Goal: Task Accomplishment & Management: Manage account settings

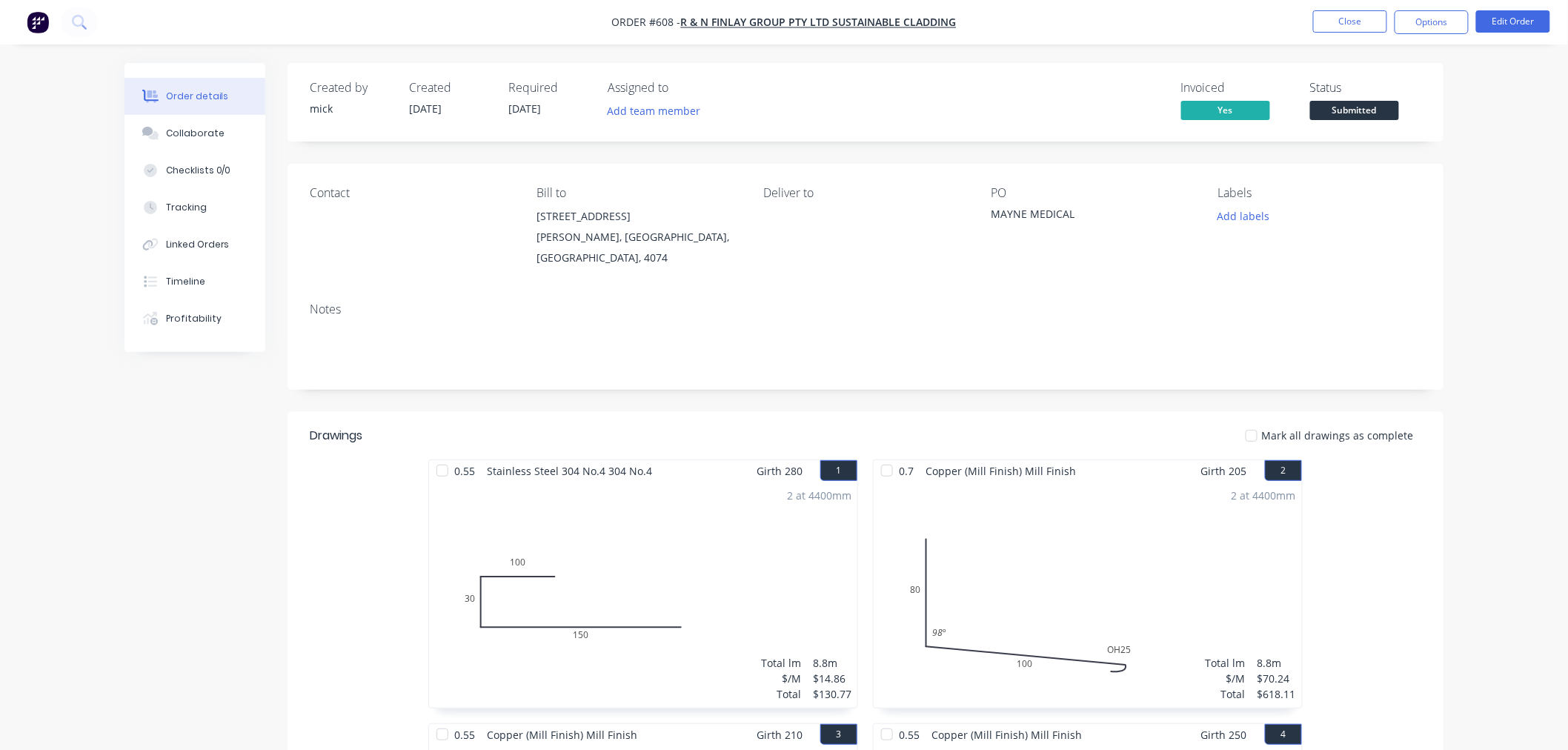
click at [41, 27] on img "button" at bounding box center [37, 21] width 22 height 22
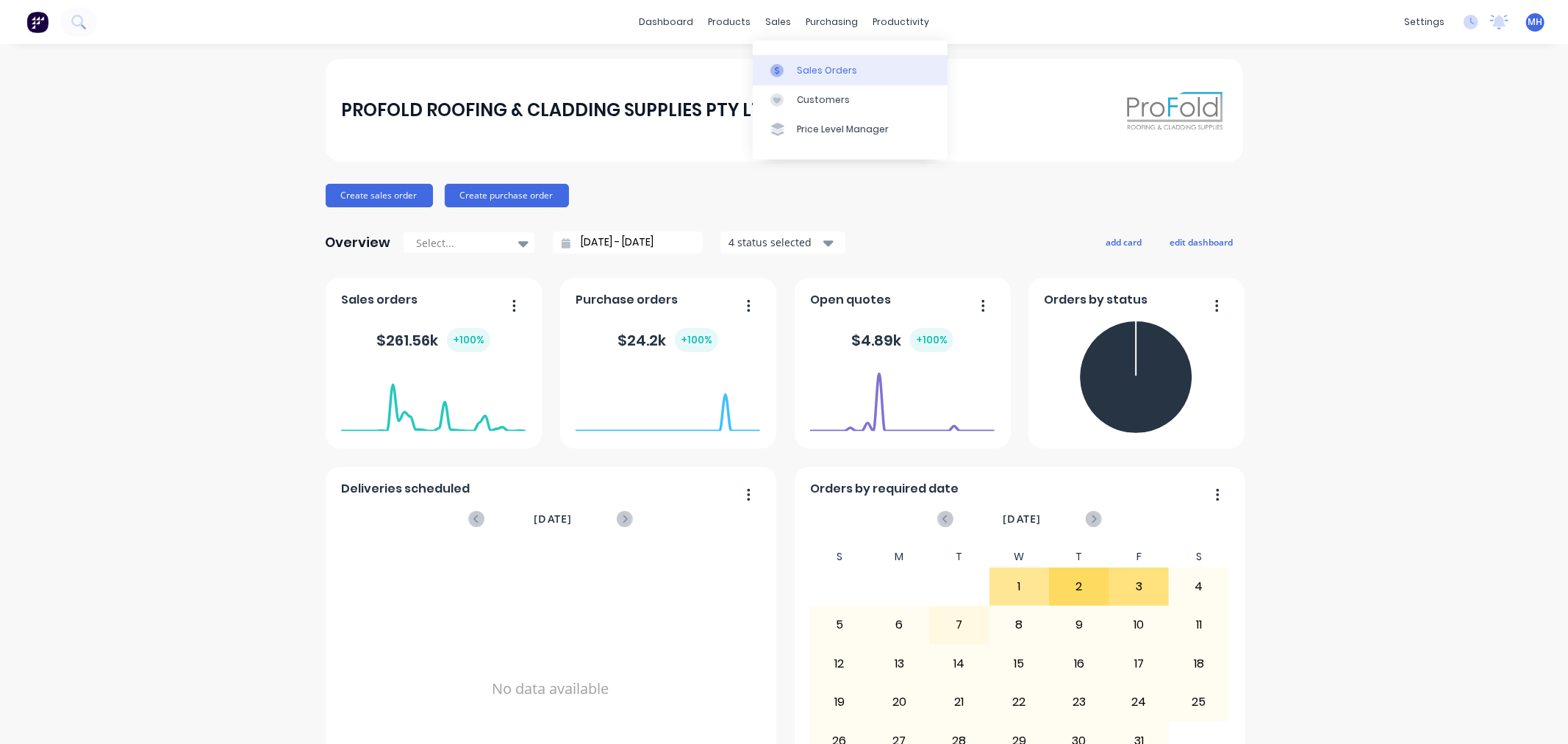
click at [790, 65] on div at bounding box center [781, 70] width 22 height 13
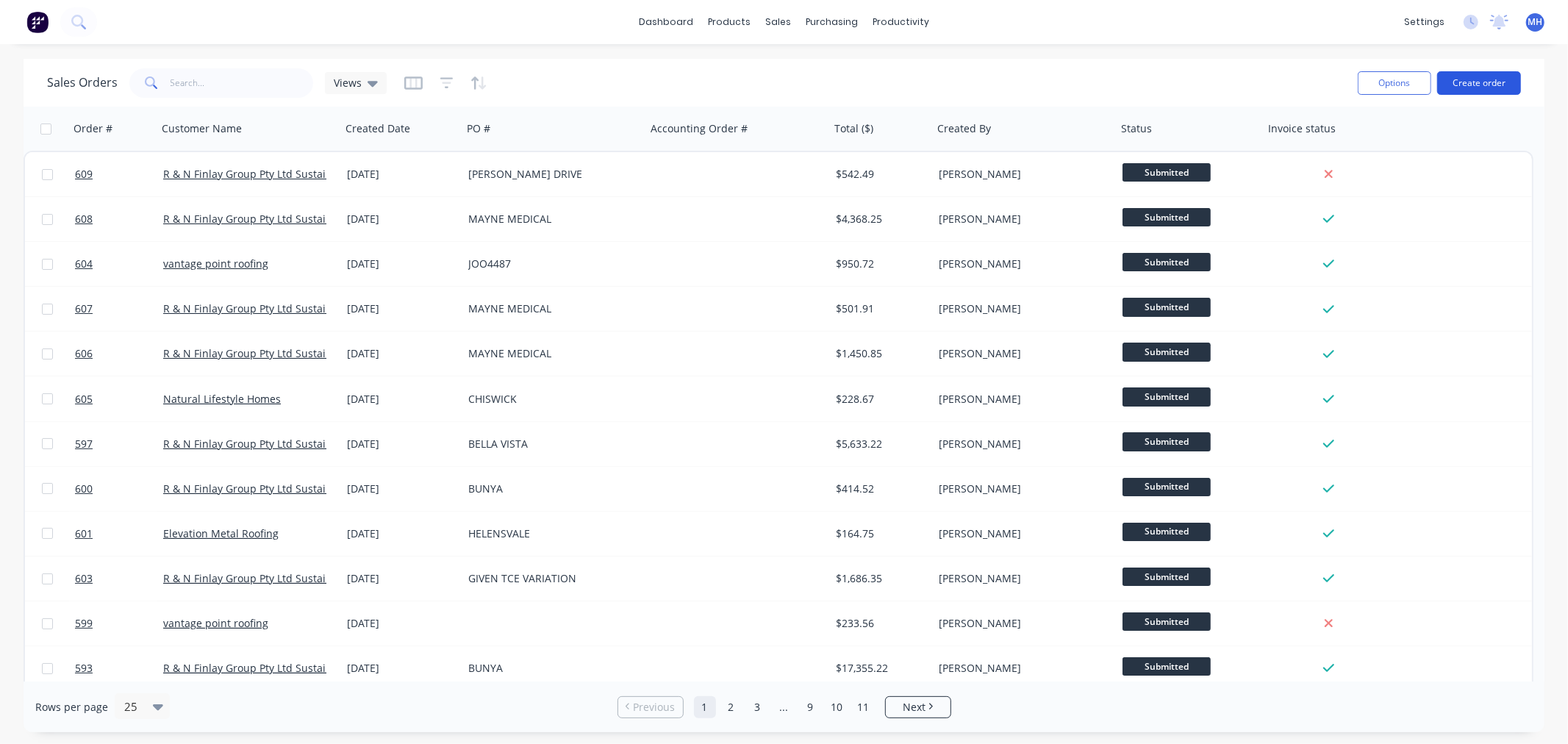
click at [1471, 77] on button "Create order" at bounding box center [1479, 83] width 84 height 23
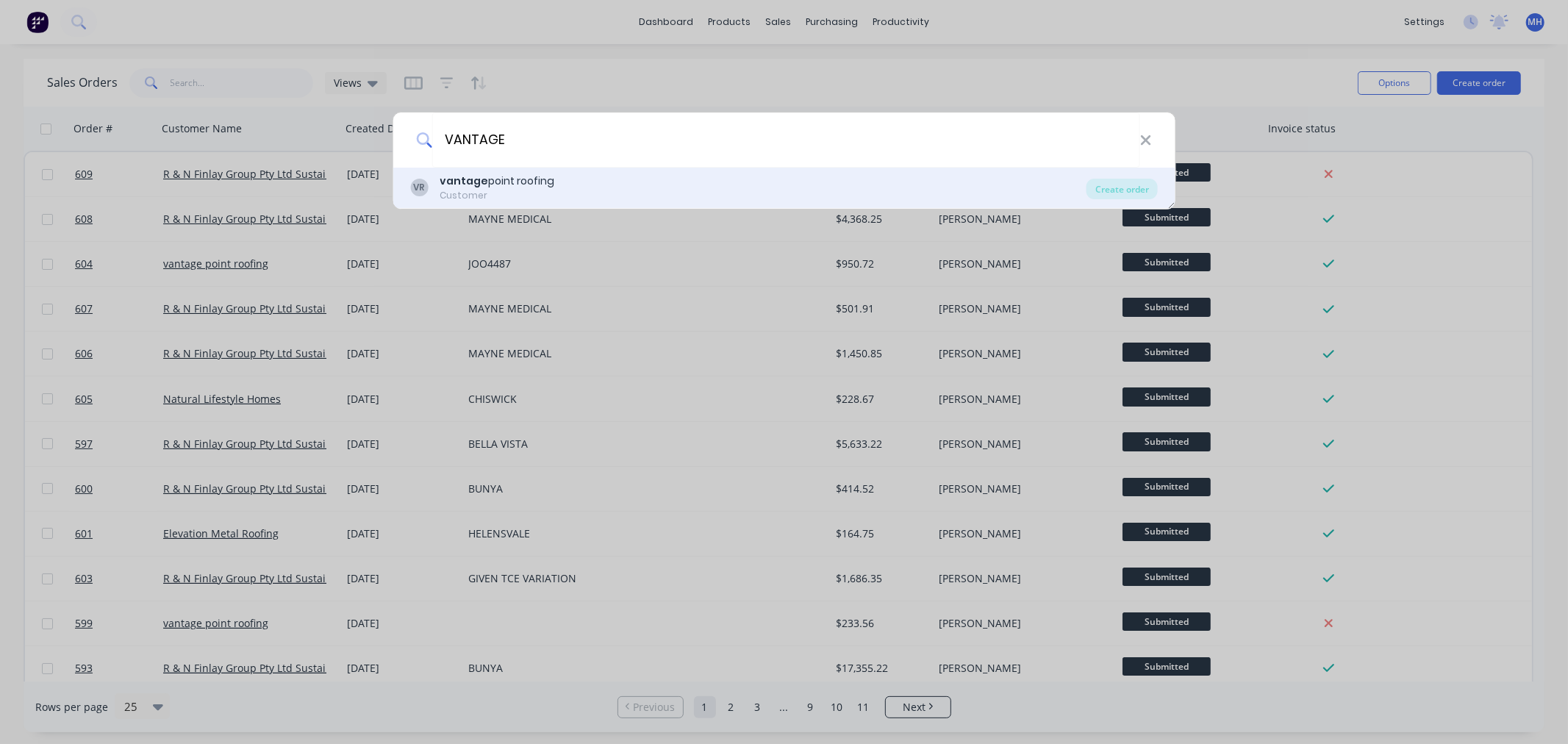
type input "VANTAGE"
click at [548, 177] on div "vantage point roofing" at bounding box center [497, 181] width 115 height 15
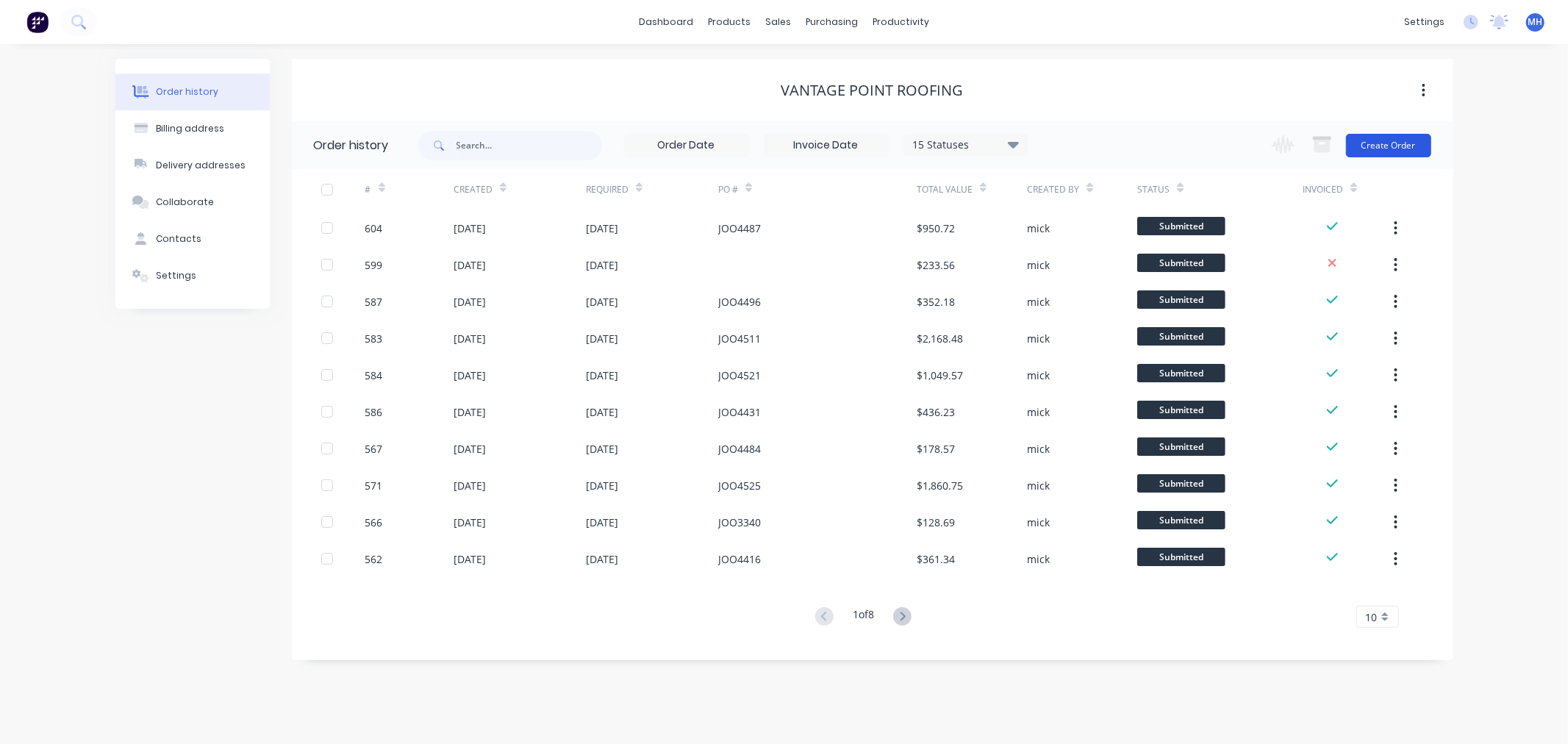
click at [1408, 145] on button "Create Order" at bounding box center [1389, 146] width 85 height 23
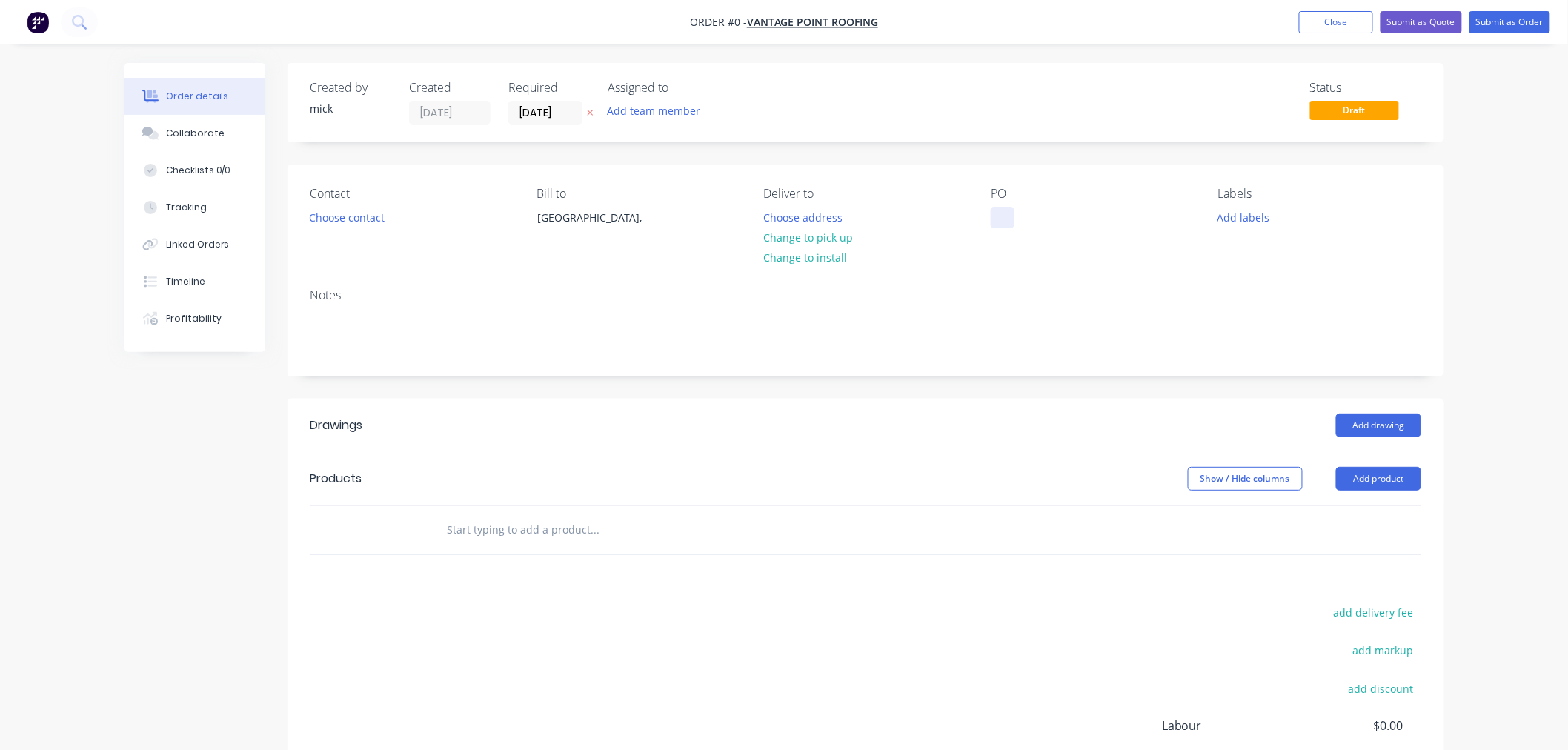
click at [1003, 220] on div at bounding box center [1002, 218] width 23 height 21
click at [814, 220] on button "Choose address" at bounding box center [804, 217] width 95 height 20
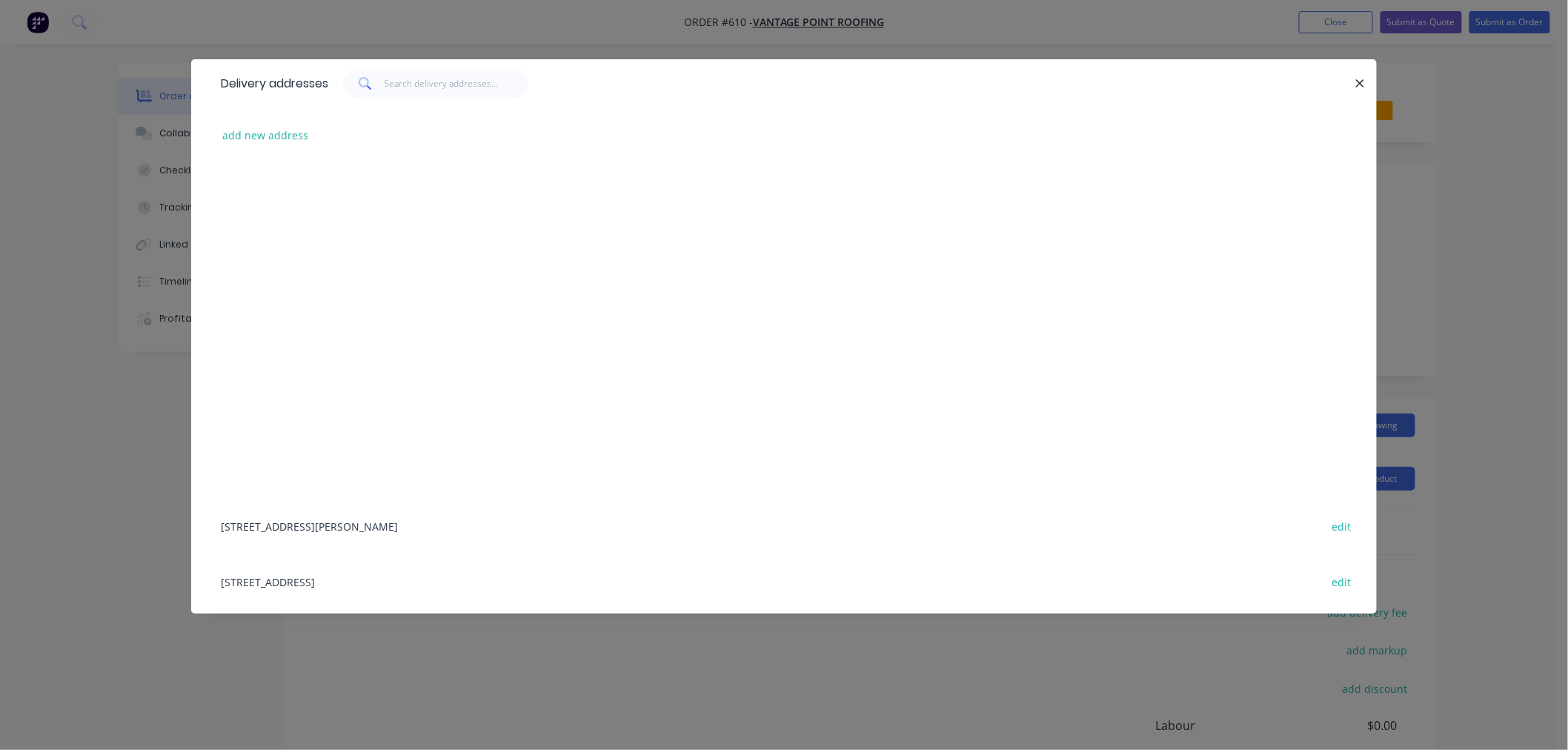
scroll to position [1646, 0]
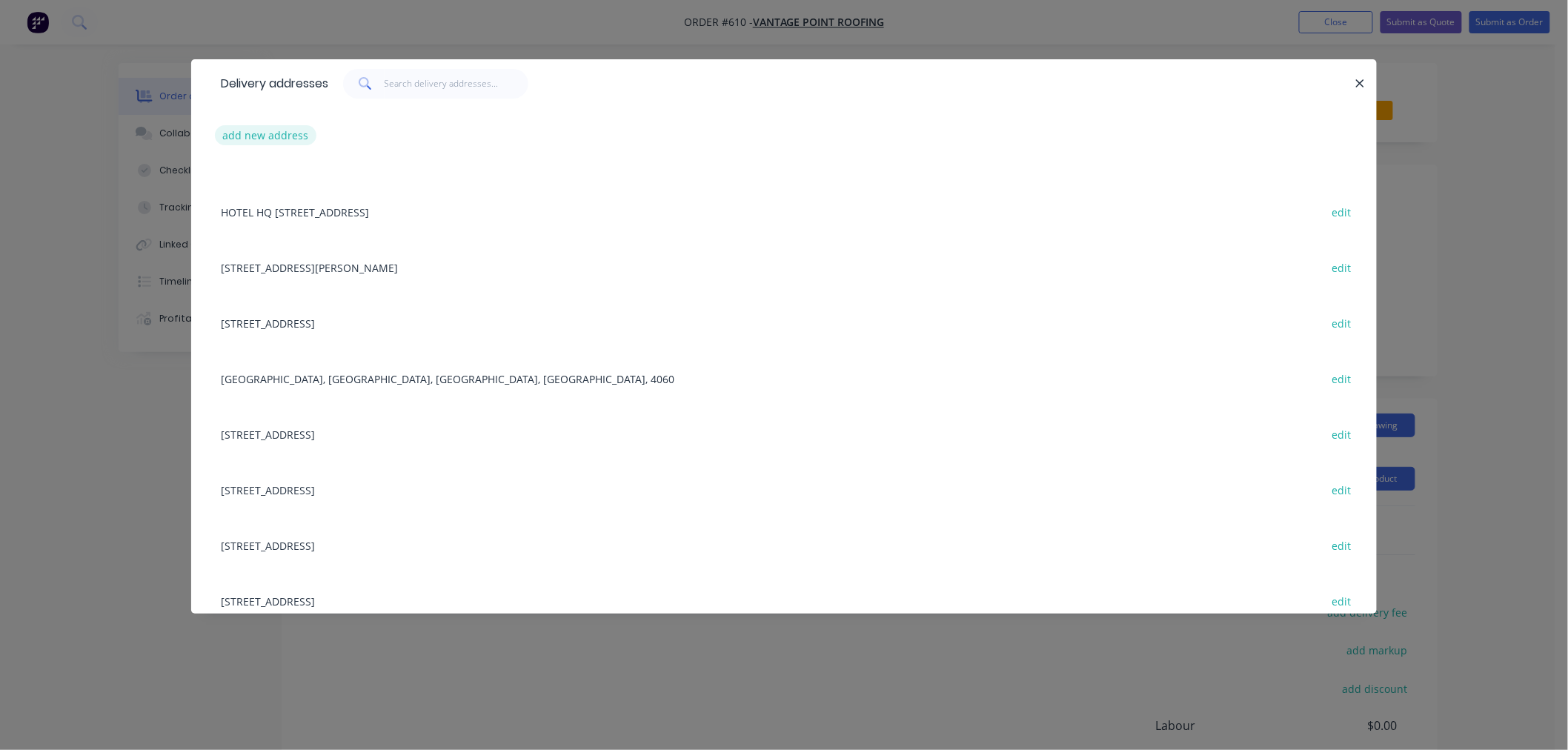
click at [283, 133] on button "add new address" at bounding box center [265, 135] width 101 height 20
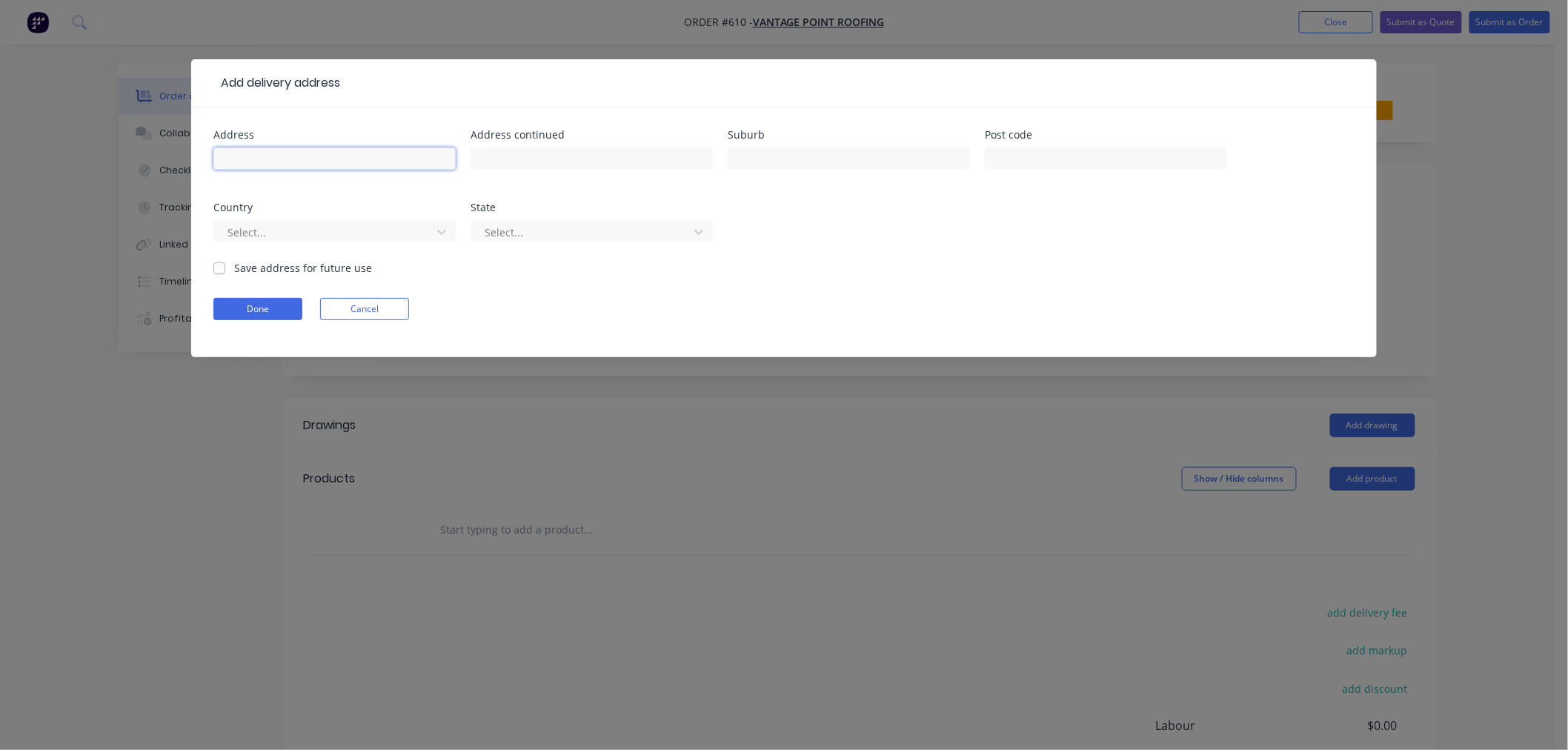
click at [273, 154] on input "text" at bounding box center [334, 158] width 242 height 22
click at [361, 157] on input "274-276" at bounding box center [334, 158] width 242 height 22
type input "[STREET_ADDRESS][PERSON_NAME]"
click at [782, 150] on input "text" at bounding box center [849, 158] width 242 height 22
type input "PETRIE TERRACE"
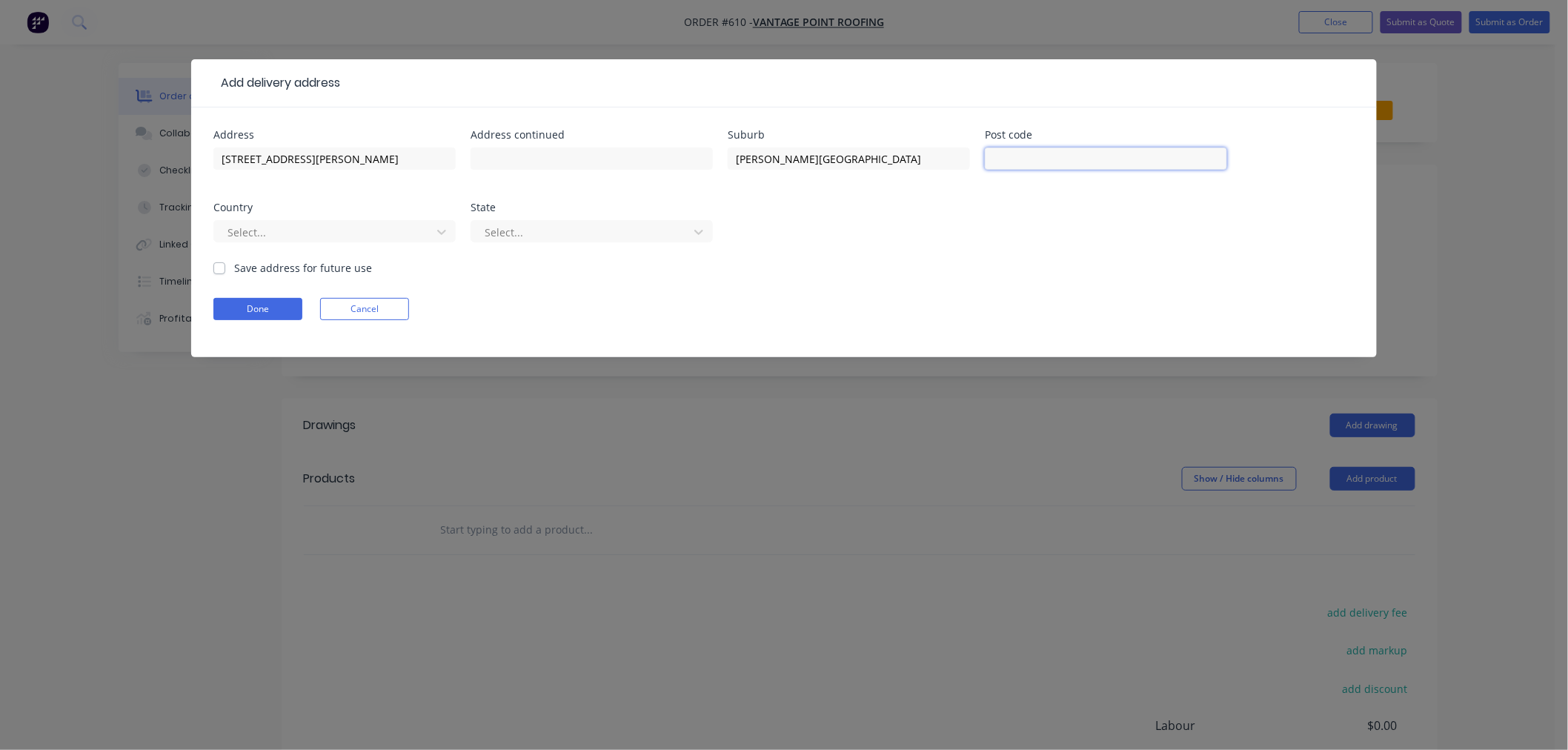
click at [1094, 164] on input "text" at bounding box center [1105, 158] width 242 height 22
type input "4000"
click button "Done" at bounding box center [259, 309] width 89 height 22
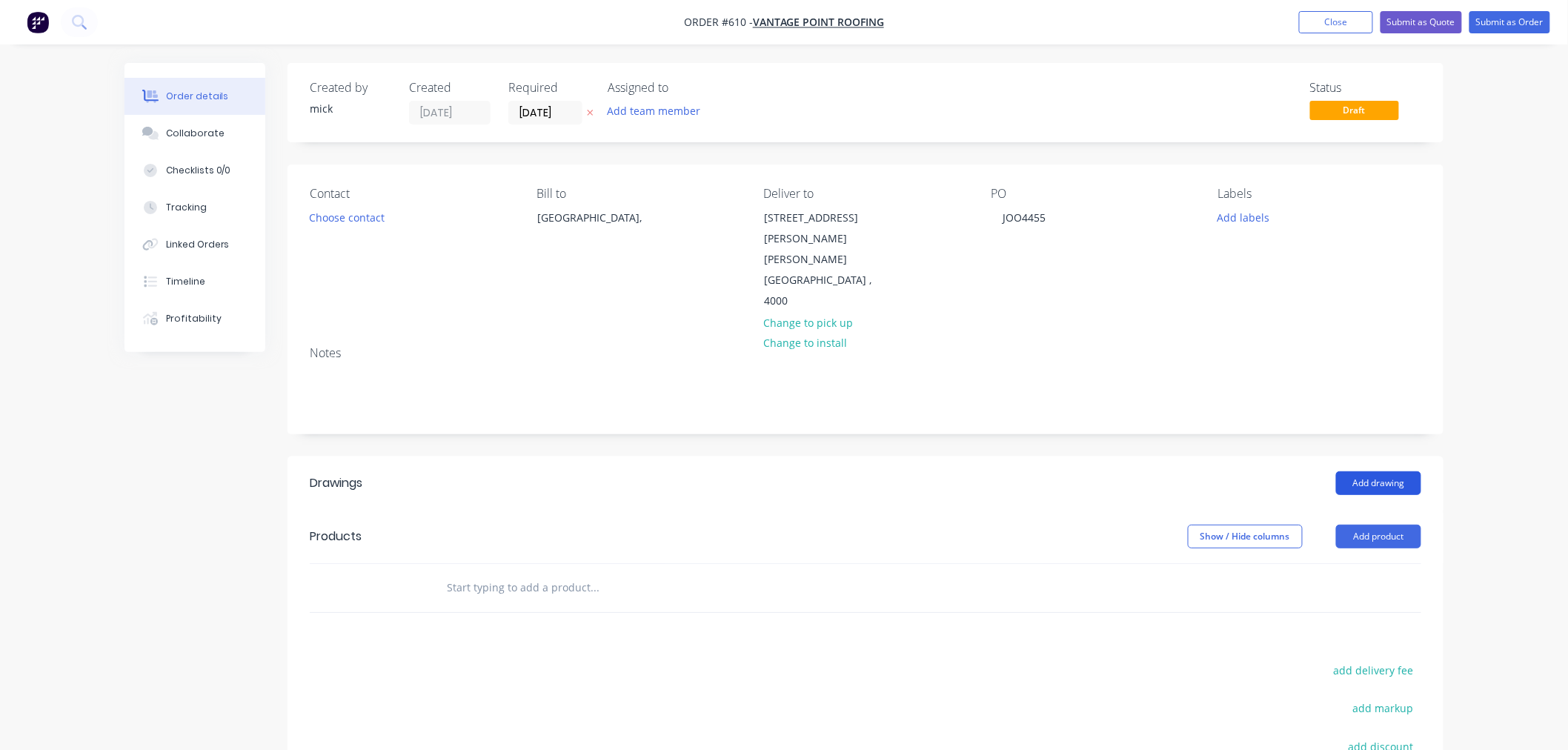
click at [1390, 471] on button "Add drawing" at bounding box center [1379, 483] width 86 height 23
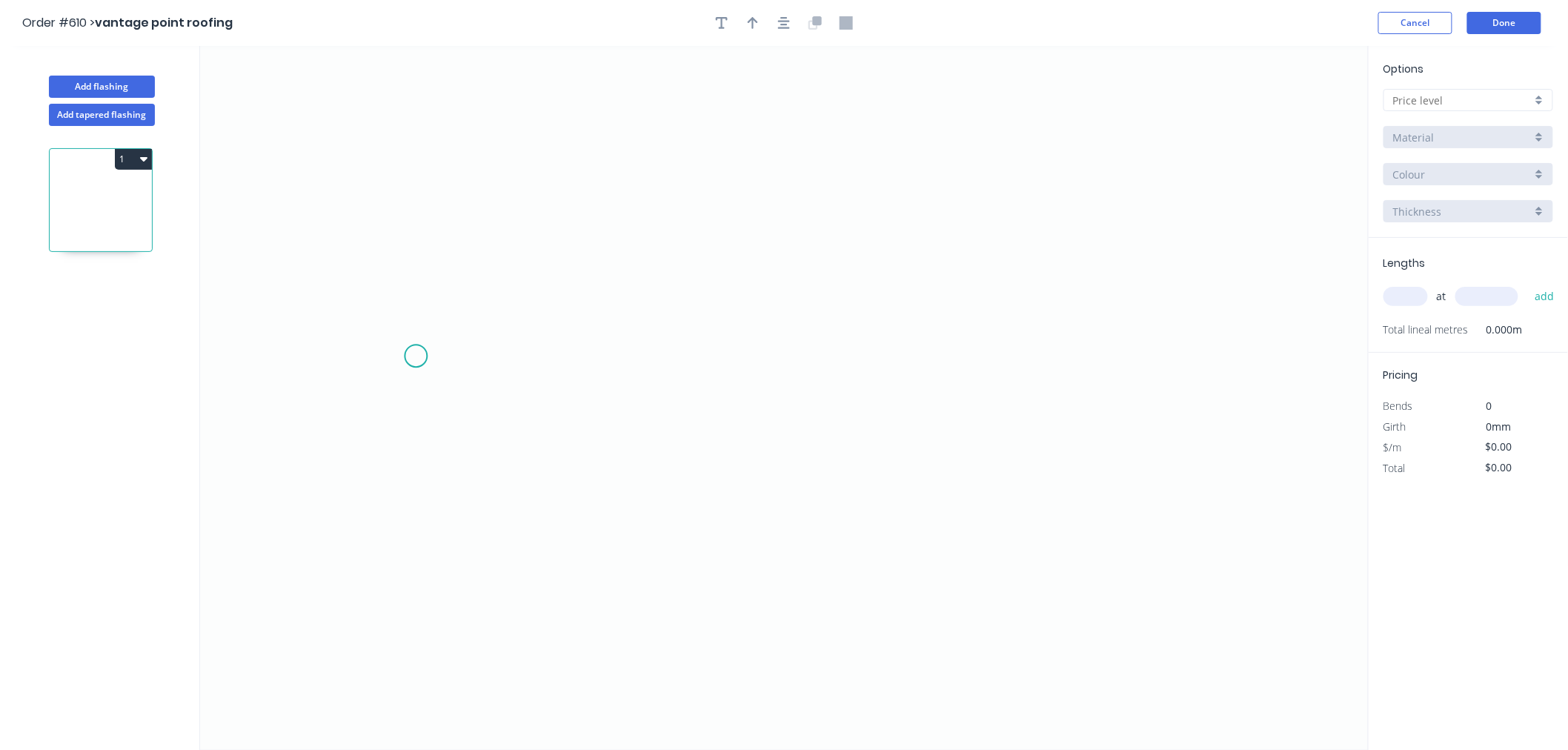
click at [416, 357] on icon "0" at bounding box center [784, 397] width 1168 height 703
click at [489, 252] on icon "0" at bounding box center [784, 397] width 1168 height 703
click at [1107, 232] on icon "0 ?" at bounding box center [784, 397] width 1168 height 703
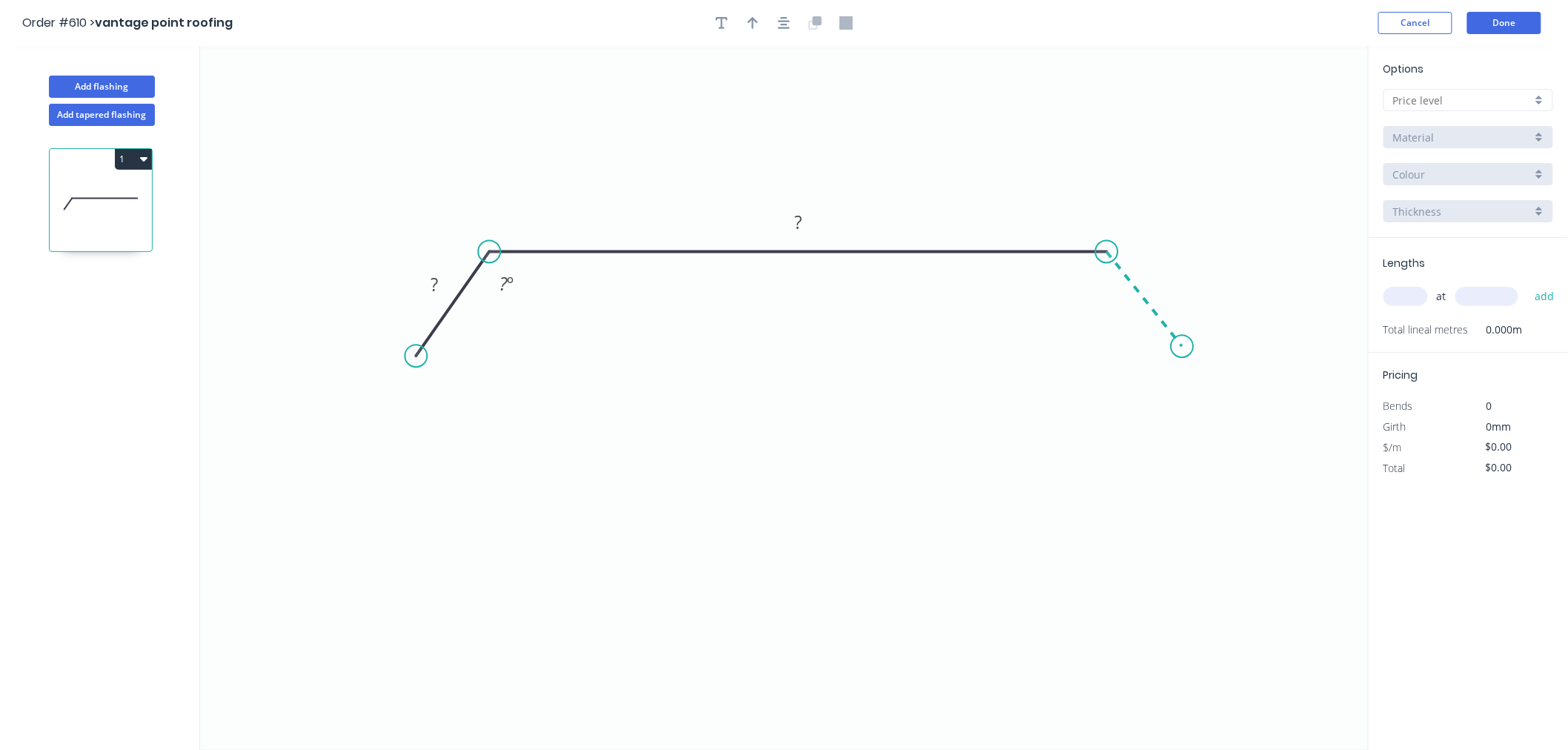
click at [1184, 347] on icon "0 ? ? ? º" at bounding box center [784, 397] width 1168 height 703
click at [1183, 347] on circle at bounding box center [1183, 346] width 22 height 22
click at [441, 286] on rect at bounding box center [435, 285] width 30 height 20
click at [972, 579] on icon "0 25 350 25 135 º 135 º" at bounding box center [784, 397] width 1168 height 703
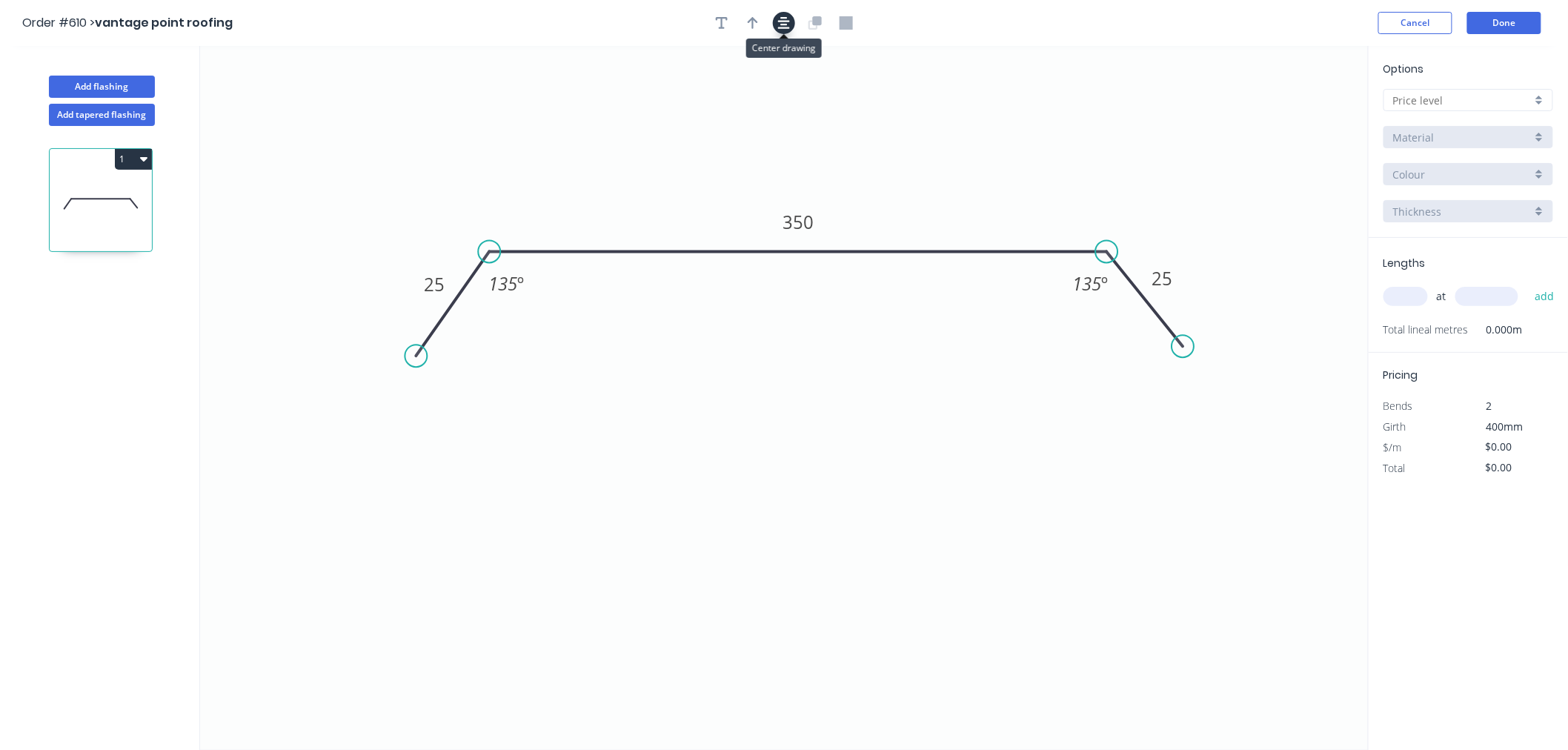
click at [790, 28] on button "button" at bounding box center [784, 22] width 22 height 22
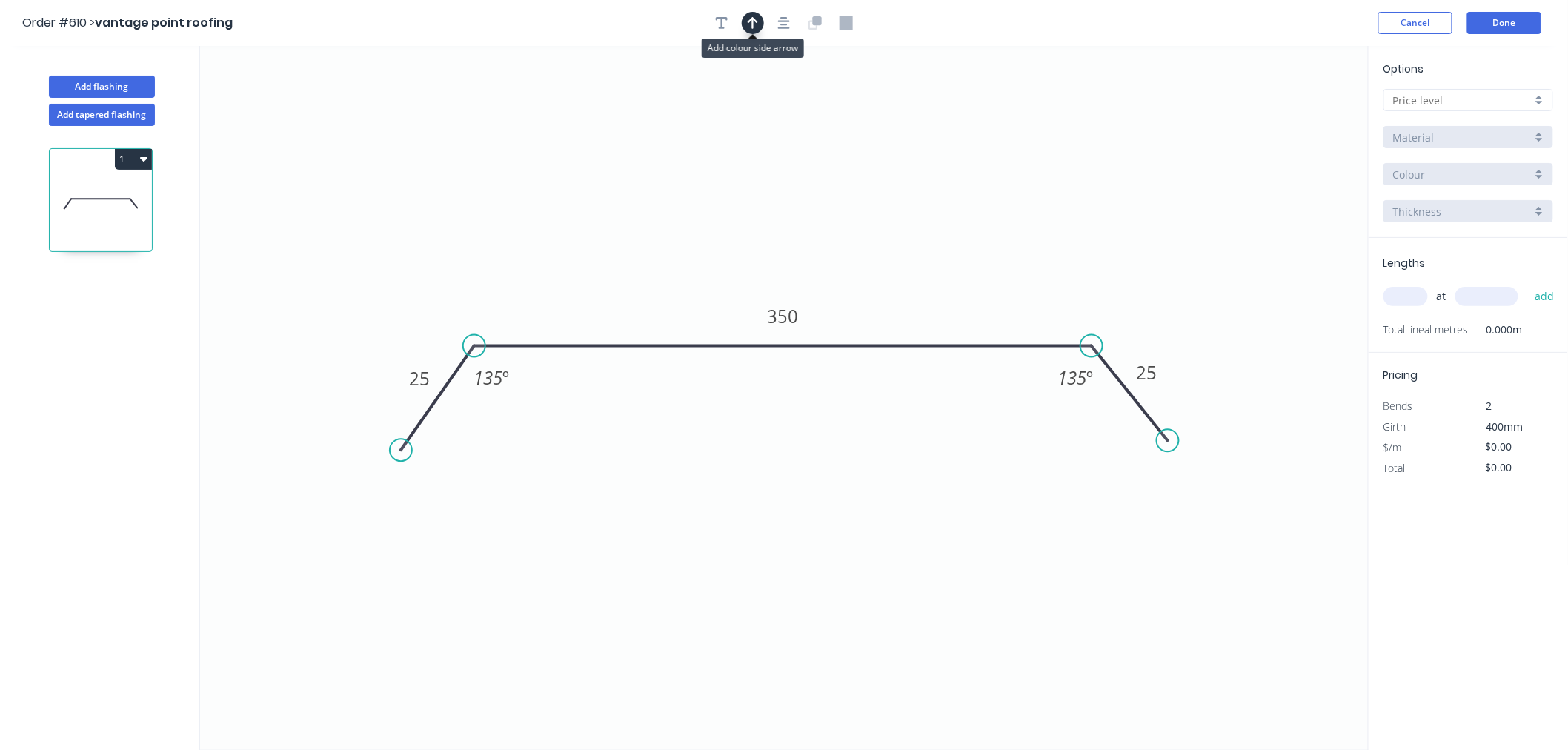
click at [760, 25] on button "button" at bounding box center [752, 22] width 22 height 22
drag, startPoint x: 1294, startPoint y: 116, endPoint x: 981, endPoint y: 264, distance: 346.2
click at [981, 264] on icon at bounding box center [981, 247] width 14 height 48
click at [1520, 98] on input "text" at bounding box center [1463, 100] width 139 height 16
click at [1500, 130] on div "A" at bounding box center [1468, 128] width 168 height 26
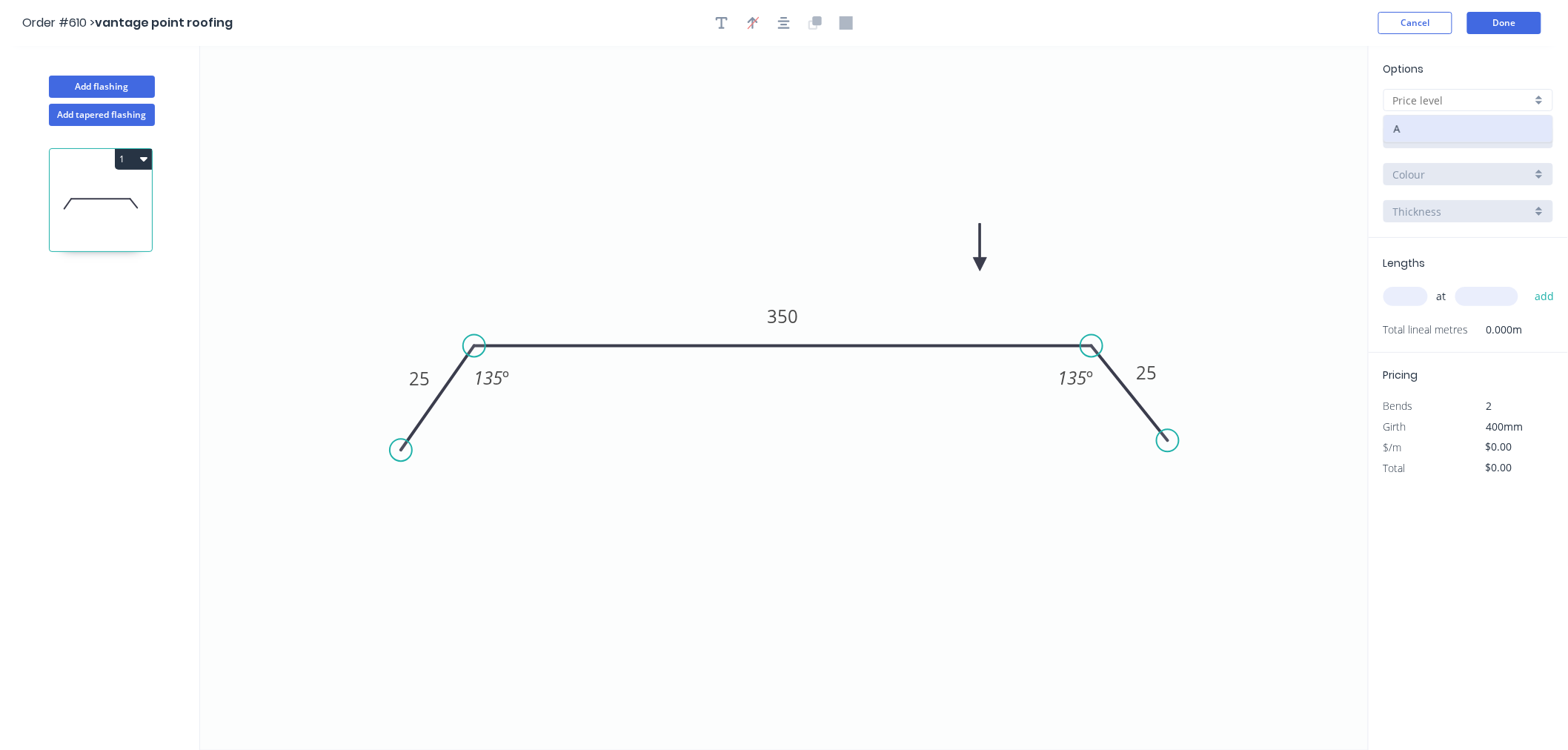
type input "A"
click at [1495, 139] on input "Aluminium 5005 (Sheets)" at bounding box center [1463, 137] width 139 height 16
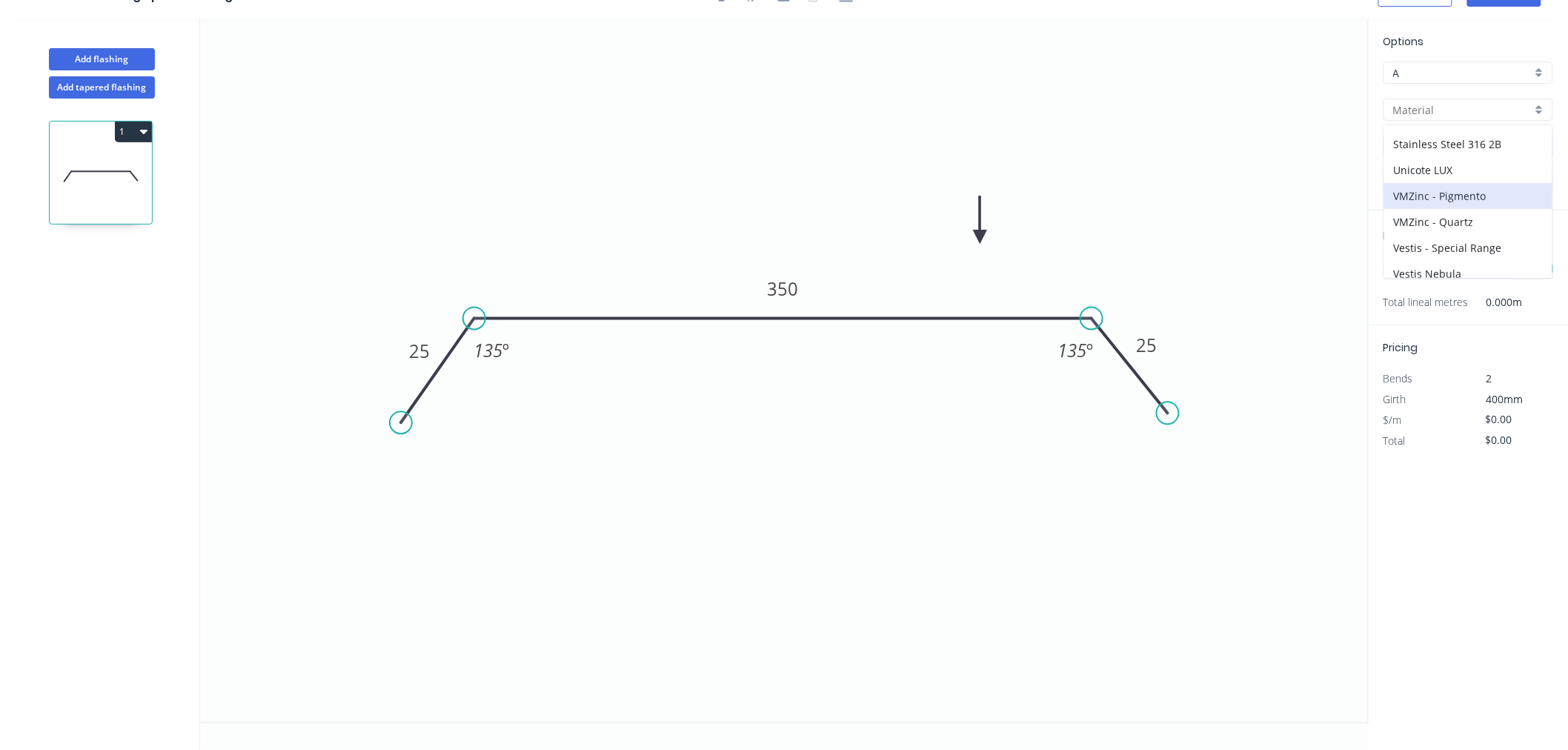
scroll to position [290, 0]
click at [1465, 261] on div "Zincalume" at bounding box center [1468, 264] width 168 height 26
type input "Zincalume"
type input "$14.24"
click at [1470, 192] on div "1.0" at bounding box center [1469, 184] width 170 height 22
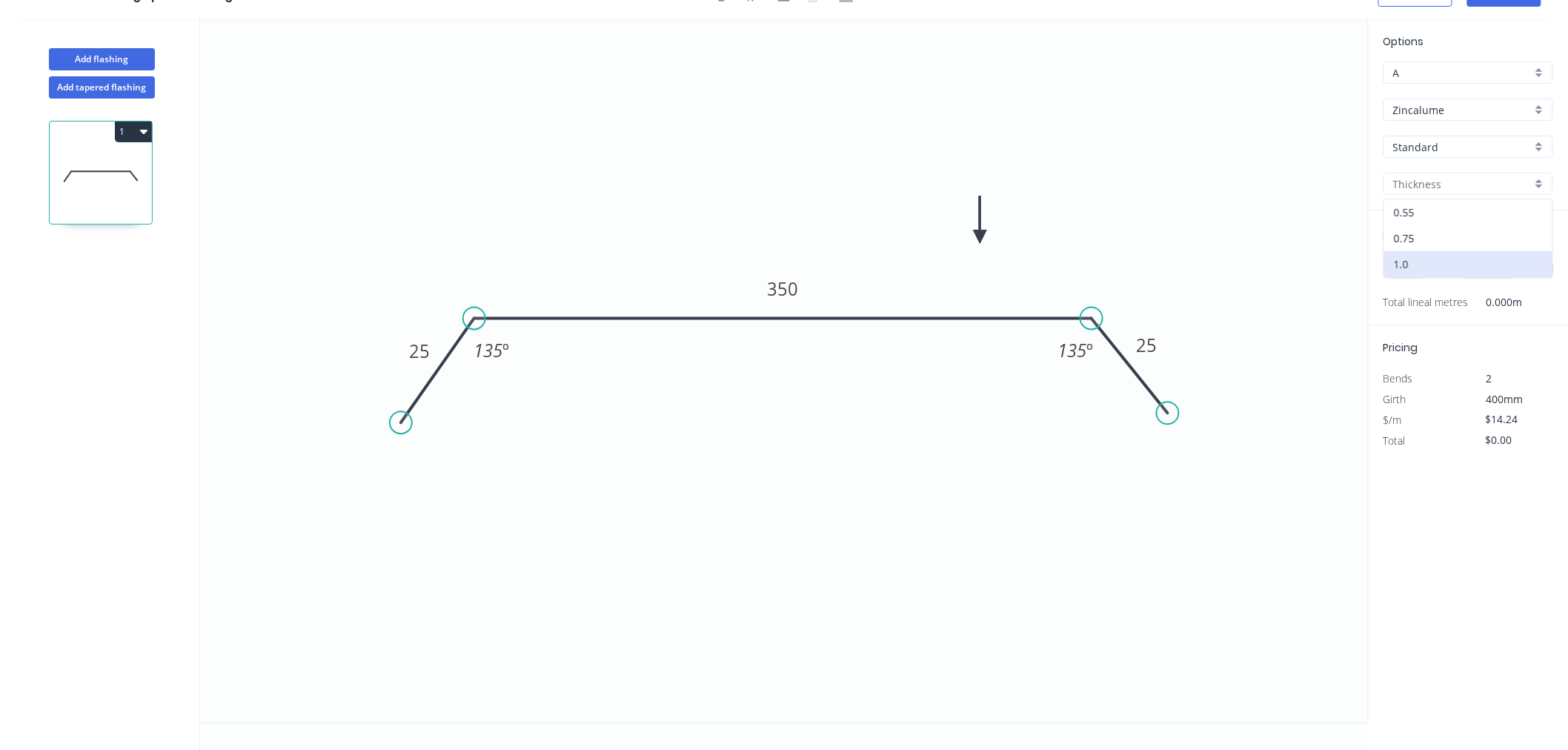
click at [1472, 217] on div "0.55" at bounding box center [1468, 212] width 168 height 26
type input "0.55"
type input "$11.13"
click at [1415, 276] on input "text" at bounding box center [1407, 269] width 45 height 19
type input "1"
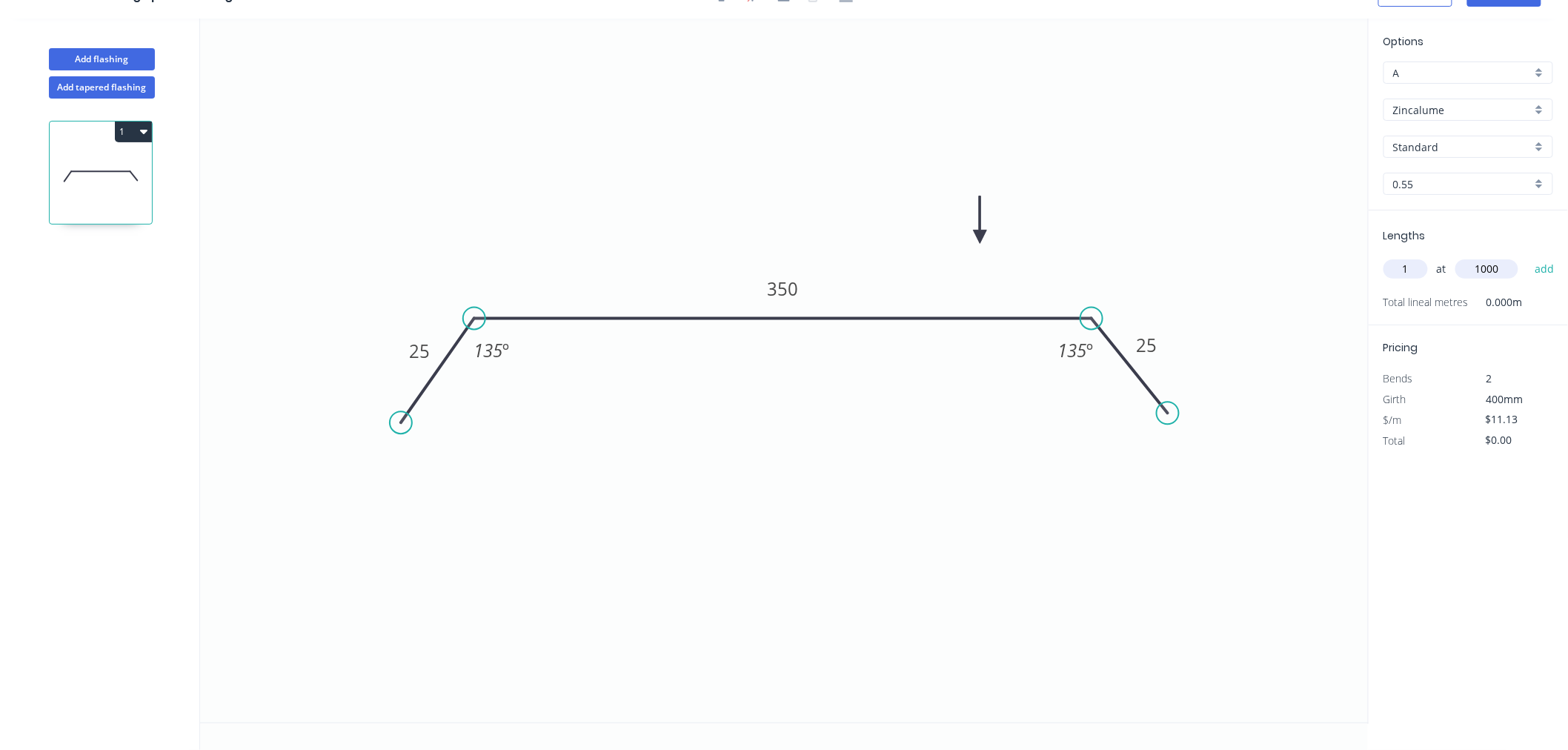
type input "1000"
click at [1528, 256] on button "add" at bounding box center [1546, 269] width 35 height 25
type input "$11.13"
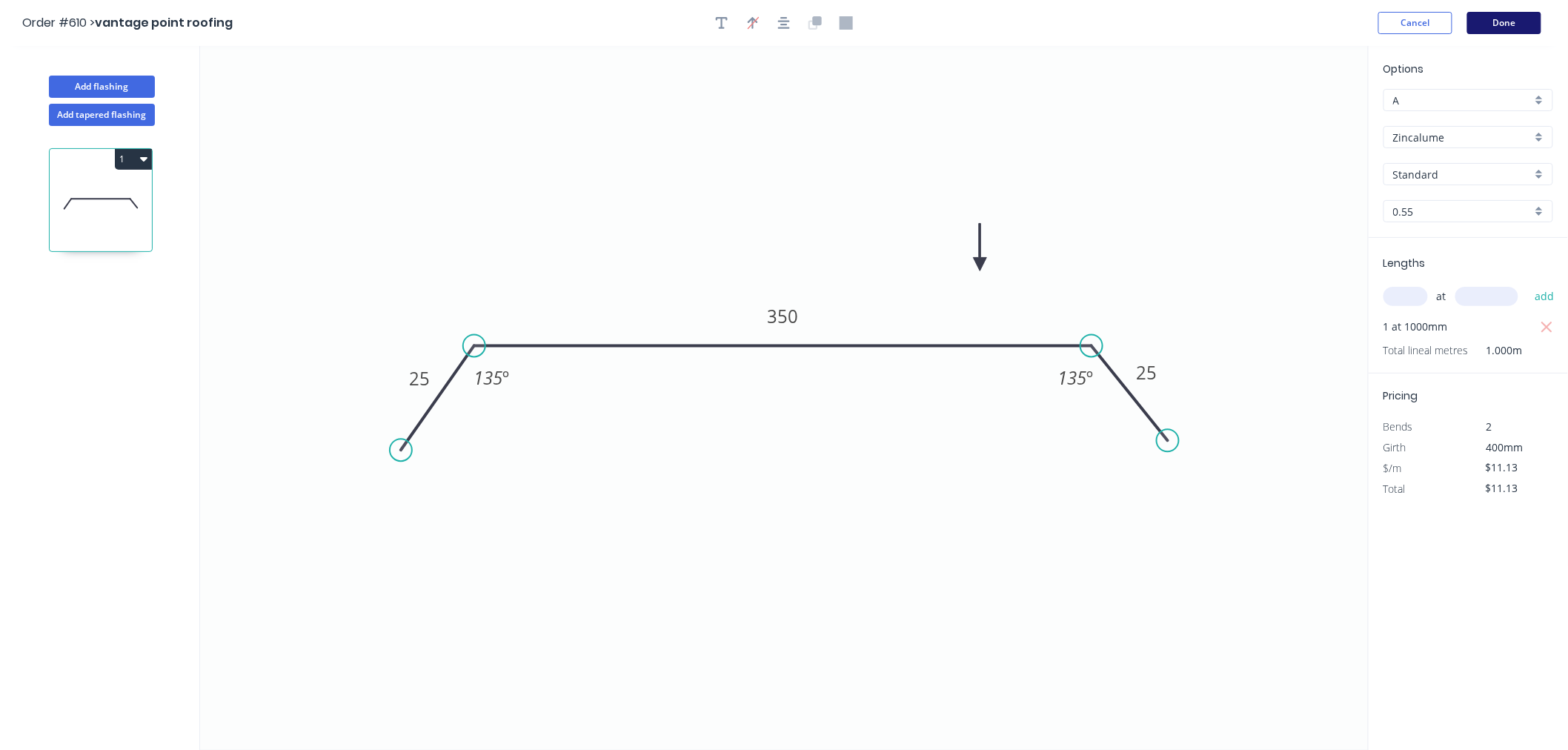
click at [1506, 20] on button "Done" at bounding box center [1505, 22] width 74 height 22
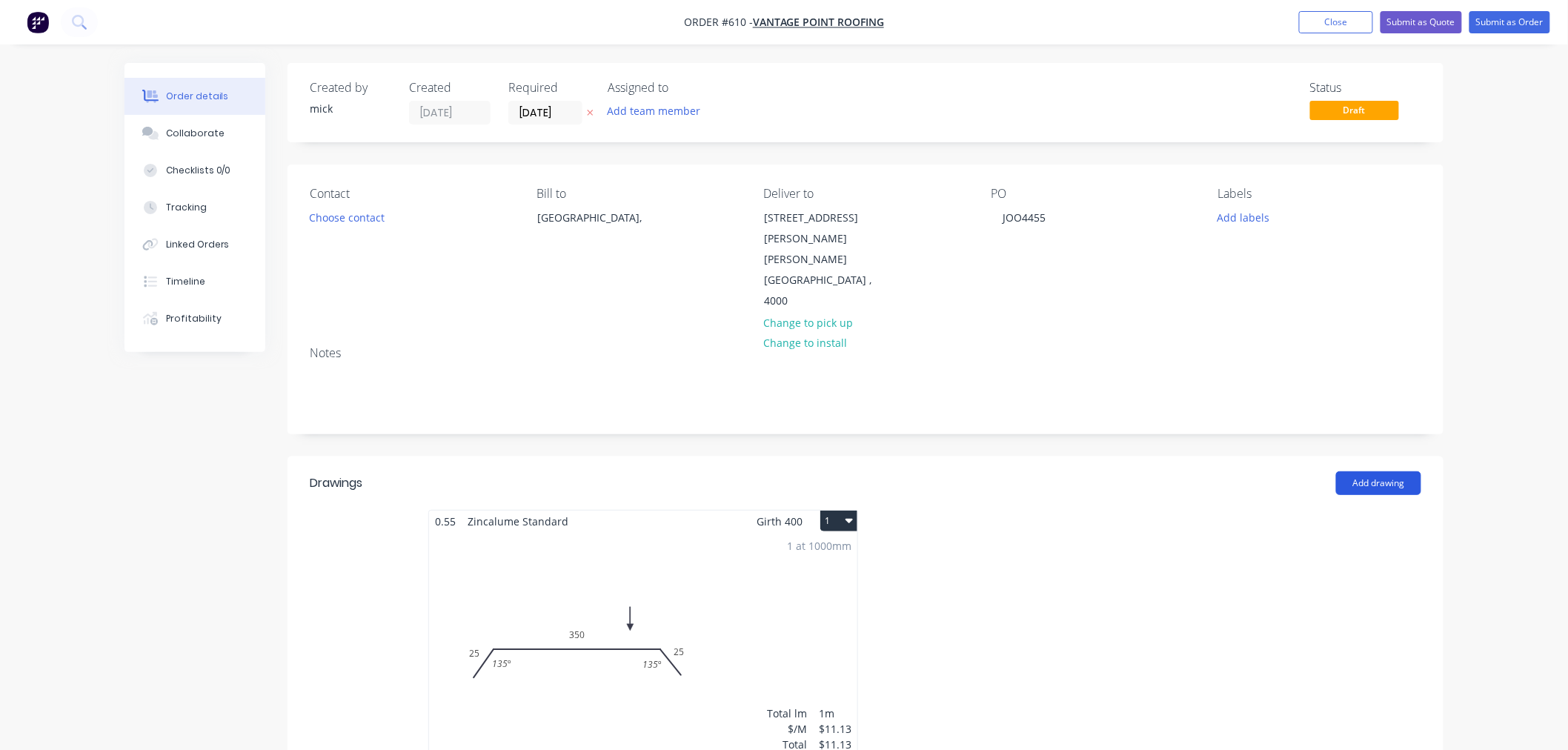
click at [1410, 471] on button "Add drawing" at bounding box center [1379, 483] width 86 height 23
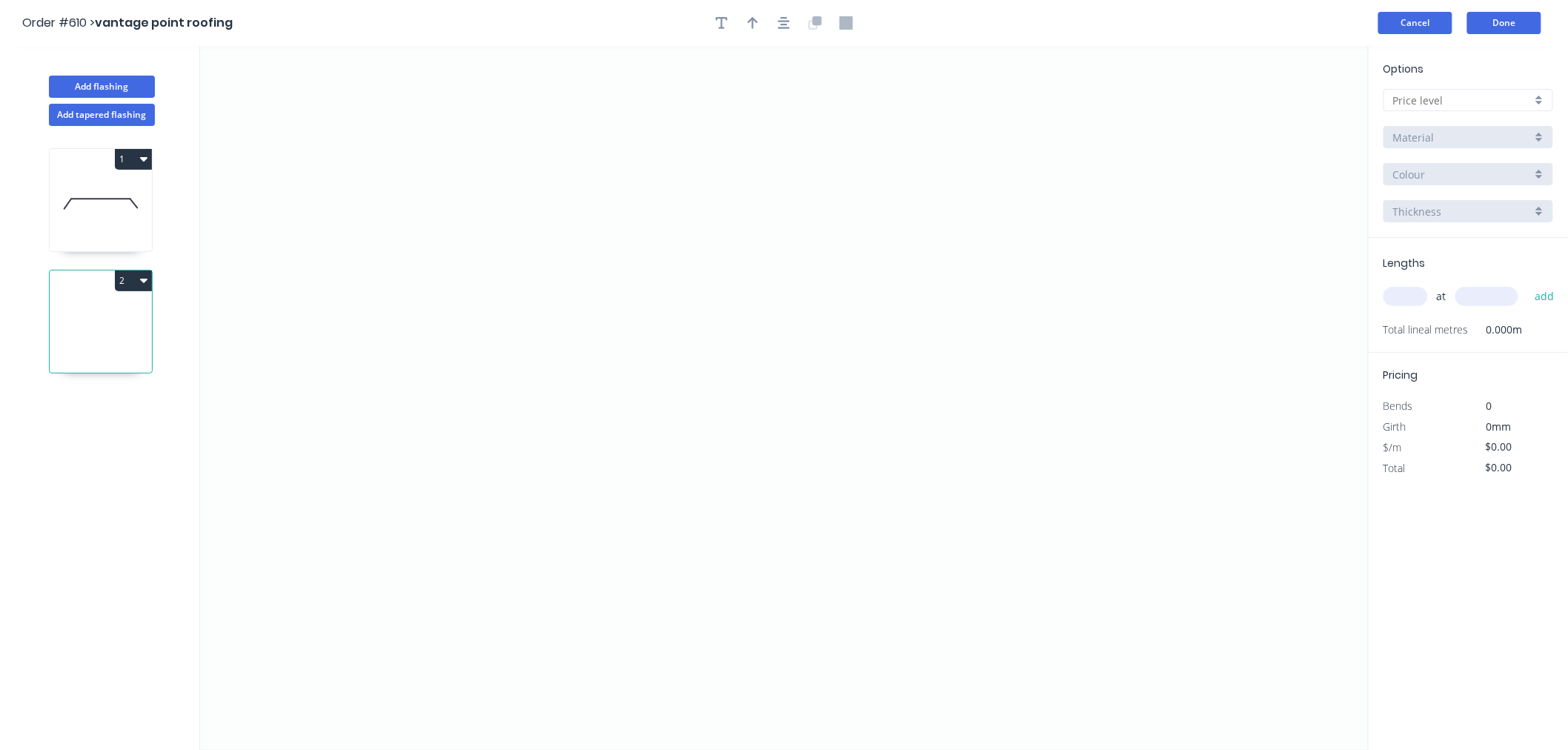
click at [1428, 15] on button "Cancel" at bounding box center [1415, 22] width 74 height 22
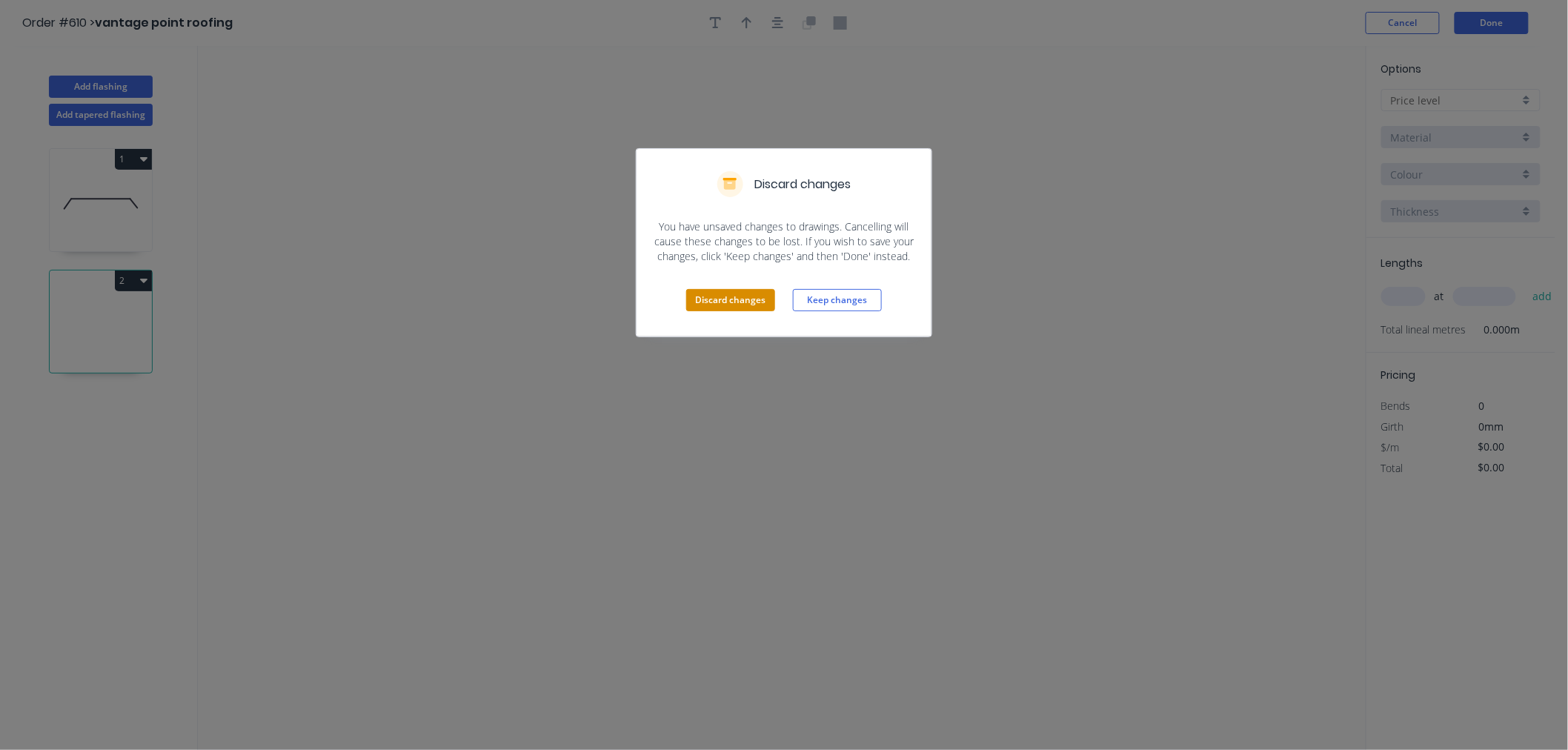
click at [750, 299] on button "Discard changes" at bounding box center [731, 299] width 89 height 22
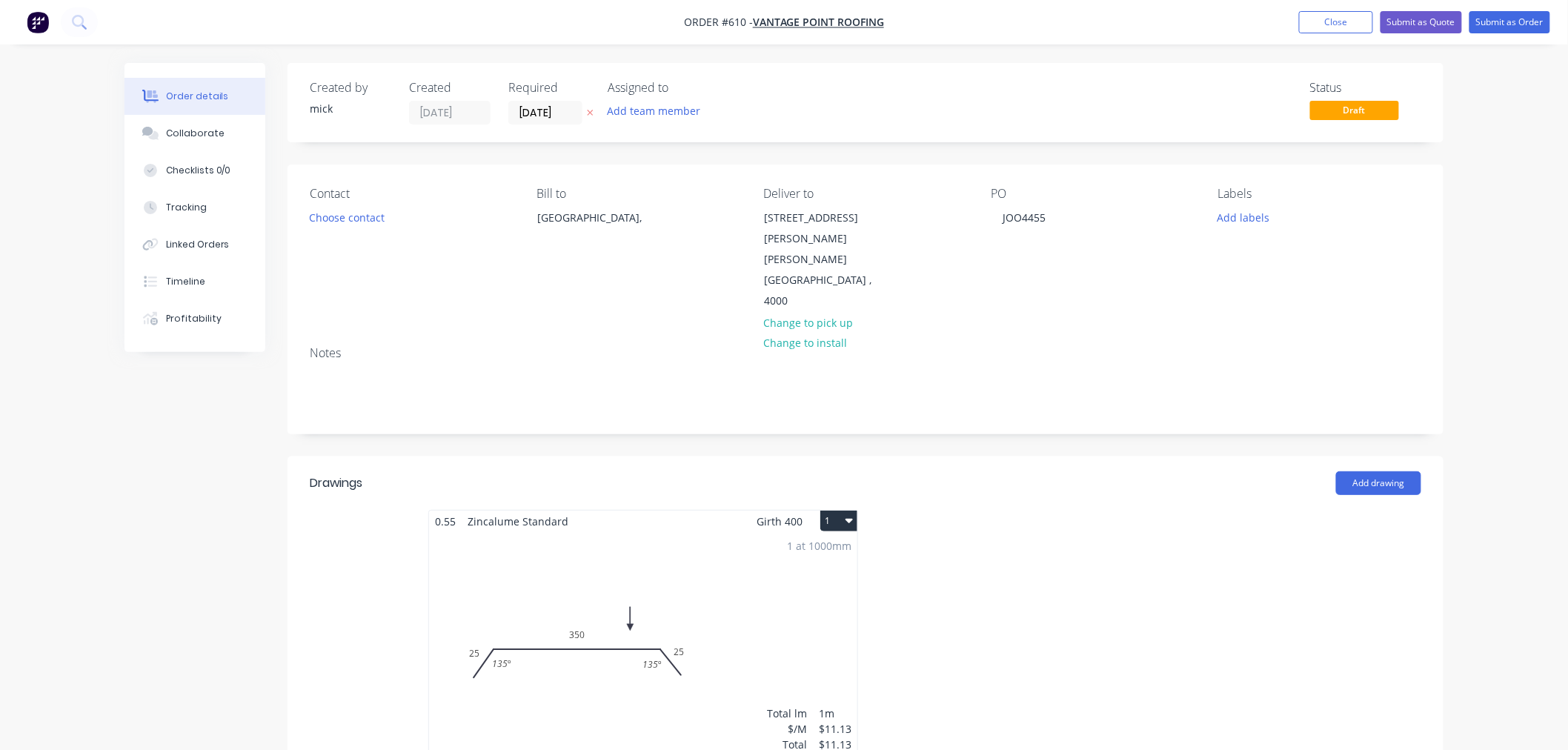
click at [846, 514] on icon "button" at bounding box center [850, 520] width 8 height 12
click at [813, 575] on div "Duplicate" at bounding box center [786, 586] width 114 height 21
click at [1227, 562] on div "Total lm $/M Total 0m $11.13 $0.00" at bounding box center [1088, 644] width 429 height 226
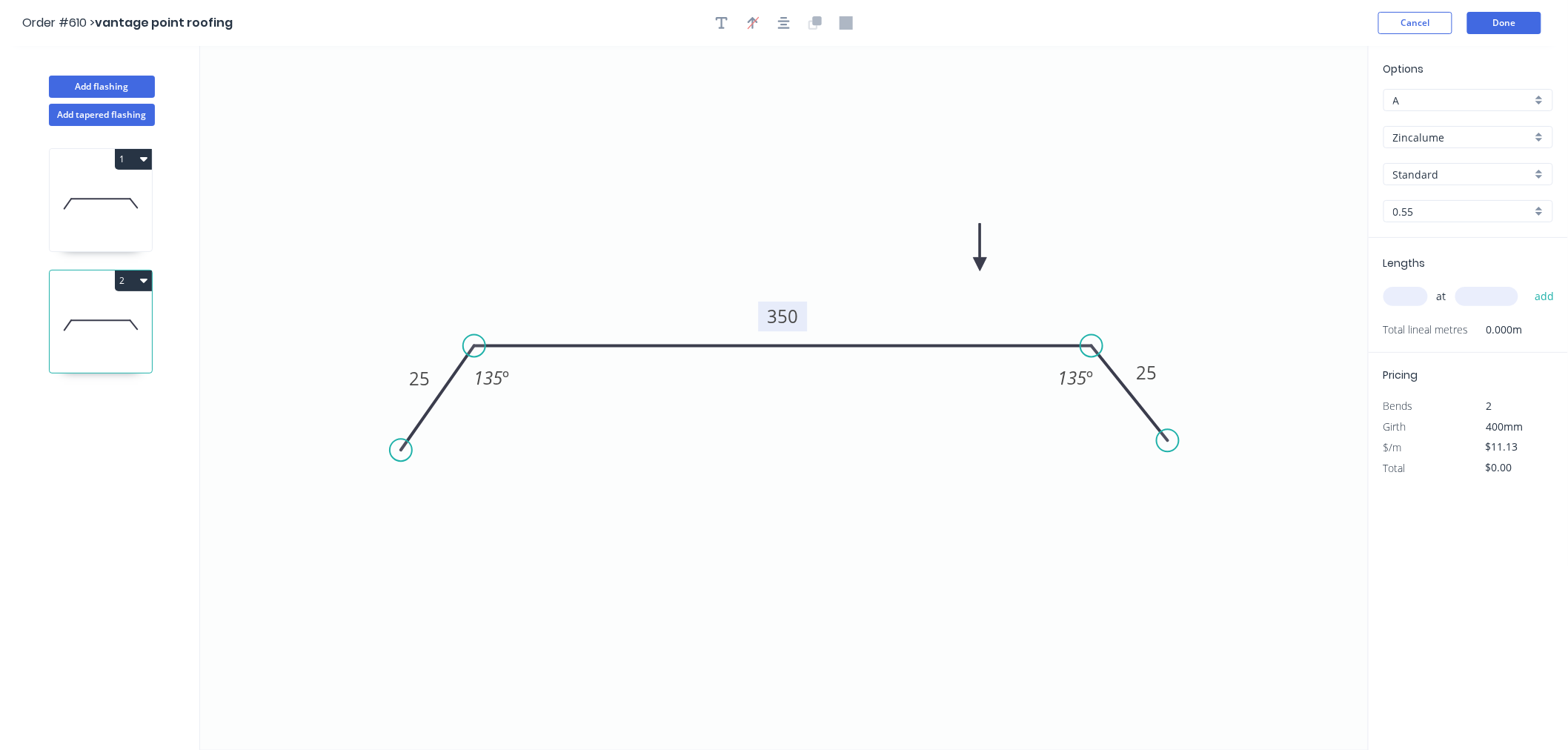
click at [799, 314] on rect at bounding box center [783, 316] width 49 height 30
click at [789, 322] on tspan "350" at bounding box center [784, 316] width 31 height 24
click at [791, 142] on icon "0 25 480 25 135 º 135 º" at bounding box center [784, 397] width 1168 height 703
type input "$13.83"
click at [1418, 292] on input "text" at bounding box center [1407, 296] width 45 height 19
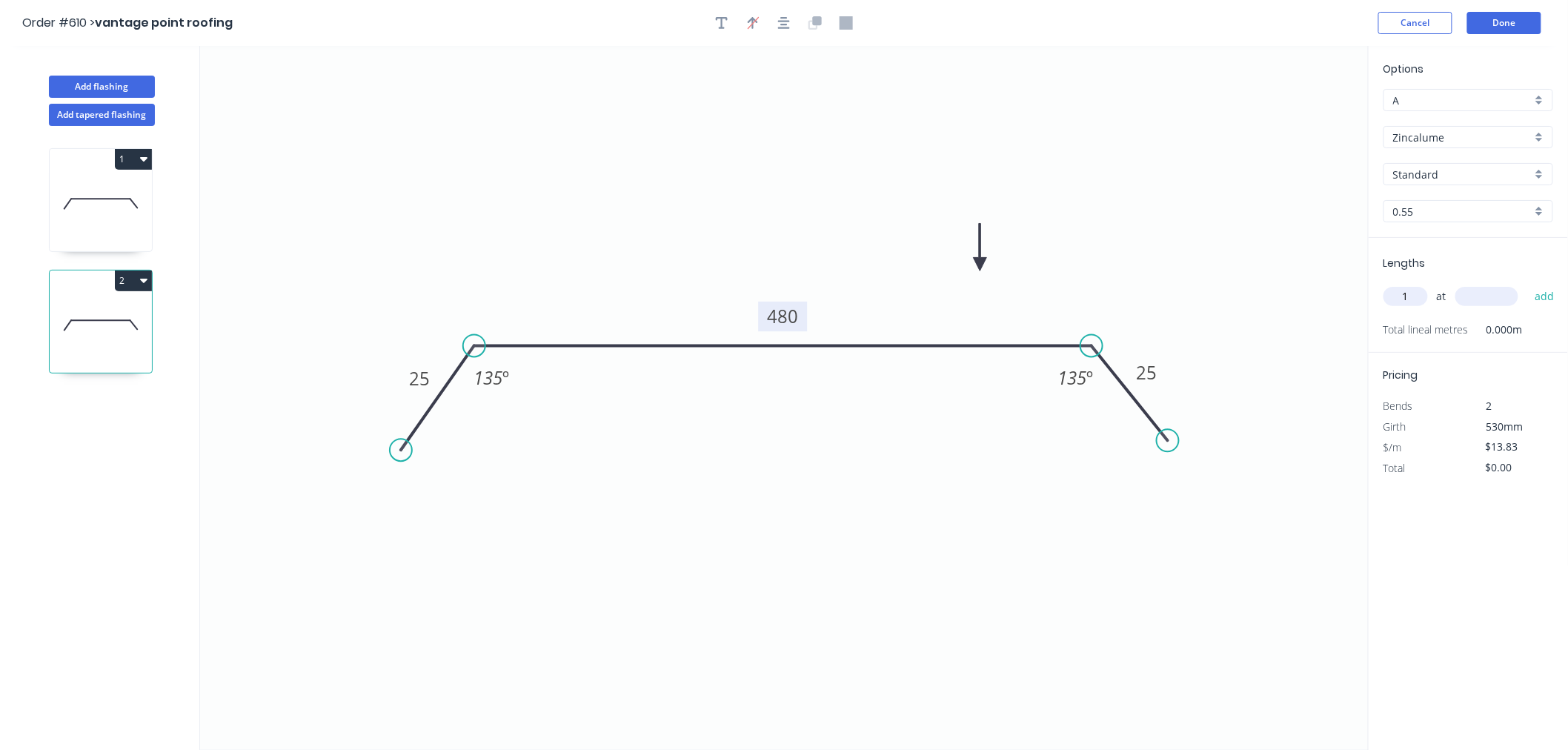
type input "1"
type input "1000"
click at [1528, 284] on button "add" at bounding box center [1546, 296] width 35 height 25
type input "$13.83"
click at [1511, 16] on button "Done" at bounding box center [1505, 22] width 74 height 22
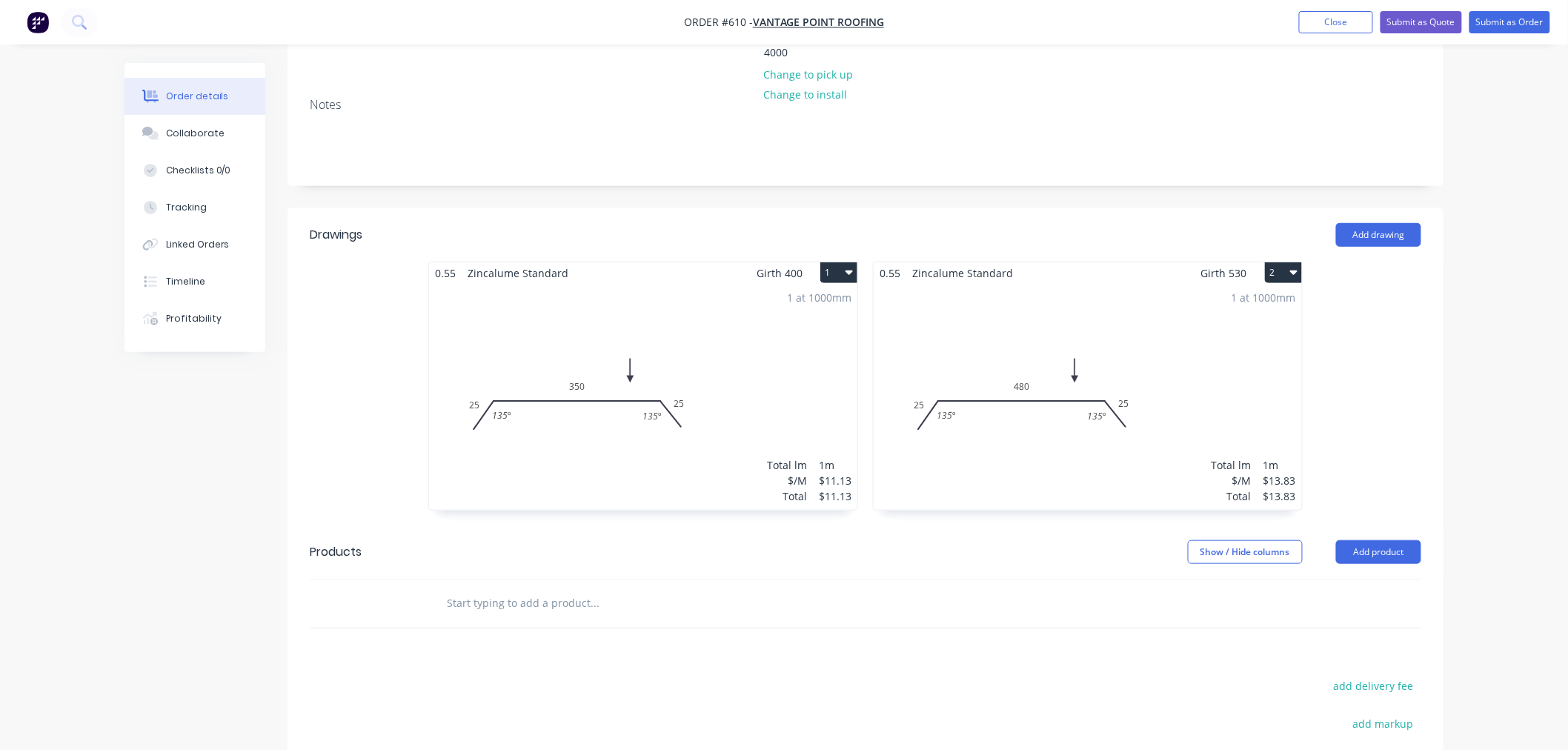
scroll to position [247, 0]
click at [1287, 263] on button "2" at bounding box center [1284, 273] width 37 height 20
click at [1220, 329] on div "Duplicate" at bounding box center [1232, 340] width 114 height 21
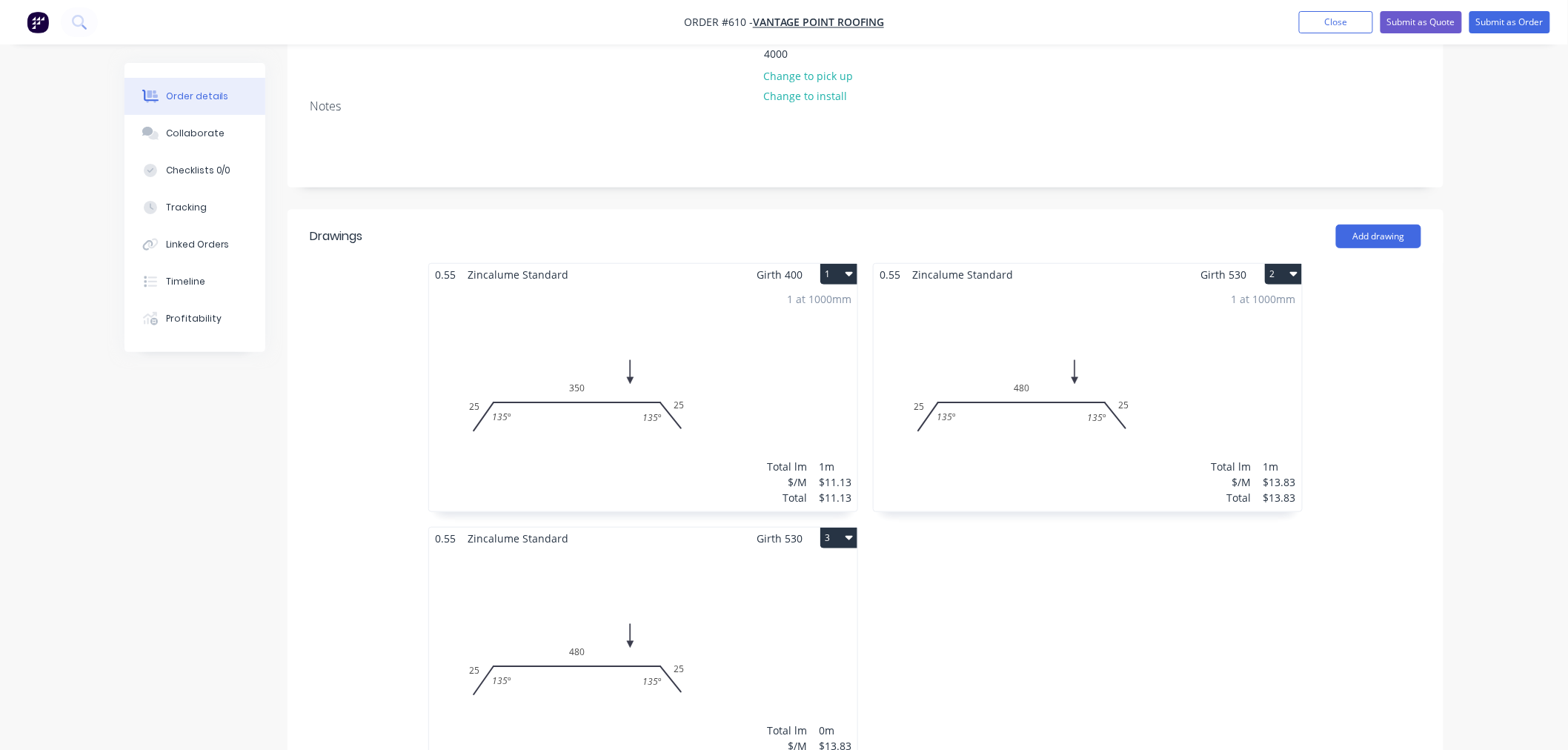
click at [567, 567] on div "Total lm $/M Total 0m $13.83 $0.00" at bounding box center [643, 662] width 429 height 226
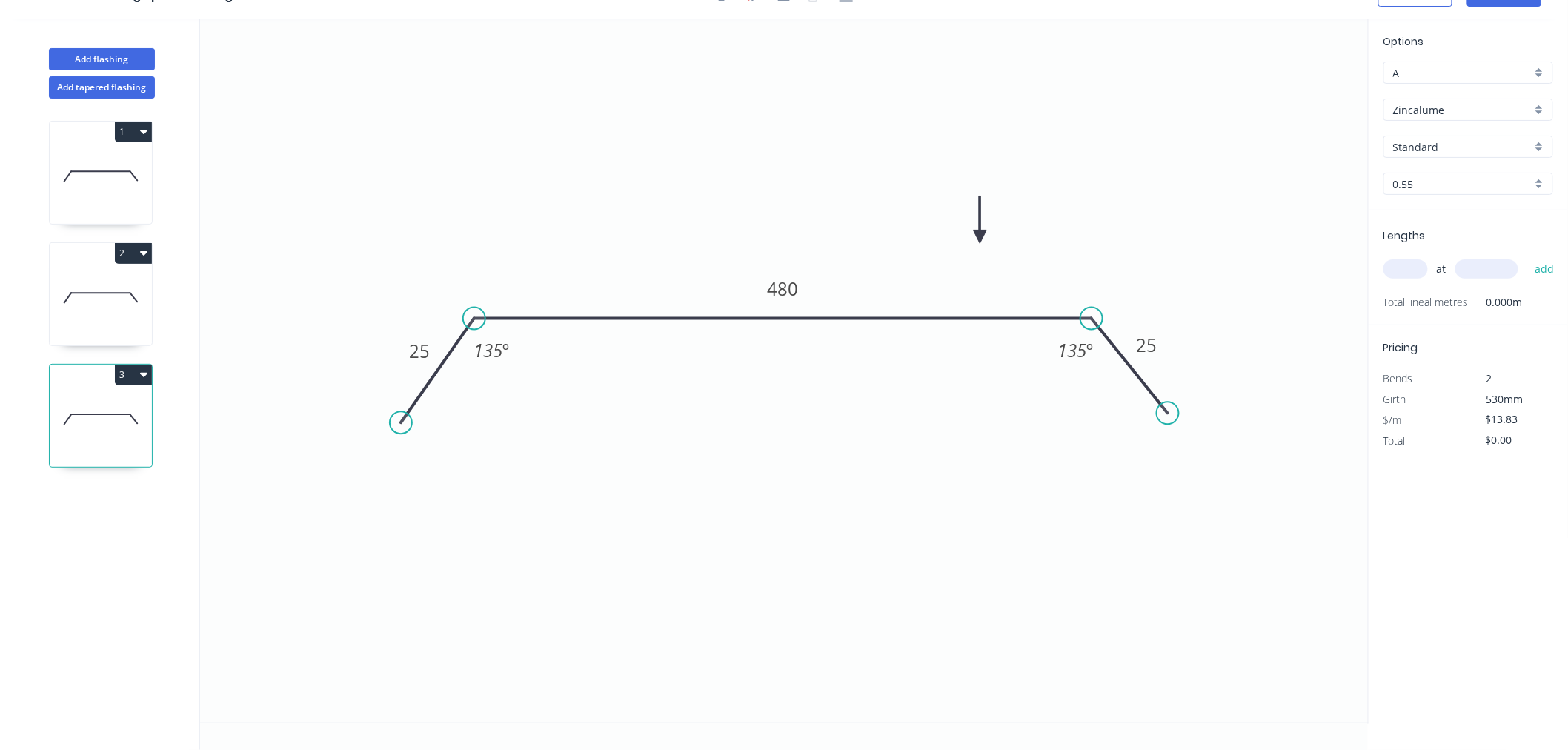
scroll to position [27, 0]
click at [789, 288] on tspan "480" at bounding box center [784, 289] width 31 height 24
click at [801, 290] on rect at bounding box center [783, 289] width 49 height 30
click at [791, 290] on tspan "480" at bounding box center [784, 289] width 31 height 24
click at [835, 166] on icon "0 25 330 25 135 º 135 º" at bounding box center [784, 370] width 1168 height 703
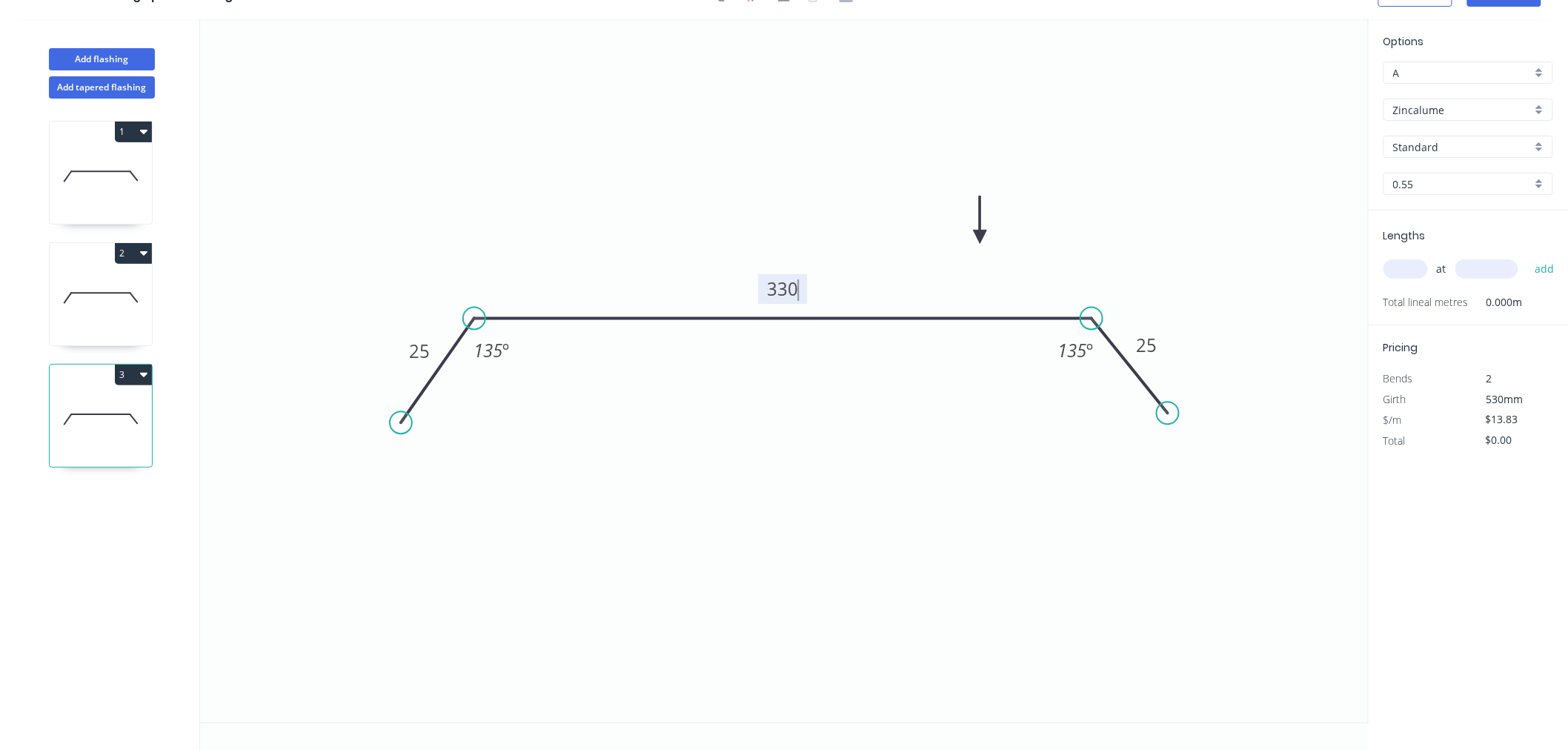
type input "$11.13"
click at [1410, 267] on input "text" at bounding box center [1407, 269] width 45 height 19
type input "2"
type input "3000"
click at [1528, 256] on button "add" at bounding box center [1546, 269] width 35 height 25
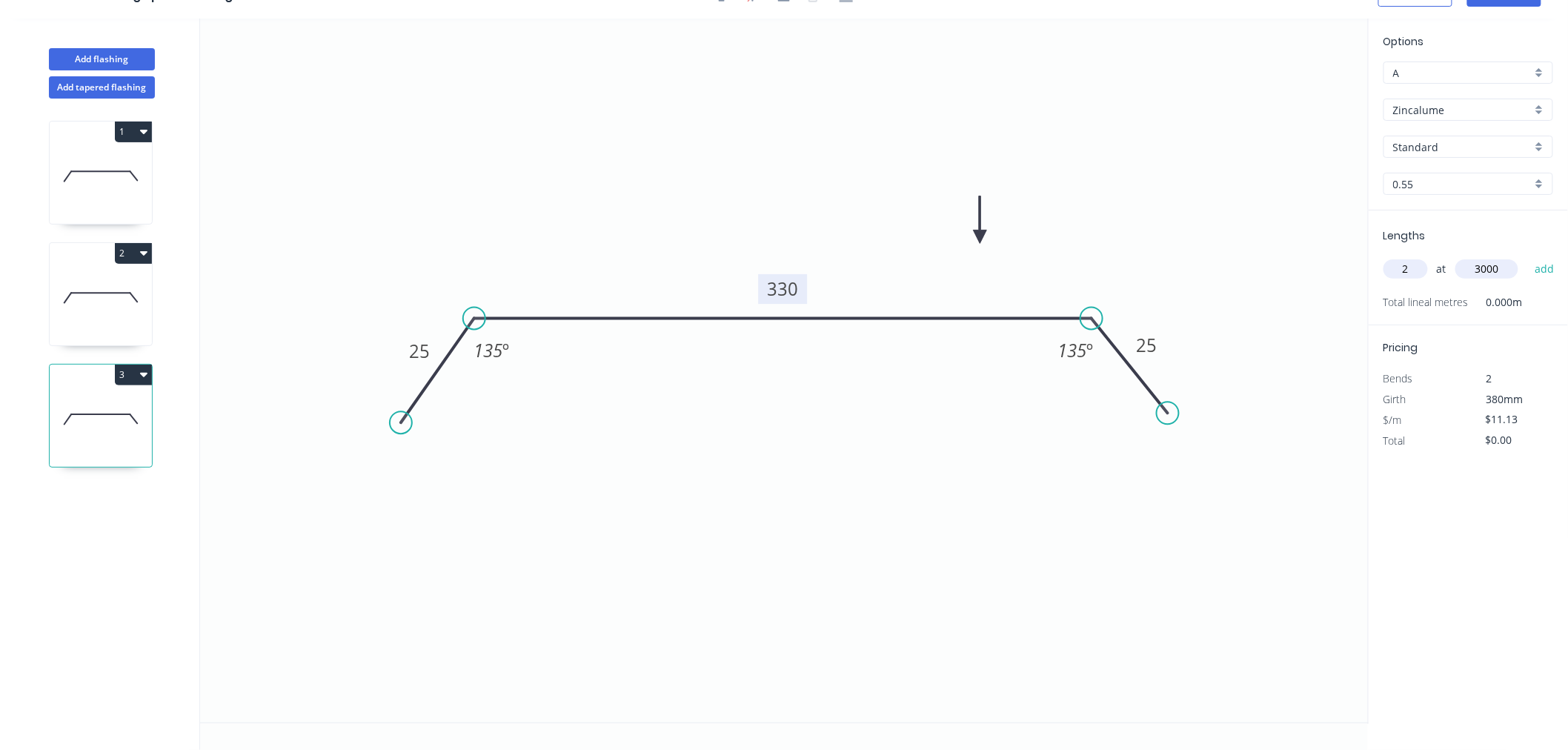
type input "$66.78"
type input "2"
type input "1500"
click at [1528, 256] on button "add" at bounding box center [1546, 269] width 35 height 25
type input "$100.17"
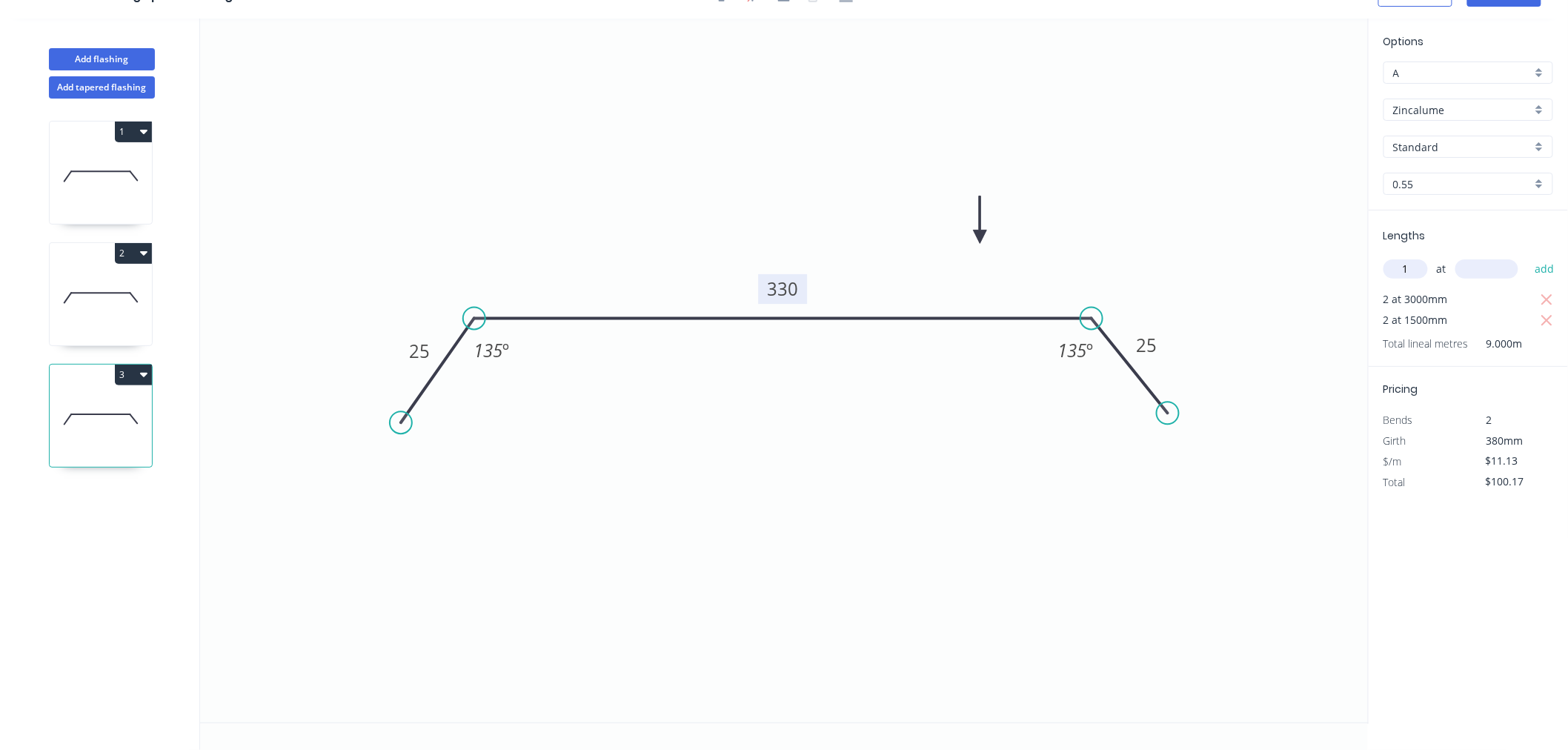
type input "1"
type input "3600"
click at [1528, 256] on button "add" at bounding box center [1546, 269] width 35 height 25
type input "$140.24"
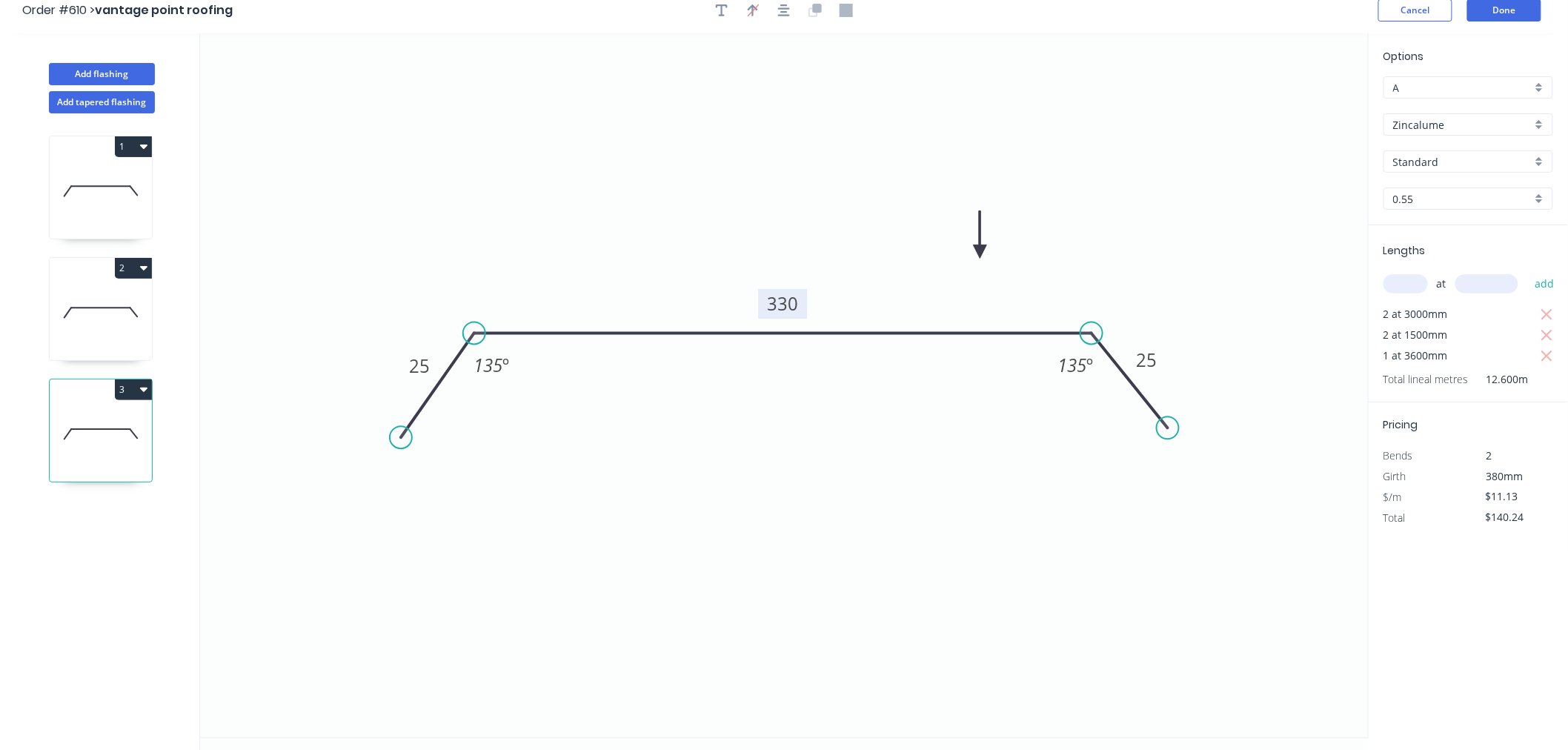
scroll to position [0, 0]
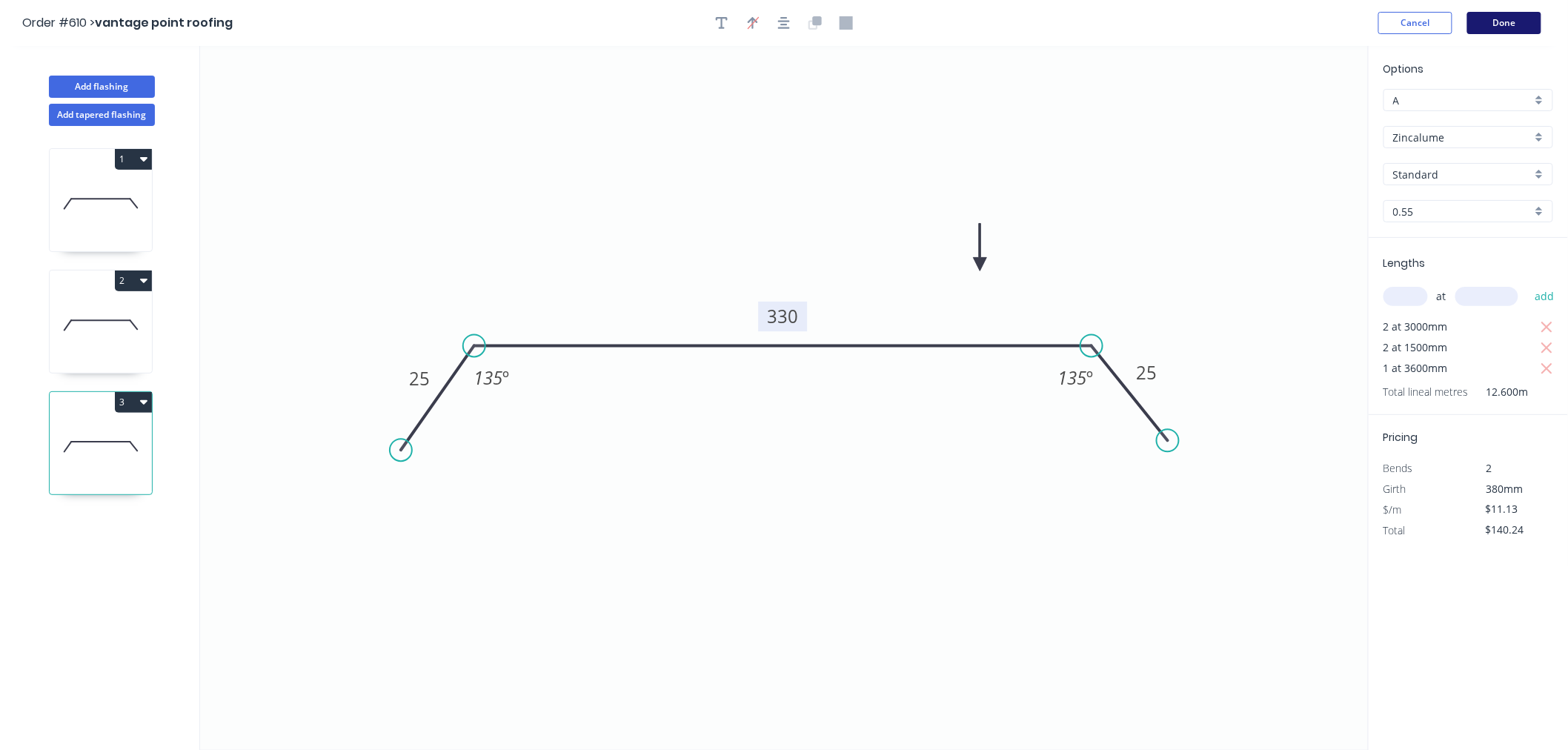
click at [1534, 26] on button "Done" at bounding box center [1505, 22] width 74 height 22
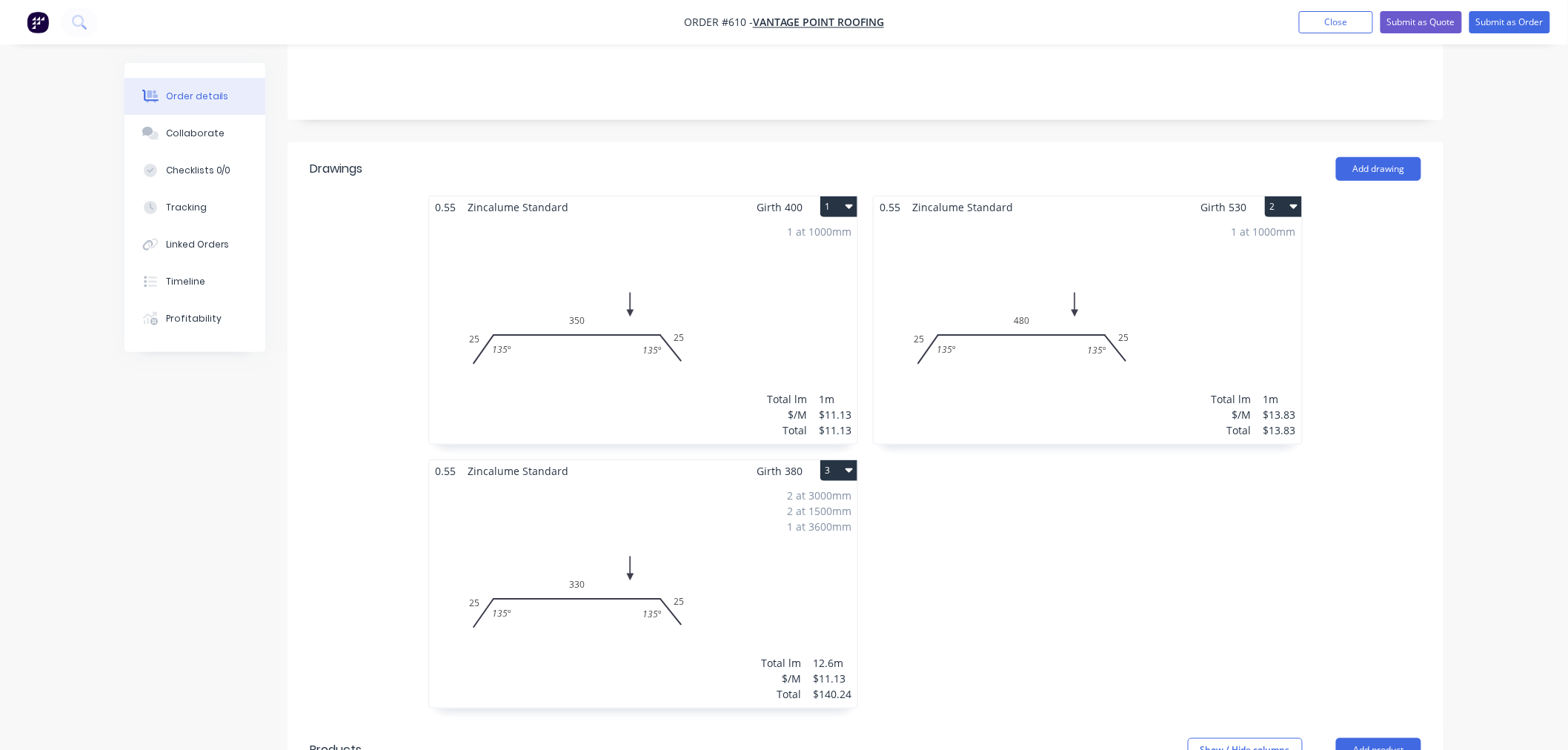
scroll to position [329, 0]
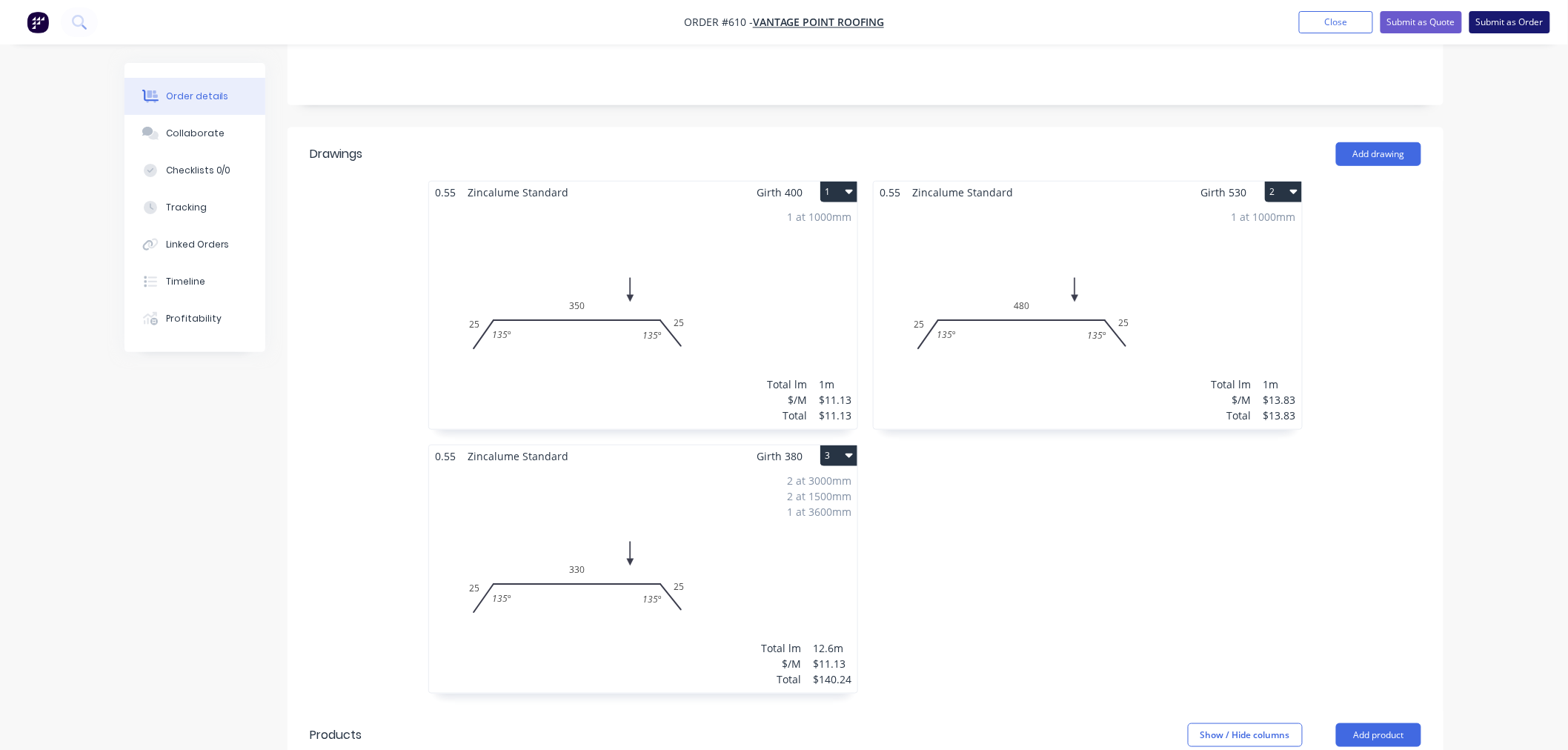
click at [1540, 20] on button "Submit as Order" at bounding box center [1510, 21] width 81 height 22
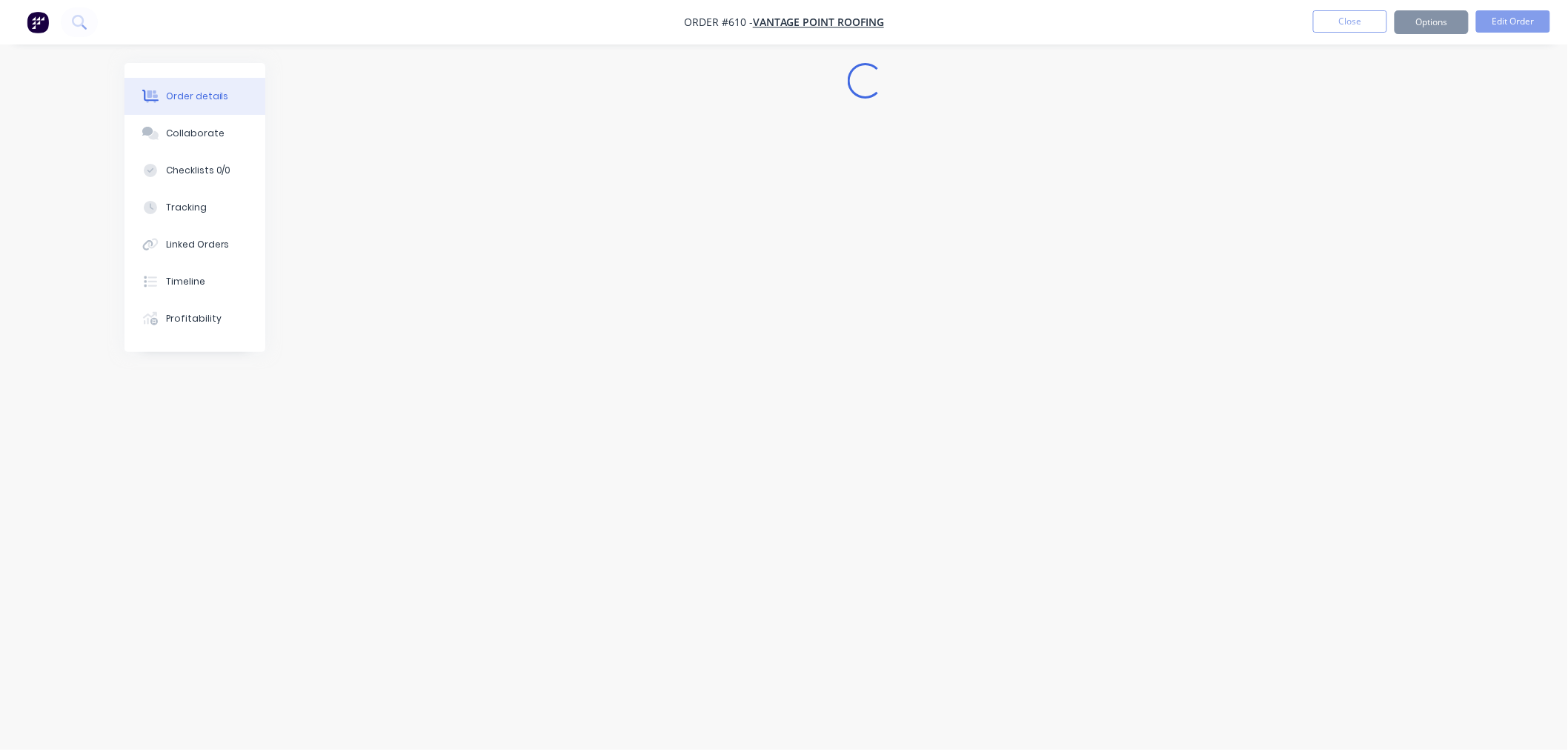
scroll to position [0, 0]
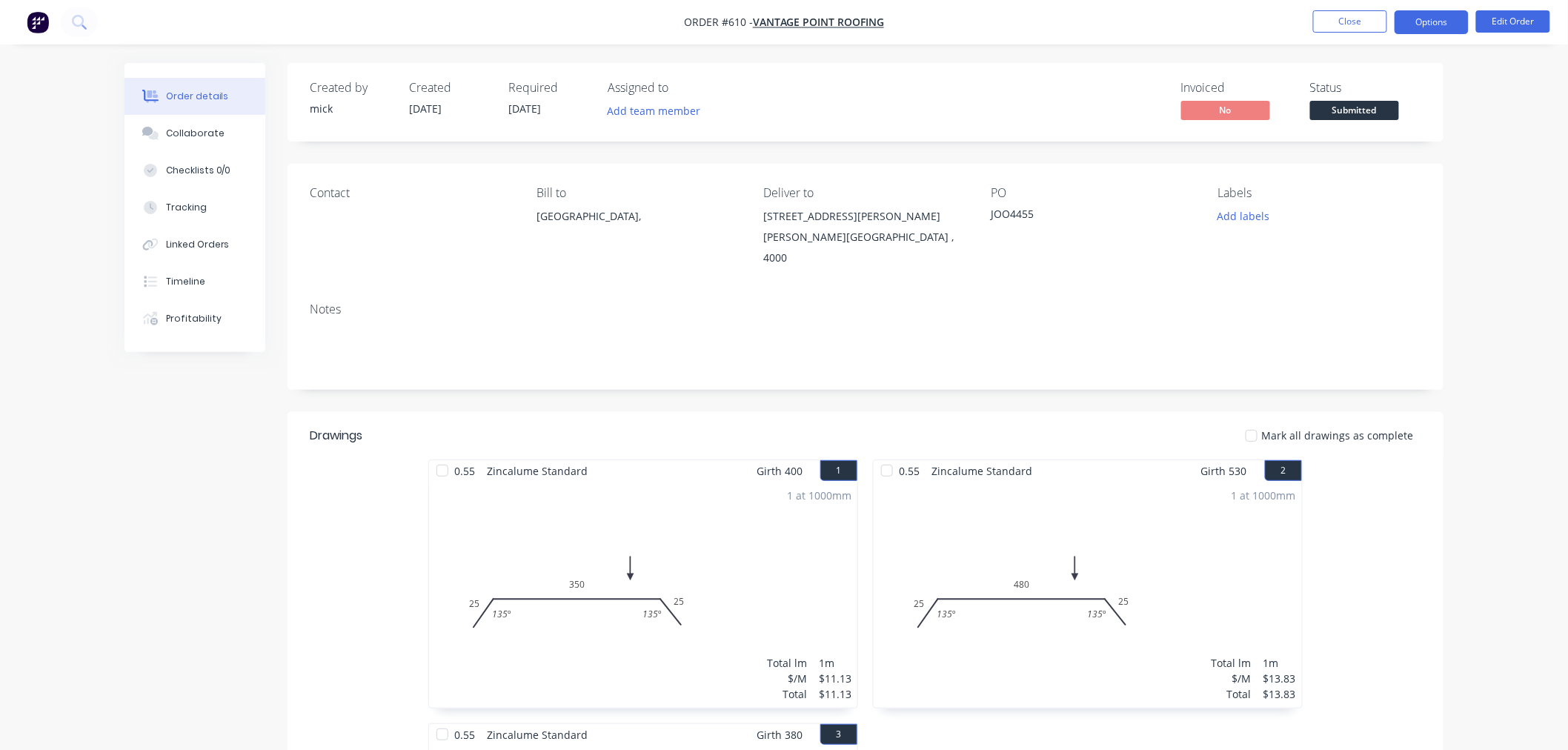
click at [1421, 20] on button "Options" at bounding box center [1432, 22] width 74 height 23
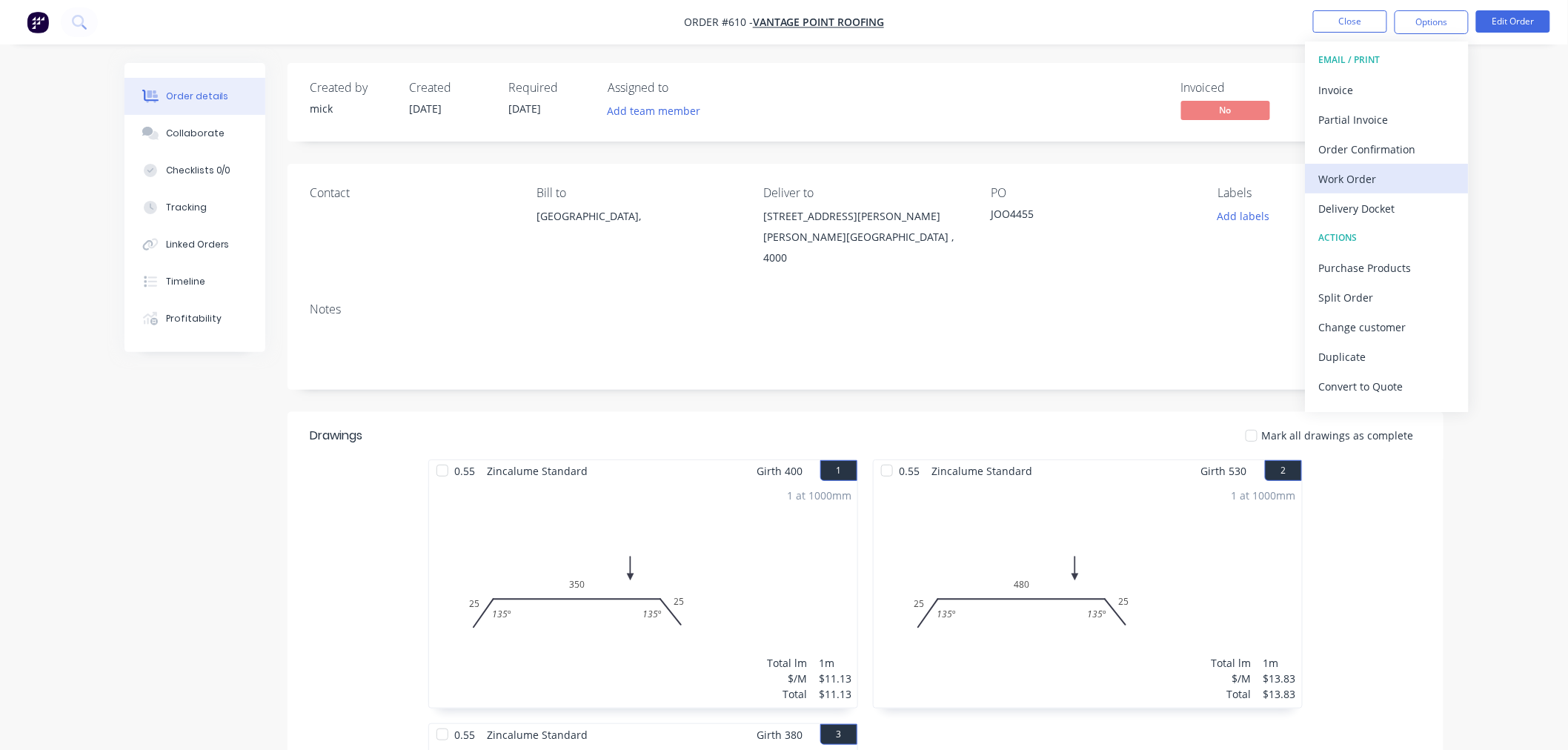
click at [1339, 171] on div "Work Order" at bounding box center [1387, 179] width 136 height 21
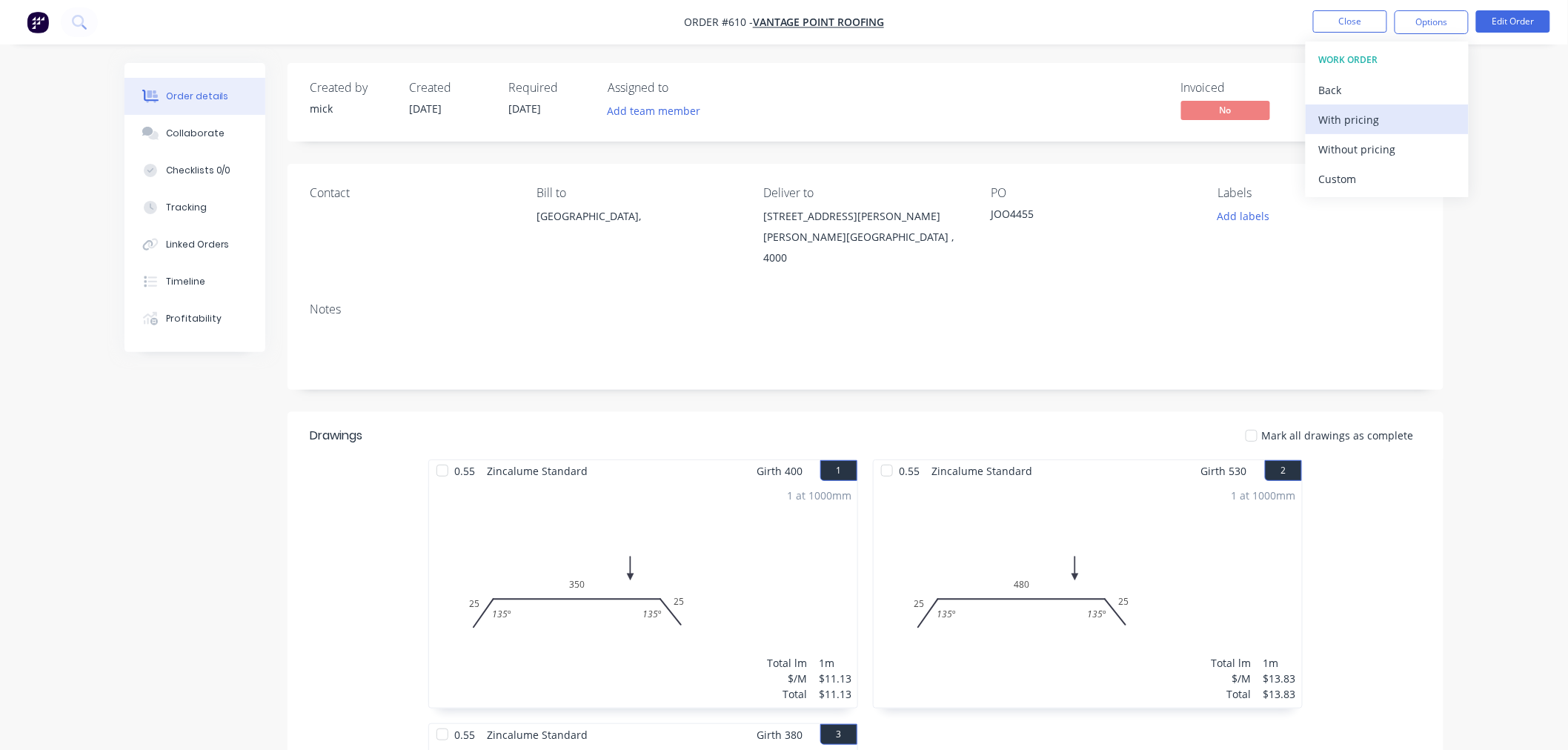
click at [1340, 131] on button "With pricing" at bounding box center [1388, 119] width 163 height 30
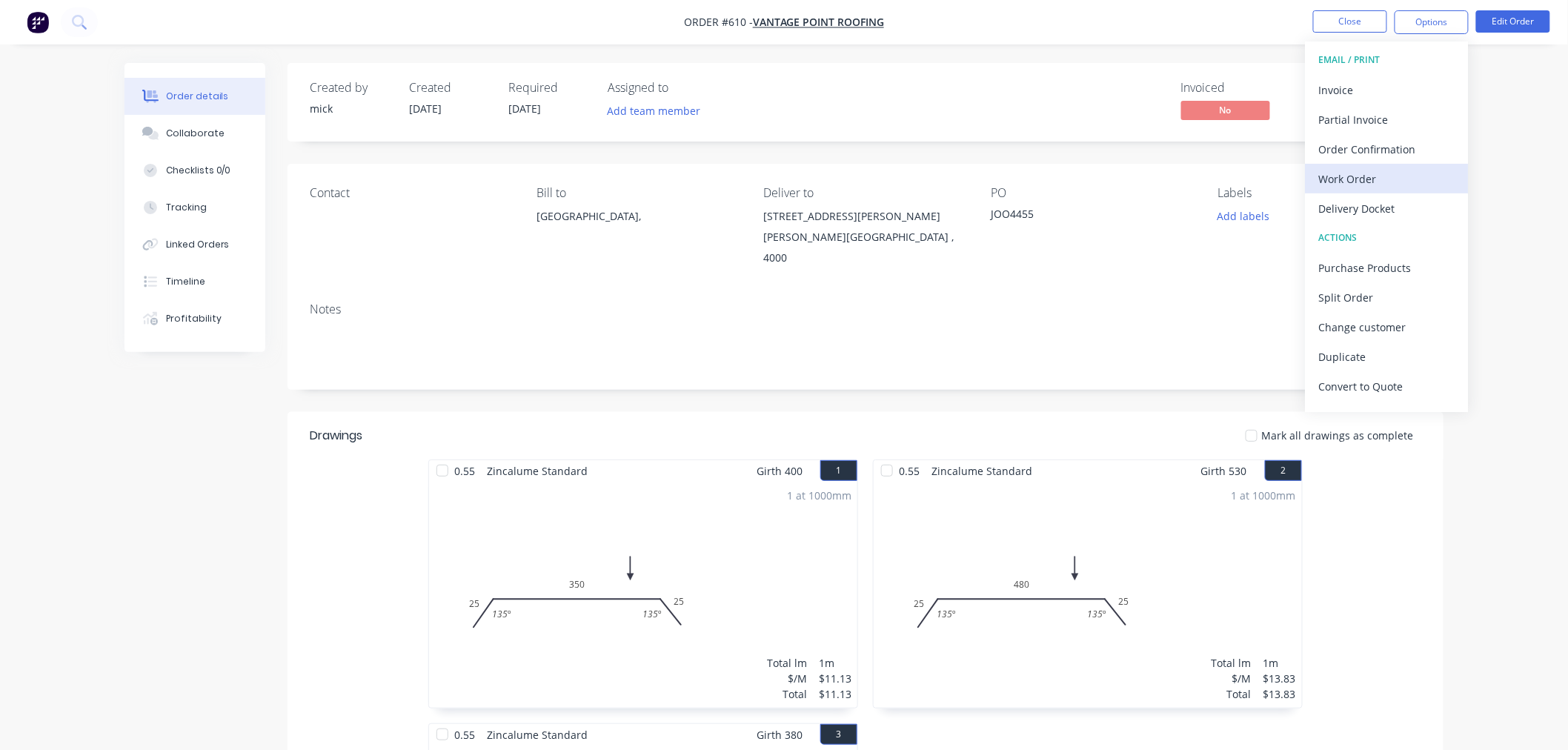
click at [1364, 182] on div "Work Order" at bounding box center [1387, 179] width 136 height 21
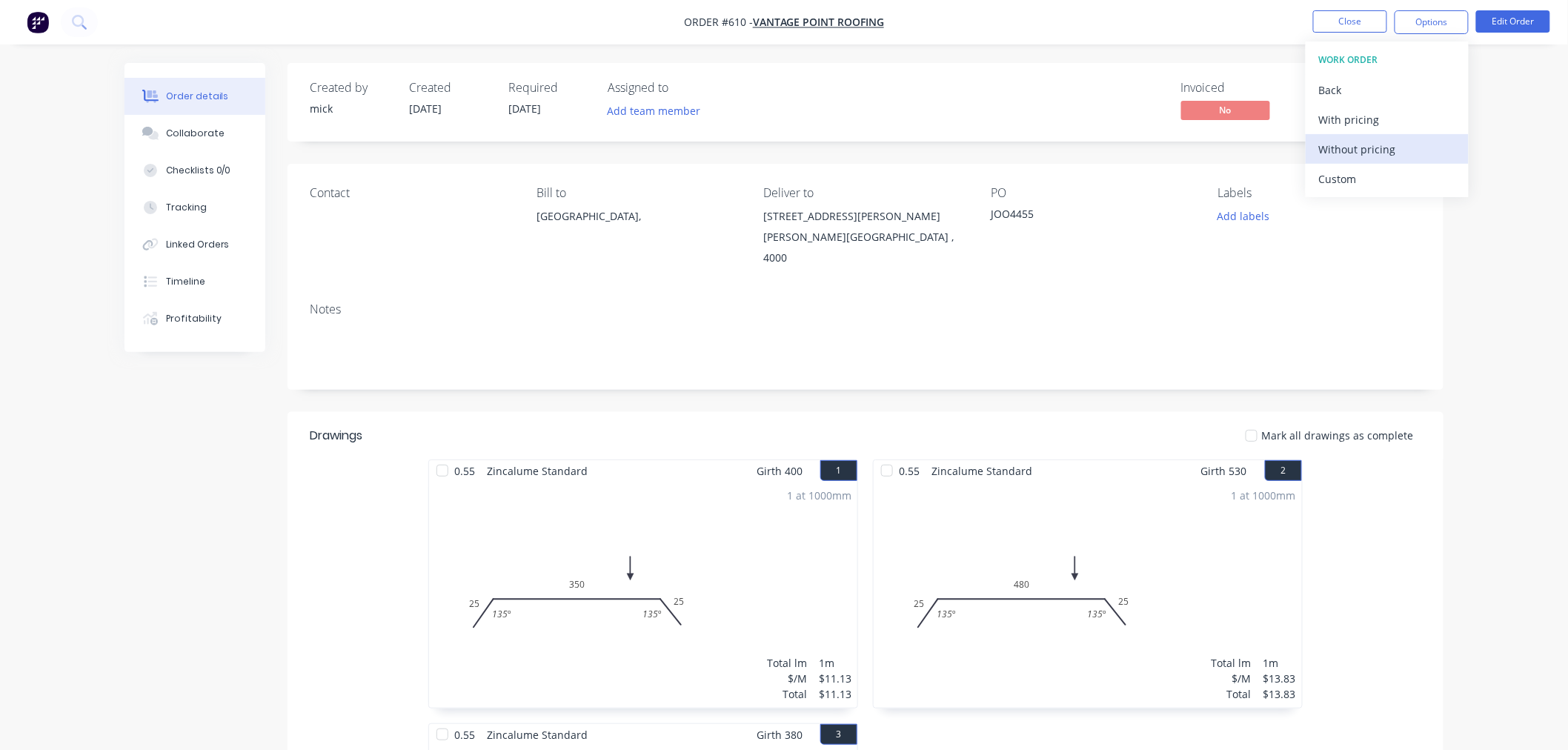
click at [1368, 155] on div "Without pricing" at bounding box center [1387, 150] width 136 height 21
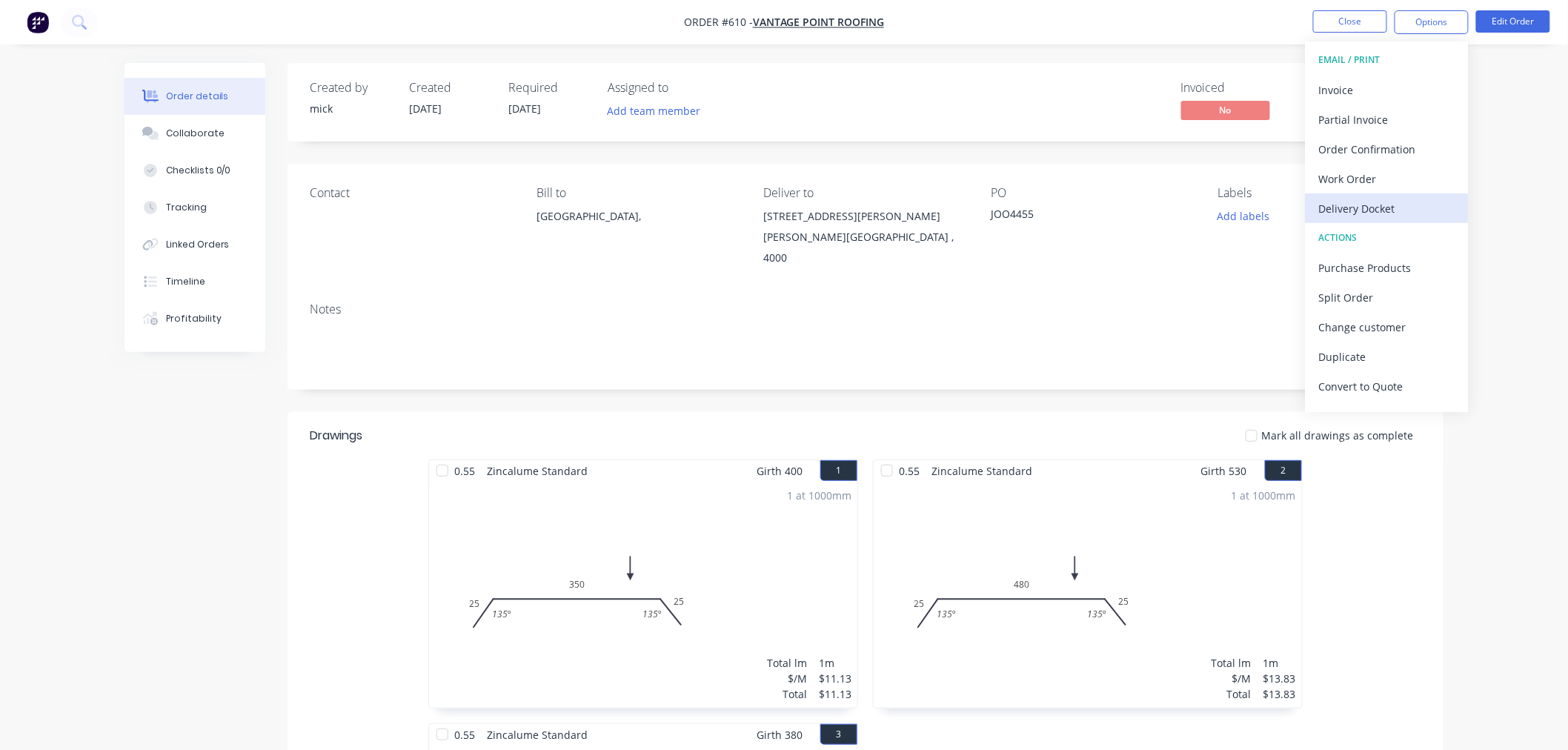
click at [1394, 200] on div "Delivery Docket" at bounding box center [1387, 209] width 136 height 21
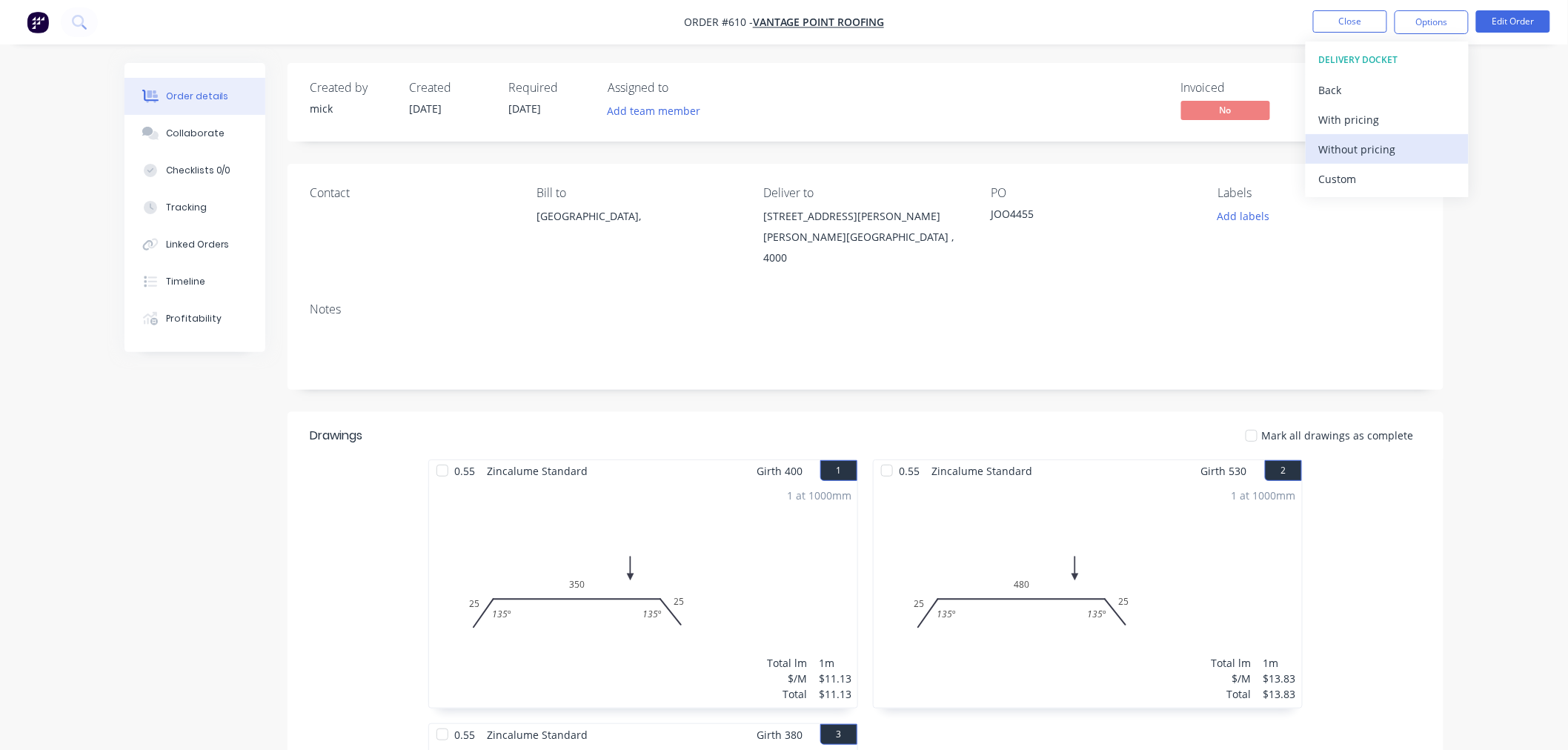
click at [1387, 143] on div "Without pricing" at bounding box center [1387, 150] width 136 height 21
click at [33, 15] on img "button" at bounding box center [37, 21] width 22 height 22
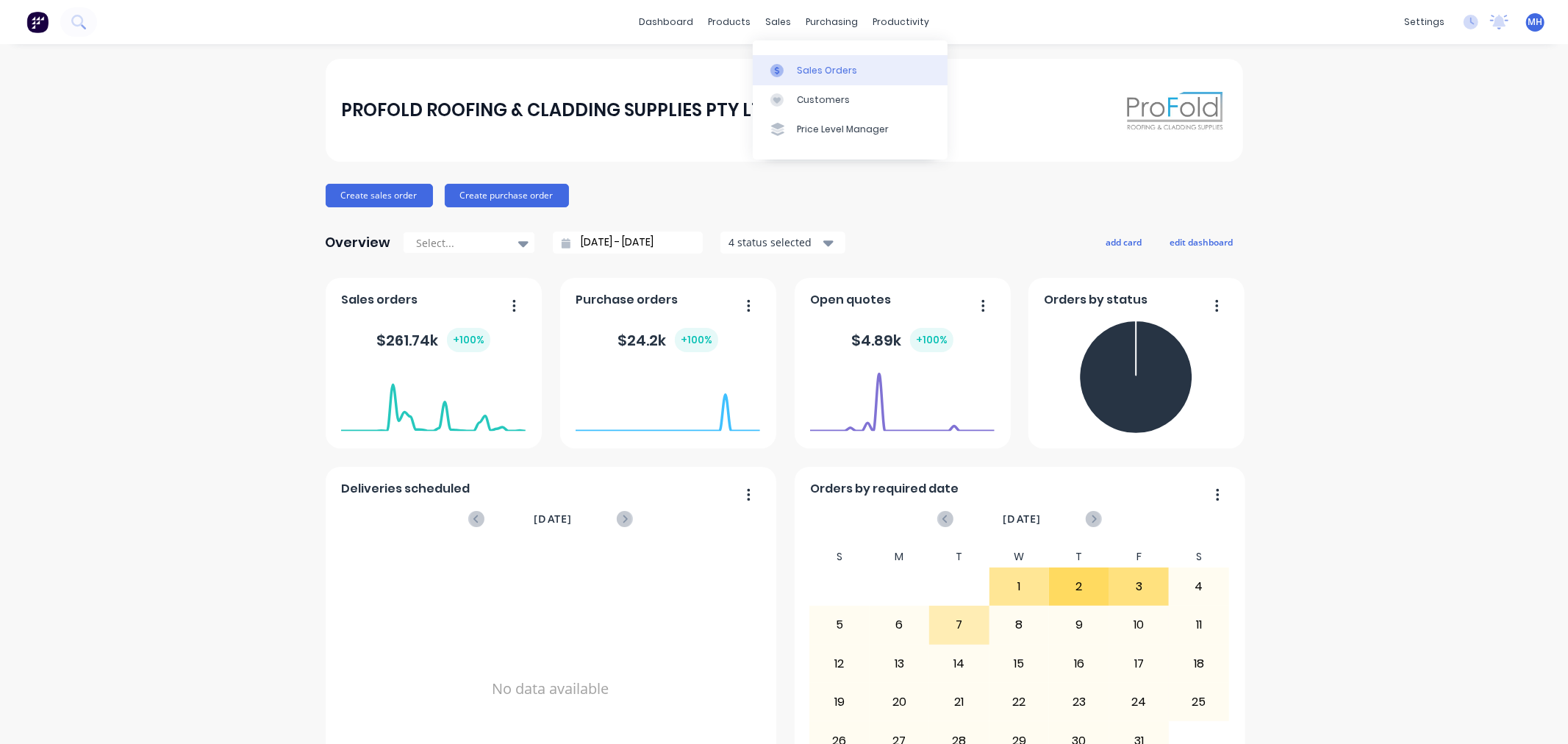
click at [795, 55] on link "Sales Orders" at bounding box center [851, 69] width 195 height 30
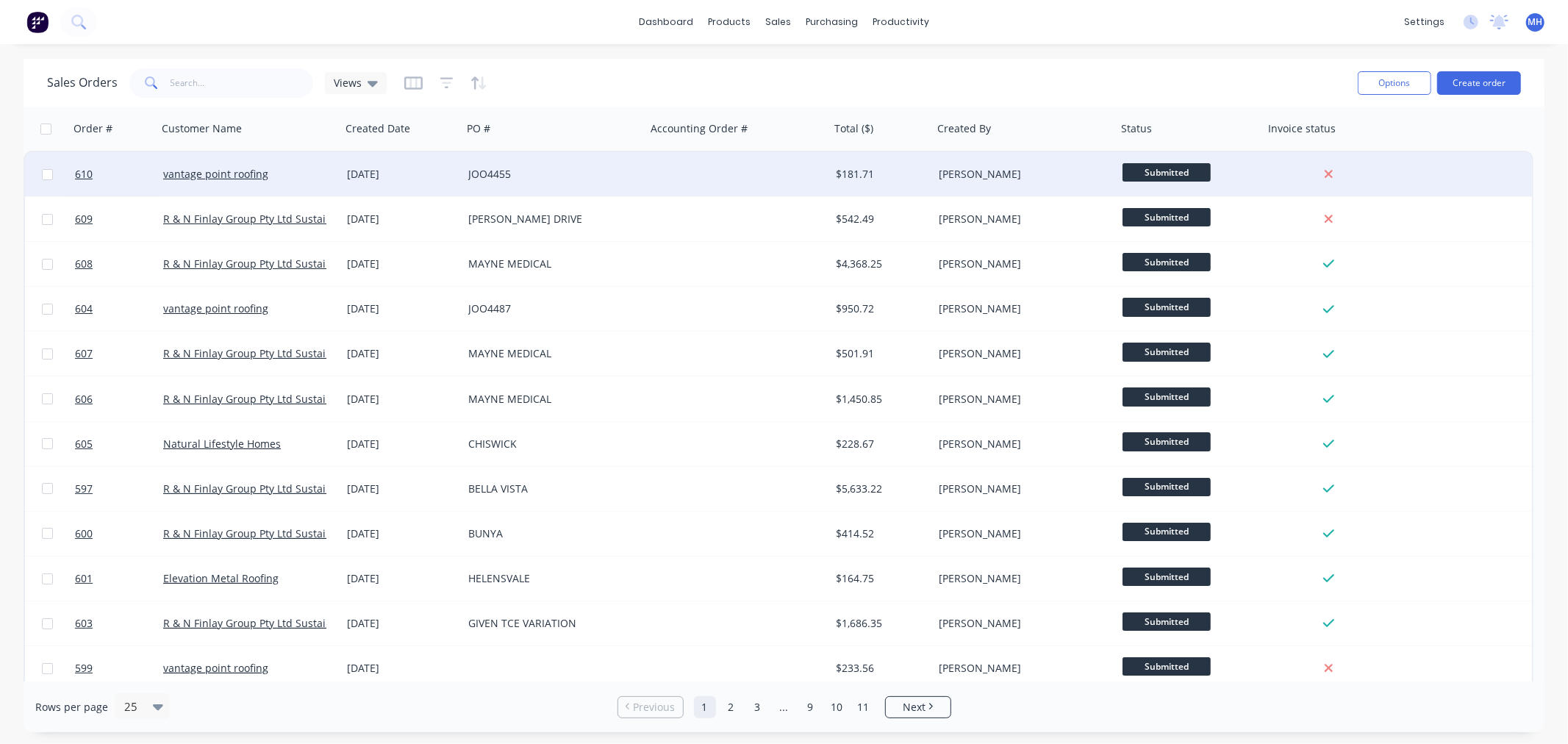
click at [526, 172] on div "JOO4455" at bounding box center [550, 173] width 163 height 14
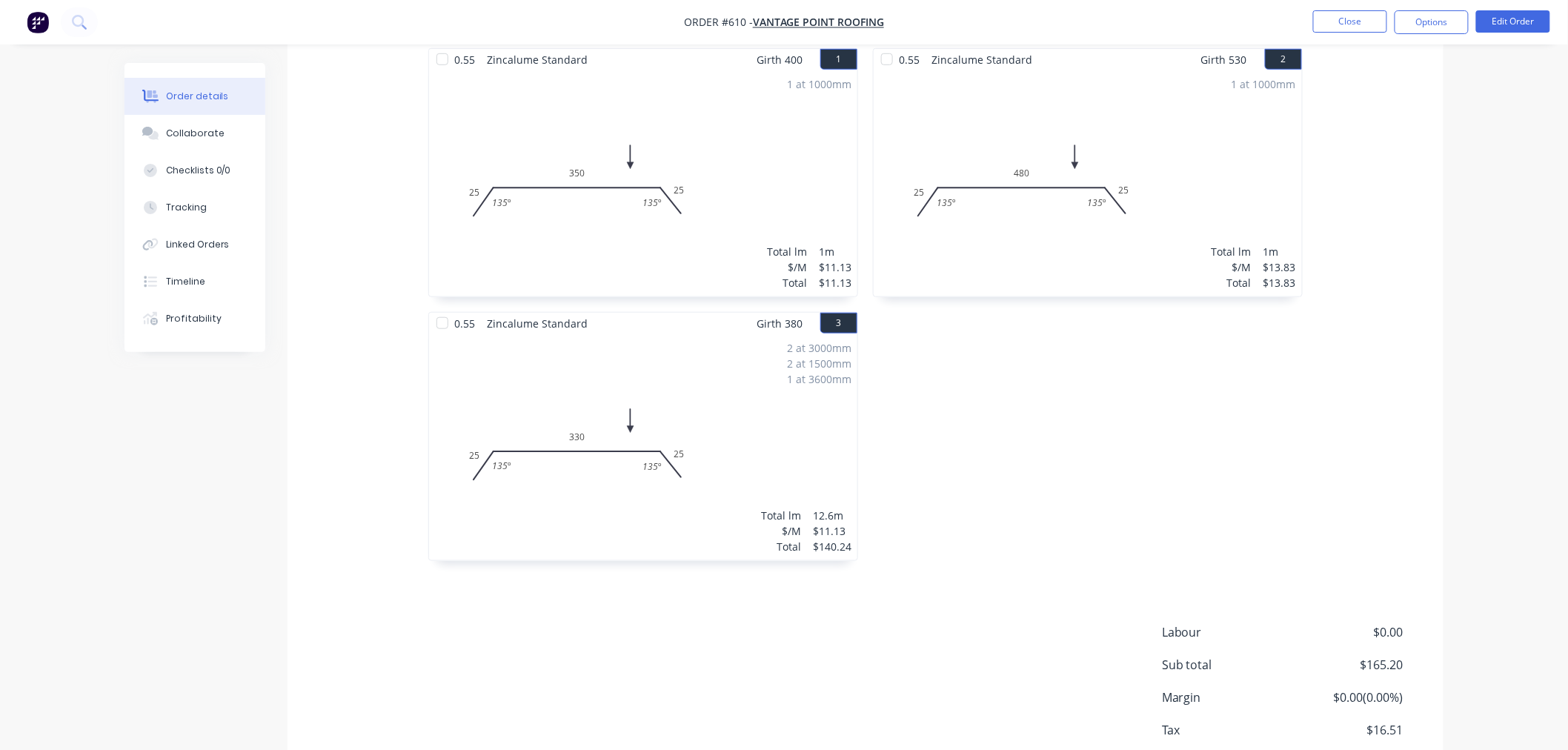
scroll to position [487, 0]
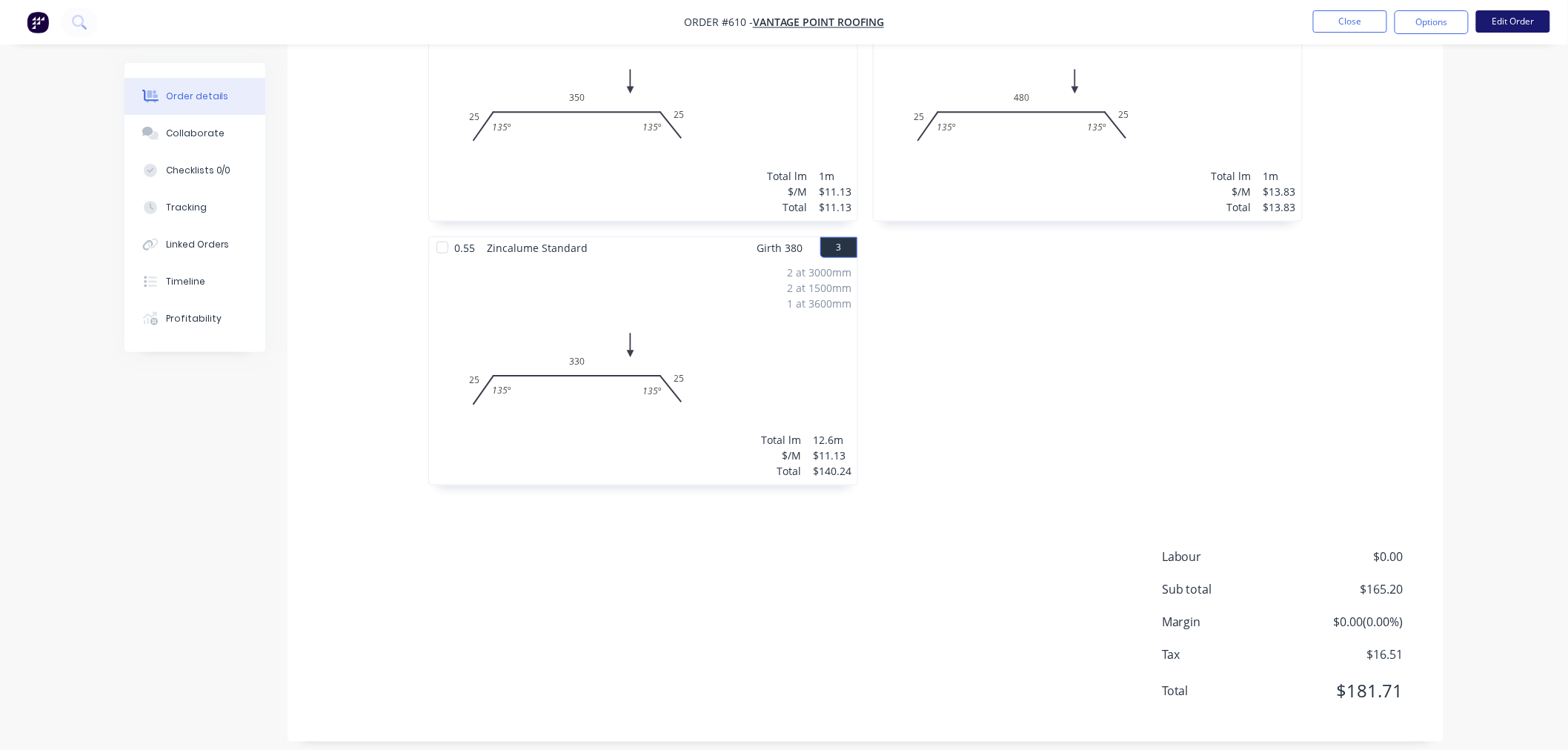
click at [1487, 26] on button "Edit Order" at bounding box center [1514, 21] width 74 height 22
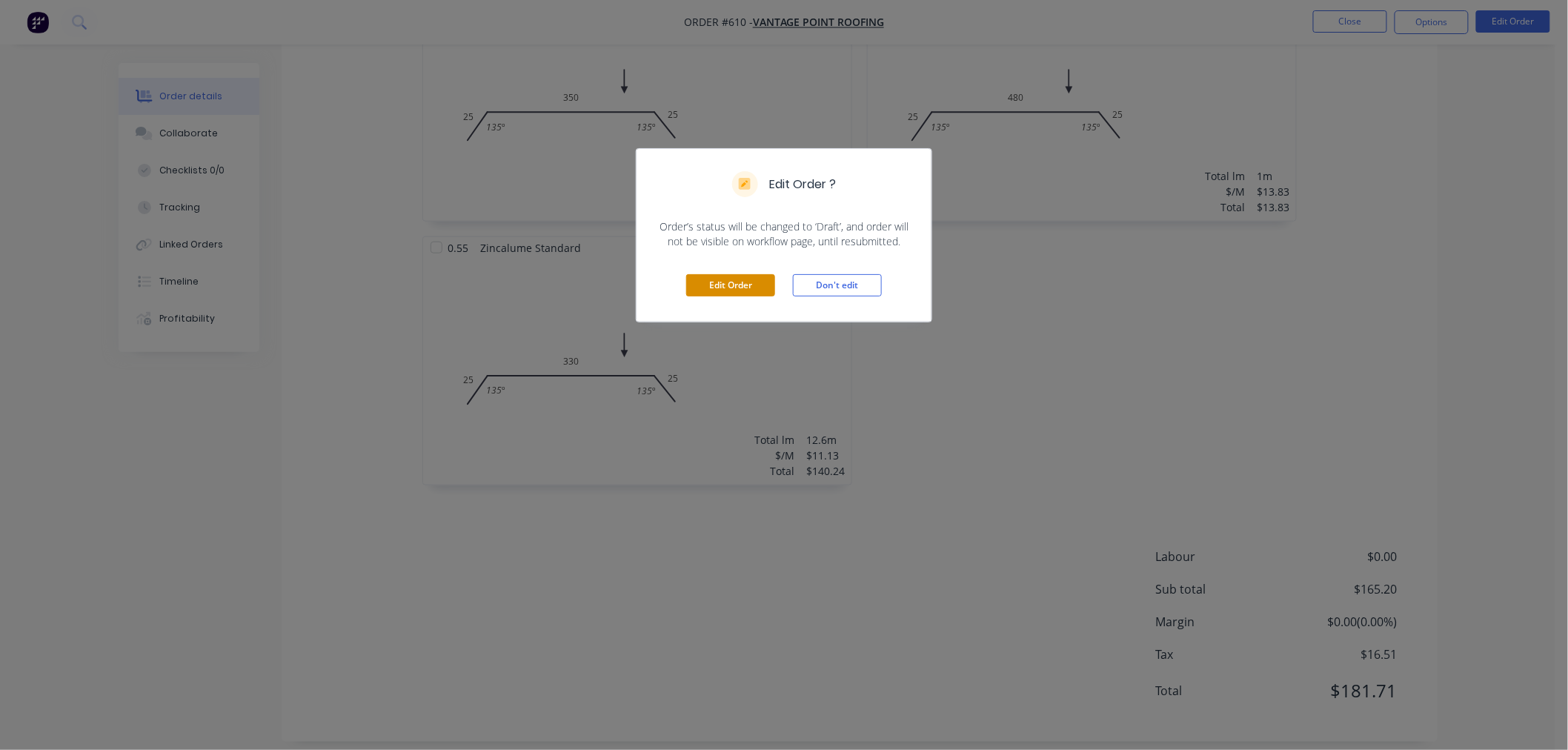
click at [744, 290] on button "Edit Order" at bounding box center [731, 285] width 89 height 22
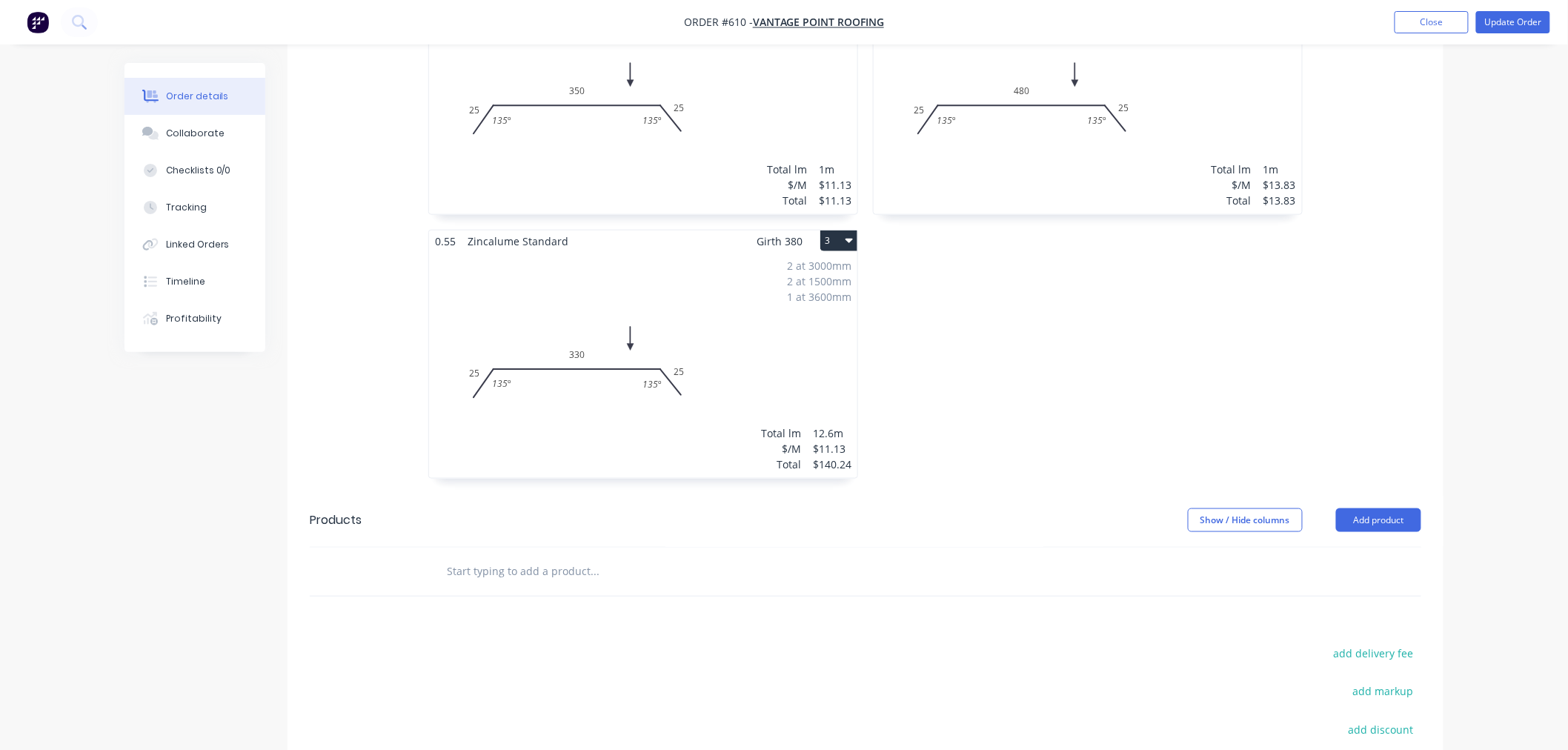
scroll to position [658, 0]
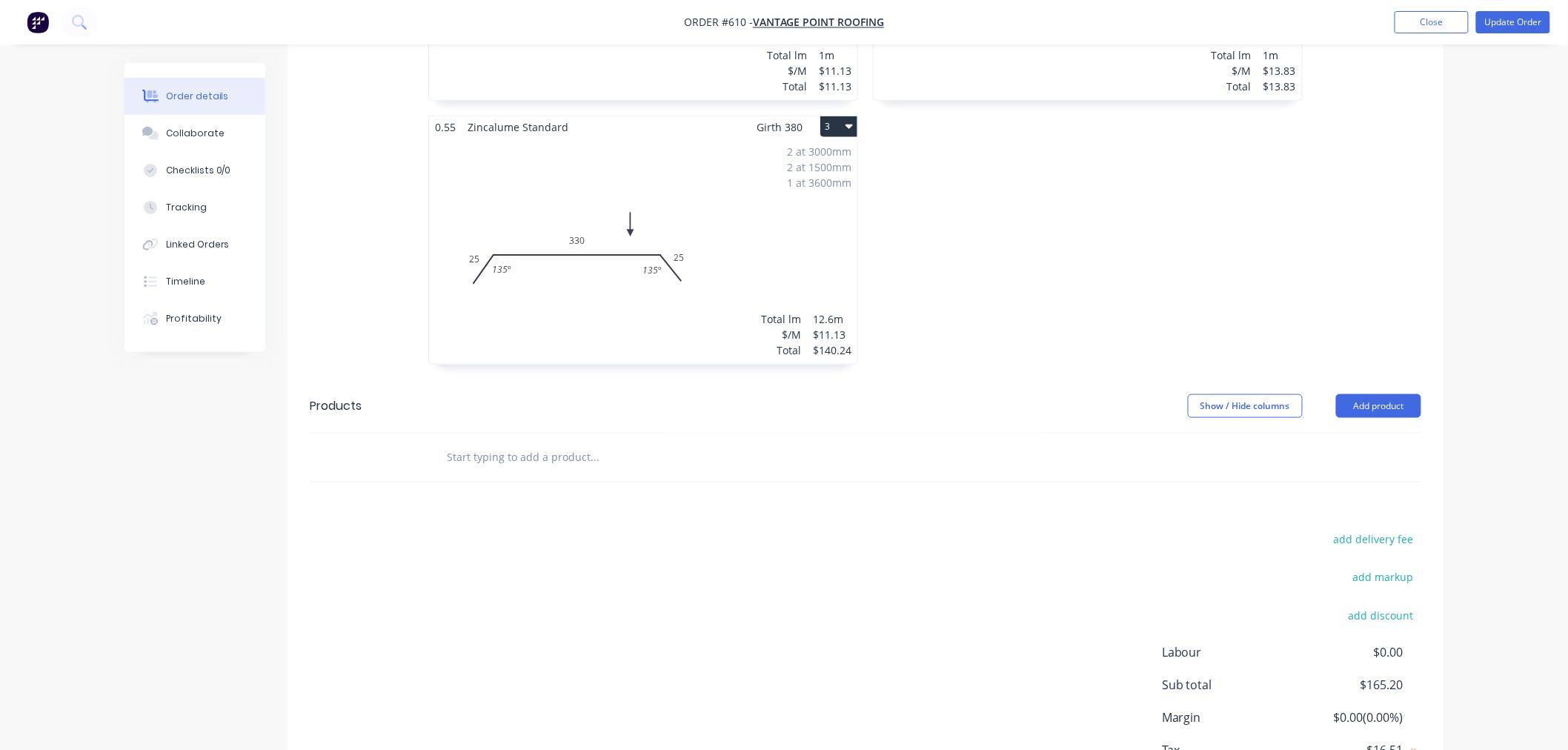
click at [500, 442] on input "text" at bounding box center [594, 457] width 296 height 30
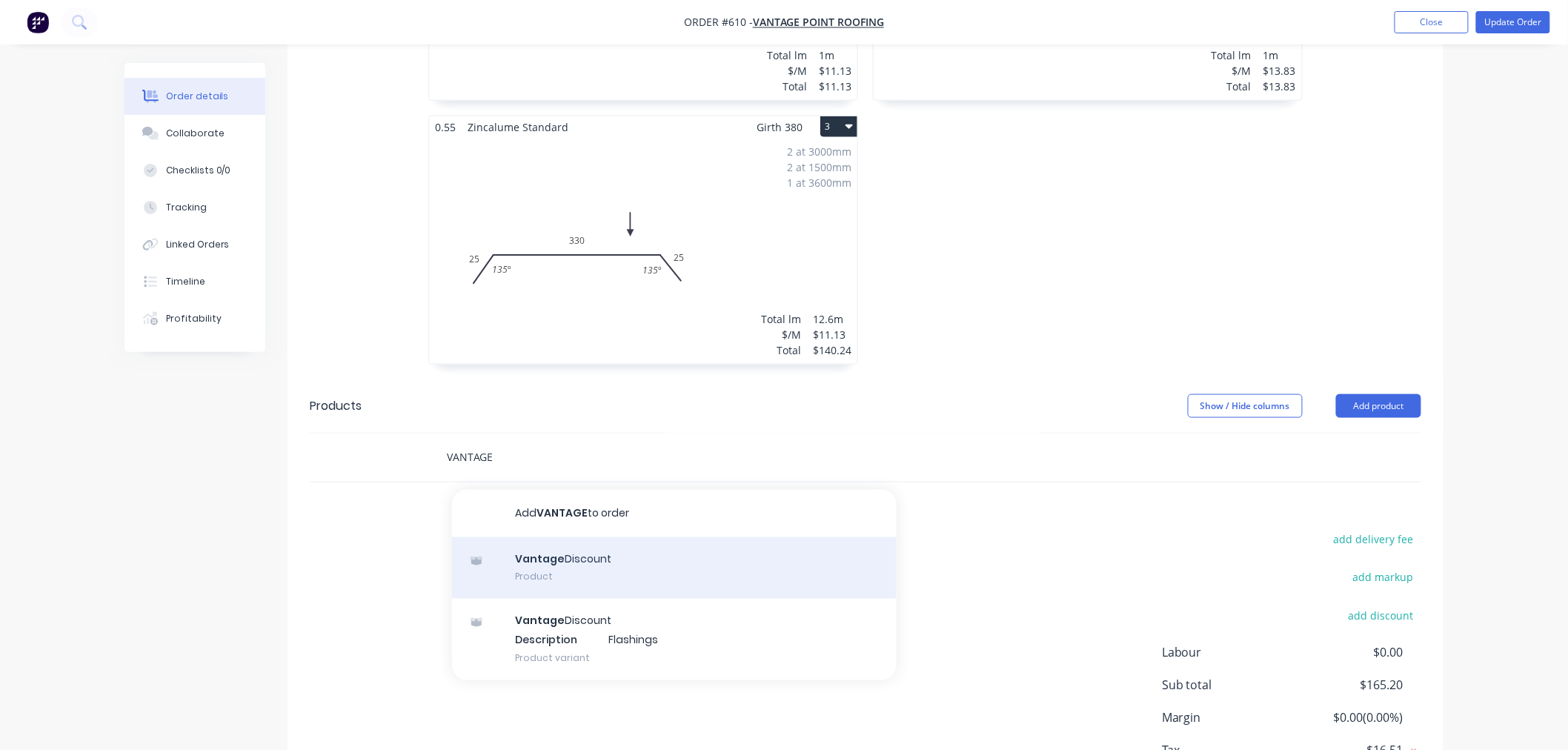
type input "VANTAGE"
click at [603, 537] on div "Vantage Discount Product" at bounding box center [675, 568] width 445 height 62
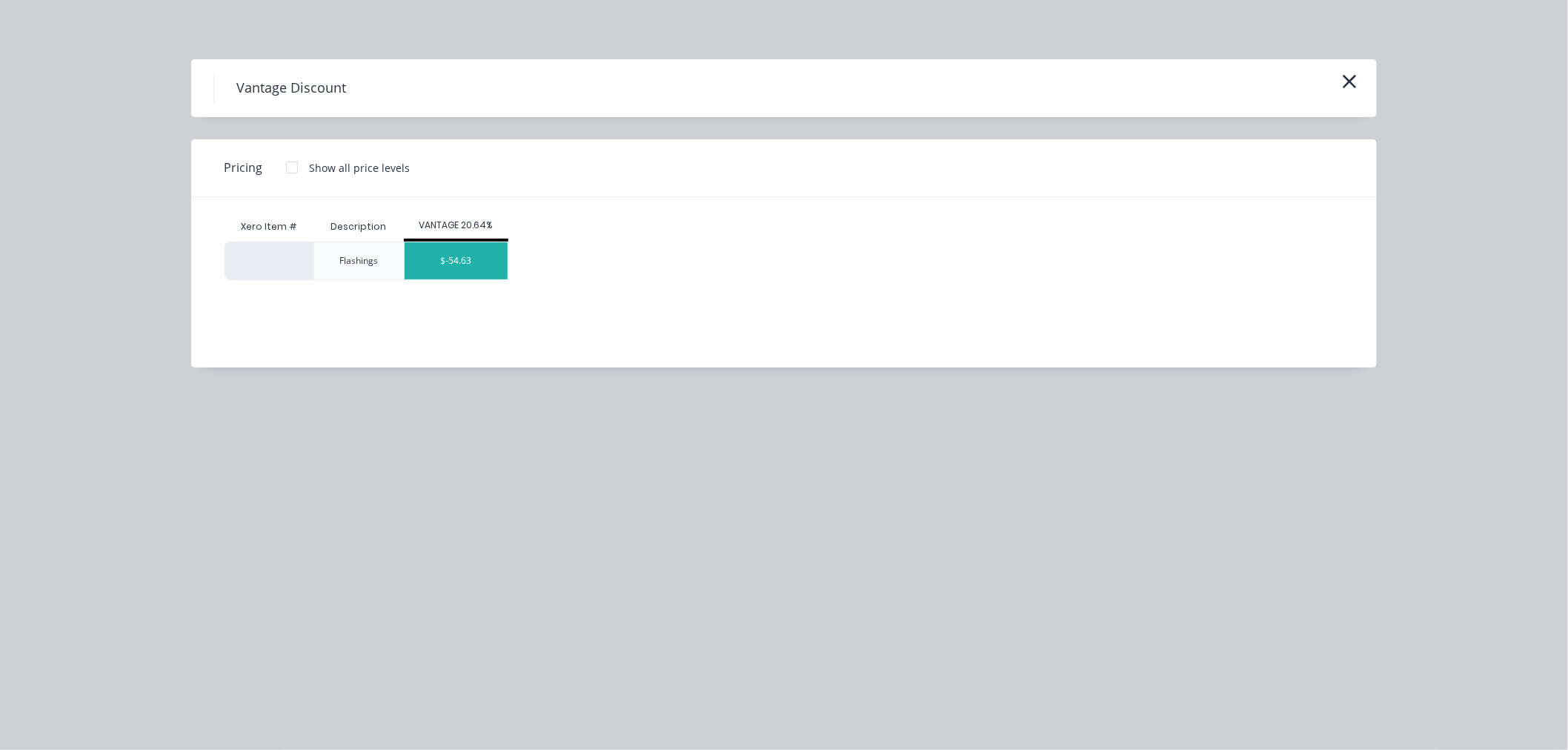
click at [438, 248] on div "$-54.63" at bounding box center [456, 260] width 103 height 37
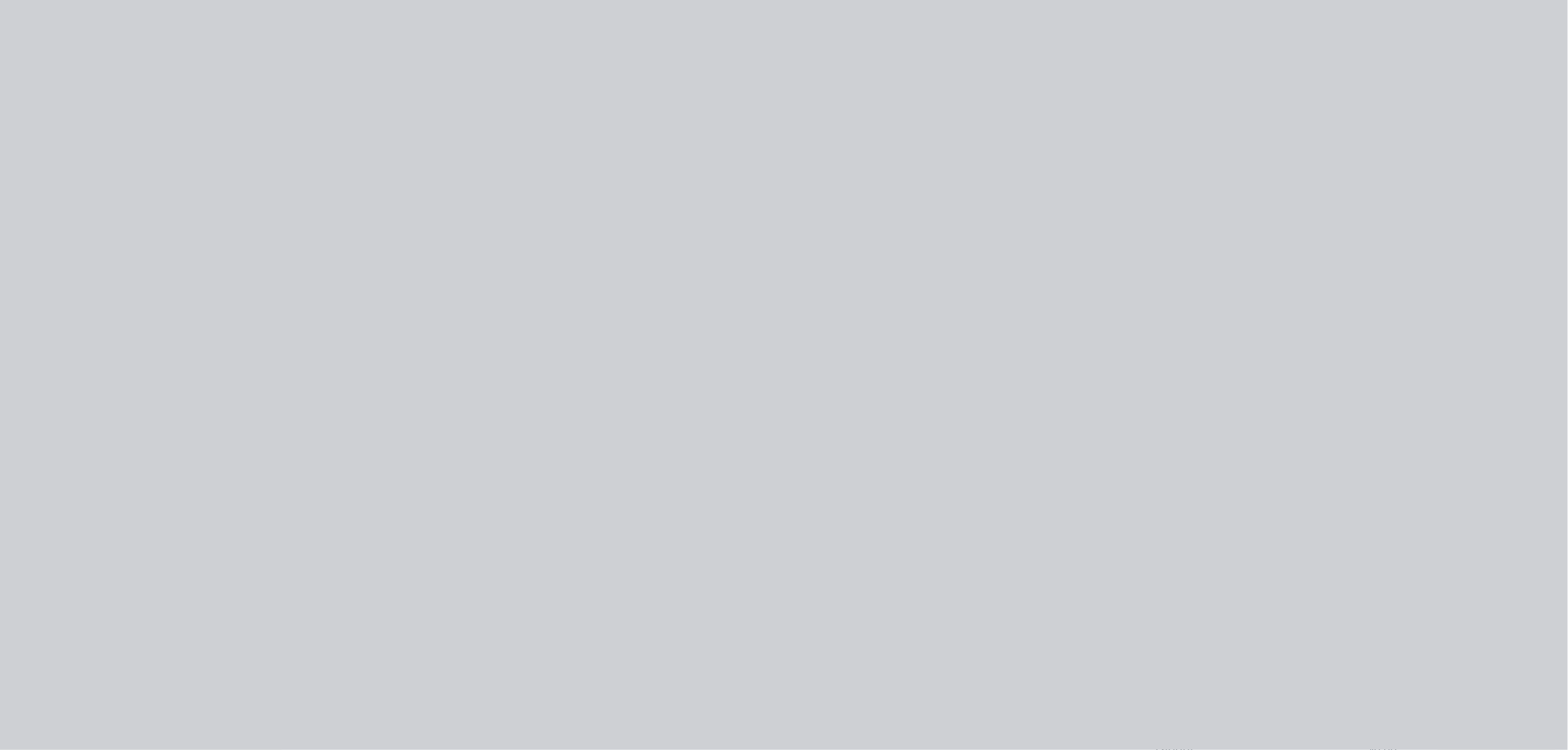
type input "$-54.63"
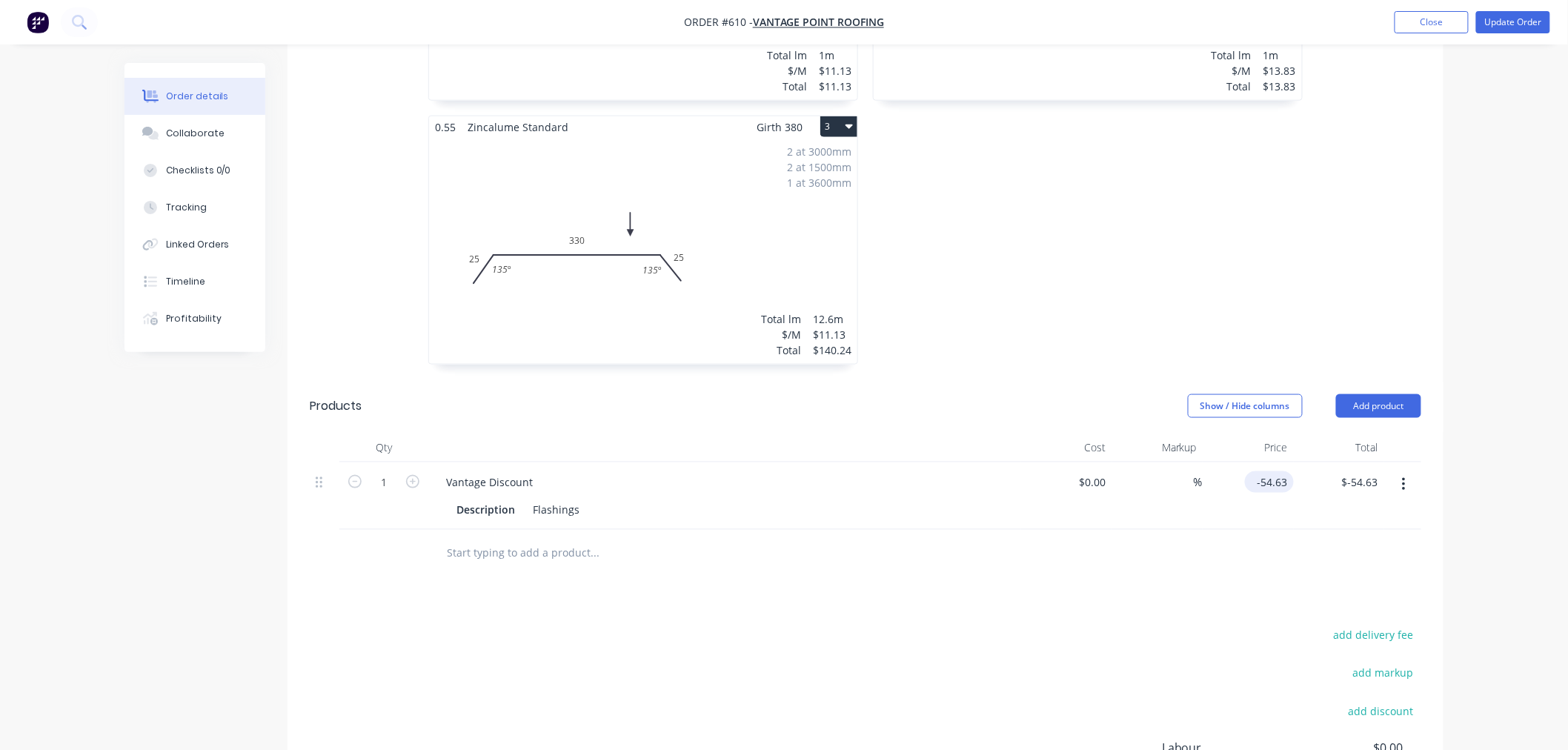
click at [1287, 471] on input "-54.63" at bounding box center [1272, 482] width 43 height 21
type input "$-26.43"
click at [1248, 462] on div "$-26.43 -26.43" at bounding box center [1249, 495] width 91 height 67
click at [553, 538] on input "text" at bounding box center [594, 553] width 296 height 30
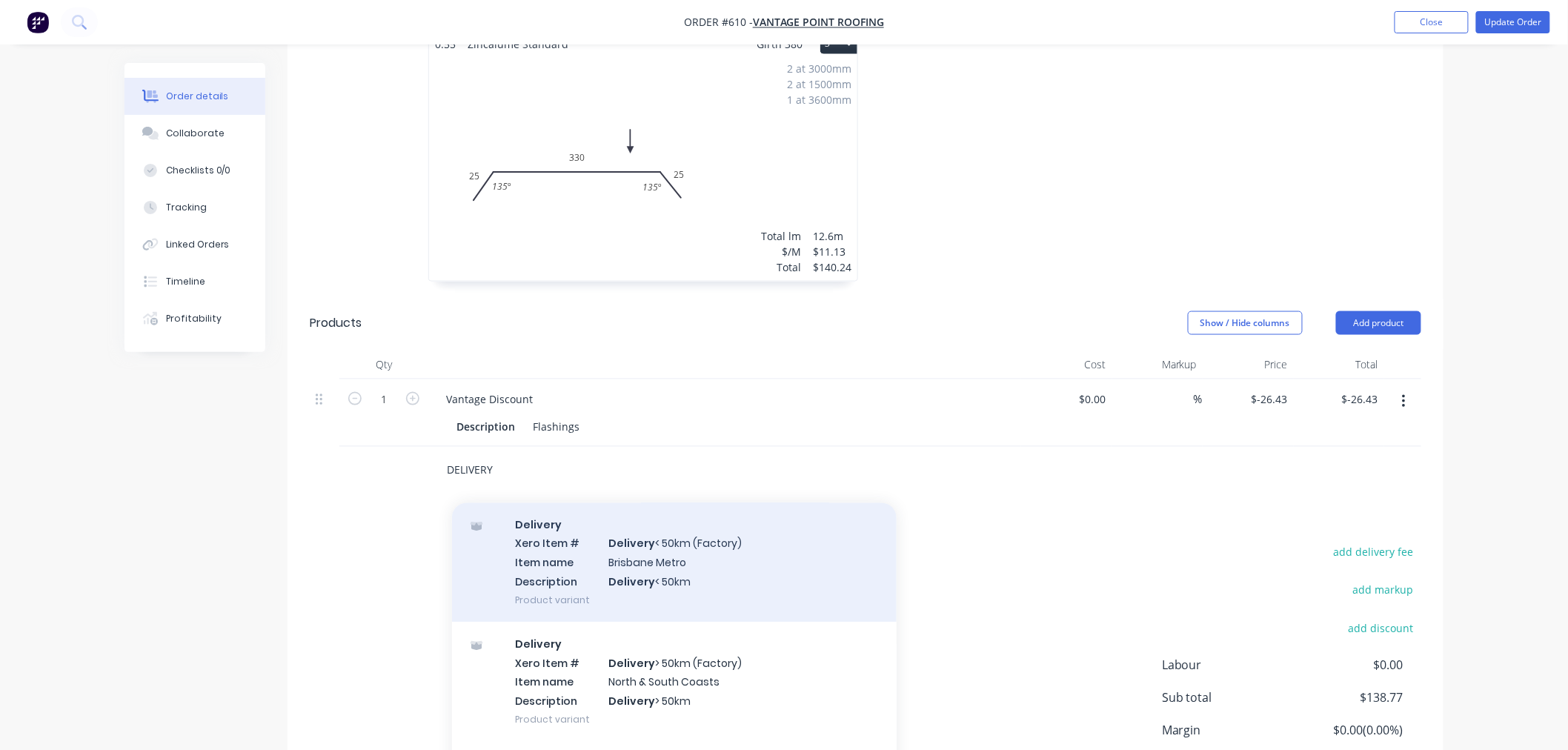
scroll to position [74, 0]
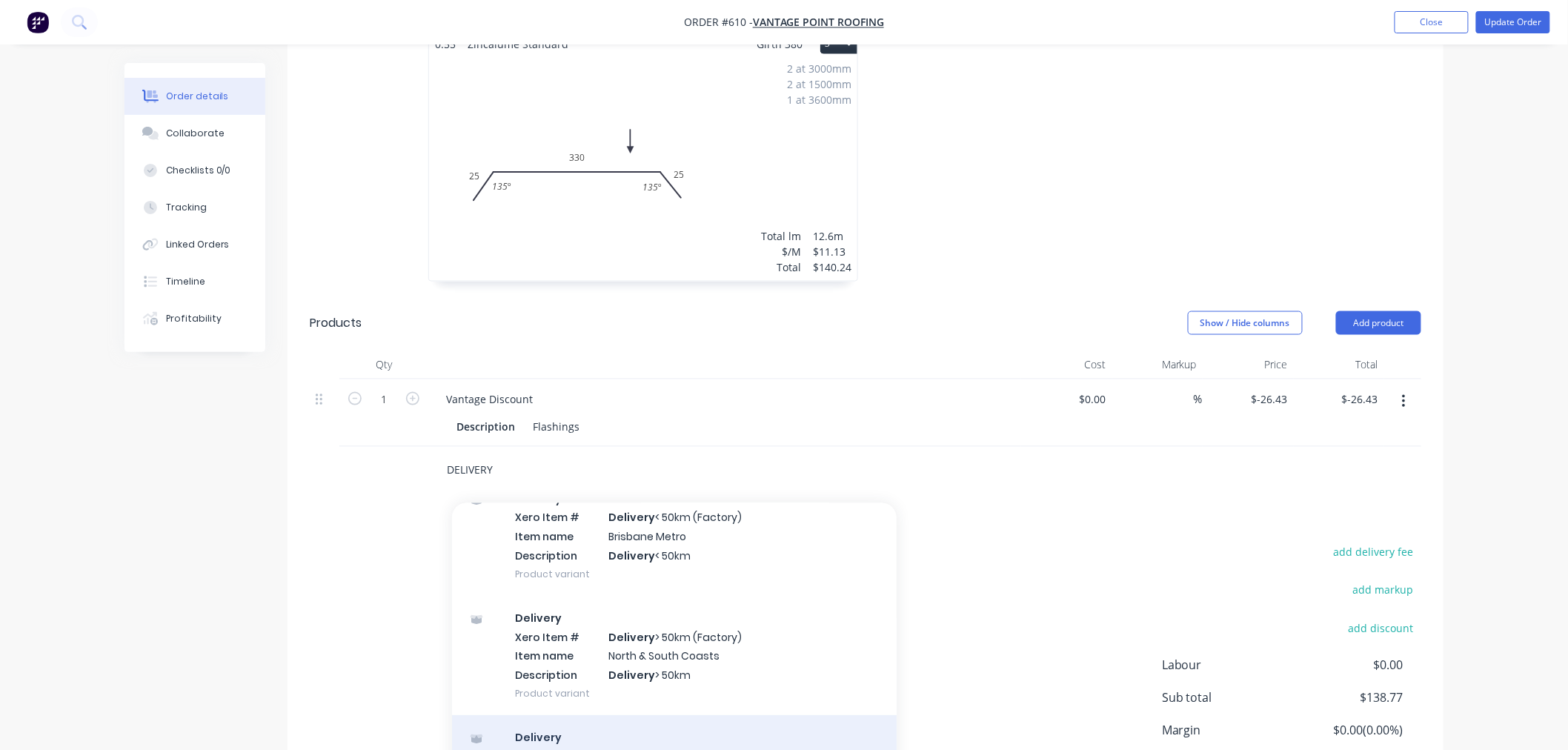
type input "DELIVERY"
click at [560, 715] on div "Delivery Product" at bounding box center [675, 746] width 445 height 62
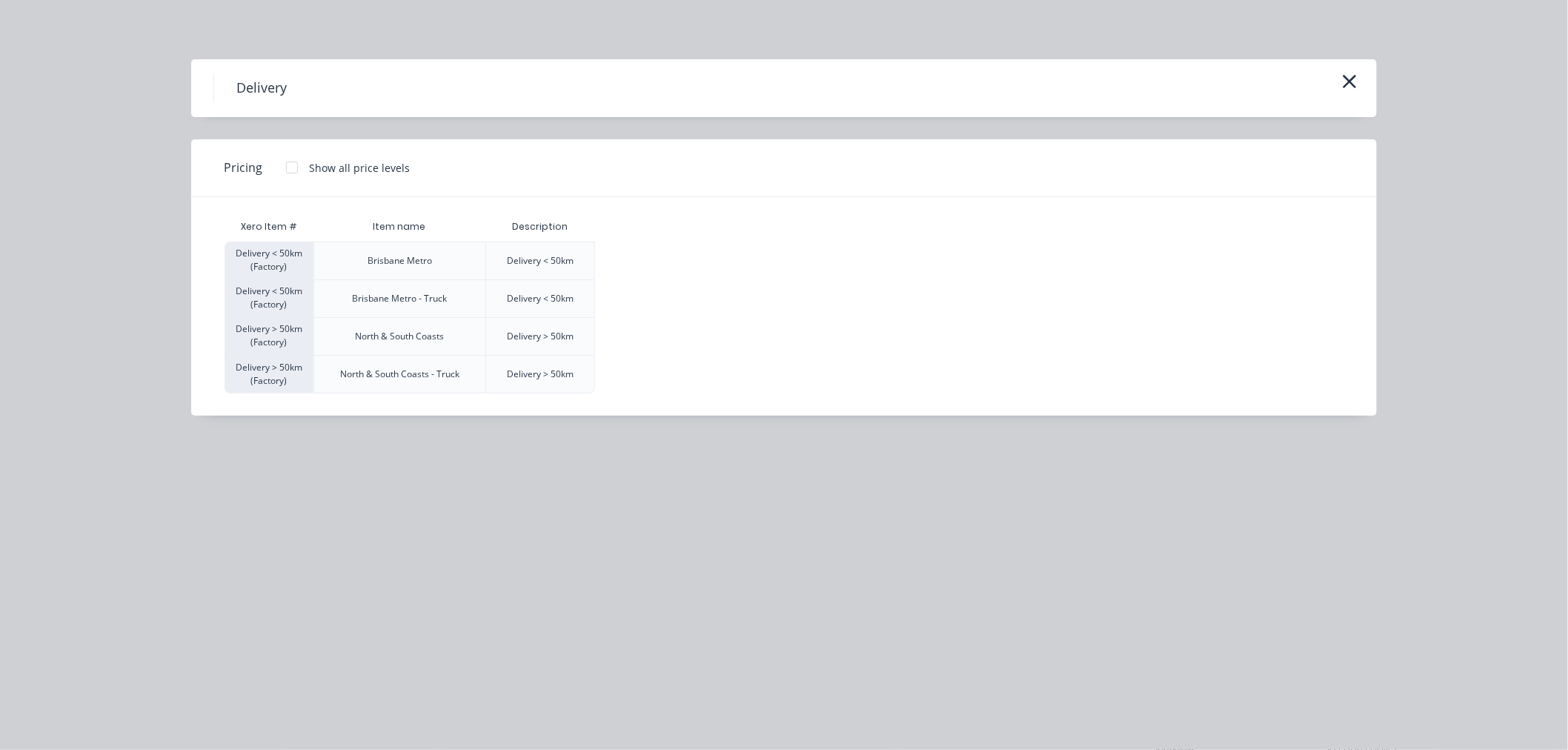
click at [295, 159] on div at bounding box center [292, 167] width 30 height 30
click at [619, 246] on div "$120.00" at bounding box center [633, 260] width 74 height 37
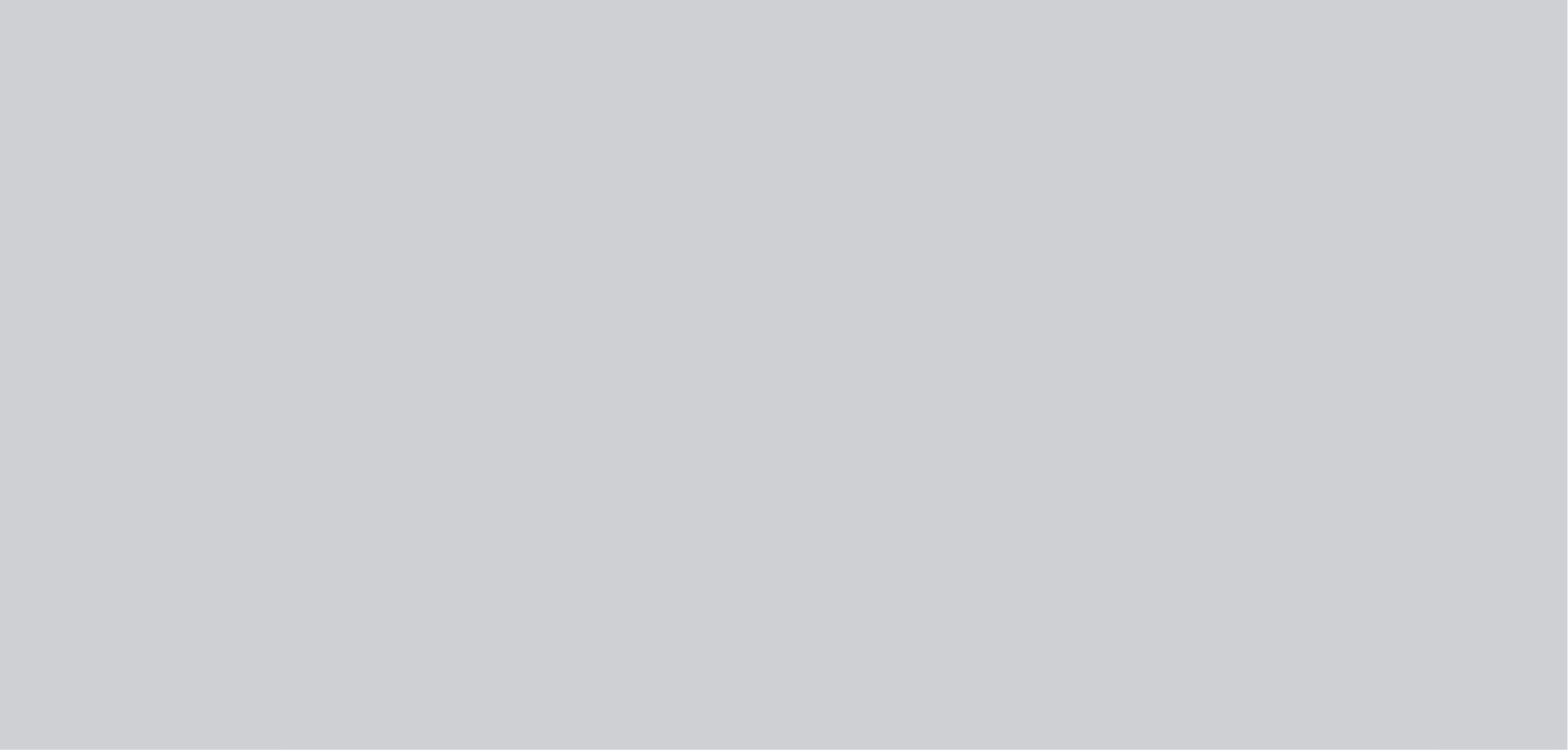
type input "$120.00"
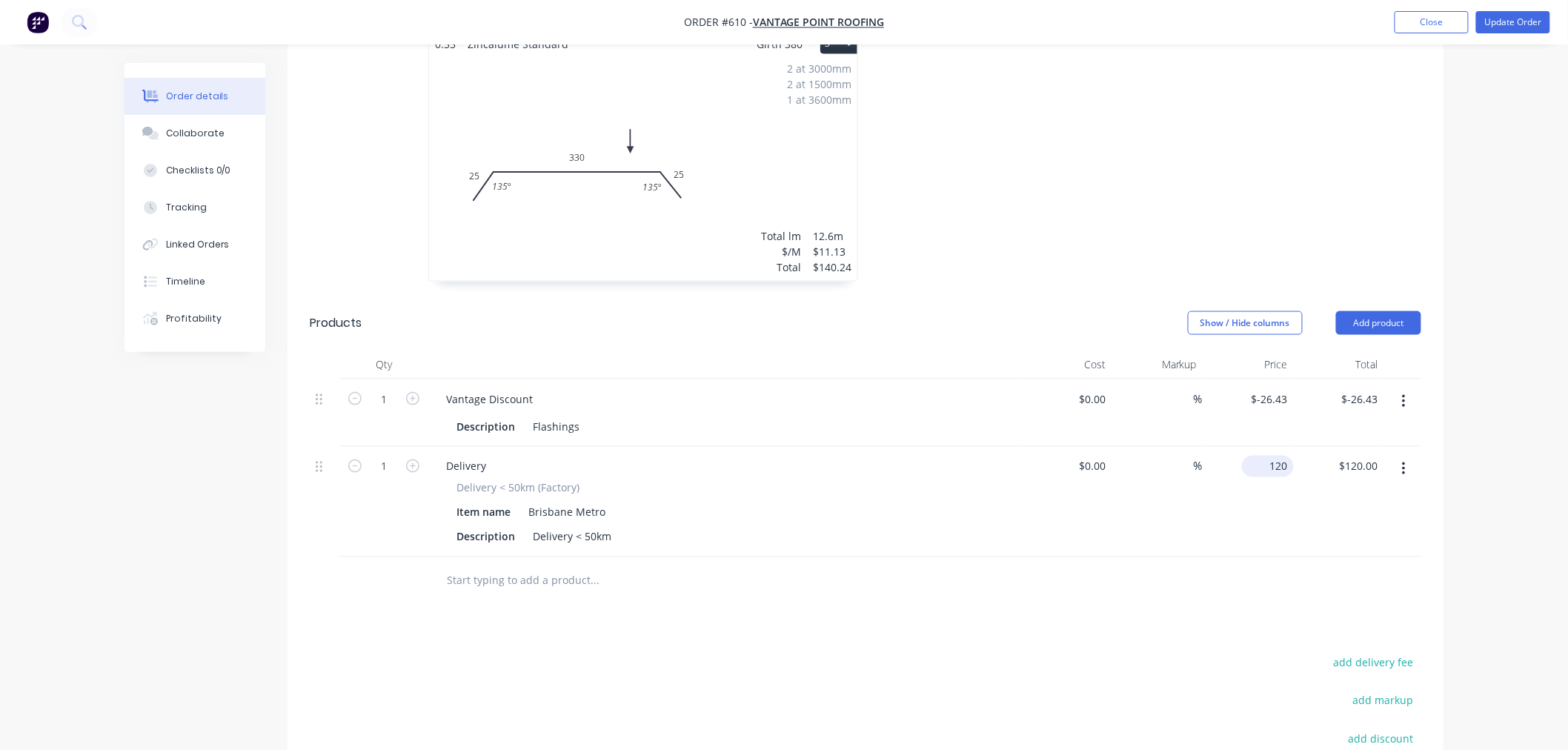
click at [1282, 456] on input "120" at bounding box center [1271, 466] width 46 height 21
type input "$85.00"
click at [1100, 588] on div "Drawings Add drawing 0.55 Zincalume Standard Girth 400 1 0 25 350 25 135 º 135 …" at bounding box center [866, 338] width 1157 height 1245
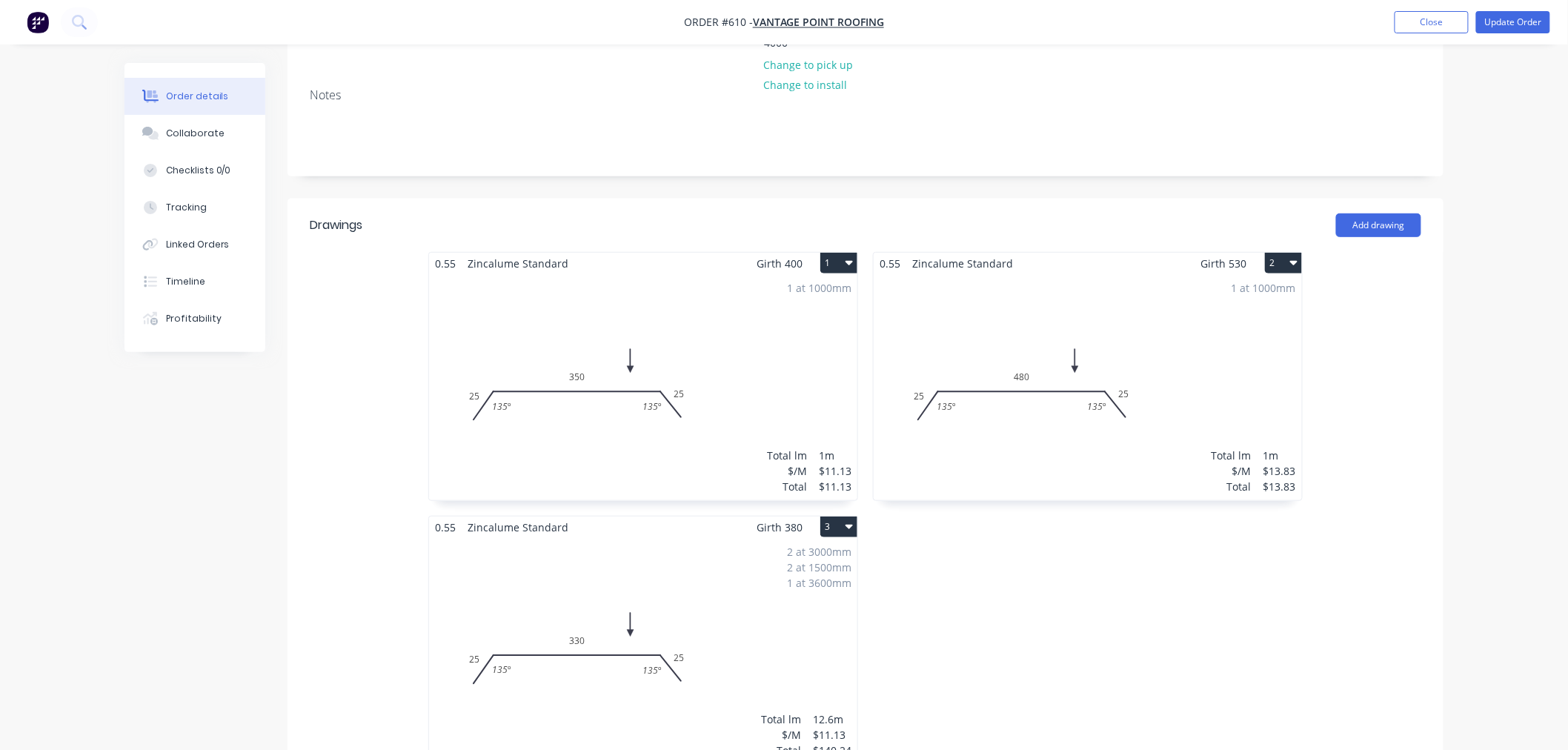
scroll to position [0, 0]
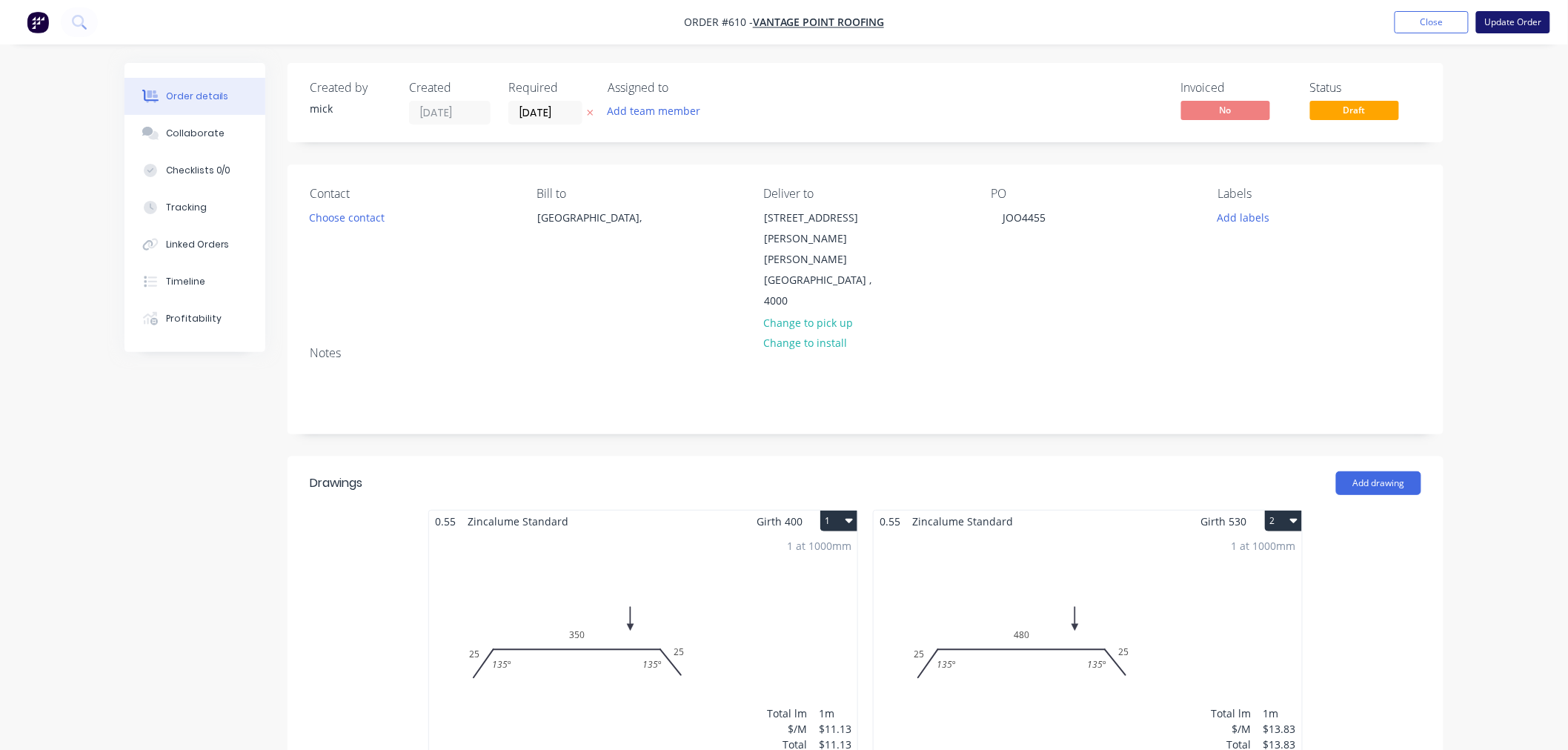
click at [1540, 18] on button "Update Order" at bounding box center [1514, 21] width 74 height 22
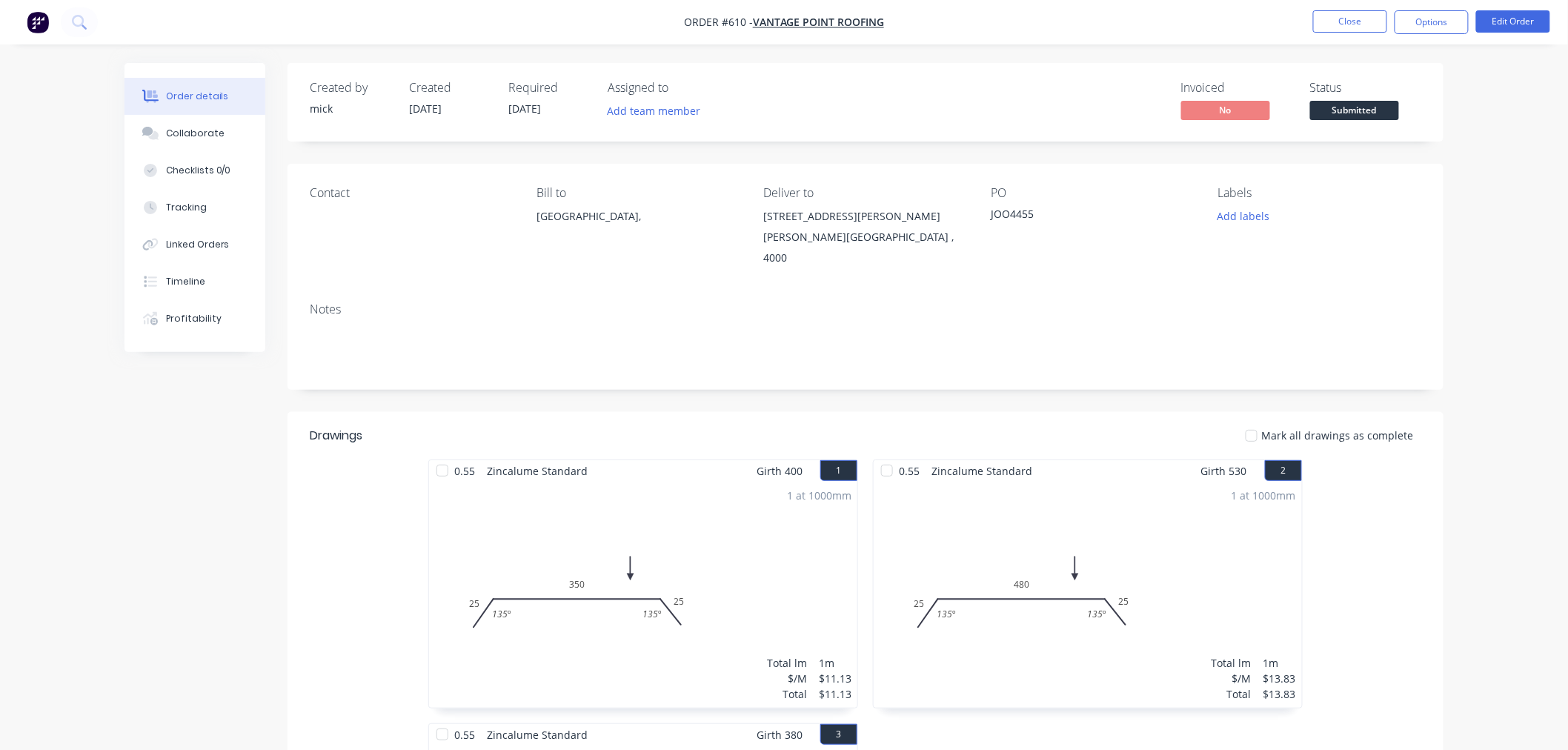
click at [42, 8] on nav "Order #610 - vantage point roofing Close Options Edit Order" at bounding box center [784, 22] width 1568 height 45
click at [40, 23] on img "button" at bounding box center [37, 21] width 22 height 22
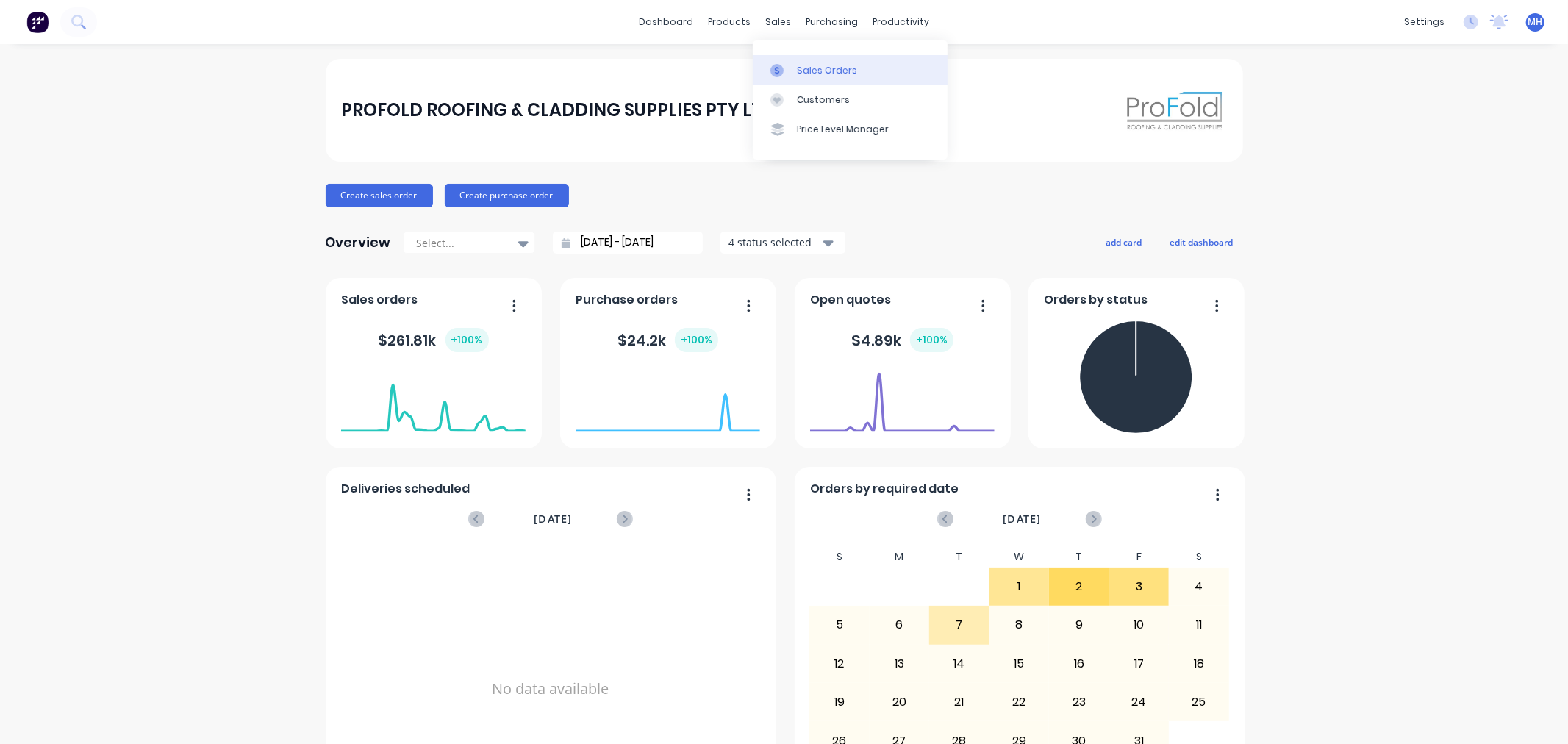
click at [809, 61] on link "Sales Orders" at bounding box center [851, 69] width 195 height 30
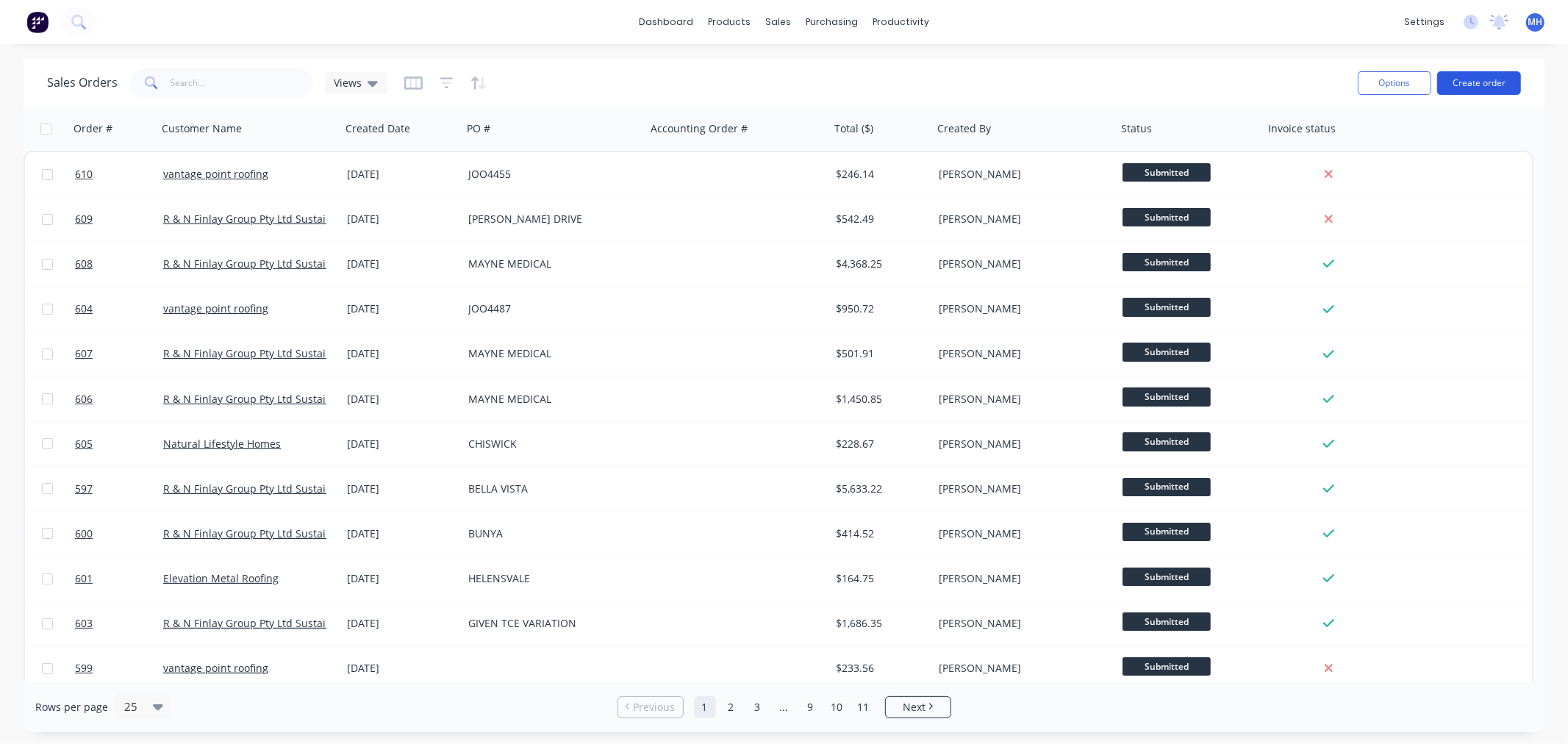
click at [1479, 79] on button "Create order" at bounding box center [1479, 83] width 84 height 23
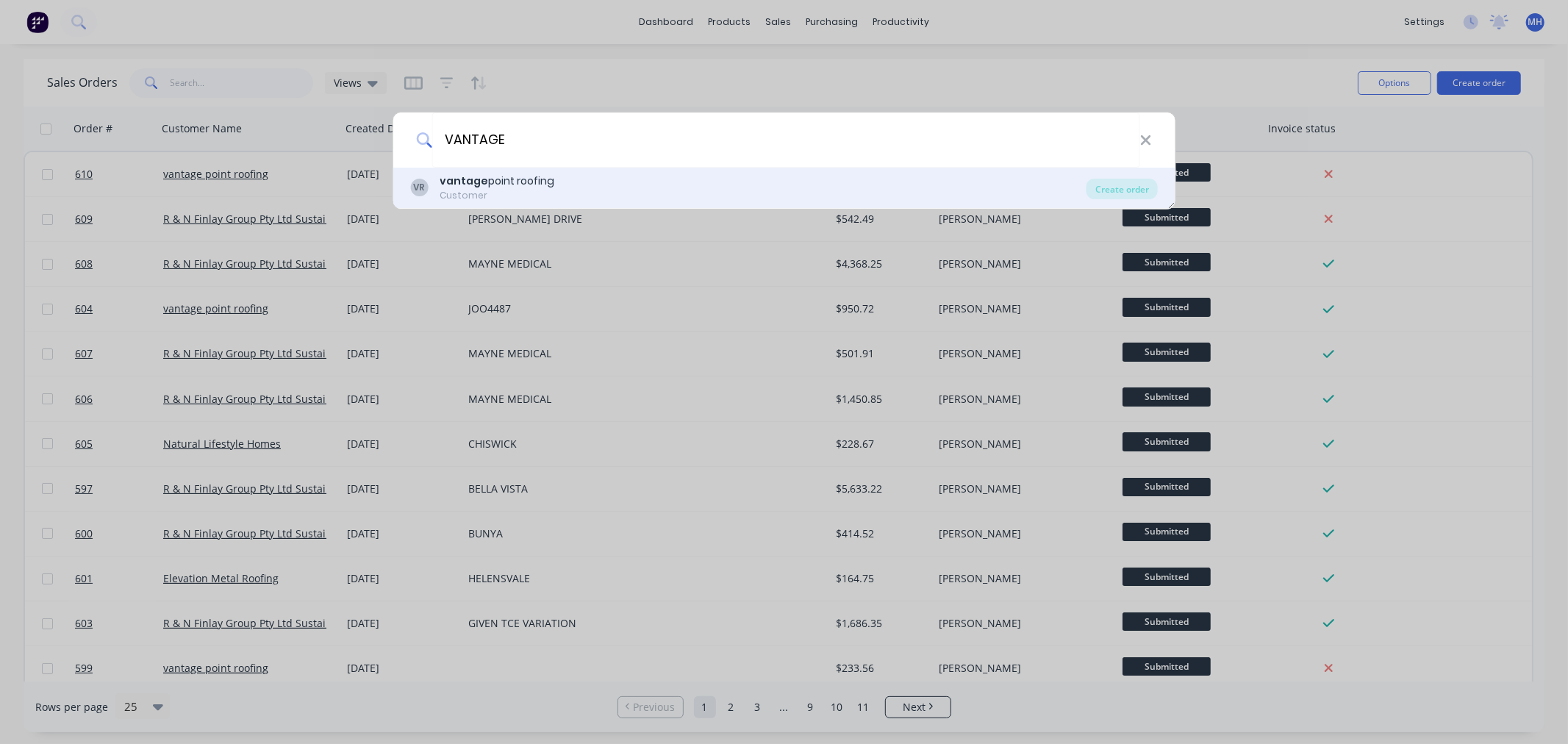
type input "VANTAGE"
click at [611, 181] on div "VR vantage point roofing Customer" at bounding box center [748, 188] width 677 height 29
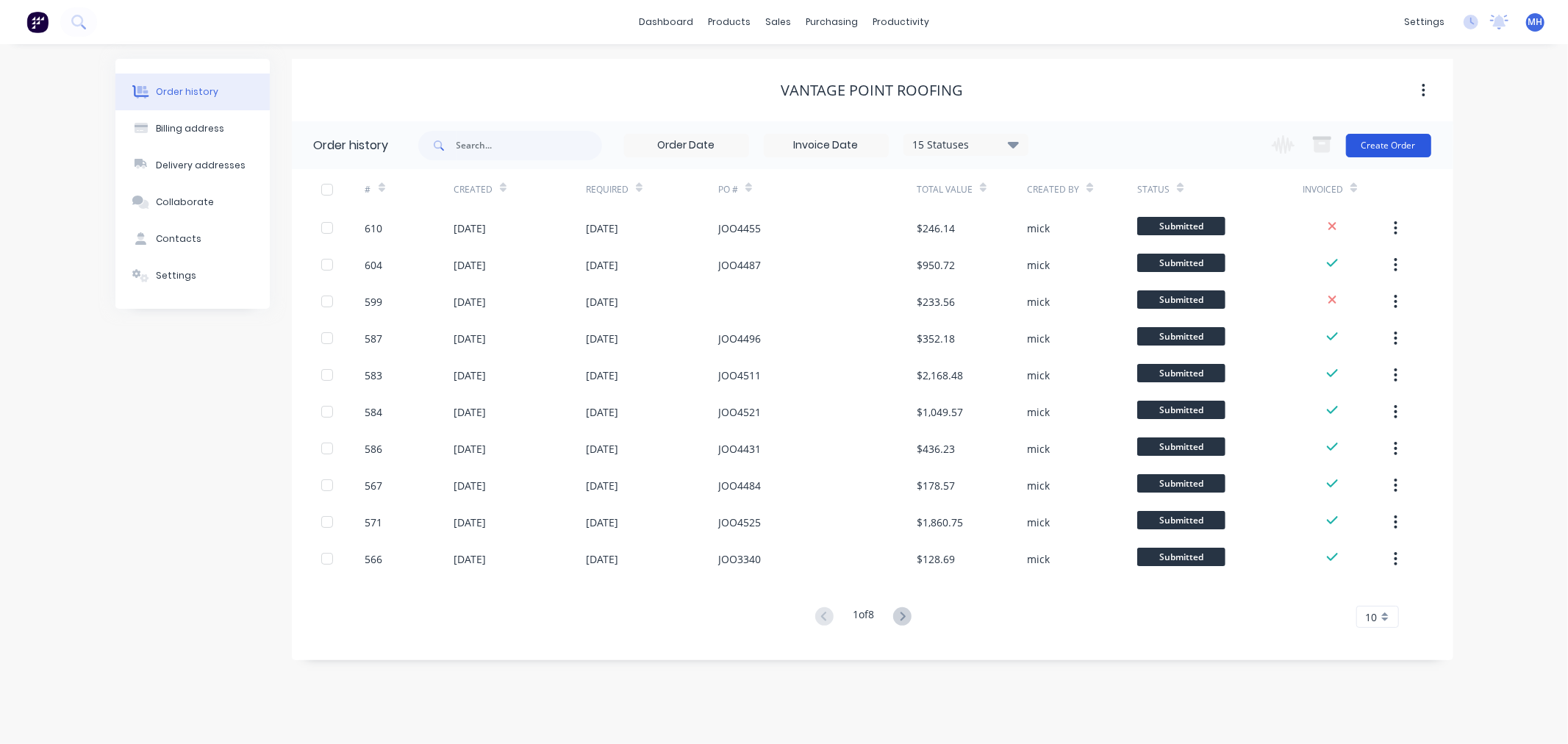
click at [1421, 135] on button "Create Order" at bounding box center [1389, 146] width 85 height 23
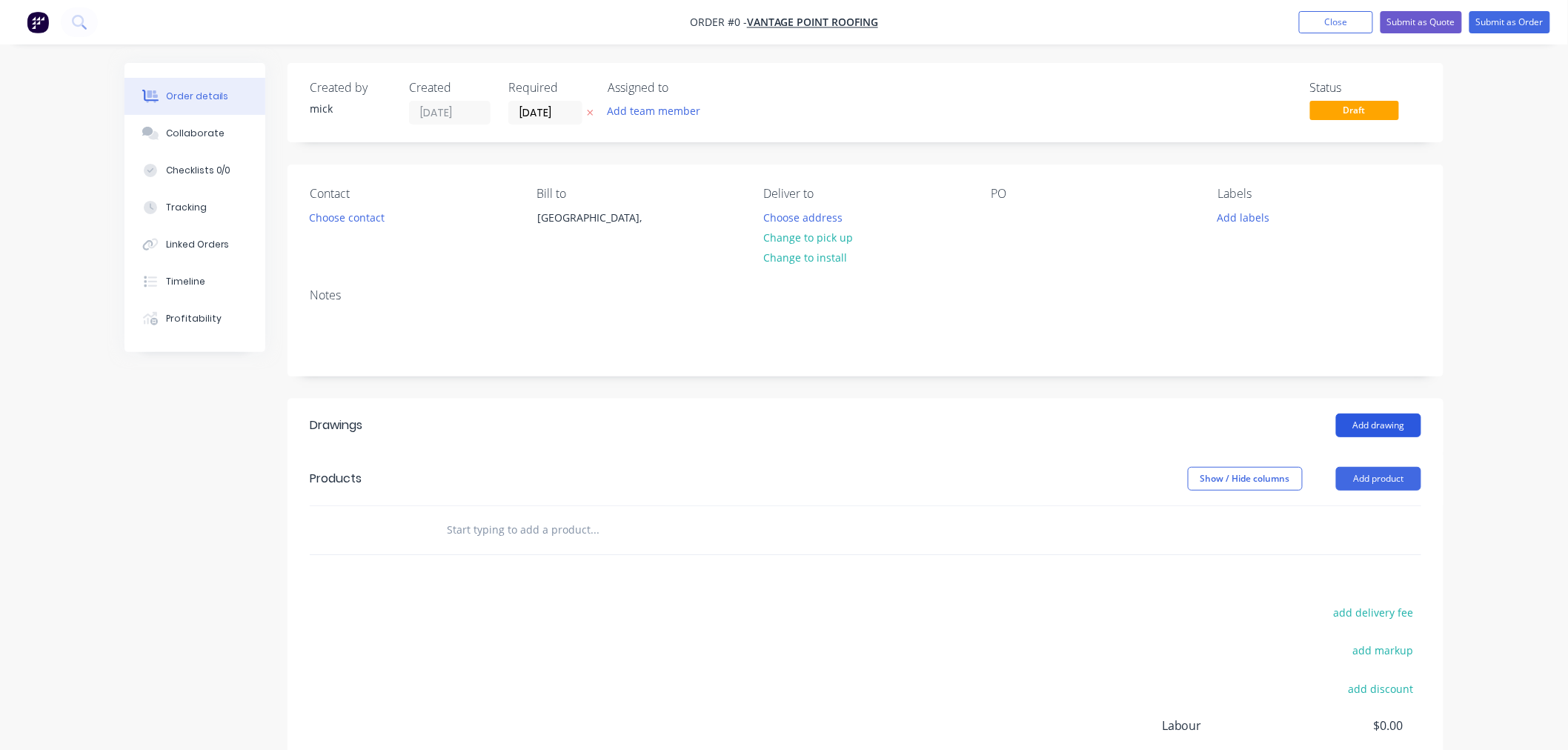
click at [1397, 423] on button "Add drawing" at bounding box center [1379, 425] width 86 height 23
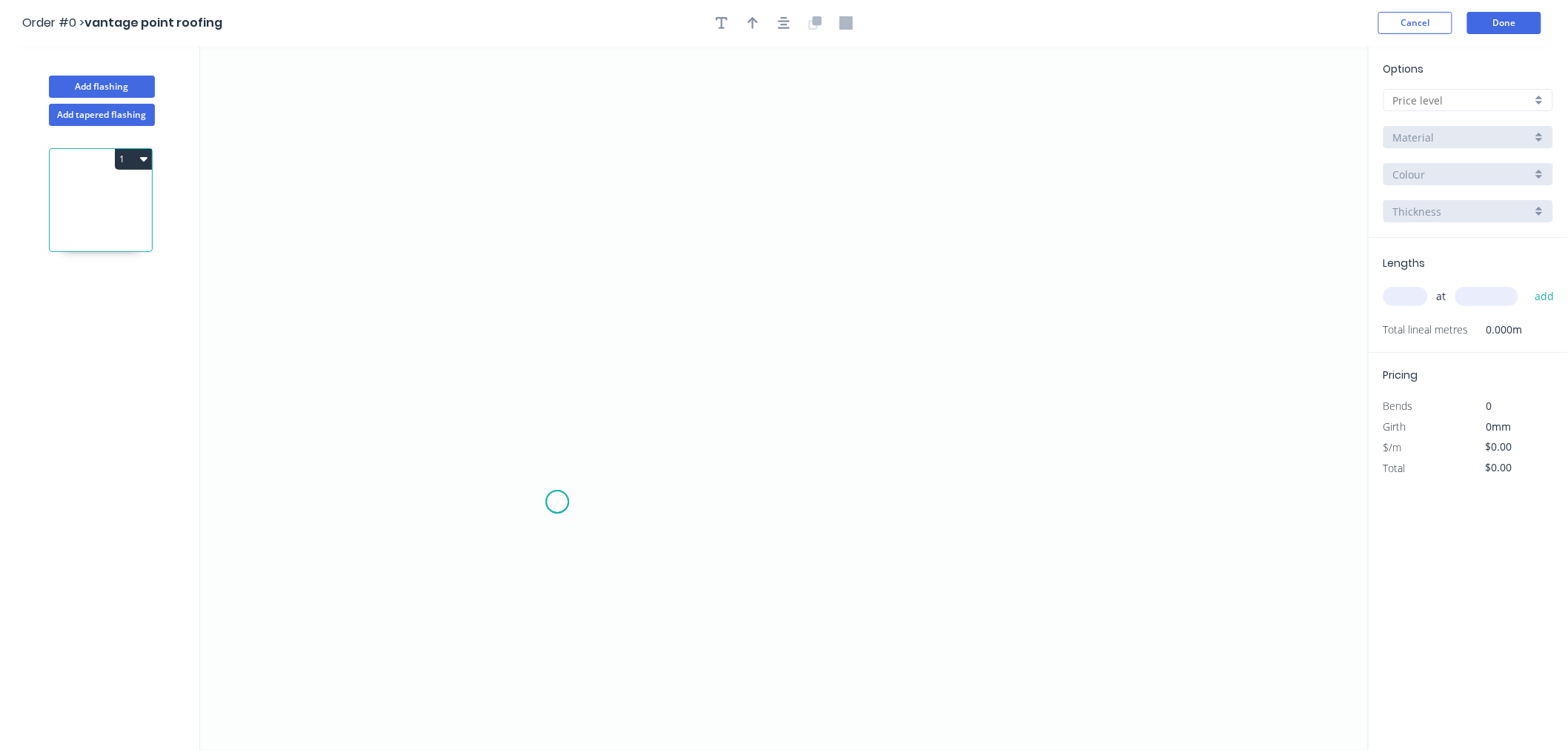
click at [557, 502] on icon "0" at bounding box center [784, 397] width 1168 height 703
click at [557, 189] on icon at bounding box center [557, 346] width 0 height 313
click at [749, 194] on icon "0 ?" at bounding box center [784, 397] width 1168 height 703
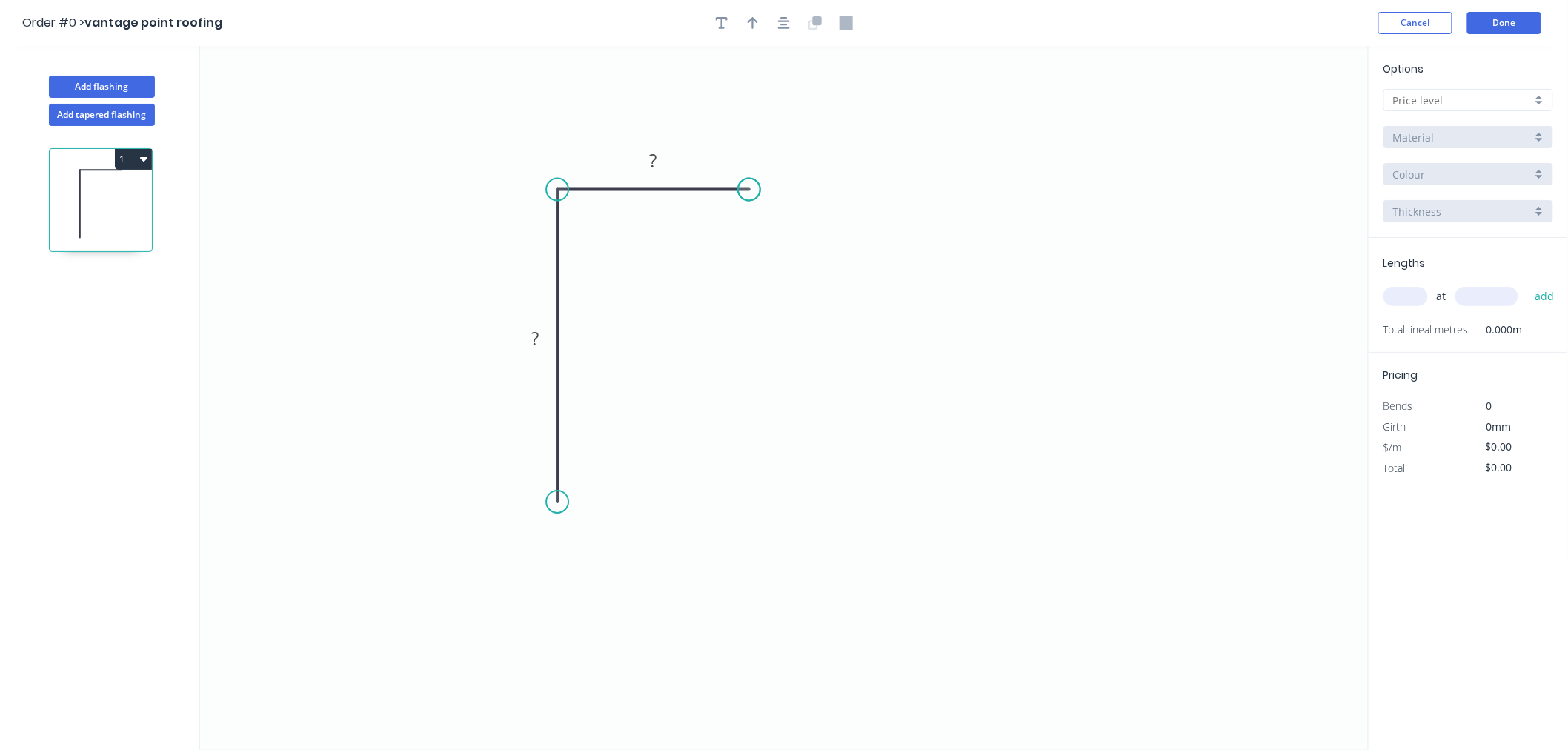
click at [749, 194] on circle at bounding box center [749, 189] width 22 height 22
click at [544, 345] on rect at bounding box center [535, 339] width 30 height 20
click at [1044, 267] on icon "0 140 25" at bounding box center [784, 397] width 1168 height 703
click at [779, 26] on icon "button" at bounding box center [784, 23] width 12 height 14
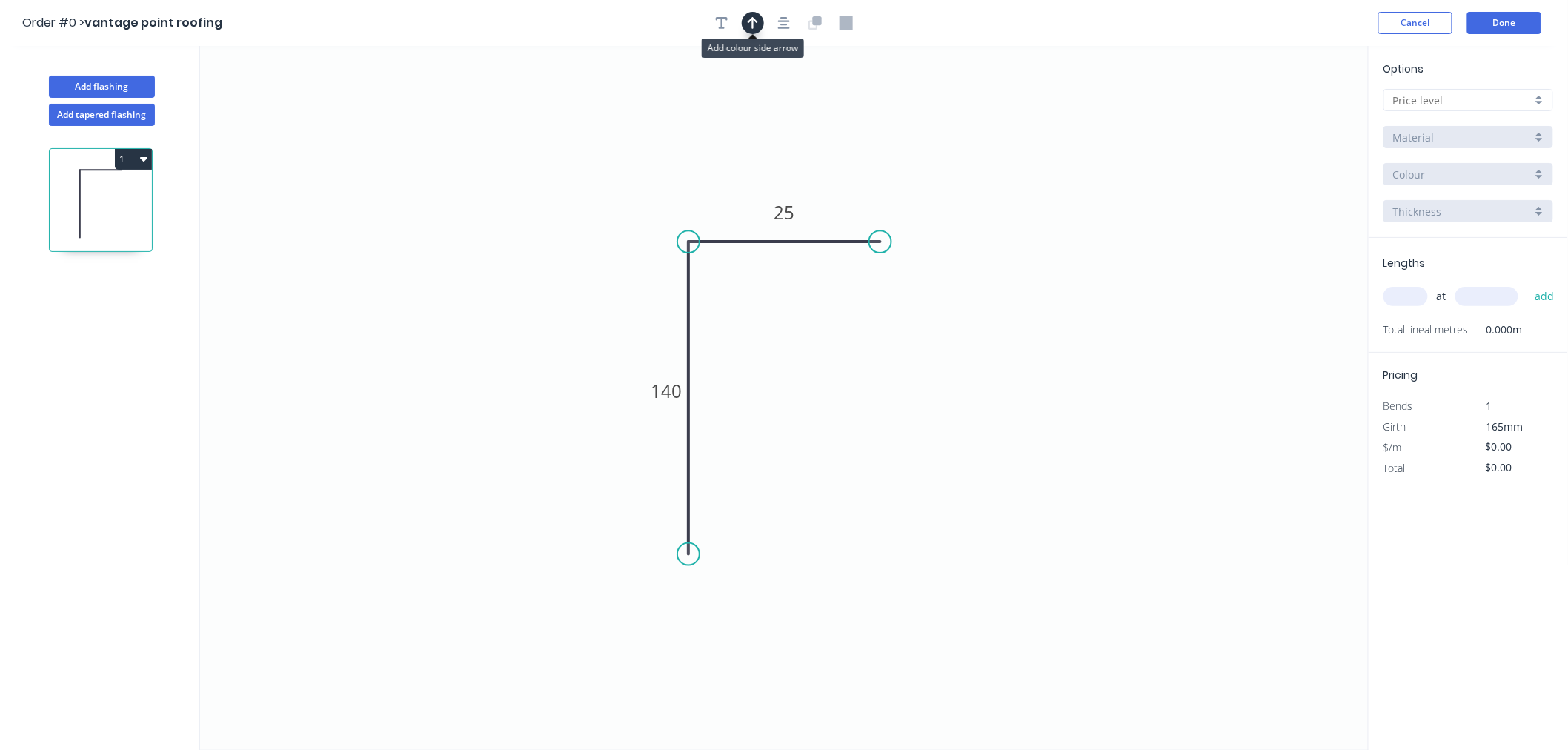
click at [750, 20] on icon "button" at bounding box center [752, 23] width 11 height 14
drag, startPoint x: 1294, startPoint y: 109, endPoint x: 811, endPoint y: 405, distance: 566.5
click at [813, 426] on icon at bounding box center [814, 412] width 14 height 48
click at [814, 421] on icon at bounding box center [814, 407] width 14 height 48
click at [814, 421] on icon at bounding box center [814, 402] width 14 height 48
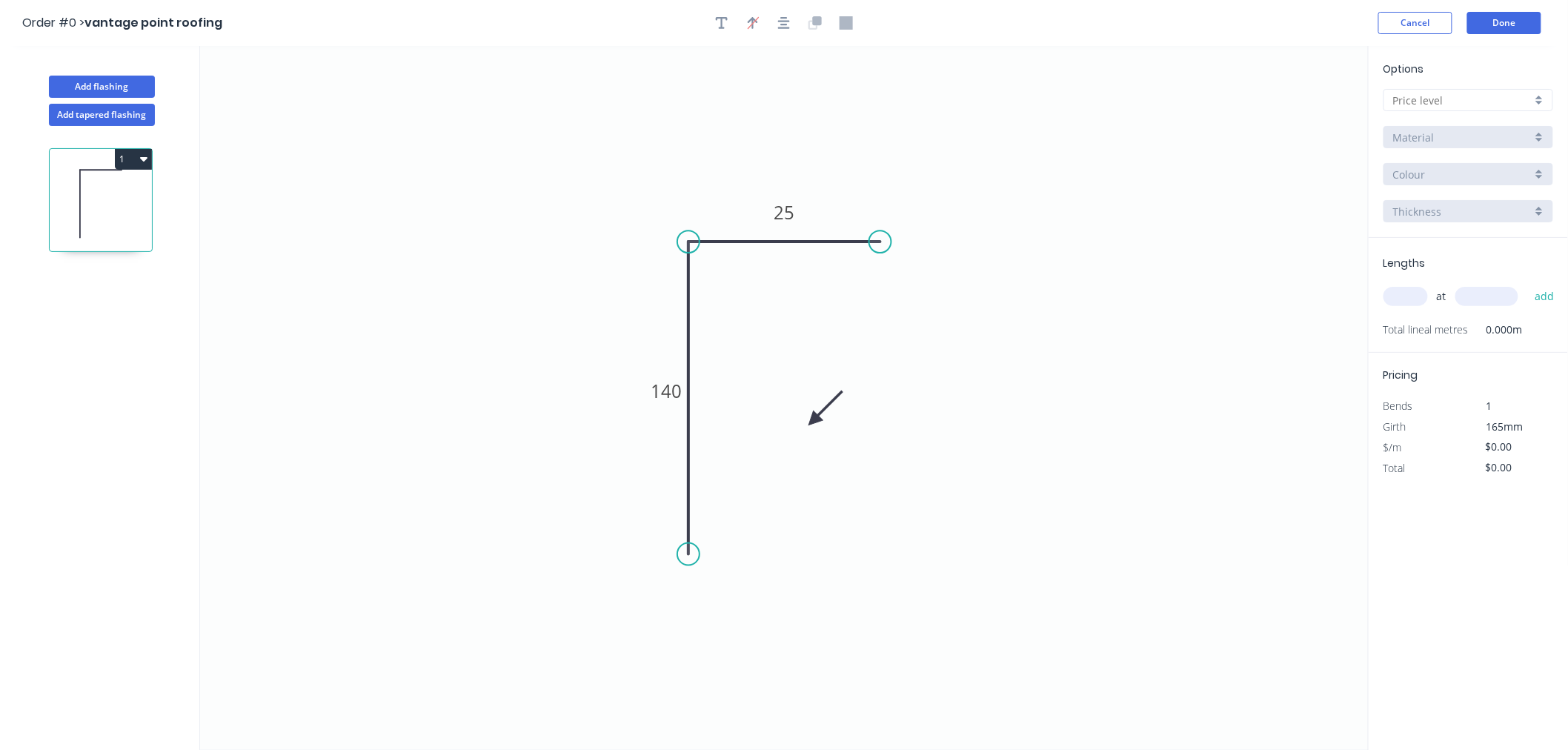
click at [813, 421] on icon at bounding box center [825, 408] width 43 height 43
click at [814, 412] on icon at bounding box center [825, 408] width 43 height 43
click at [1519, 92] on input "text" at bounding box center [1463, 100] width 139 height 16
click at [1502, 122] on div "A" at bounding box center [1468, 128] width 168 height 26
type input "A"
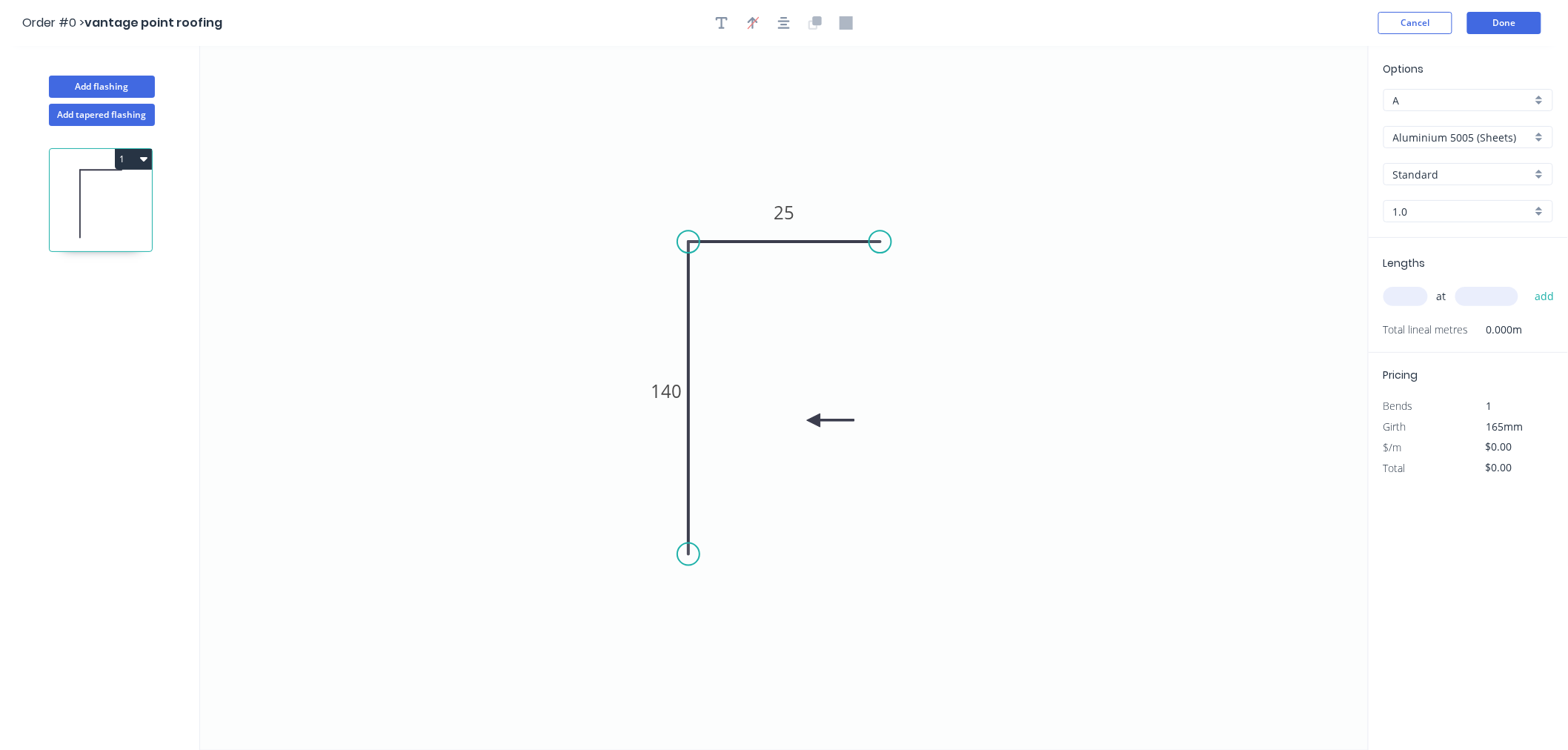
click at [1472, 139] on input "Aluminium 5005 (Sheets)" at bounding box center [1463, 137] width 139 height 16
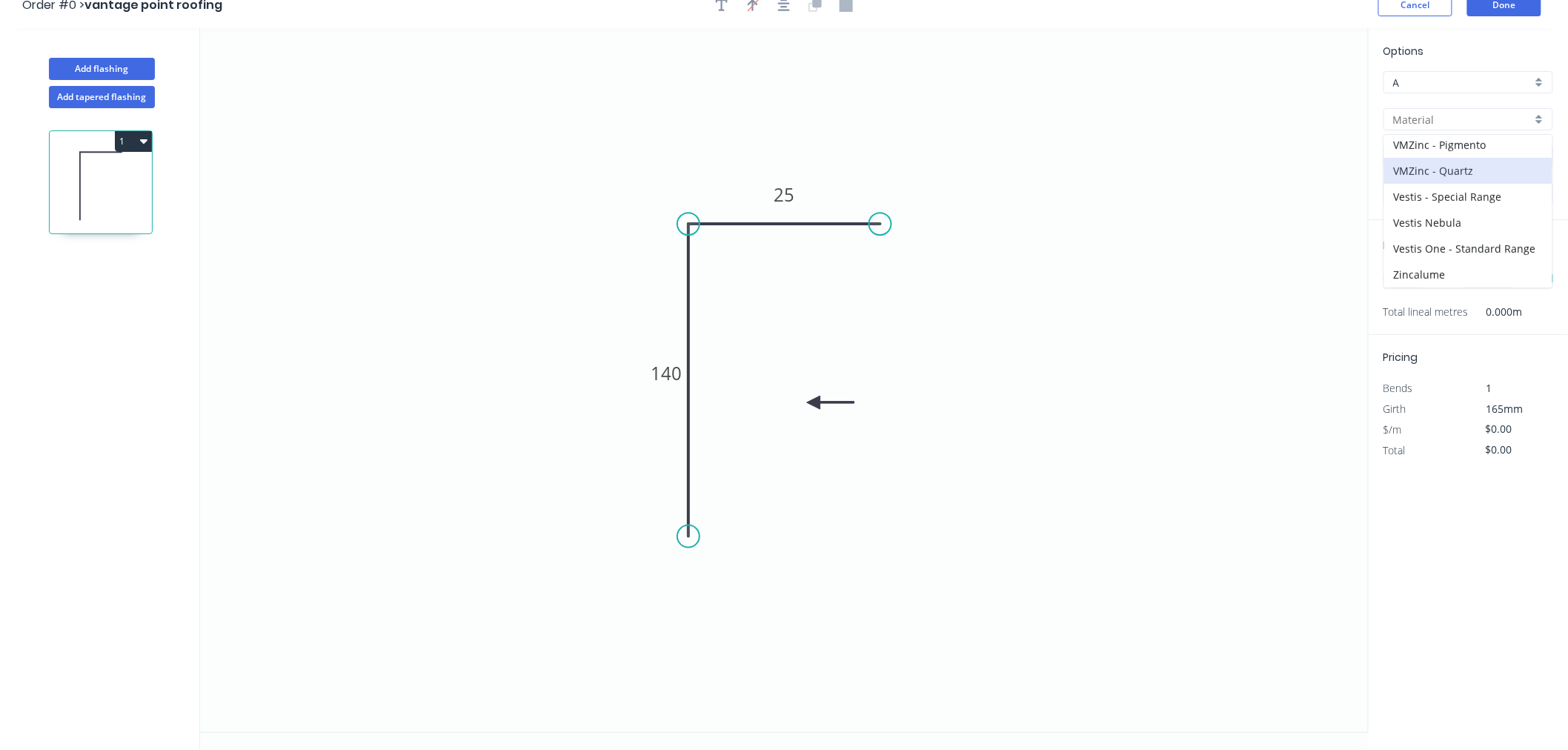
scroll to position [27, 0]
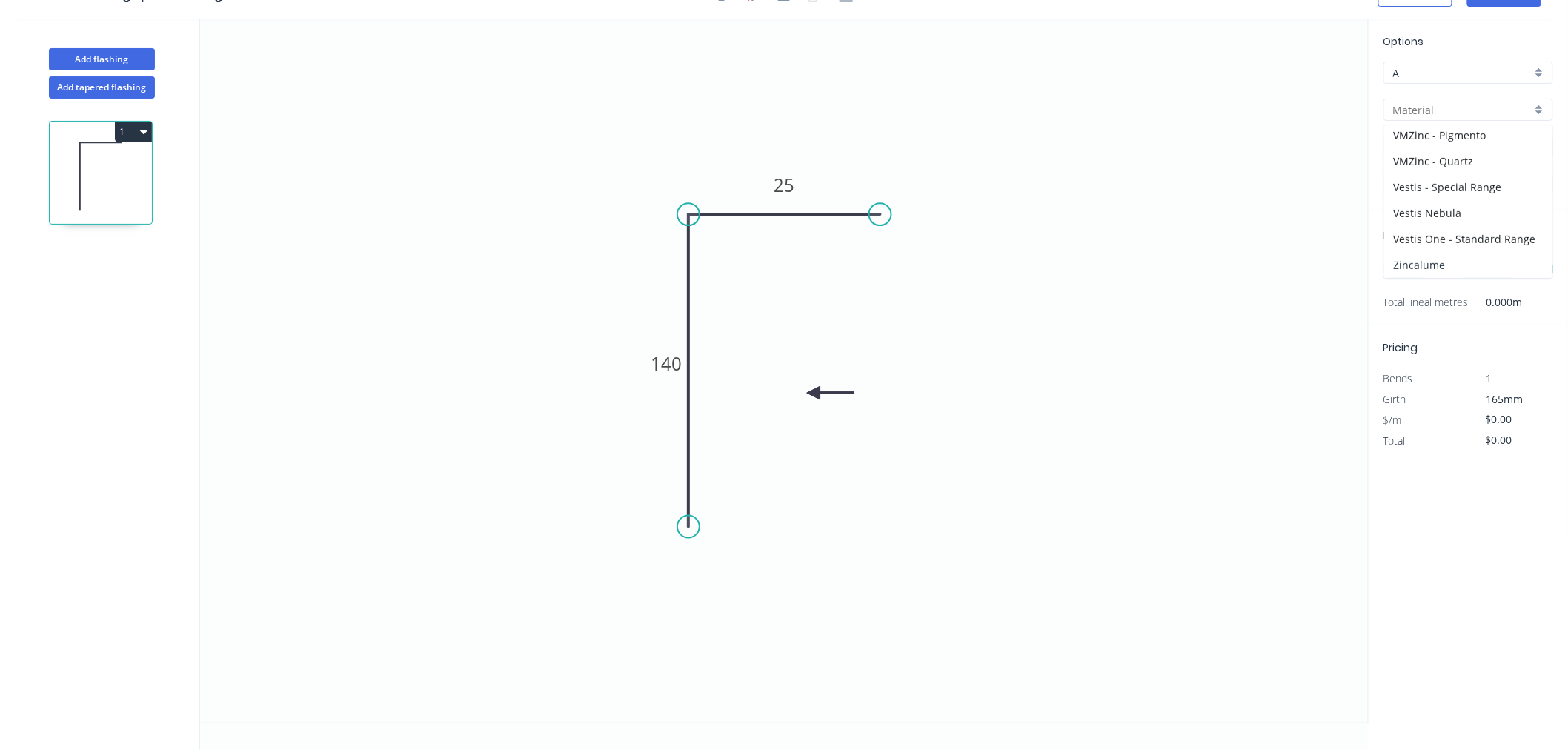
click at [1441, 256] on div "Zincalume" at bounding box center [1468, 264] width 168 height 26
type input "Zincalume"
type input "$8.55"
click at [1447, 179] on input "1.0" at bounding box center [1463, 184] width 139 height 16
click at [1448, 214] on div "0.55" at bounding box center [1468, 212] width 168 height 26
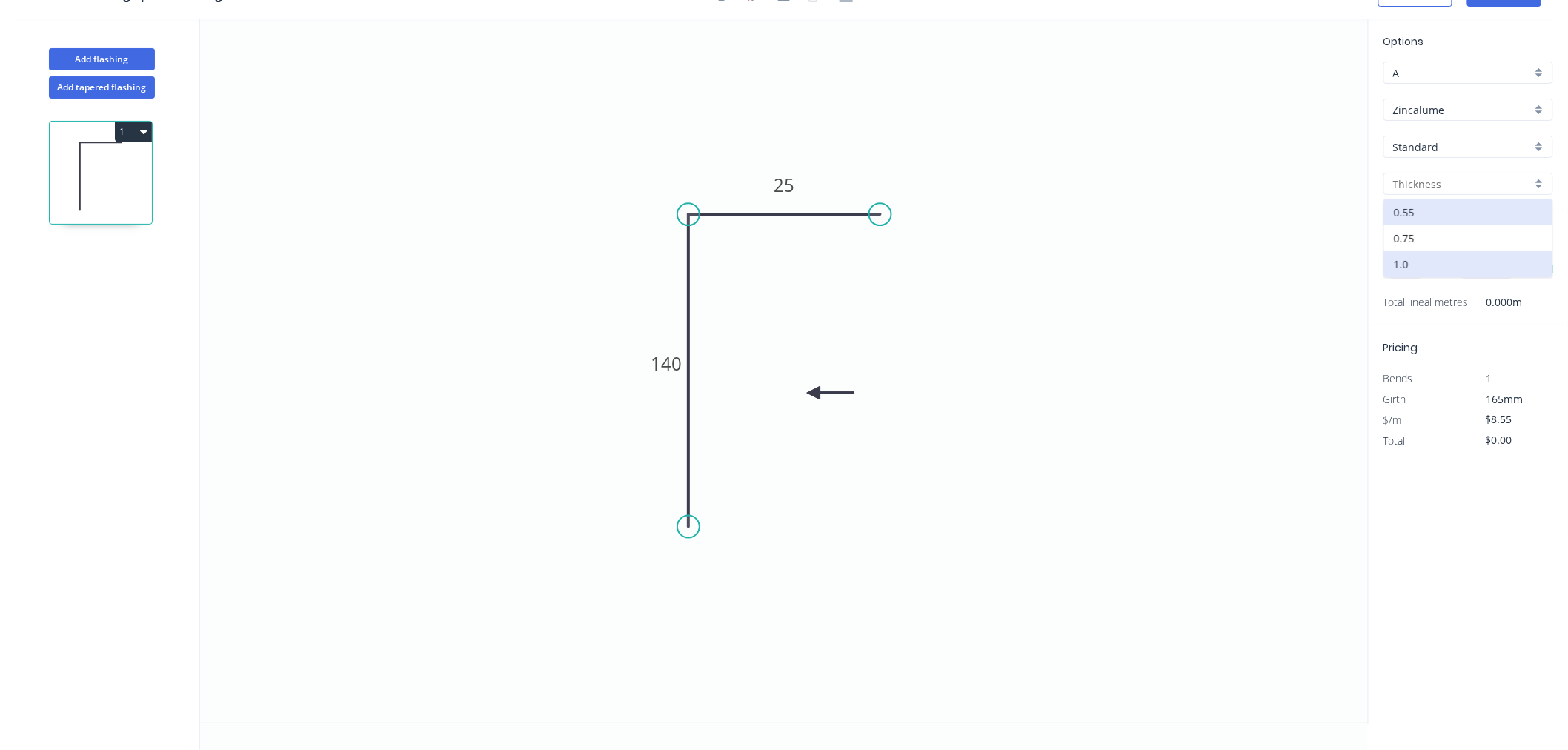
type input "0.55"
type input "$6.99"
click at [1412, 264] on input "text" at bounding box center [1407, 269] width 45 height 19
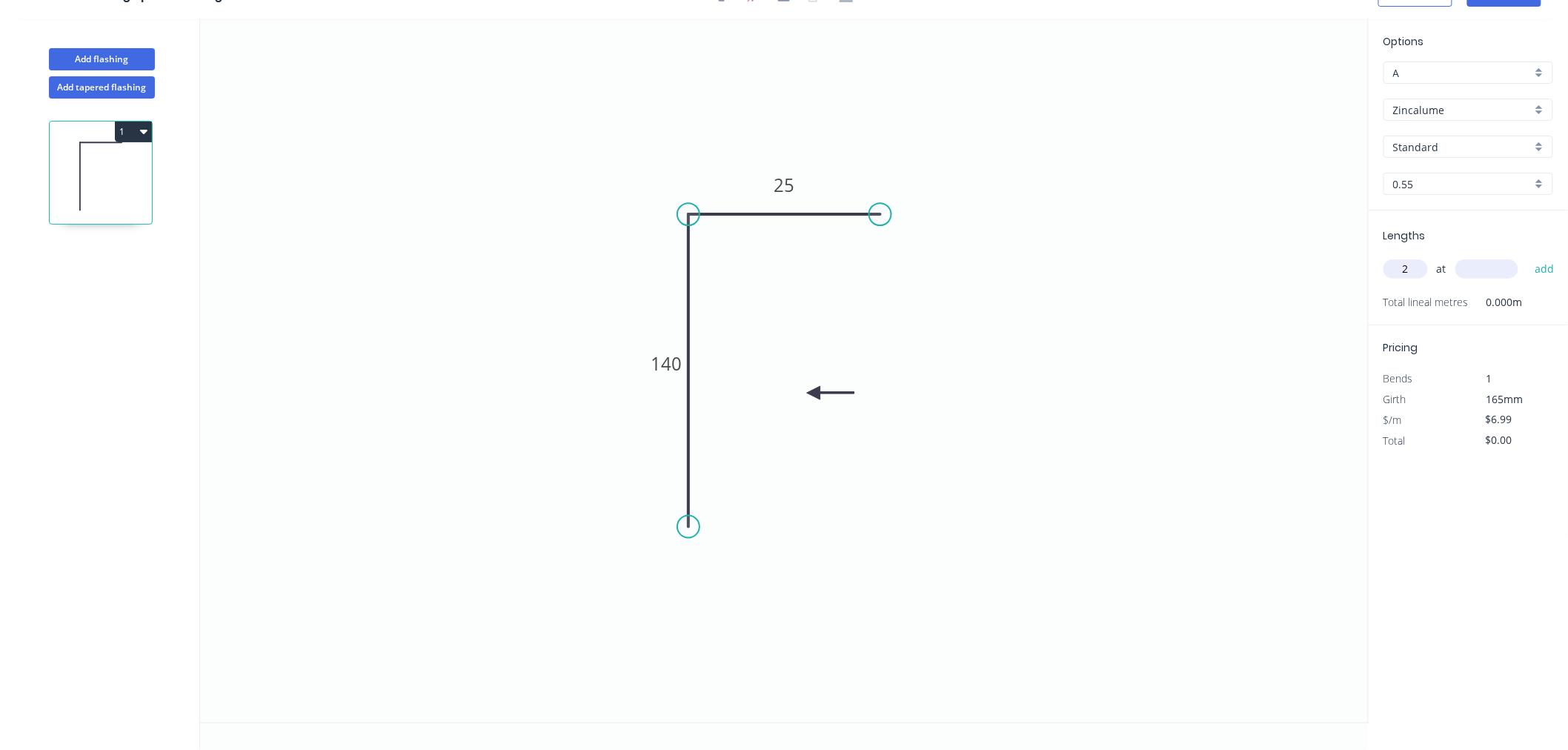
type input "2"
type input "3500"
click at [1528, 256] on button "add" at bounding box center [1546, 269] width 35 height 25
type input "$48.93"
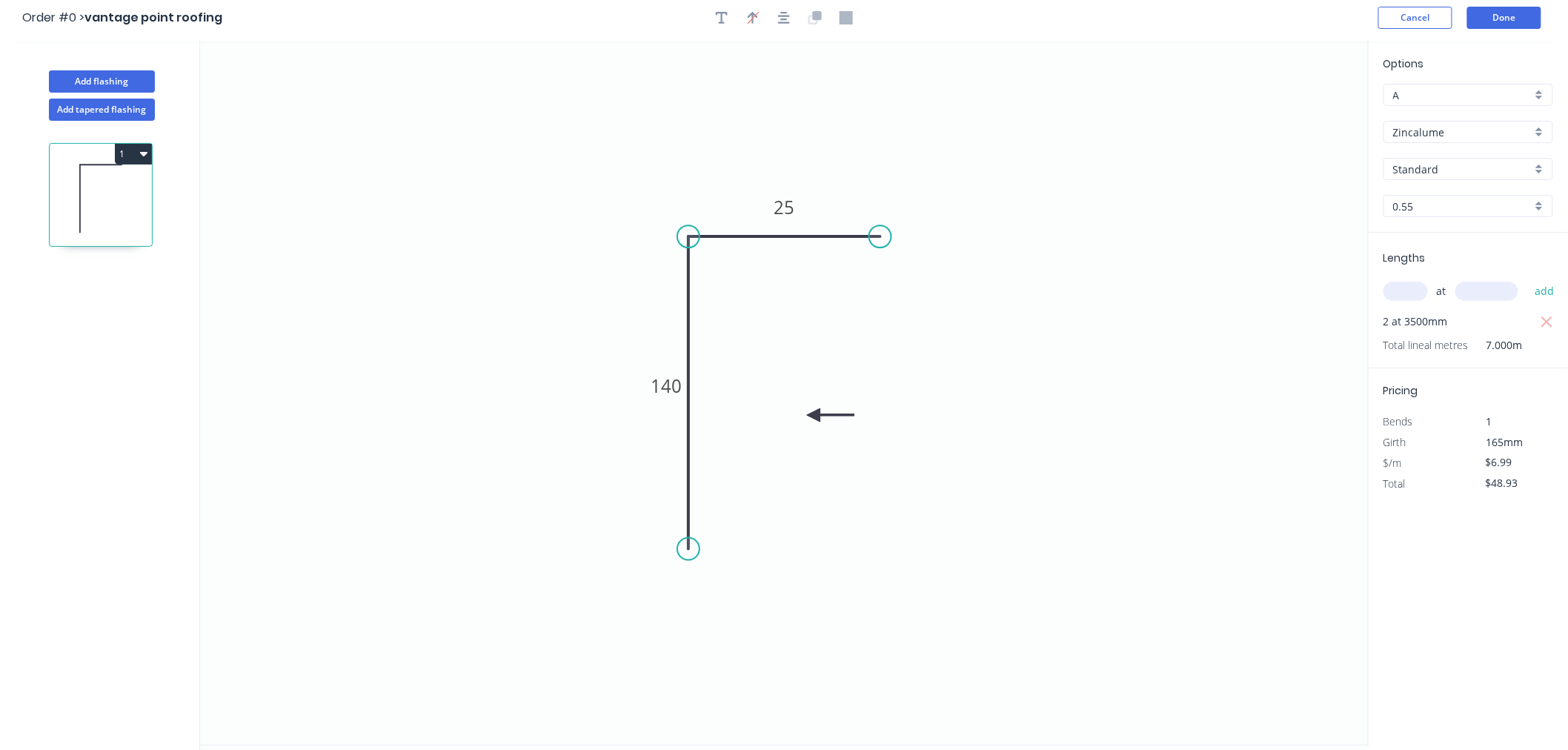
scroll to position [0, 0]
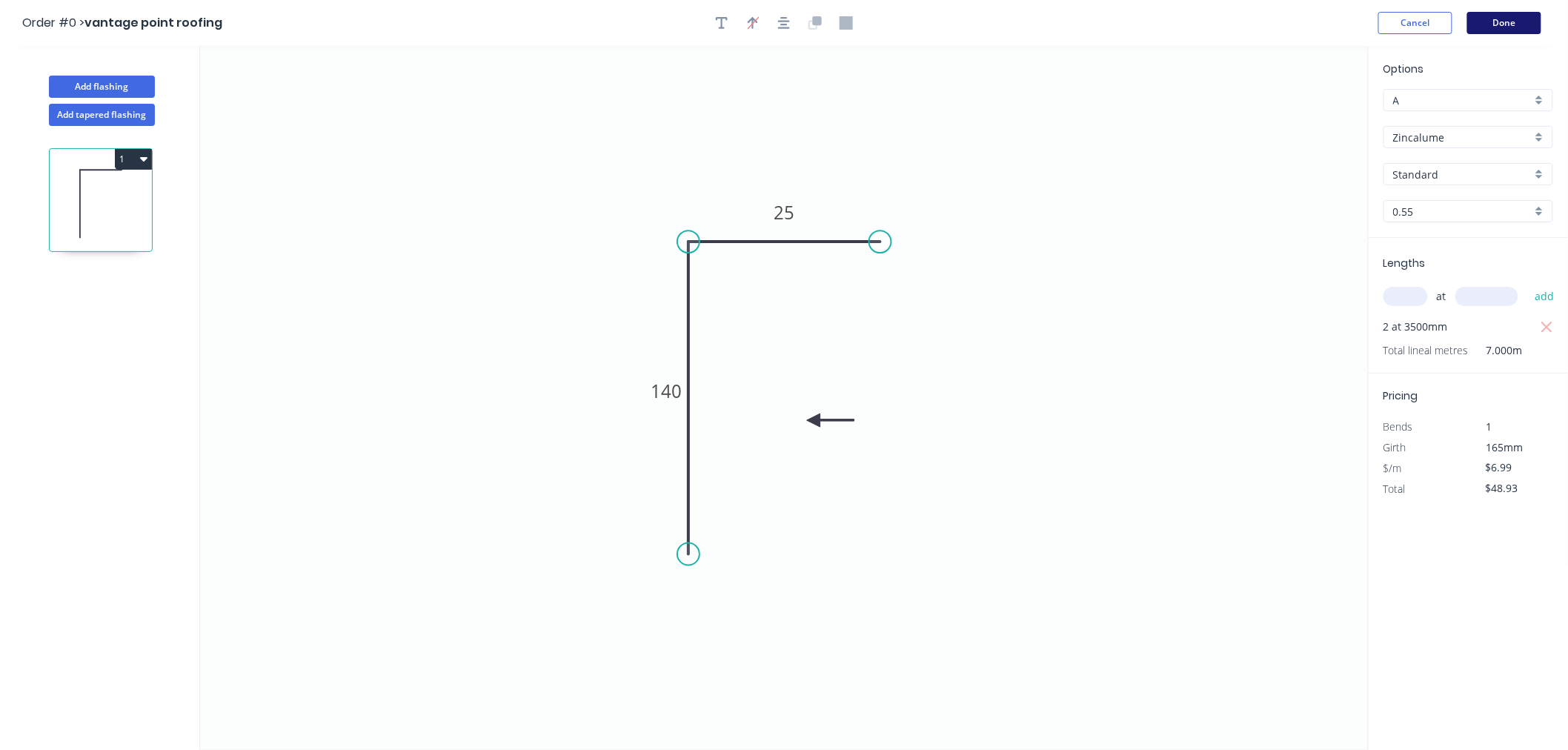
click at [1506, 27] on button "Done" at bounding box center [1505, 22] width 74 height 22
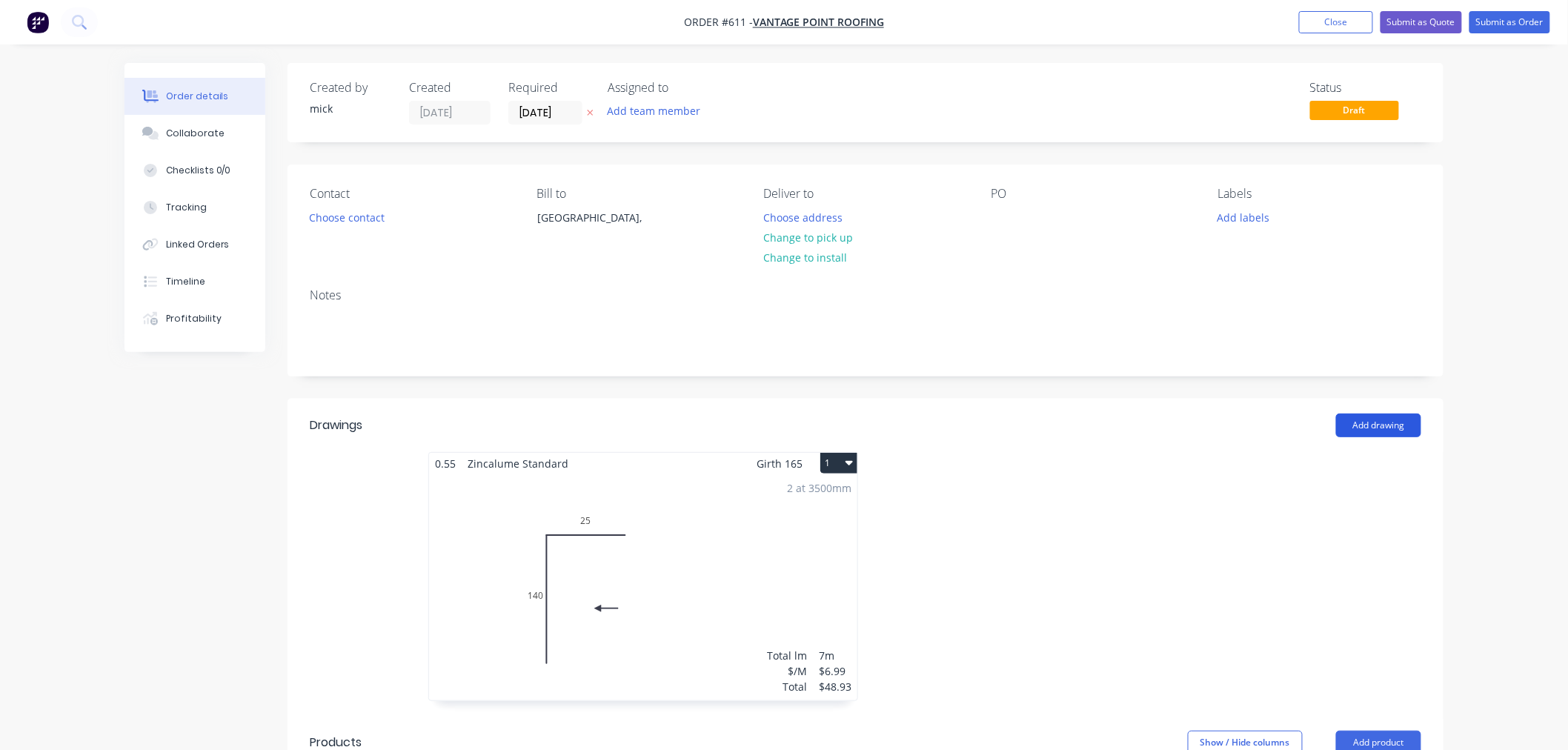
click at [1386, 428] on button "Add drawing" at bounding box center [1379, 425] width 86 height 23
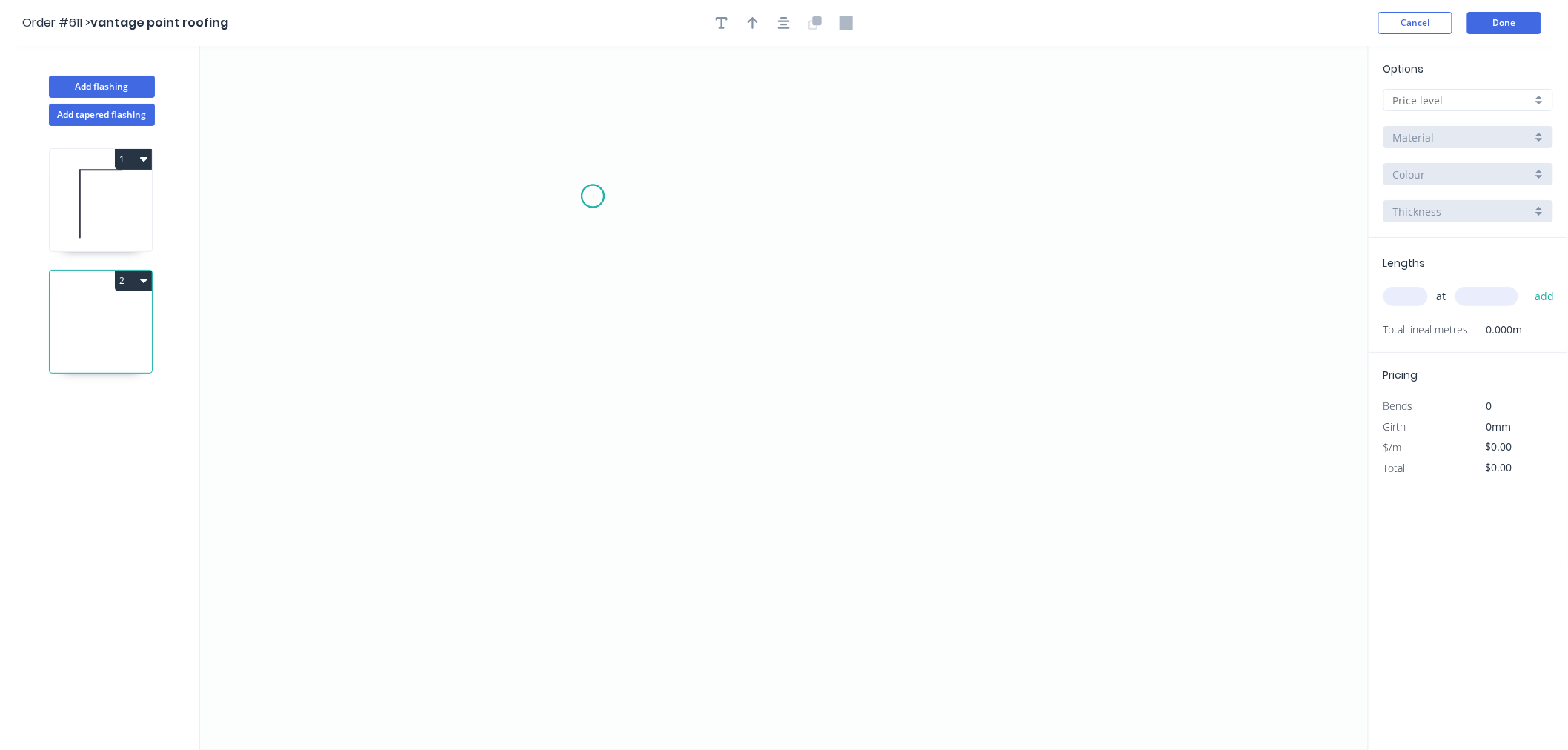
click at [593, 196] on icon "0" at bounding box center [784, 397] width 1168 height 703
click at [591, 535] on icon "0" at bounding box center [784, 397] width 1168 height 703
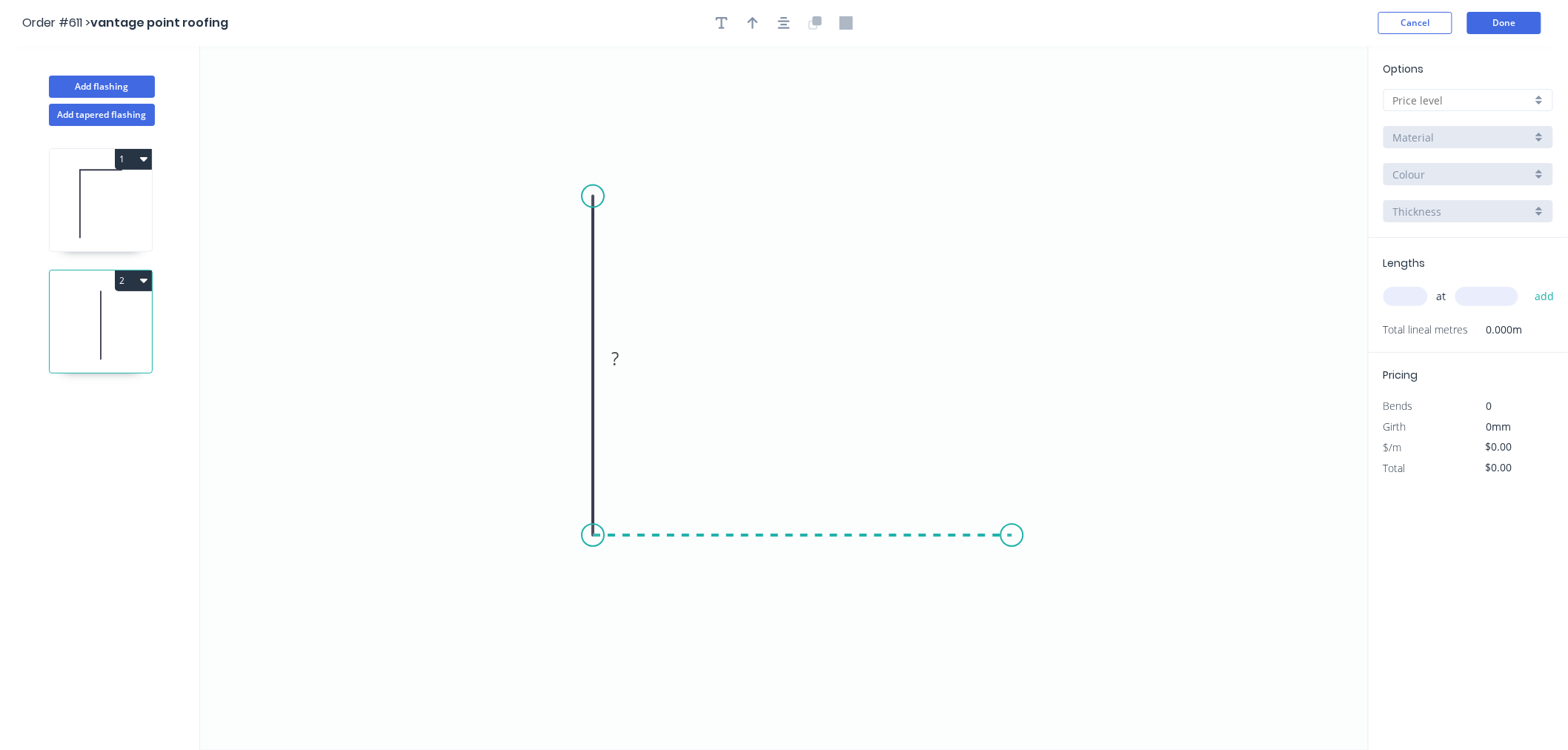
click at [1013, 523] on icon "0 ?" at bounding box center [784, 397] width 1168 height 703
click at [1072, 572] on div "Crush & Fold" at bounding box center [1084, 587] width 149 height 30
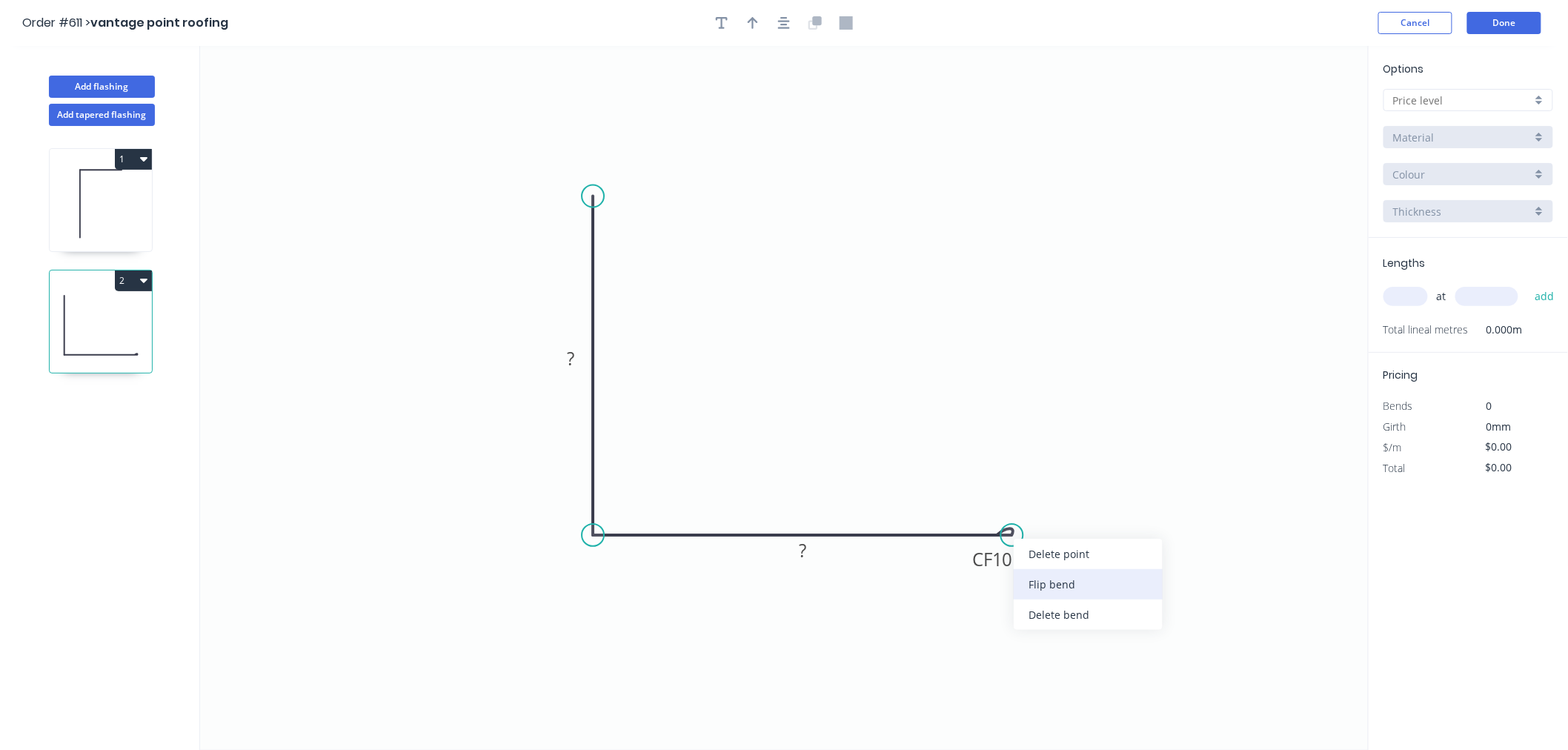
click at [1038, 575] on div "Flip bend" at bounding box center [1088, 584] width 149 height 30
click at [575, 367] on rect at bounding box center [571, 358] width 30 height 20
click at [1506, 92] on input "text" at bounding box center [1463, 100] width 139 height 16
type input "$19.32"
click at [1474, 116] on div "A" at bounding box center [1468, 128] width 168 height 26
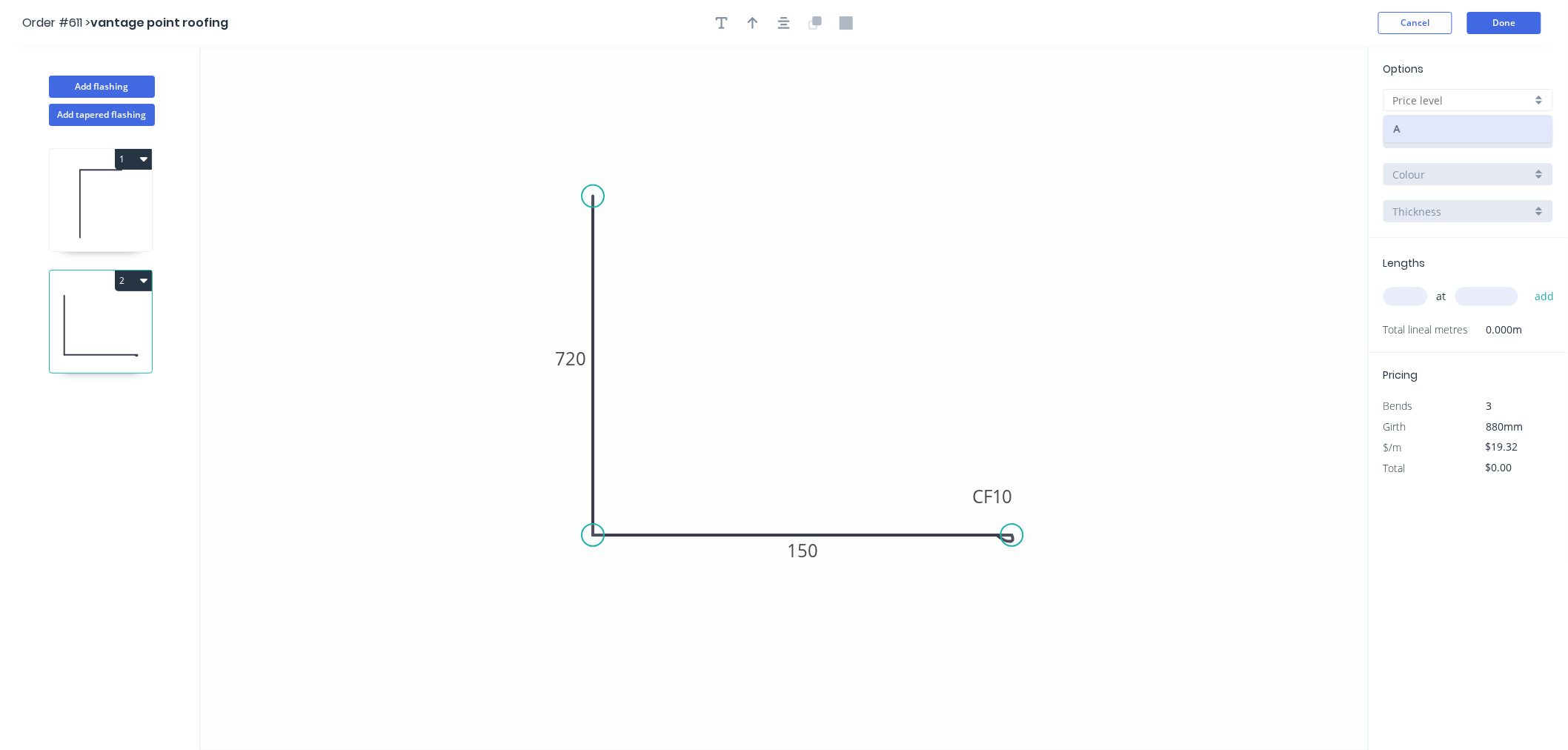
type input "A"
type input "$0.00"
click at [1461, 129] on input "Aluminium 5005 (Sheets)" at bounding box center [1463, 137] width 139 height 16
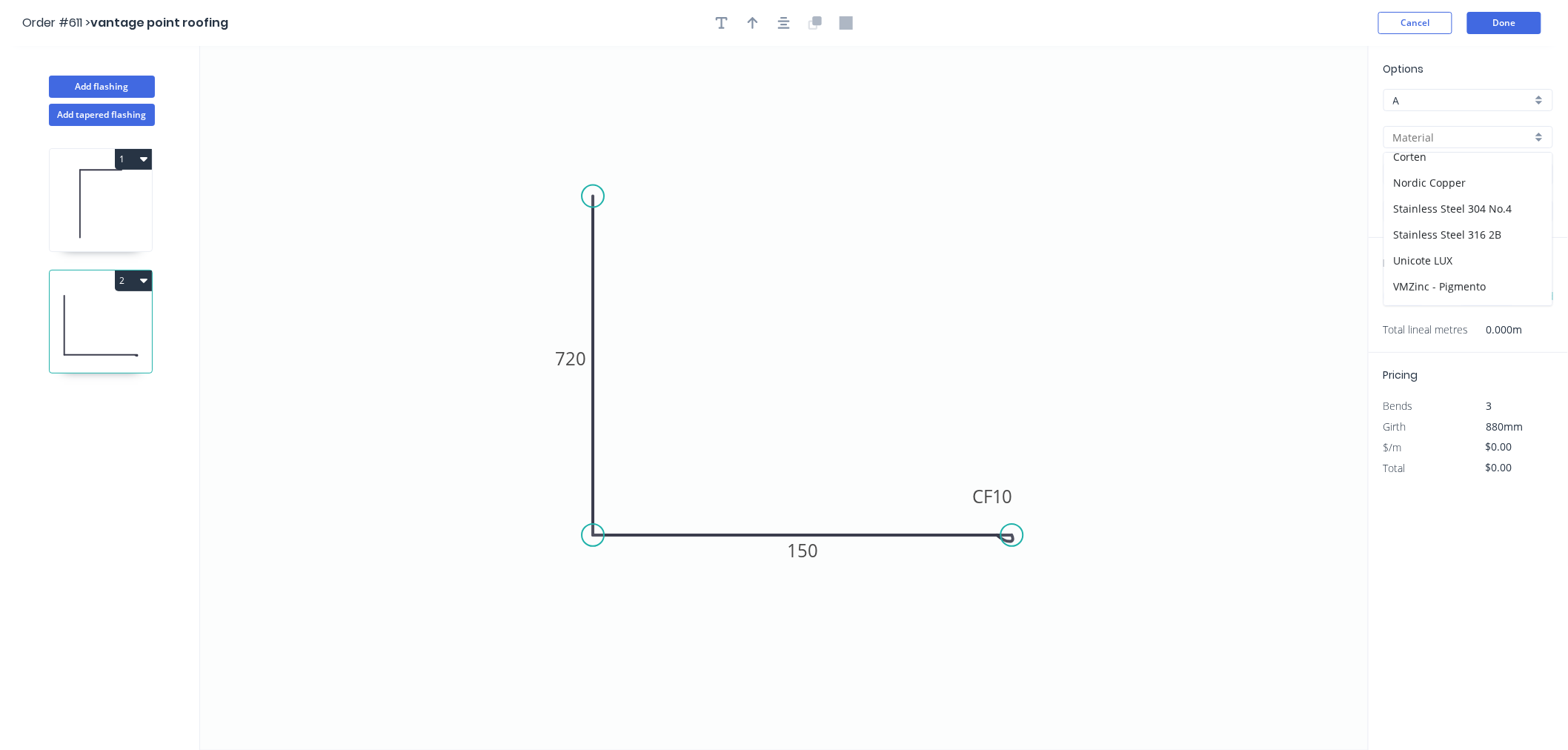
scroll to position [290, 0]
click at [1428, 292] on div "Zincalume" at bounding box center [1468, 291] width 168 height 26
type input "Zincalume"
type input "$26.32"
click at [1456, 217] on input "1.0" at bounding box center [1463, 212] width 139 height 16
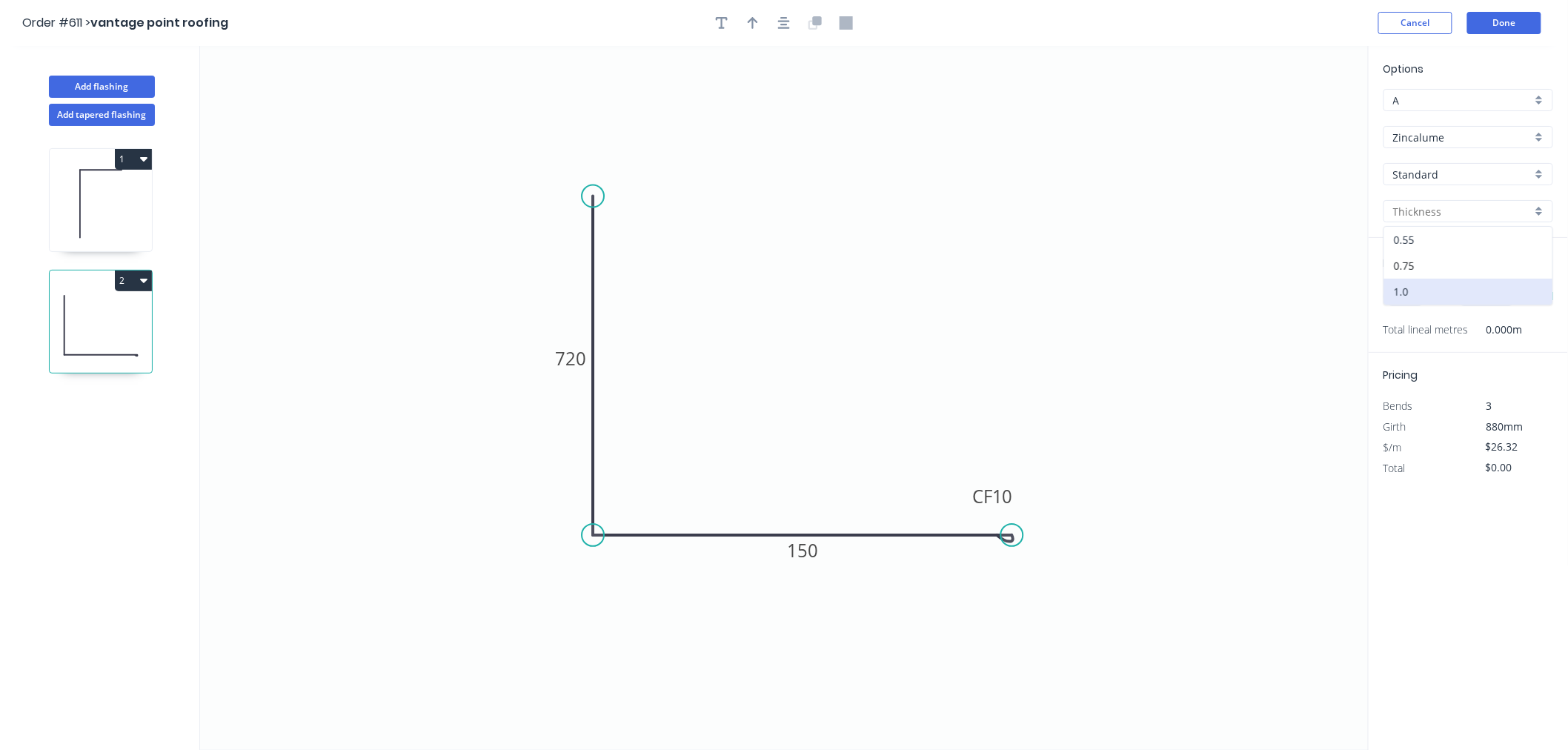
click at [1443, 234] on div "0.55" at bounding box center [1468, 239] width 168 height 26
type input "0.55"
type input "$19.32"
click at [1413, 293] on input "text" at bounding box center [1407, 296] width 45 height 19
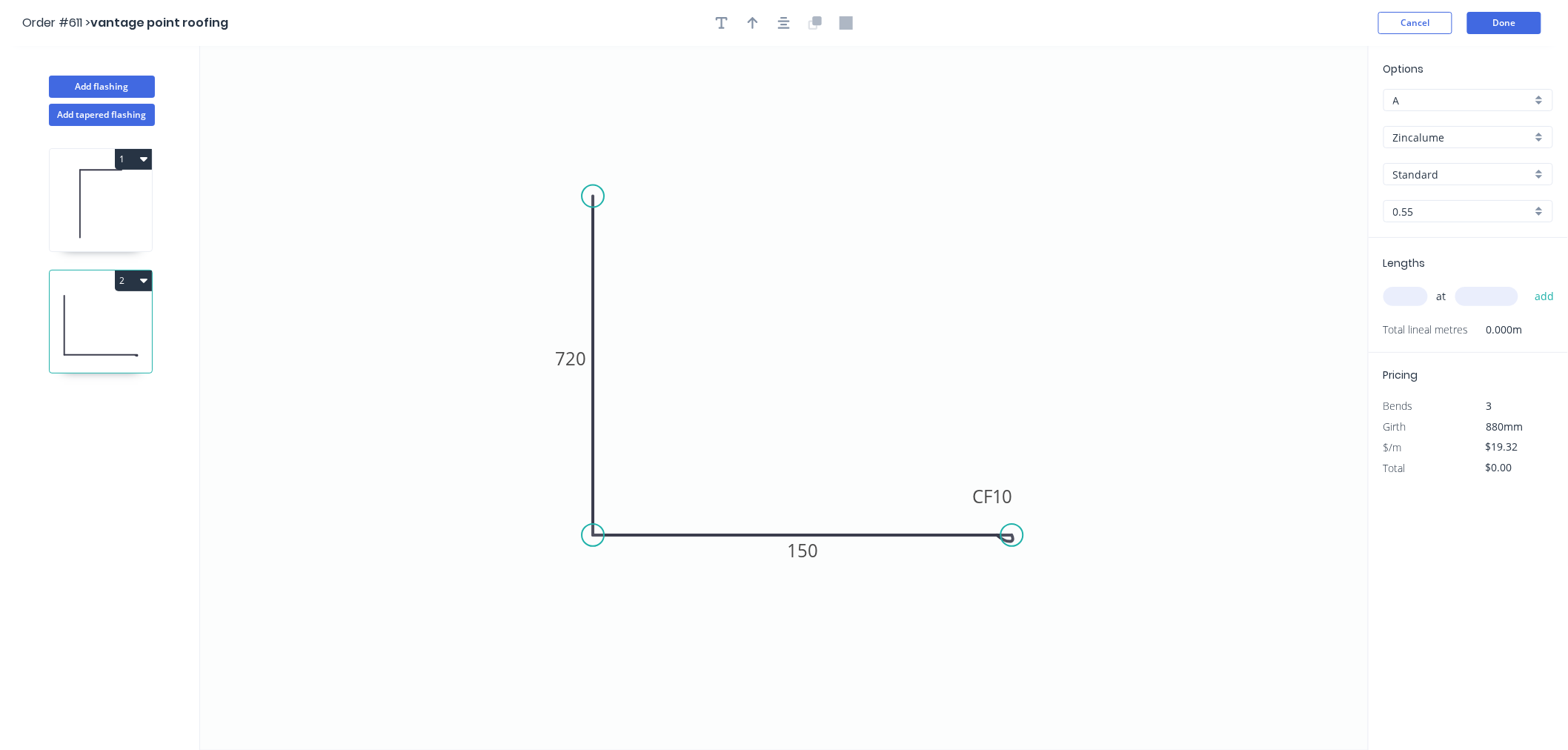
click at [1413, 293] on input "text" at bounding box center [1407, 296] width 45 height 19
type input "3"
type input "3000"
click at [1528, 284] on button "add" at bounding box center [1546, 296] width 35 height 25
type input "$173.88"
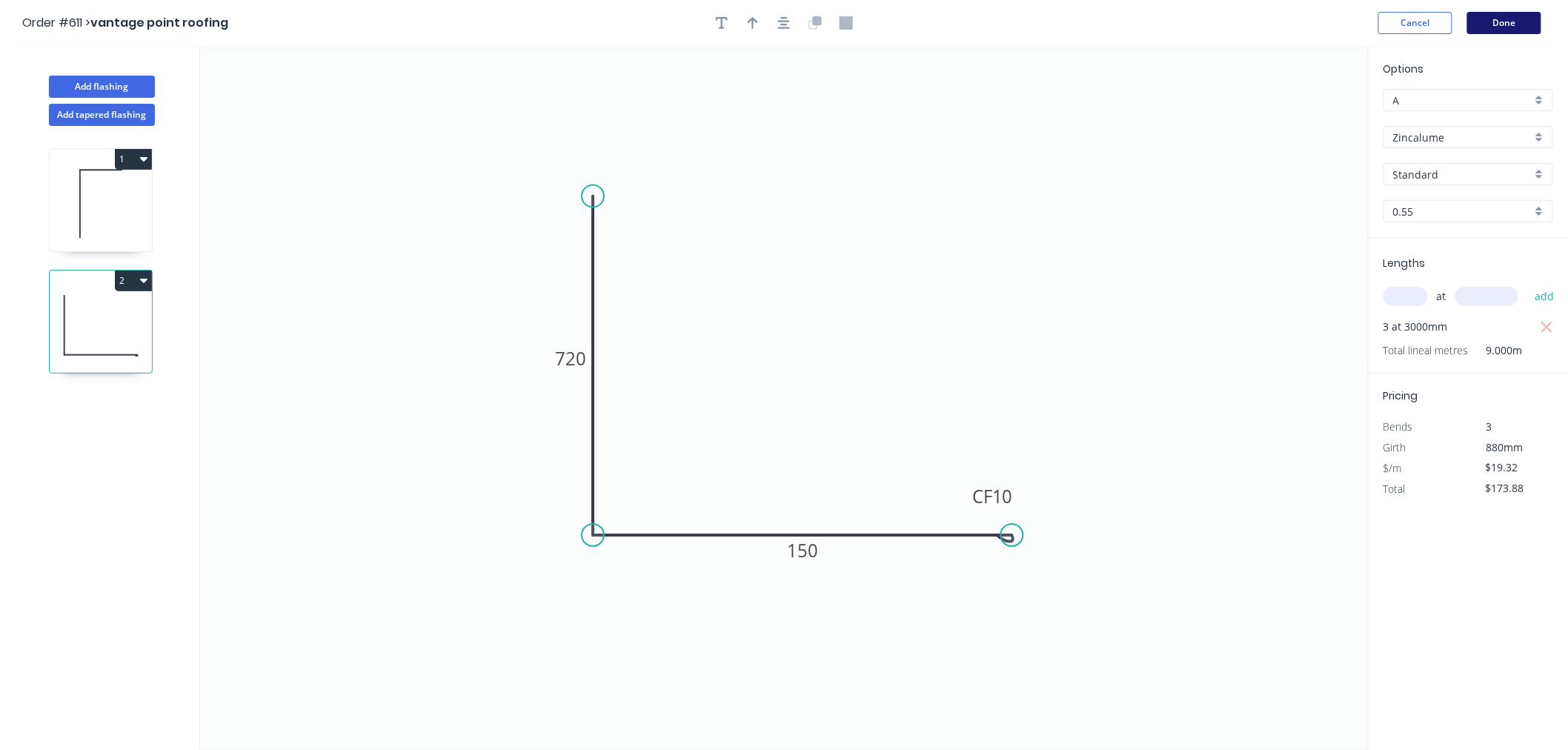
click at [1525, 23] on button "Done" at bounding box center [1505, 22] width 74 height 22
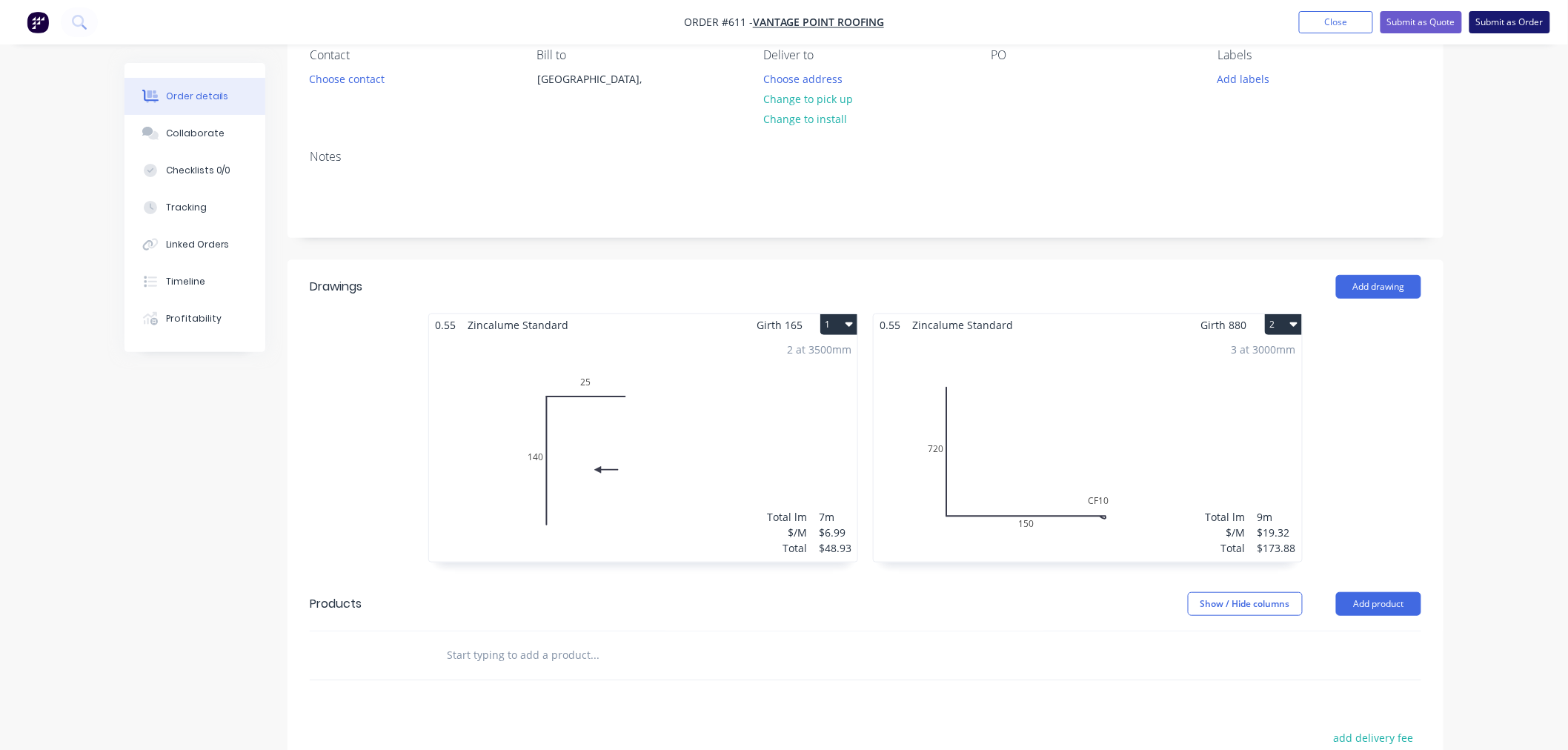
scroll to position [164, 0]
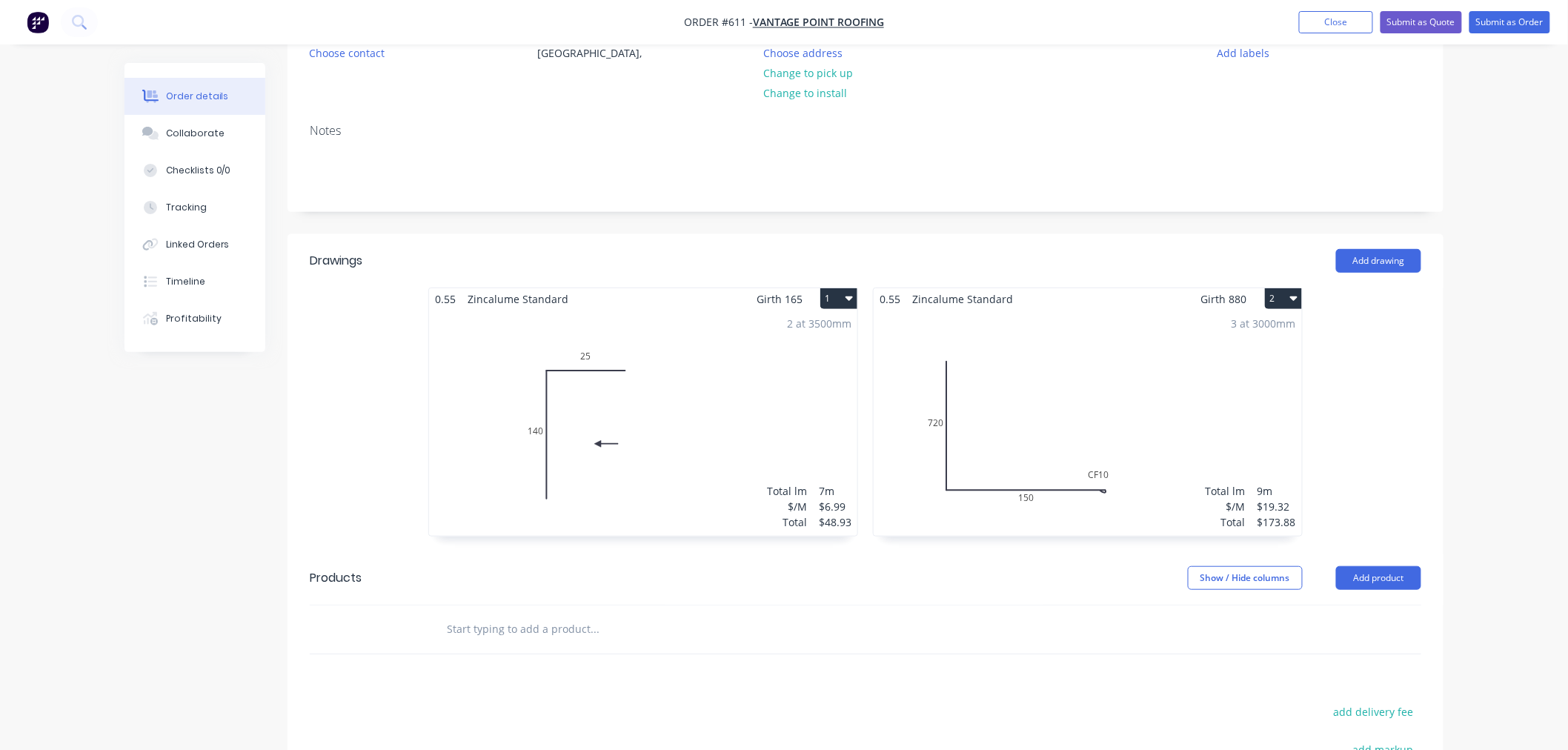
click at [1181, 475] on div "3 at 3000mm Total lm $/M Total 9m $19.32 $173.88" at bounding box center [1088, 423] width 429 height 226
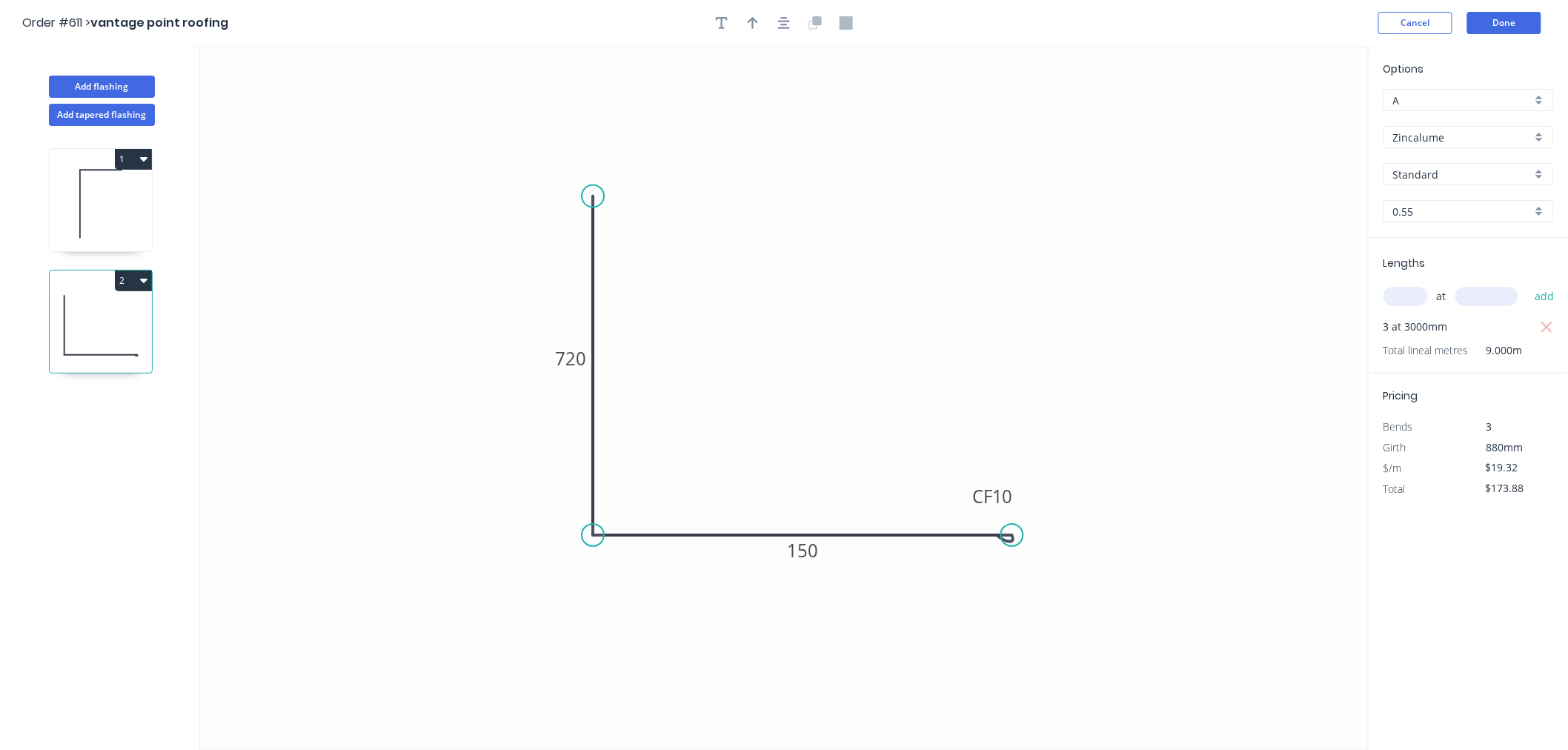
click at [757, 33] on div at bounding box center [784, 22] width 156 height 22
click at [749, 20] on icon "button" at bounding box center [752, 23] width 11 height 12
drag, startPoint x: 1293, startPoint y: 119, endPoint x: 807, endPoint y: 430, distance: 577.0
click at [807, 430] on icon at bounding box center [809, 412] width 14 height 48
click at [1492, 17] on button "Done" at bounding box center [1505, 22] width 74 height 22
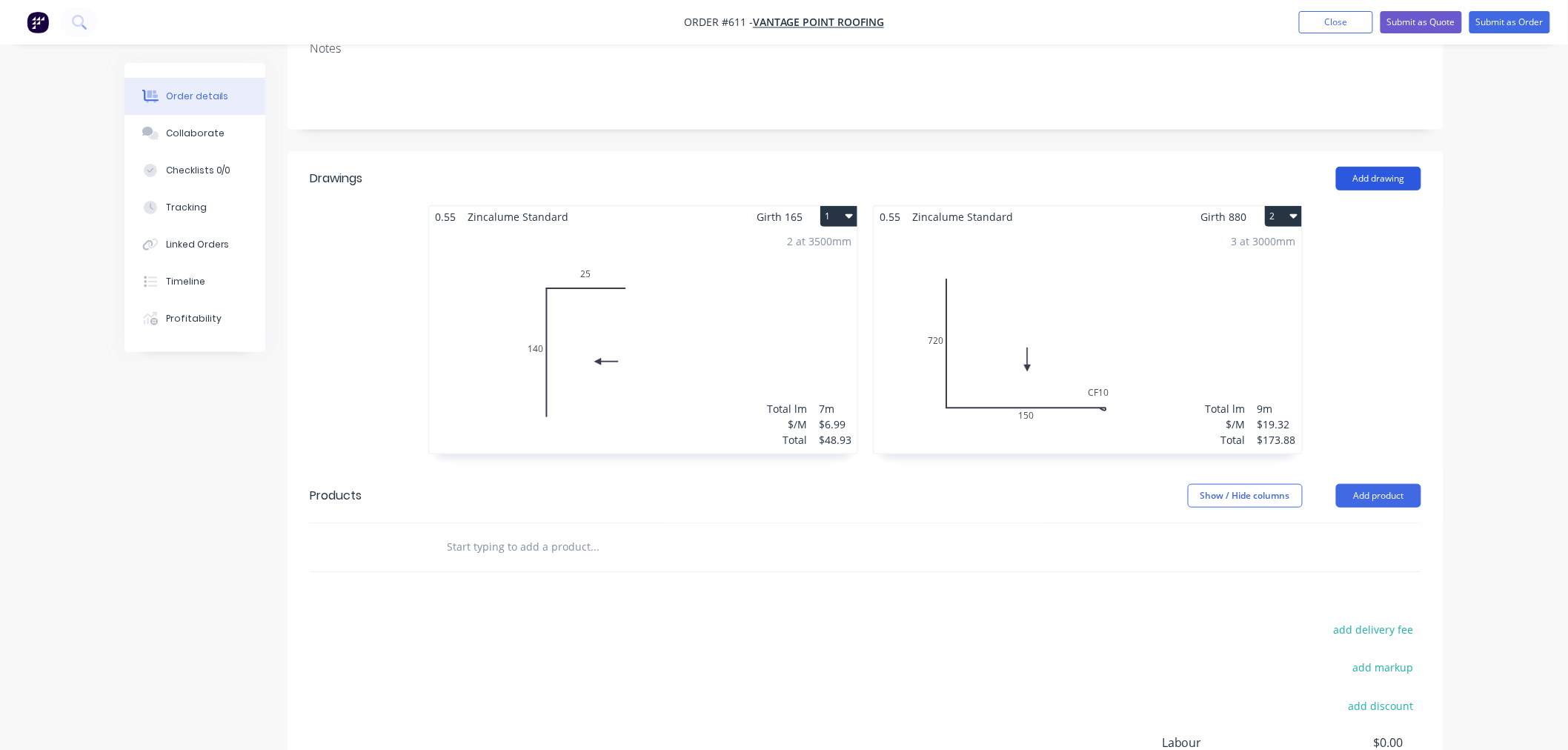
click at [1378, 169] on button "Add drawing" at bounding box center [1379, 179] width 86 height 23
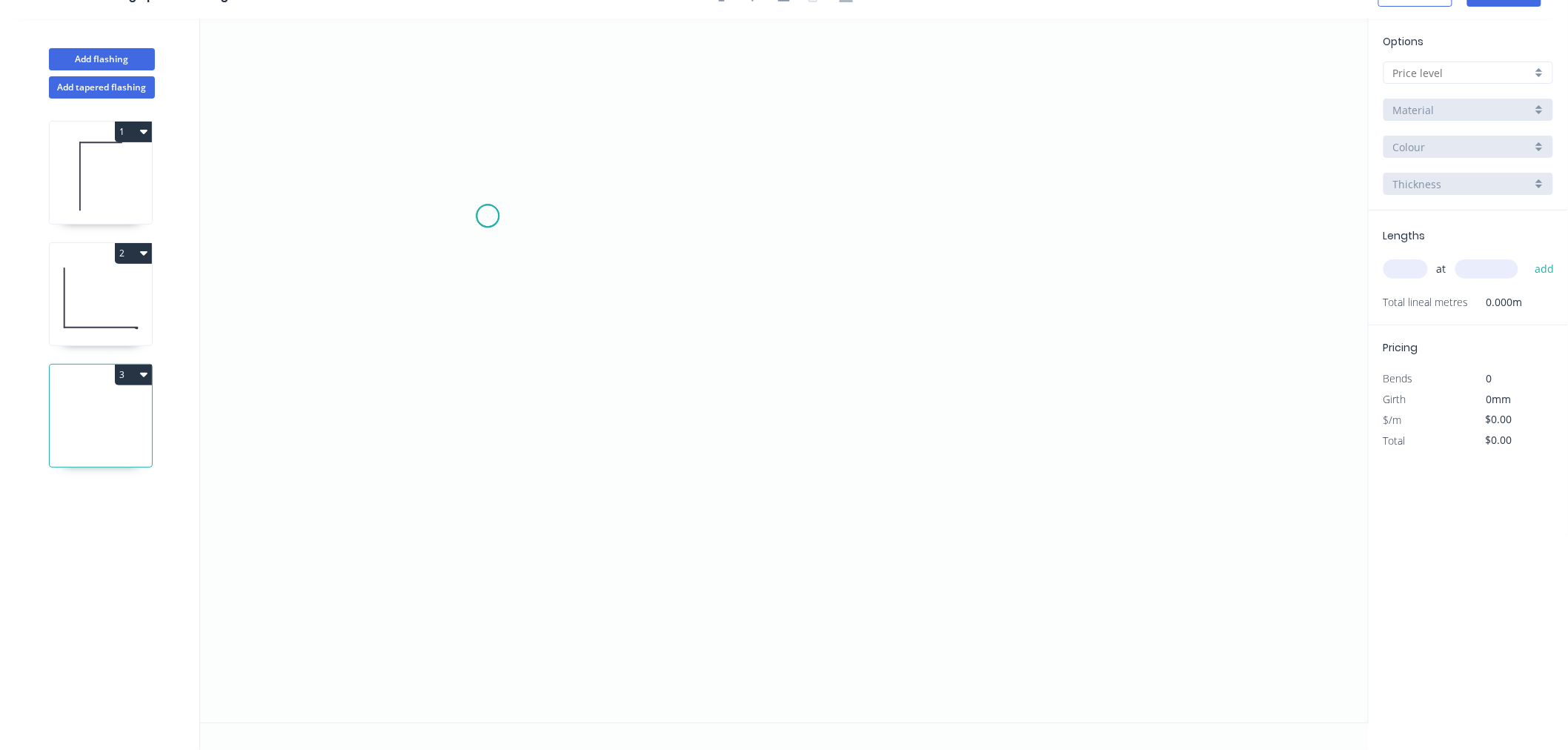
click at [488, 216] on icon "0" at bounding box center [784, 370] width 1168 height 703
click at [489, 500] on icon "0" at bounding box center [784, 370] width 1168 height 703
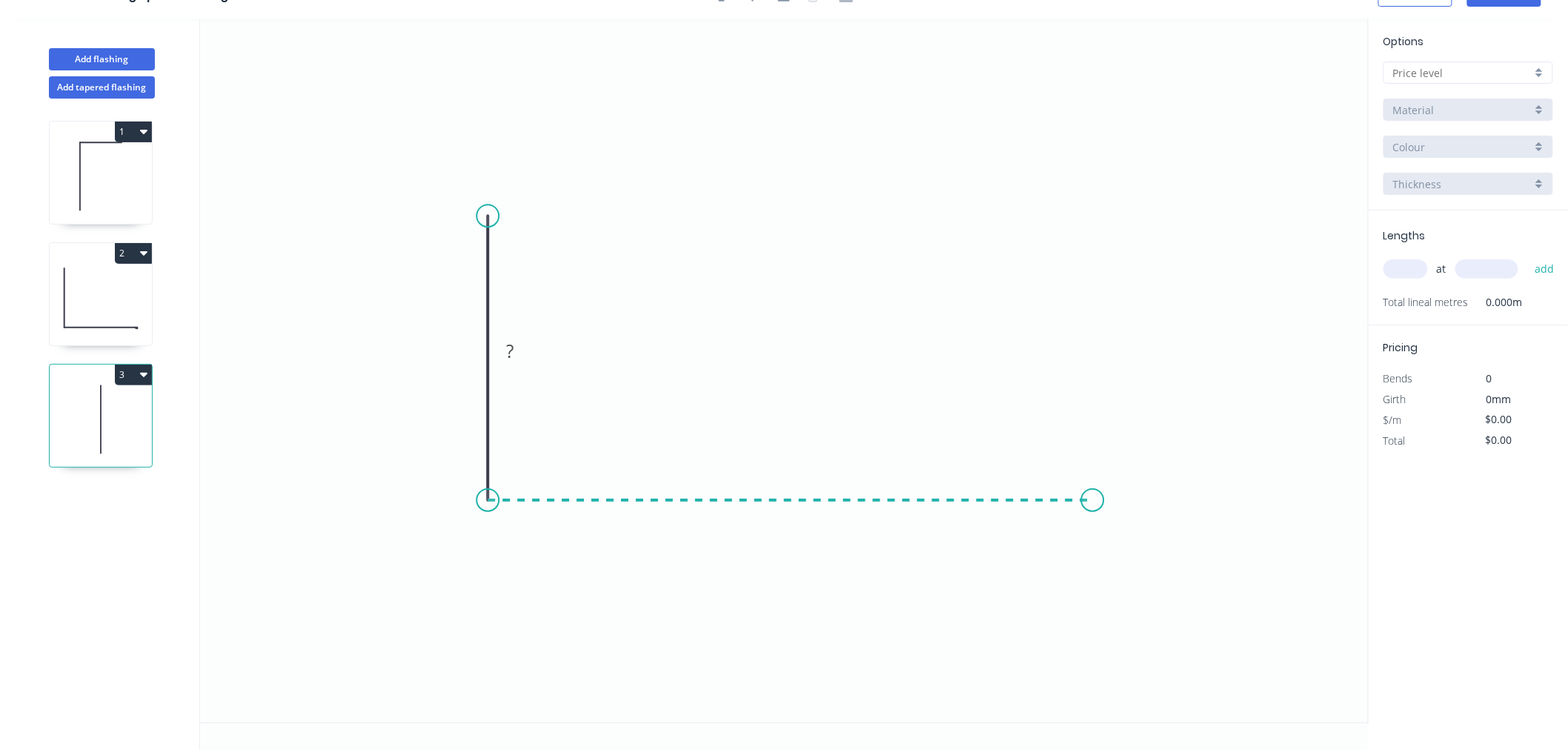
click at [1094, 508] on icon "0 ?" at bounding box center [784, 370] width 1168 height 703
click at [1134, 598] on icon "0 ? ?" at bounding box center [784, 370] width 1168 height 703
click at [1134, 598] on circle at bounding box center [1134, 598] width 22 height 22
click at [470, 352] on rect at bounding box center [466, 352] width 30 height 20
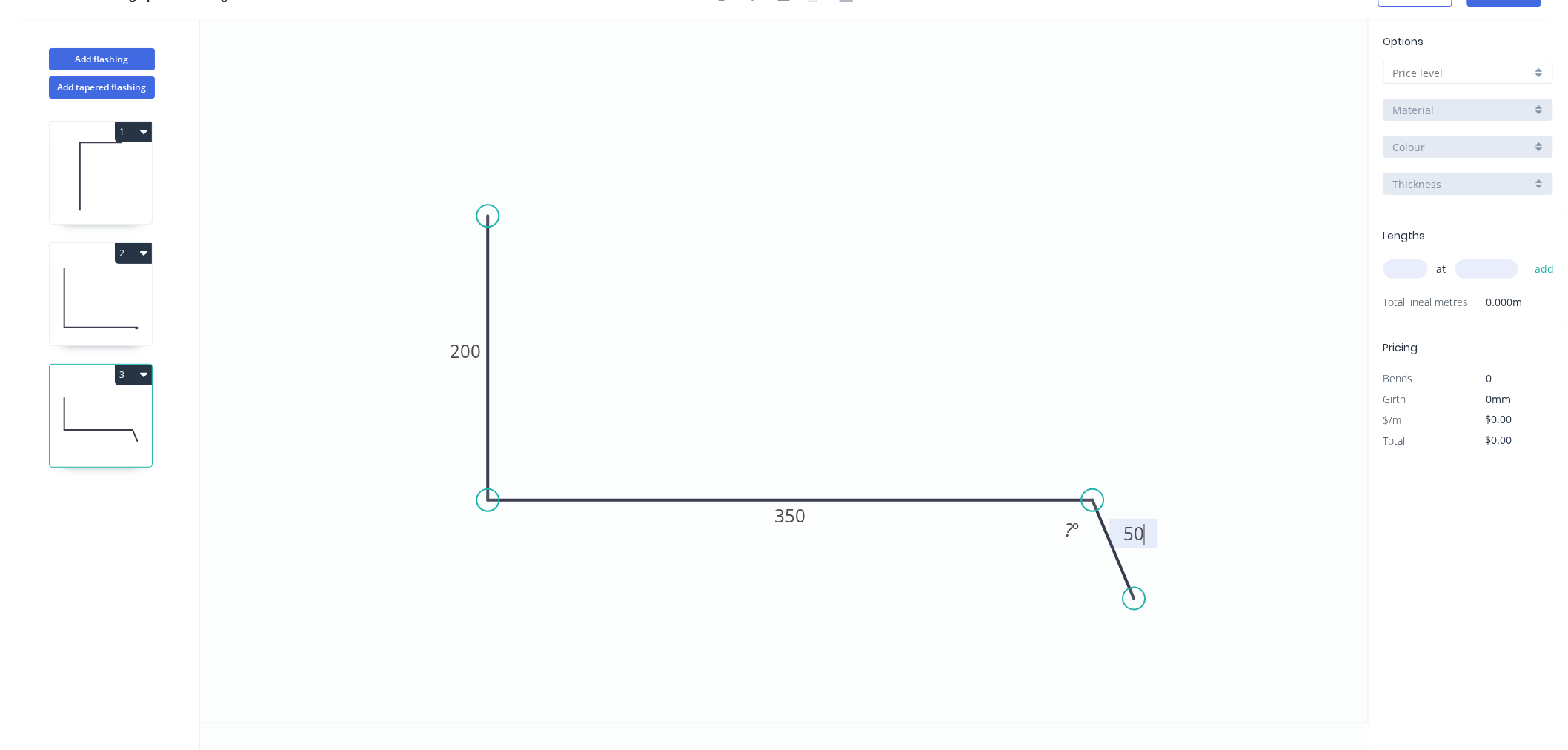
click at [1078, 511] on icon "0 200 350 50 ? º" at bounding box center [784, 370] width 1168 height 703
type input "$13.83"
click at [1075, 520] on tspan "º" at bounding box center [1075, 529] width 7 height 24
click at [1046, 345] on icon "0 200 350 50 135 º" at bounding box center [784, 370] width 1168 height 703
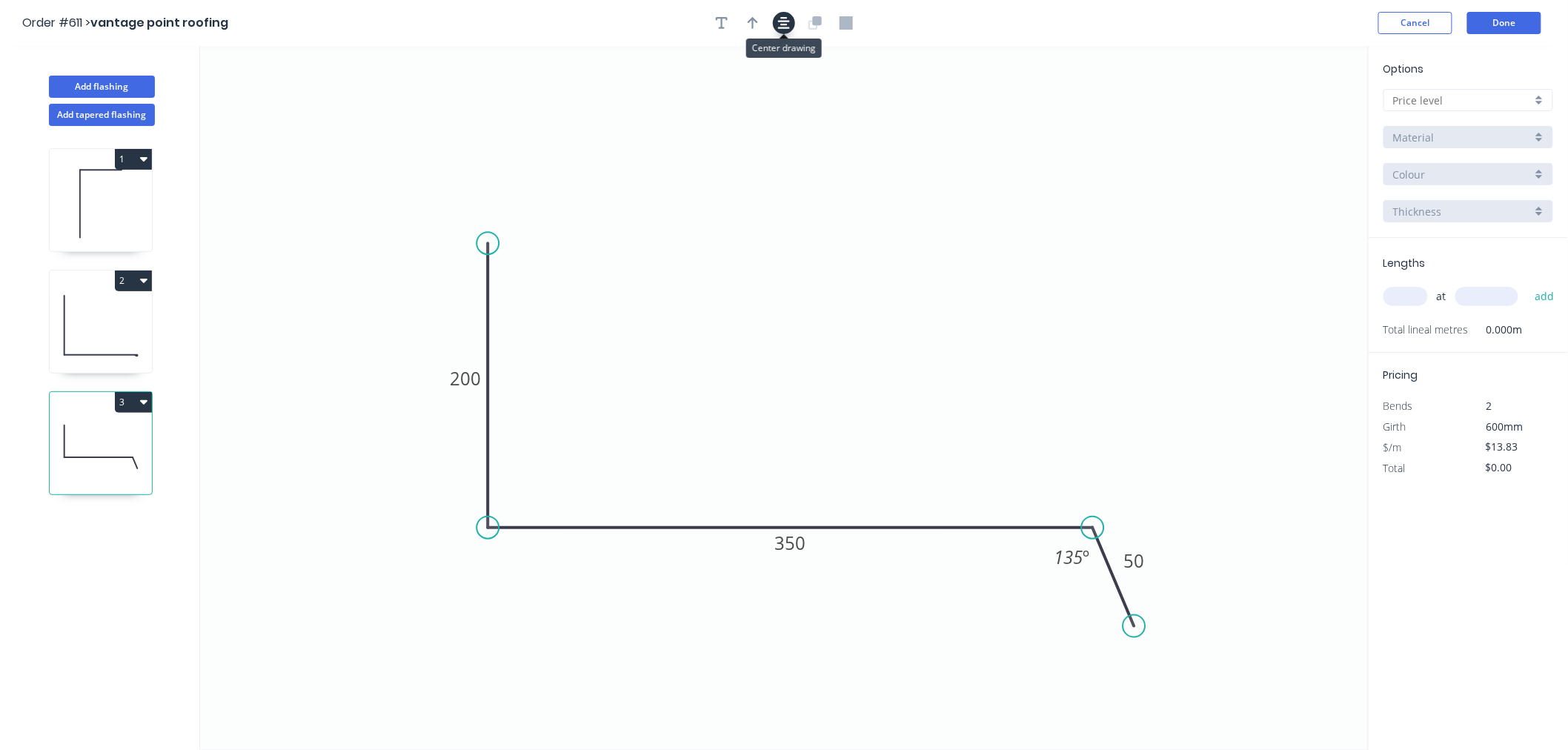
click at [782, 17] on icon "button" at bounding box center [784, 23] width 12 height 14
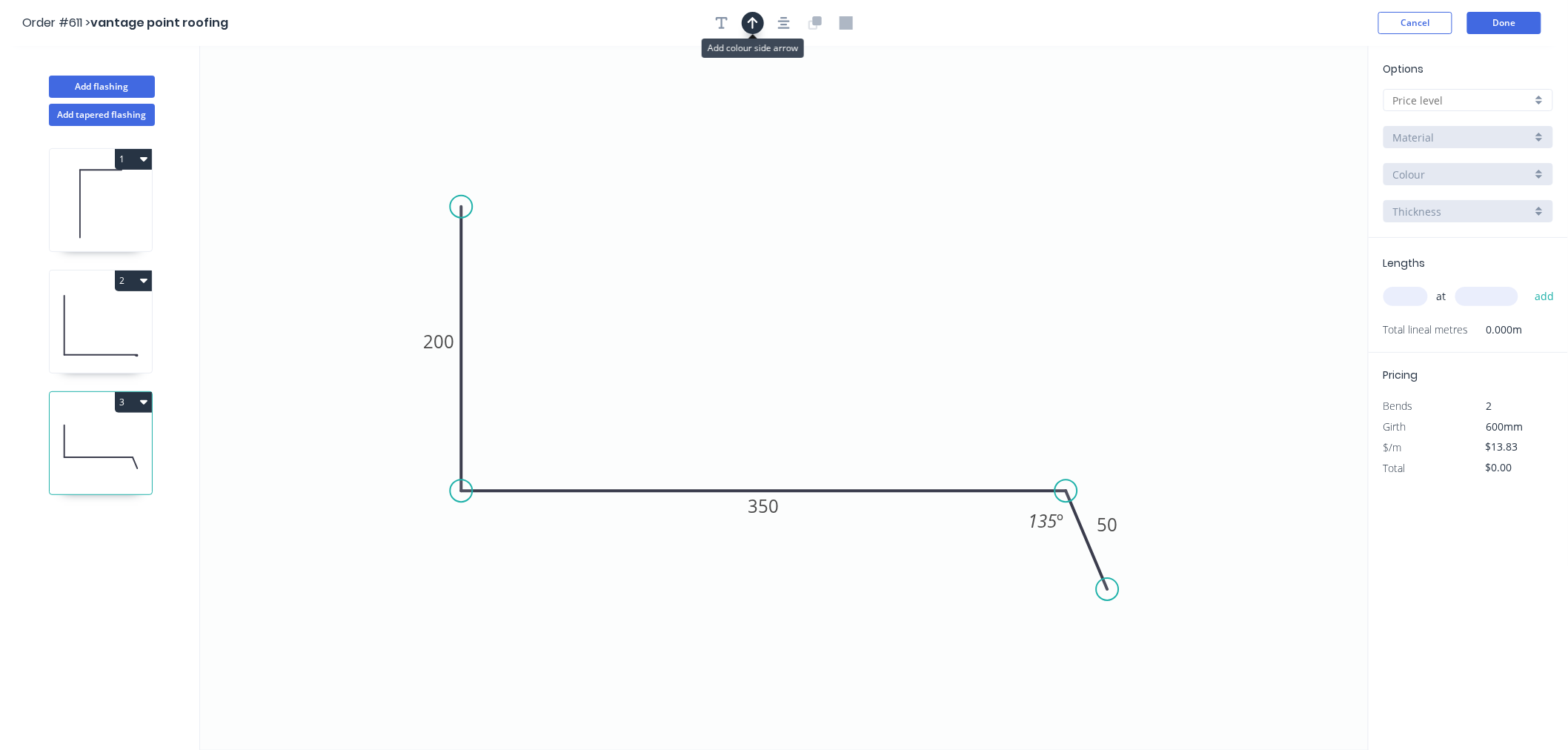
click at [753, 14] on button "button" at bounding box center [752, 22] width 22 height 22
drag, startPoint x: 1292, startPoint y: 119, endPoint x: 810, endPoint y: 338, distance: 529.4
click at [810, 338] on icon at bounding box center [810, 321] width 14 height 48
click at [1492, 98] on input "text" at bounding box center [1463, 100] width 139 height 16
click at [1465, 123] on div "A" at bounding box center [1468, 128] width 168 height 26
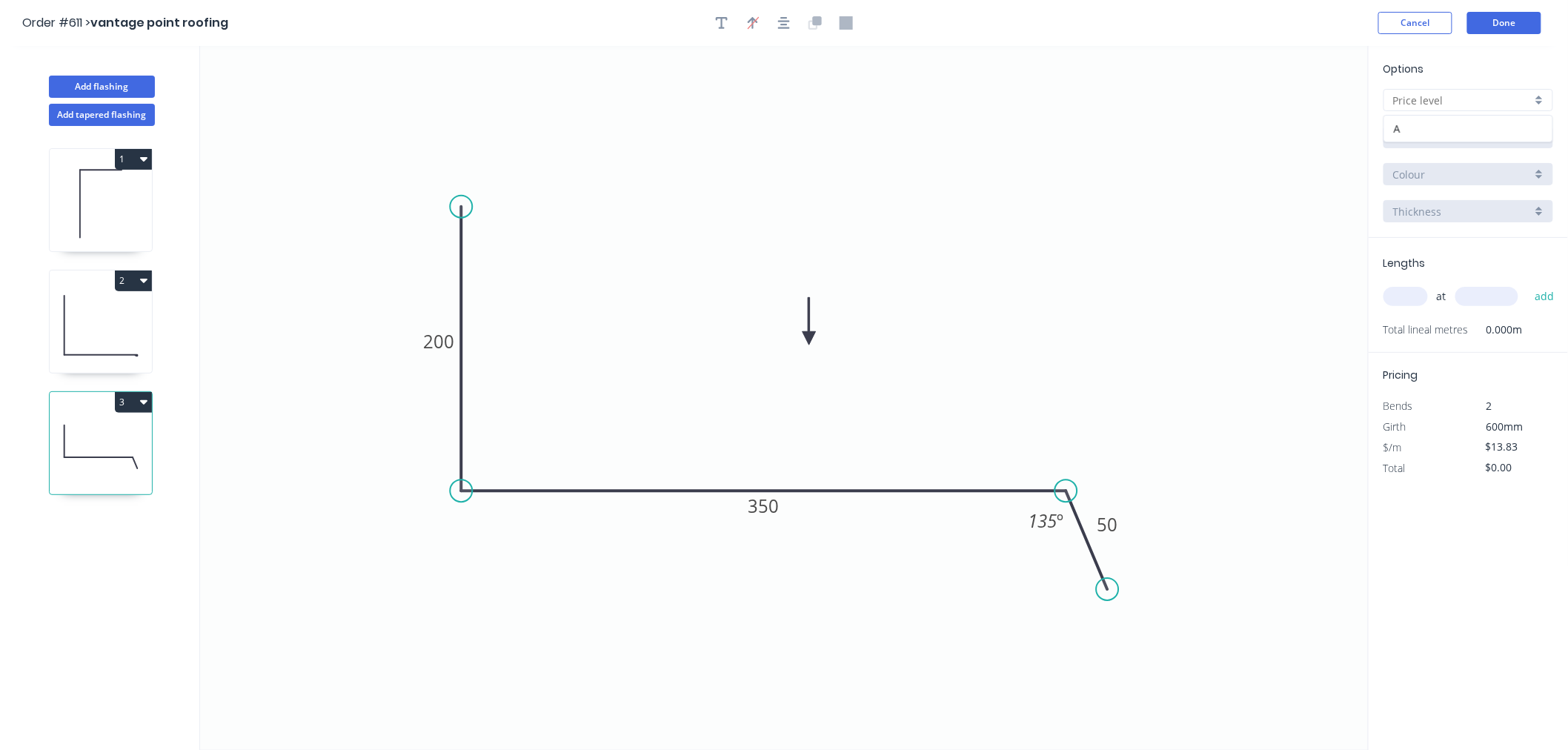
type input "A"
type input "$0.00"
click at [1464, 126] on div "Aluminium 5005 (Sheets)" at bounding box center [1469, 137] width 170 height 22
click at [1446, 280] on div "Zincalume" at bounding box center [1468, 291] width 168 height 26
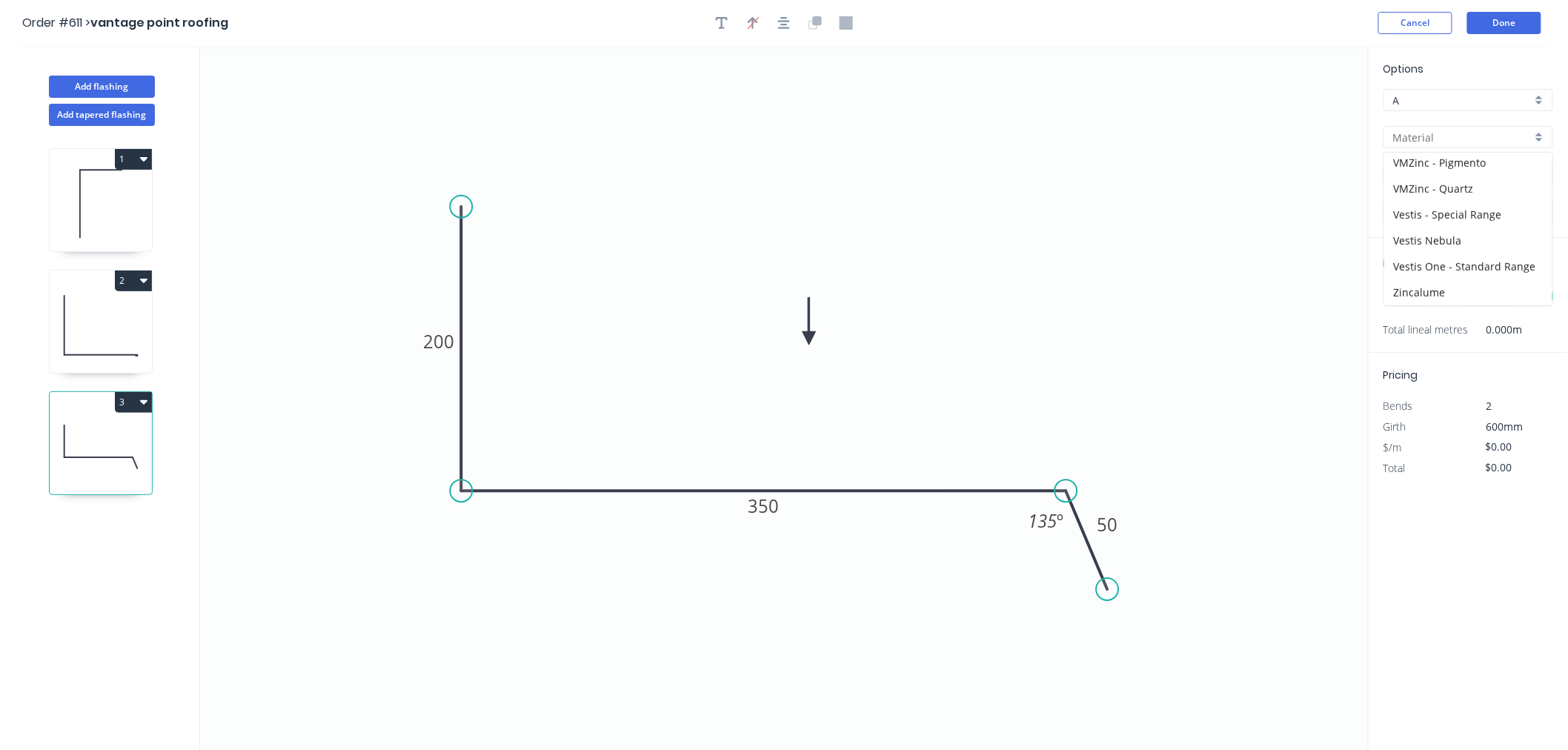
type input "Zincalume"
type input "$18.50"
click at [1431, 216] on input "1.0" at bounding box center [1463, 212] width 139 height 16
click at [1421, 230] on div "0.55" at bounding box center [1468, 239] width 168 height 26
type input "0.55"
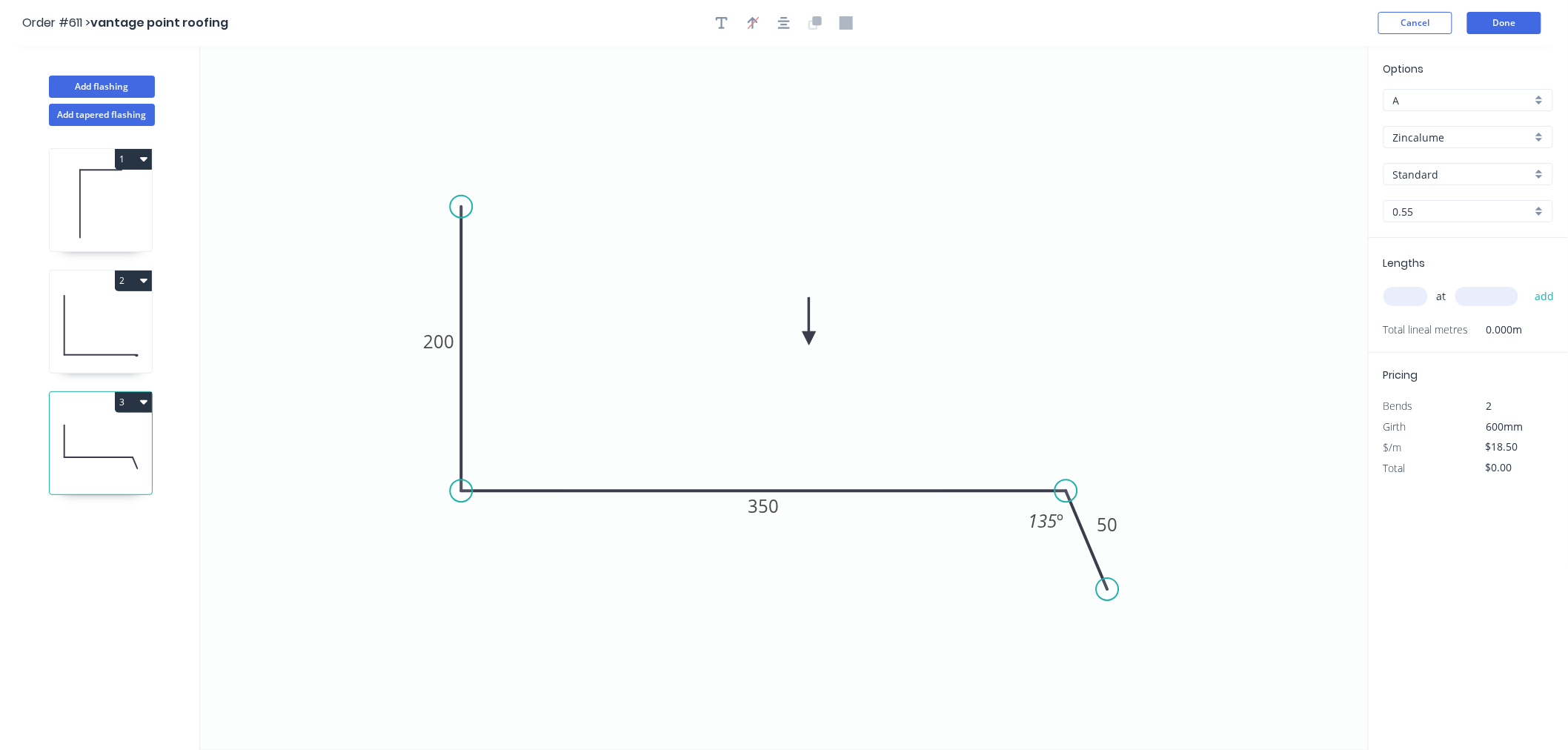
type input "$13.83"
click at [1407, 296] on input "text" at bounding box center [1407, 296] width 45 height 19
click at [1409, 294] on input "text" at bounding box center [1407, 296] width 45 height 19
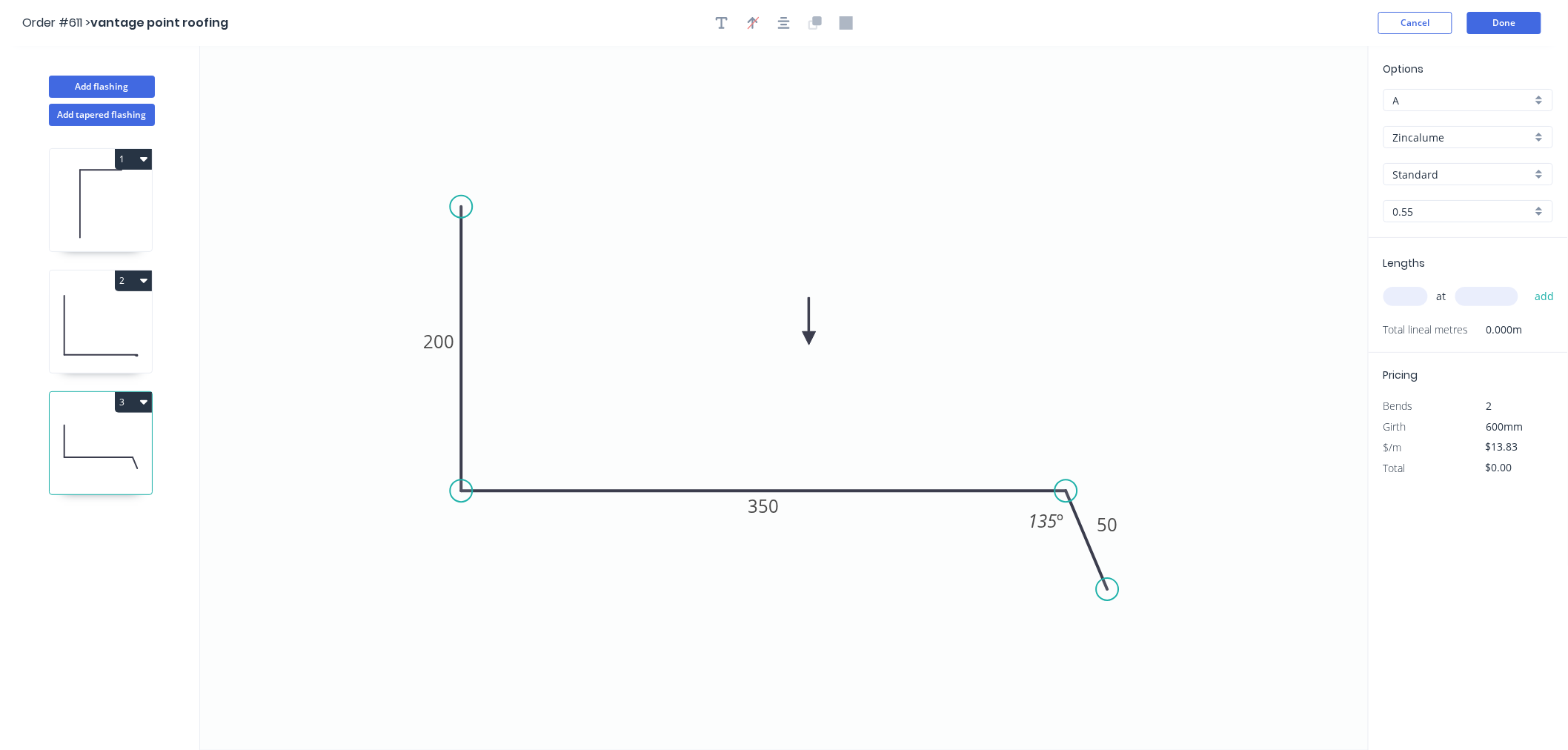
click at [1410, 294] on input "text" at bounding box center [1407, 296] width 45 height 19
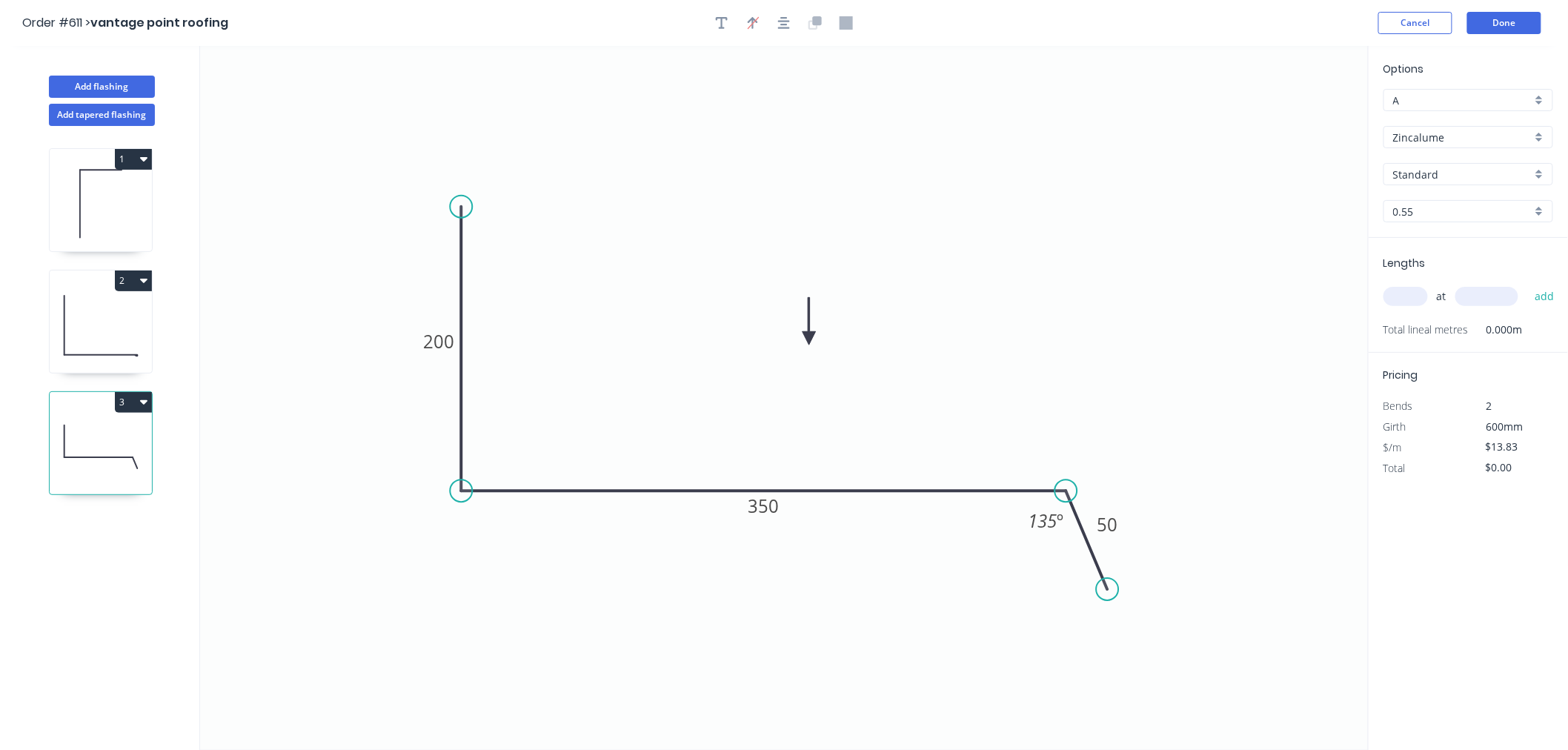
click at [1410, 294] on input "text" at bounding box center [1407, 296] width 45 height 19
type input "1"
type input "1500"
click at [1528, 284] on button "add" at bounding box center [1546, 296] width 35 height 25
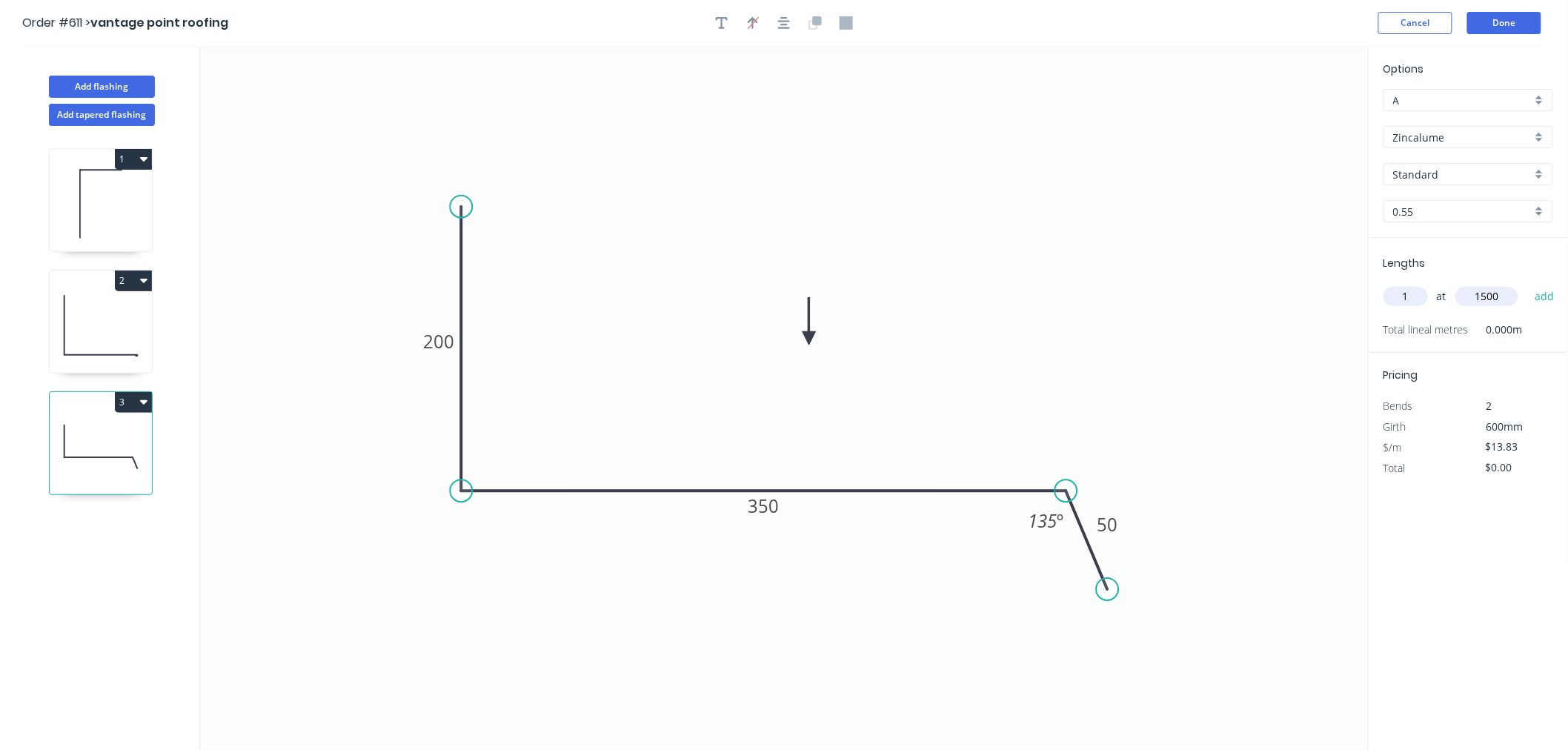
type input "$20.75"
click at [1513, 22] on button "Done" at bounding box center [1505, 22] width 74 height 22
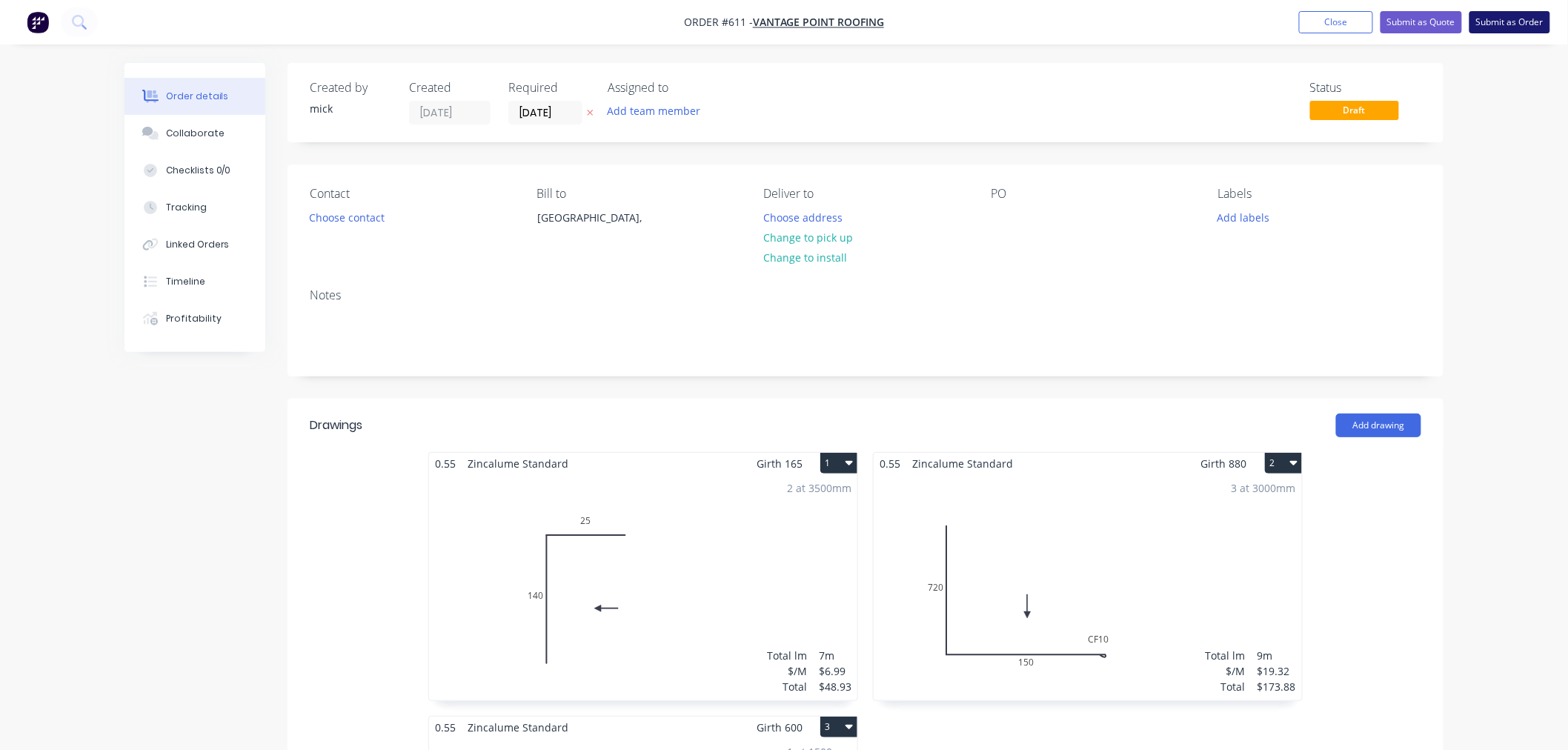
click at [1506, 26] on button "Submit as Order" at bounding box center [1510, 21] width 81 height 22
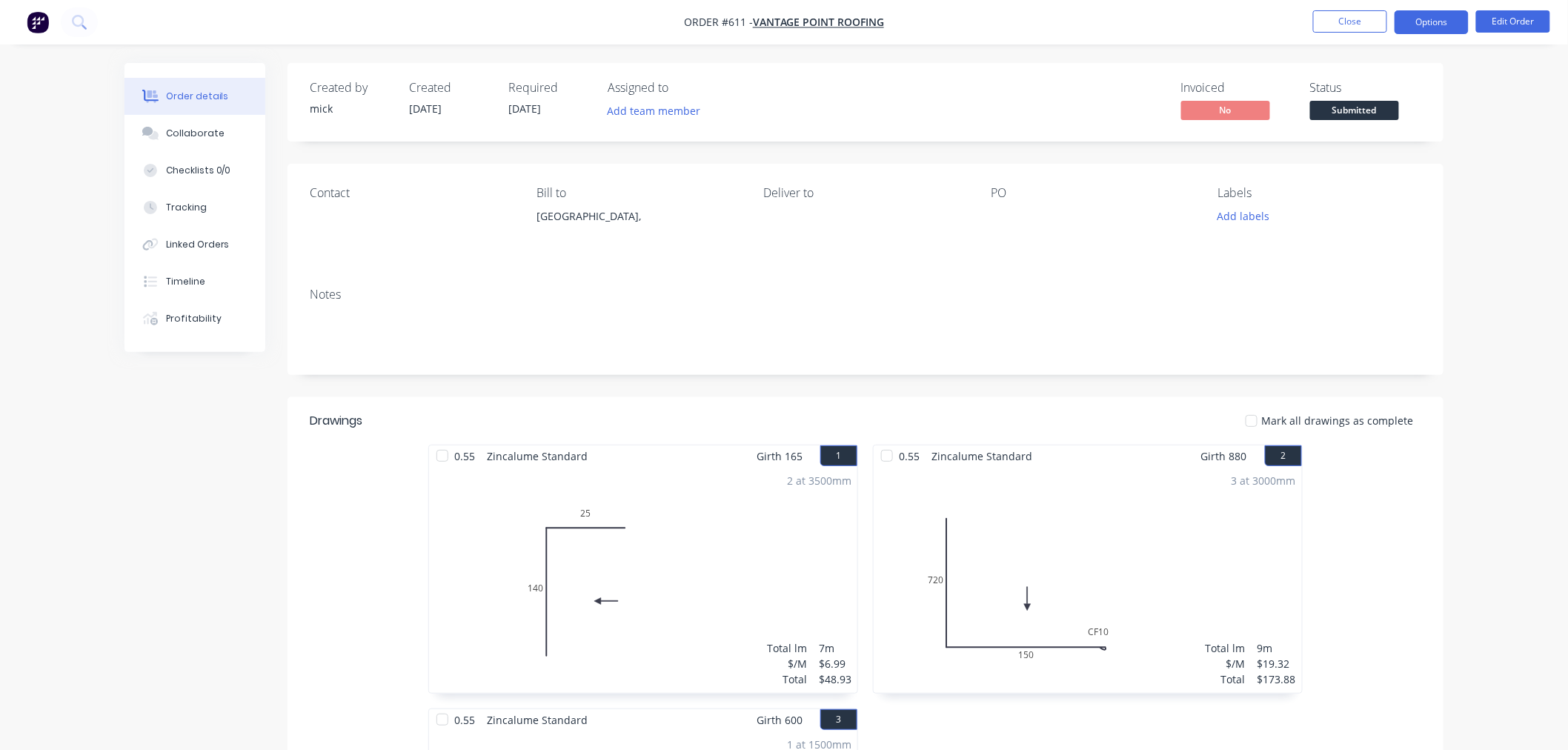
click at [1446, 26] on button "Options" at bounding box center [1432, 22] width 74 height 23
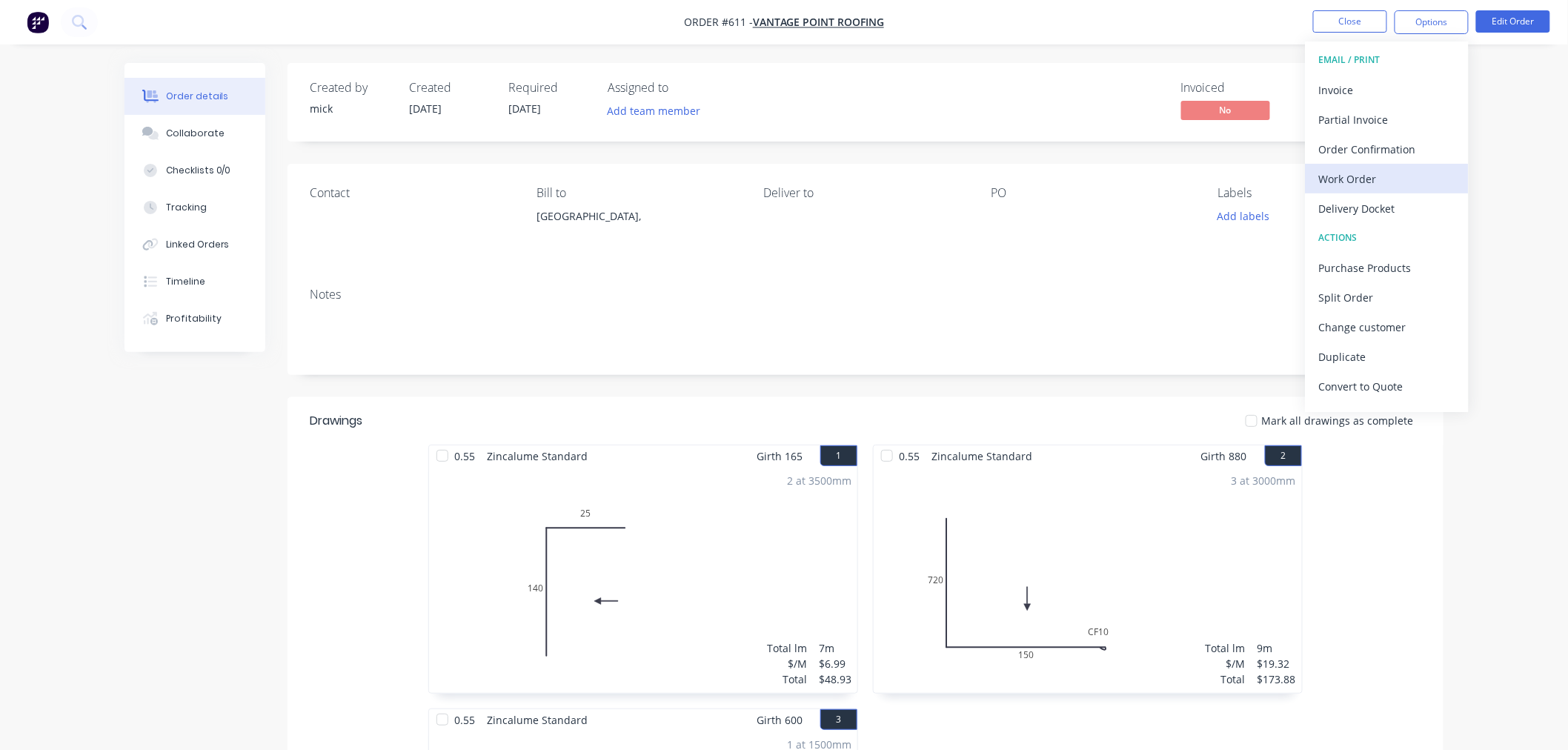
click at [1382, 176] on div "Work Order" at bounding box center [1387, 179] width 136 height 21
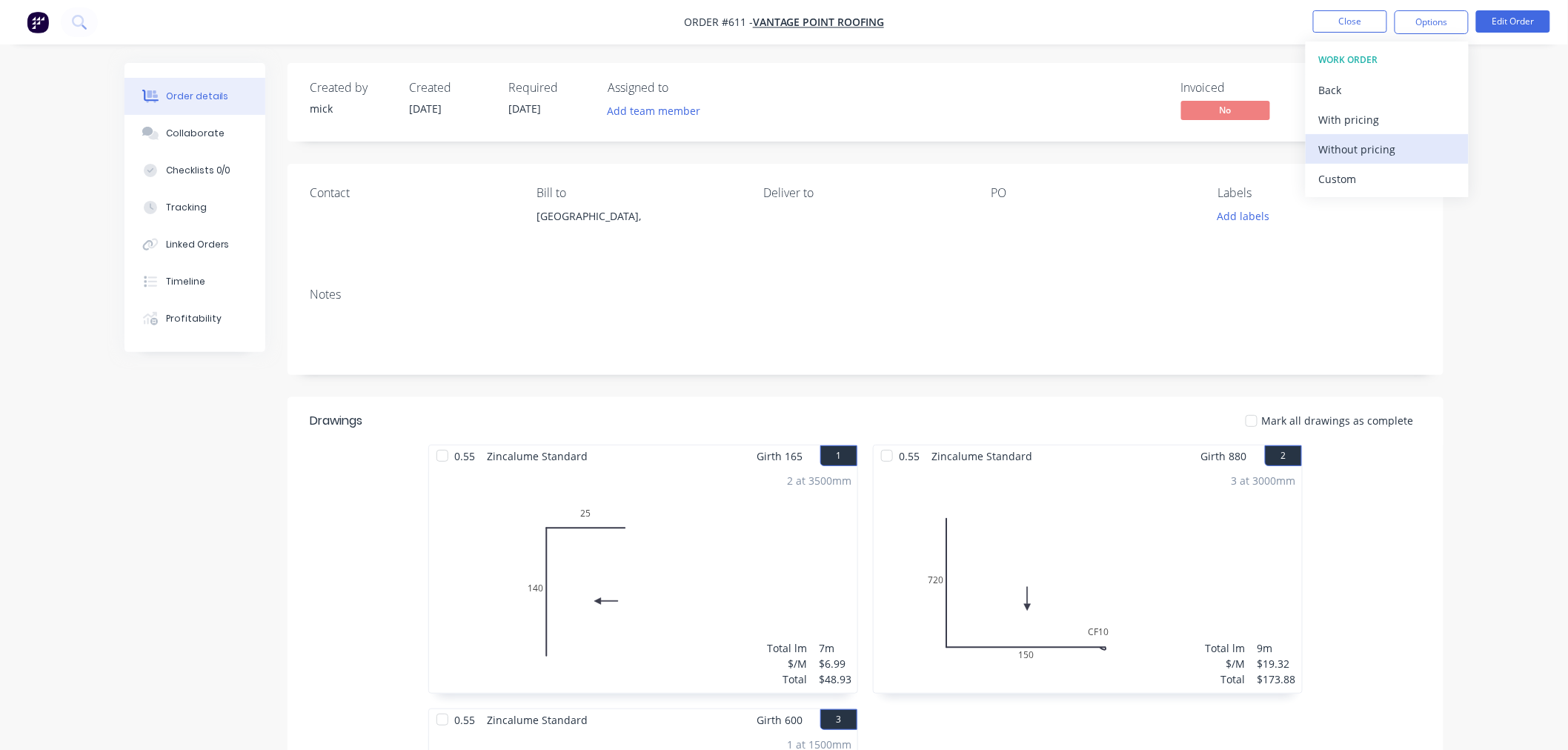
click at [1387, 147] on div "Without pricing" at bounding box center [1387, 150] width 136 height 21
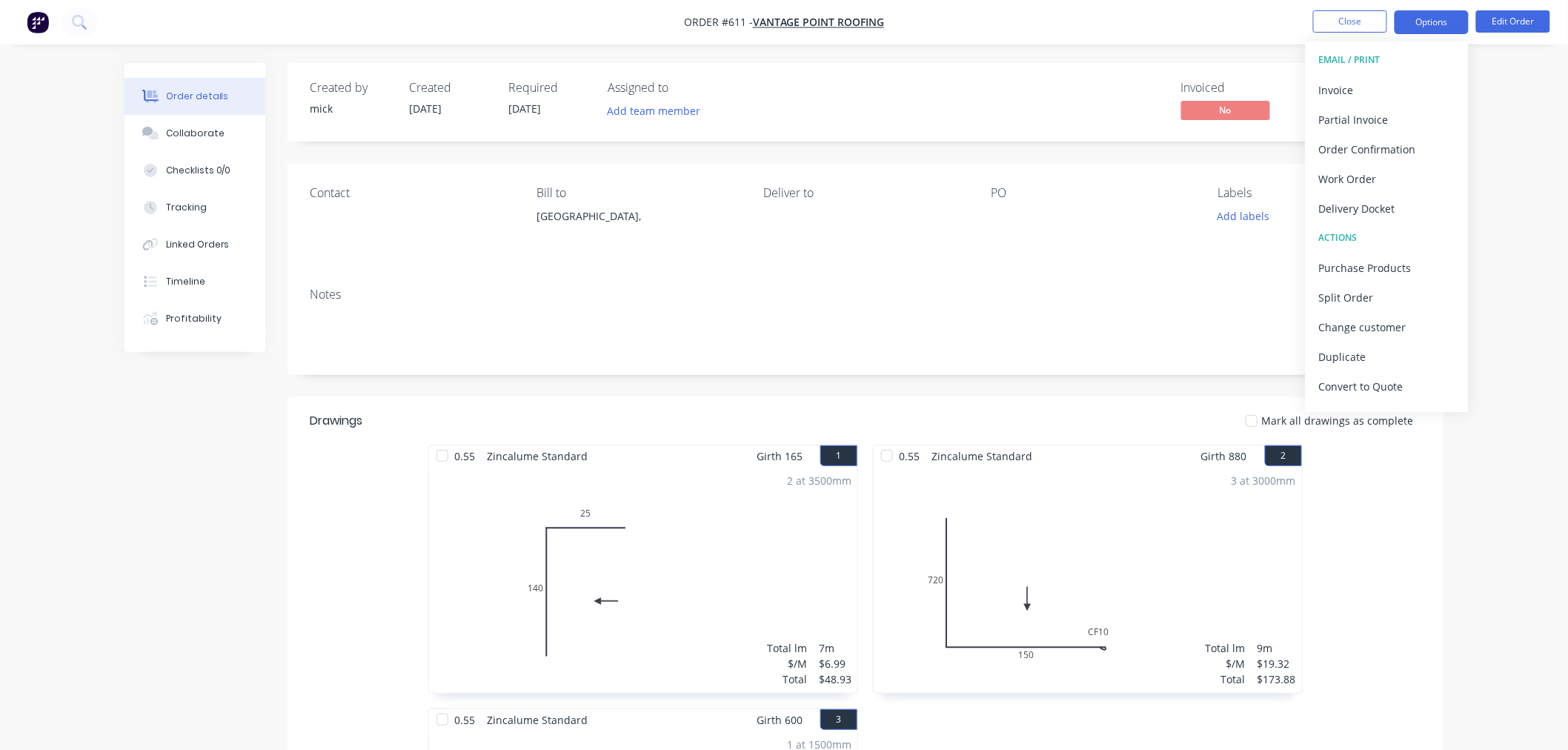
click at [1432, 18] on button "Options" at bounding box center [1432, 22] width 74 height 23
click at [1446, 11] on button "Options" at bounding box center [1432, 22] width 74 height 23
click at [1550, 19] on button "Edit Order" at bounding box center [1514, 21] width 74 height 22
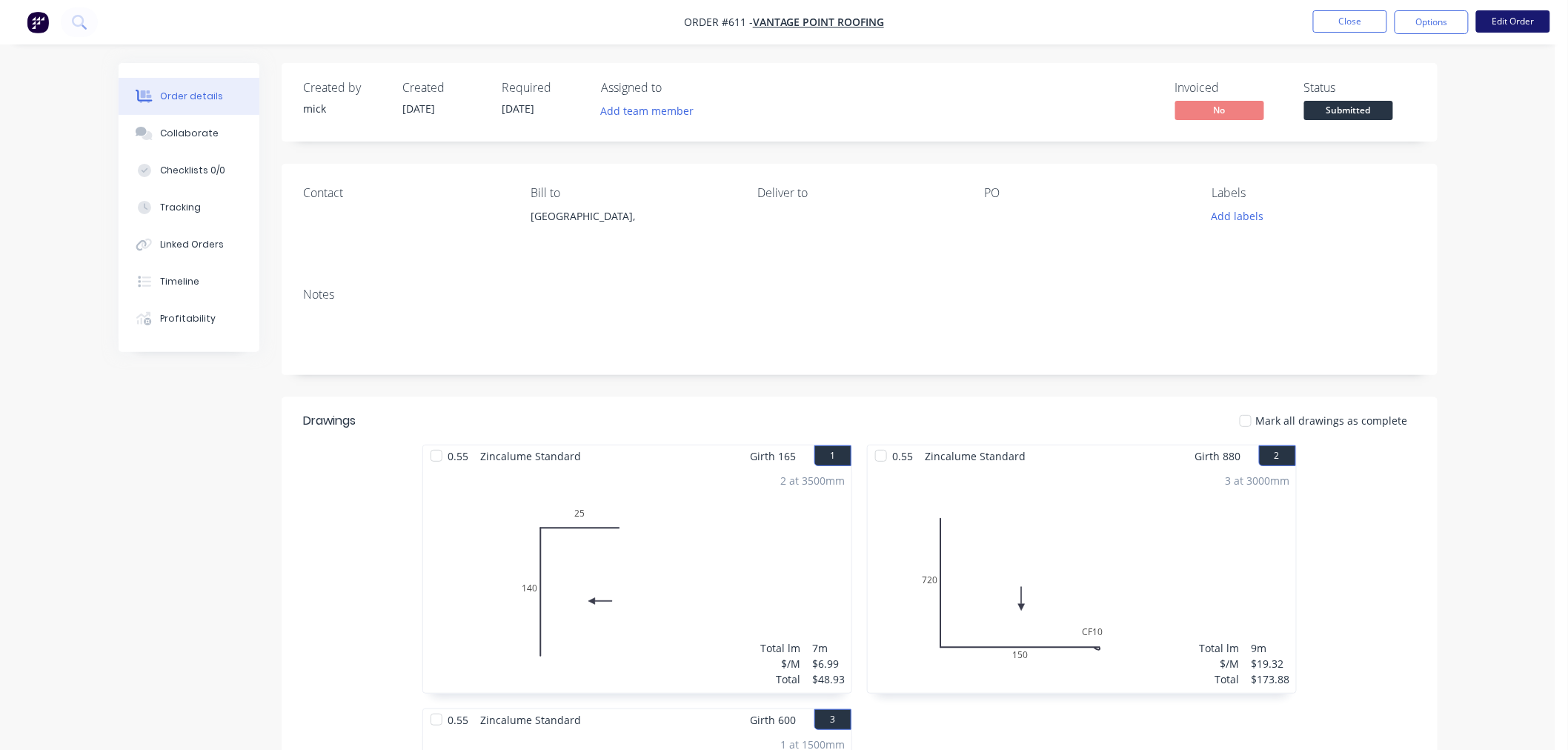
click at [1524, 13] on div "Edit Order ? Order’s status will be changed to ‘Draft’, and order will not be v…" at bounding box center [784, 375] width 1568 height 750
click at [1513, 25] on button "Edit Order" at bounding box center [1514, 21] width 74 height 22
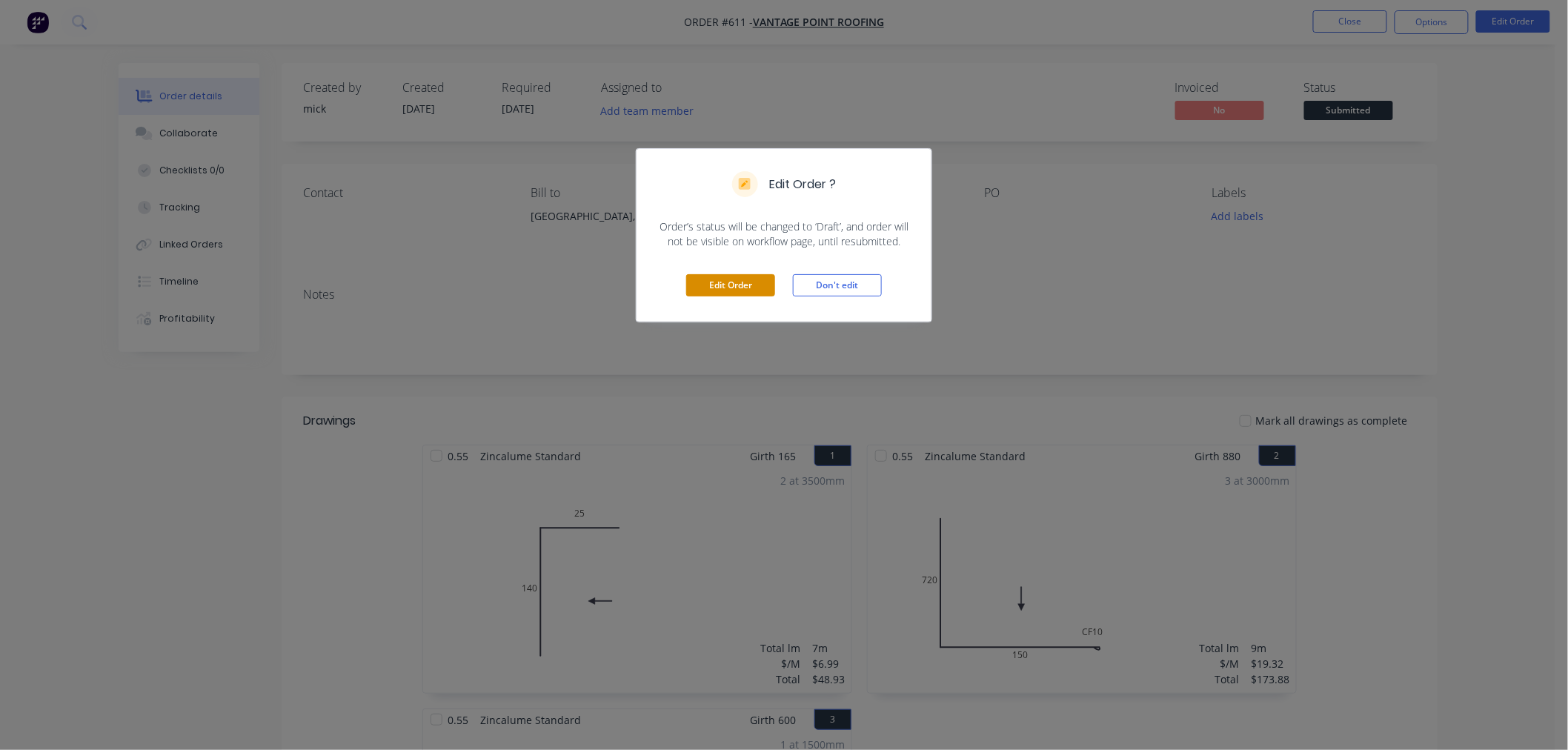
click at [738, 283] on button "Edit Order" at bounding box center [731, 285] width 89 height 22
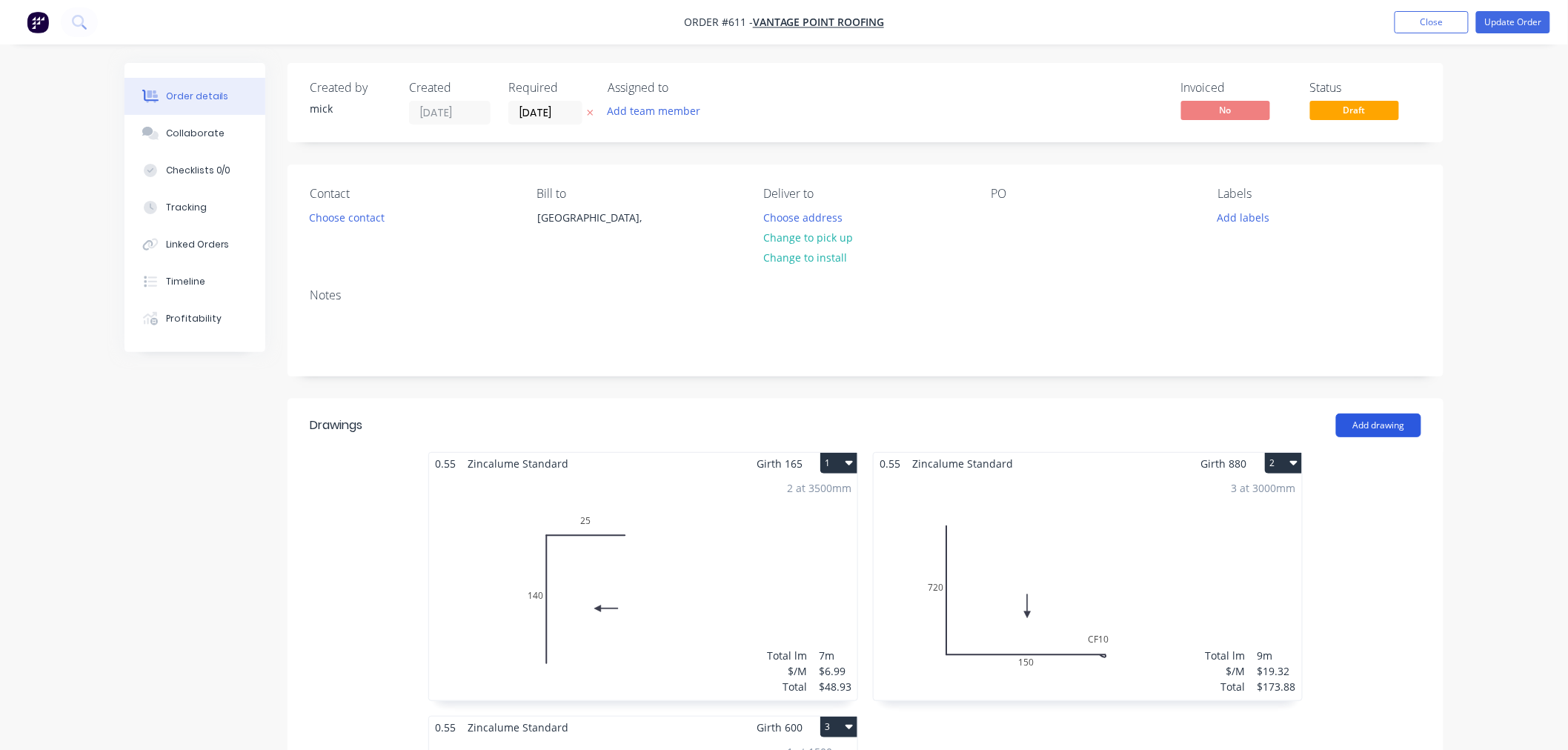
click at [1362, 416] on button "Add drawing" at bounding box center [1379, 425] width 86 height 23
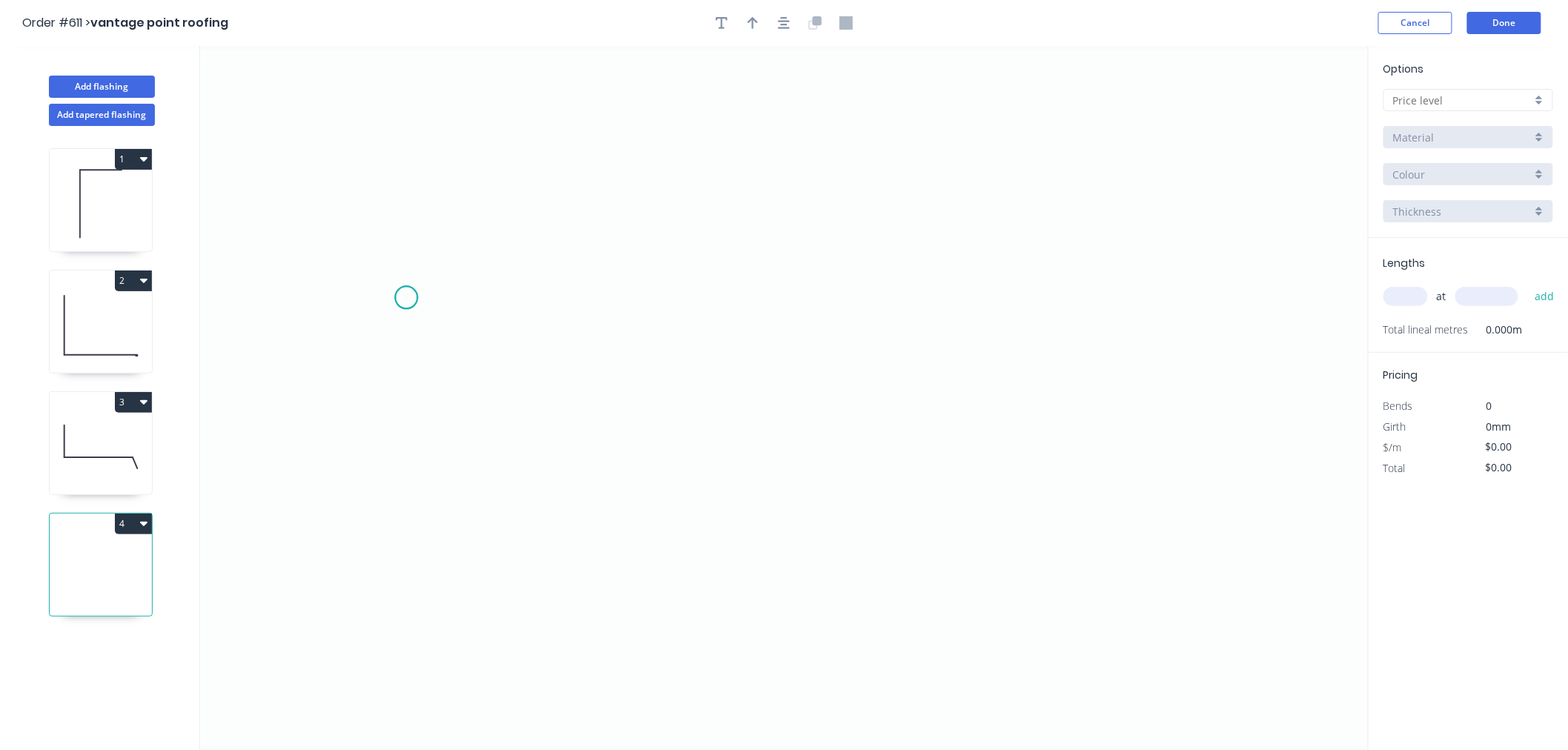
click at [406, 298] on icon "0" at bounding box center [784, 397] width 1168 height 703
click at [1100, 274] on icon "0" at bounding box center [784, 397] width 1168 height 703
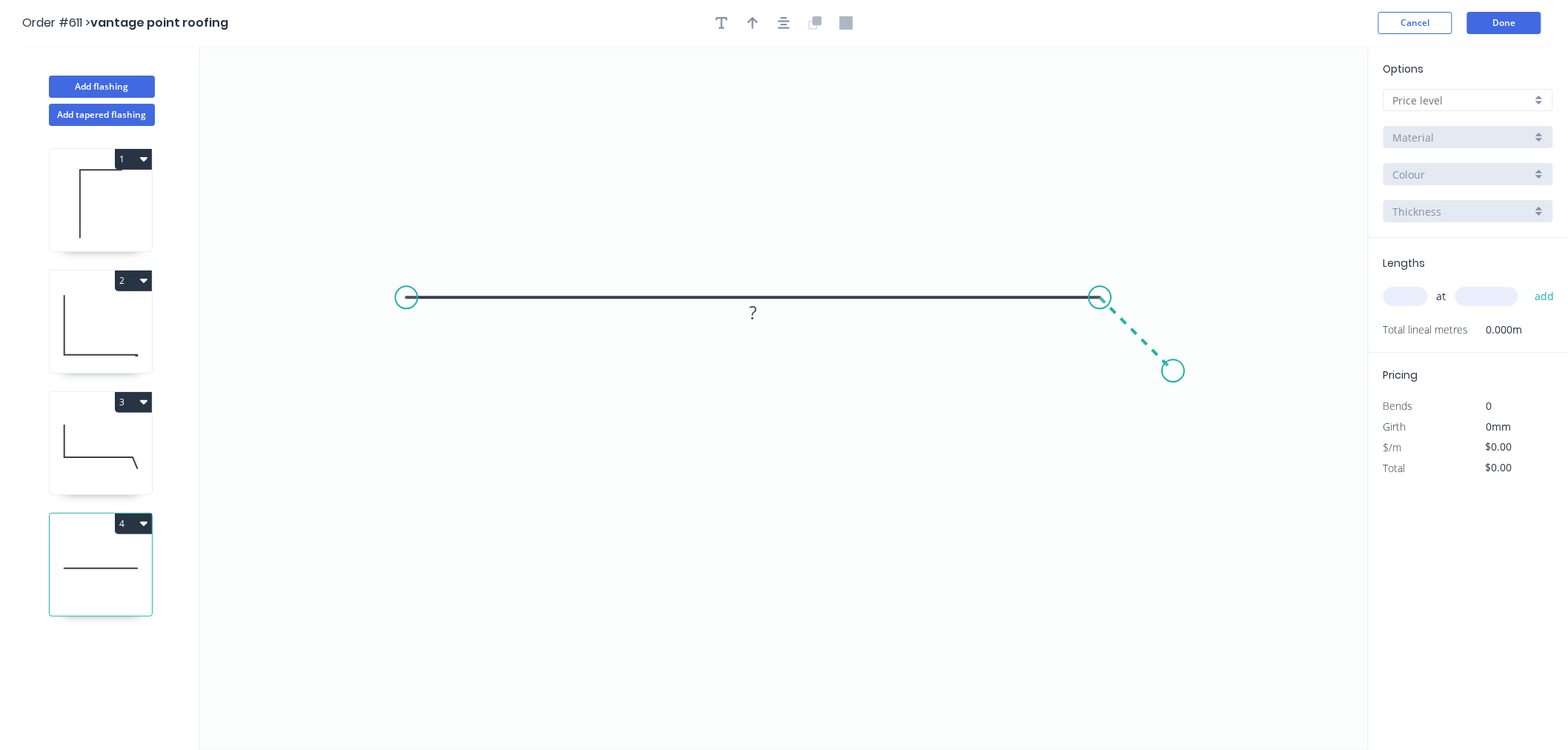
click at [1175, 383] on icon "0 ?" at bounding box center [784, 397] width 1168 height 703
click at [1175, 383] on icon "0 ? ?" at bounding box center [784, 397] width 1168 height 703
click at [1177, 382] on circle at bounding box center [1173, 382] width 22 height 22
click at [1217, 408] on div "Delete point" at bounding box center [1250, 407] width 149 height 30
click at [760, 263] on rect at bounding box center [753, 269] width 30 height 20
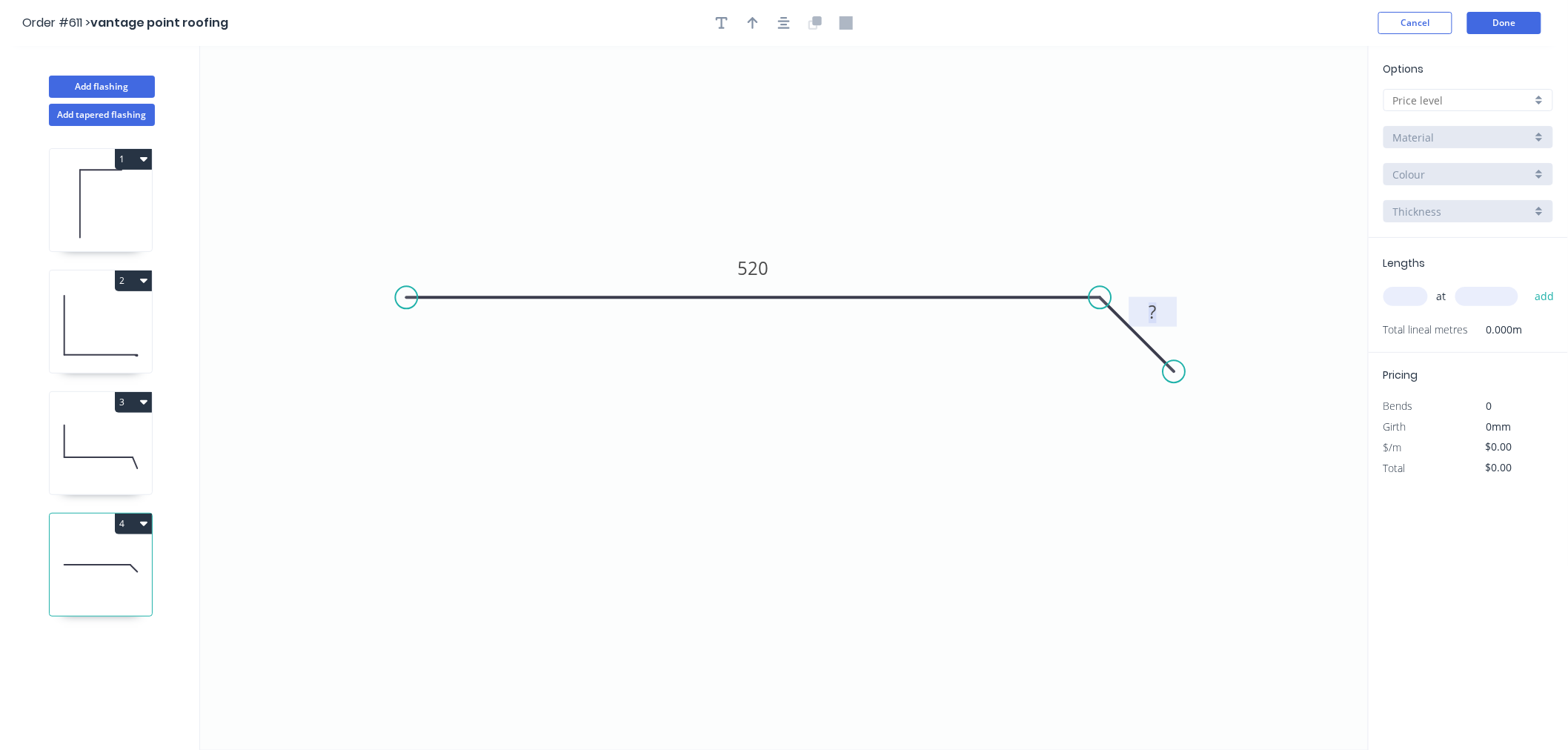
click at [1167, 319] on rect at bounding box center [1153, 312] width 30 height 20
click at [1128, 344] on div "Show angle" at bounding box center [1167, 347] width 149 height 30
click at [1092, 334] on tspan "º" at bounding box center [1090, 330] width 7 height 24
click at [781, 23] on icon "button" at bounding box center [784, 23] width 12 height 14
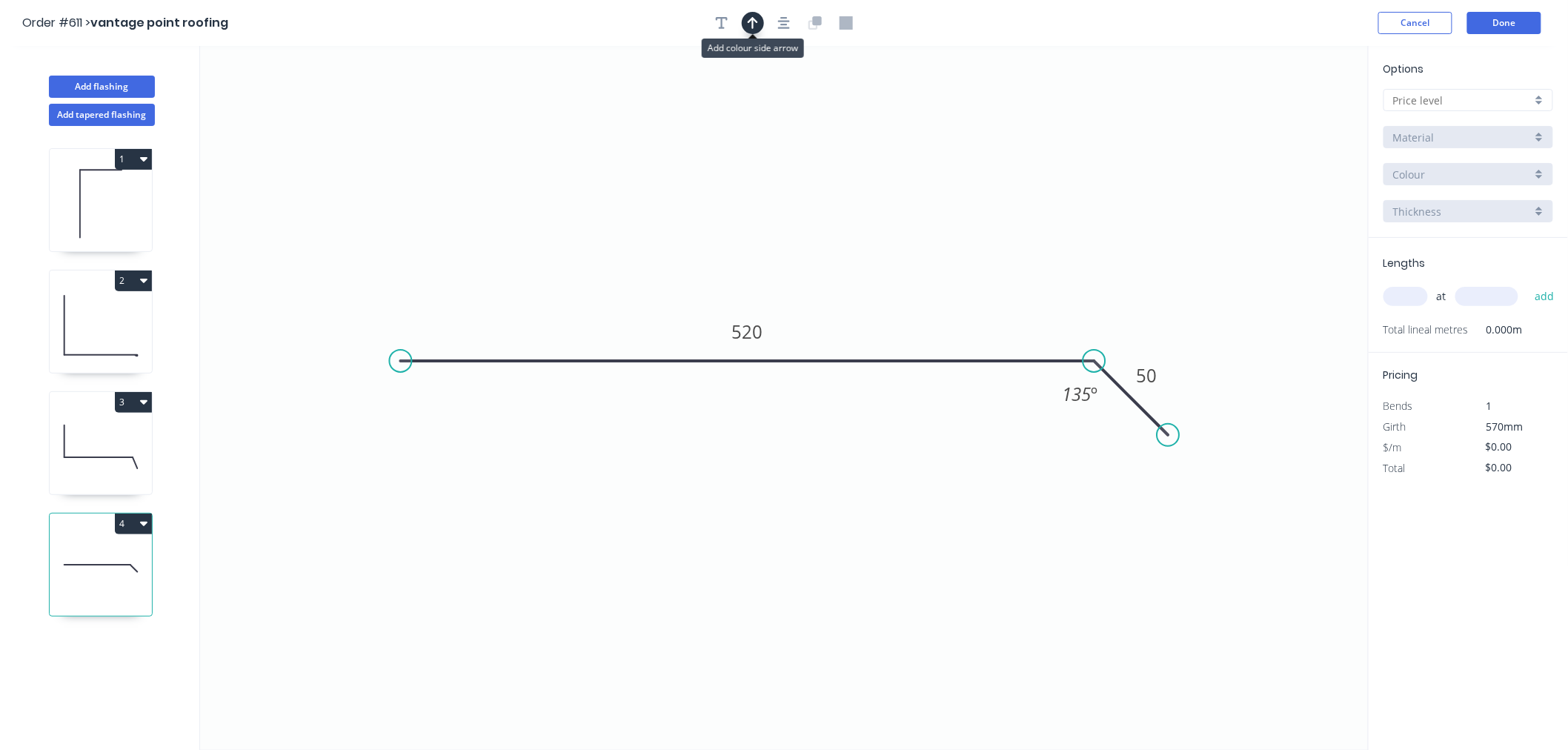
click at [749, 22] on button "button" at bounding box center [752, 22] width 22 height 22
drag, startPoint x: 1291, startPoint y: 115, endPoint x: 880, endPoint y: 304, distance: 452.4
click at [880, 304] on icon at bounding box center [880, 287] width 14 height 48
click at [1517, 92] on input "text" at bounding box center [1463, 100] width 139 height 16
click at [1506, 119] on div "A" at bounding box center [1468, 128] width 168 height 26
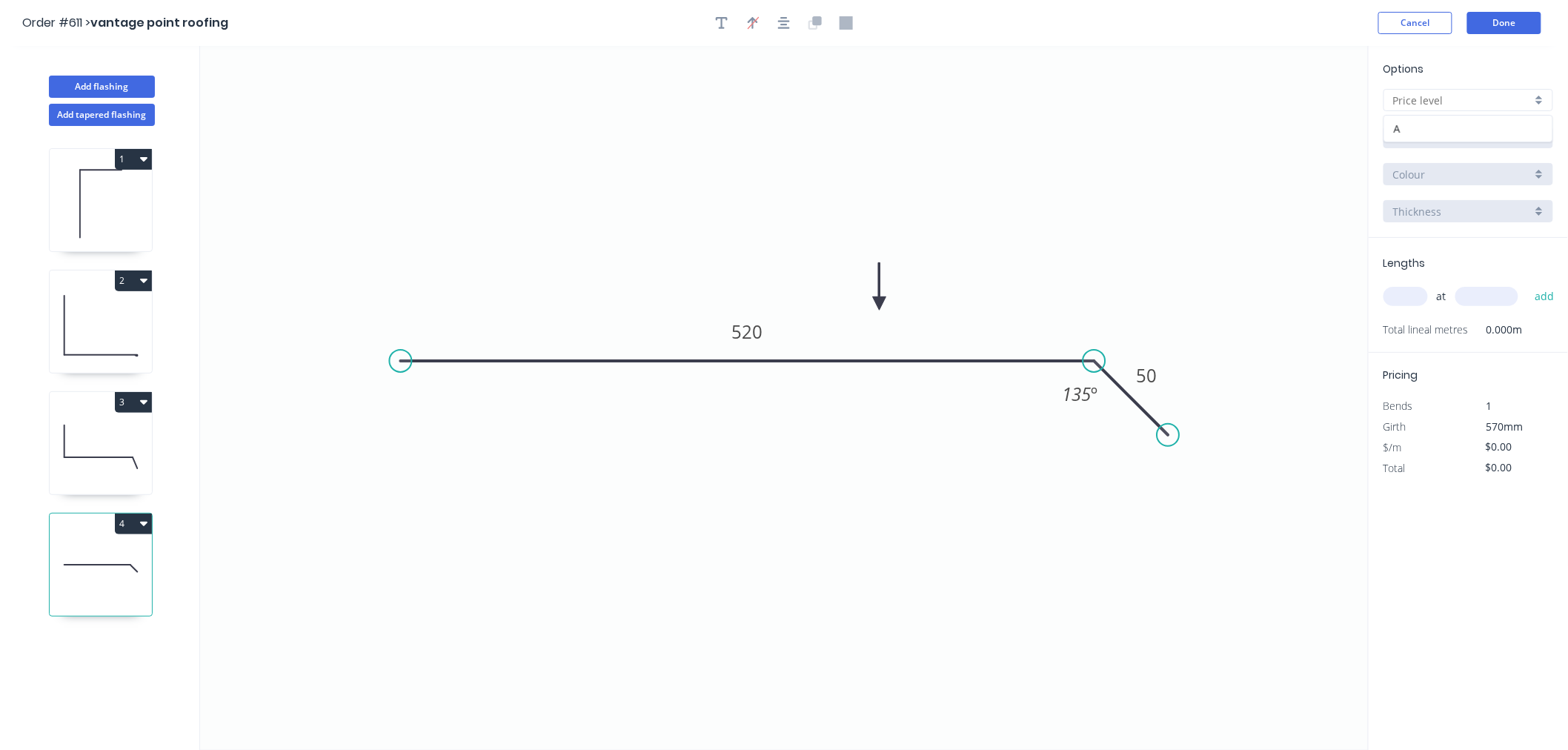
type input "A"
click at [1510, 134] on input "Aluminium 5005 (Sheets)" at bounding box center [1463, 137] width 139 height 16
click at [1462, 288] on div "Zincalume" at bounding box center [1468, 291] width 168 height 26
type input "Zincalume"
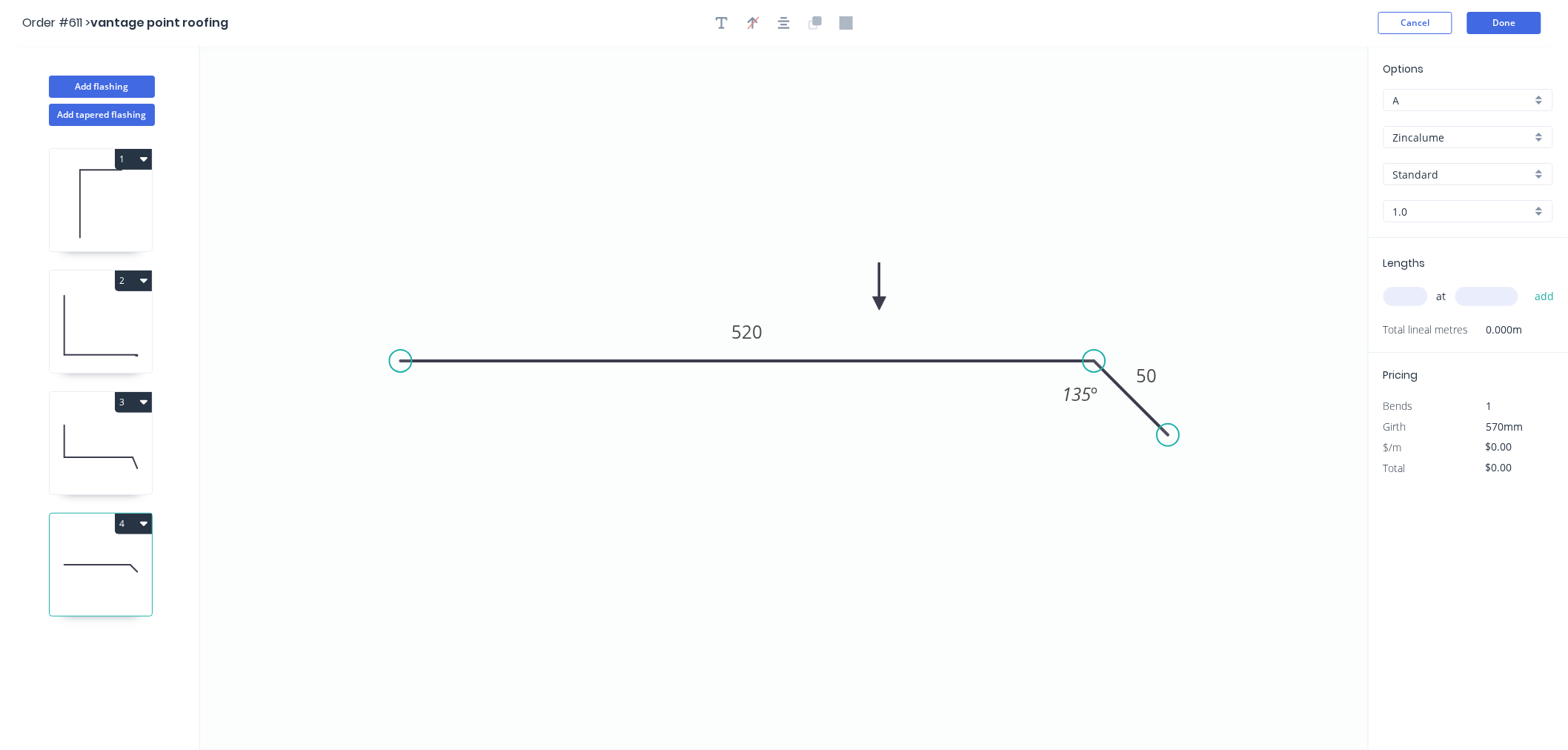
type input "$17.07"
click at [1419, 204] on input "1.0" at bounding box center [1463, 212] width 139 height 16
click at [1416, 238] on div "0.55" at bounding box center [1468, 239] width 168 height 26
type input "0.55"
type input "$12.41"
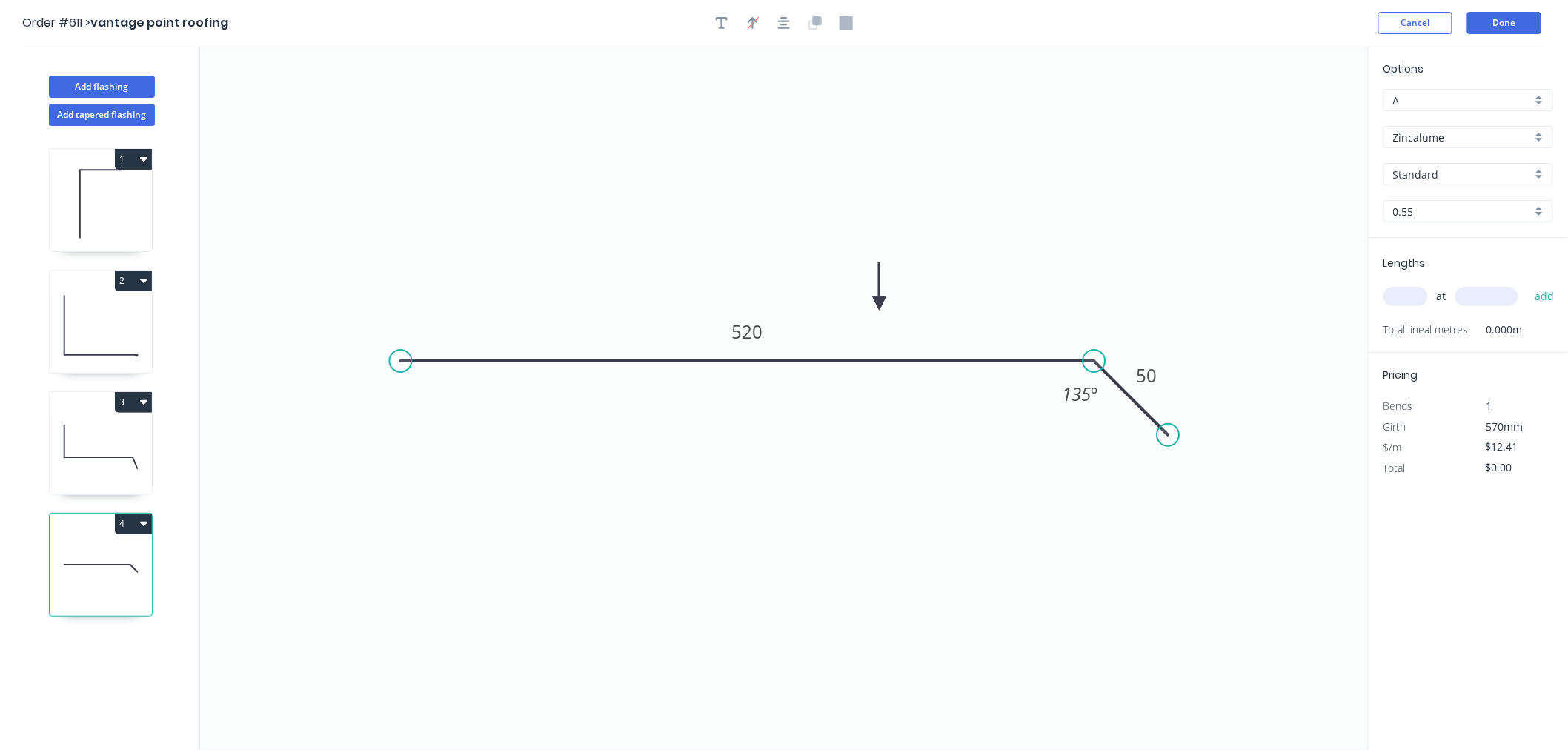
click at [1412, 296] on input "text" at bounding box center [1407, 296] width 45 height 19
type input "3"
type input "5000"
click at [1528, 284] on button "add" at bounding box center [1546, 296] width 35 height 25
type input "$186.15"
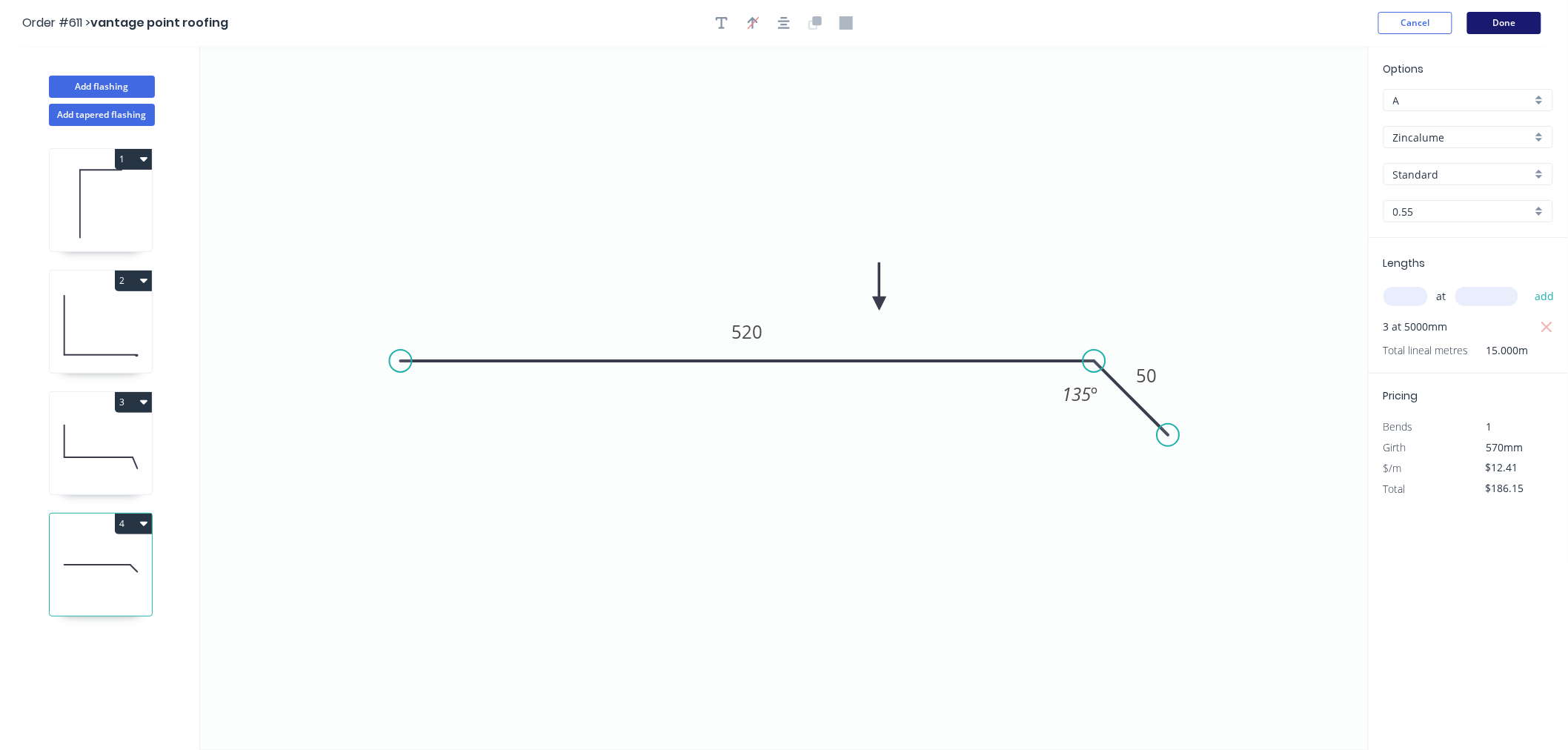
click at [1509, 23] on button "Done" at bounding box center [1505, 22] width 74 height 22
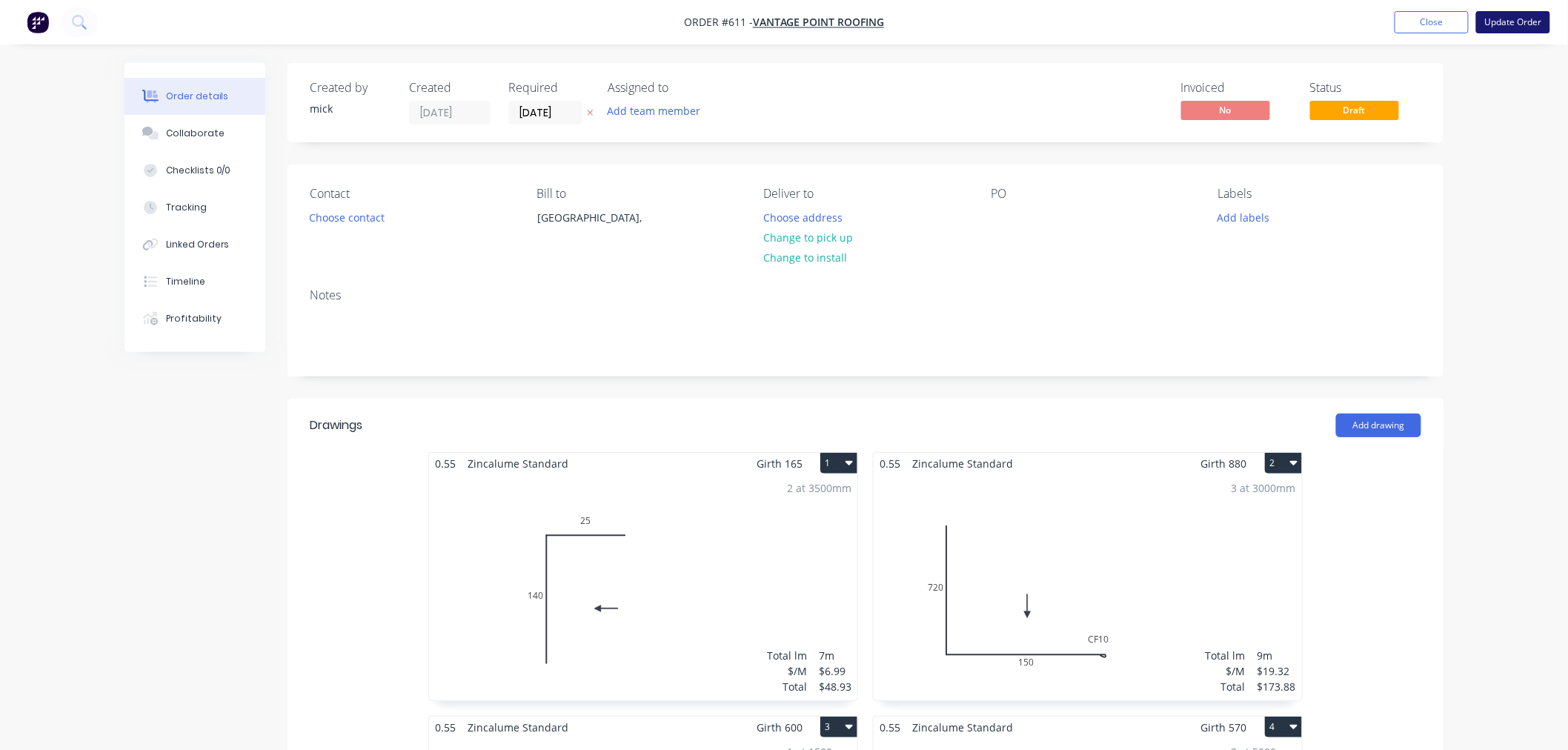
click at [1510, 32] on button "Update Order" at bounding box center [1514, 21] width 74 height 22
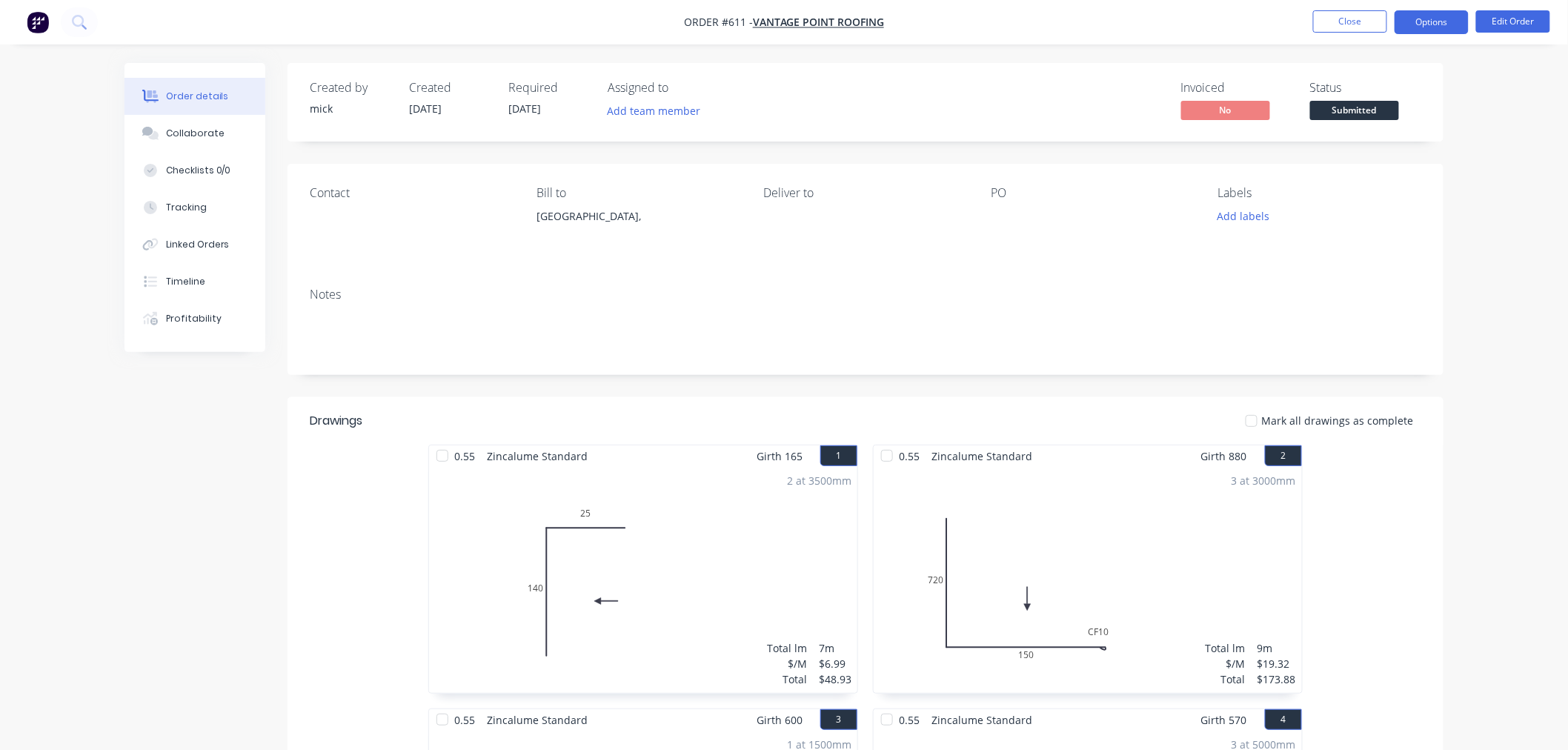
click at [1441, 28] on button "Options" at bounding box center [1432, 22] width 74 height 23
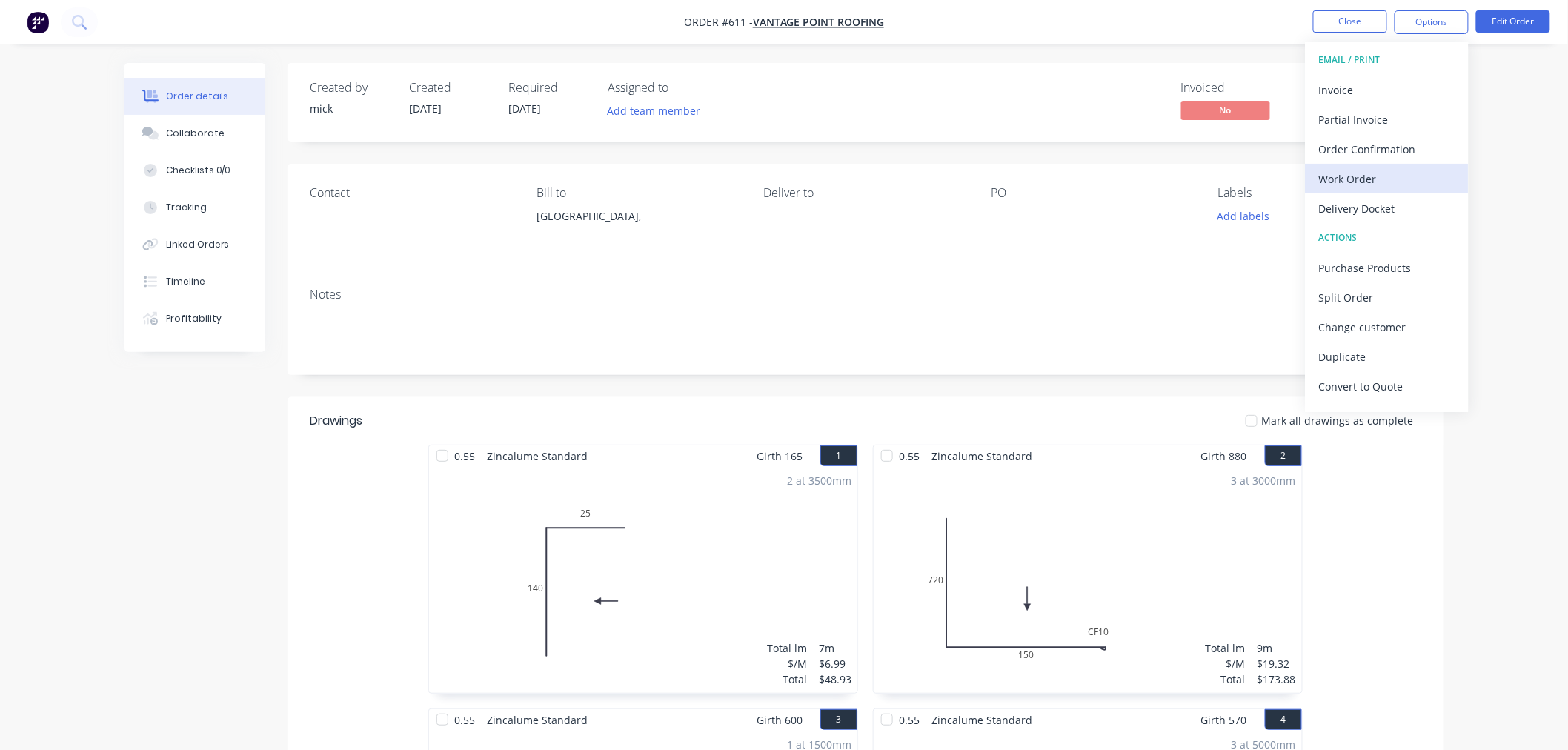
click at [1365, 176] on div "Work Order" at bounding box center [1387, 179] width 136 height 21
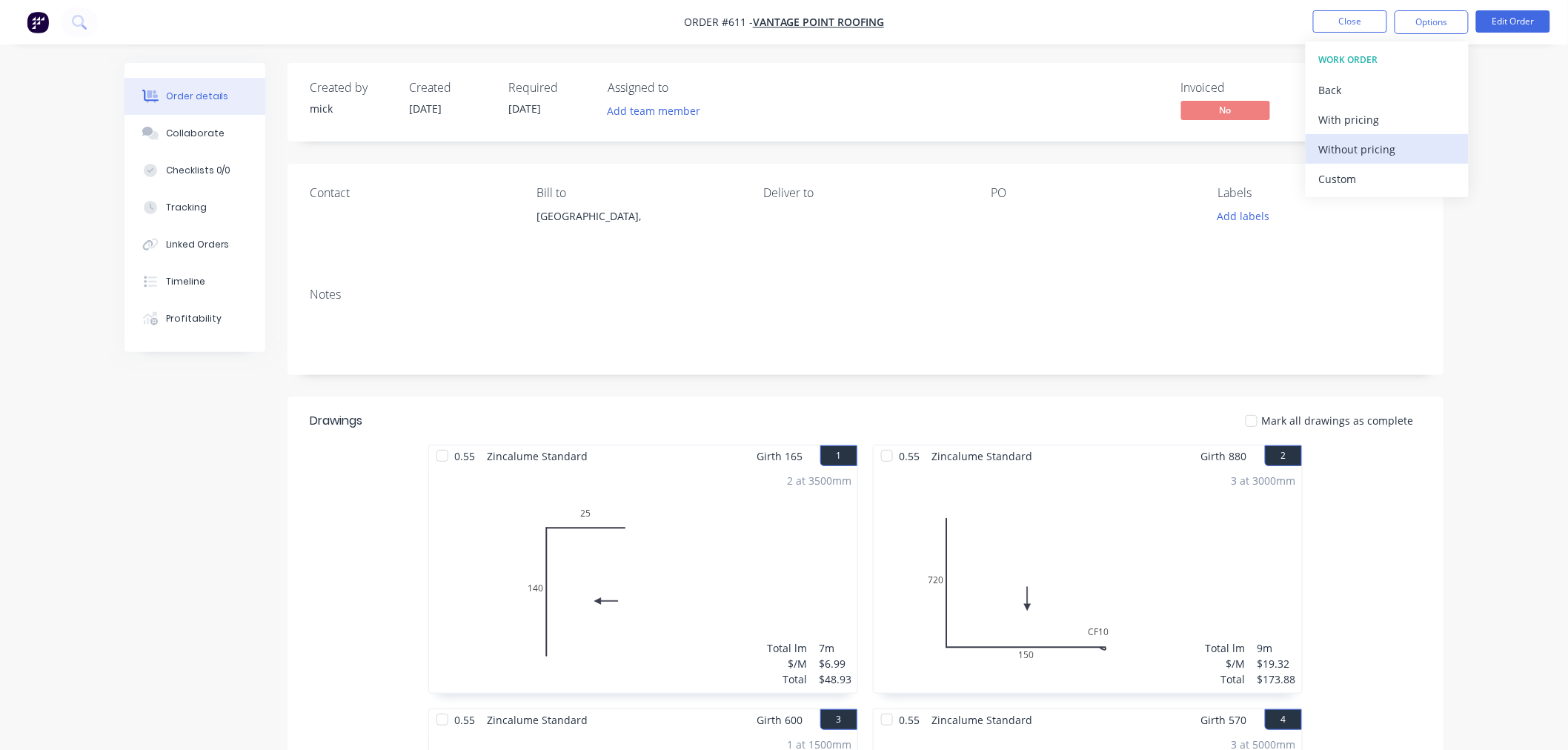
click at [1372, 145] on div "Without pricing" at bounding box center [1387, 150] width 136 height 21
click at [1524, 497] on div "Order details Collaborate Checklists 0/0 Tracking Linked Orders Timeline Profit…" at bounding box center [784, 618] width 1568 height 1236
click at [1509, 15] on button "Edit Order" at bounding box center [1514, 21] width 74 height 22
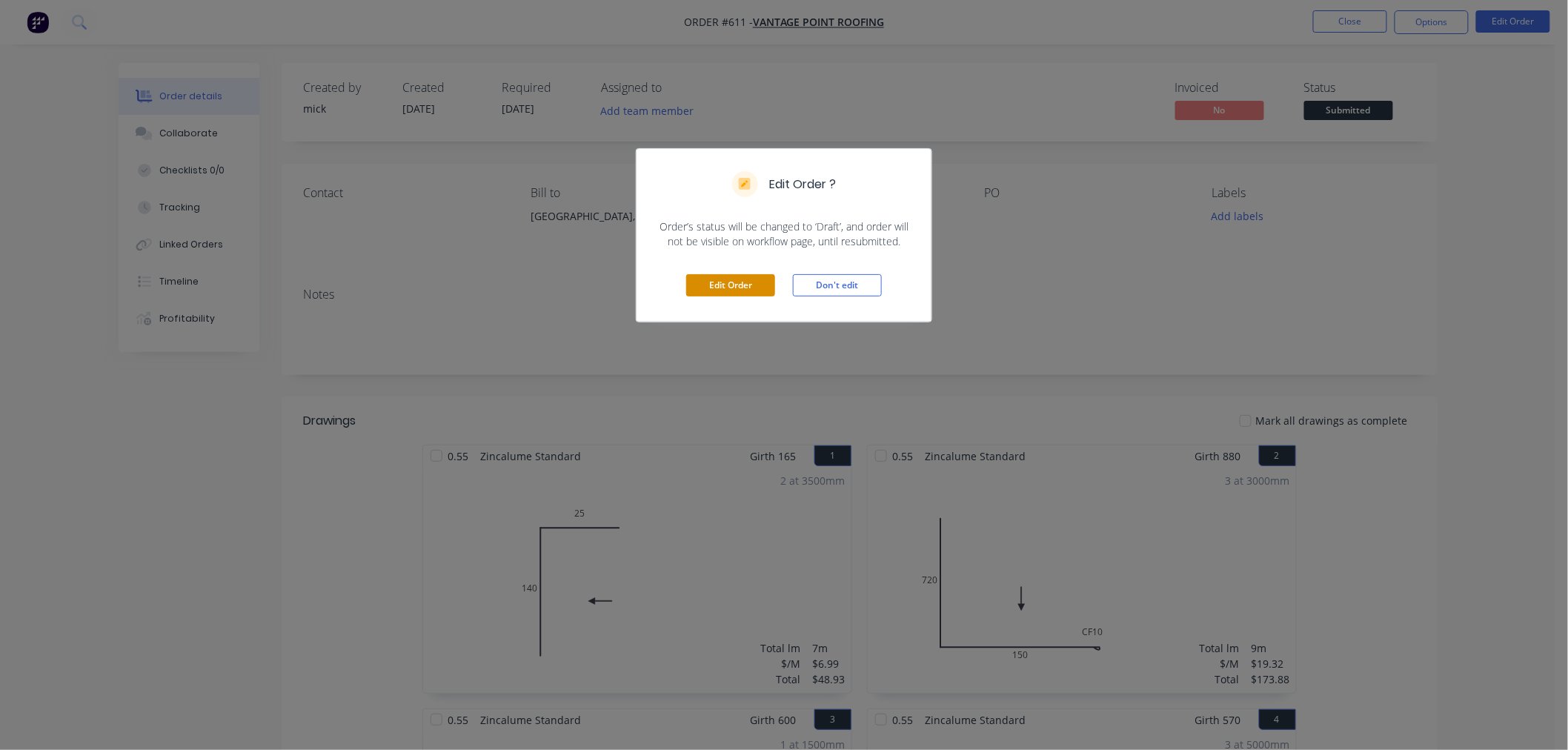
click at [720, 288] on button "Edit Order" at bounding box center [731, 285] width 89 height 22
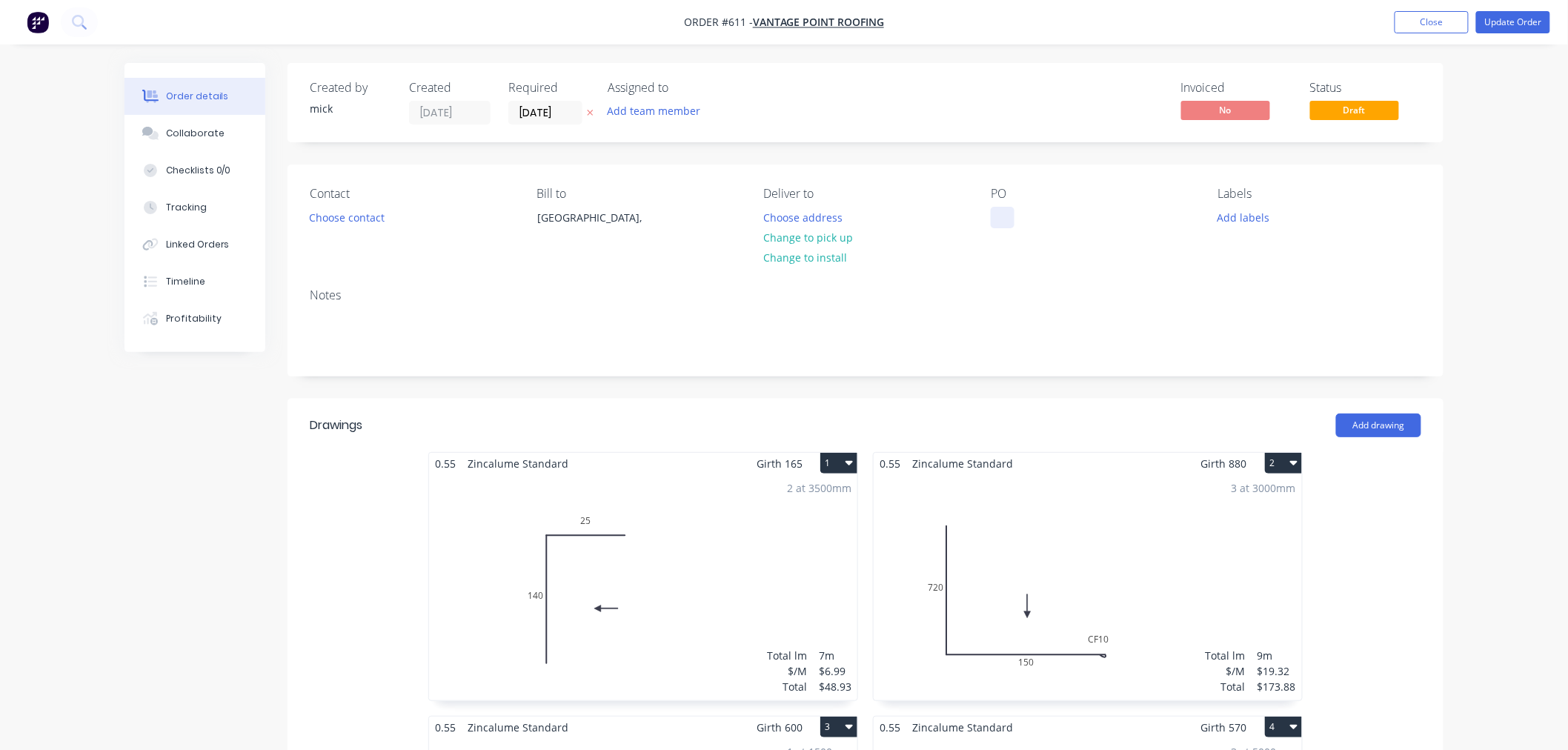
click at [996, 216] on div at bounding box center [1002, 218] width 23 height 21
click at [825, 234] on button "Change to pick up" at bounding box center [809, 237] width 105 height 20
click at [345, 218] on button "Choose contact" at bounding box center [347, 217] width 91 height 20
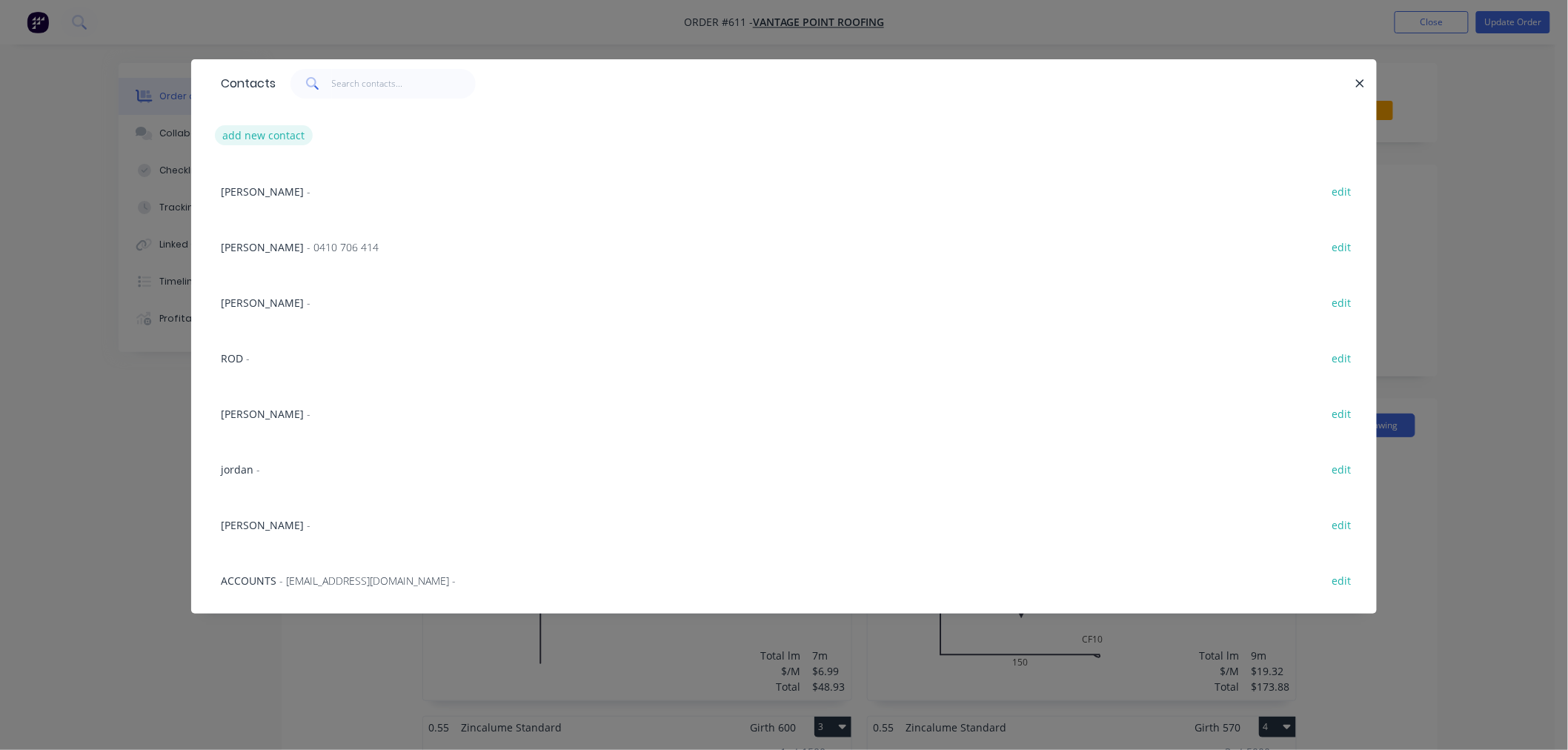
click at [263, 131] on button "add new contact" at bounding box center [263, 135] width 98 height 20
select select "AU"
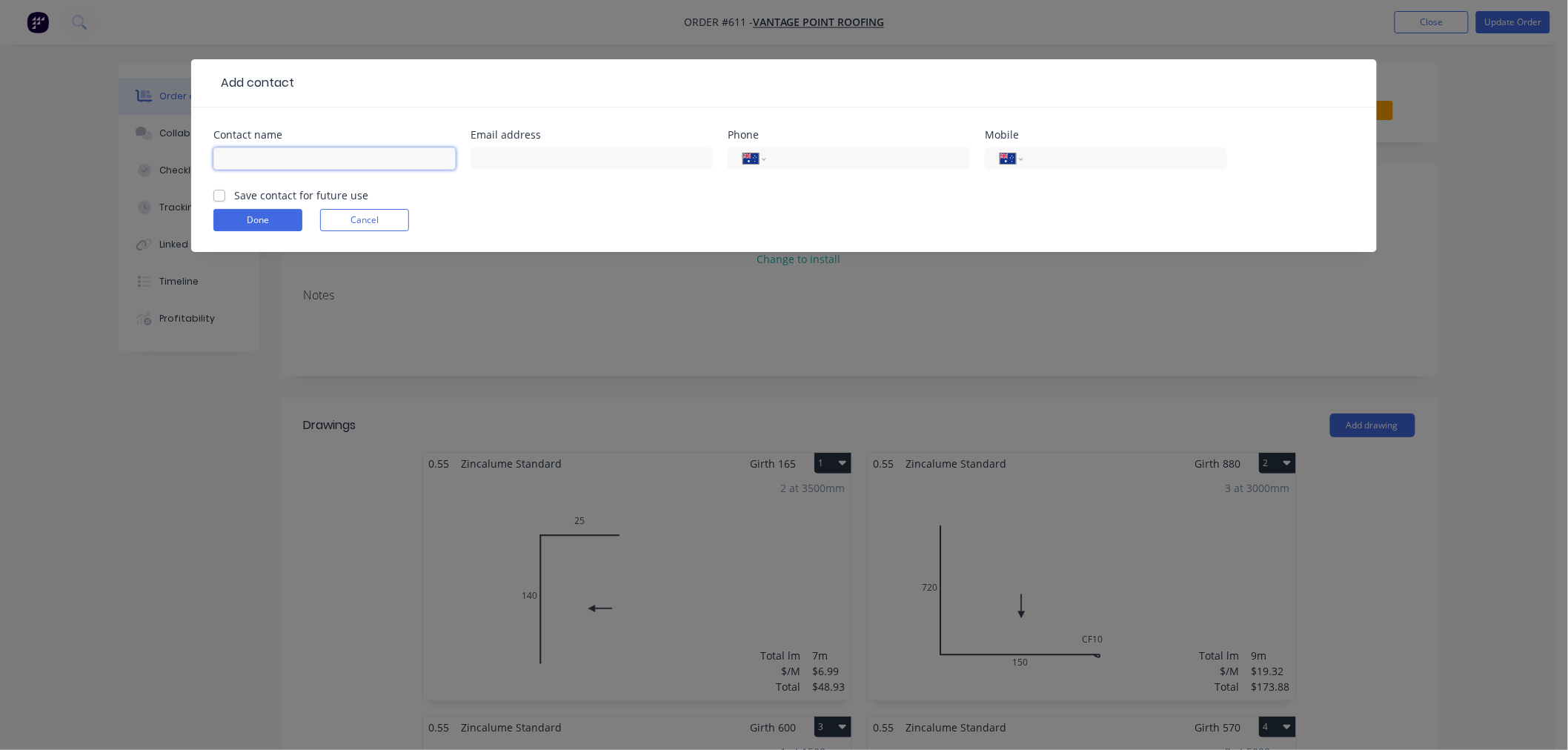
click at [320, 168] on input "text" at bounding box center [334, 158] width 242 height 22
type input "[PERSON_NAME]"
click at [865, 163] on input "tel" at bounding box center [865, 159] width 178 height 17
type input "0408 308 242"
click at [234, 198] on label "Save contact for future use" at bounding box center [301, 195] width 134 height 16
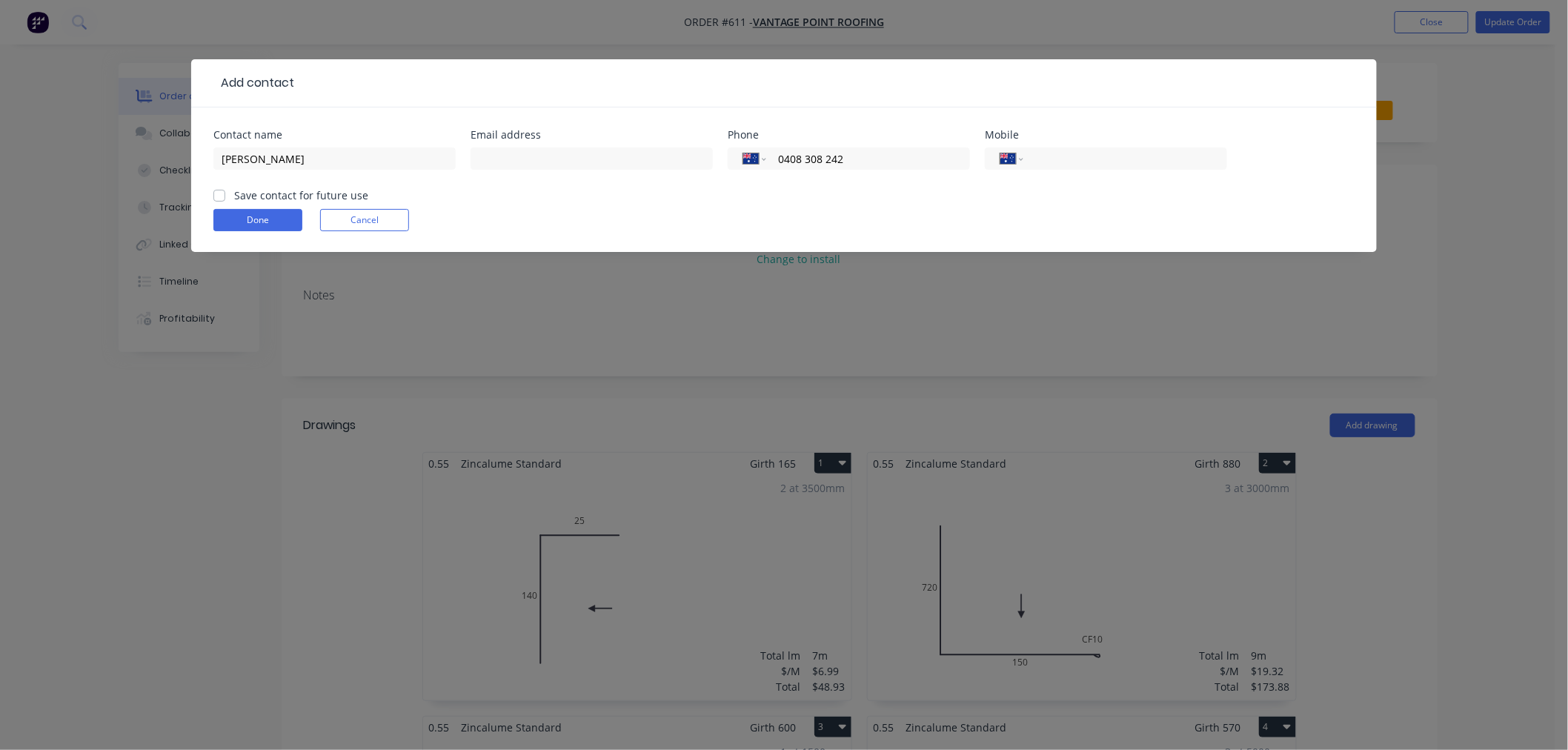
click at [214, 198] on input "Save contact for future use" at bounding box center [220, 194] width 12 height 14
checkbox input "true"
click at [254, 219] on button "Done" at bounding box center [259, 220] width 89 height 22
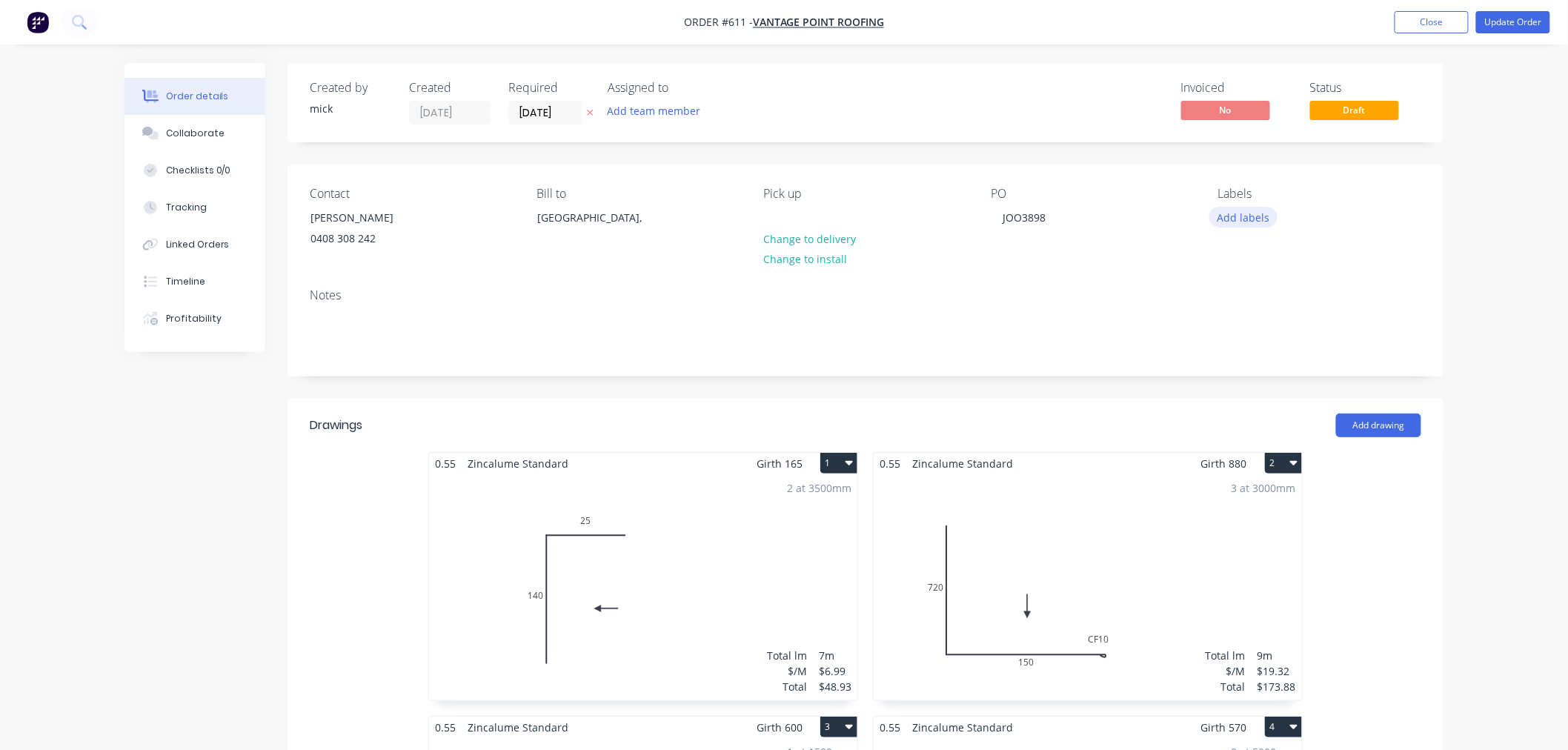
click at [1265, 210] on button "Add labels" at bounding box center [1243, 217] width 68 height 20
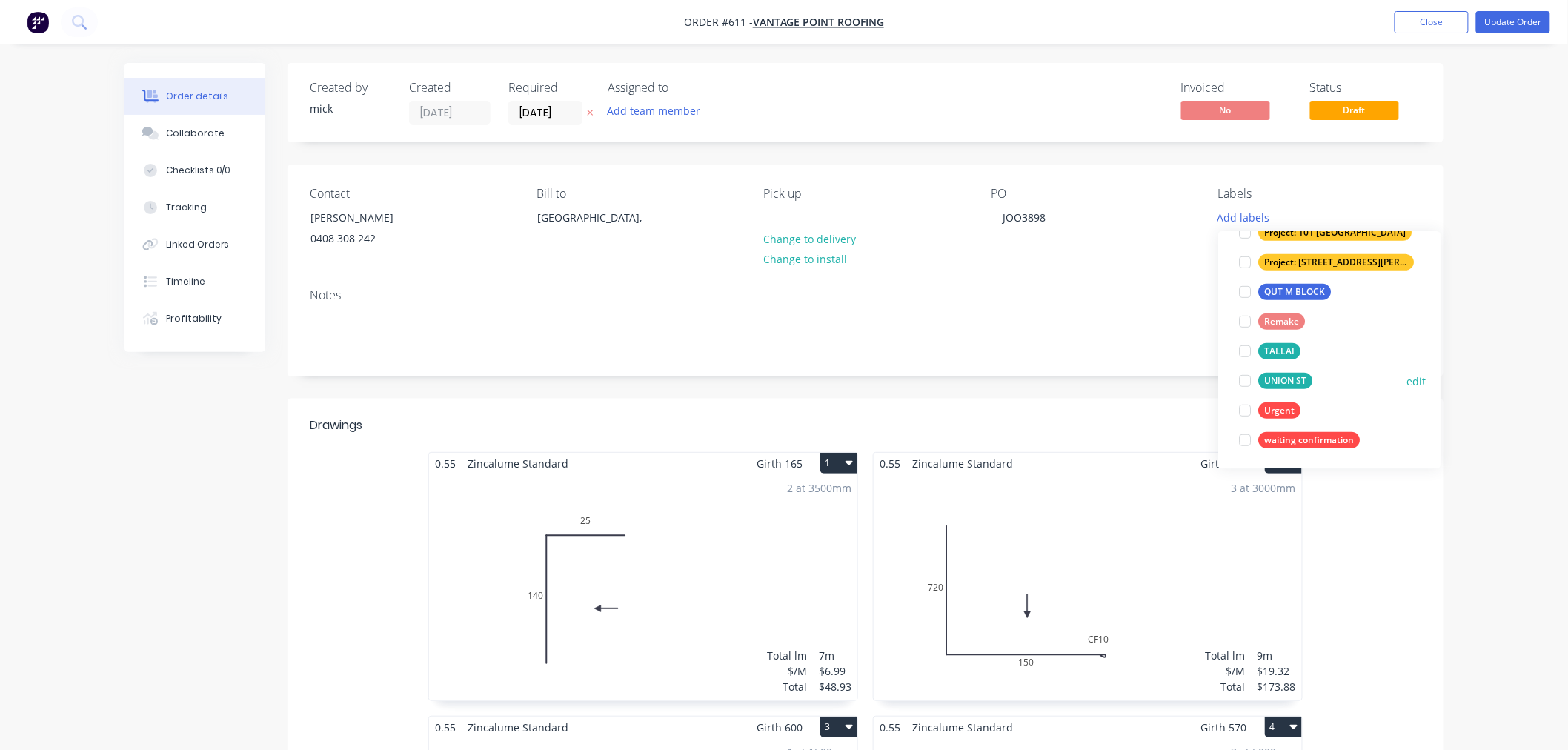
scroll to position [326, 0]
click at [1245, 411] on div at bounding box center [1245, 409] width 30 height 30
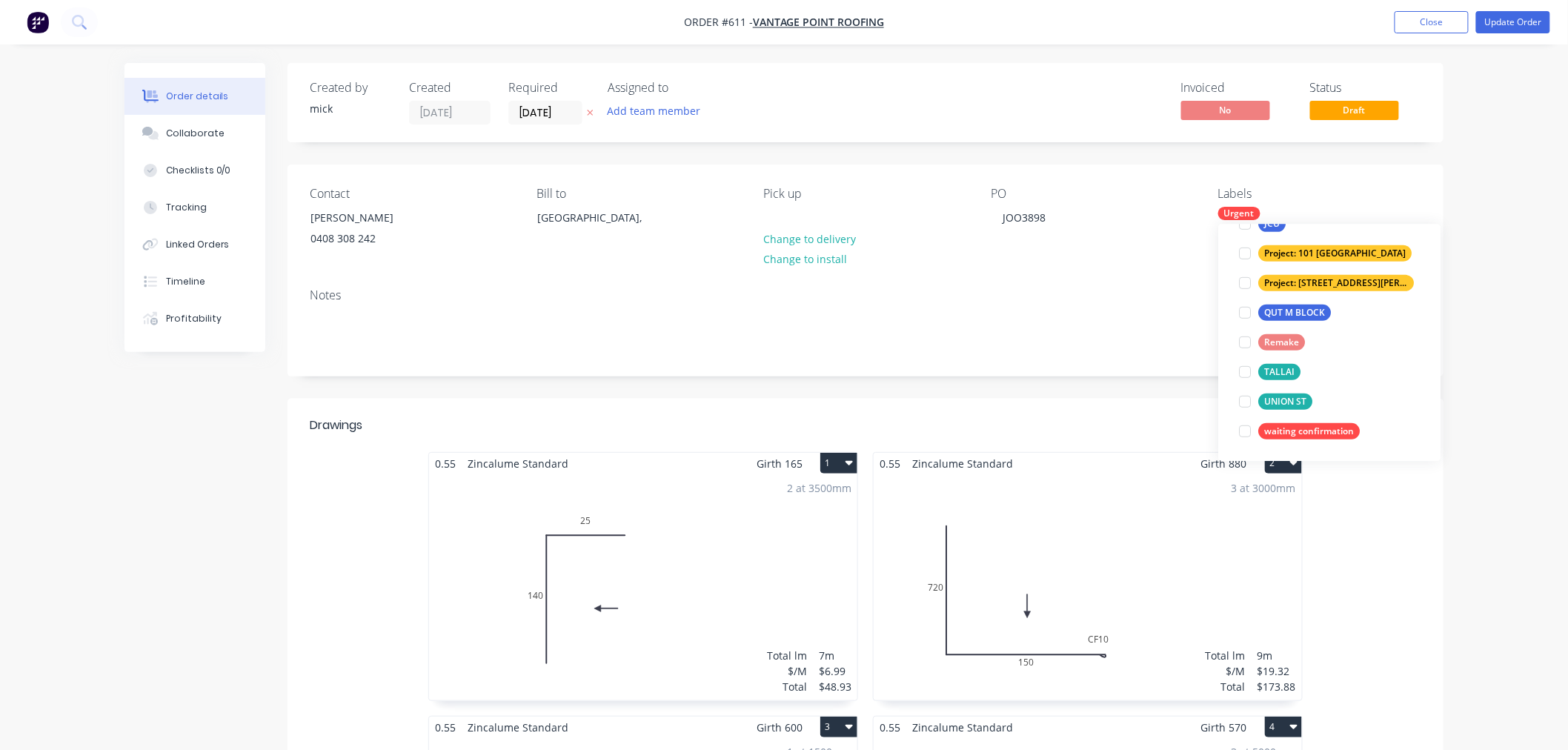
scroll to position [0, 0]
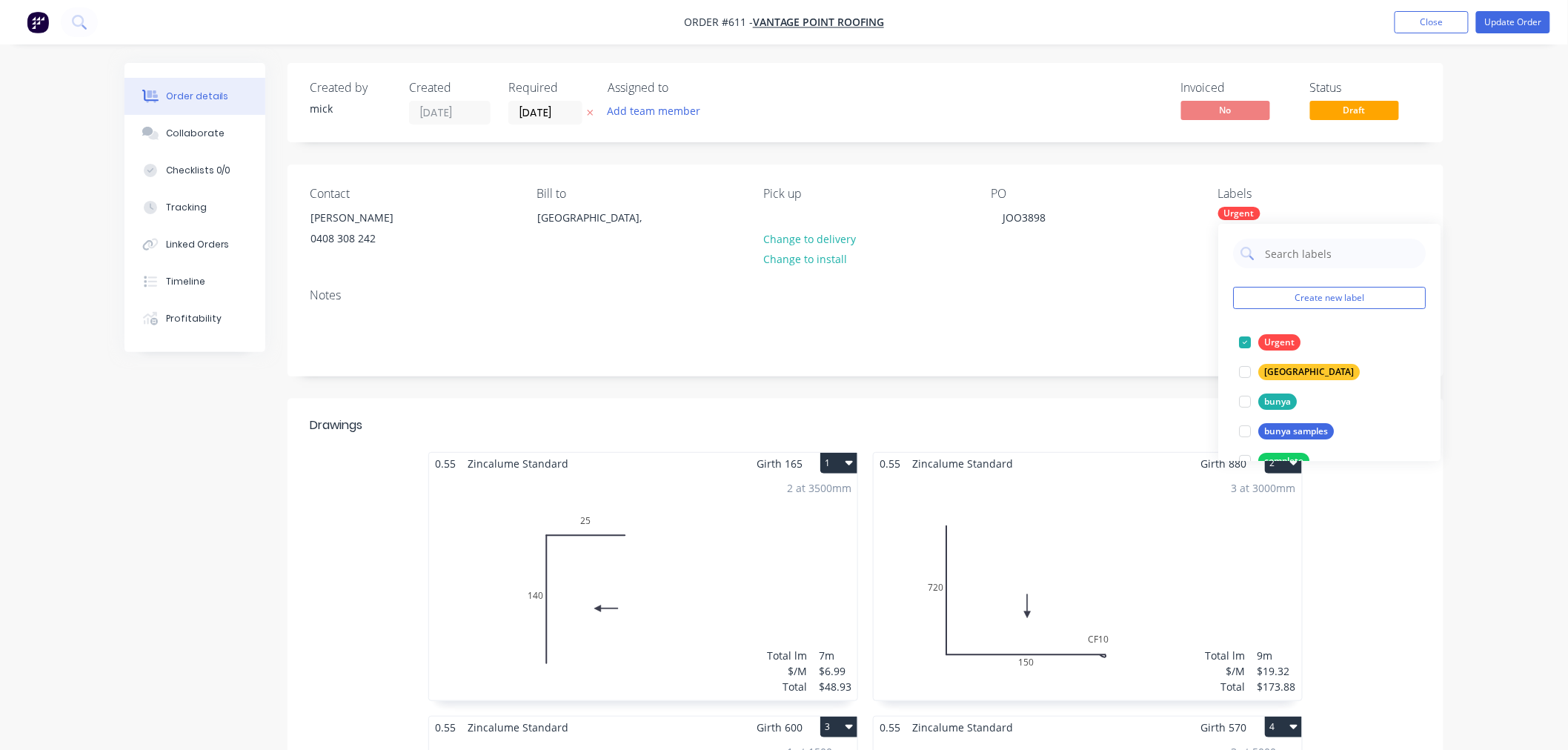
click at [1537, 191] on div "Order details Collaborate Checklists 0/0 Tracking Linked Orders Timeline Profit…" at bounding box center [784, 730] width 1568 height 1460
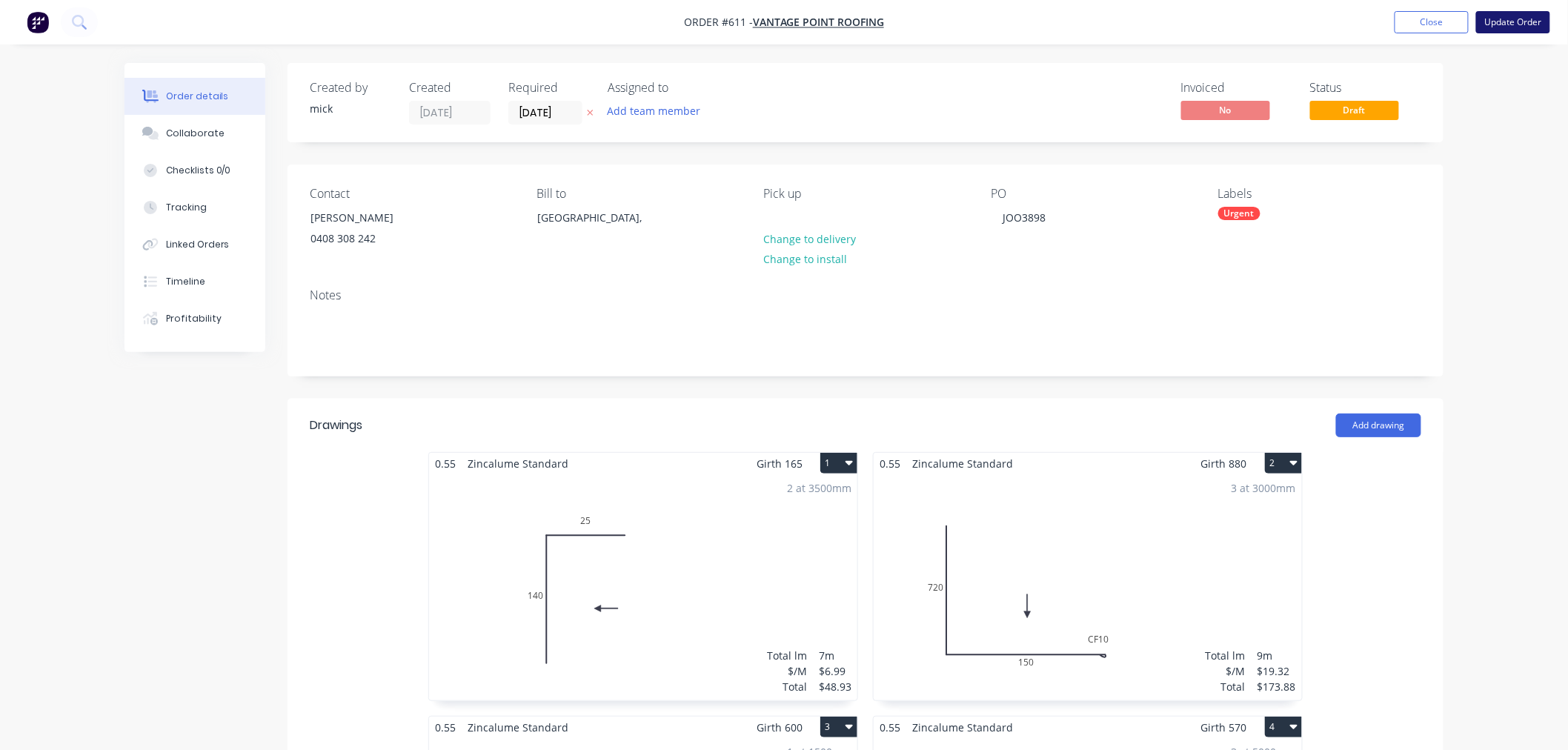
click at [1527, 17] on button "Update Order" at bounding box center [1514, 21] width 74 height 22
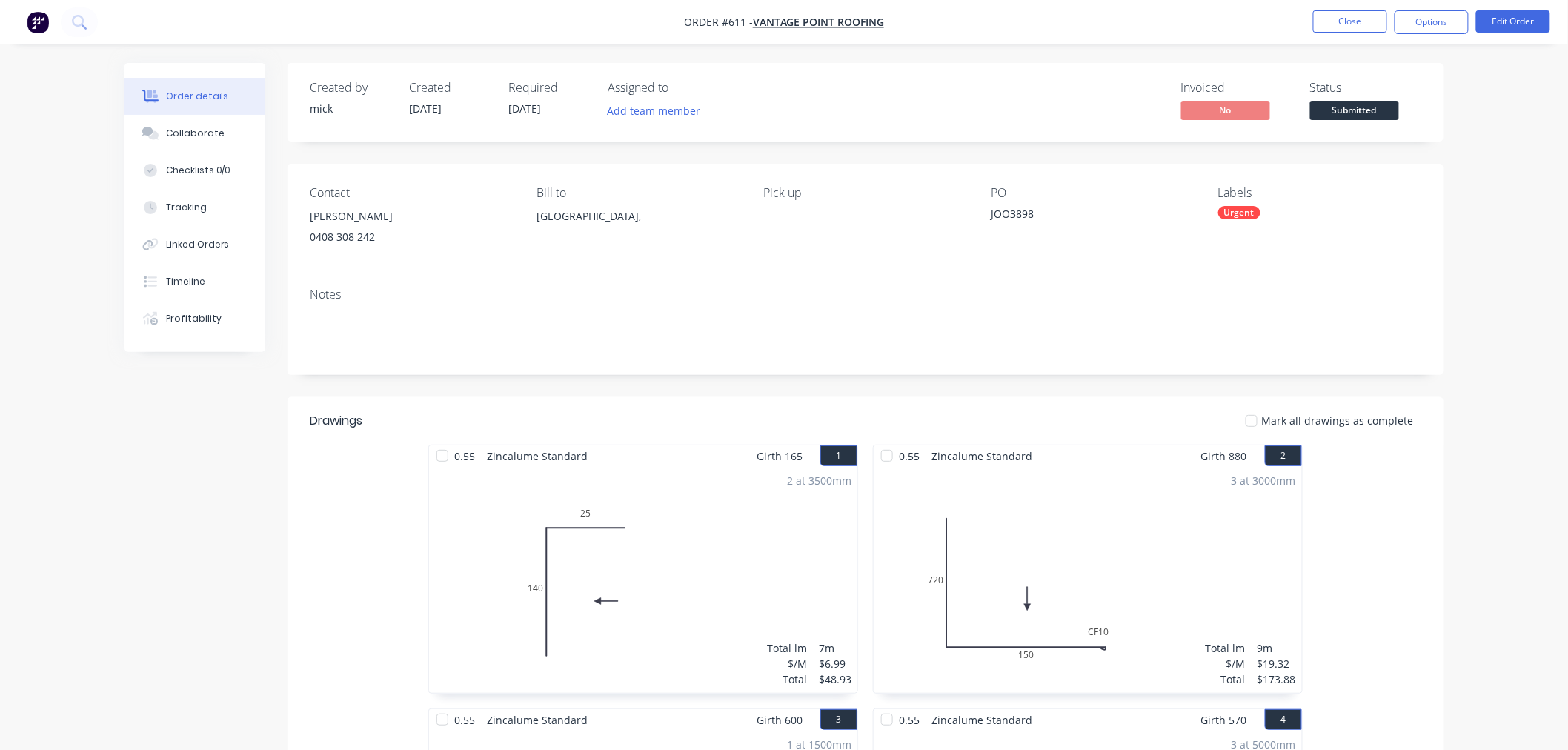
click at [46, 17] on img "button" at bounding box center [37, 21] width 22 height 22
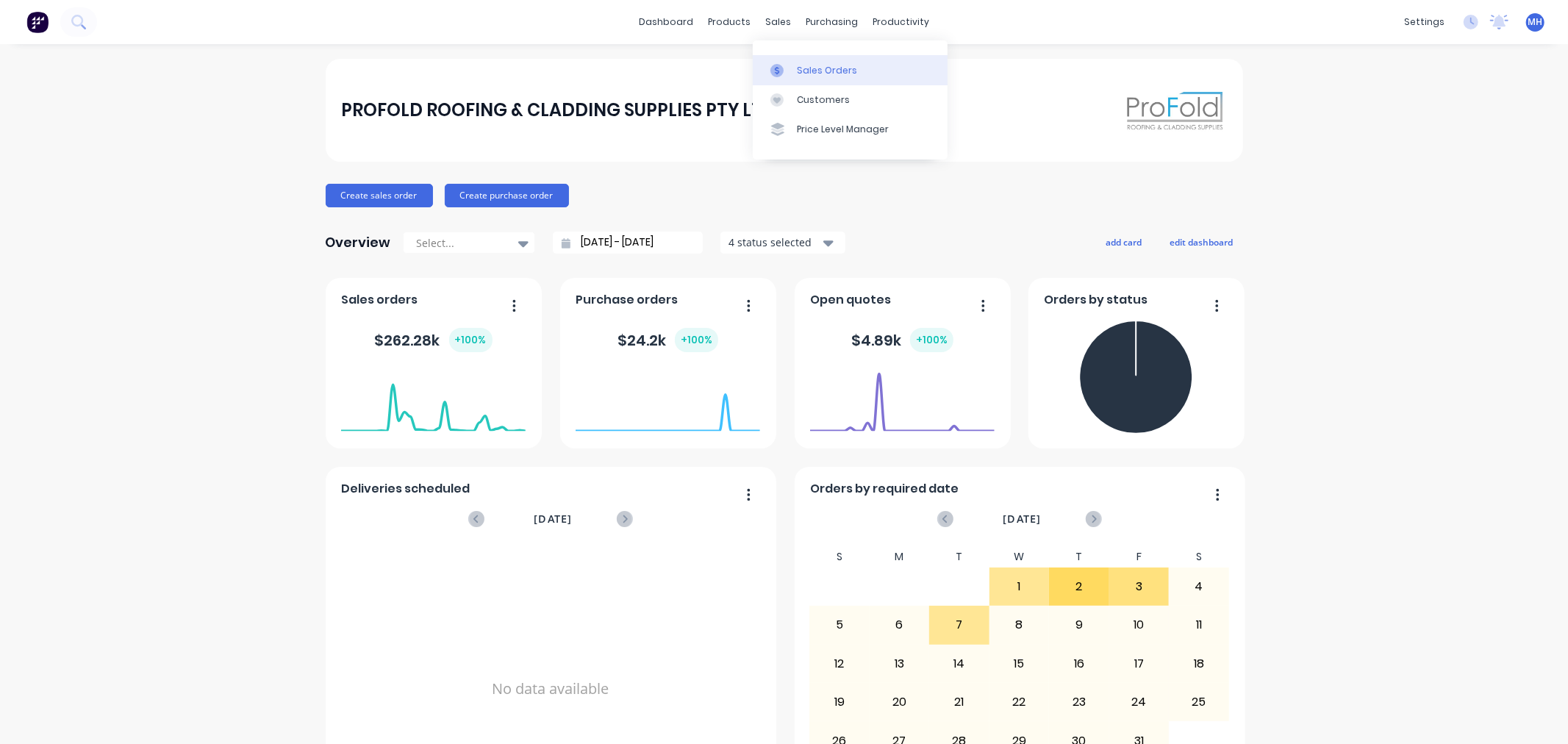
click at [803, 64] on div "Sales Orders" at bounding box center [827, 70] width 61 height 13
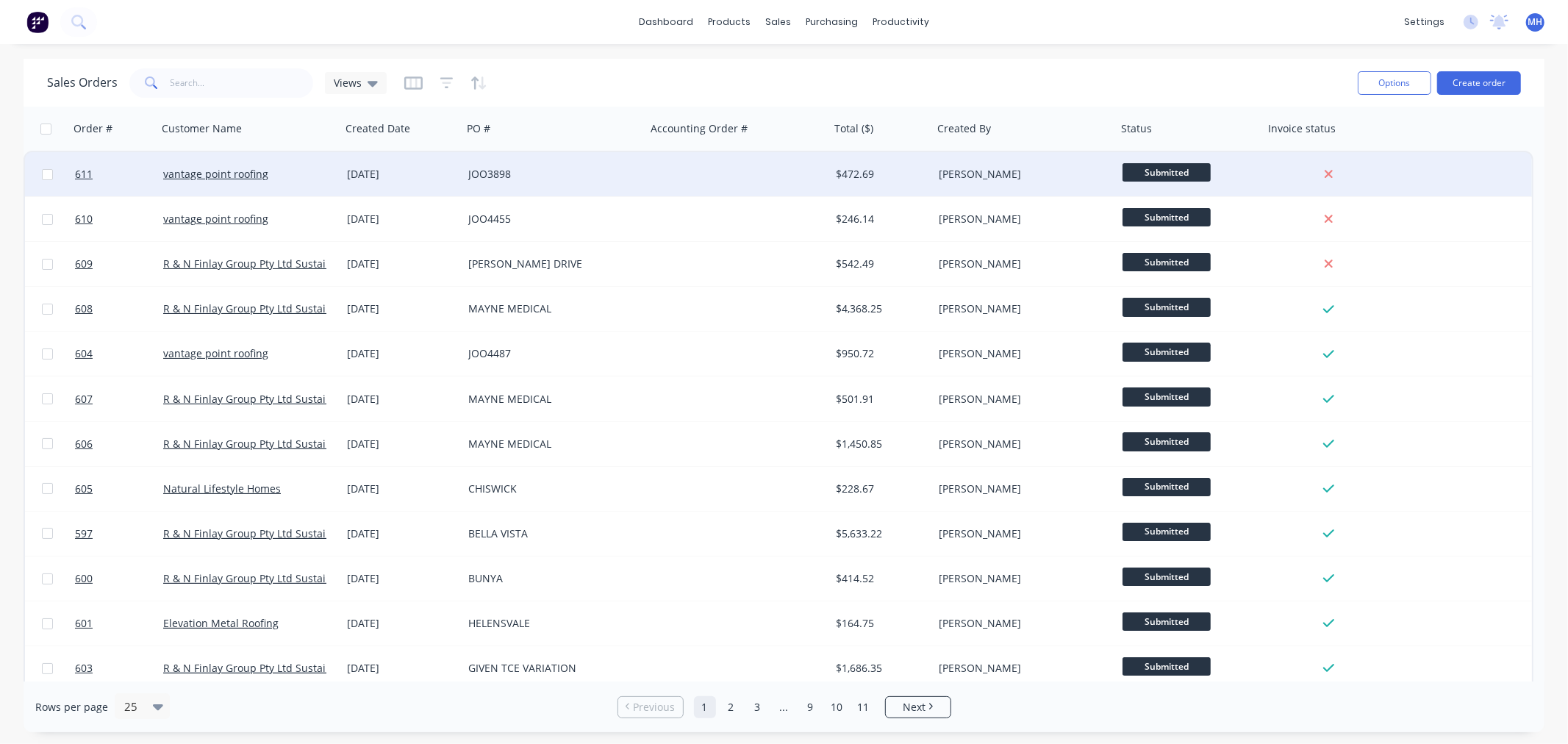
click at [555, 165] on div "JOO3898" at bounding box center [554, 174] width 184 height 44
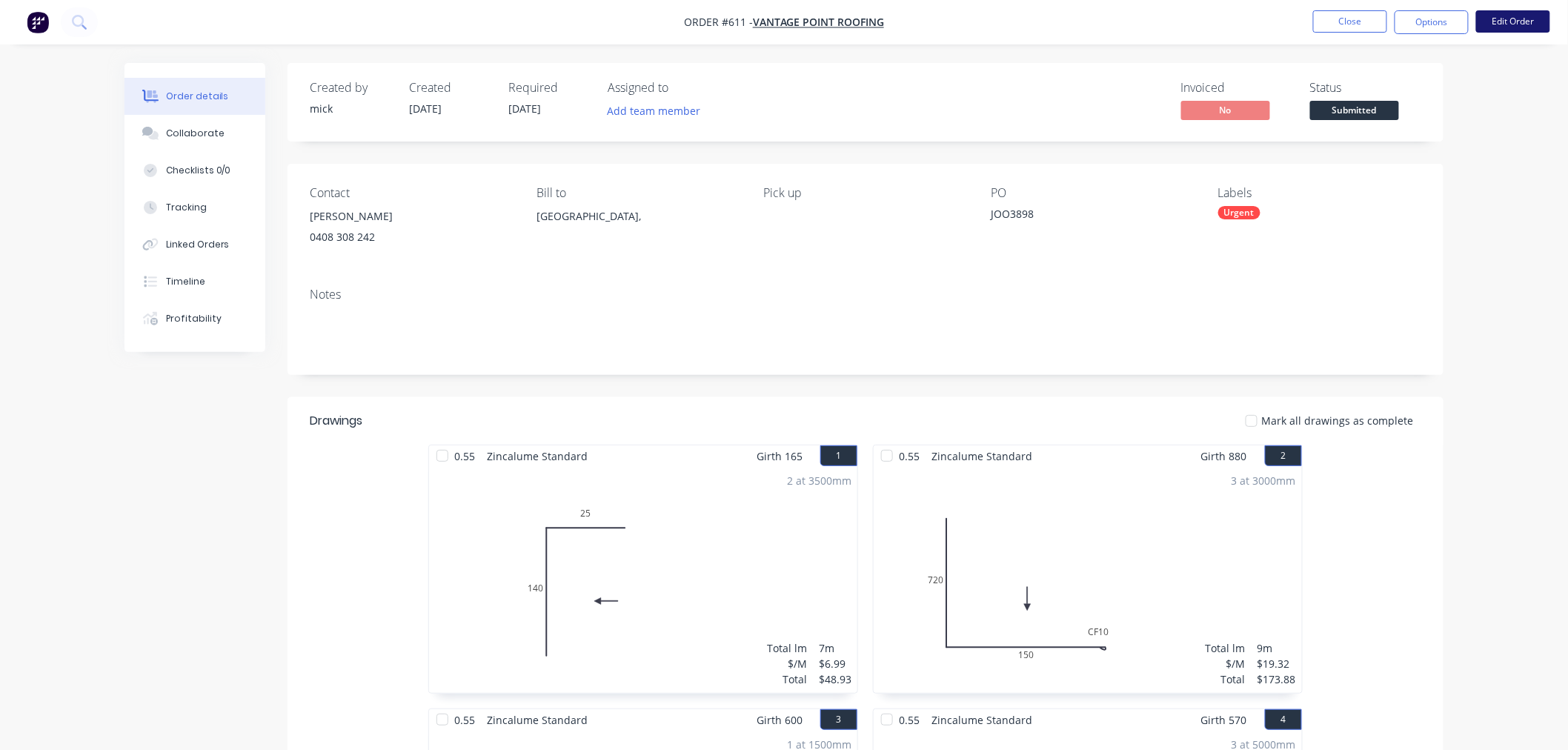
click at [1537, 17] on button "Edit Order" at bounding box center [1514, 21] width 74 height 22
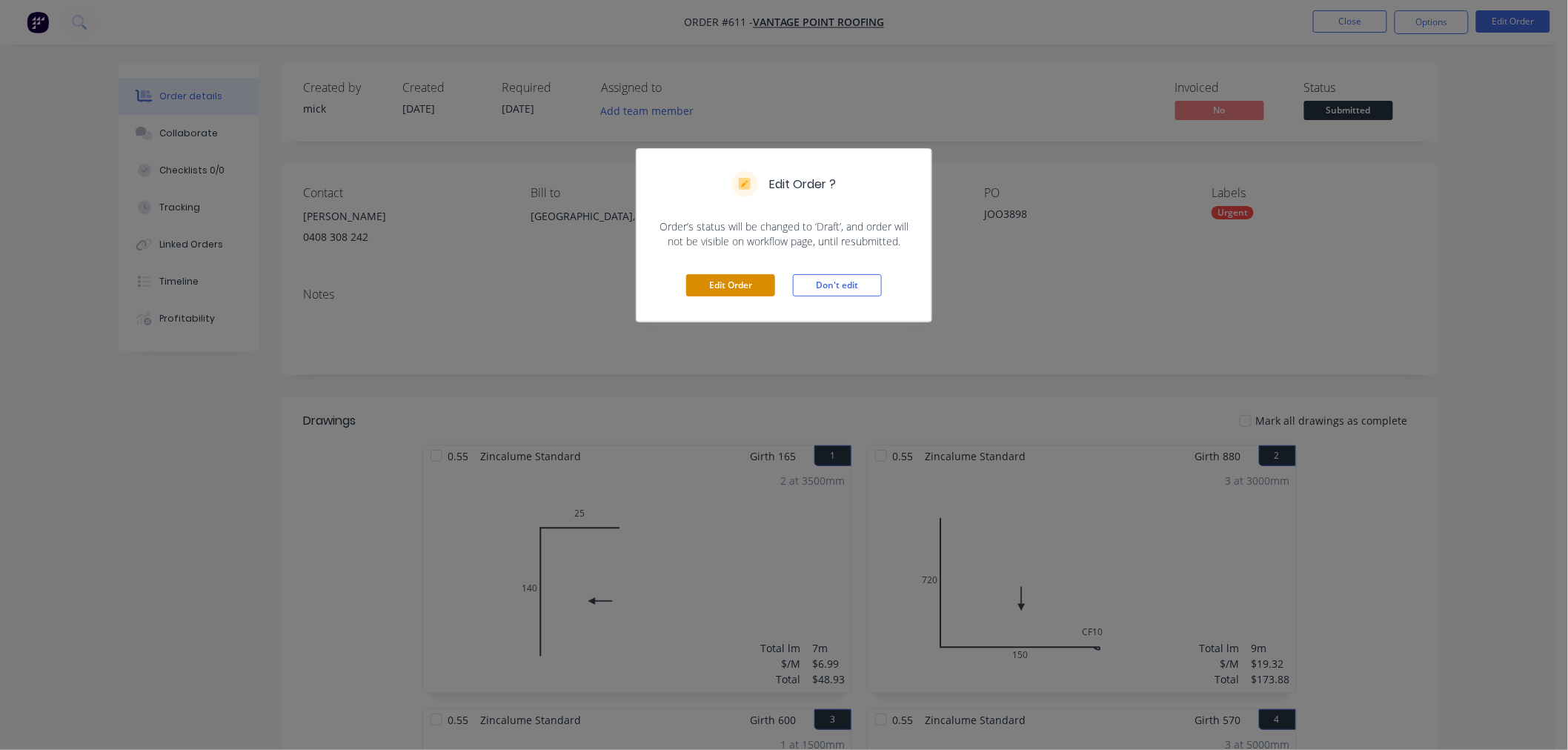
click at [730, 279] on button "Edit Order" at bounding box center [731, 285] width 89 height 22
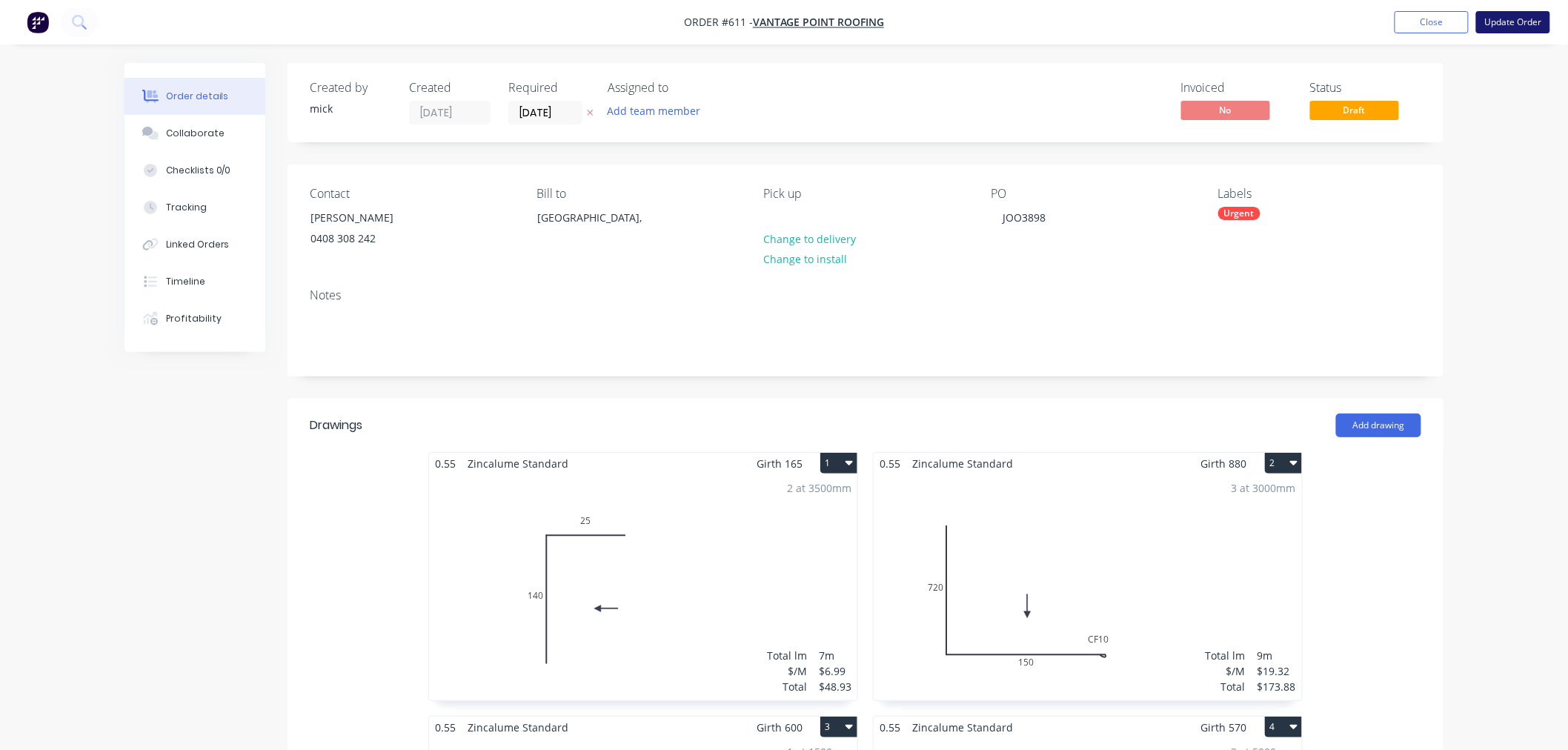
click at [1533, 25] on button "Update Order" at bounding box center [1514, 21] width 74 height 22
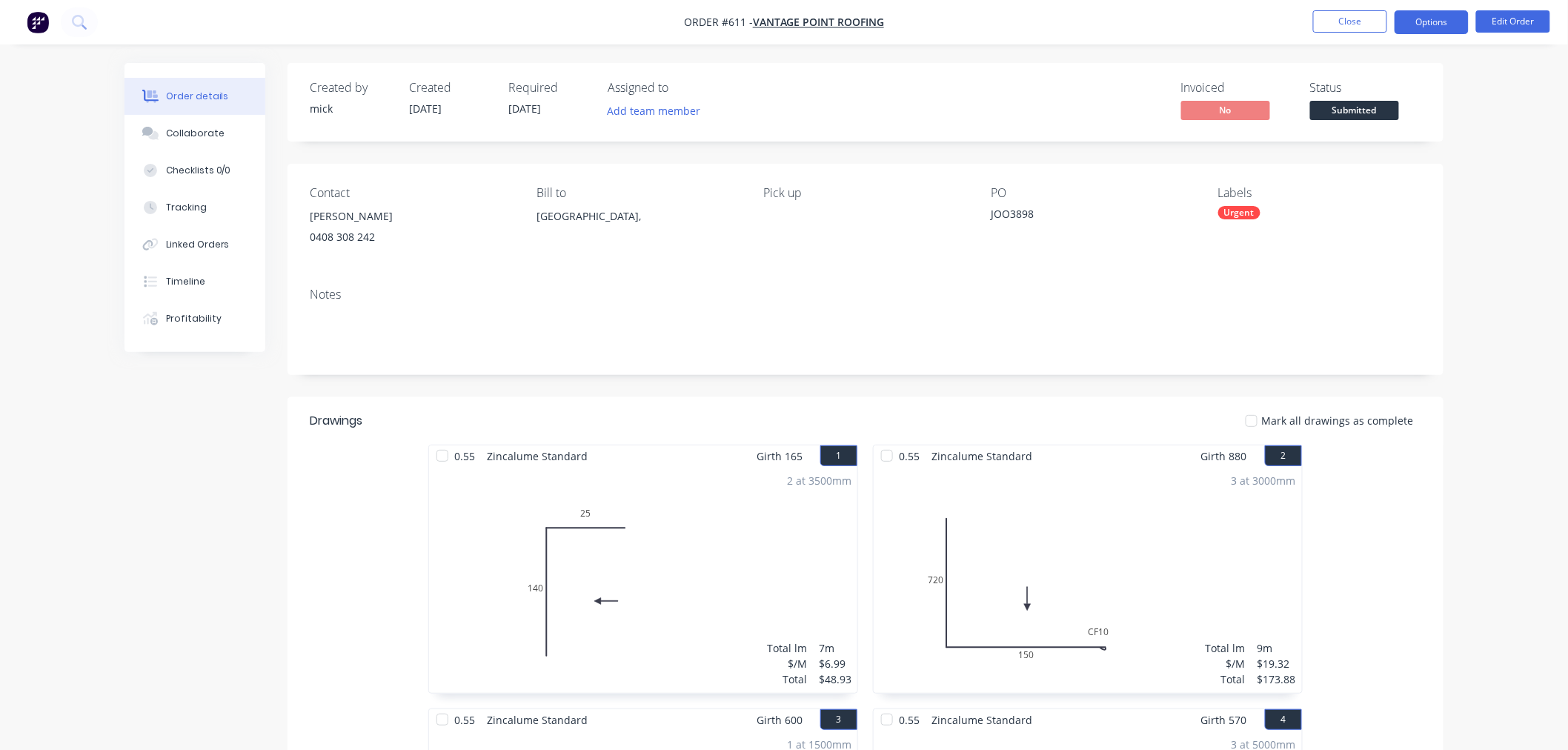
click at [1442, 25] on button "Options" at bounding box center [1432, 22] width 74 height 23
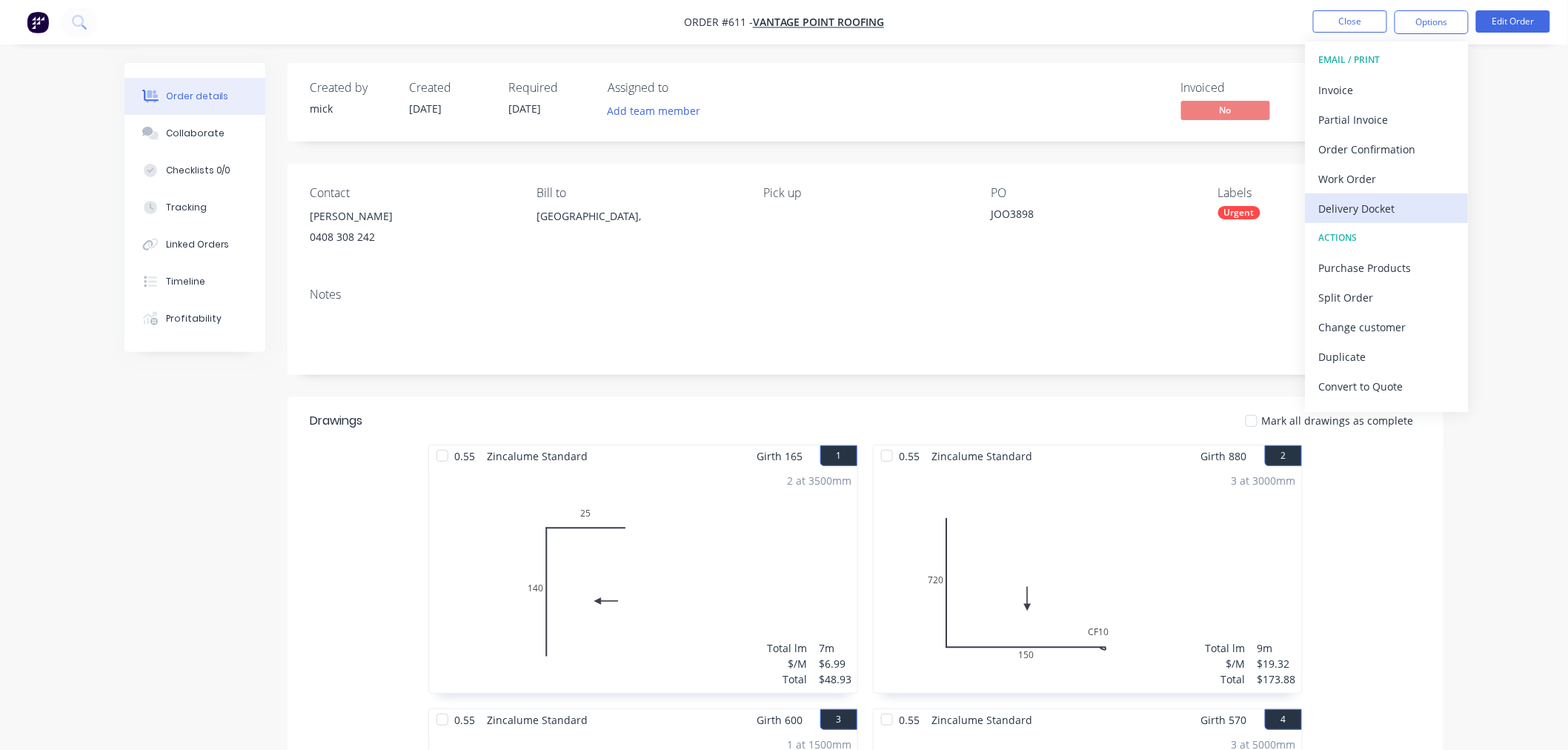
click at [1390, 208] on div "Delivery Docket" at bounding box center [1387, 209] width 136 height 21
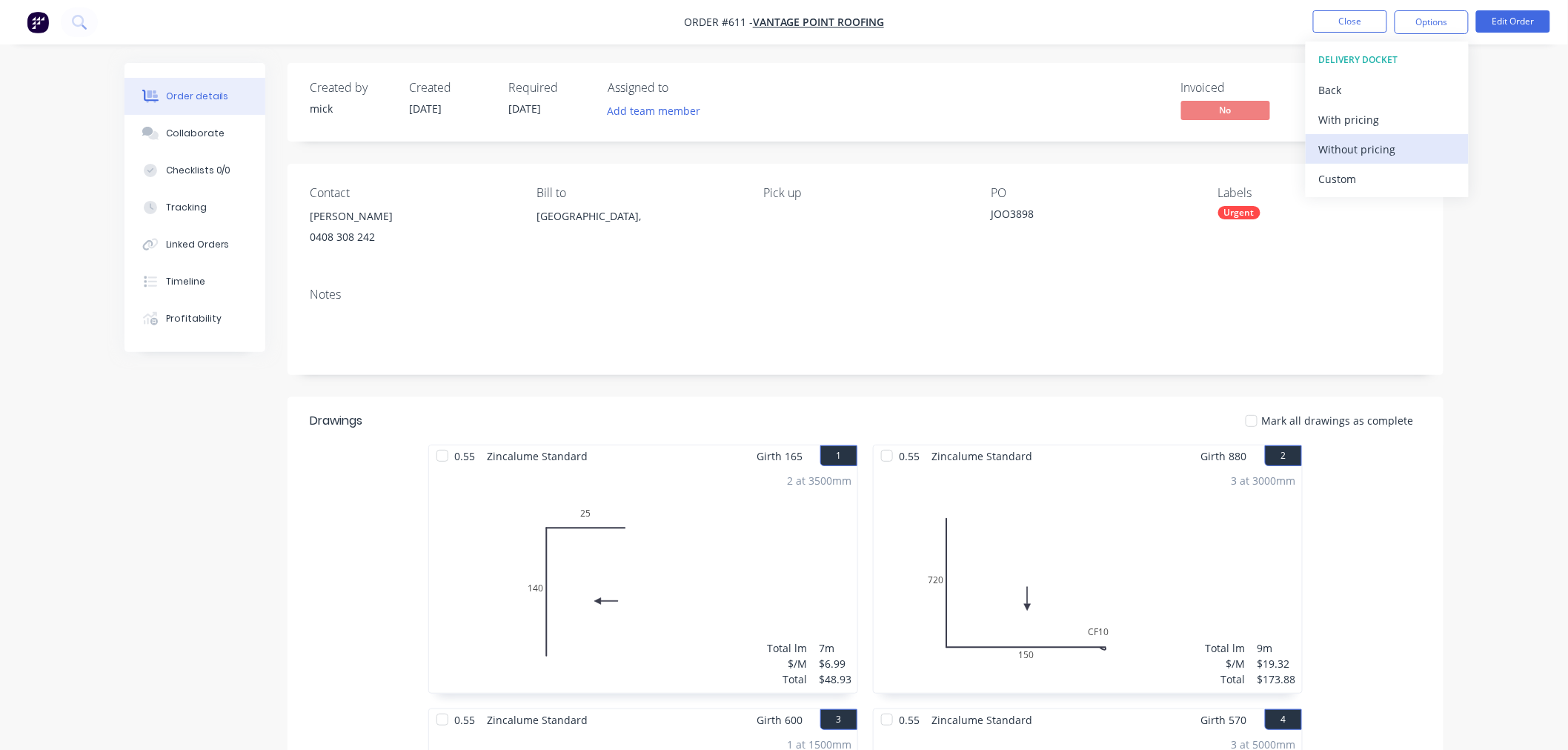
click at [1398, 149] on div "Without pricing" at bounding box center [1387, 150] width 136 height 21
click at [986, 20] on nav "Order #611 - vantage point roofing Close Options EMAIL / PRINT Invoice Partial …" at bounding box center [784, 22] width 1568 height 45
click at [1530, 11] on button "Edit Order" at bounding box center [1514, 21] width 74 height 22
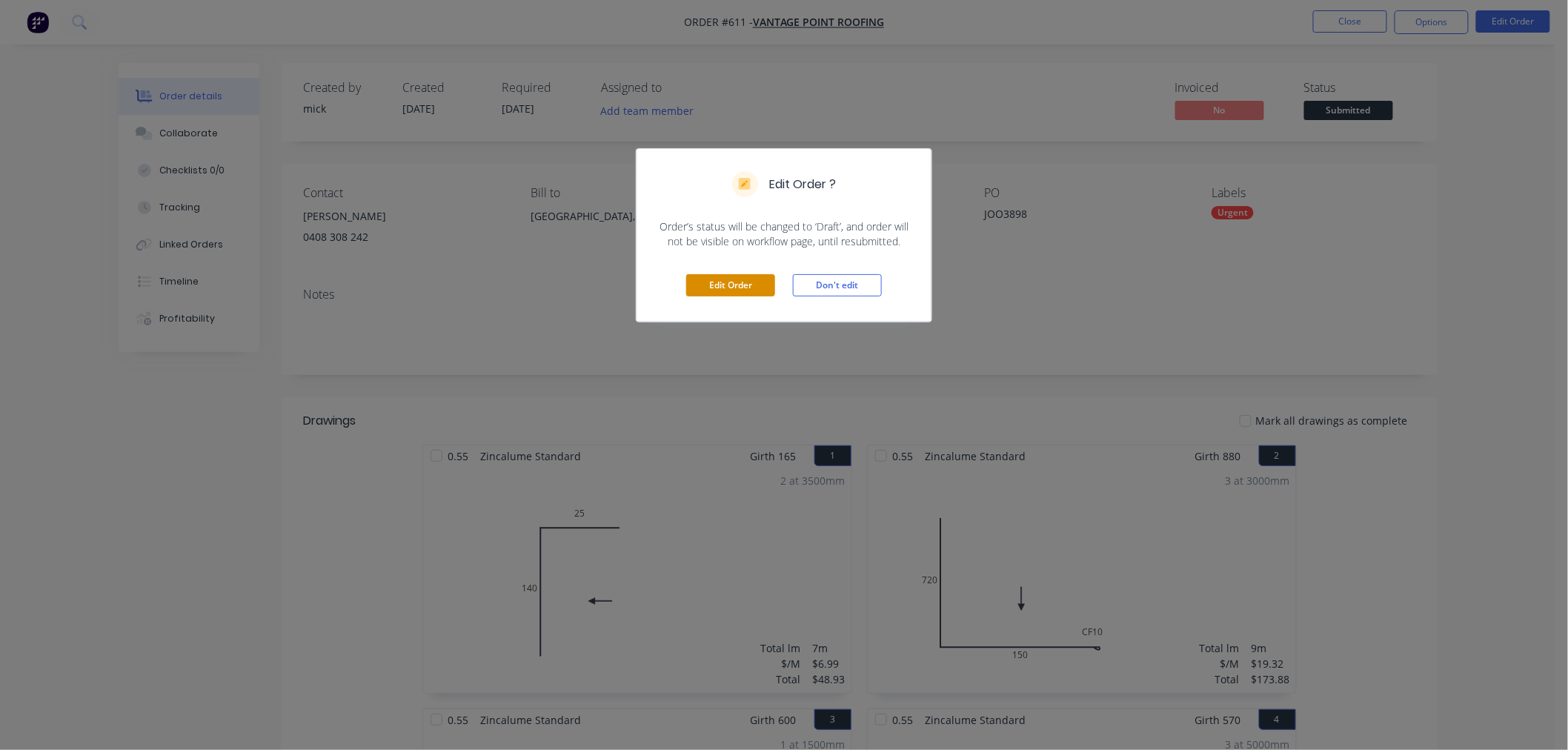
click at [751, 280] on button "Edit Order" at bounding box center [731, 285] width 89 height 22
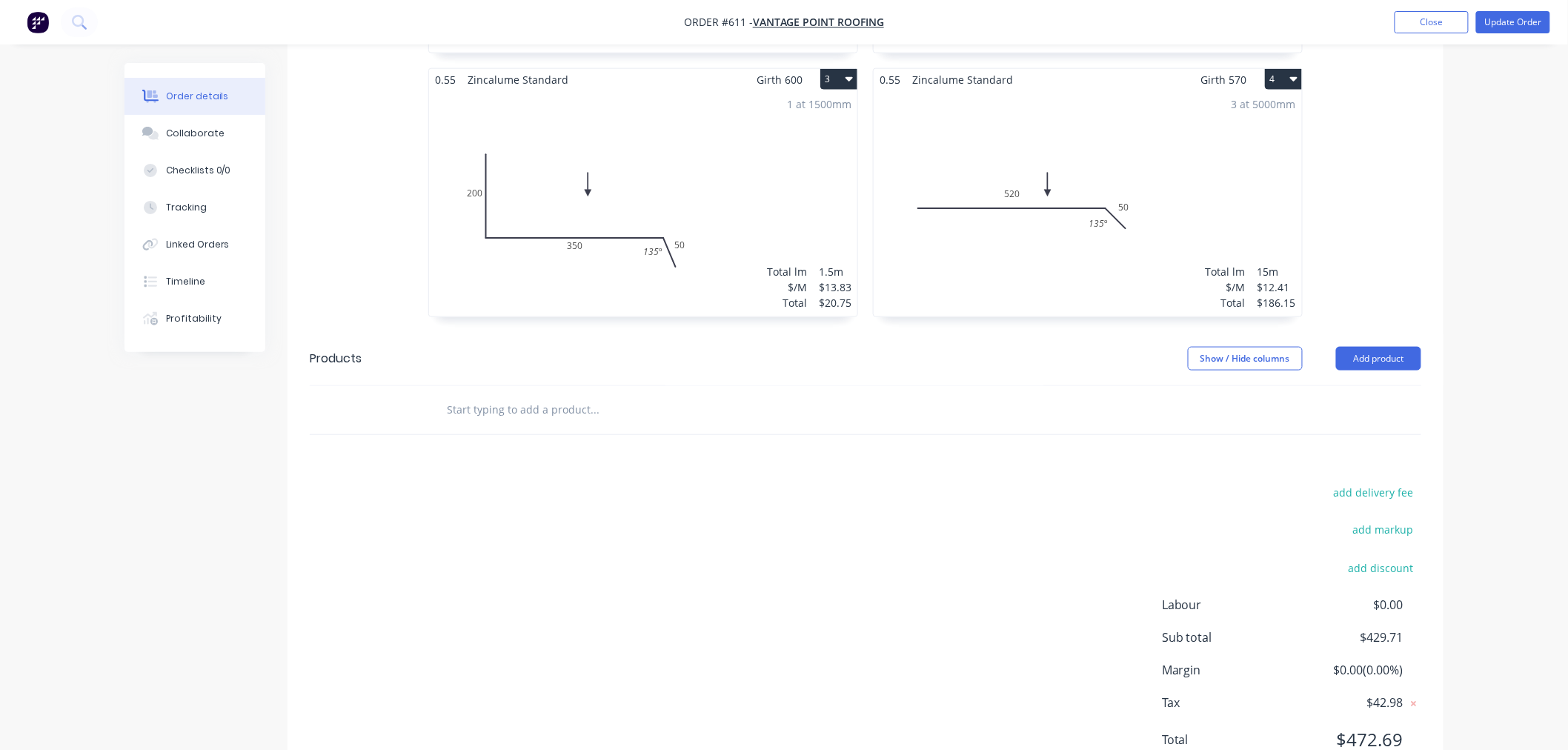
scroll to position [658, 0]
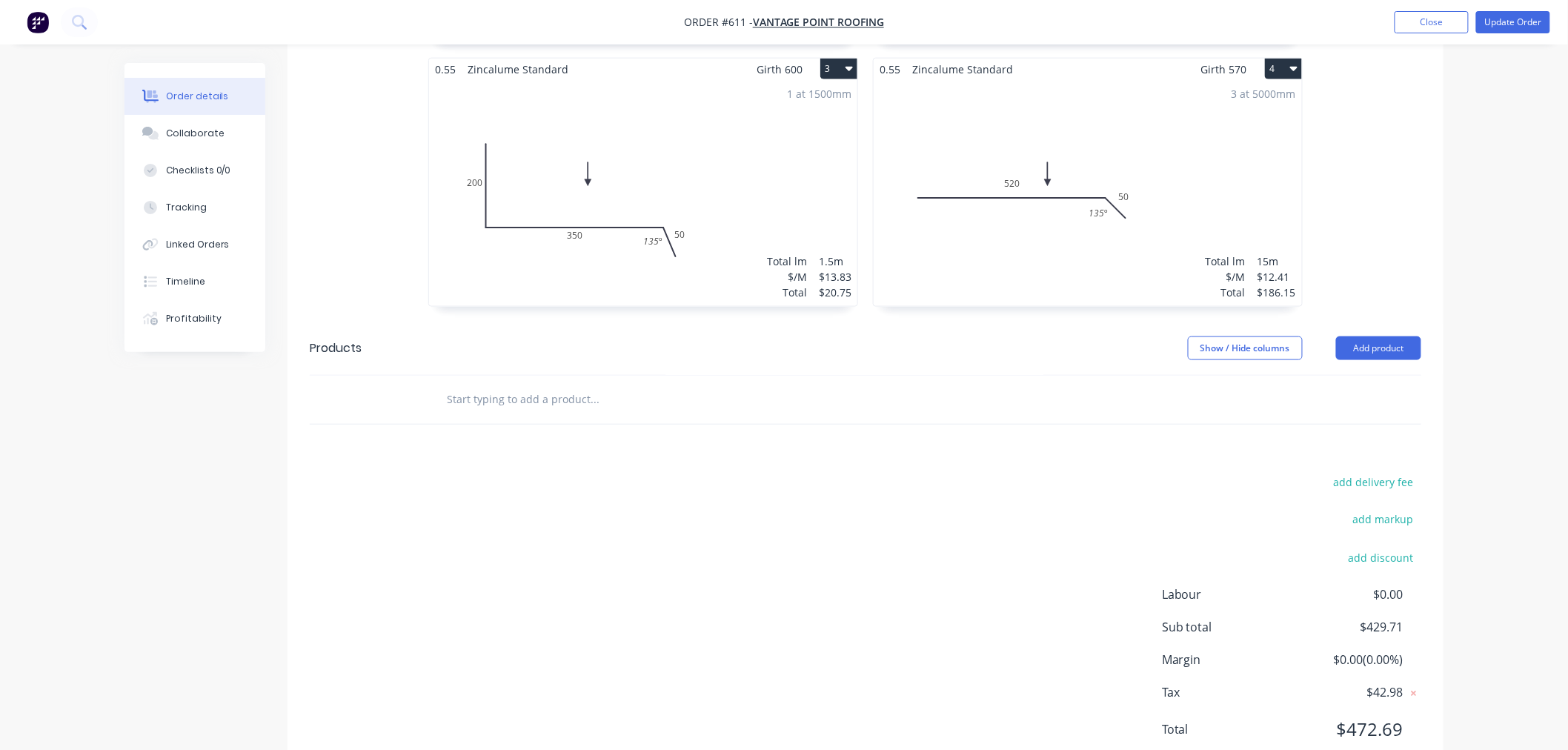
click at [575, 392] on input "text" at bounding box center [594, 399] width 296 height 30
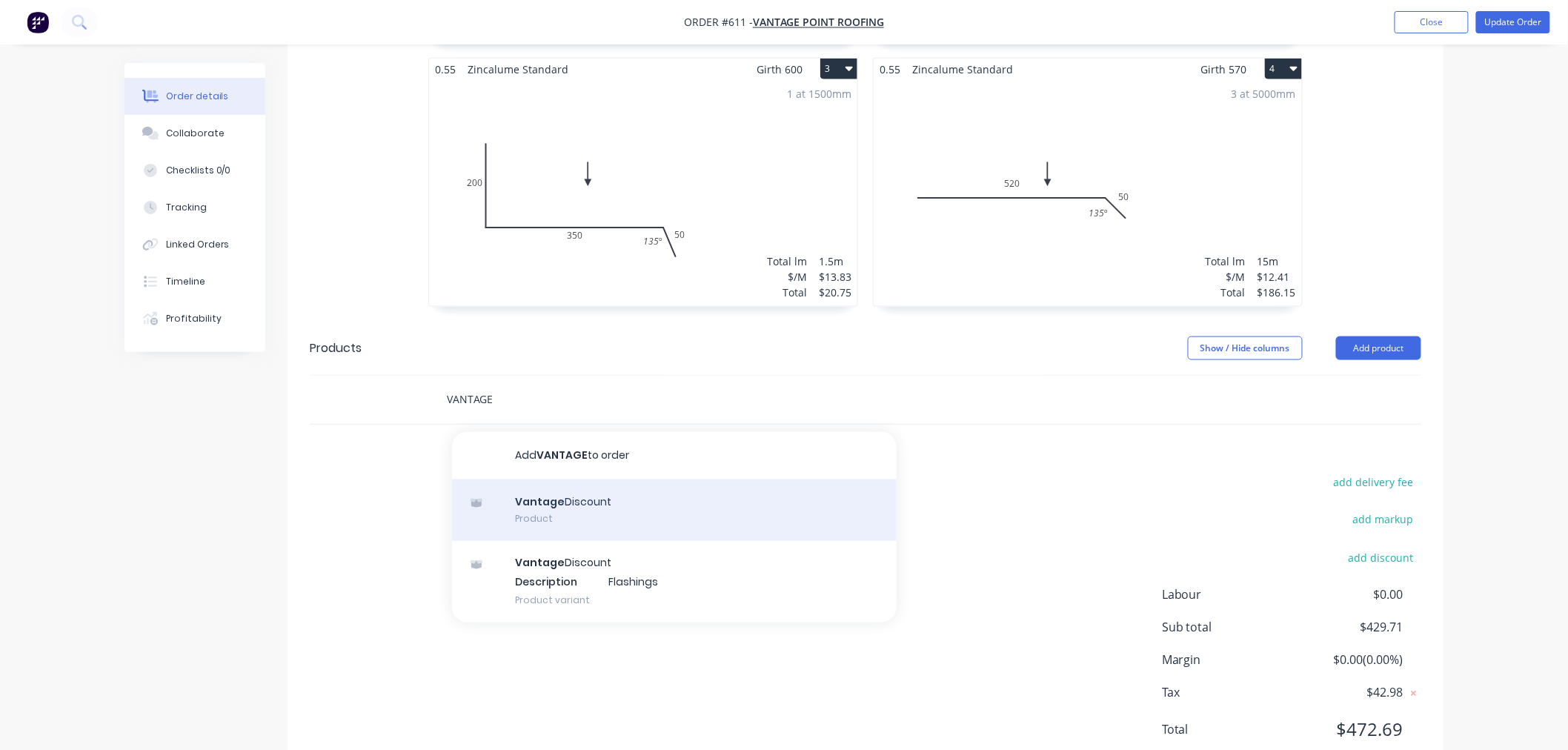
type input "VANTAGE"
click at [652, 524] on div "Vantage Discount Product" at bounding box center [675, 510] width 445 height 62
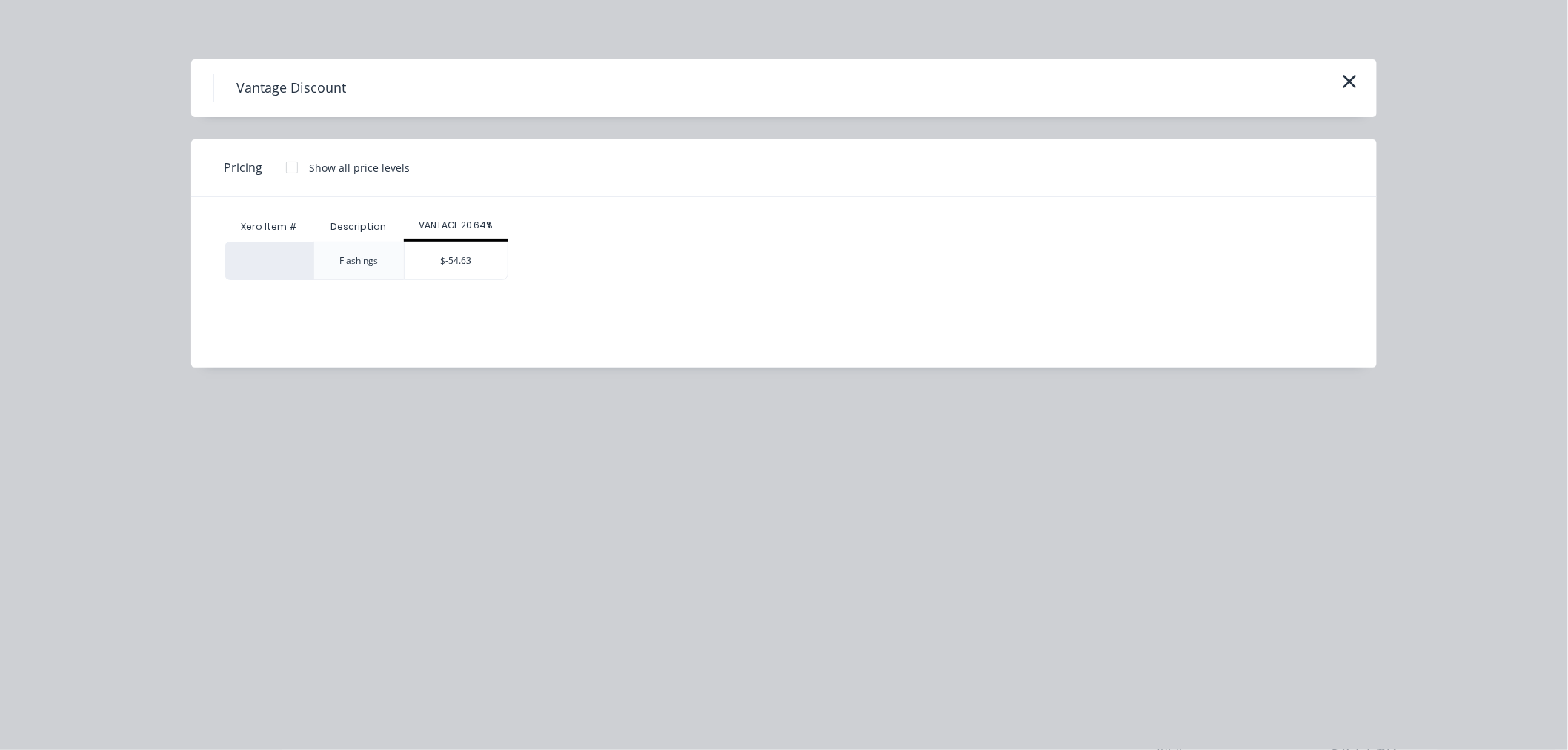
drag, startPoint x: 491, startPoint y: 247, endPoint x: 1328, endPoint y: 428, distance: 856.3
click at [491, 248] on div "$-54.63" at bounding box center [456, 260] width 103 height 37
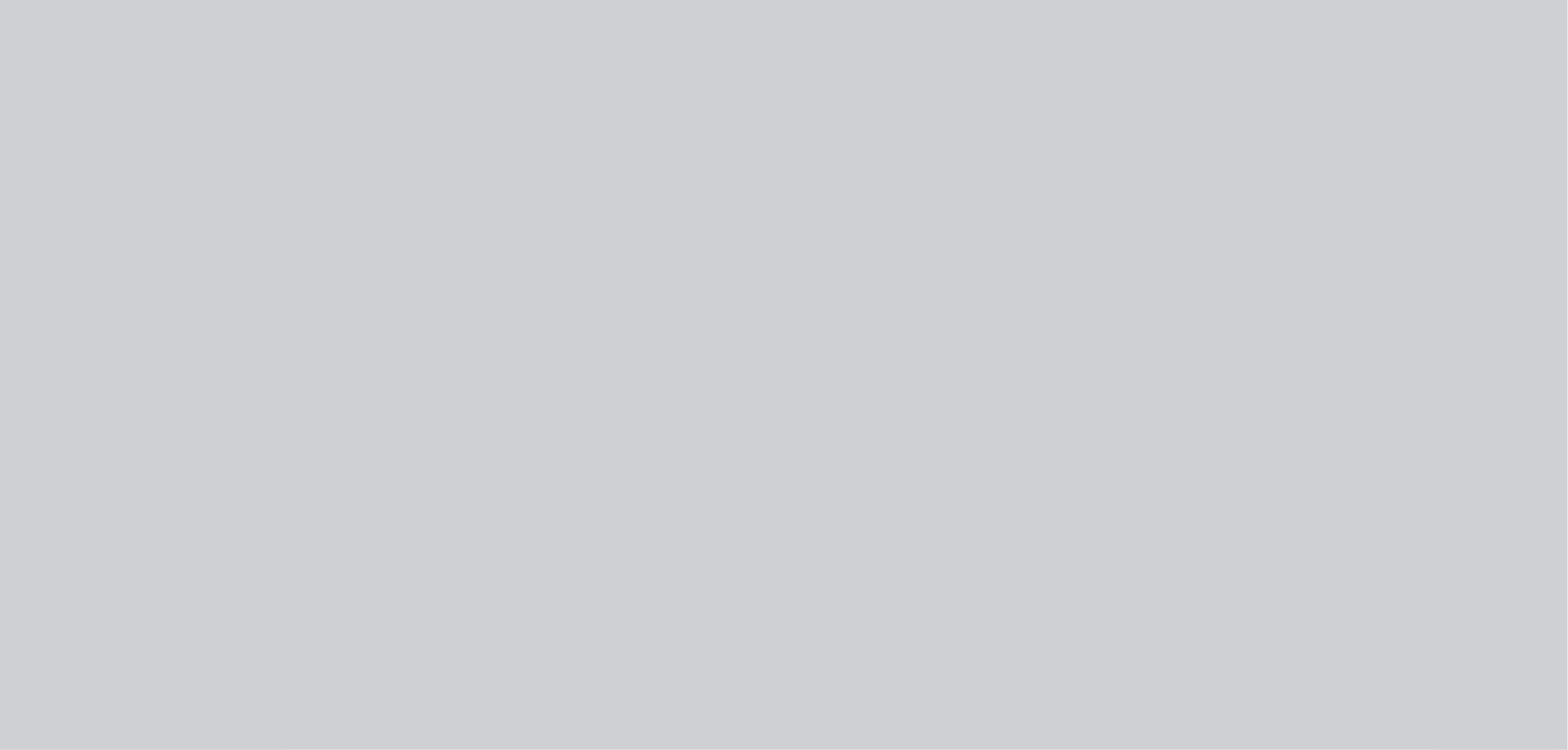
type input "$-54.63"
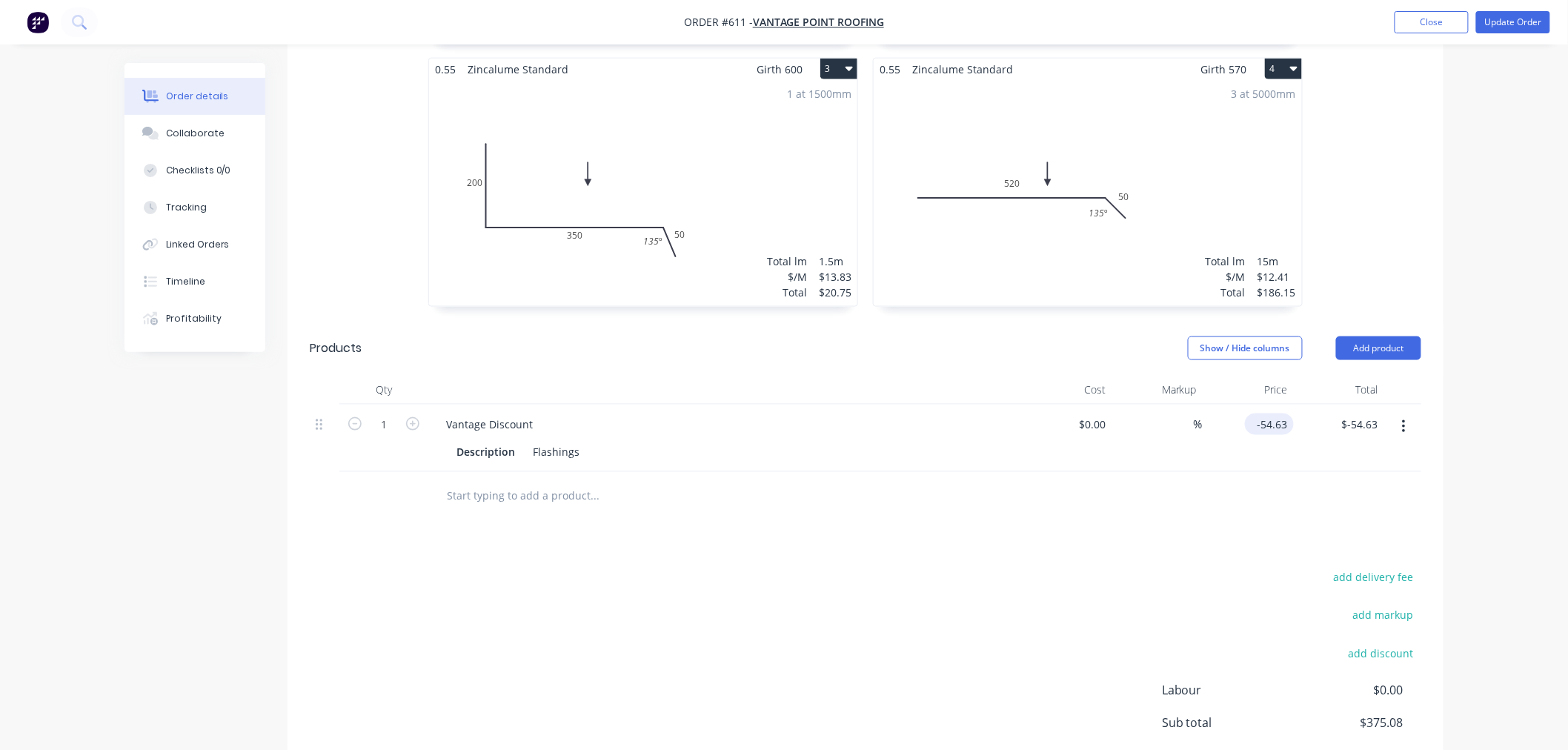
click at [1287, 430] on input "-54.63" at bounding box center [1272, 424] width 43 height 21
type input "$-68.75"
click at [997, 547] on div "Drawings Add drawing 0.55 Zincalume Standard Girth 165 1 0 140 25 0 140 25 2 at…" at bounding box center [866, 308] width 1157 height 1135
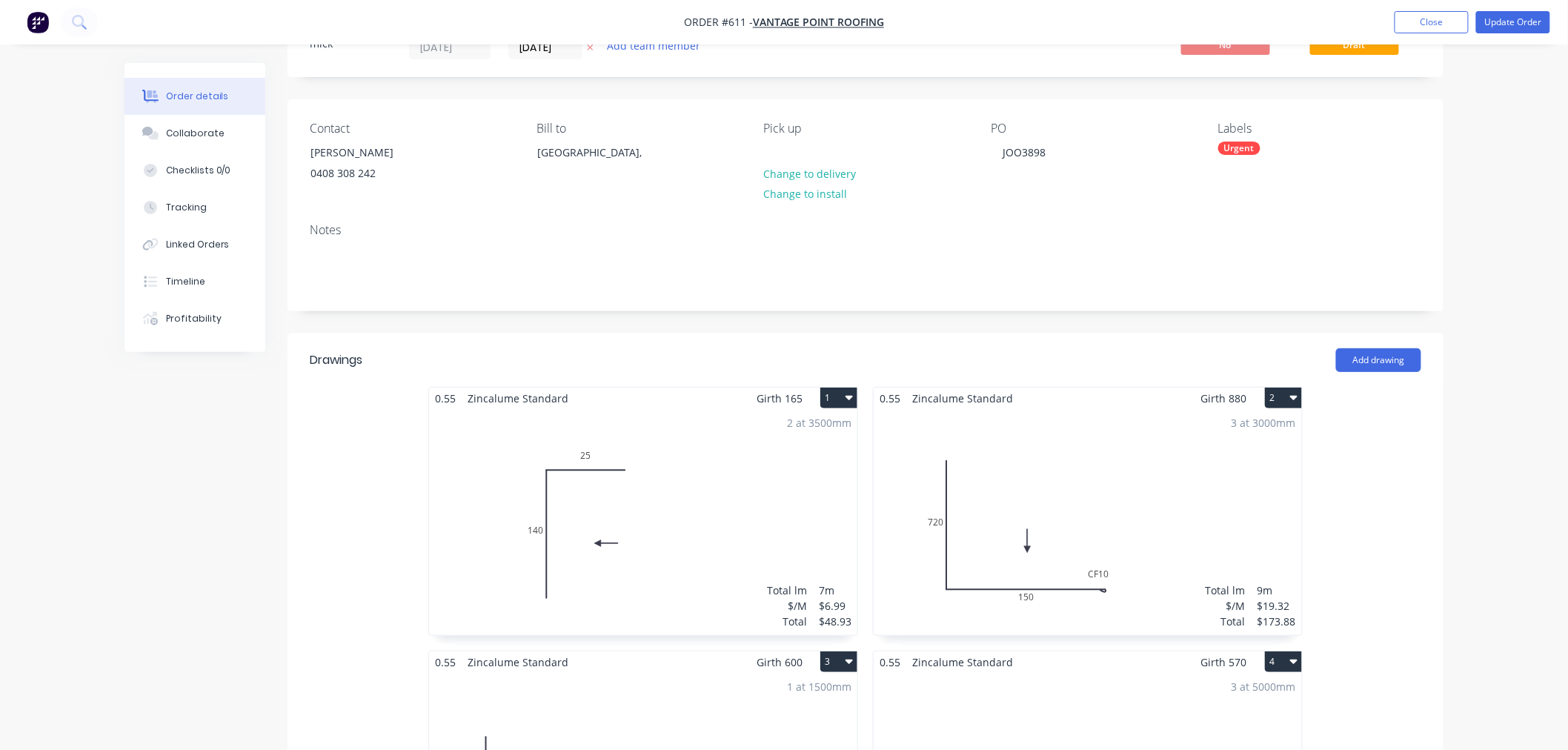
scroll to position [0, 0]
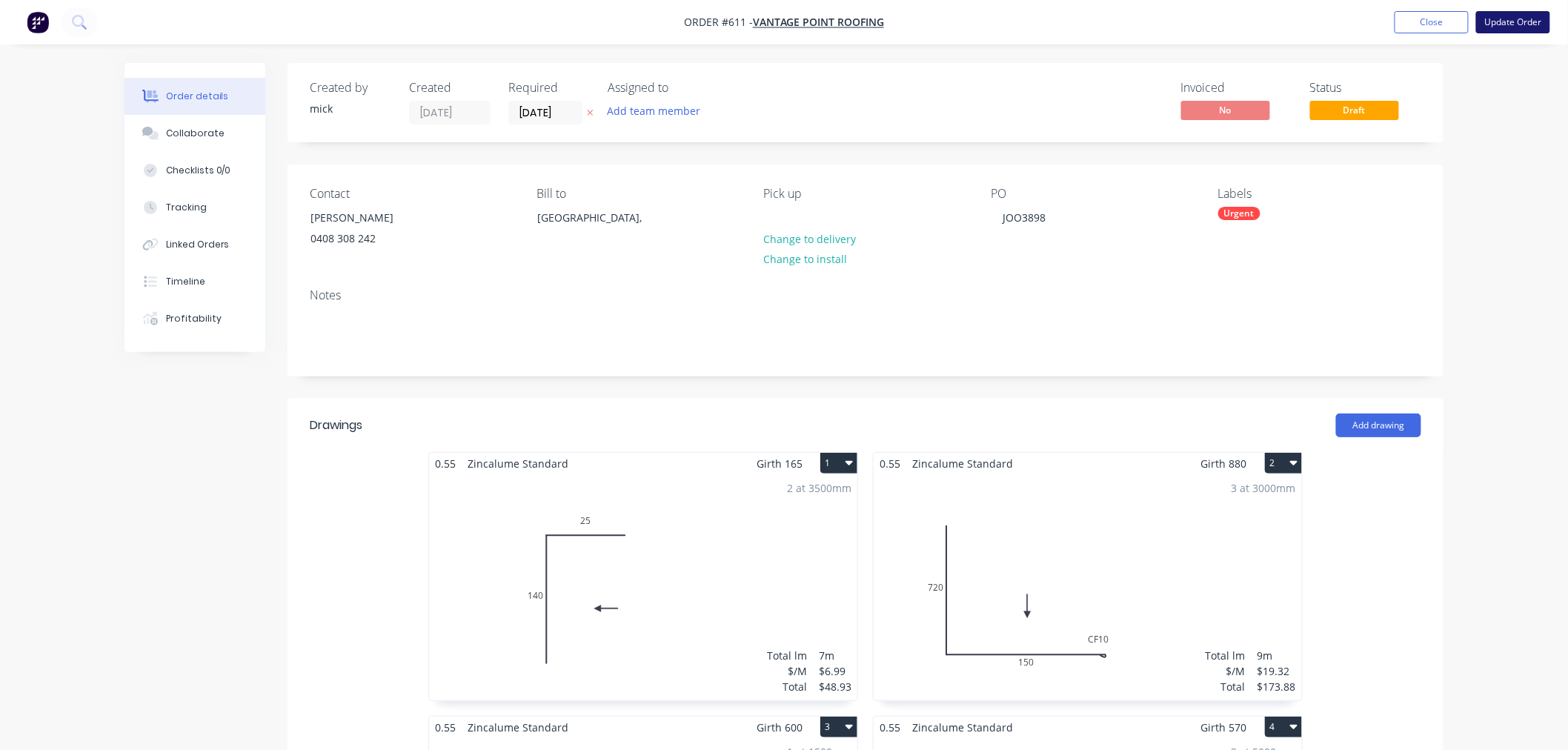
click at [1516, 20] on button "Update Order" at bounding box center [1514, 21] width 74 height 22
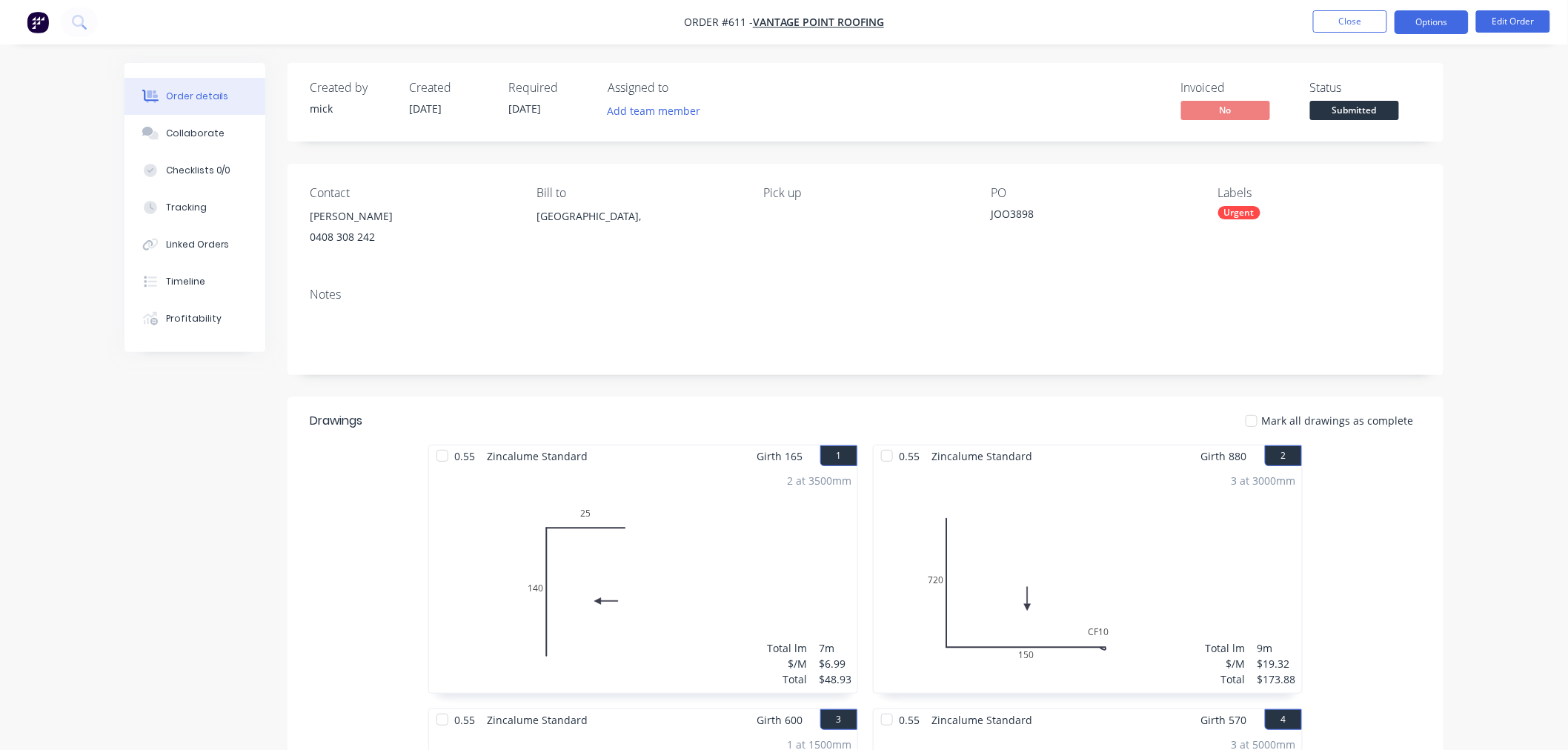
click at [1434, 25] on button "Options" at bounding box center [1432, 22] width 74 height 23
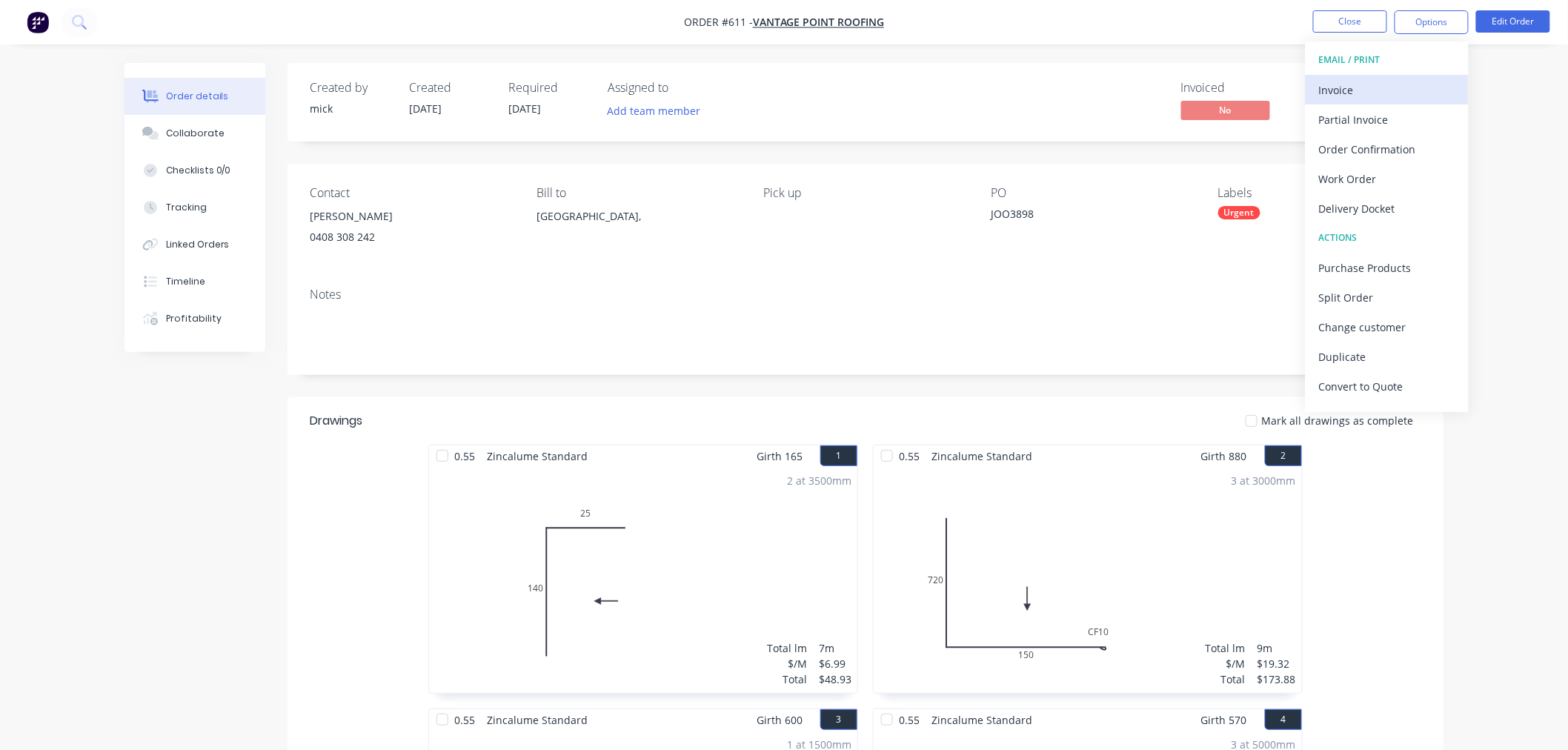
click at [1376, 96] on div "Invoice" at bounding box center [1387, 90] width 136 height 21
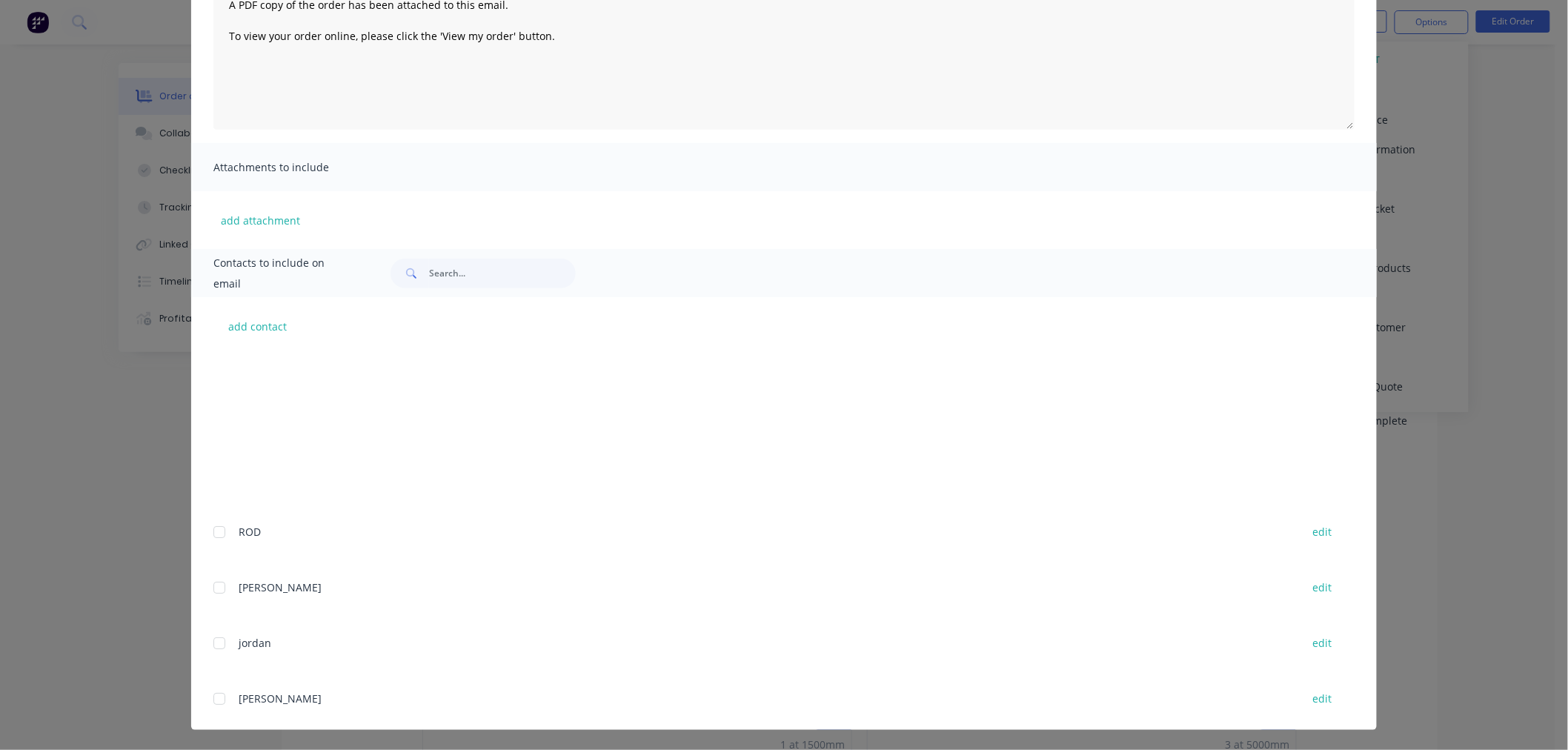
scroll to position [247, 0]
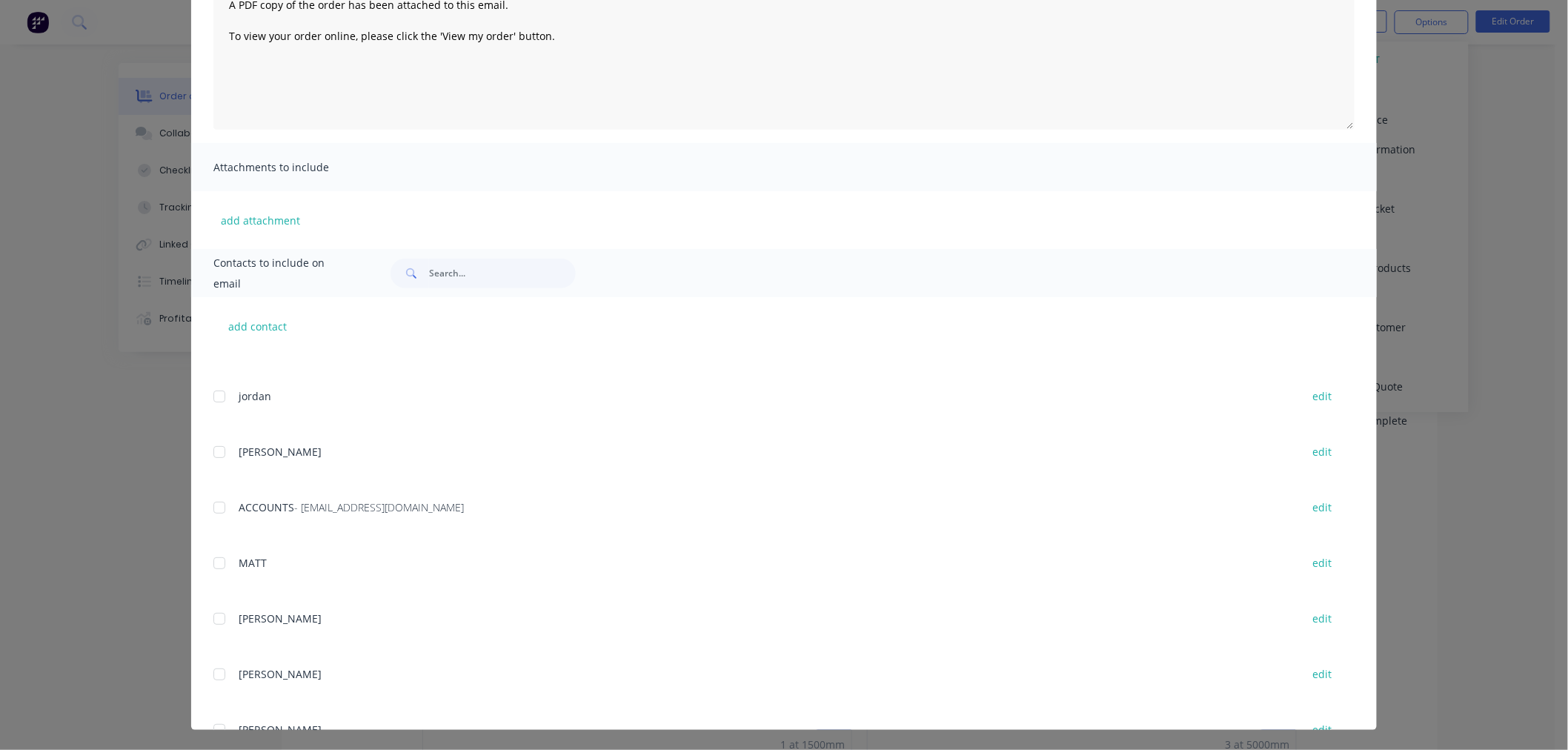
click at [212, 506] on div at bounding box center [219, 507] width 30 height 30
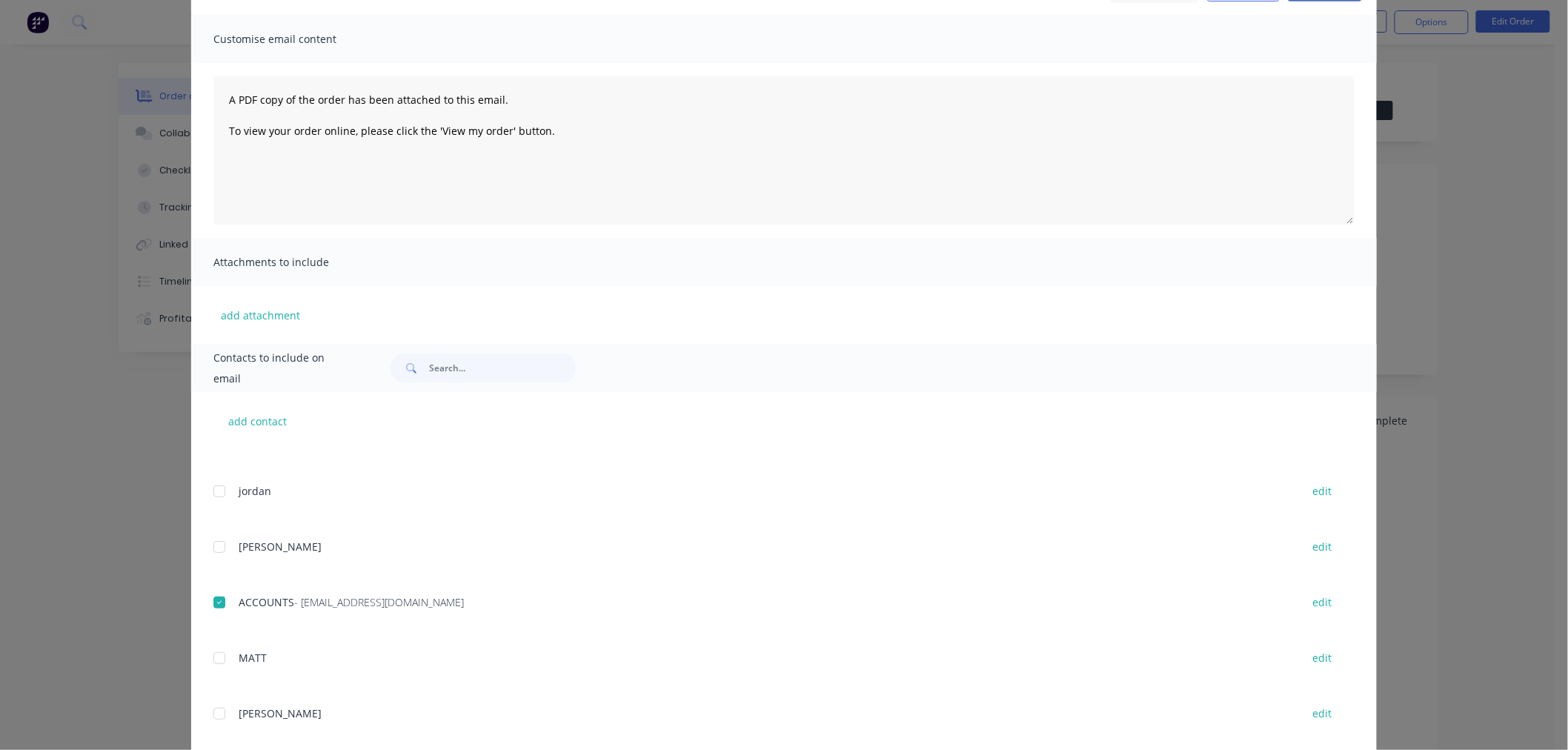
scroll to position [0, 0]
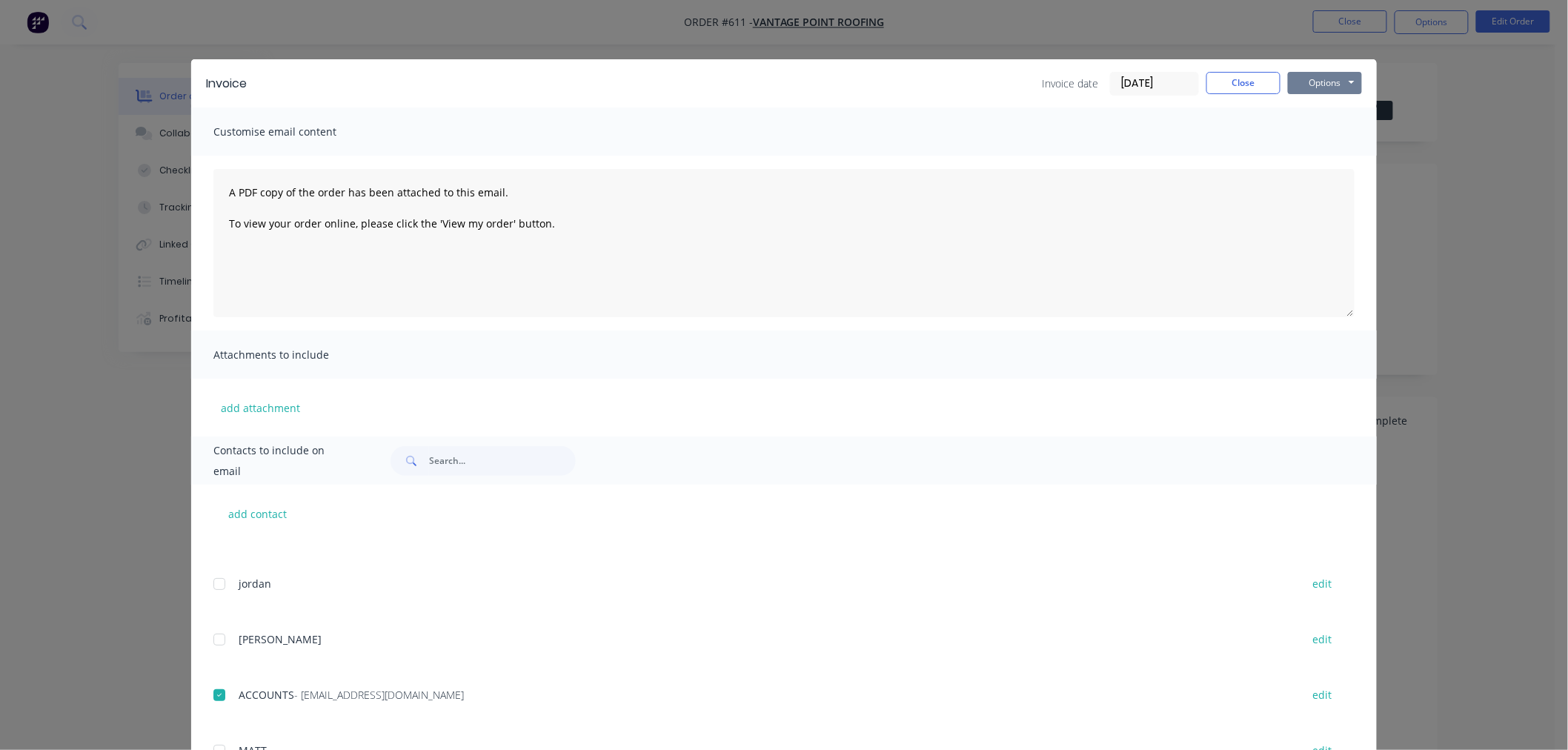
click at [1340, 85] on button "Options" at bounding box center [1325, 83] width 74 height 22
click at [1337, 153] on button "Email" at bounding box center [1336, 157] width 95 height 24
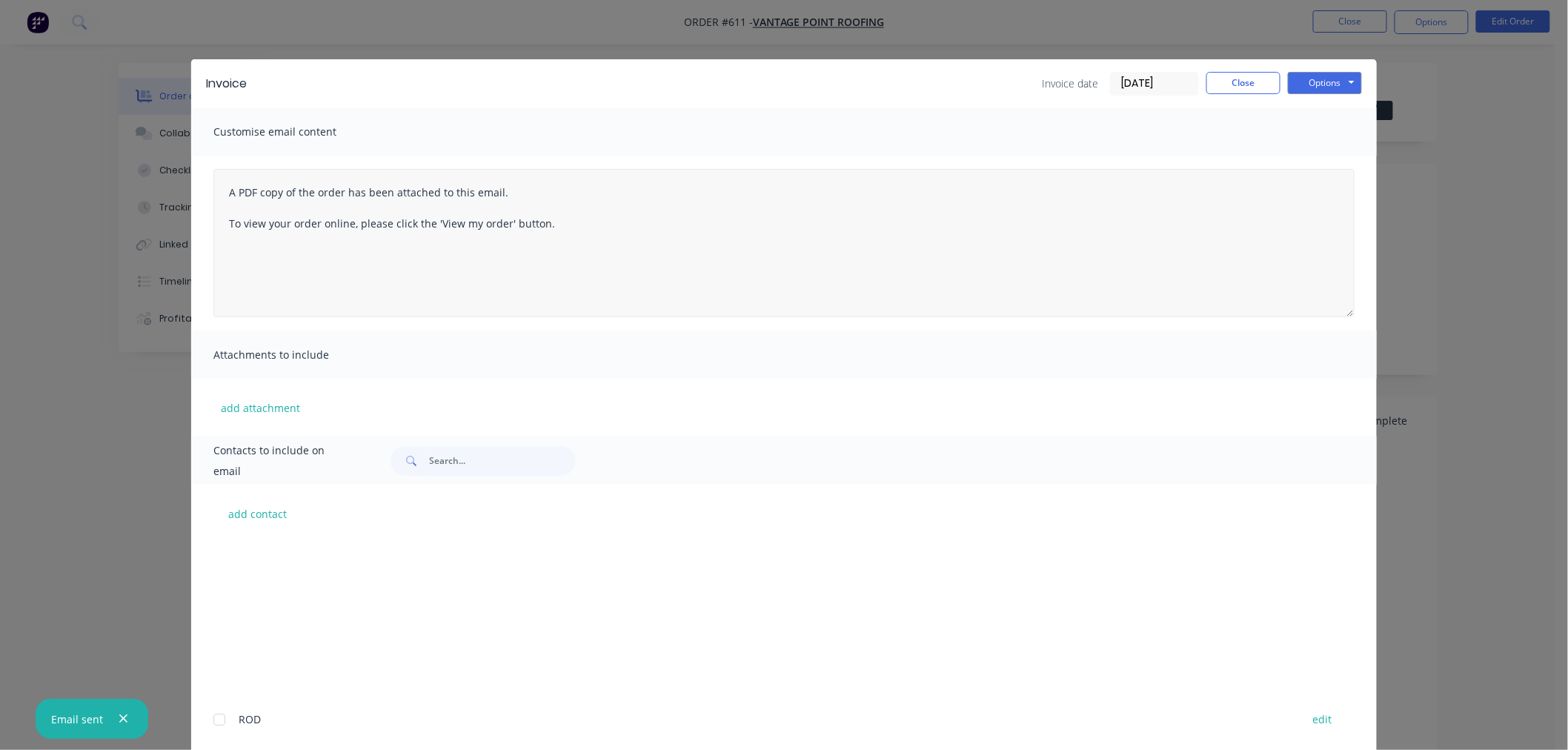
scroll to position [247, 0]
click at [1256, 94] on div "Invoice date [DATE] Close Options Preview Print Email" at bounding box center [1202, 84] width 320 height 23
click at [1247, 83] on button "Close" at bounding box center [1243, 83] width 74 height 22
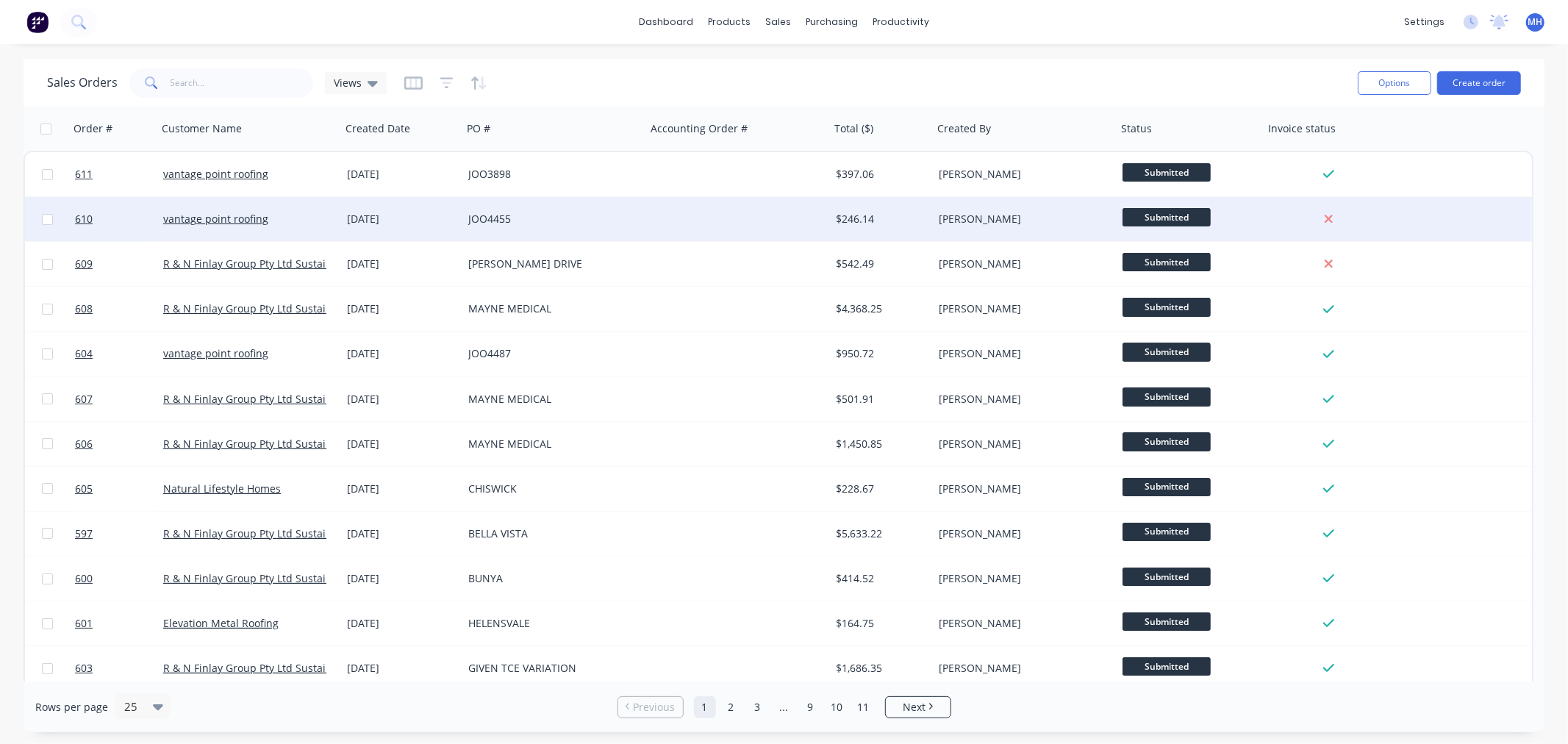
click at [740, 225] on div at bounding box center [738, 219] width 184 height 44
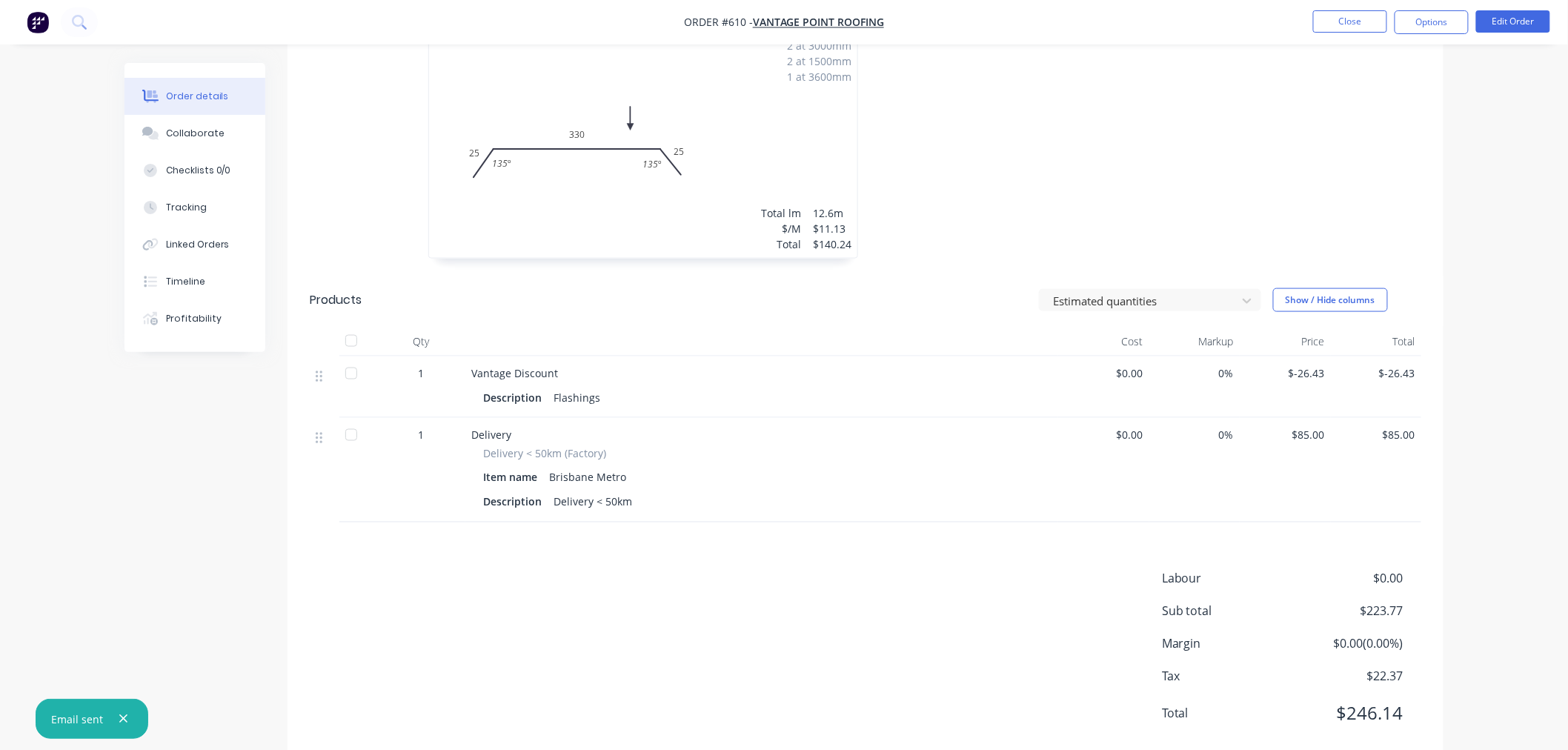
scroll to position [735, 0]
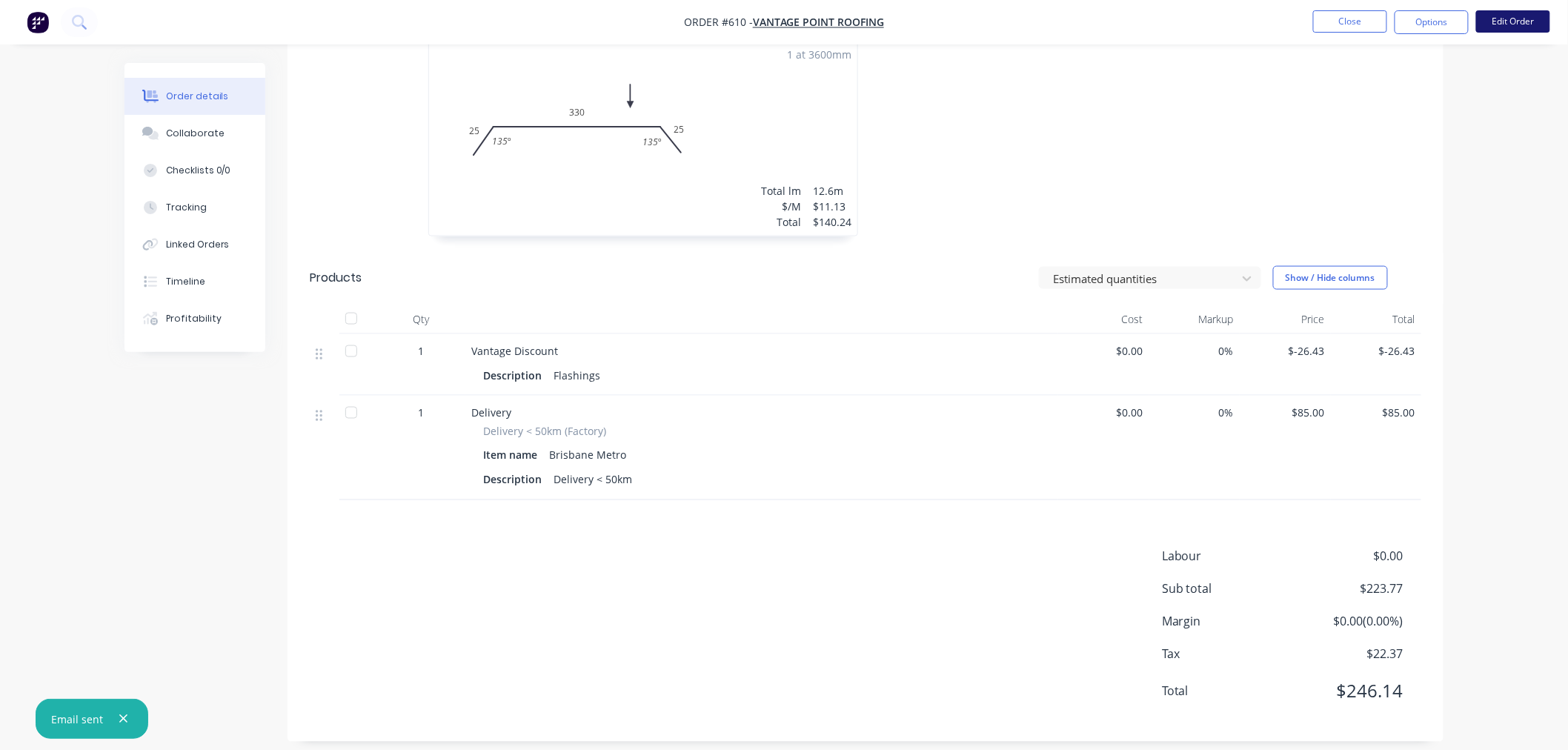
click at [1527, 24] on button "Edit Order" at bounding box center [1514, 21] width 74 height 22
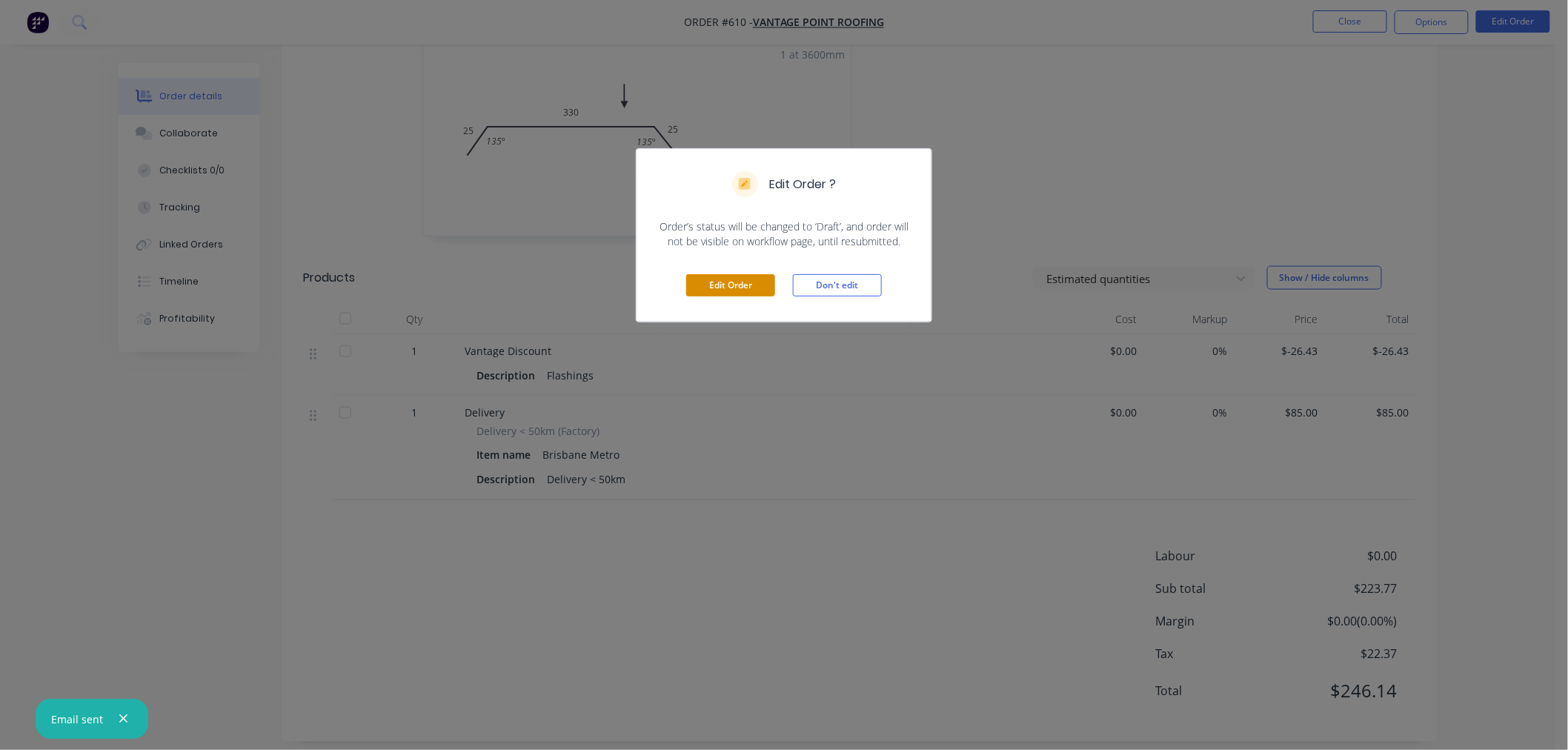
click at [745, 286] on button "Edit Order" at bounding box center [731, 285] width 89 height 22
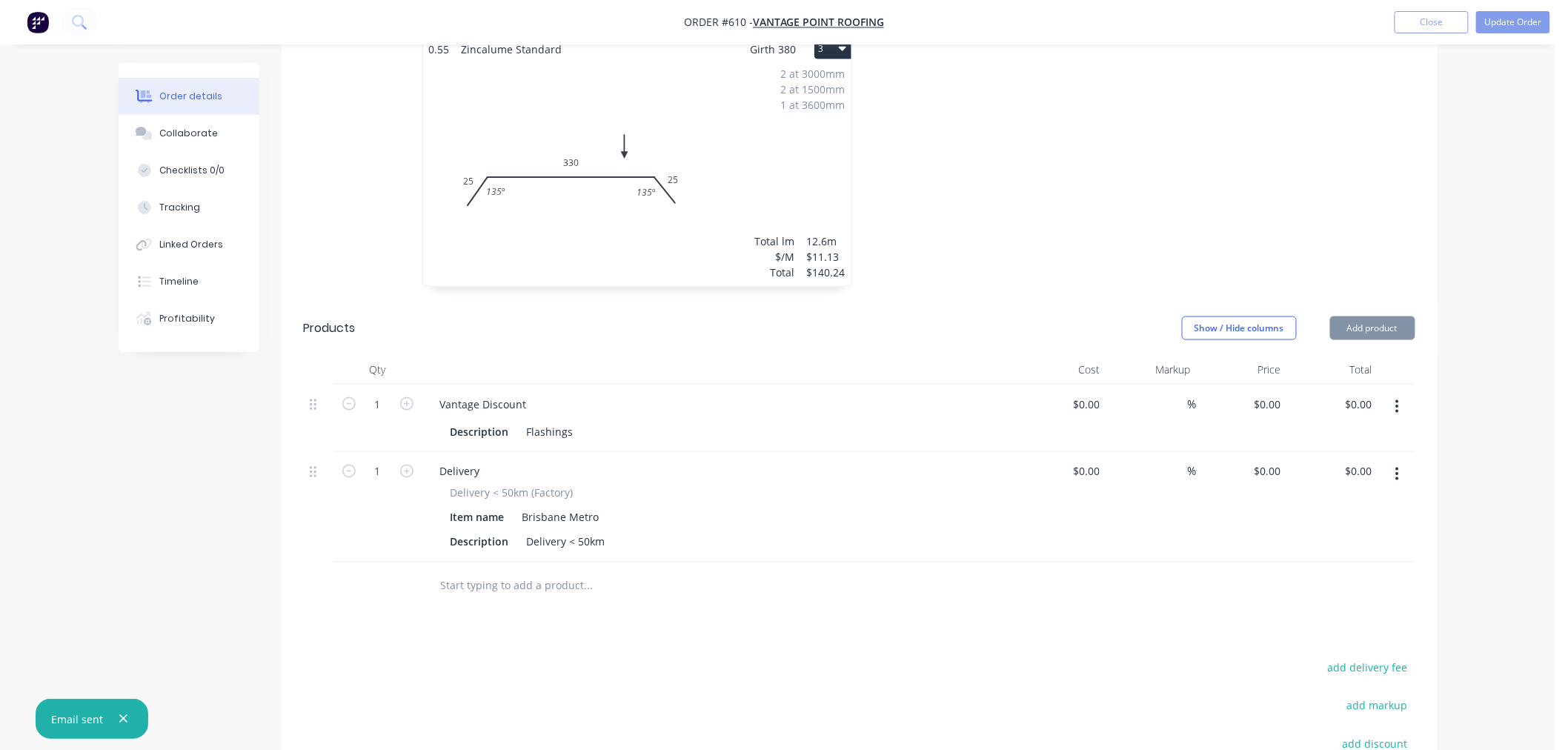
type input "$-26.43"
type input "$85.00"
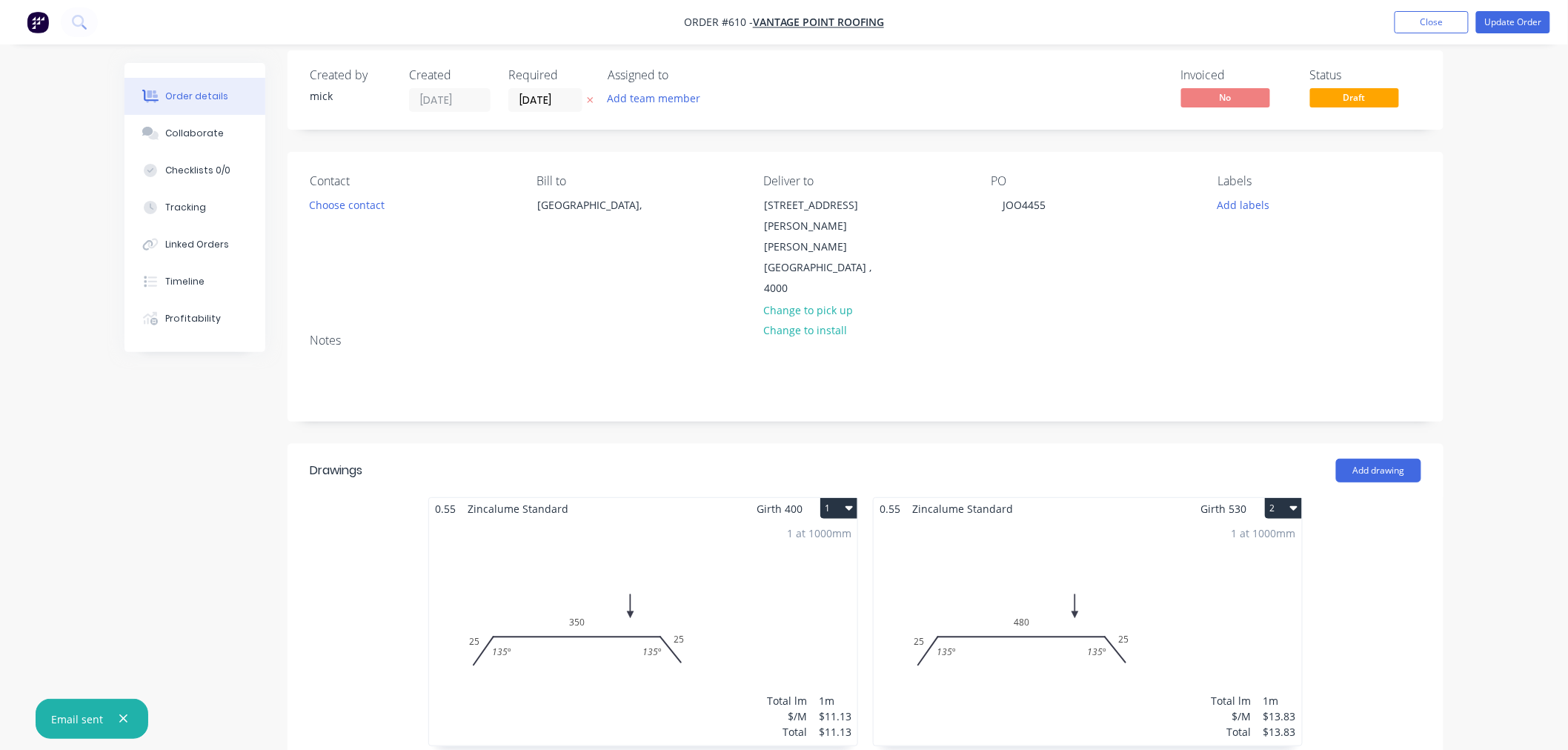
scroll to position [658, 0]
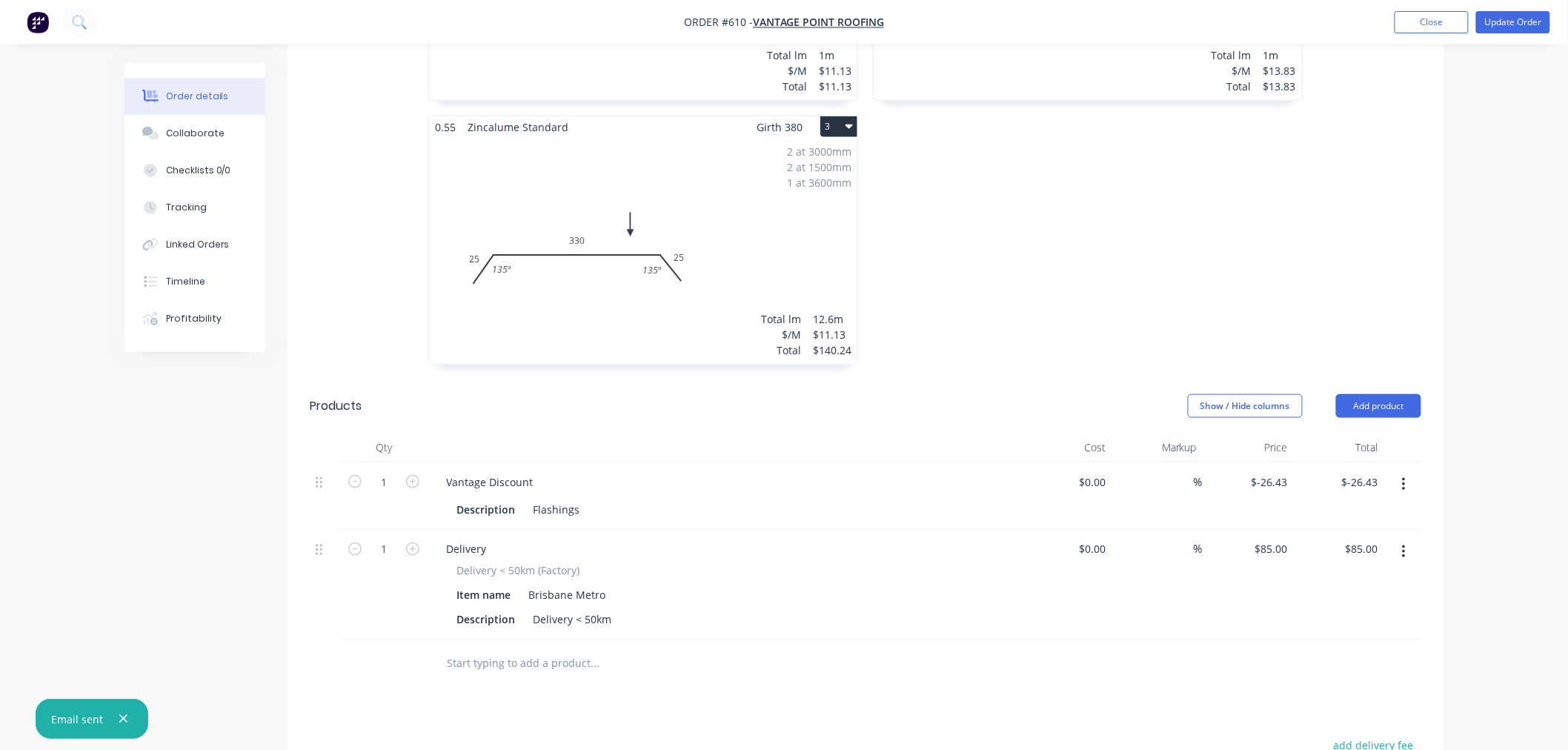
click at [1405, 545] on icon "button" at bounding box center [1404, 552] width 3 height 14
click at [1336, 669] on div "Delete" at bounding box center [1350, 680] width 114 height 21
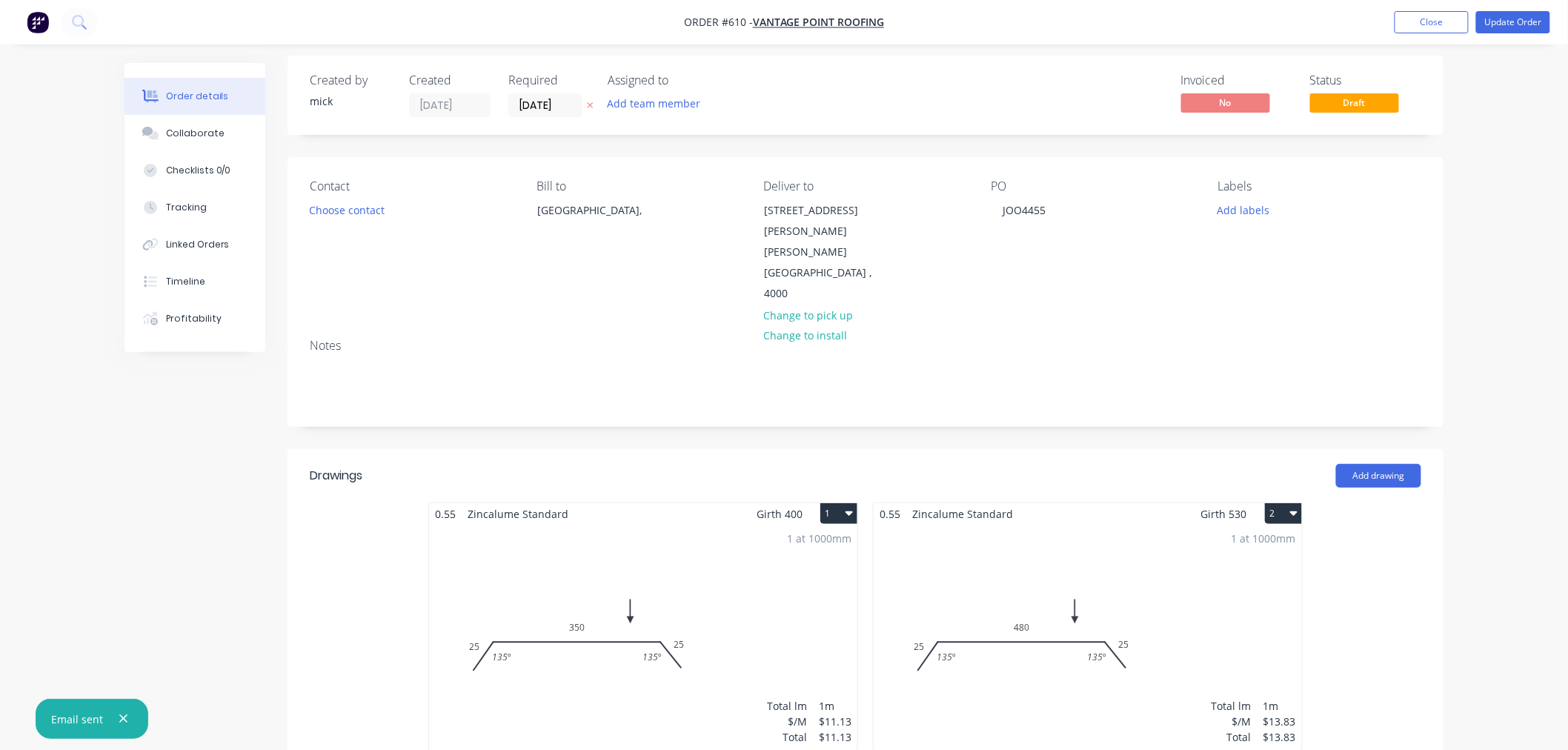
scroll to position [0, 0]
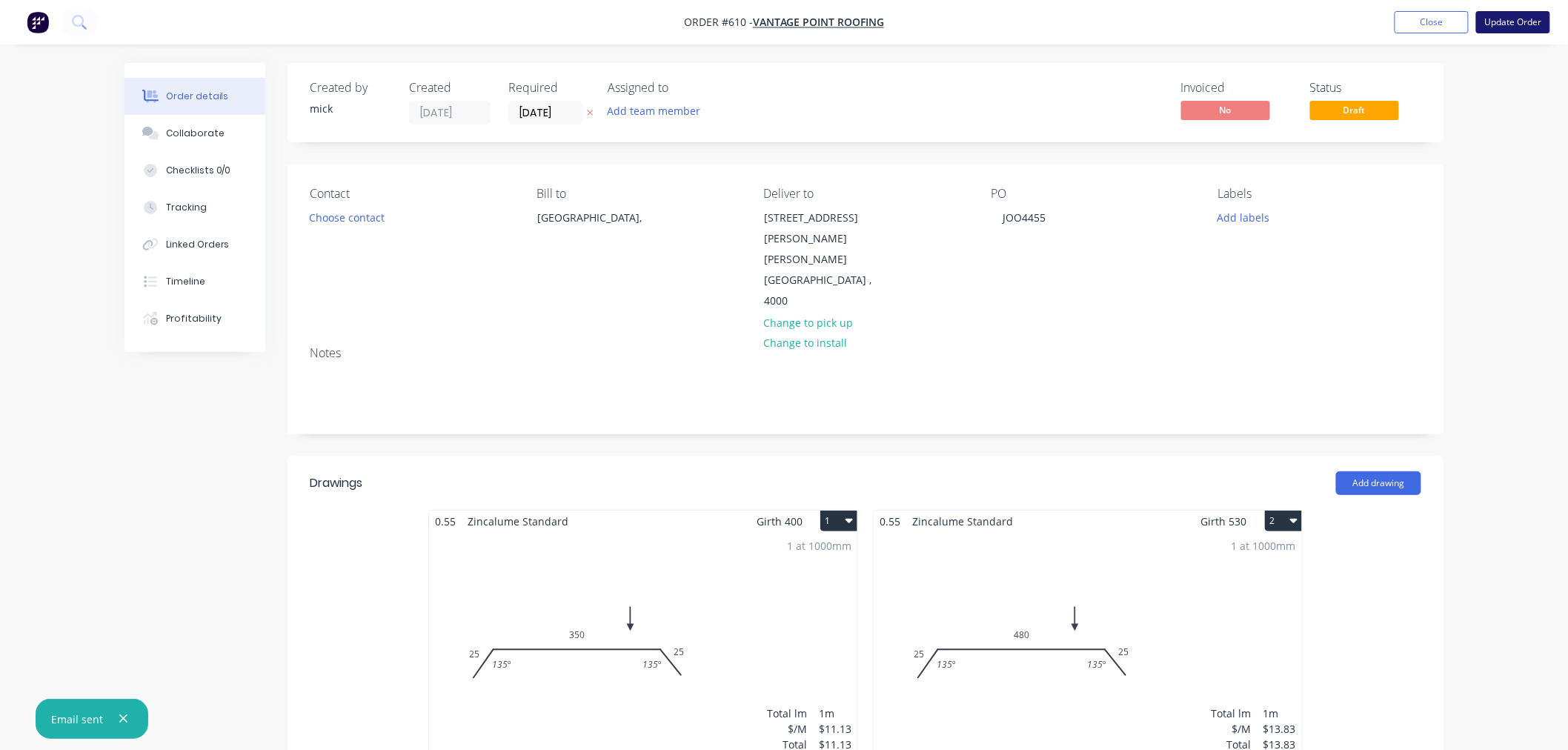
click at [1521, 23] on button "Update Order" at bounding box center [1514, 21] width 74 height 22
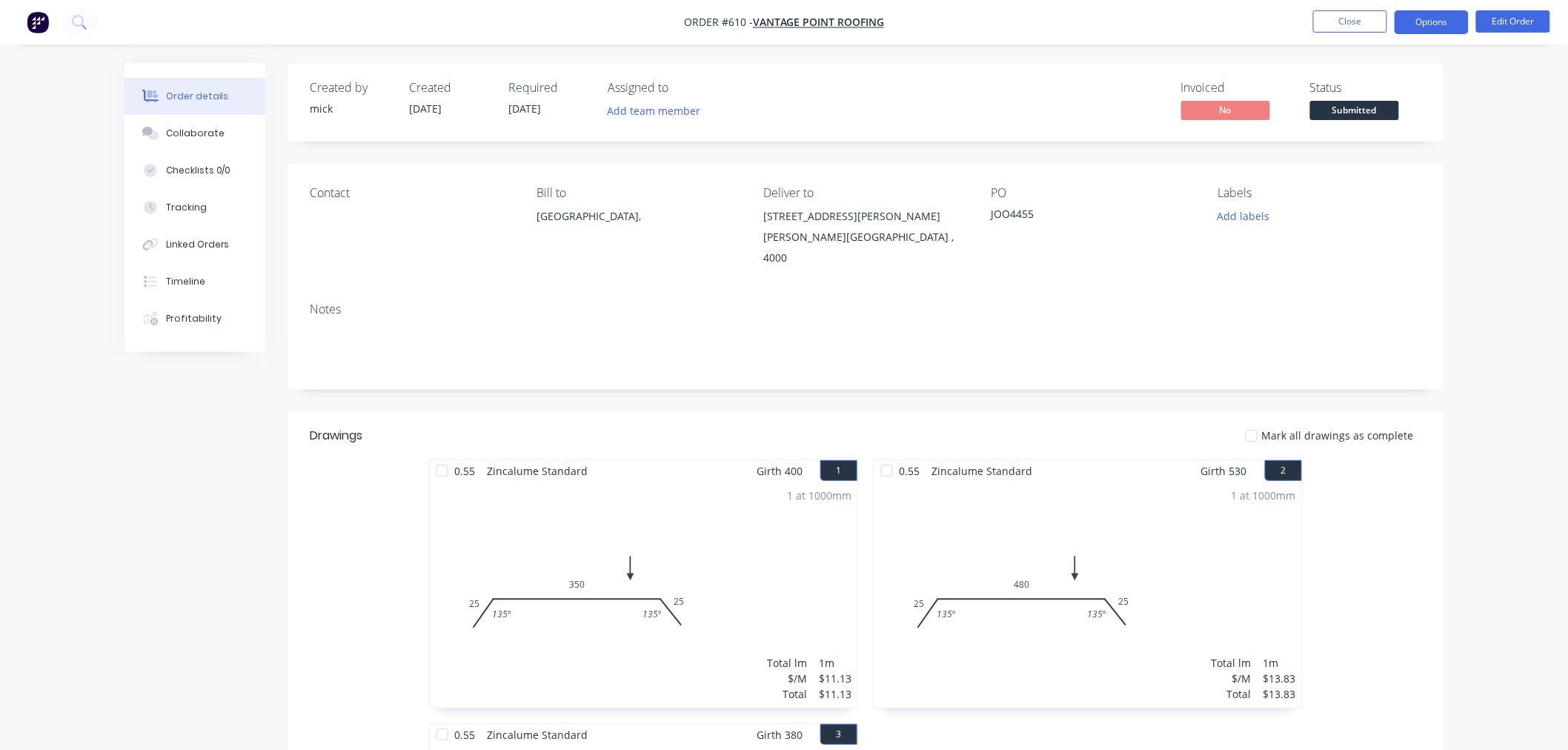
click at [1435, 26] on button "Options" at bounding box center [1432, 22] width 74 height 23
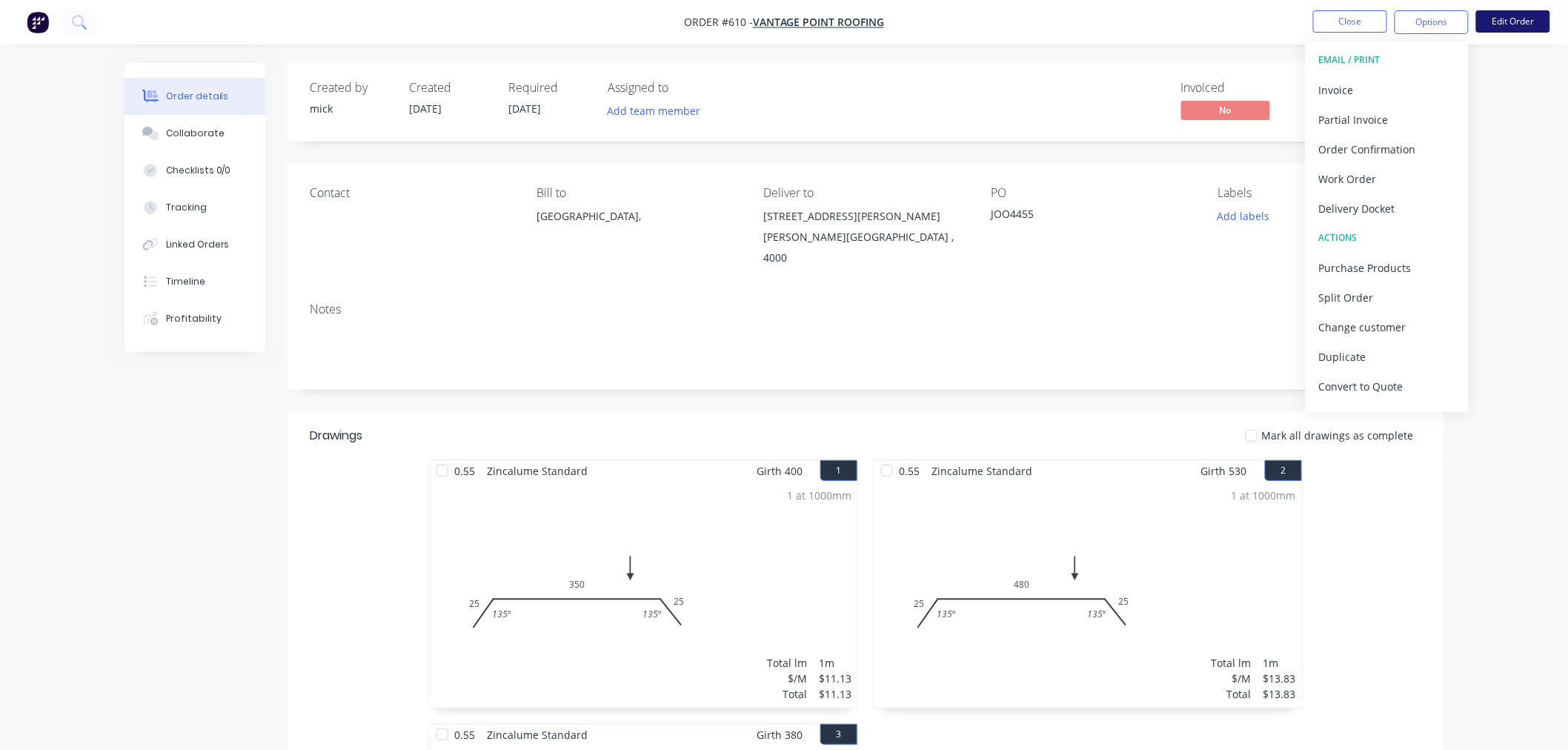
click at [1505, 20] on button "Edit Order" at bounding box center [1514, 21] width 74 height 22
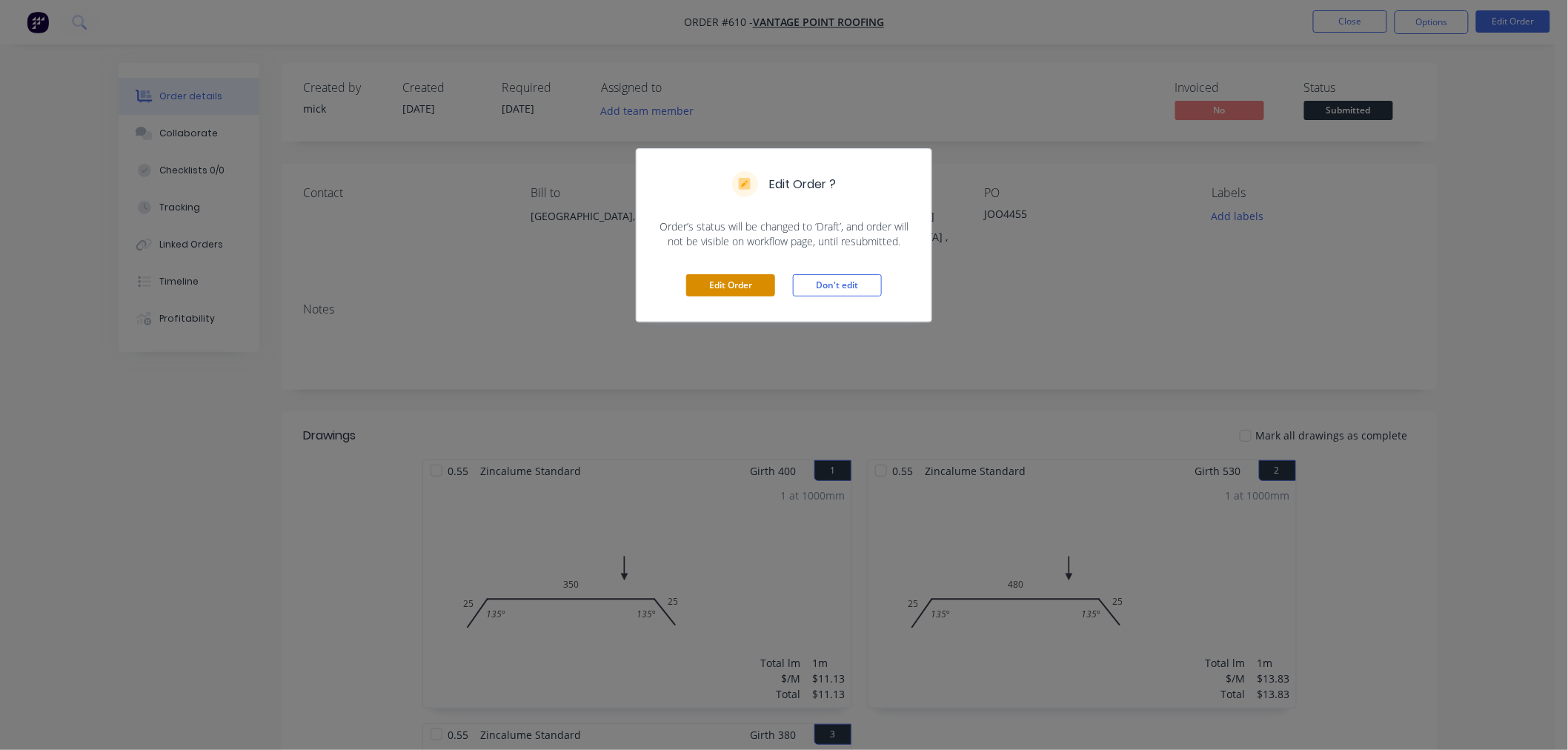
click at [750, 292] on button "Edit Order" at bounding box center [731, 285] width 89 height 22
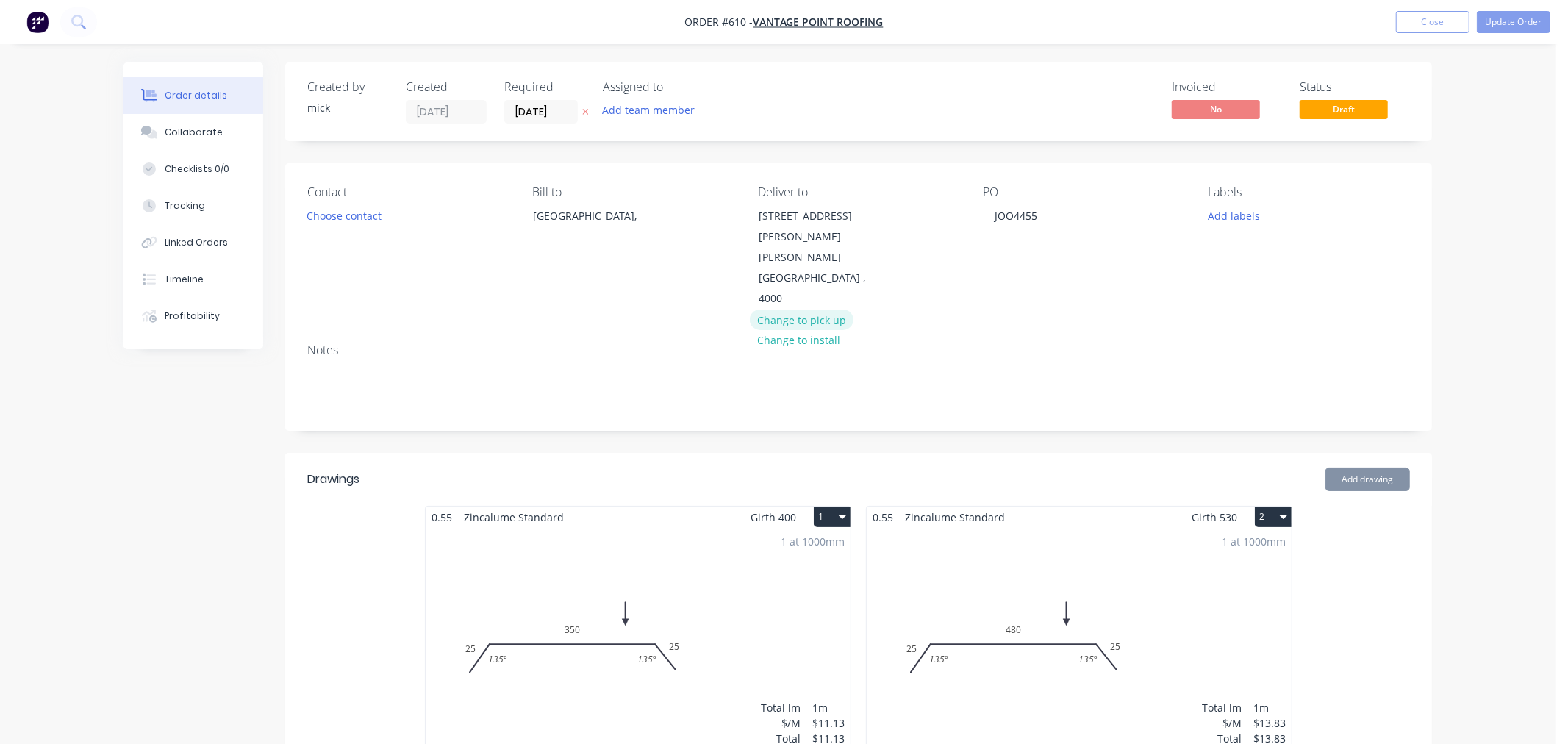
type input "$-26.43"
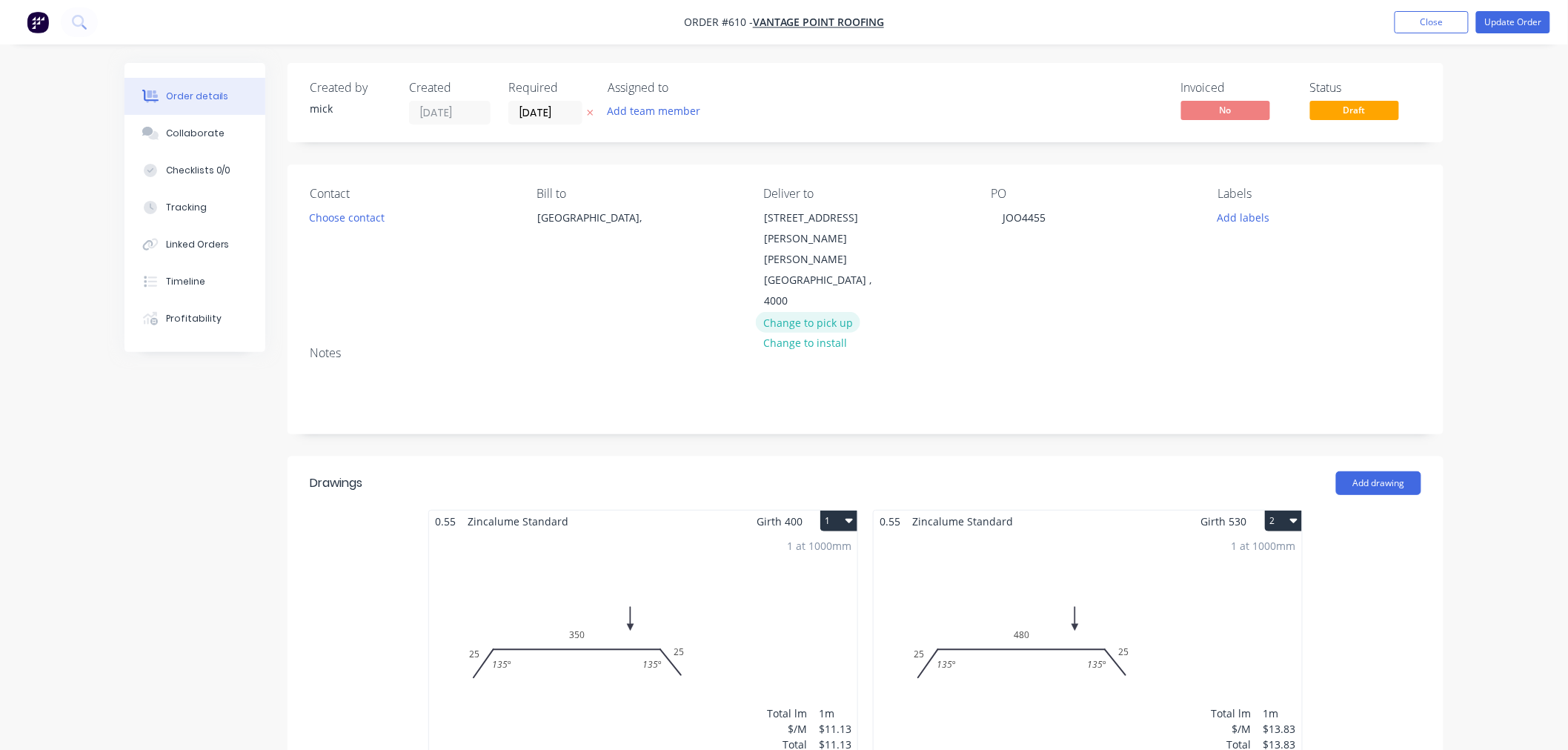
click at [823, 312] on button "Change to pick up" at bounding box center [809, 322] width 105 height 20
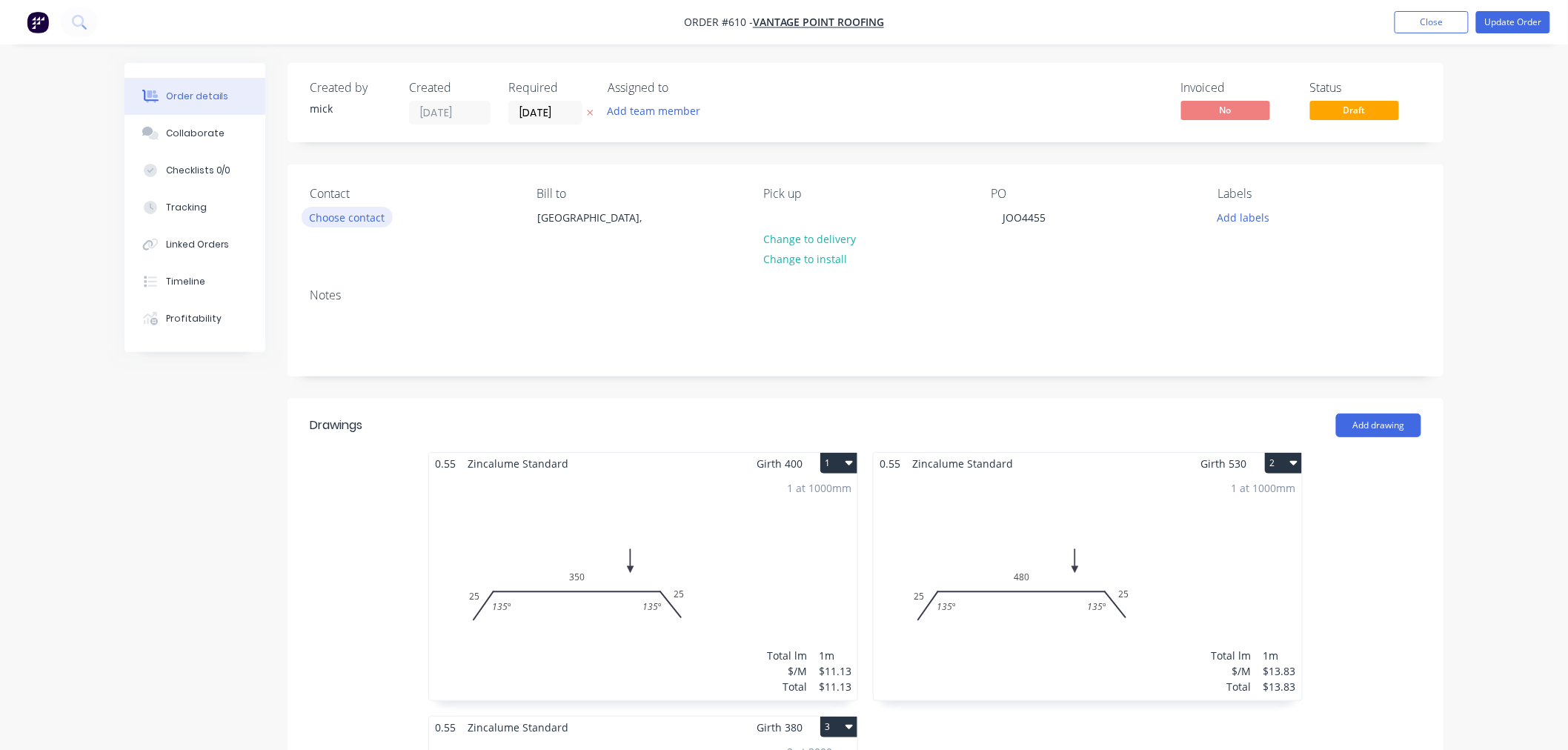
click at [348, 216] on button "Choose contact" at bounding box center [347, 217] width 91 height 20
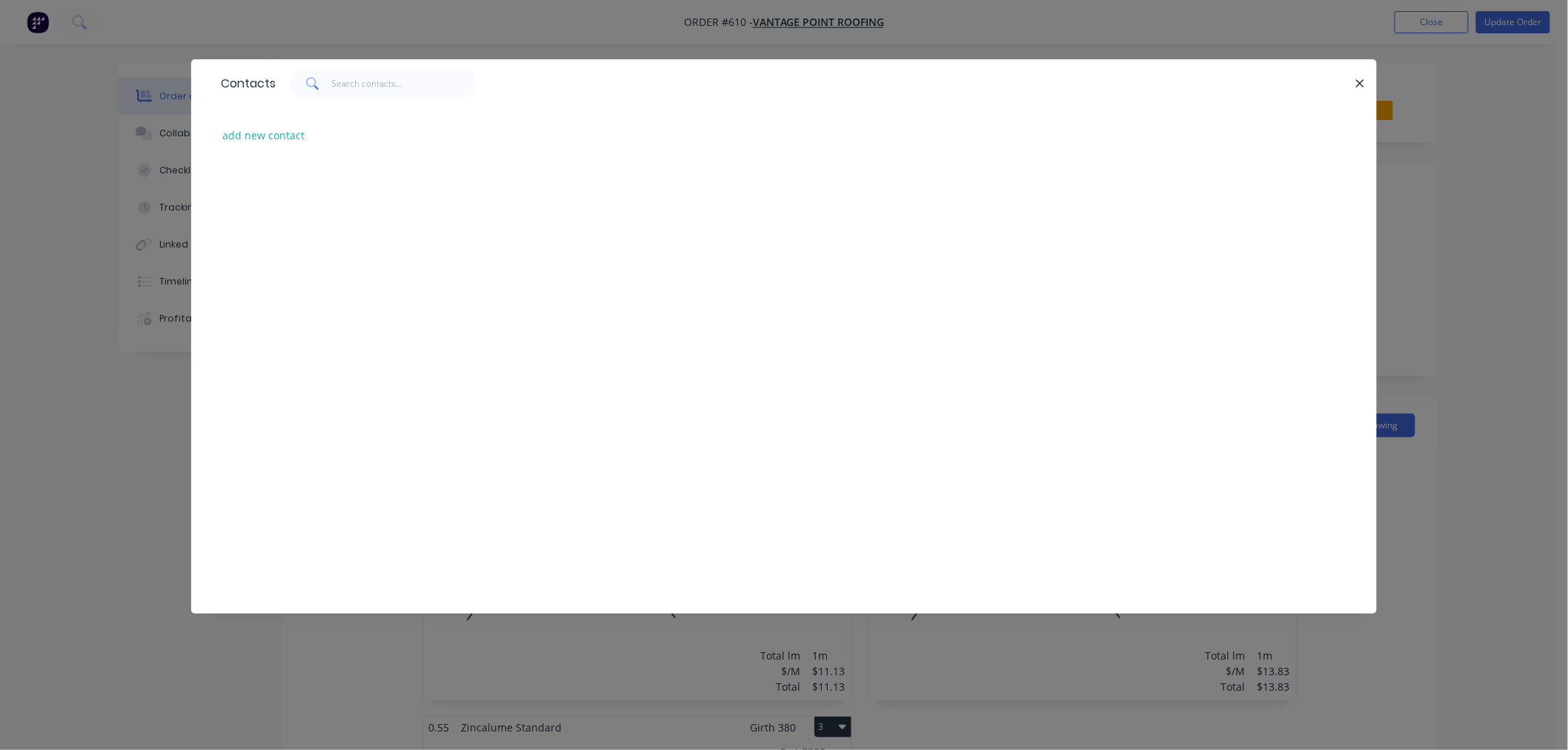
scroll to position [1272, 0]
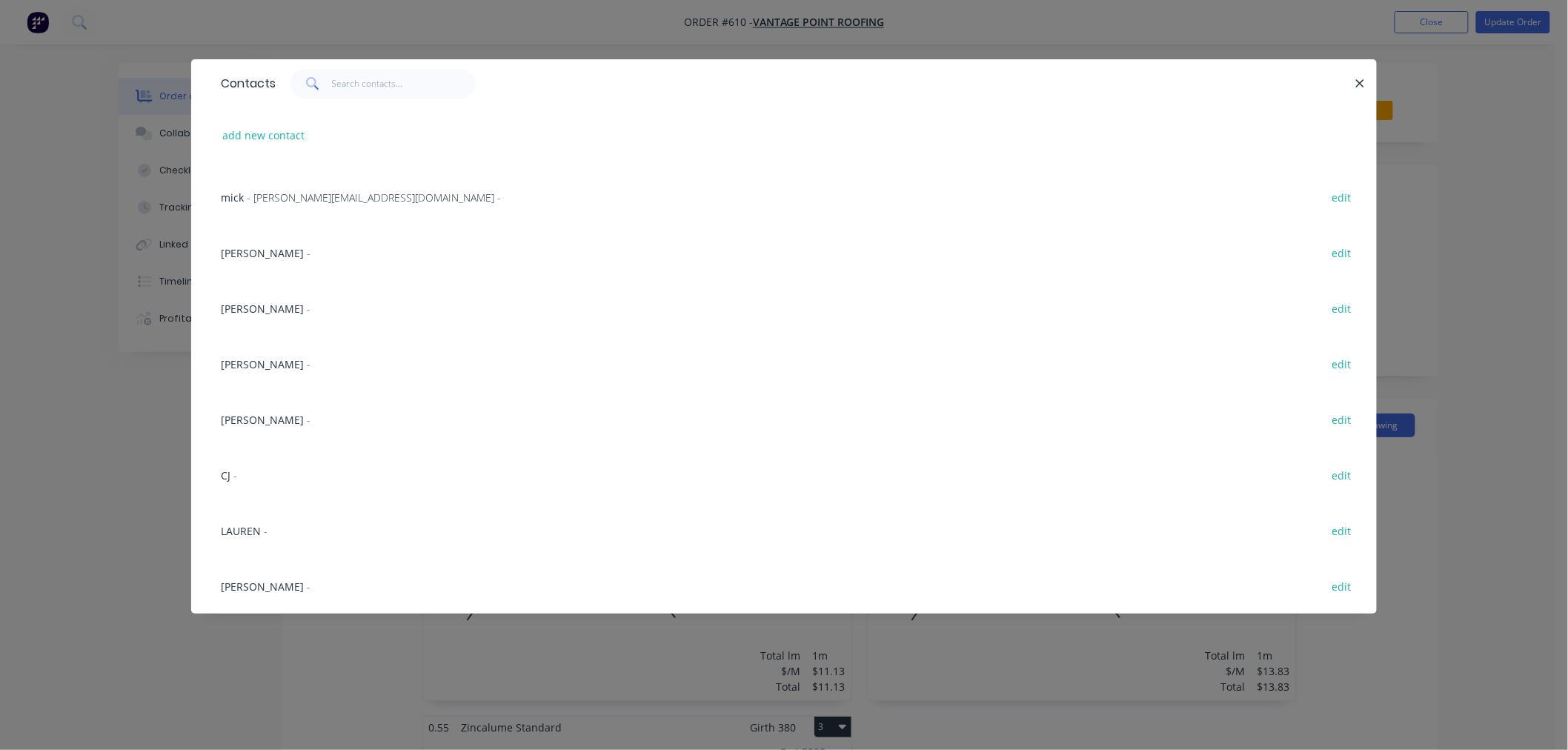
click at [267, 526] on span "-" at bounding box center [265, 530] width 4 height 14
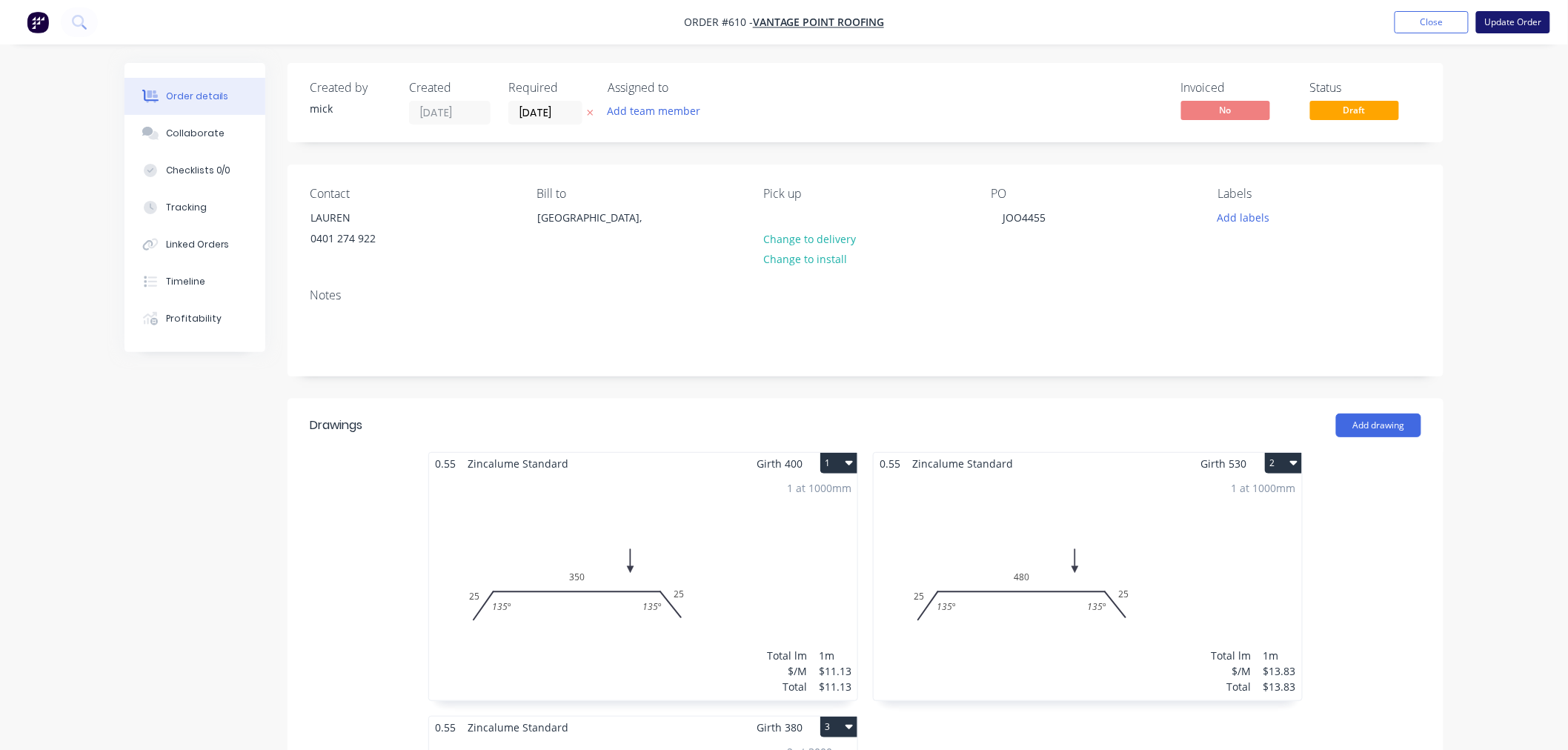
click at [1505, 23] on button "Update Order" at bounding box center [1514, 21] width 74 height 22
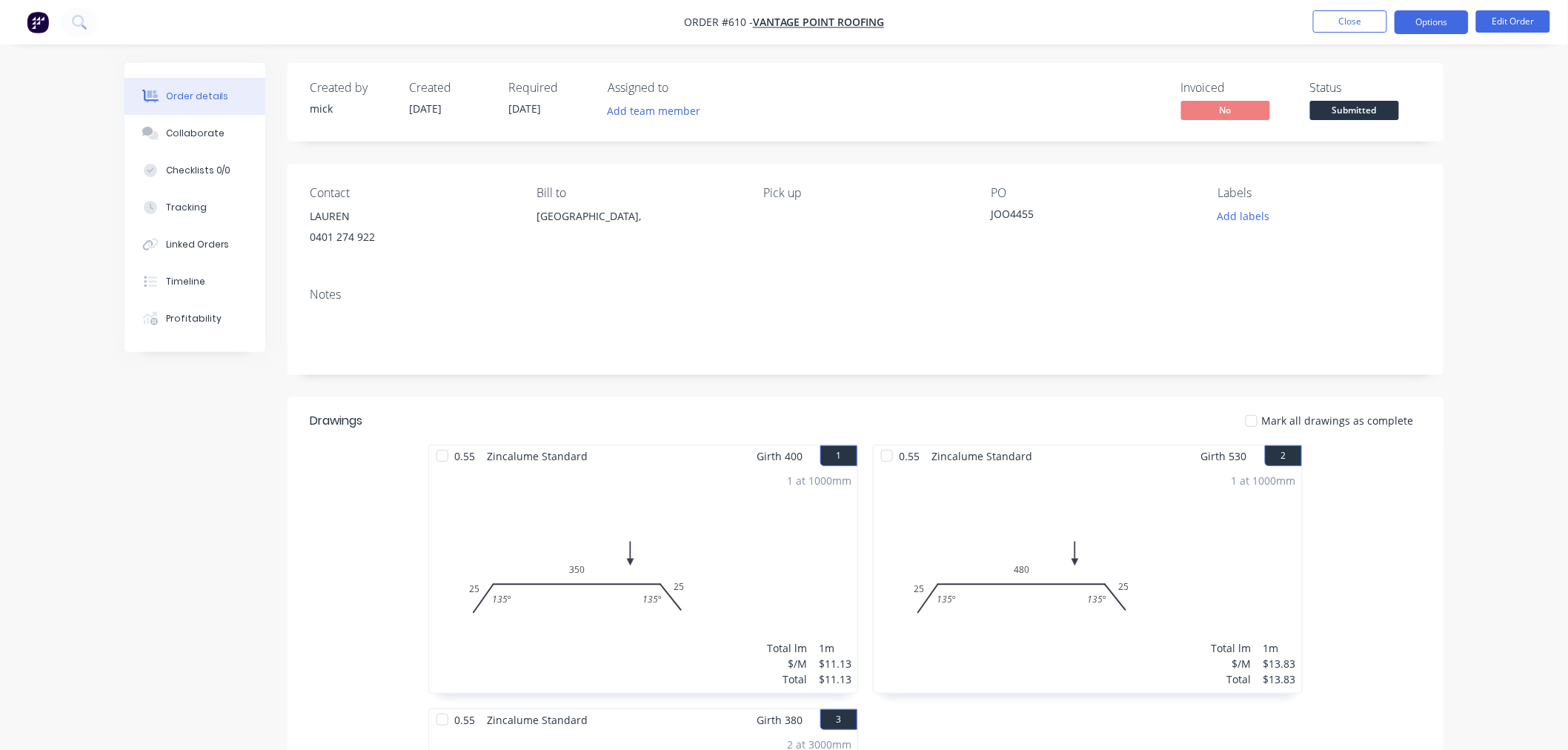
click at [1437, 20] on button "Options" at bounding box center [1432, 22] width 74 height 23
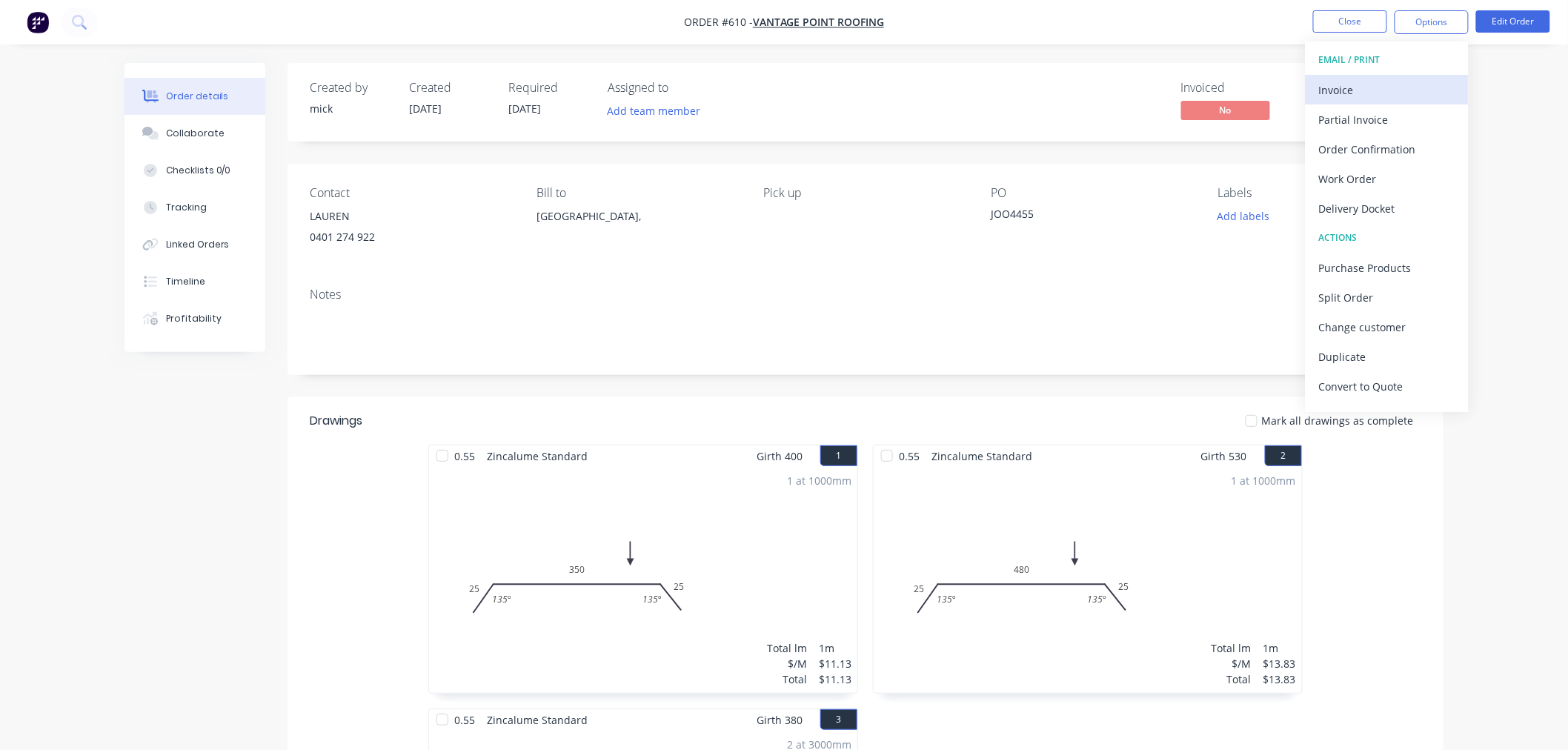
click at [1399, 89] on div "Invoice" at bounding box center [1387, 90] width 136 height 21
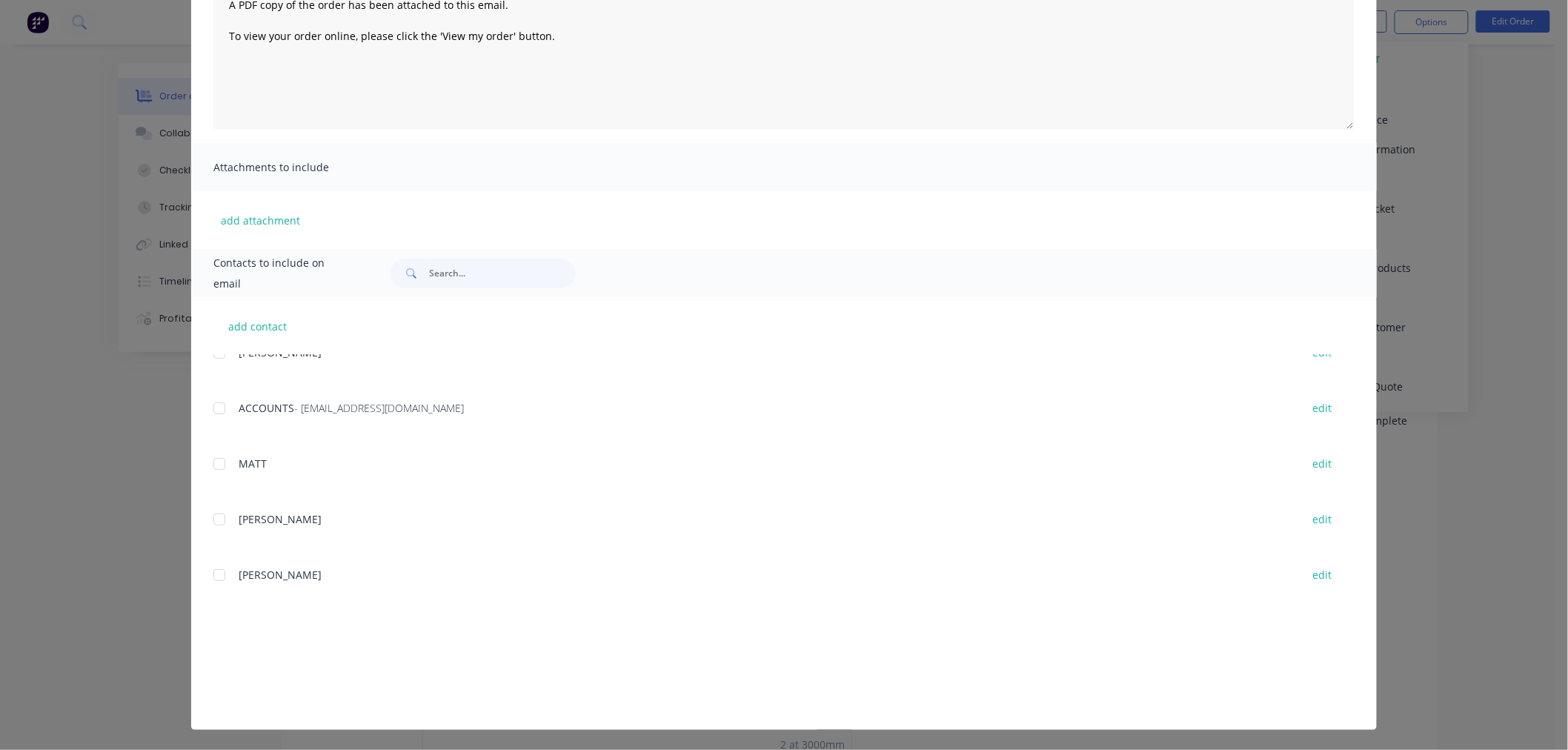
scroll to position [164, 0]
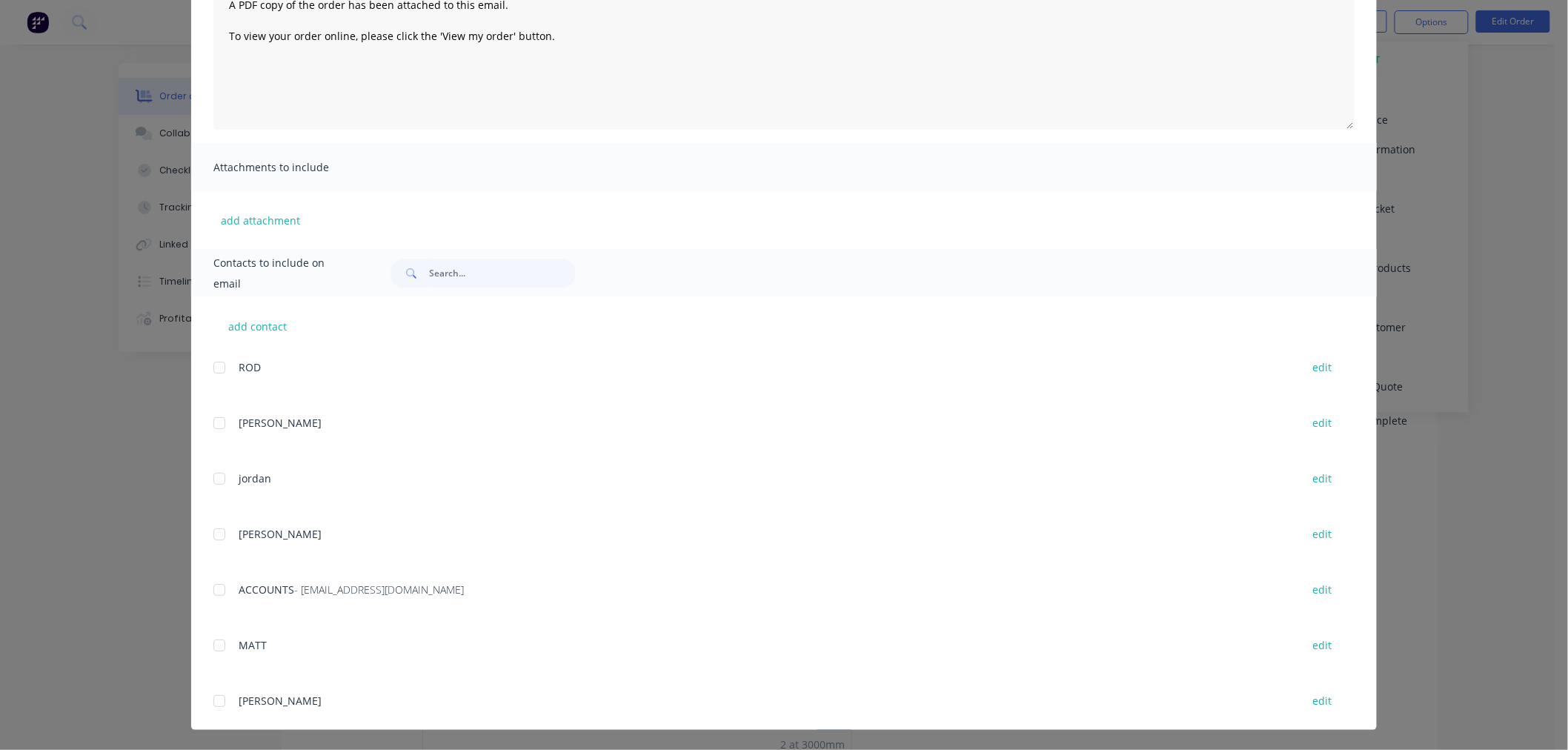
click at [210, 589] on div at bounding box center [219, 590] width 30 height 30
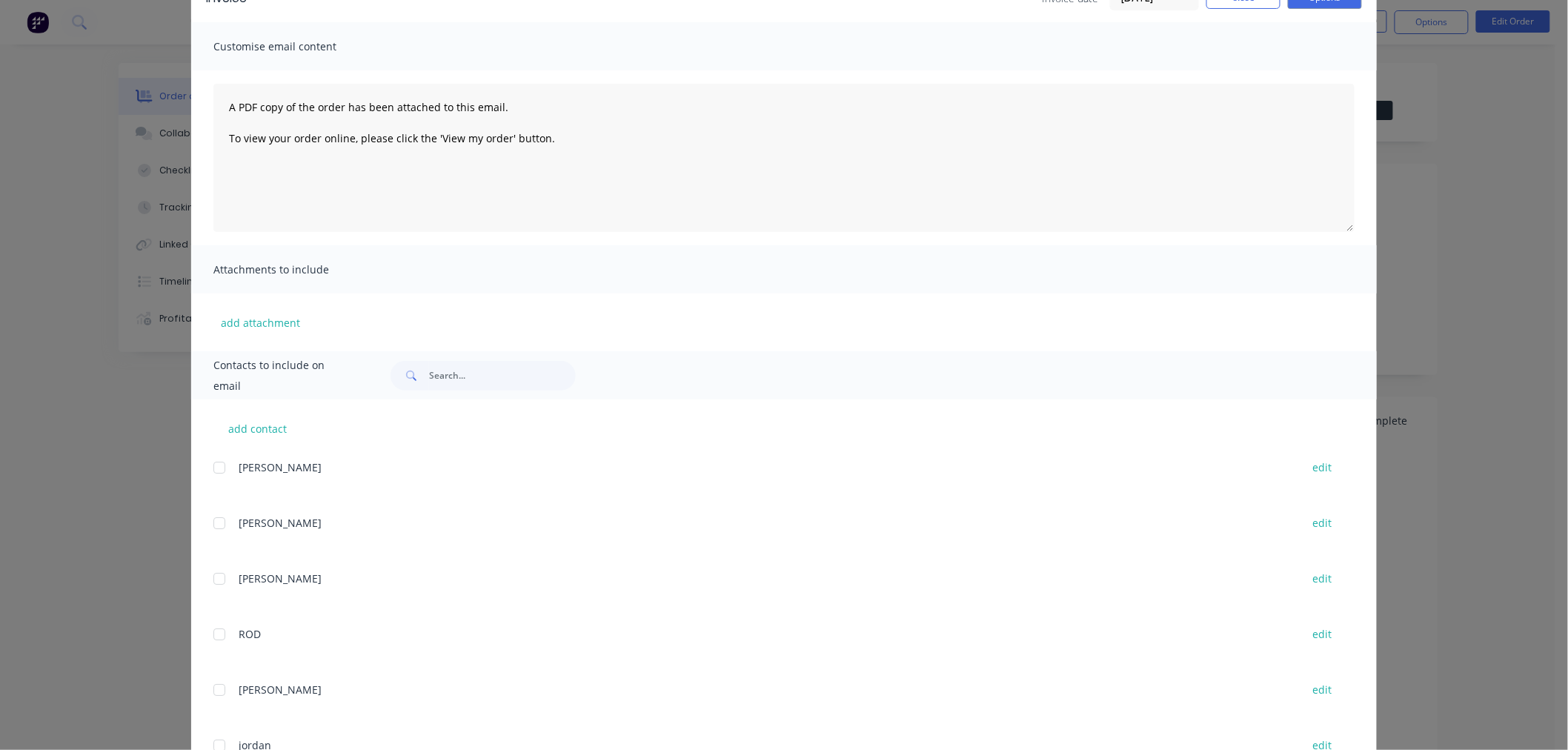
scroll to position [0, 0]
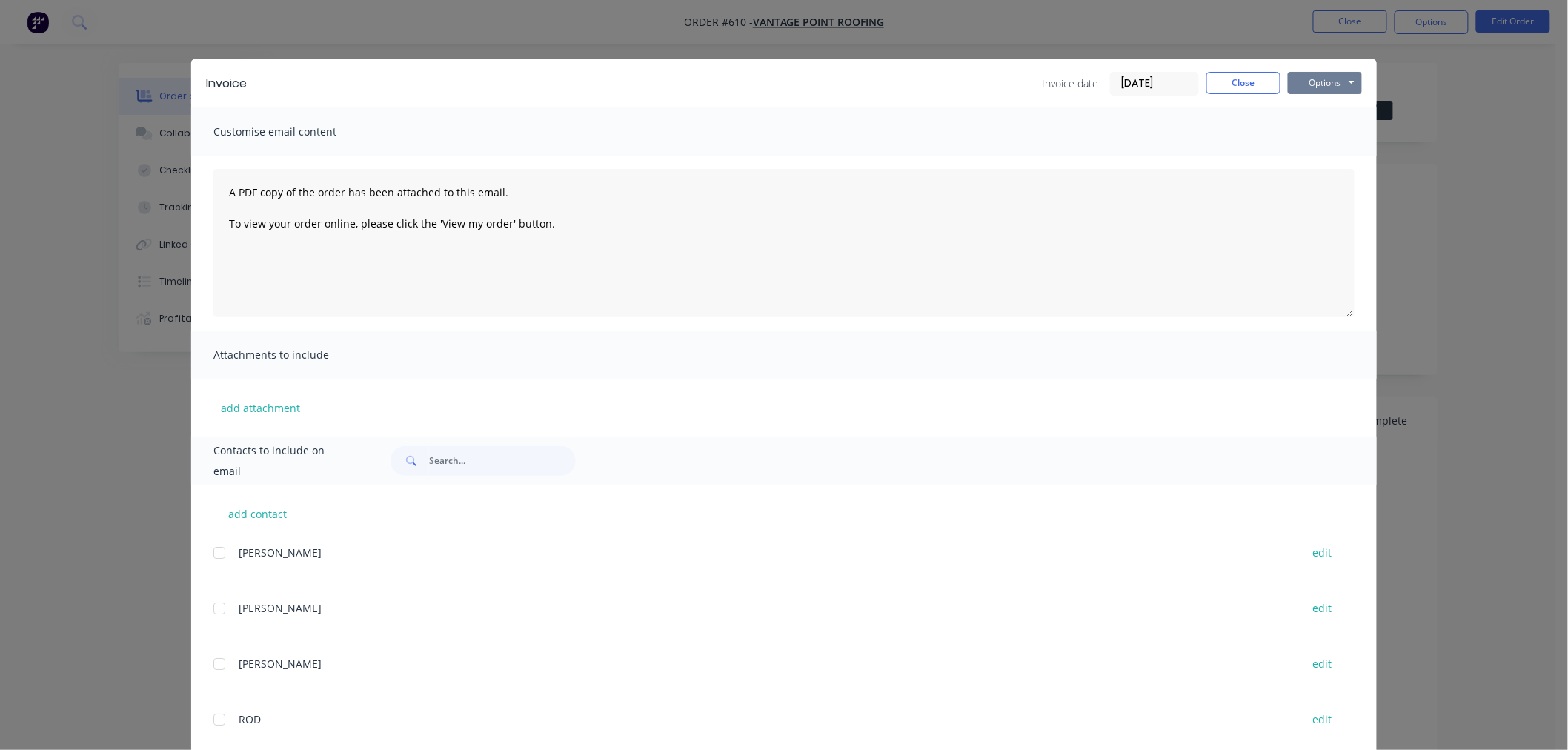
click at [1333, 77] on button "Options" at bounding box center [1325, 83] width 74 height 22
click at [1330, 155] on button "Email" at bounding box center [1336, 157] width 95 height 24
click at [1255, 78] on button "Close" at bounding box center [1243, 83] width 74 height 22
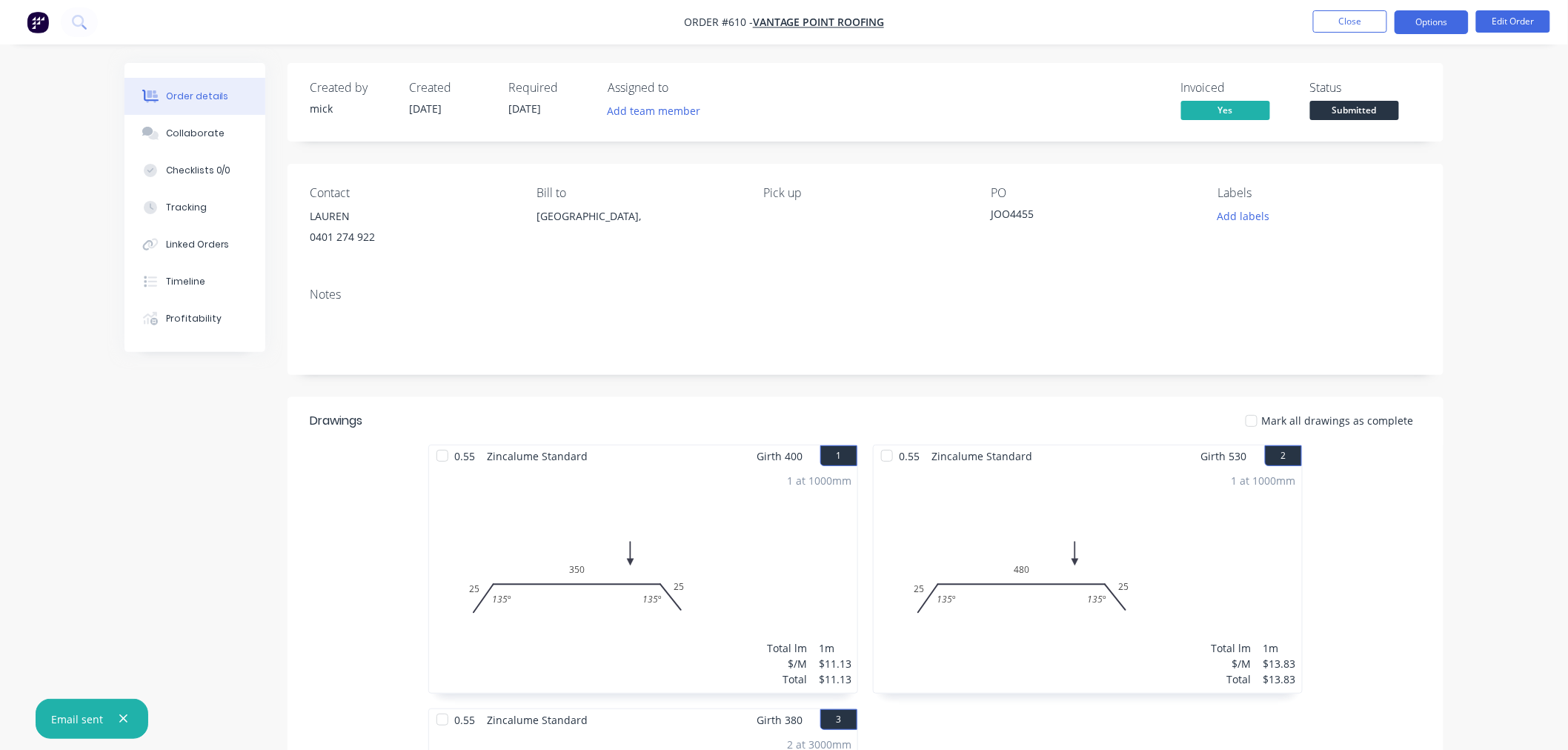
click at [1458, 20] on button "Options" at bounding box center [1432, 22] width 74 height 23
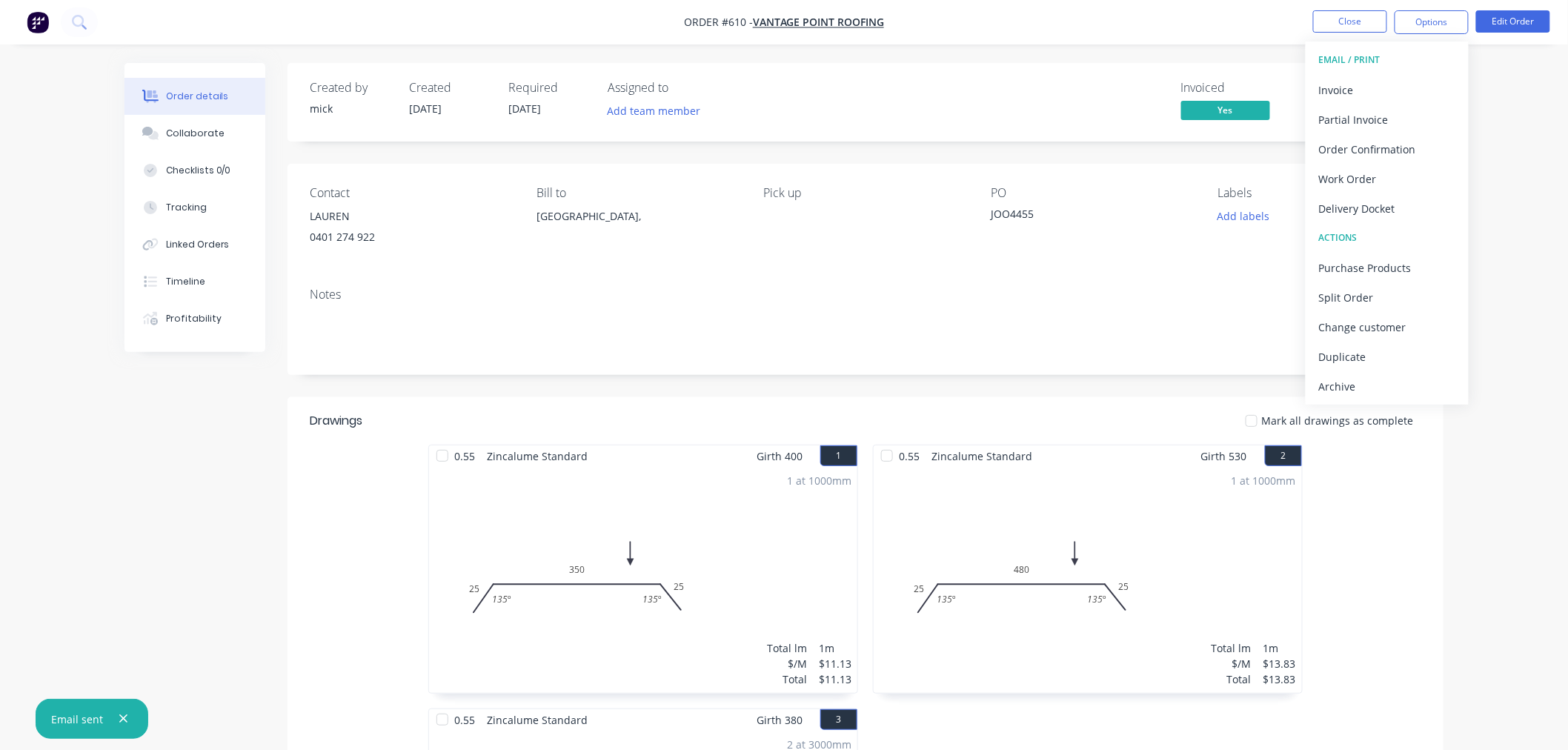
click at [1377, 202] on div "Delivery Docket" at bounding box center [1387, 209] width 136 height 21
click at [1384, 157] on div "Without pricing" at bounding box center [1387, 150] width 136 height 21
click at [40, 26] on img "button" at bounding box center [37, 21] width 22 height 22
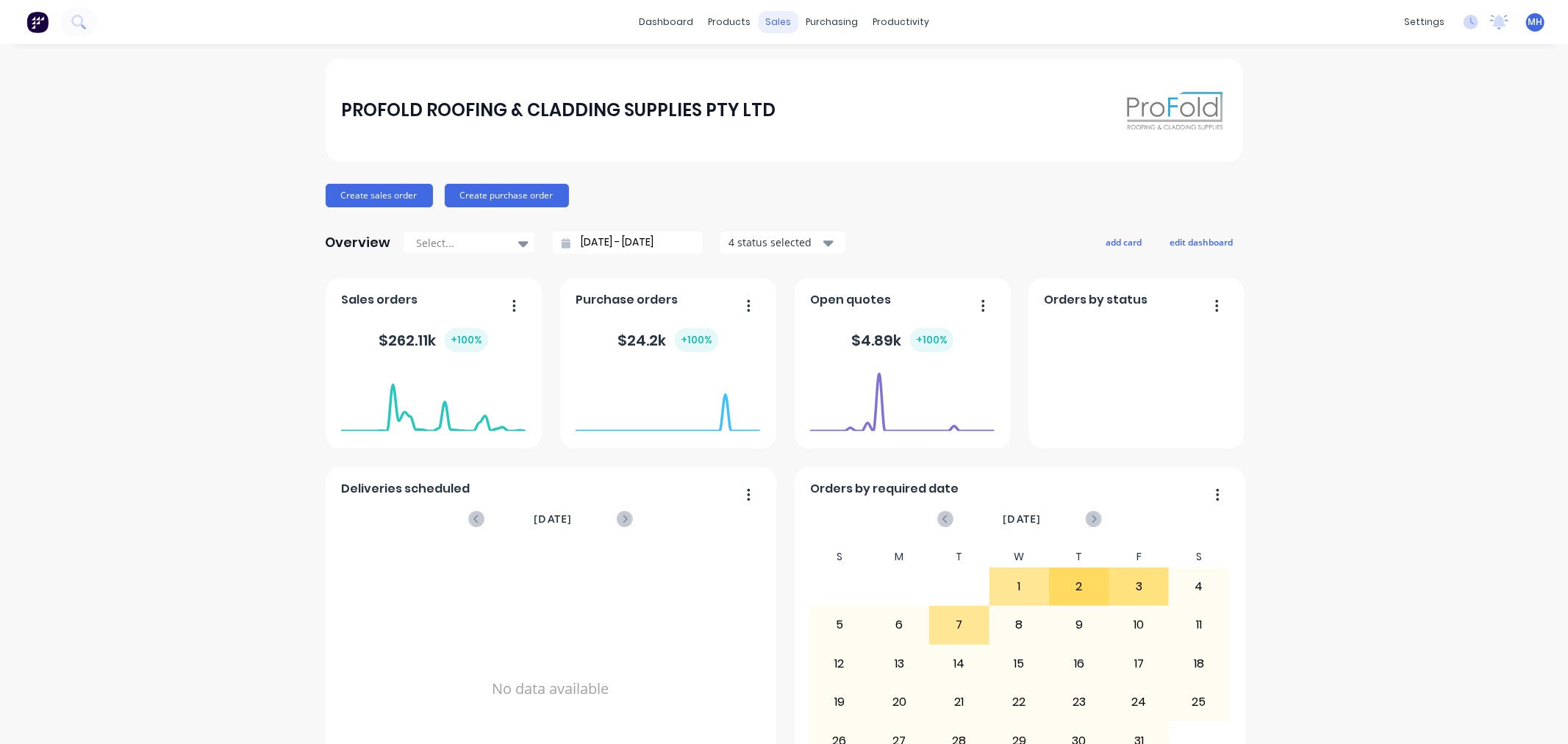
click at [780, 20] on div "sales" at bounding box center [778, 21] width 41 height 22
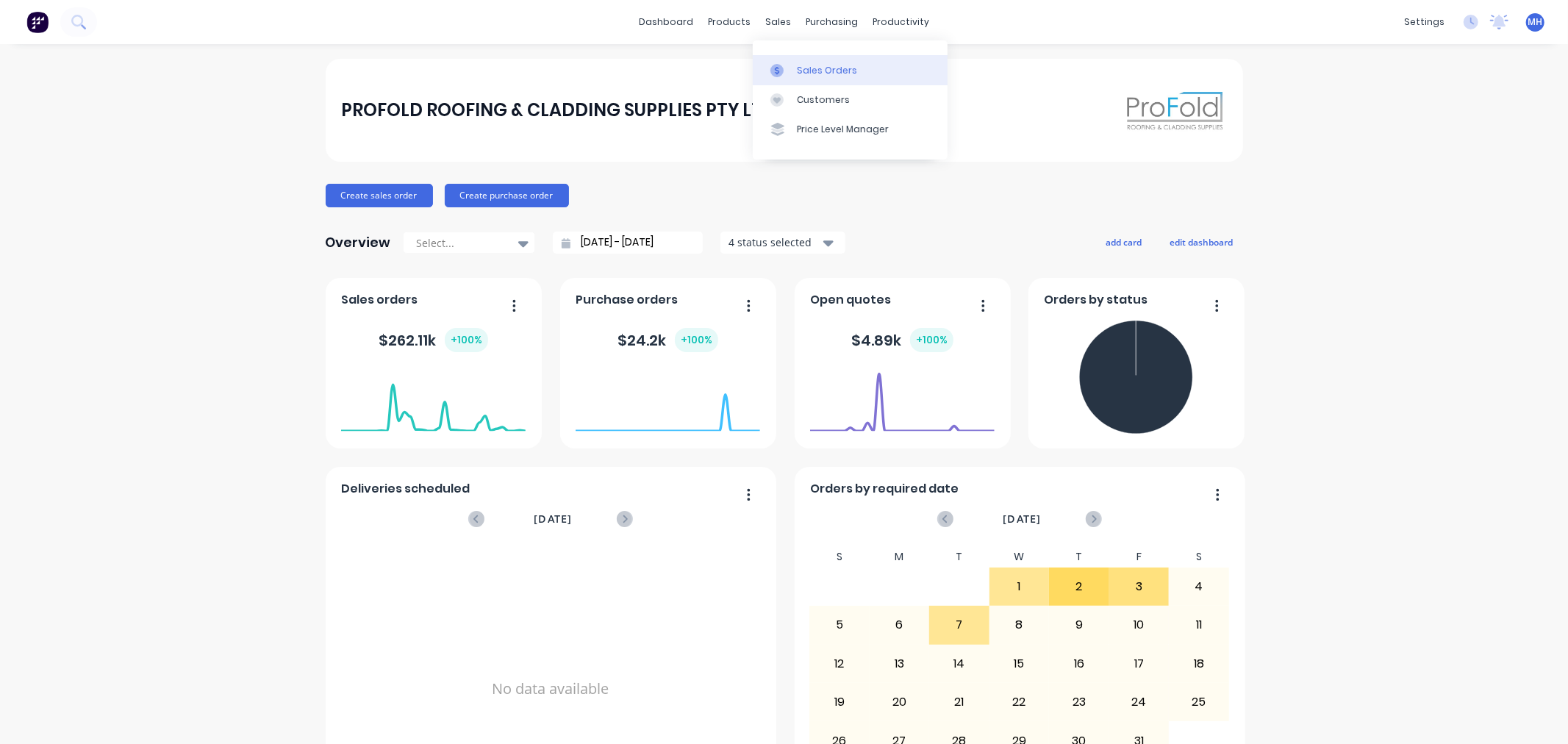
click at [828, 69] on div "Sales Orders" at bounding box center [827, 70] width 61 height 13
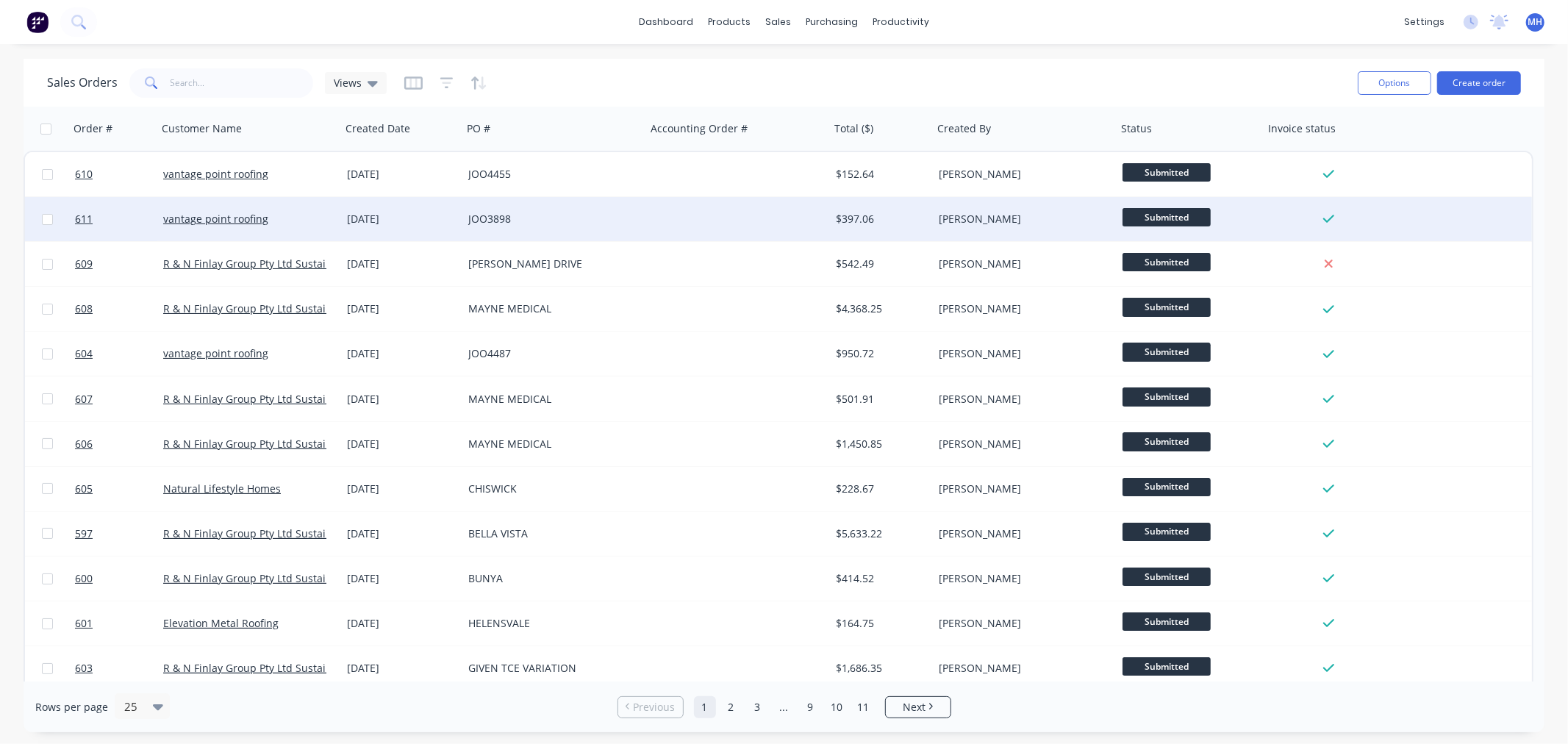
click at [499, 225] on div "JOO3898" at bounding box center [550, 219] width 163 height 14
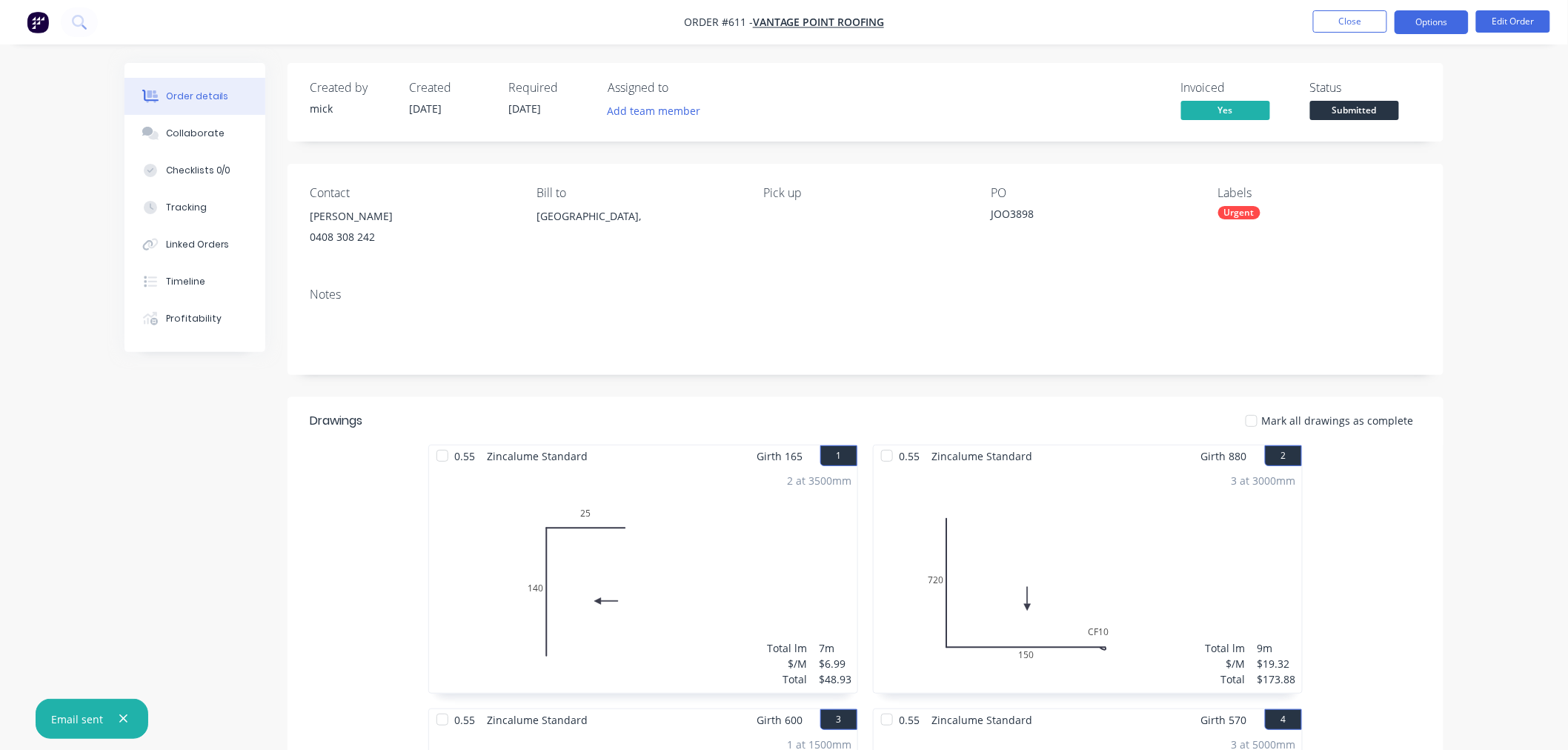
click at [1457, 30] on button "Options" at bounding box center [1432, 22] width 74 height 23
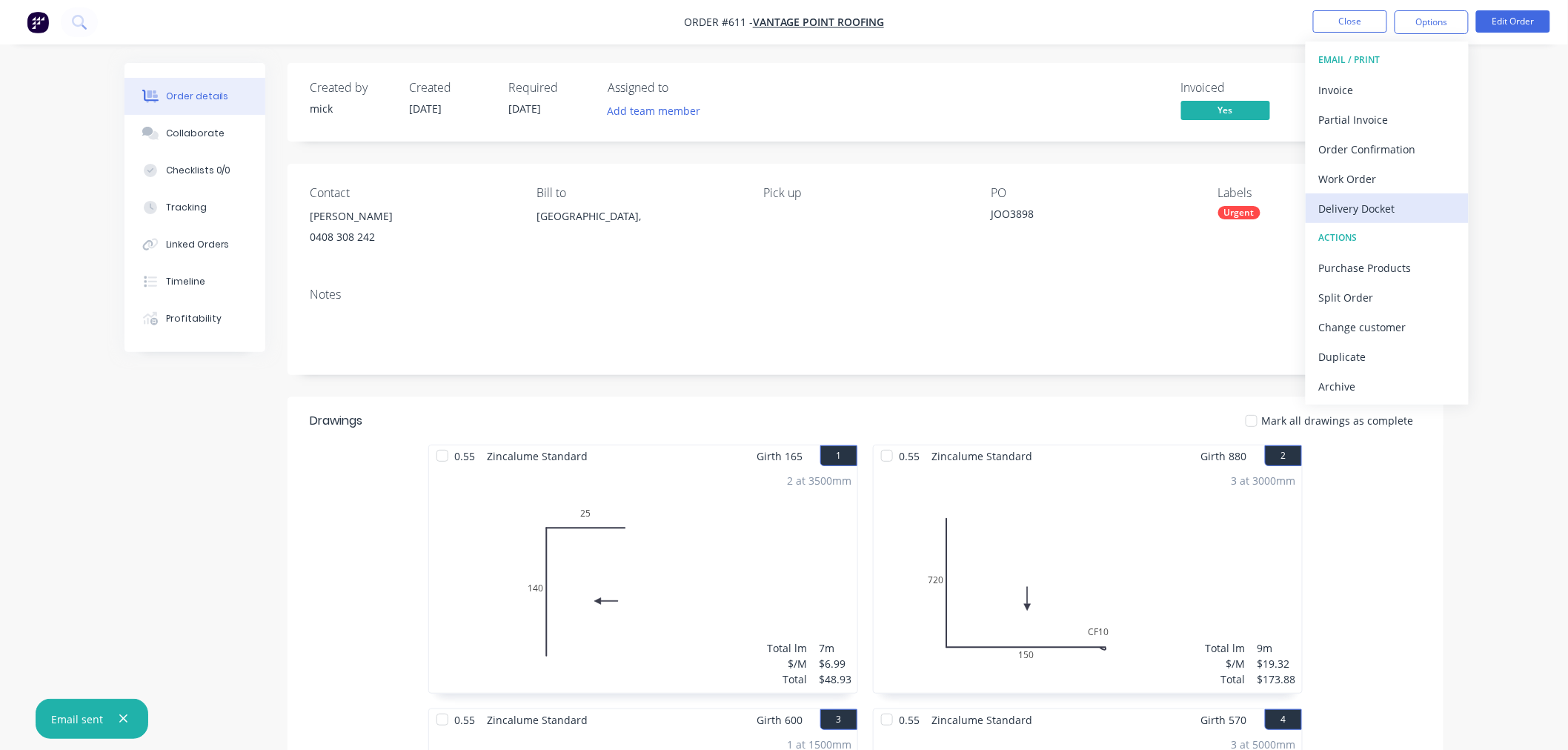
click at [1386, 206] on div "Delivery Docket" at bounding box center [1387, 209] width 136 height 21
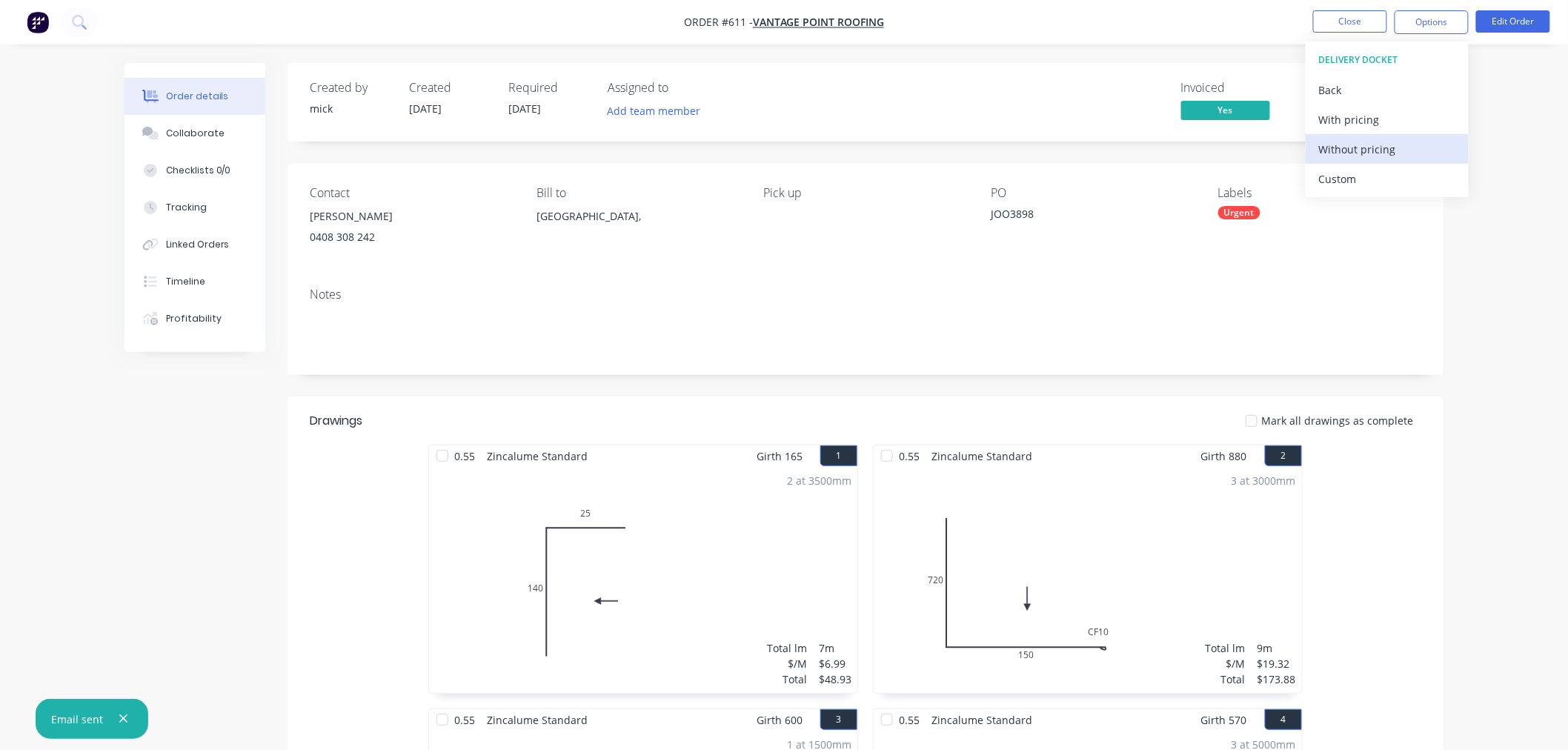
click at [1368, 149] on div "Without pricing" at bounding box center [1387, 150] width 136 height 21
click at [36, 23] on img "button" at bounding box center [37, 21] width 22 height 22
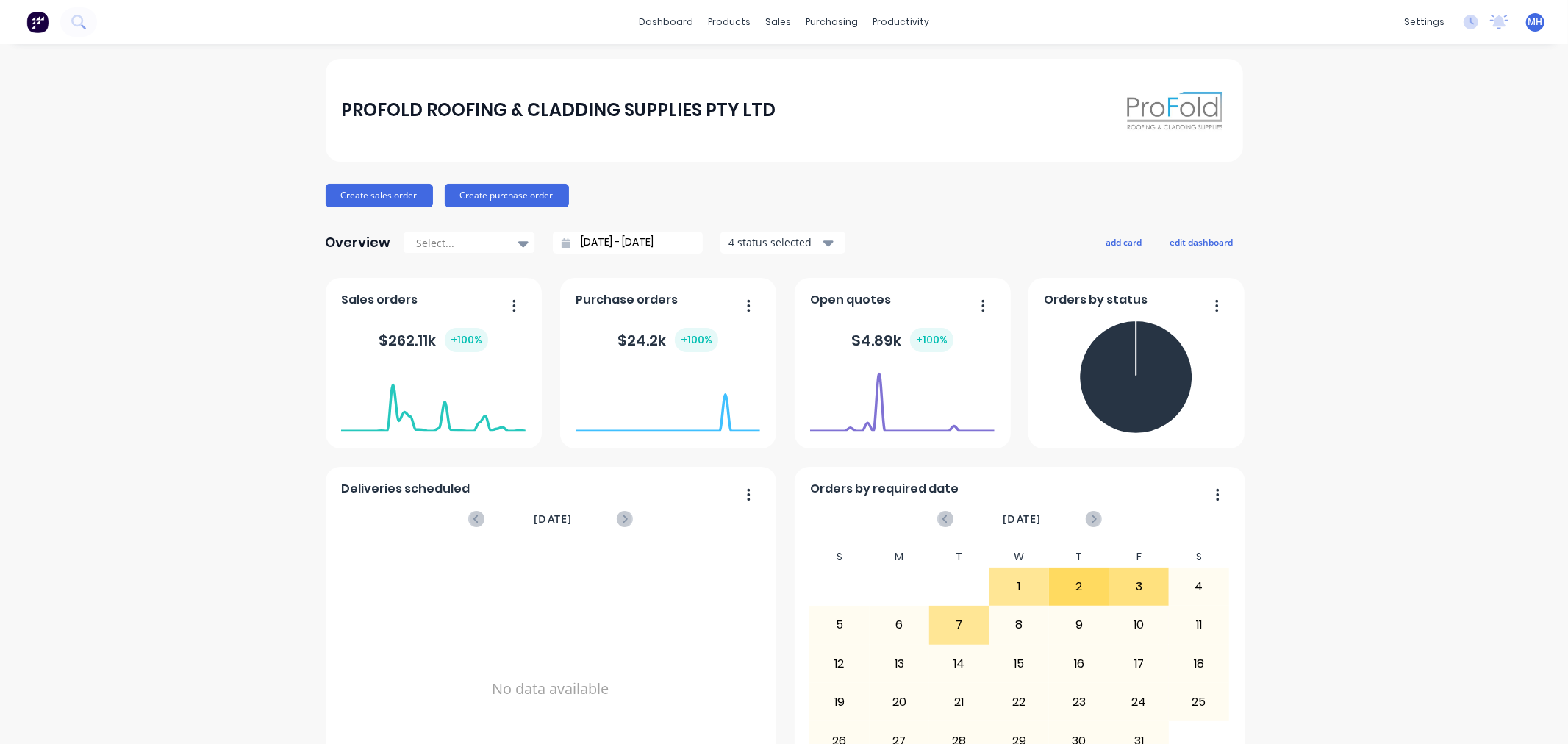
click at [768, 6] on div "dashboard products sales purchasing productivity dashboard products Product Cat…" at bounding box center [784, 22] width 1568 height 44
click at [784, 28] on div "sales" at bounding box center [778, 21] width 41 height 22
click at [807, 64] on div "Sales Orders" at bounding box center [827, 70] width 61 height 13
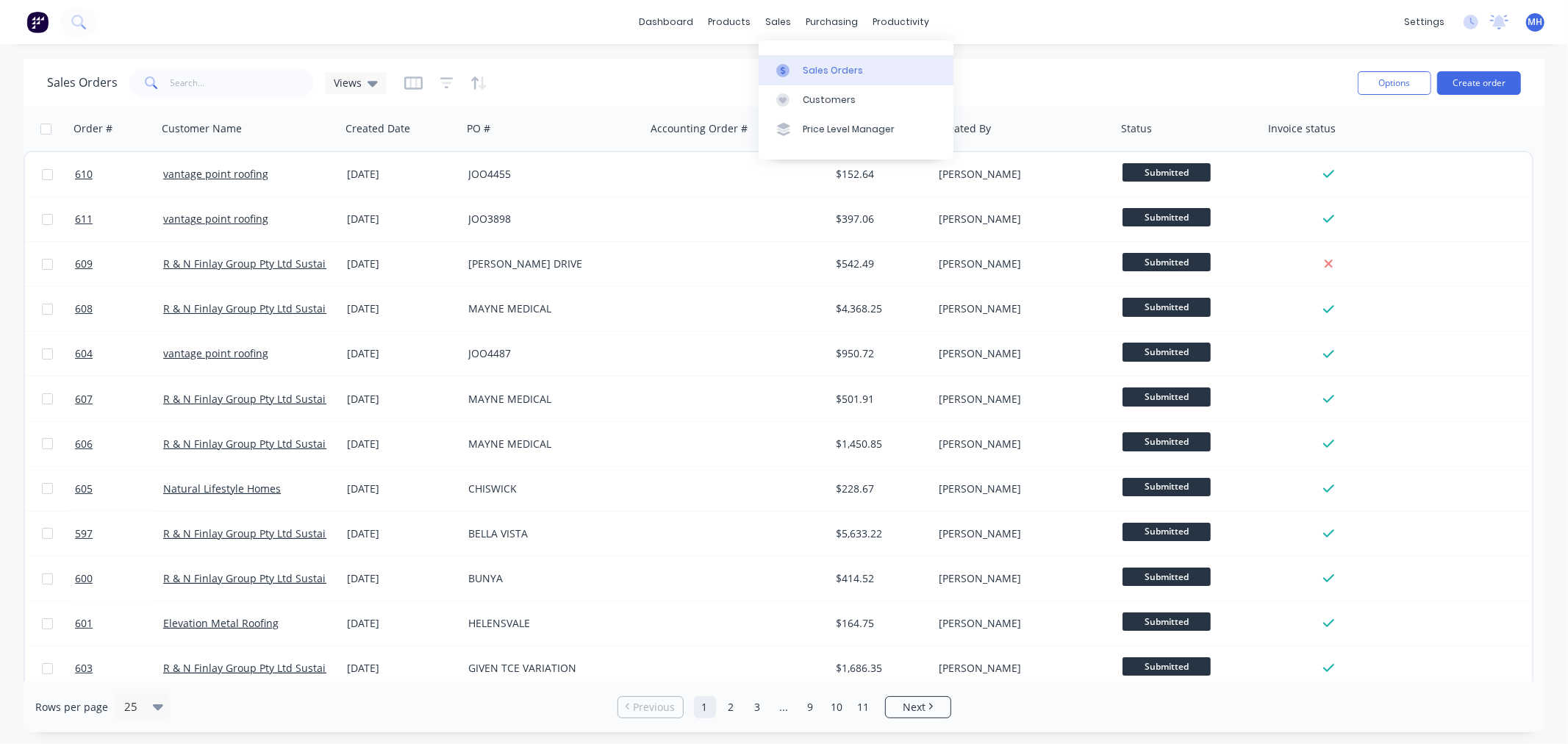
click at [832, 64] on div "Sales Orders" at bounding box center [833, 70] width 61 height 13
click at [1494, 90] on button "Create order" at bounding box center [1479, 83] width 84 height 23
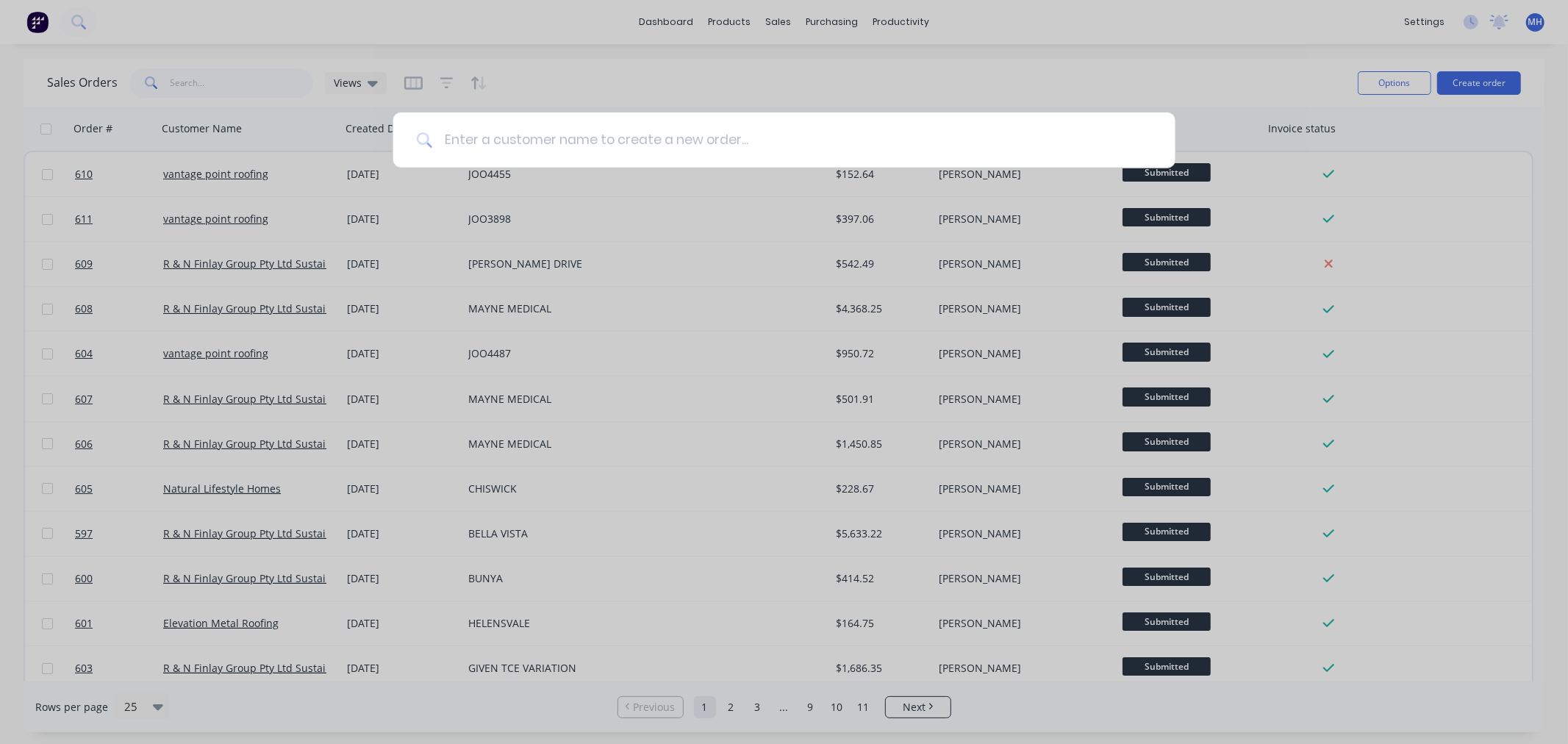
click at [768, 142] on input at bounding box center [792, 140] width 719 height 55
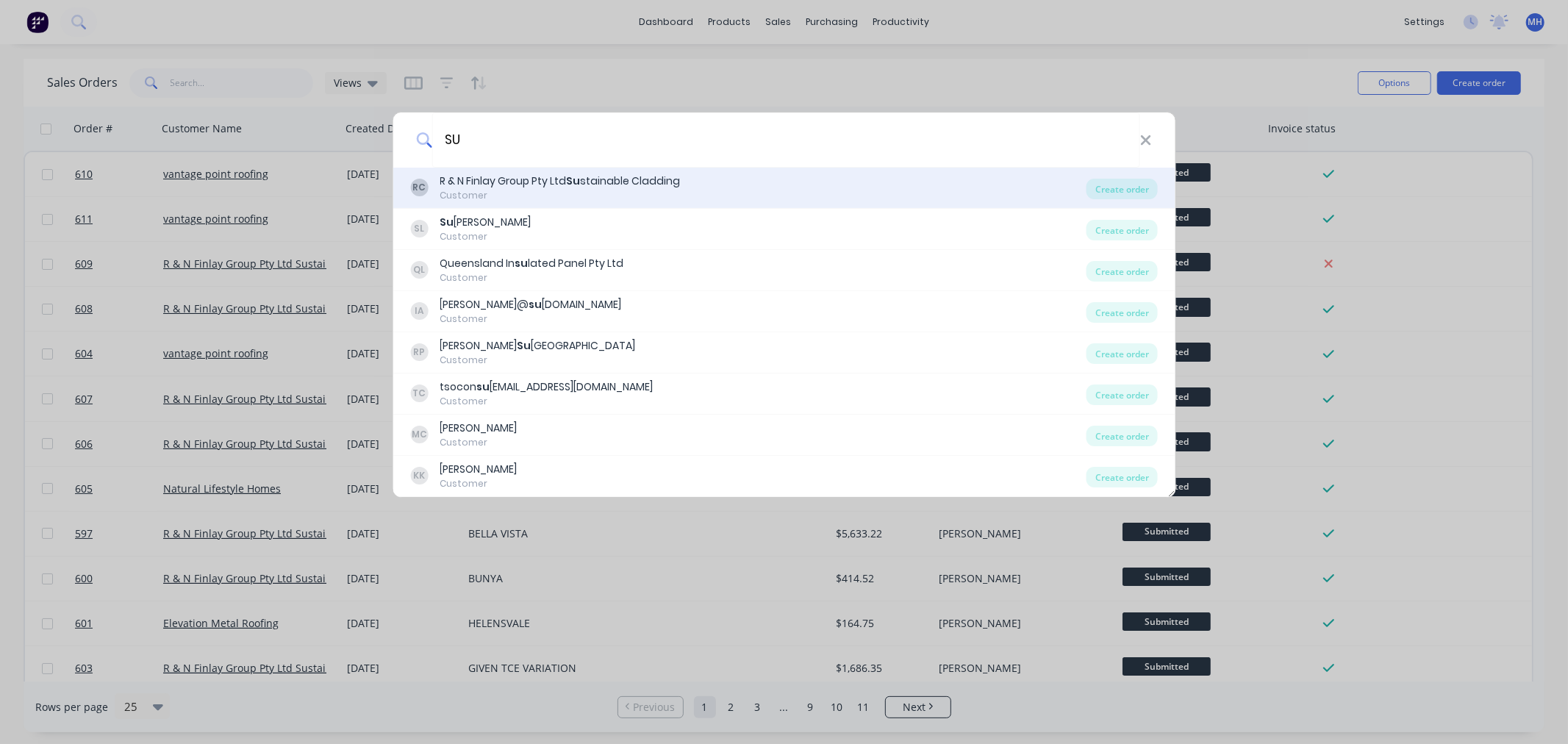
type input "SU"
click at [729, 200] on div "RC R & N Finlay Group Pty Ltd Su stainable Cladding Customer" at bounding box center [748, 188] width 677 height 29
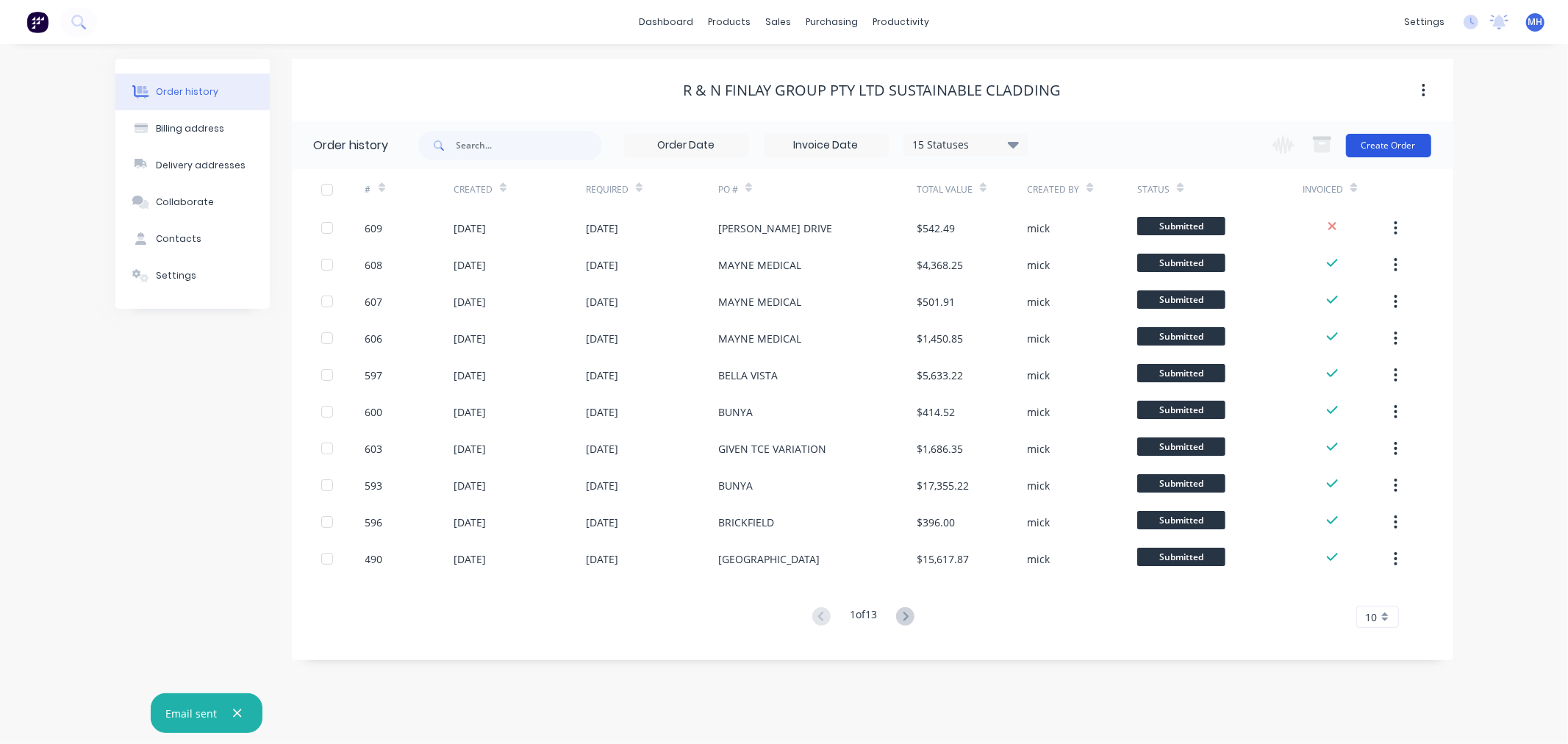
click at [1407, 138] on button "Create Order" at bounding box center [1389, 146] width 85 height 23
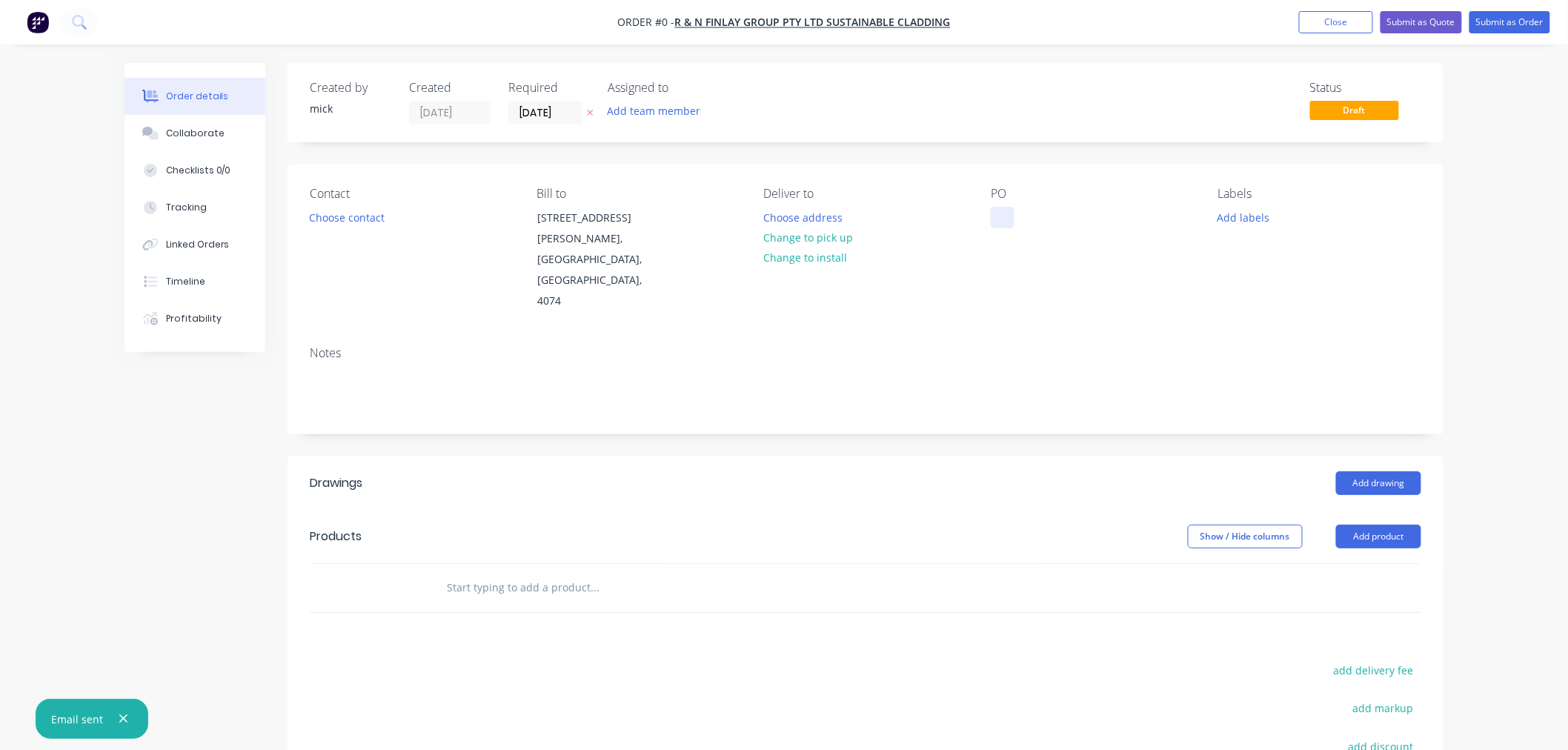
click at [1013, 221] on div at bounding box center [1002, 218] width 23 height 21
click at [375, 219] on div "Order details Collaborate Checklists 0/0 Tracking Linked Orders Timeline Profit…" at bounding box center [784, 527] width 1349 height 928
click at [366, 218] on button "Choose contact" at bounding box center [347, 217] width 91 height 20
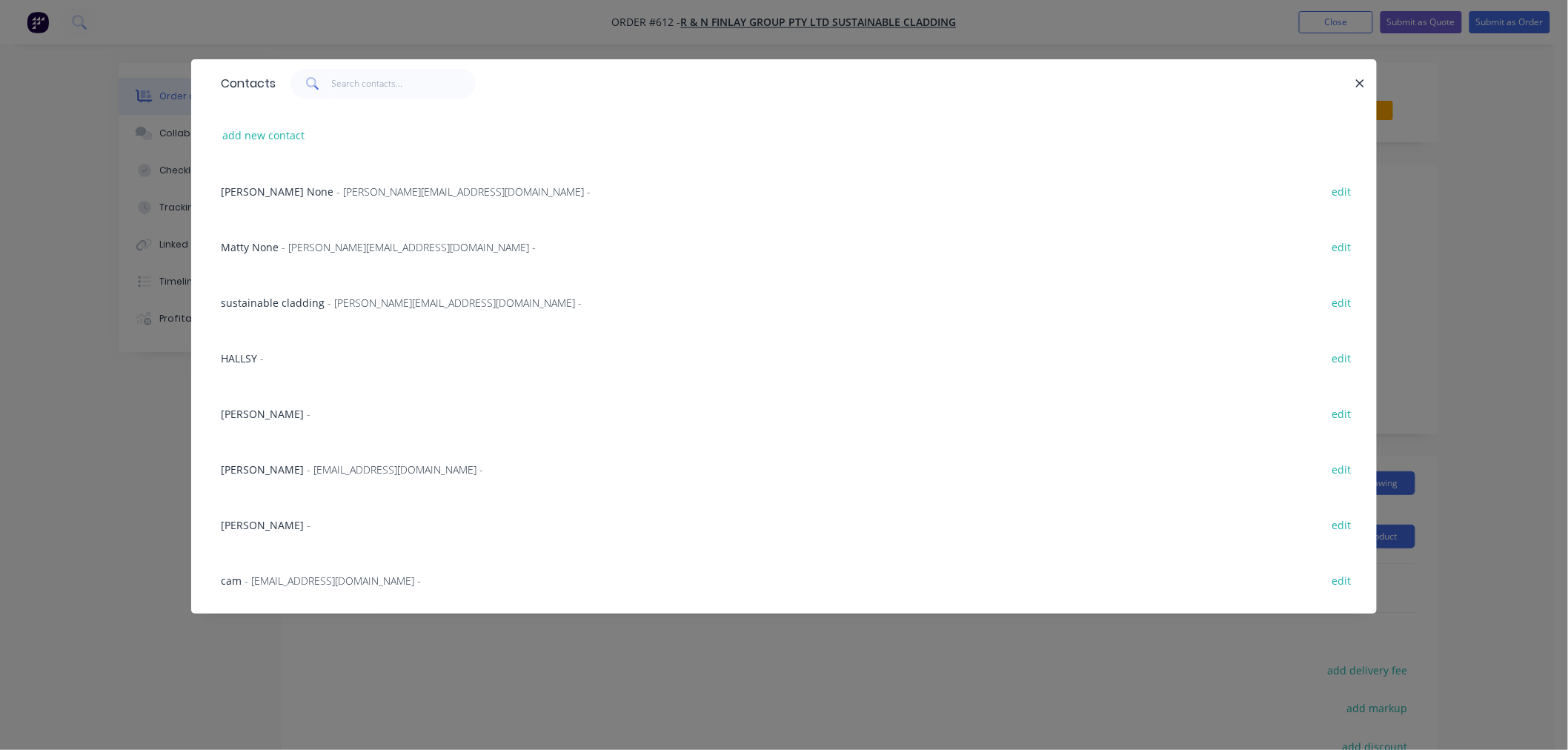
click at [424, 190] on span "- [PERSON_NAME][EMAIL_ADDRESS][DOMAIN_NAME] -" at bounding box center [464, 191] width 255 height 14
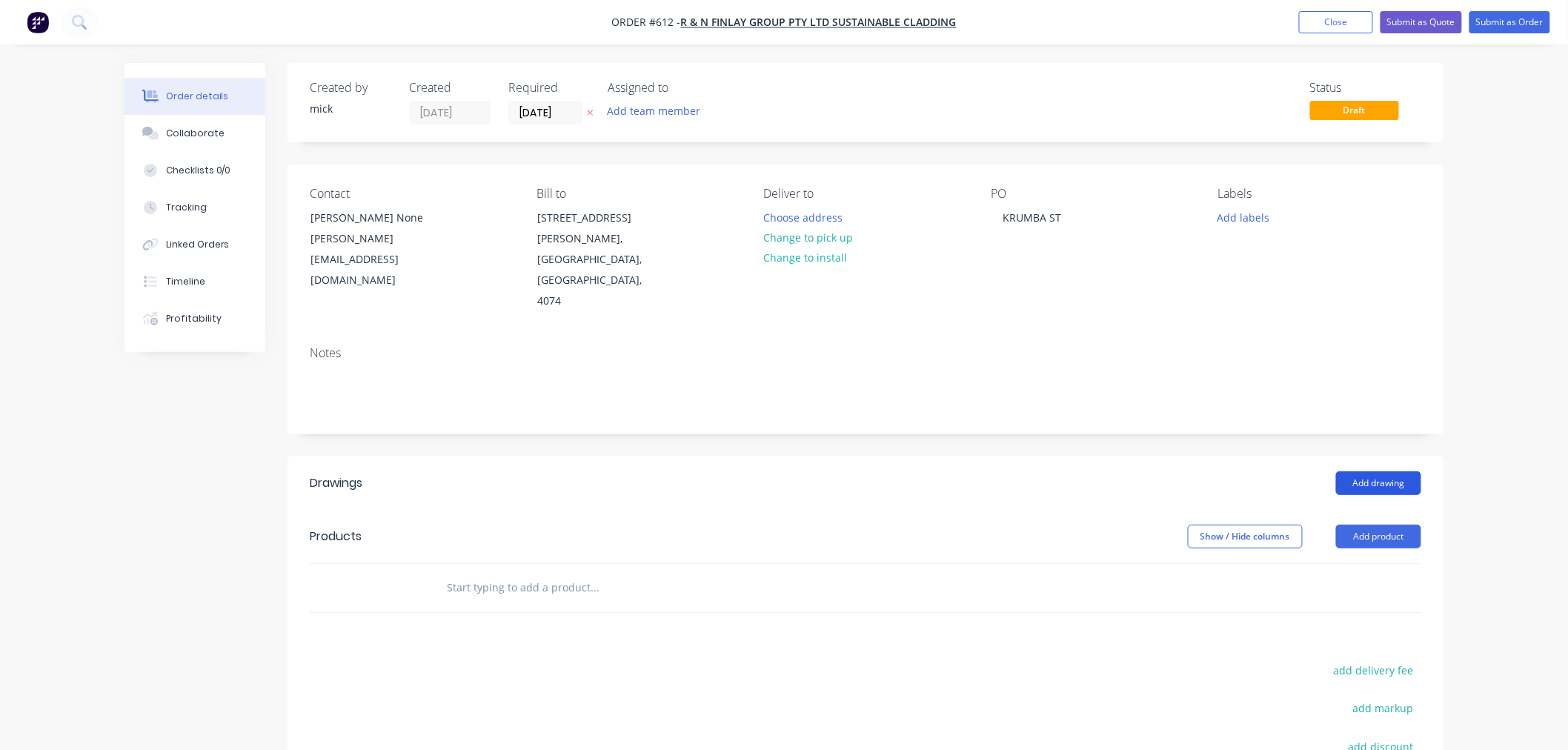
click at [1397, 471] on button "Add drawing" at bounding box center [1379, 483] width 86 height 23
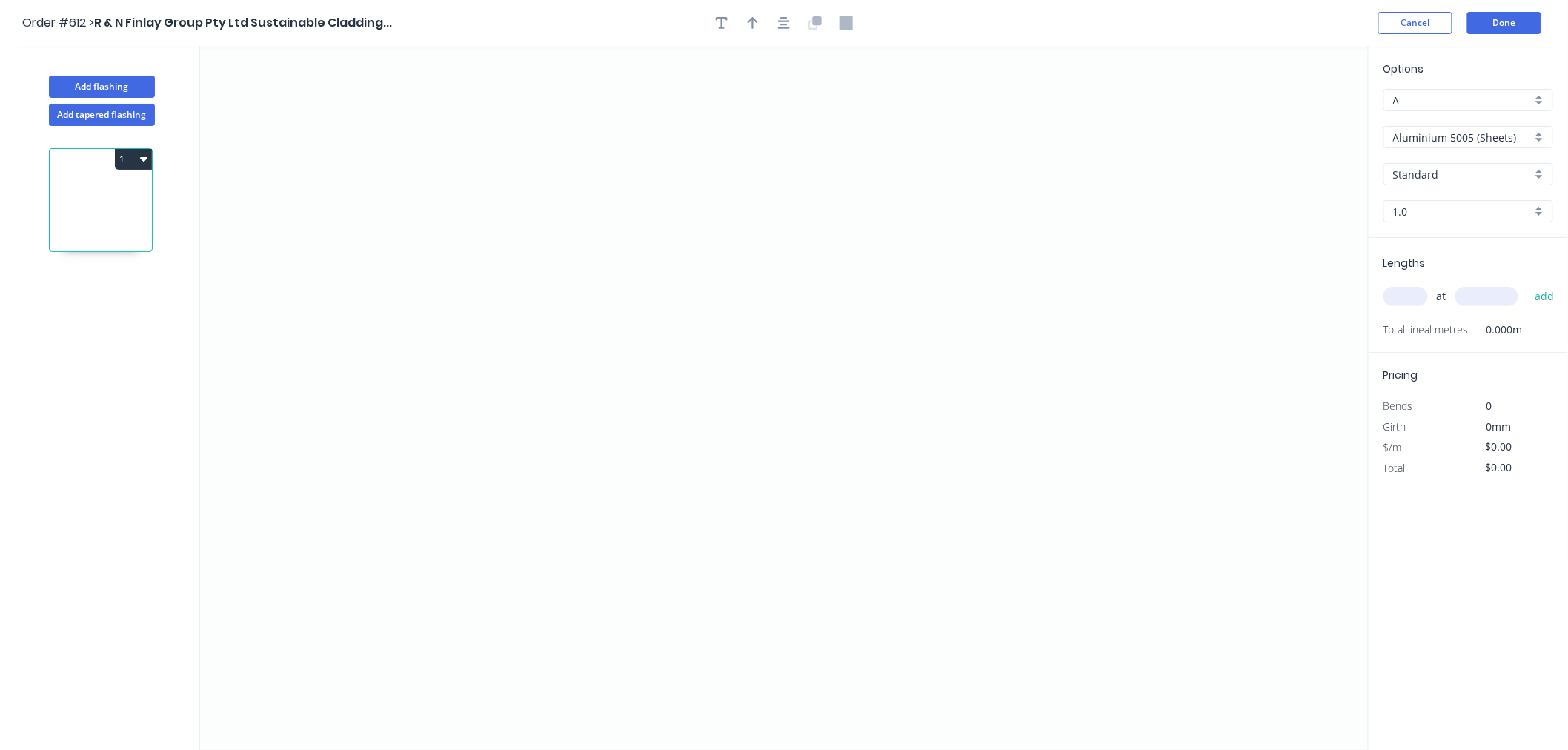
click at [1524, 130] on input "Aluminium 5005 (Sheets)" at bounding box center [1463, 137] width 139 height 16
click at [1461, 257] on div "Vestis One - Standard Range" at bounding box center [1468, 266] width 168 height 26
type input "Vestis One - Standard Range"
type input "Anthracite Grey"
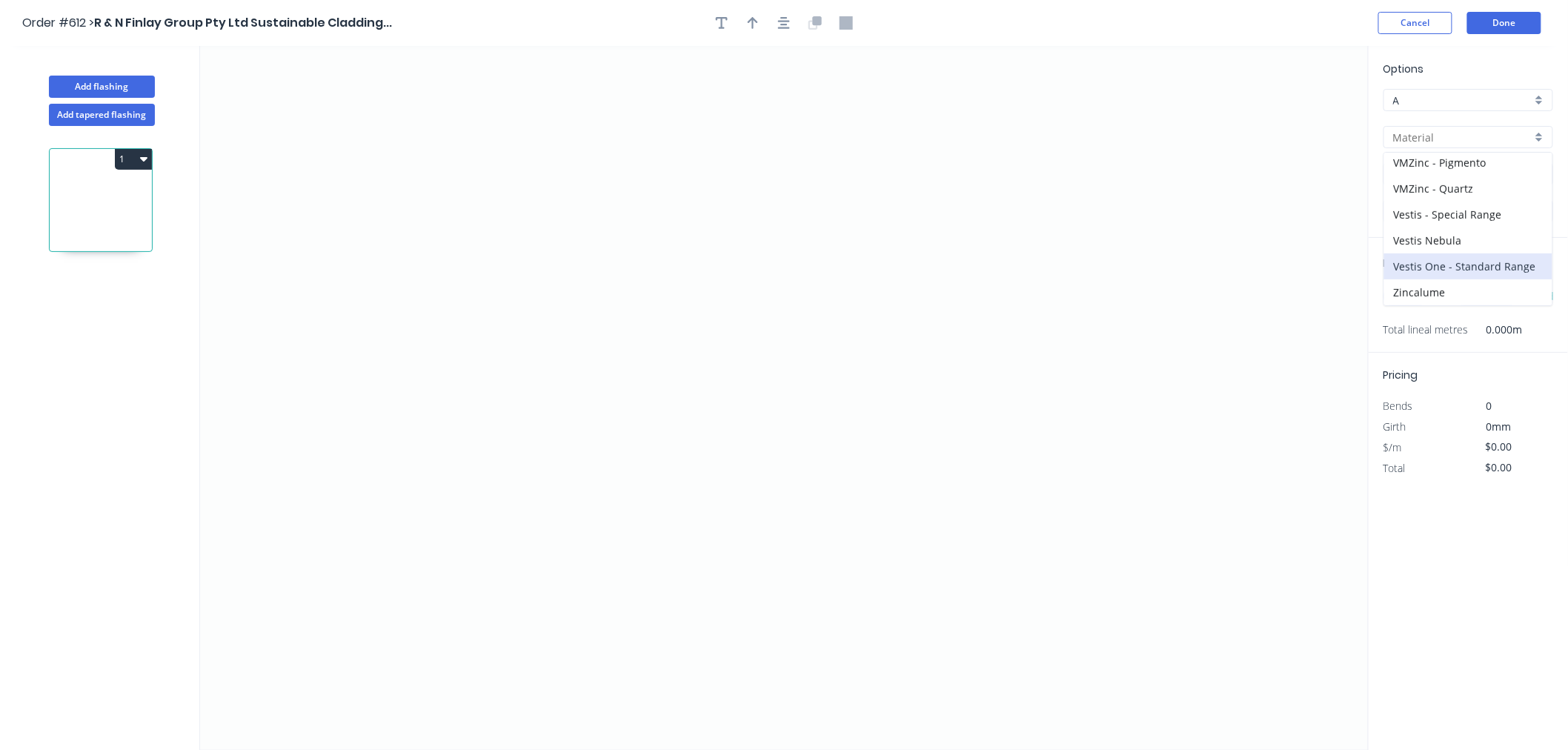
type input "0.8"
click at [1458, 164] on div "Anthracite Grey" at bounding box center [1469, 174] width 170 height 22
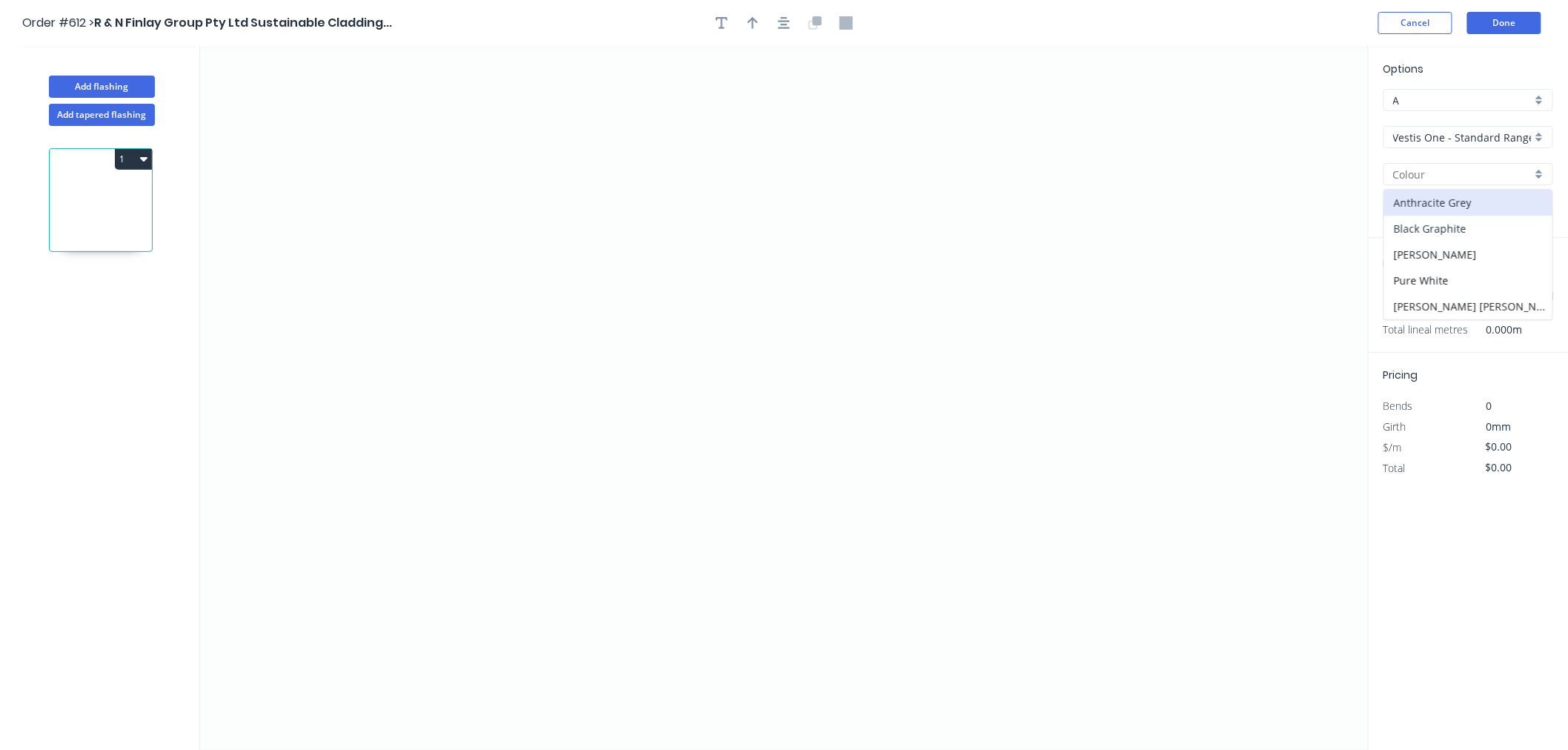
click at [1450, 219] on div "Black Graphite" at bounding box center [1468, 228] width 168 height 26
type input "Black Graphite"
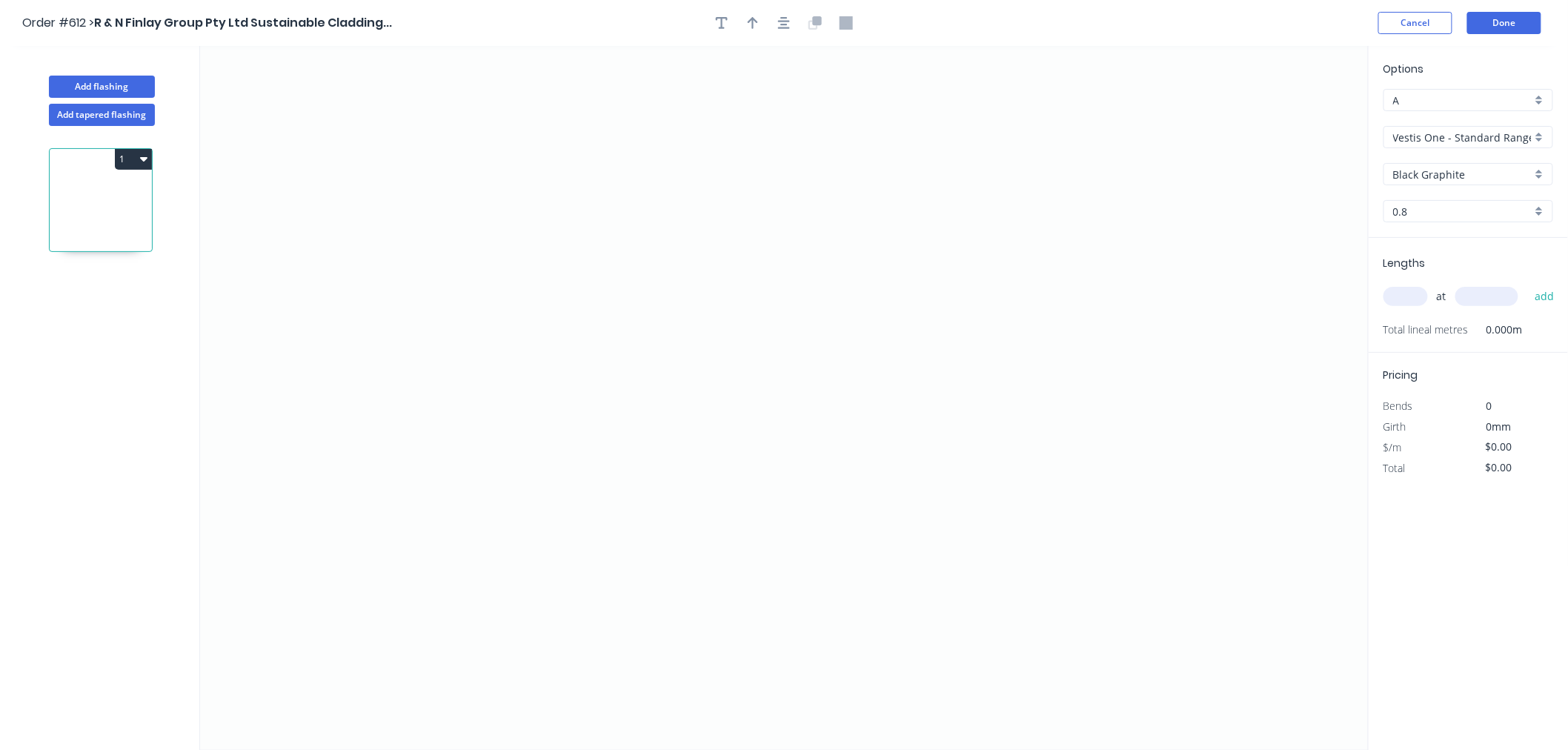
click at [1415, 304] on input "text" at bounding box center [1407, 296] width 45 height 19
click at [1414, 304] on input "text" at bounding box center [1407, 296] width 45 height 19
click at [1418, 302] on input "text" at bounding box center [1407, 296] width 45 height 19
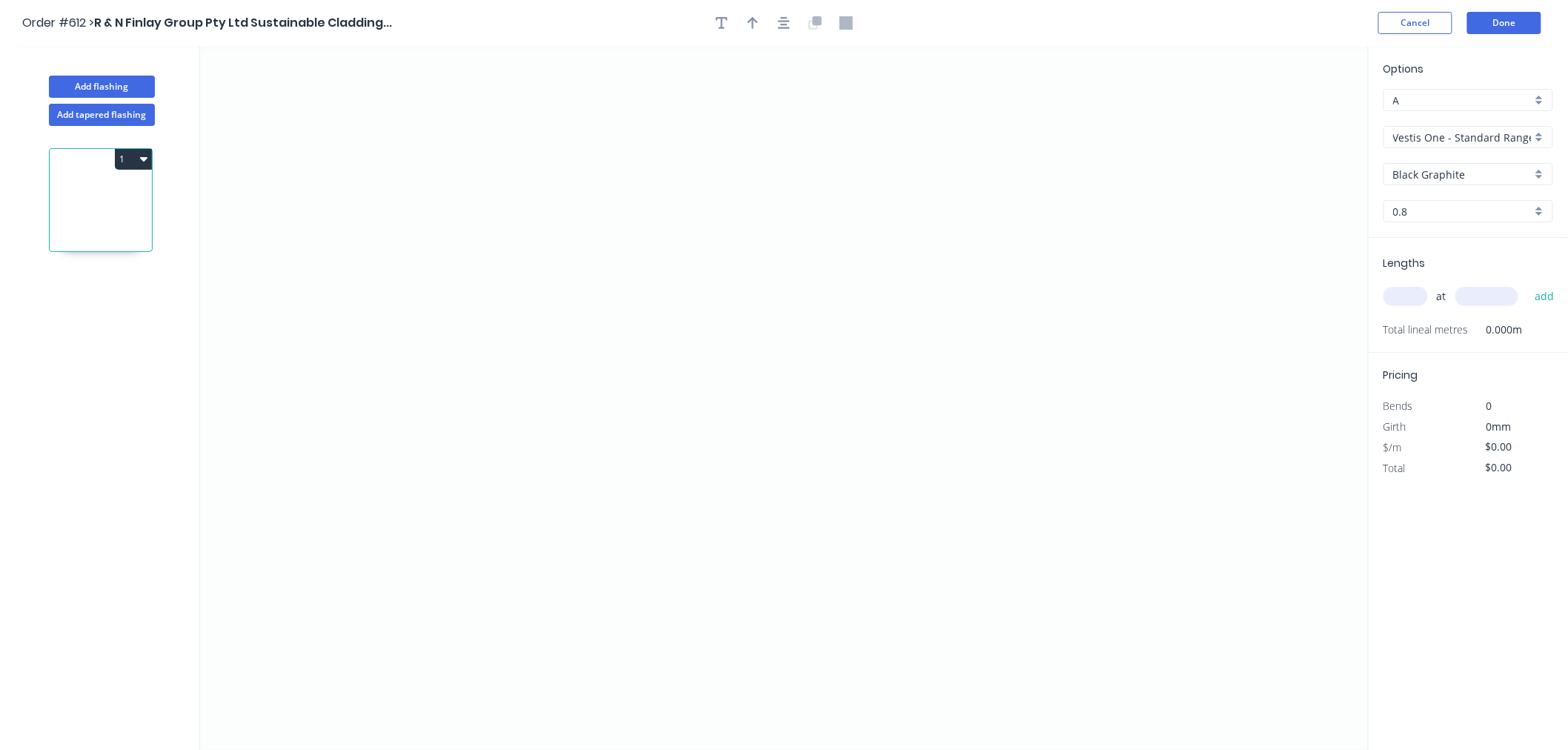
click at [1418, 302] on input "text" at bounding box center [1407, 296] width 45 height 19
type input "2"
type input "1850"
click at [1528, 284] on button "add" at bounding box center [1546, 296] width 35 height 25
type input "2"
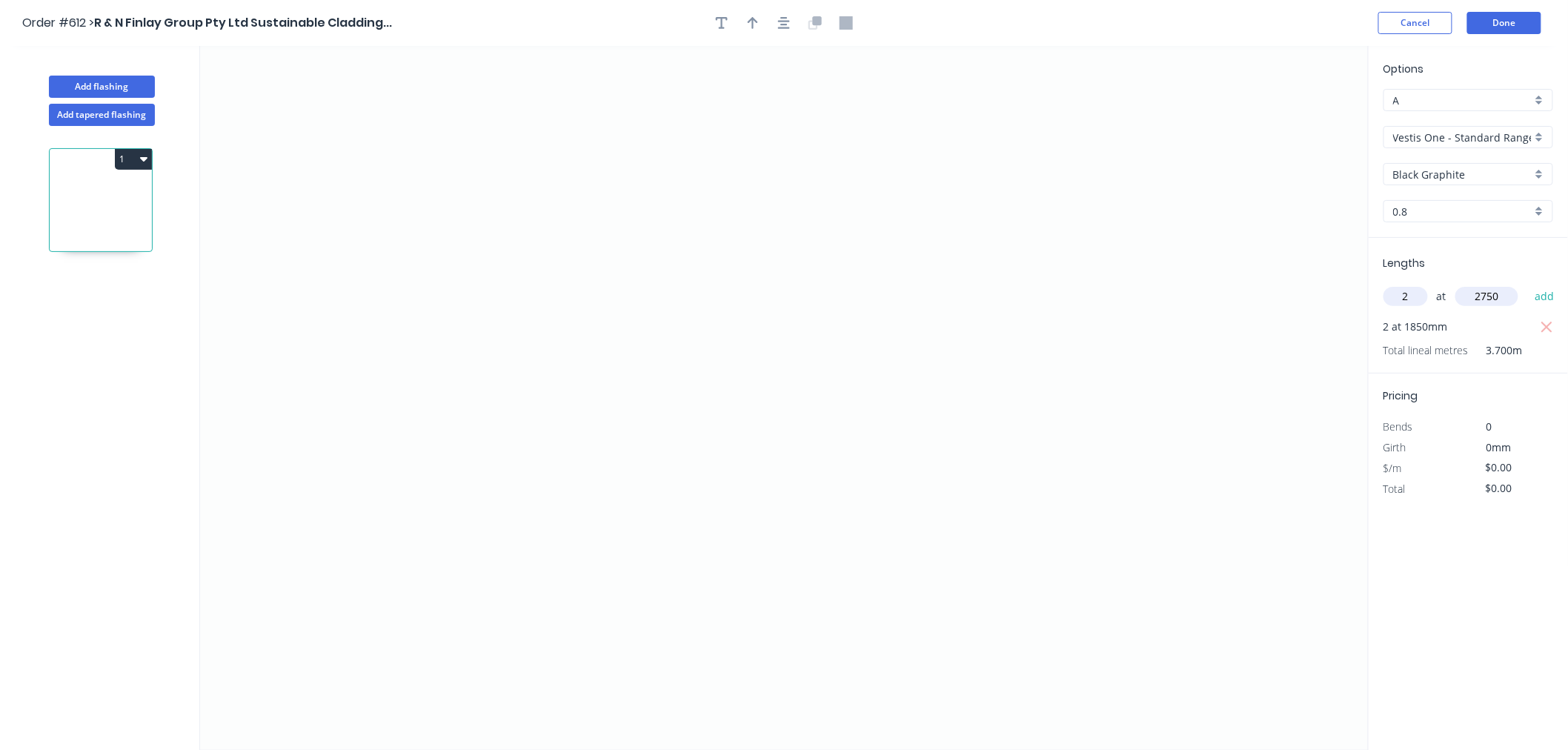
type input "2750"
click at [1528, 284] on button "add" at bounding box center [1546, 296] width 35 height 25
type input "1"
type input "4500"
click at [1528, 284] on button "add" at bounding box center [1546, 296] width 35 height 25
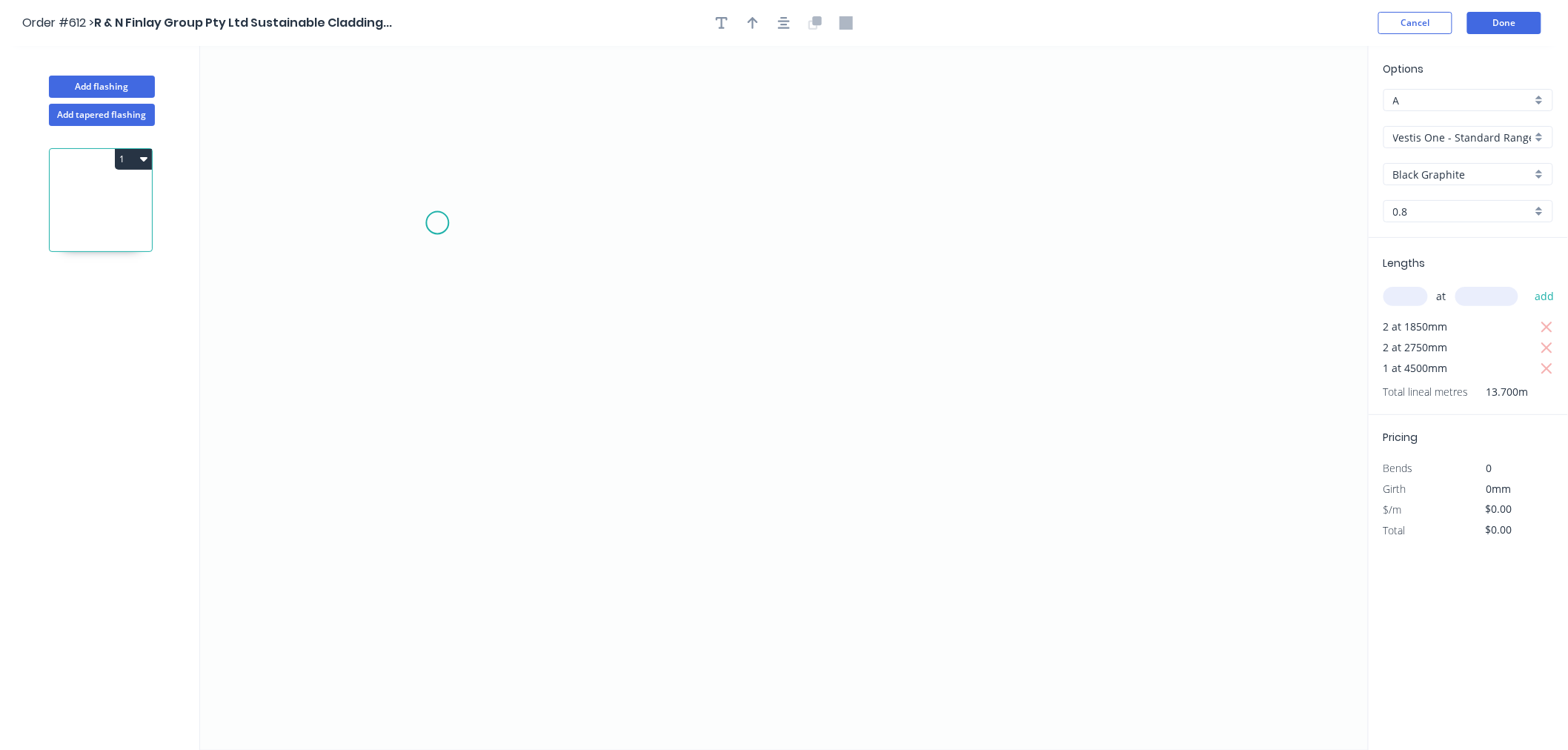
click at [437, 223] on icon "0" at bounding box center [784, 397] width 1168 height 703
click at [433, 383] on icon "0" at bounding box center [784, 397] width 1168 height 703
click at [616, 386] on icon "0 ?" at bounding box center [784, 397] width 1168 height 703
click at [621, 279] on icon "0 ? ?" at bounding box center [784, 397] width 1168 height 703
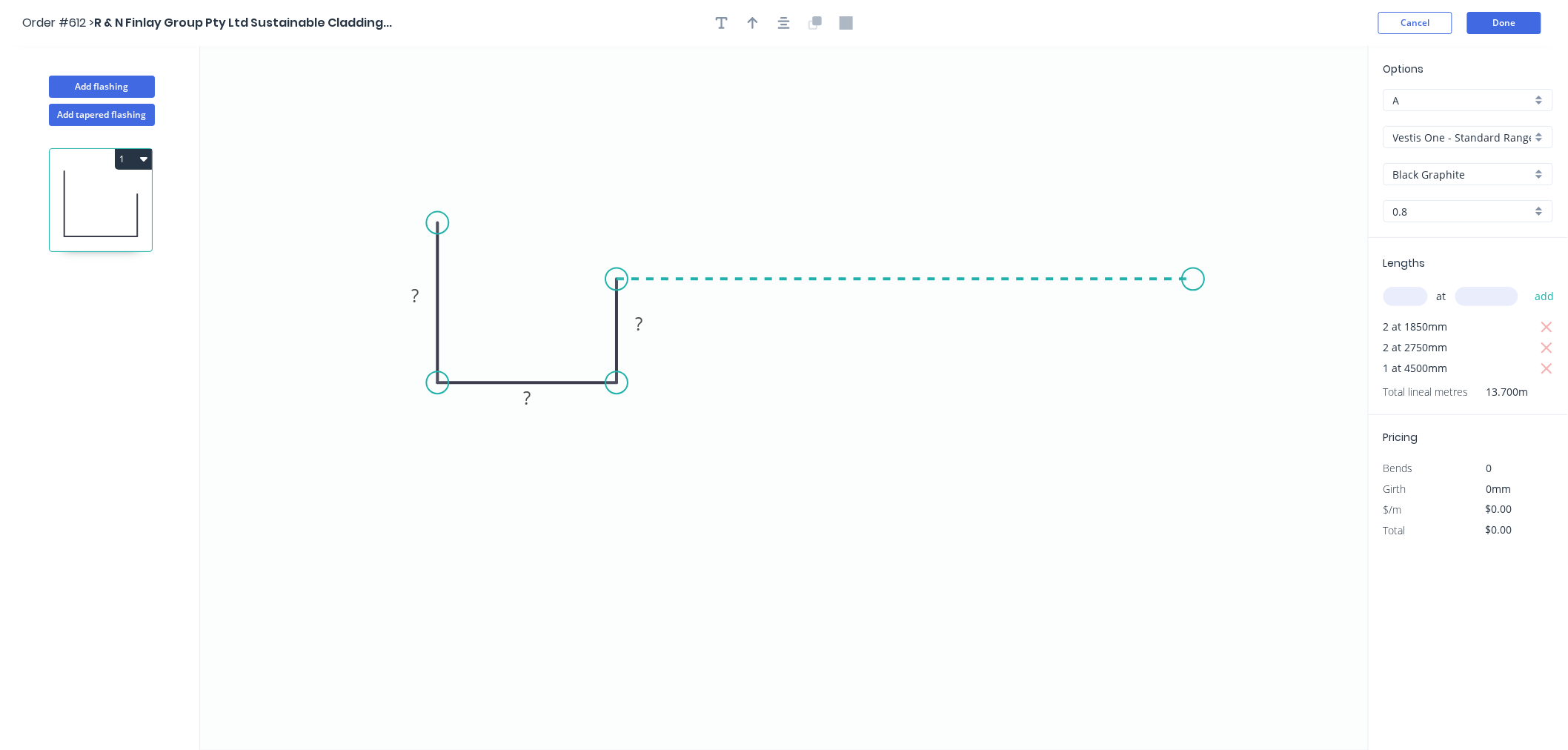
click at [1194, 280] on icon "0 ? ? ?" at bounding box center [784, 397] width 1168 height 703
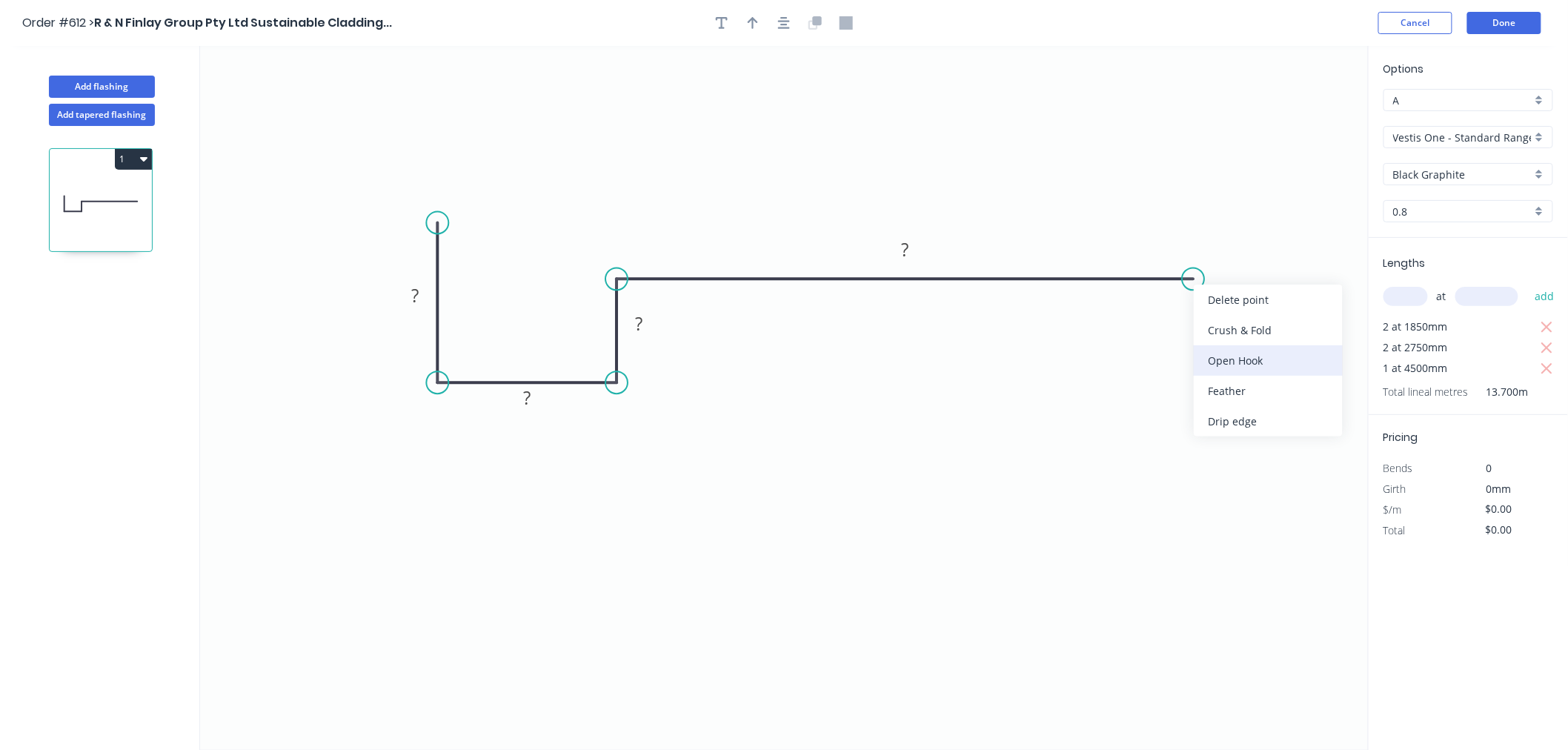
click at [1255, 364] on div "Open Hook" at bounding box center [1268, 359] width 149 height 30
click at [1228, 320] on div "Flip bend" at bounding box center [1272, 324] width 149 height 30
click at [1235, 314] on tspan "25" at bounding box center [1226, 303] width 20 height 24
click at [810, 492] on icon "0 50 50 28 OH 10 100" at bounding box center [784, 397] width 1168 height 703
type input "$24.39"
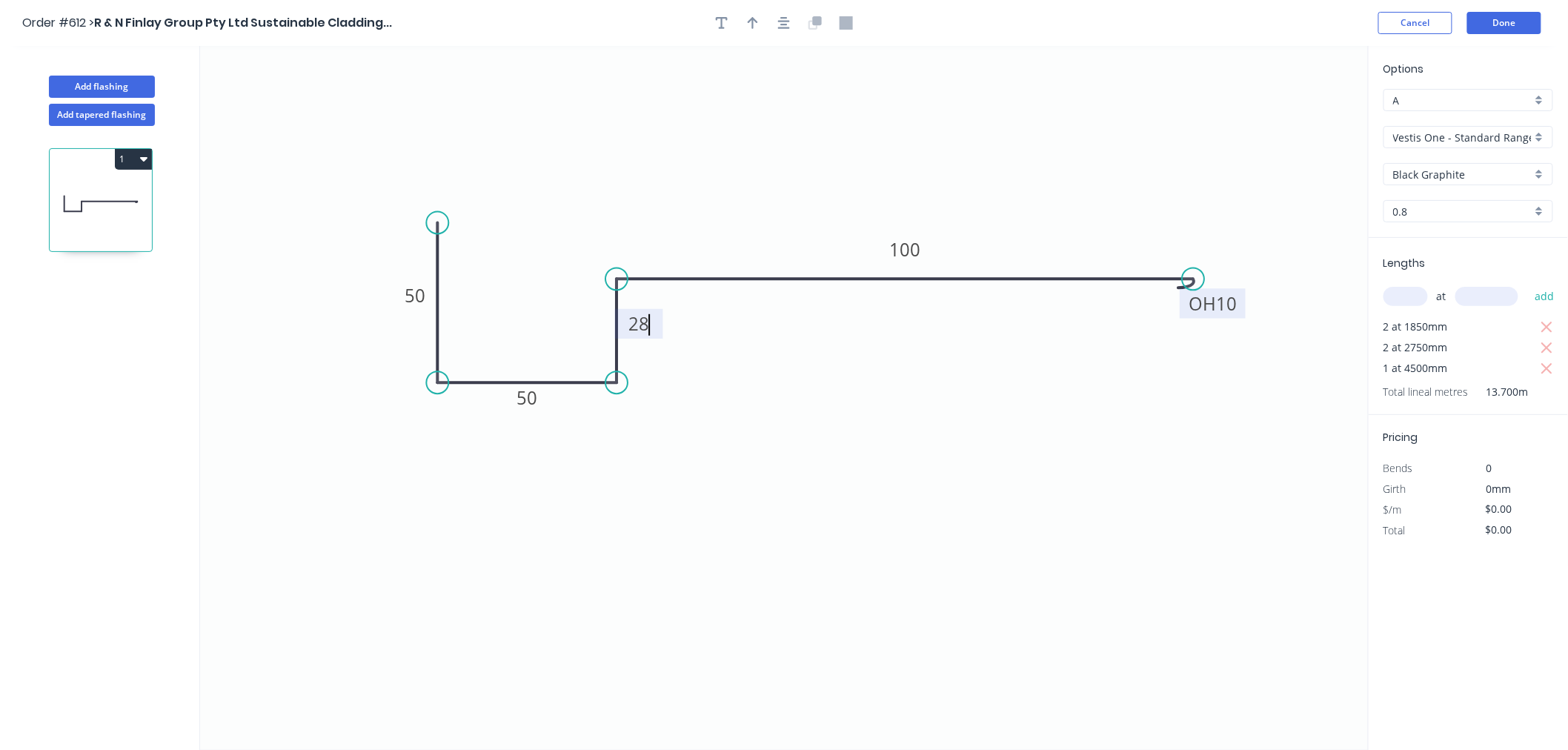
type input "$334.14"
click at [775, 33] on div at bounding box center [784, 22] width 156 height 22
click at [787, 22] on icon "button" at bounding box center [784, 23] width 12 height 14
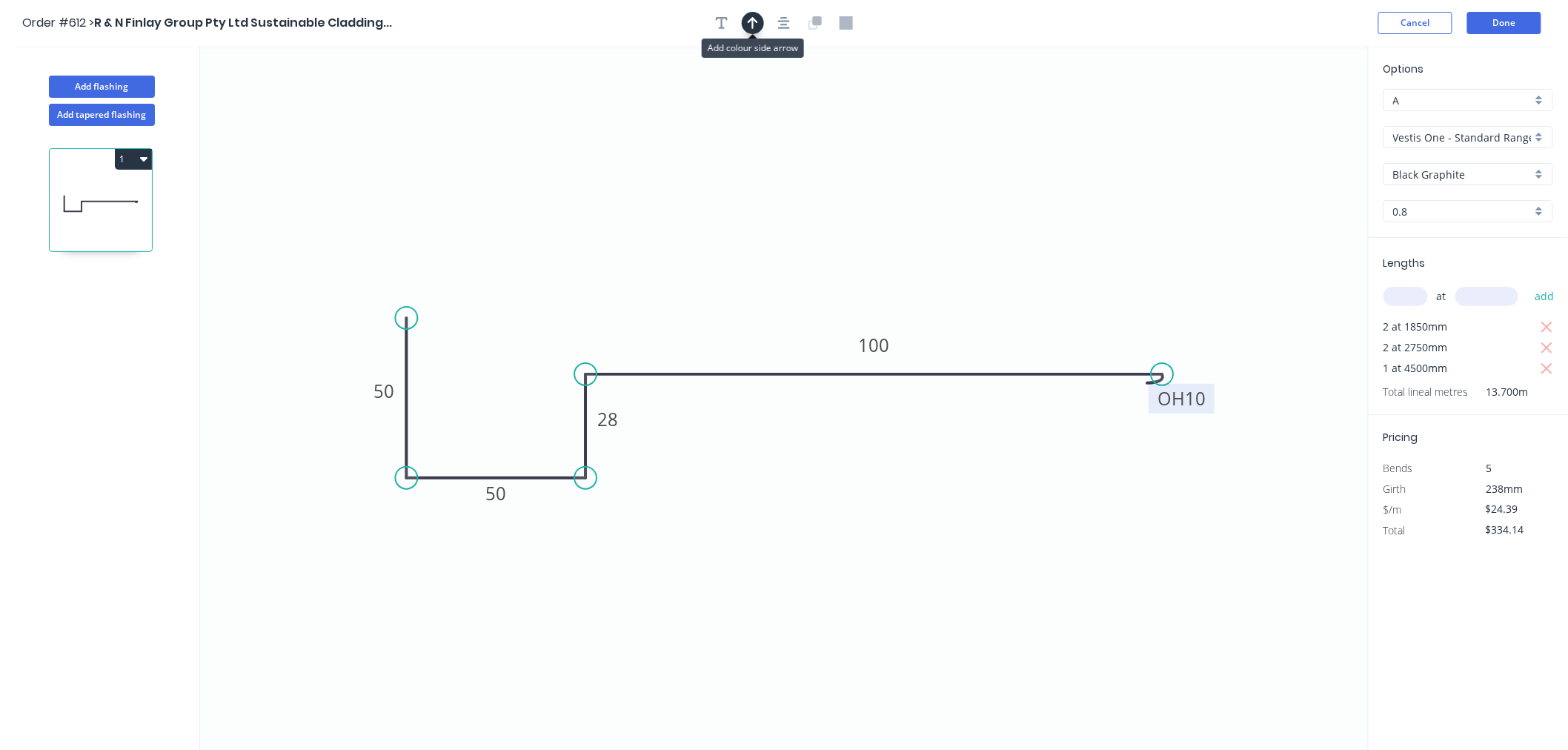
click at [757, 32] on button "button" at bounding box center [752, 22] width 22 height 22
drag, startPoint x: 1294, startPoint y: 120, endPoint x: 977, endPoint y: 500, distance: 494.9
click at [977, 500] on icon at bounding box center [977, 483] width 14 height 48
click at [975, 498] on icon at bounding box center [977, 482] width 14 height 48
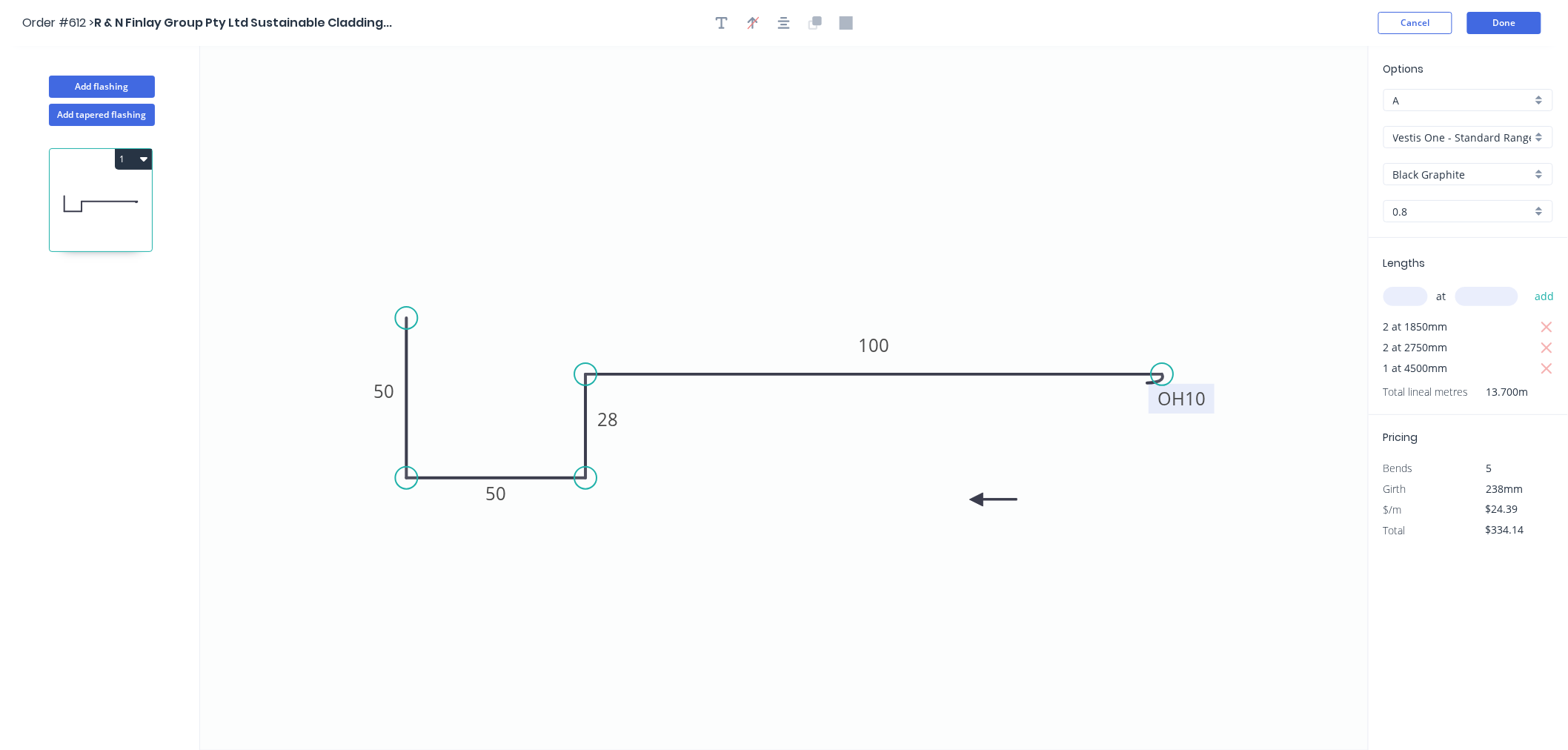
click at [975, 497] on icon at bounding box center [993, 499] width 48 height 14
click at [975, 497] on icon at bounding box center [993, 497] width 48 height 14
click at [976, 497] on icon at bounding box center [988, 509] width 43 height 43
click at [976, 497] on icon at bounding box center [976, 514] width 14 height 48
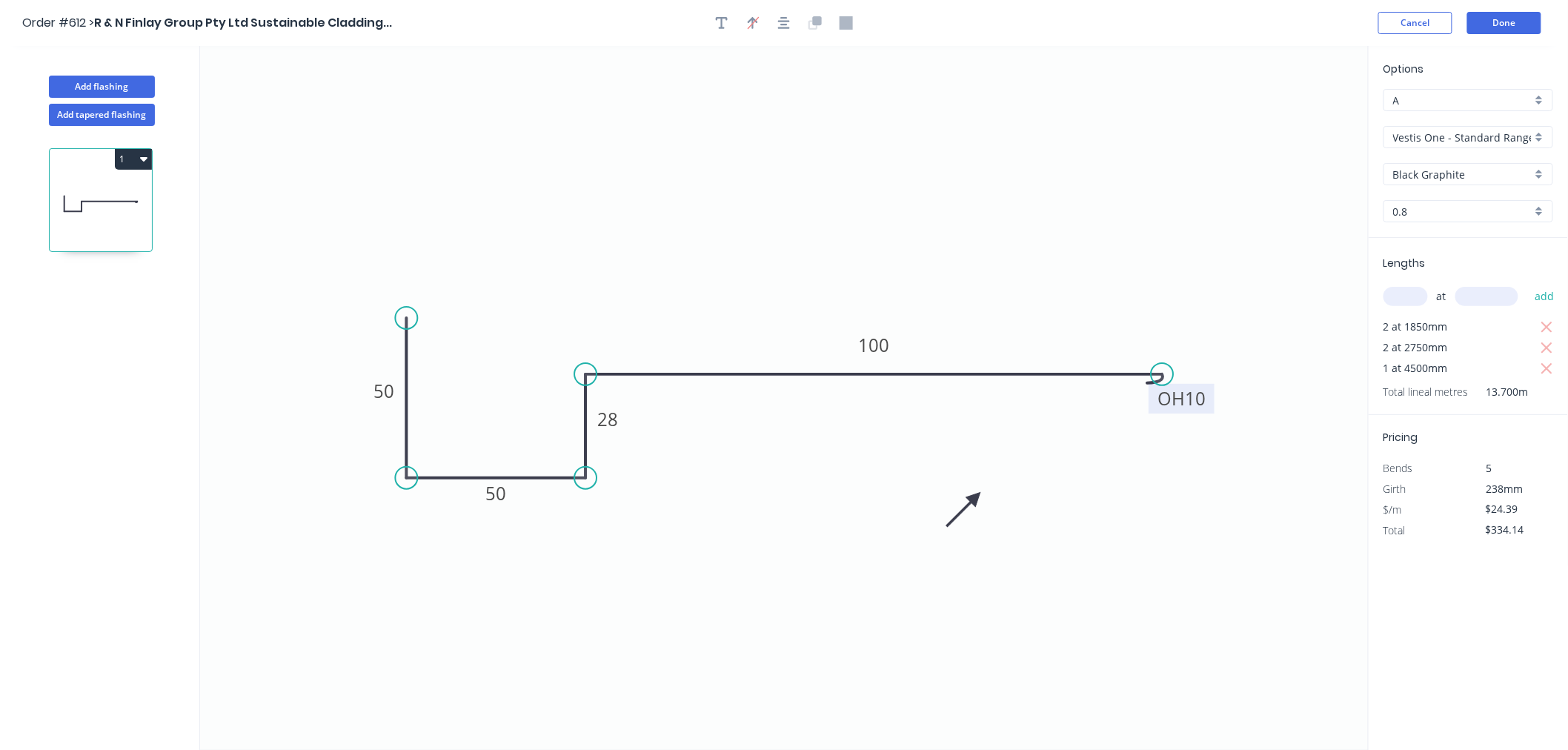
click at [976, 497] on icon at bounding box center [964, 509] width 43 height 43
click at [976, 497] on icon at bounding box center [958, 497] width 48 height 14
click at [976, 497] on icon at bounding box center [976, 480] width 14 height 48
click at [976, 497] on icon at bounding box center [988, 485] width 43 height 43
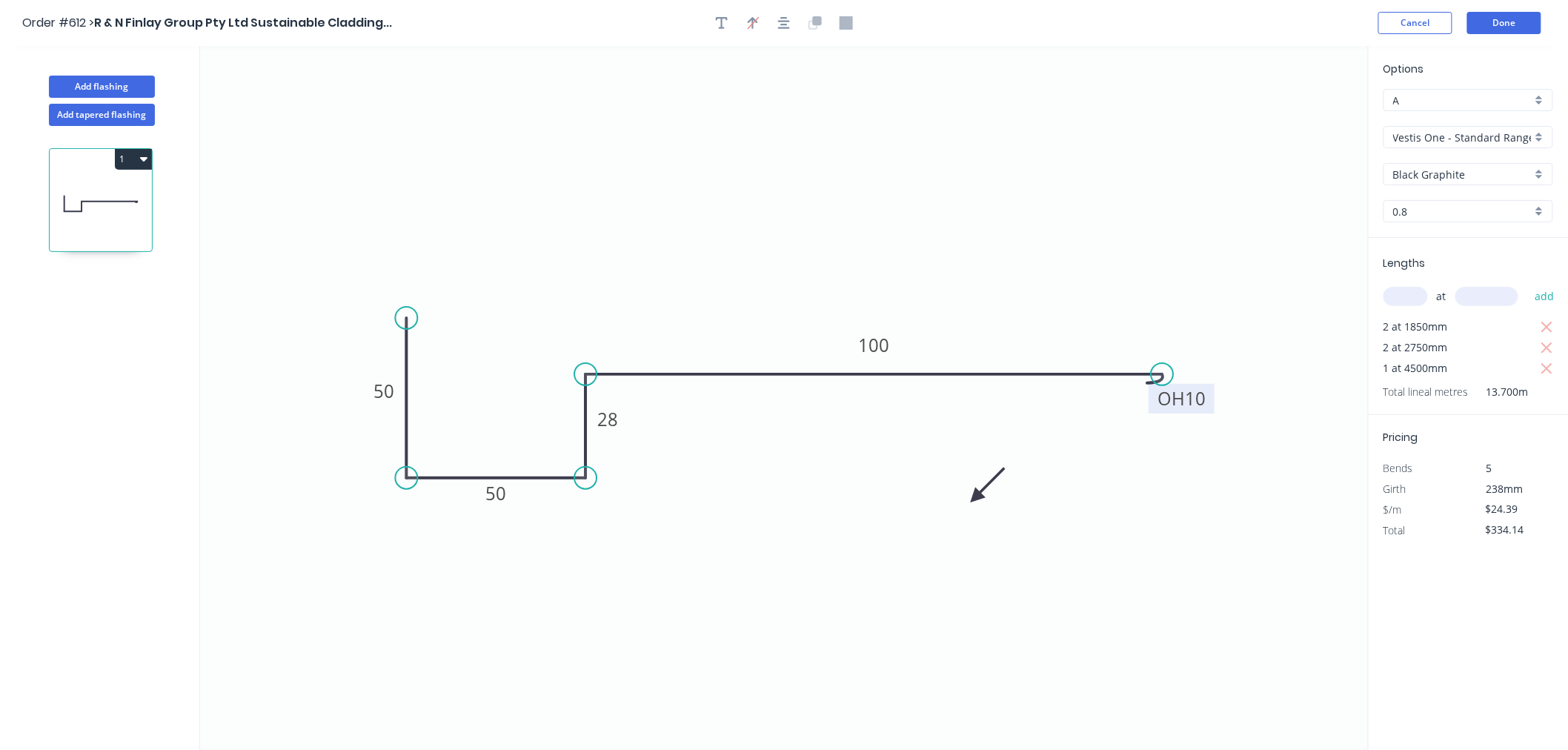
click at [976, 497] on icon at bounding box center [988, 485] width 43 height 43
click at [976, 497] on icon at bounding box center [988, 509] width 43 height 43
drag, startPoint x: 976, startPoint y: 497, endPoint x: 908, endPoint y: 442, distance: 87.5
click at [921, 442] on icon at bounding box center [927, 451] width 14 height 48
click at [1496, 28] on button "Done" at bounding box center [1505, 22] width 74 height 22
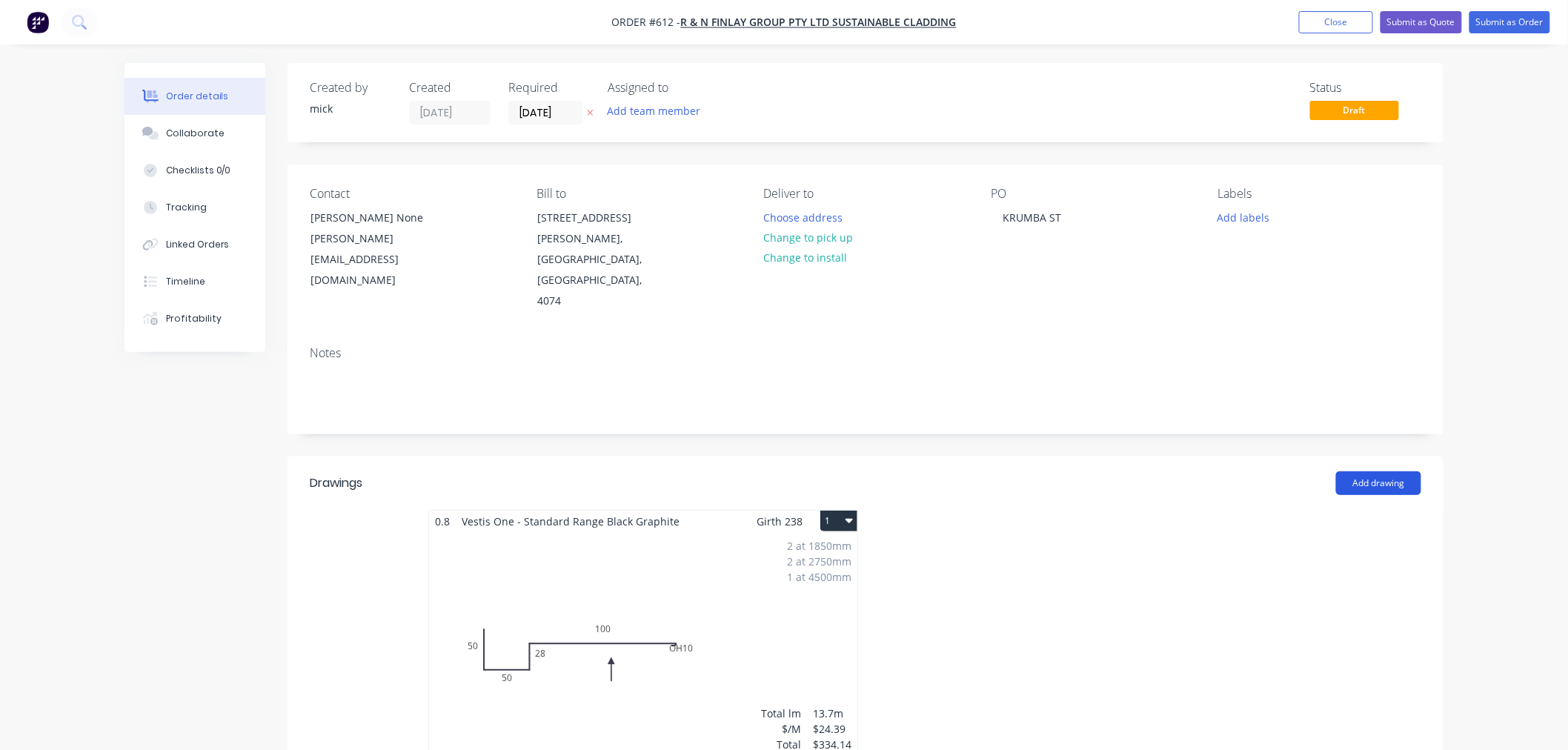
click at [1364, 471] on button "Add drawing" at bounding box center [1379, 483] width 86 height 23
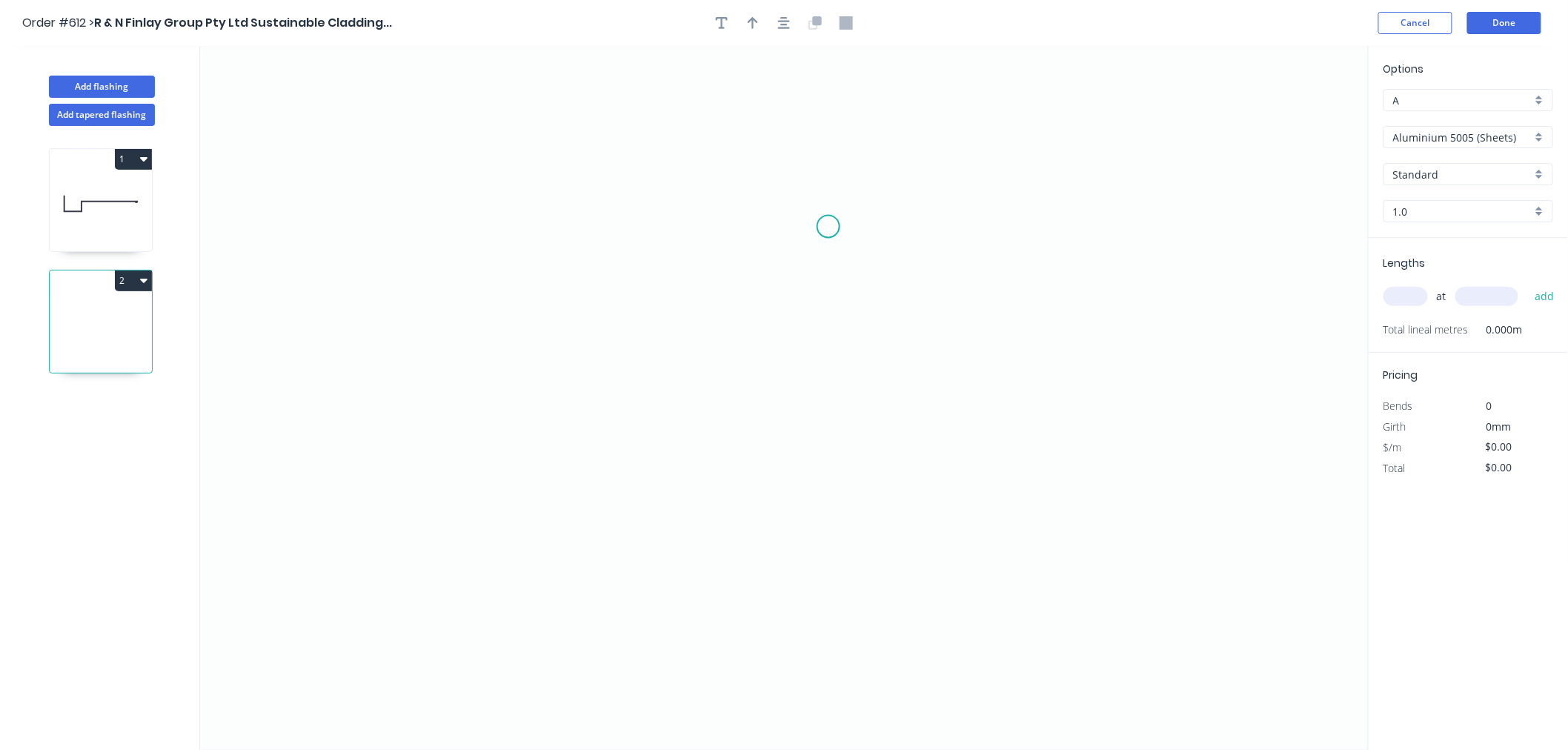
click at [828, 226] on icon "0" at bounding box center [784, 397] width 1168 height 703
click at [610, 232] on icon "0" at bounding box center [784, 397] width 1168 height 703
click at [619, 575] on icon "0 ?" at bounding box center [784, 397] width 1168 height 703
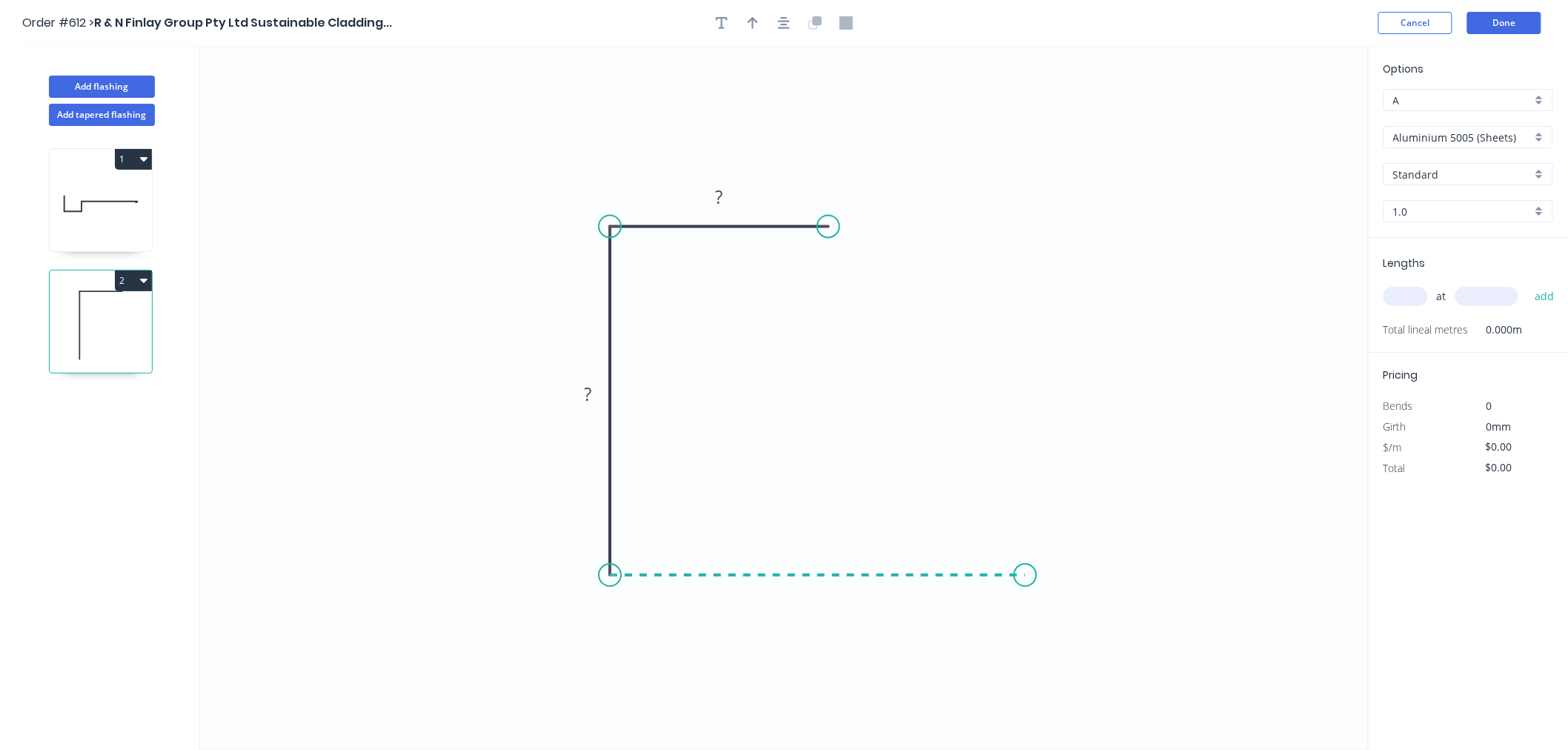
click at [1026, 566] on icon "0 ? ?" at bounding box center [784, 397] width 1168 height 703
click at [1026, 566] on circle at bounding box center [1026, 574] width 22 height 22
click at [1034, 578] on circle at bounding box center [1026, 574] width 22 height 22
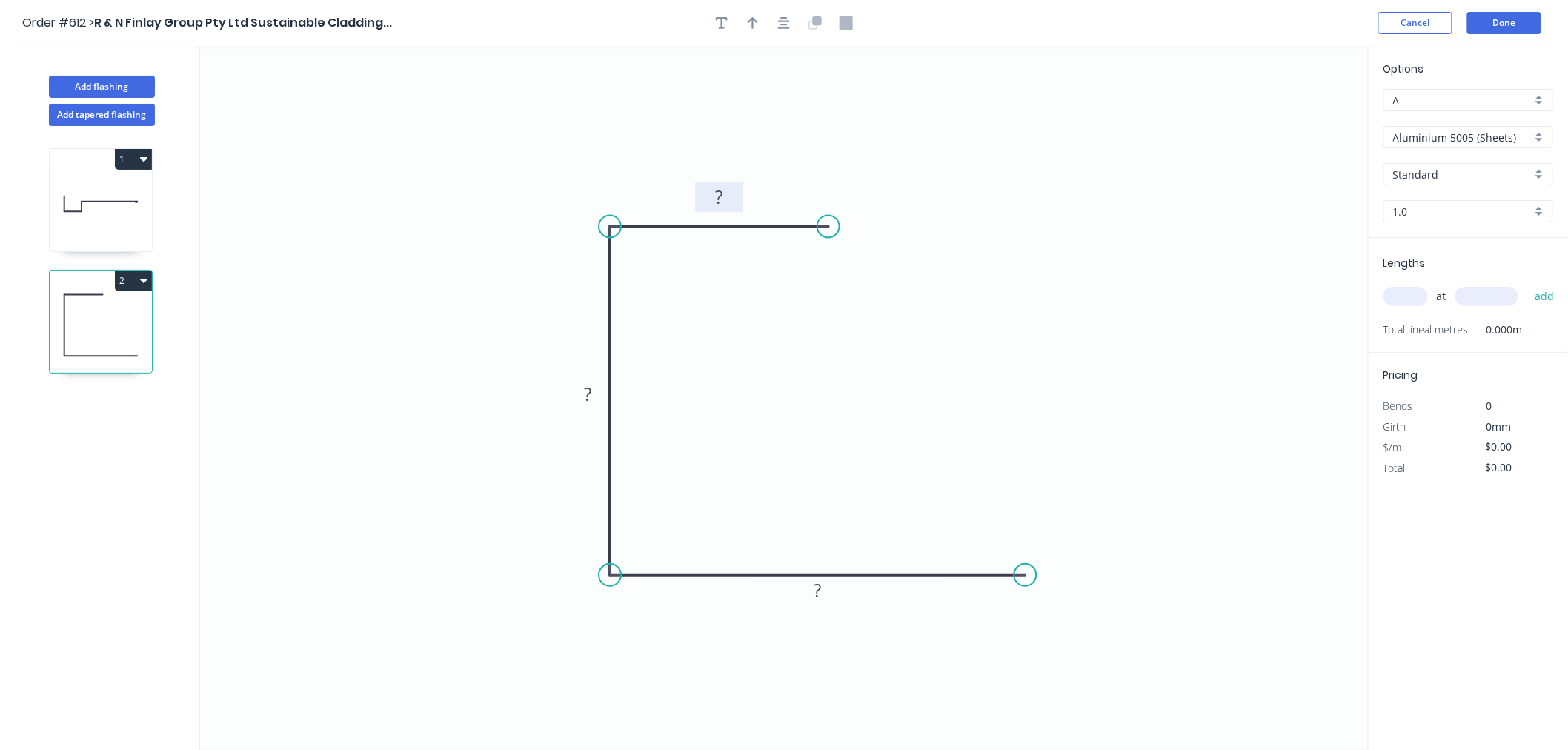
click at [727, 193] on rect at bounding box center [719, 198] width 30 height 20
click at [1101, 133] on icon "0 28 52 50" at bounding box center [784, 397] width 1168 height 703
click at [1472, 129] on input "Aluminium 5005 (Sheets)" at bounding box center [1463, 137] width 139 height 16
click at [1480, 262] on div "Vestis One - Standard Range" at bounding box center [1468, 266] width 168 height 26
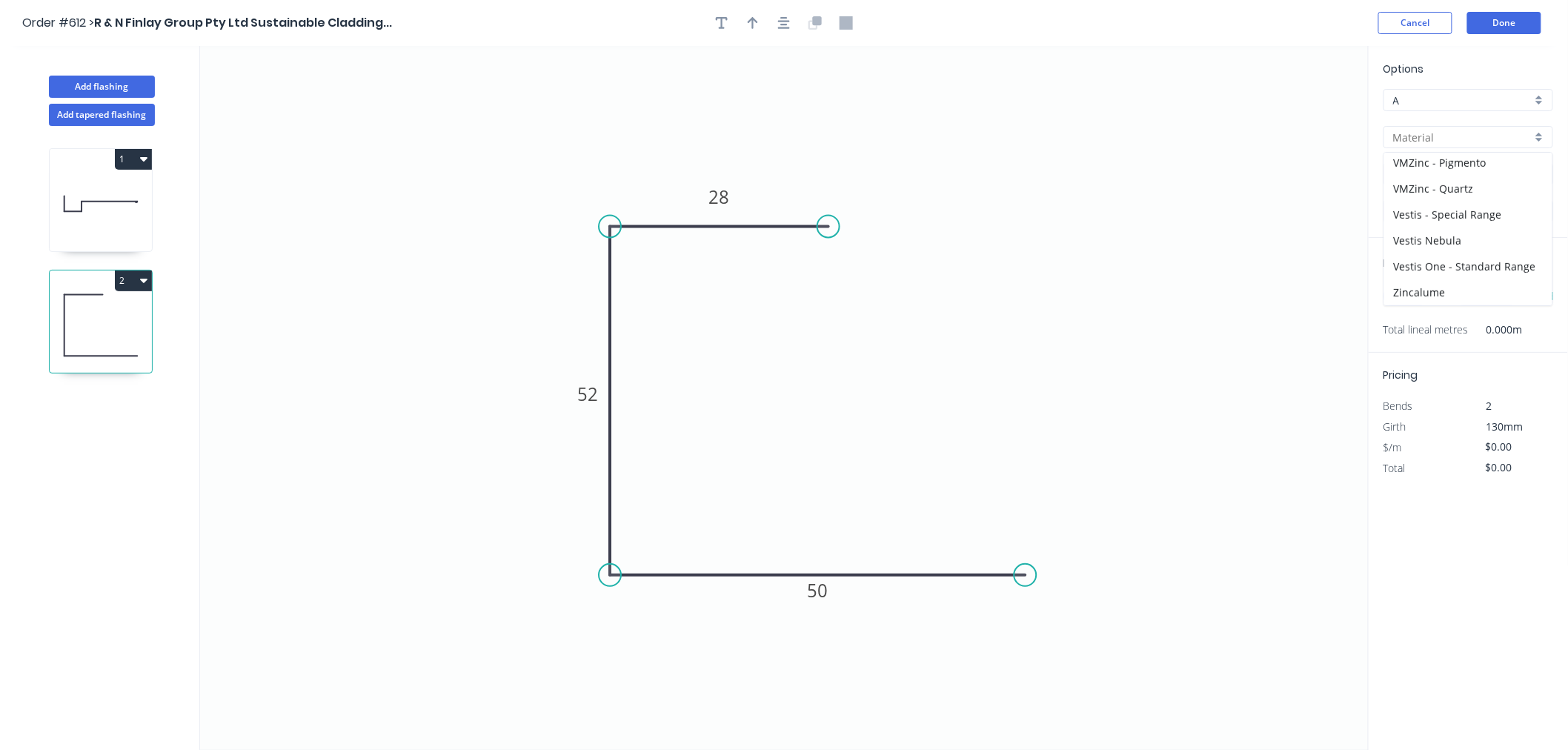
type input "Vestis One - Standard Range"
type input "Anthracite Grey"
type input "0.8"
type input "$15.30"
click at [1464, 168] on input "Anthracite Grey" at bounding box center [1463, 175] width 139 height 16
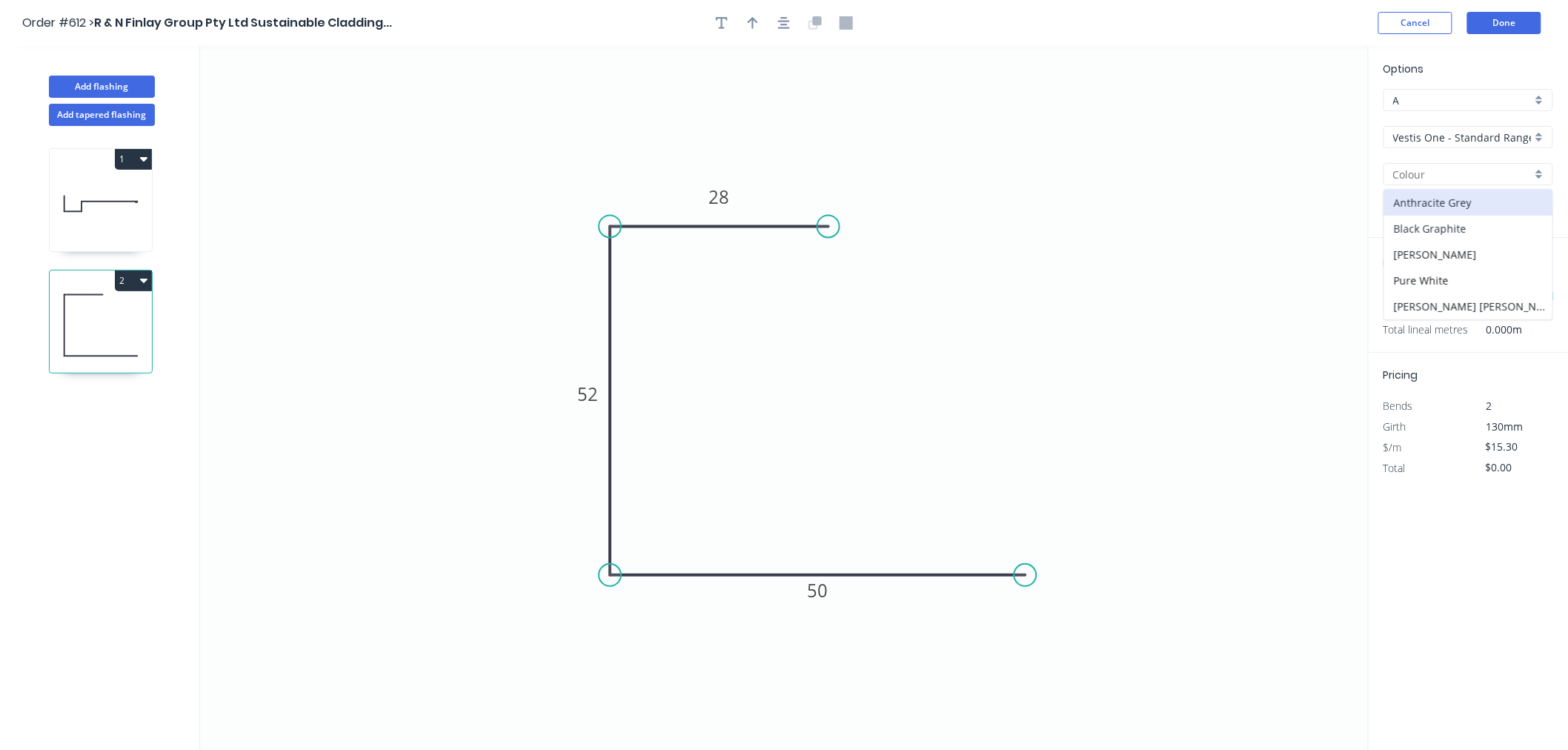
click at [1464, 225] on div "Black Graphite" at bounding box center [1468, 228] width 168 height 26
type input "Black Graphite"
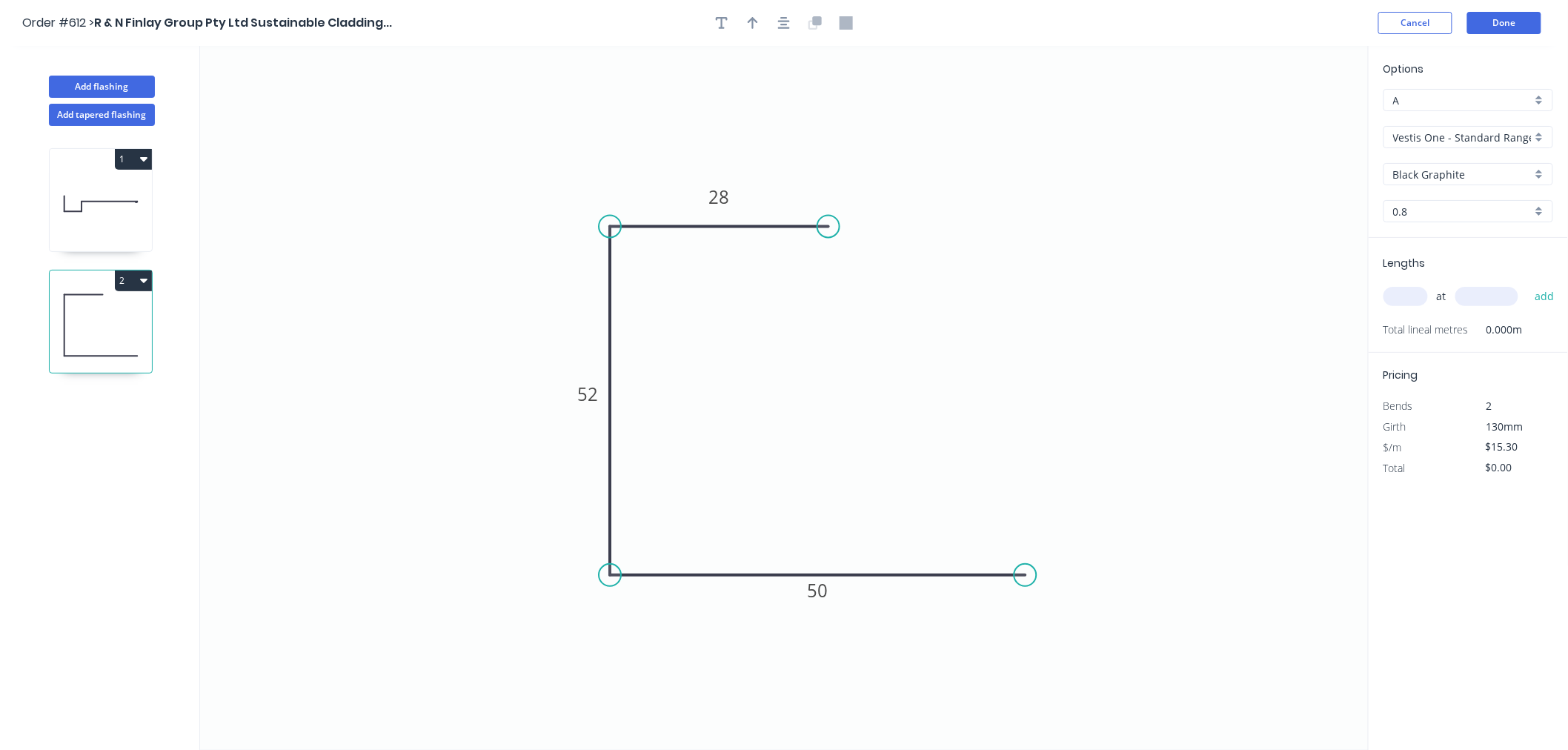
click at [1406, 298] on input "text" at bounding box center [1407, 296] width 45 height 19
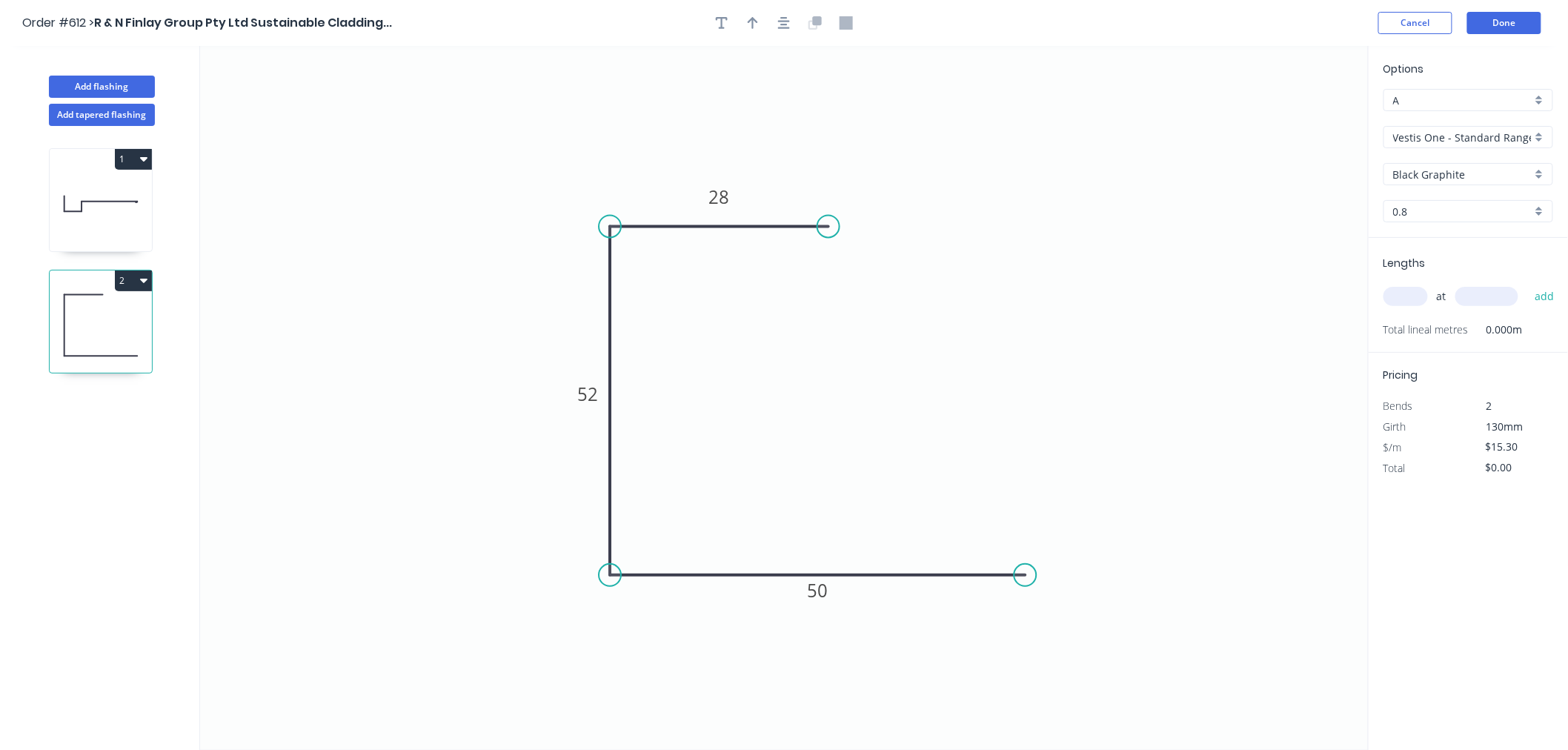
click at [1406, 298] on input "text" at bounding box center [1407, 296] width 45 height 19
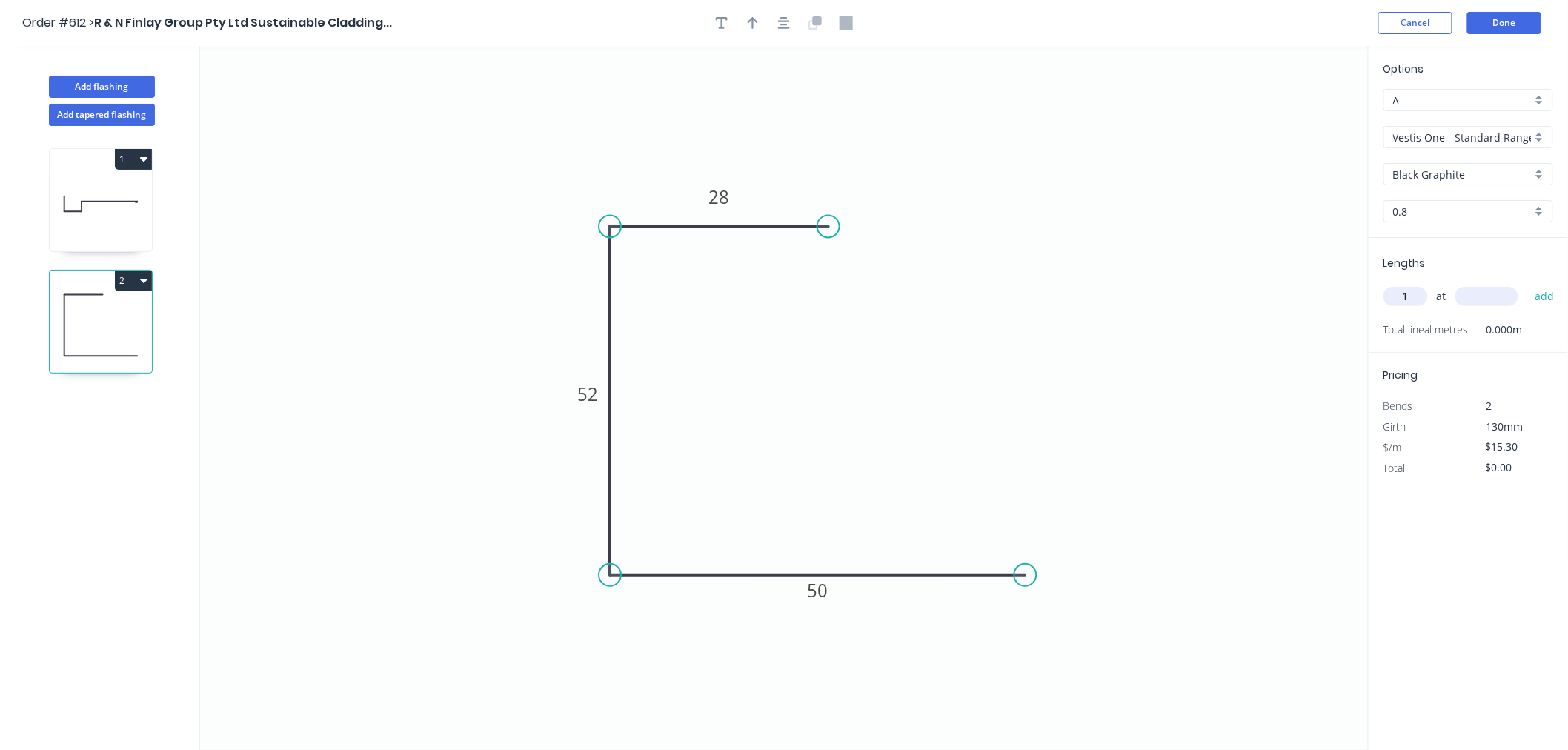
type input "1"
type input "4000"
click at [1528, 284] on button "add" at bounding box center [1546, 296] width 35 height 25
type input "$61.20"
click at [1495, 19] on button "Done" at bounding box center [1505, 22] width 74 height 22
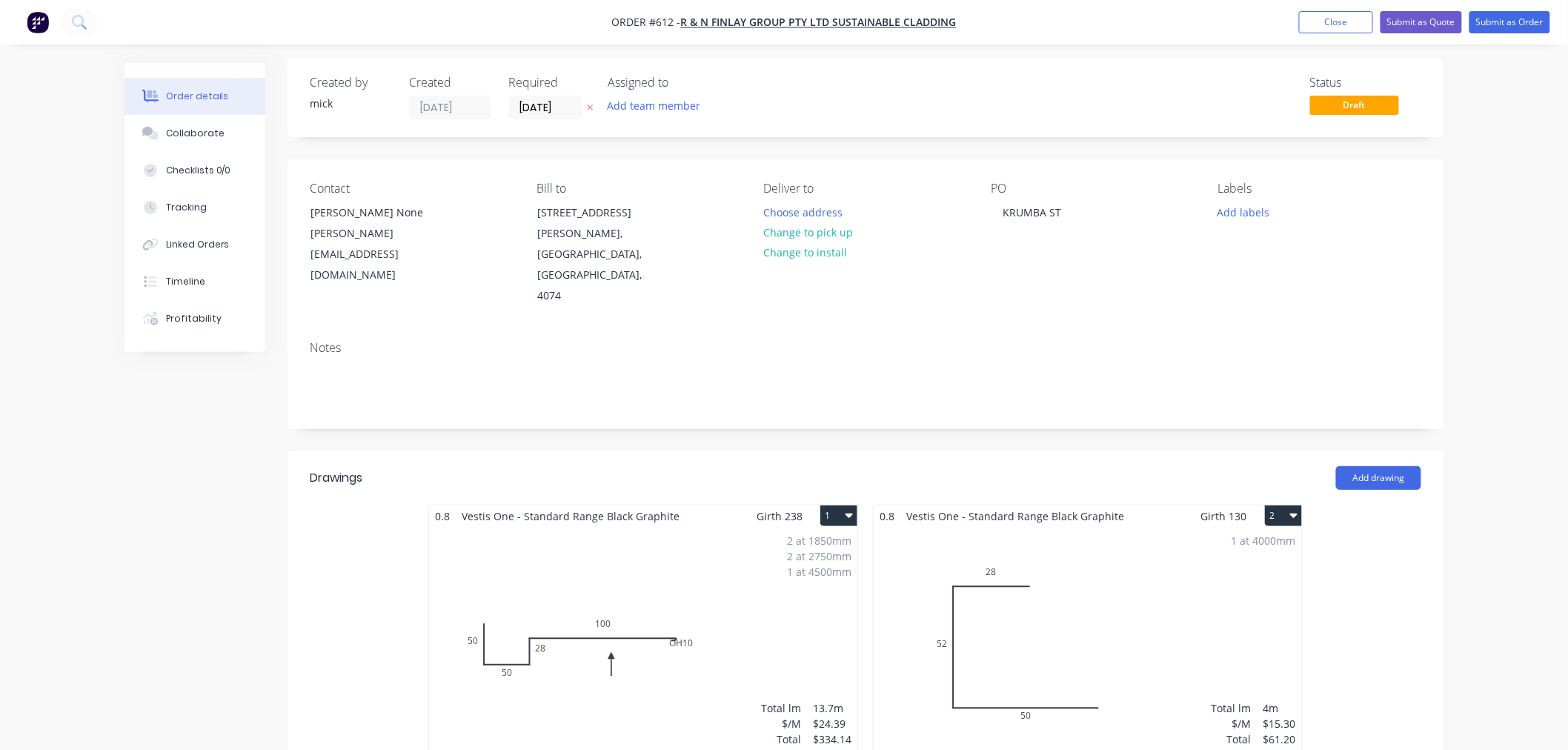
scroll to position [411, 0]
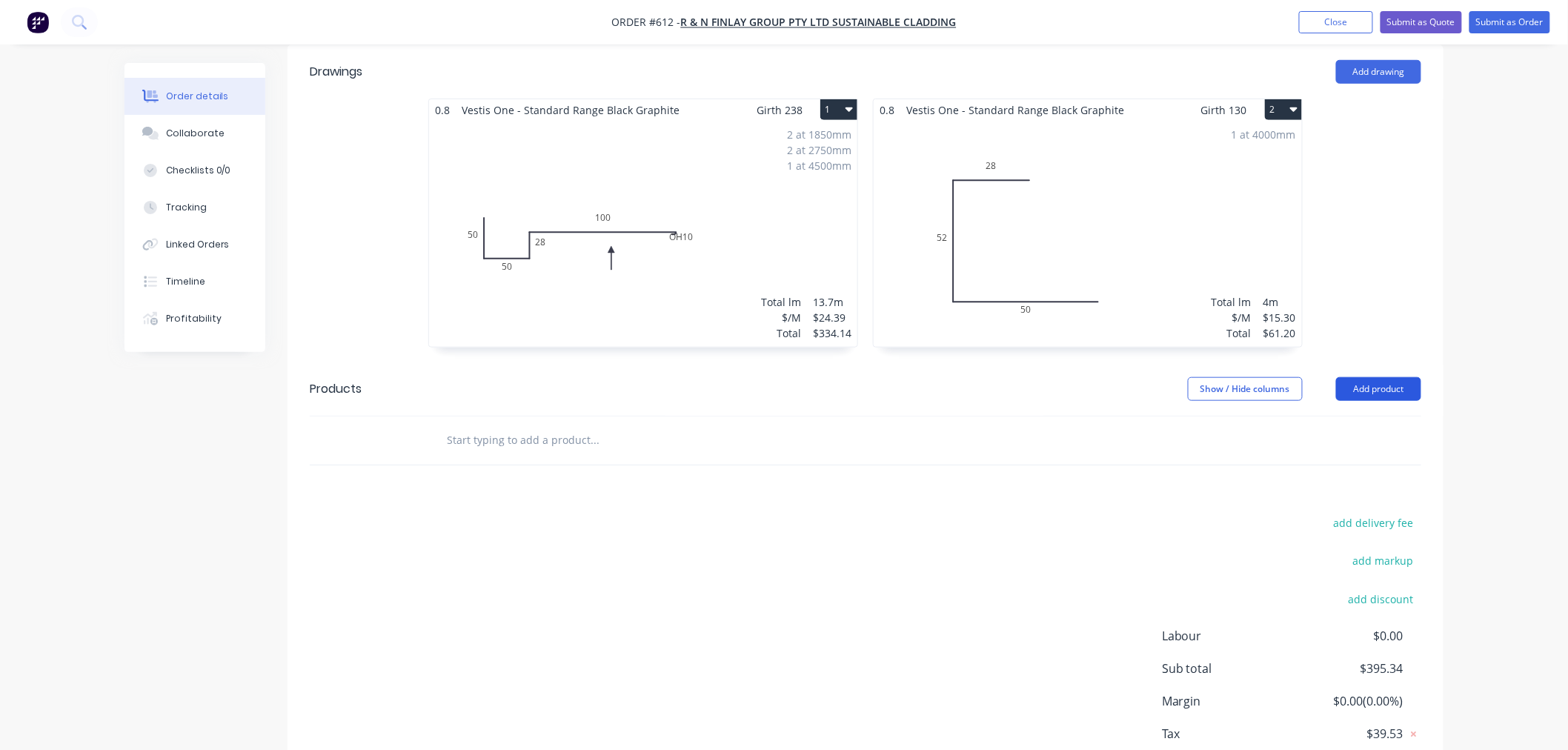
click at [1375, 377] on button "Add product" at bounding box center [1379, 389] width 86 height 23
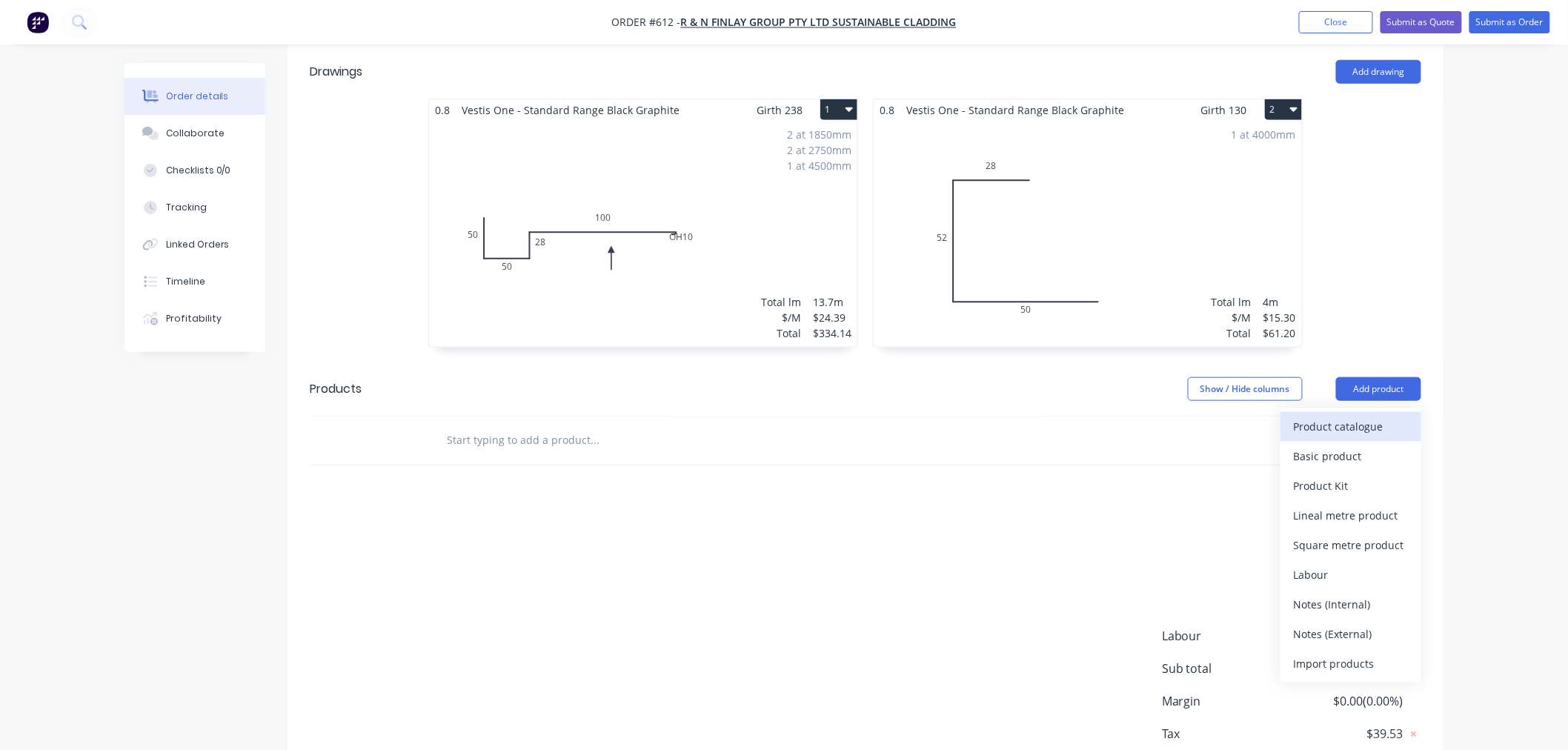
click at [1346, 416] on div "Product catalogue" at bounding box center [1350, 426] width 114 height 21
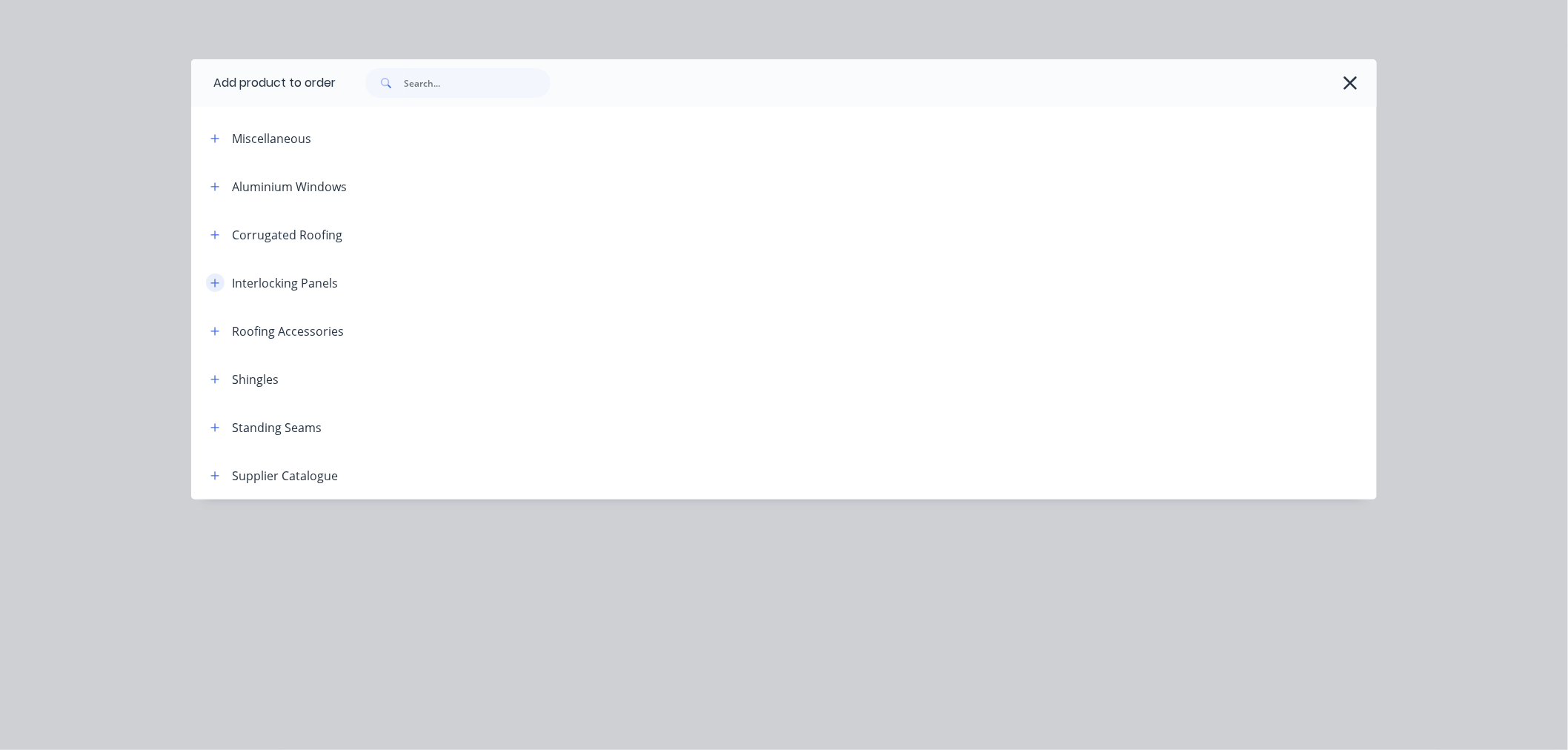
click at [212, 279] on icon "button" at bounding box center [215, 283] width 9 height 11
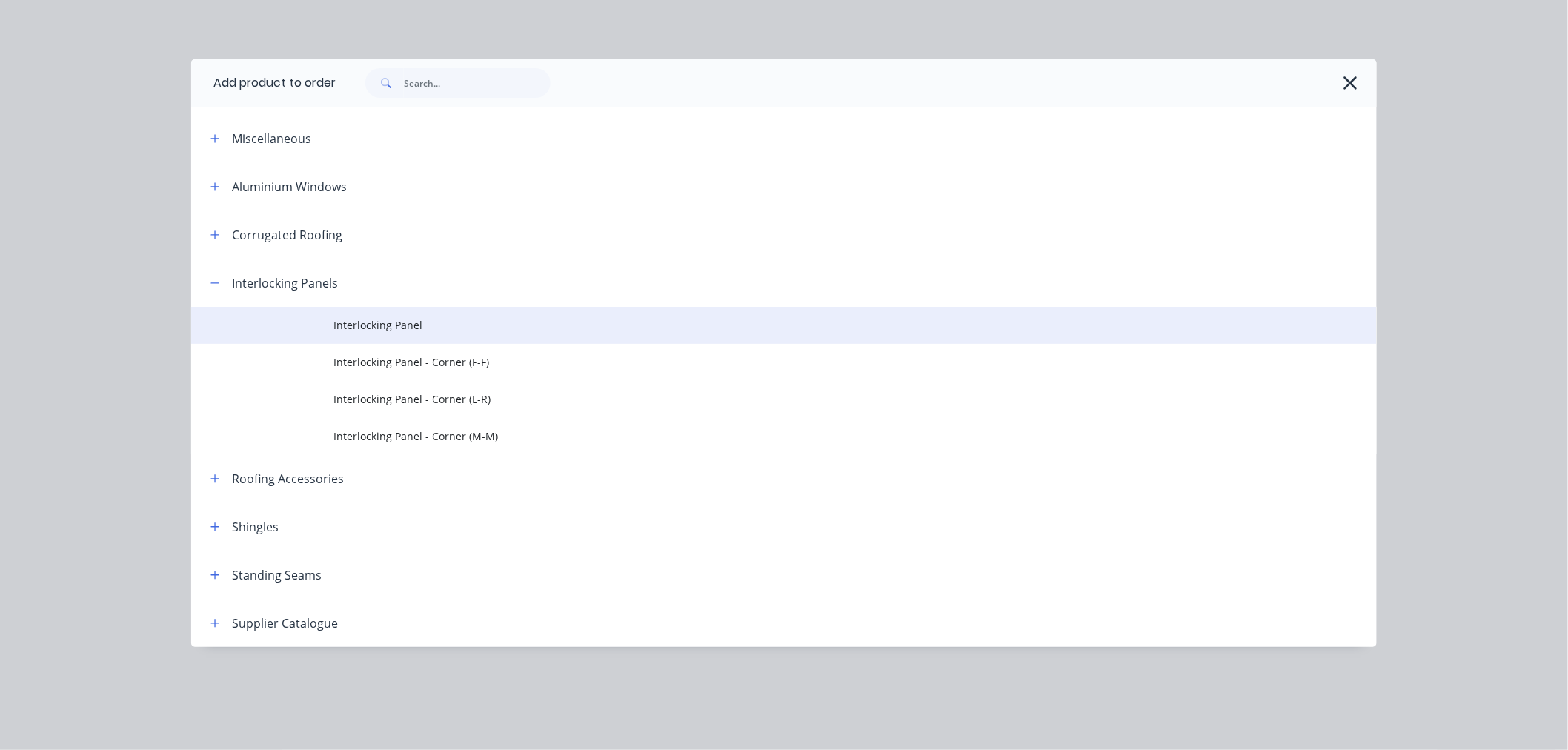
click at [436, 327] on span "Interlocking Panel" at bounding box center [750, 324] width 835 height 16
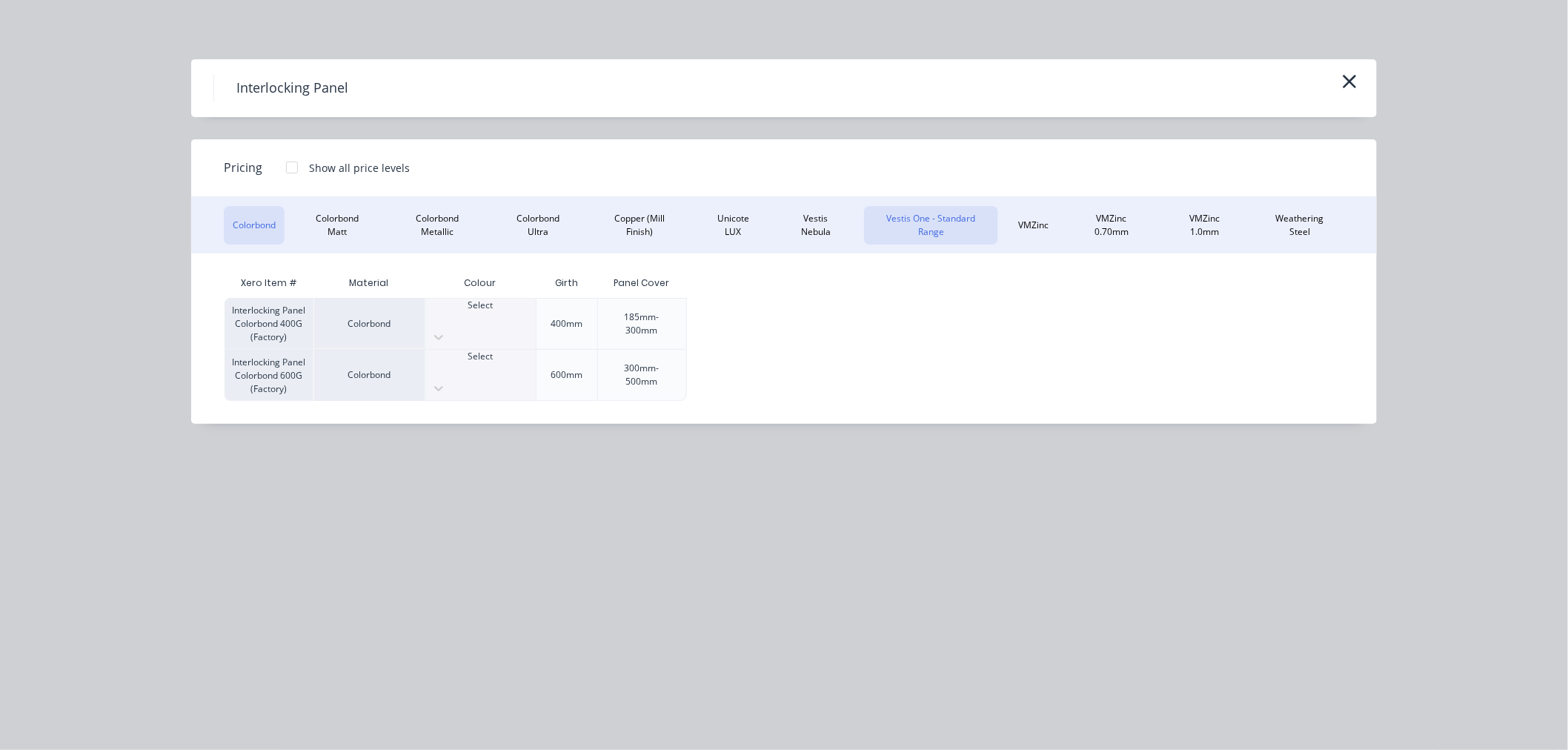
click at [947, 210] on button "Vestis One - Standard Range" at bounding box center [930, 225] width 133 height 39
click at [287, 170] on div at bounding box center [292, 167] width 30 height 30
click at [398, 316] on div "Vestis One - Standard Range" at bounding box center [369, 324] width 111 height 51
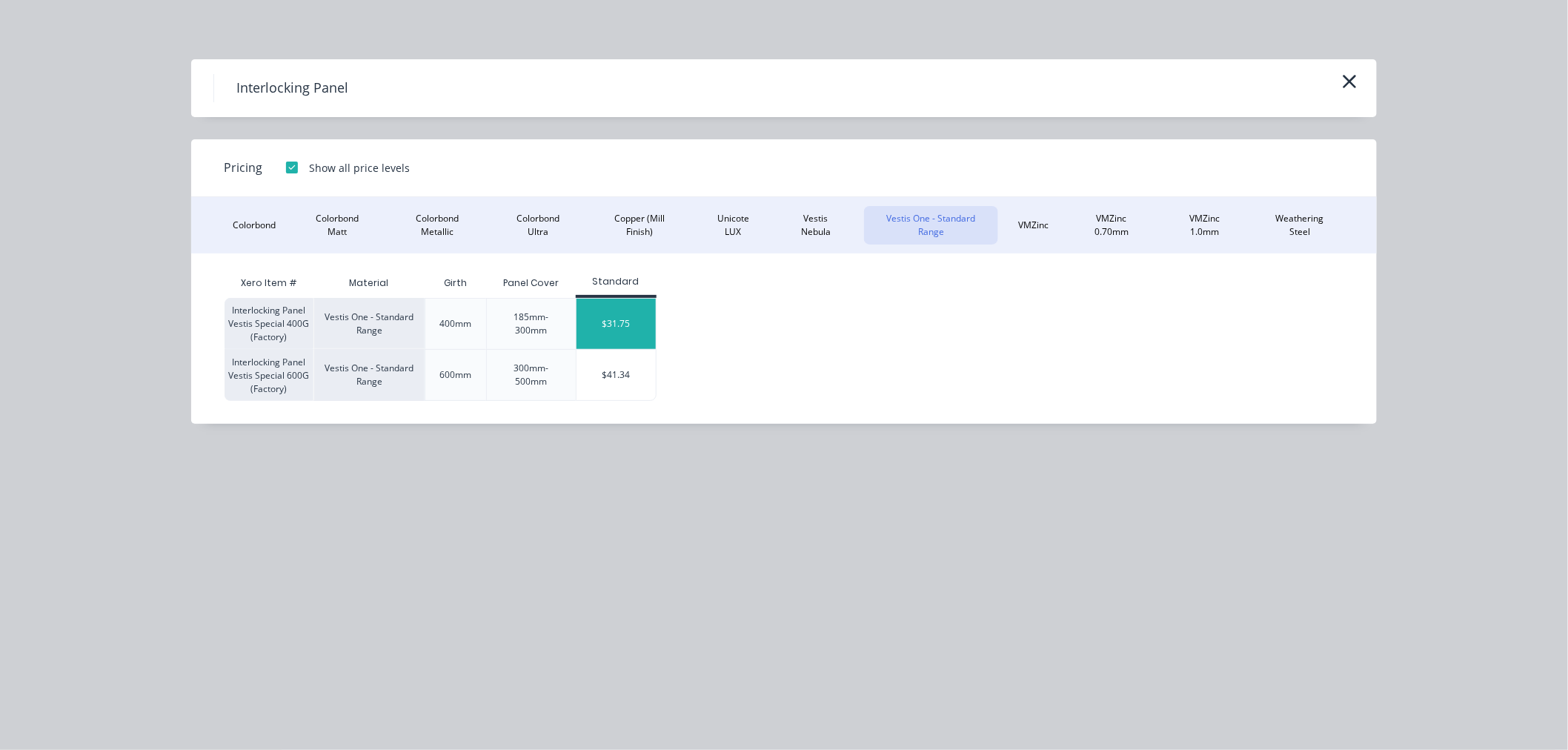
click at [636, 298] on div "$31.75" at bounding box center [616, 324] width 80 height 51
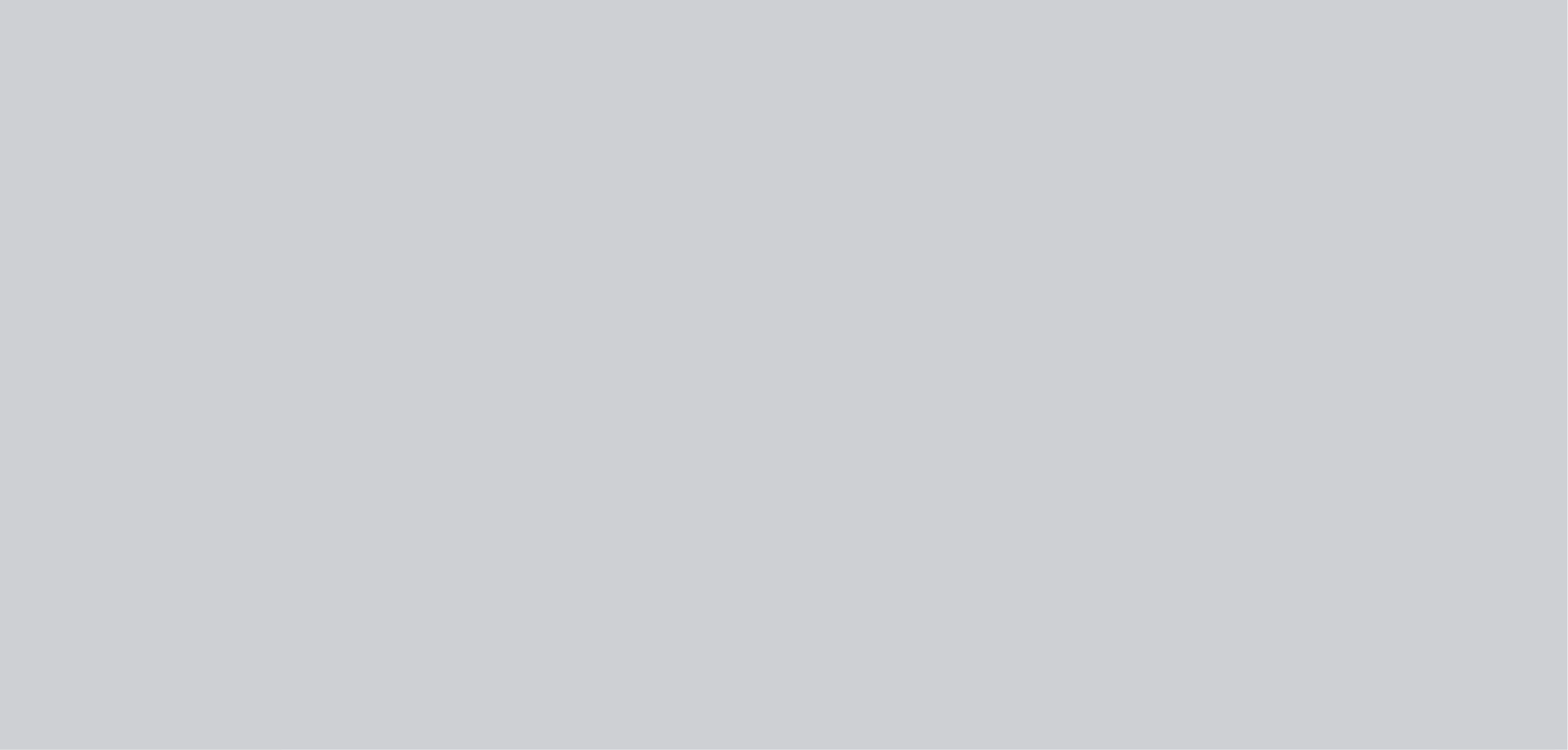
type input "$31.75"
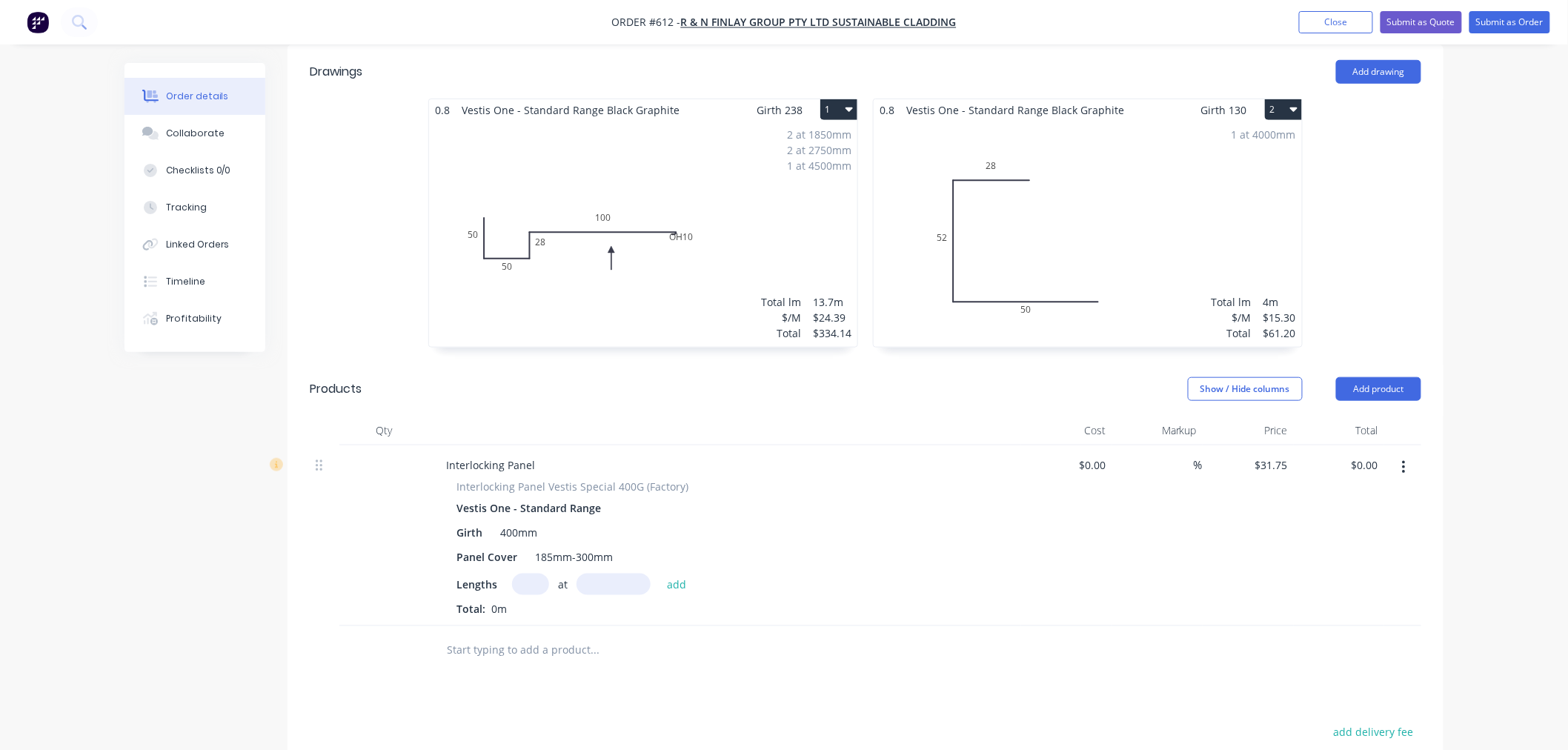
click at [543, 573] on input "text" at bounding box center [531, 584] width 37 height 21
click at [532, 573] on input "text" at bounding box center [531, 584] width 37 height 21
type input "1"
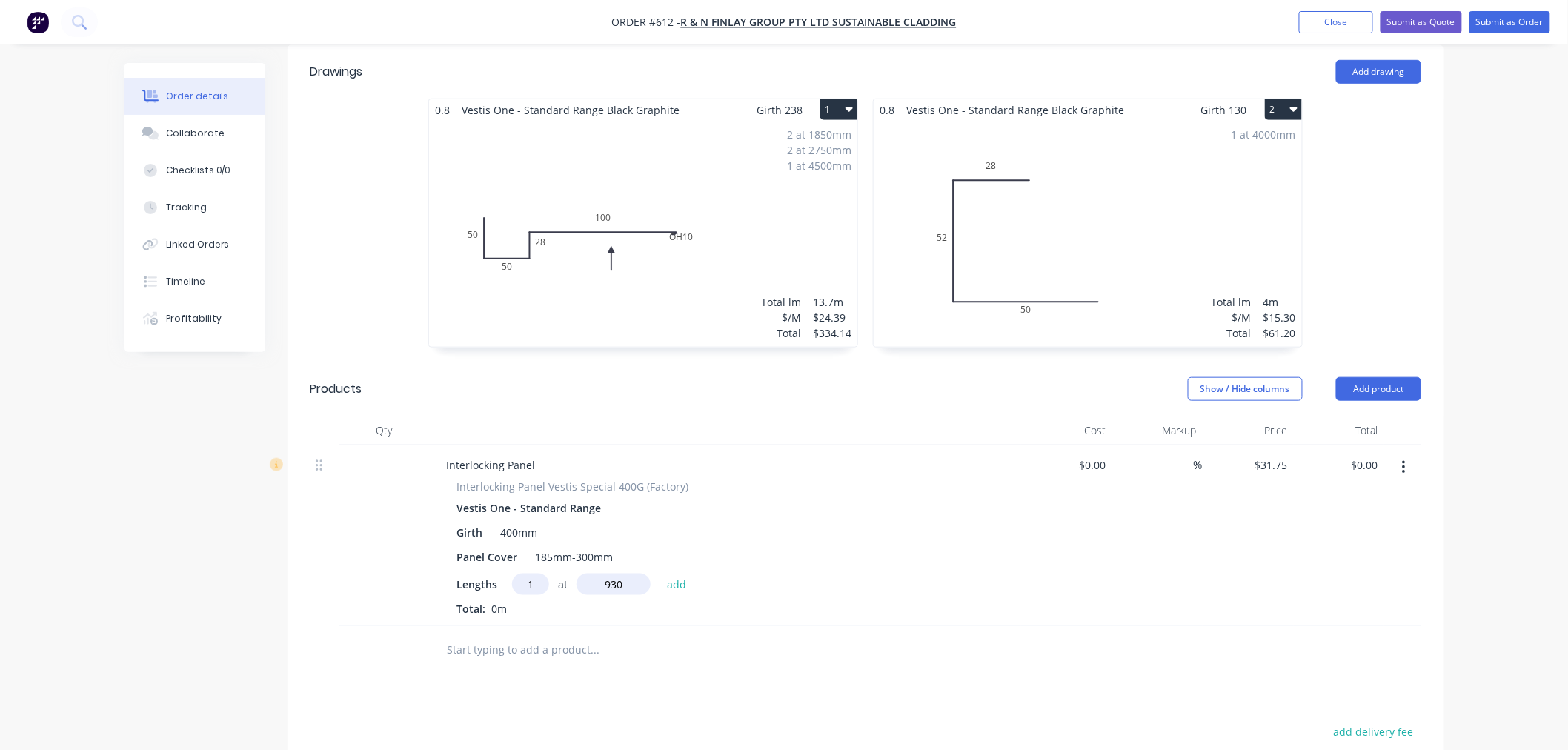
type input "930"
click at [660, 573] on button "add" at bounding box center [678, 583] width 35 height 20
type input "$29.53"
type input "1"
type input "930"
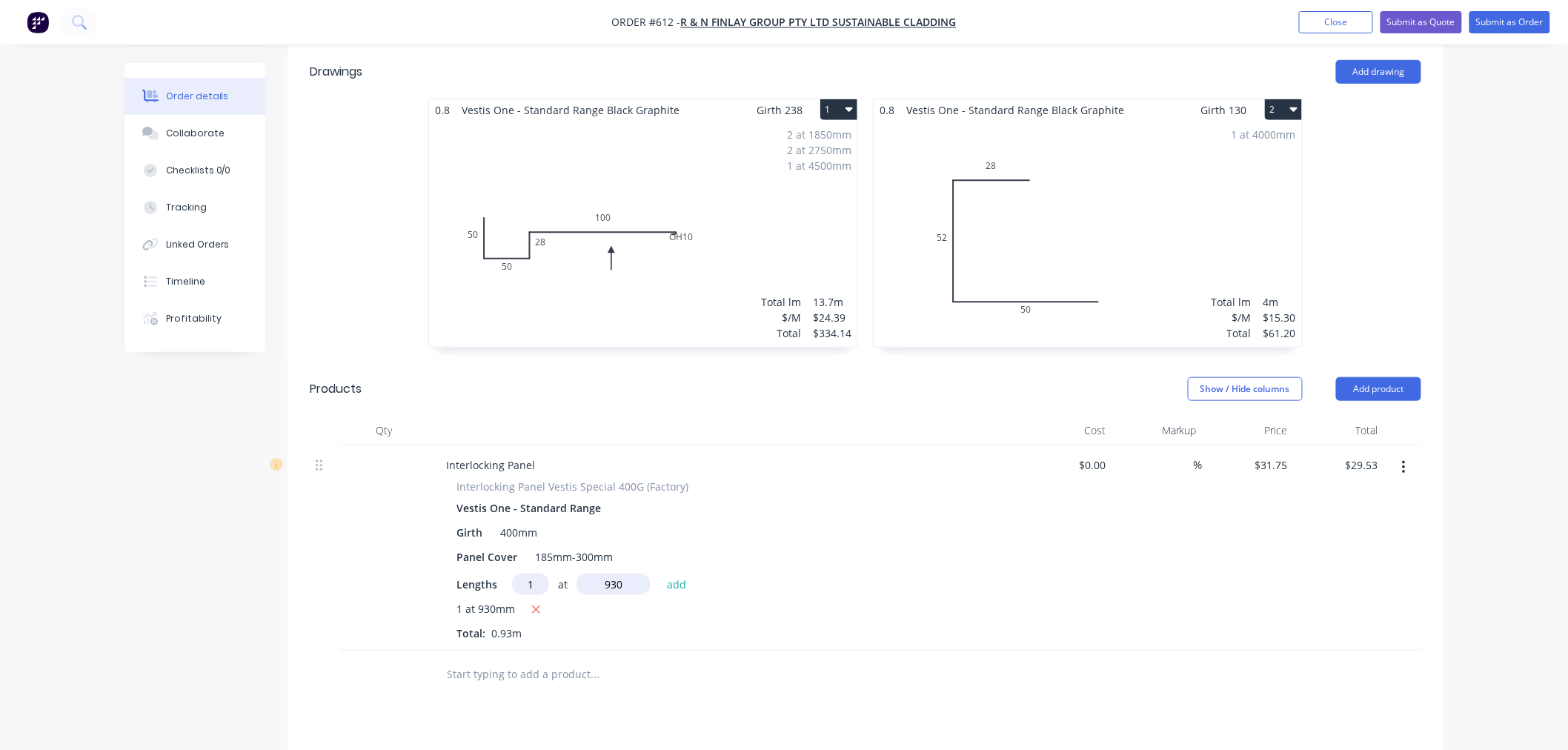
click at [660, 573] on button "add" at bounding box center [678, 583] width 35 height 20
type input "$59.06"
click at [527, 573] on input "text" at bounding box center [531, 584] width 37 height 21
type input "1"
type input "3380"
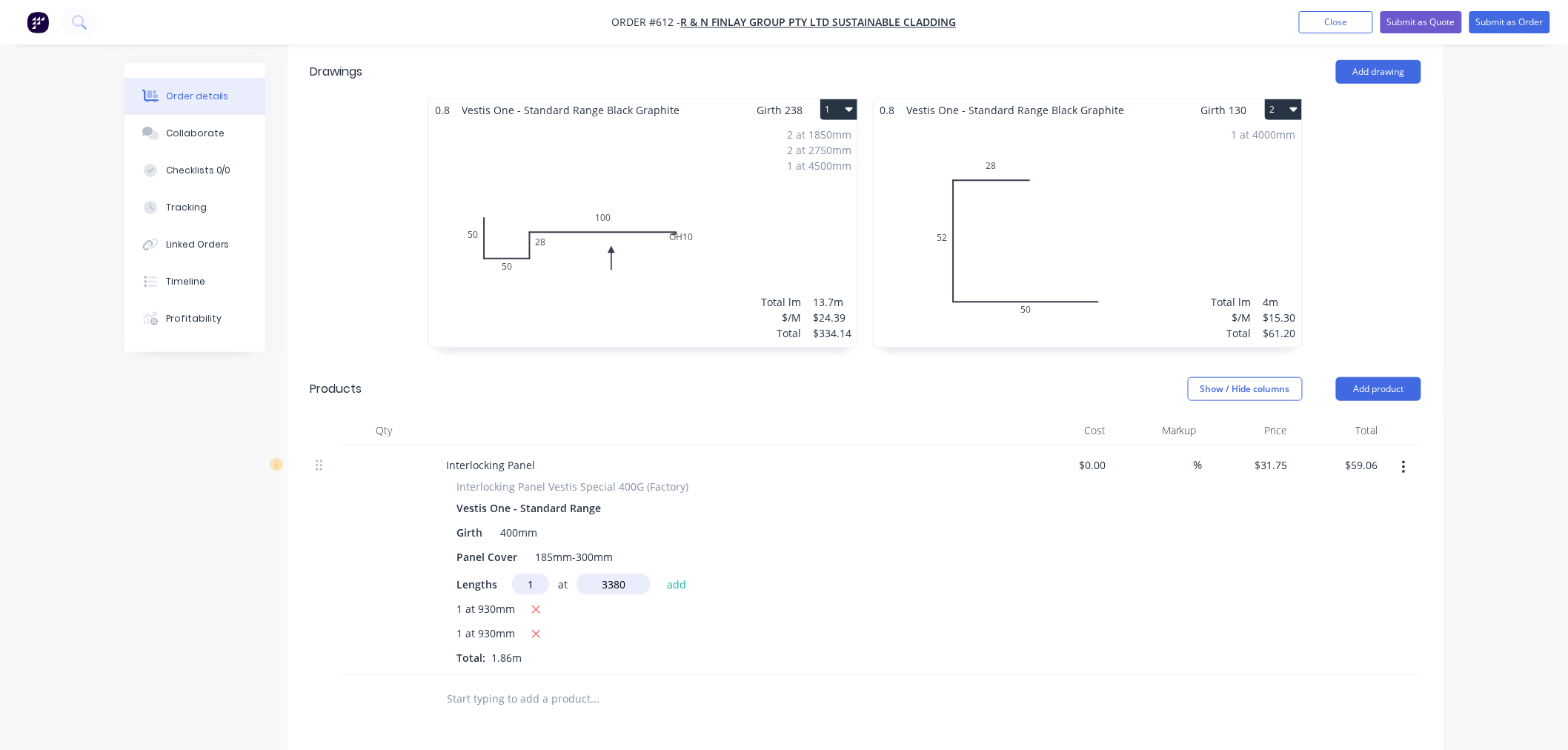
click at [660, 573] on button "add" at bounding box center [678, 583] width 35 height 20
type input "$166.37"
type input "1"
type input "1070"
click at [660, 573] on button "add" at bounding box center [678, 583] width 35 height 20
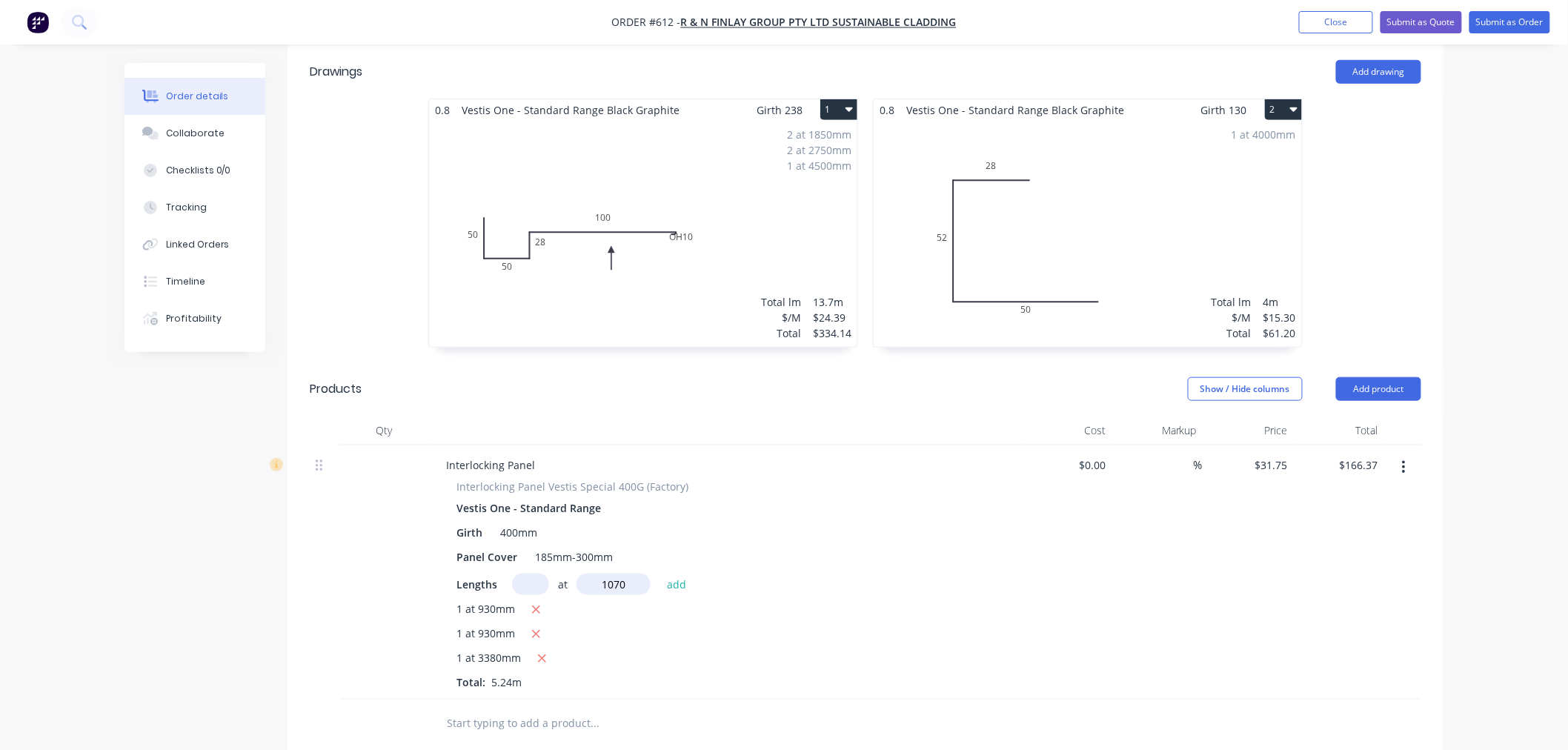
type input "$200.34"
type input "1"
type input "1070"
click at [660, 573] on button "add" at bounding box center [678, 583] width 35 height 20
type input "$234.32"
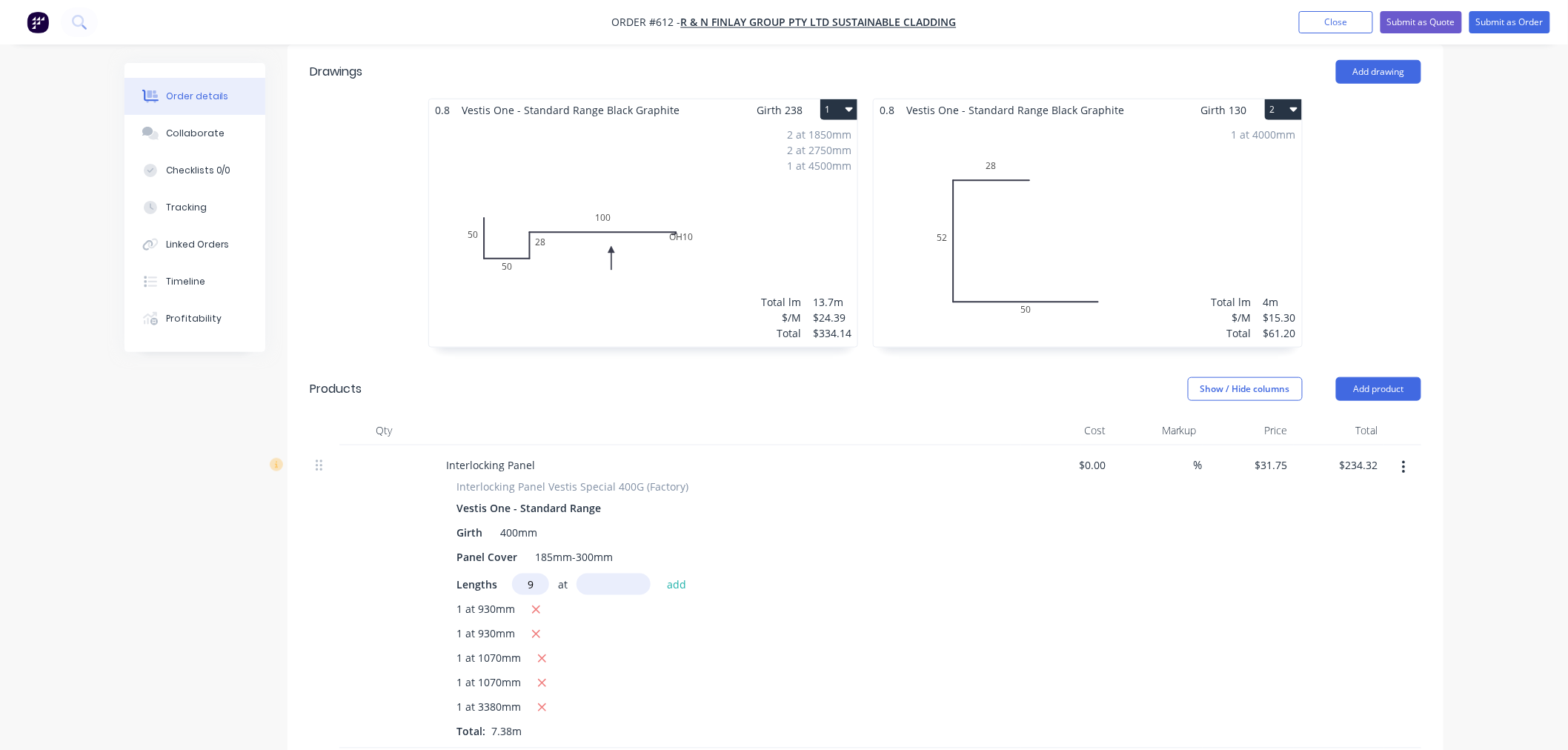
type input "9"
type input "930"
click at [660, 573] on button "add" at bounding box center [678, 583] width 35 height 20
click at [536, 652] on icon "button" at bounding box center [537, 659] width 10 height 14
click at [541, 626] on button "button" at bounding box center [536, 634] width 18 height 18
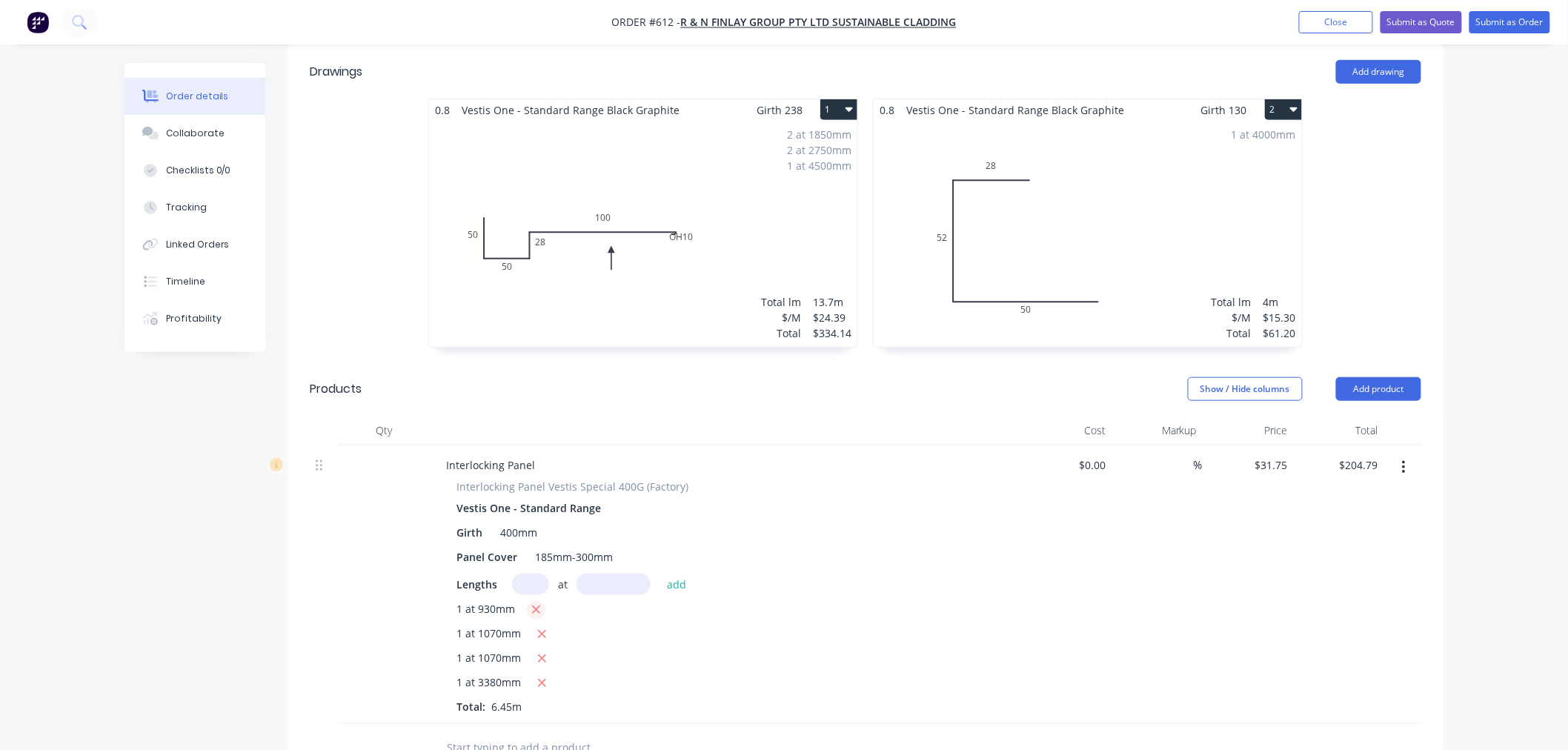
click at [532, 603] on icon "button" at bounding box center [537, 610] width 10 height 14
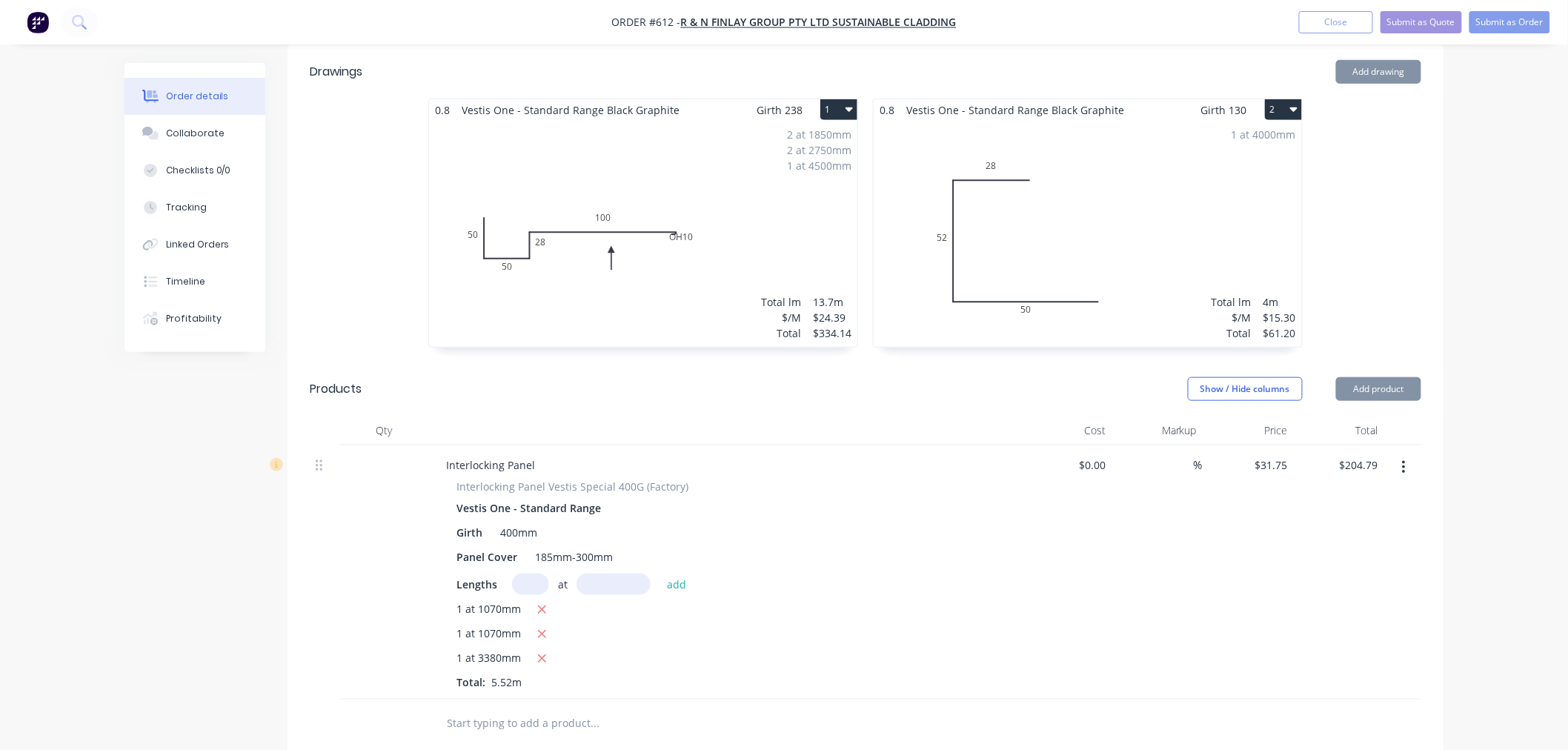
type input "$175.26"
click at [531, 573] on input "text" at bounding box center [531, 584] width 37 height 21
type input "19"
type input "930"
click at [660, 573] on button "add" at bounding box center [678, 583] width 35 height 20
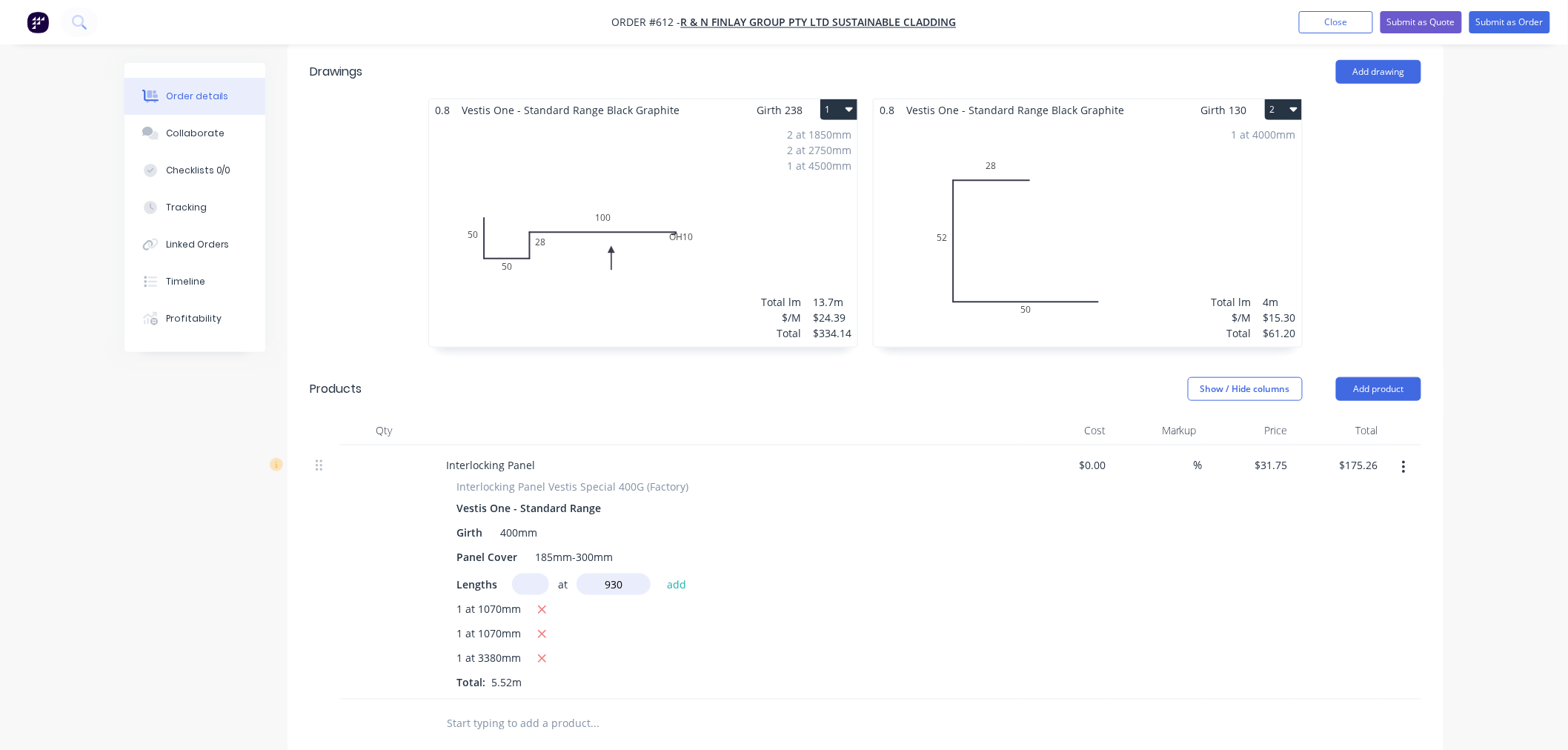
type input "$736.28"
click at [1399, 377] on button "Add product" at bounding box center [1379, 389] width 86 height 23
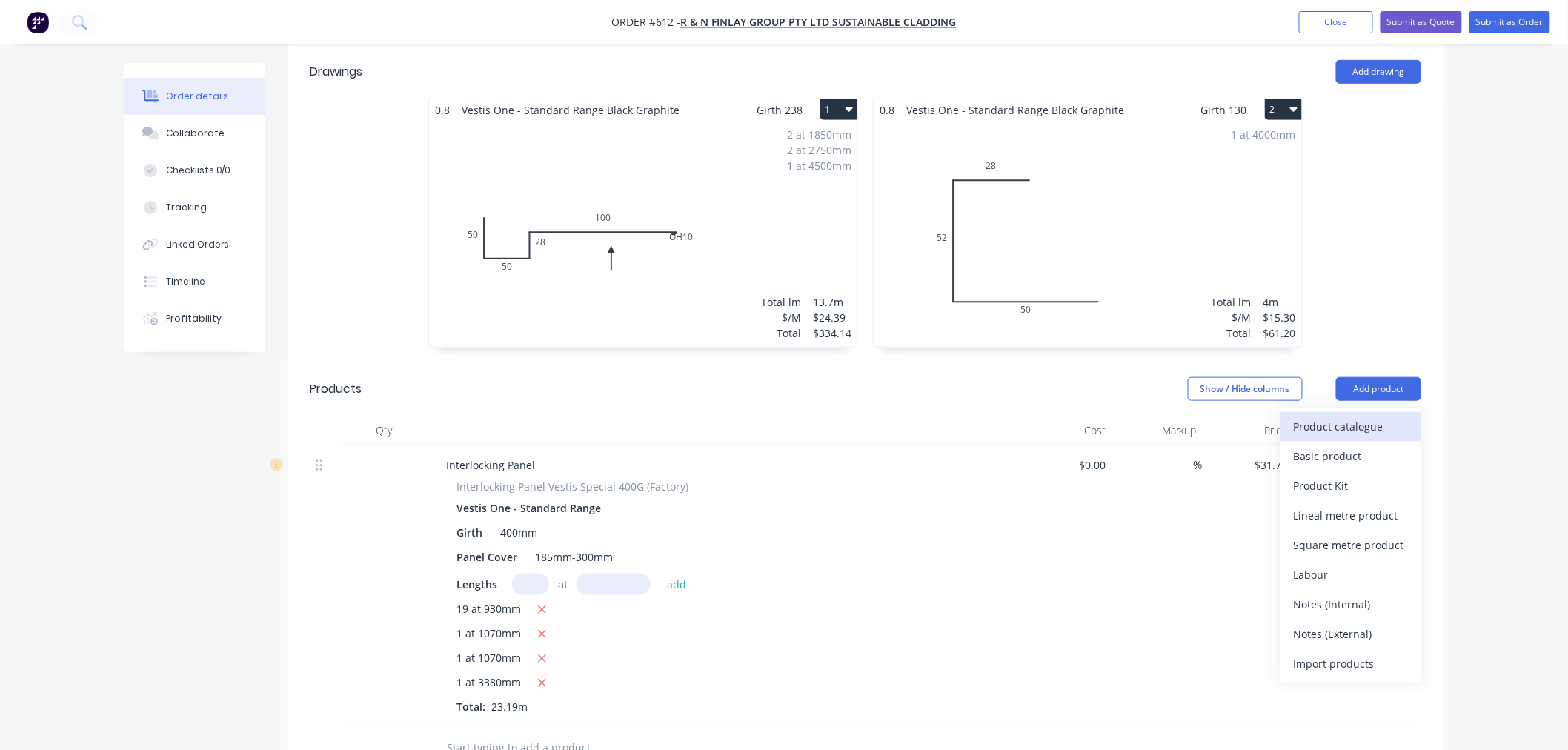
click at [1342, 412] on button "Product catalogue" at bounding box center [1351, 426] width 141 height 30
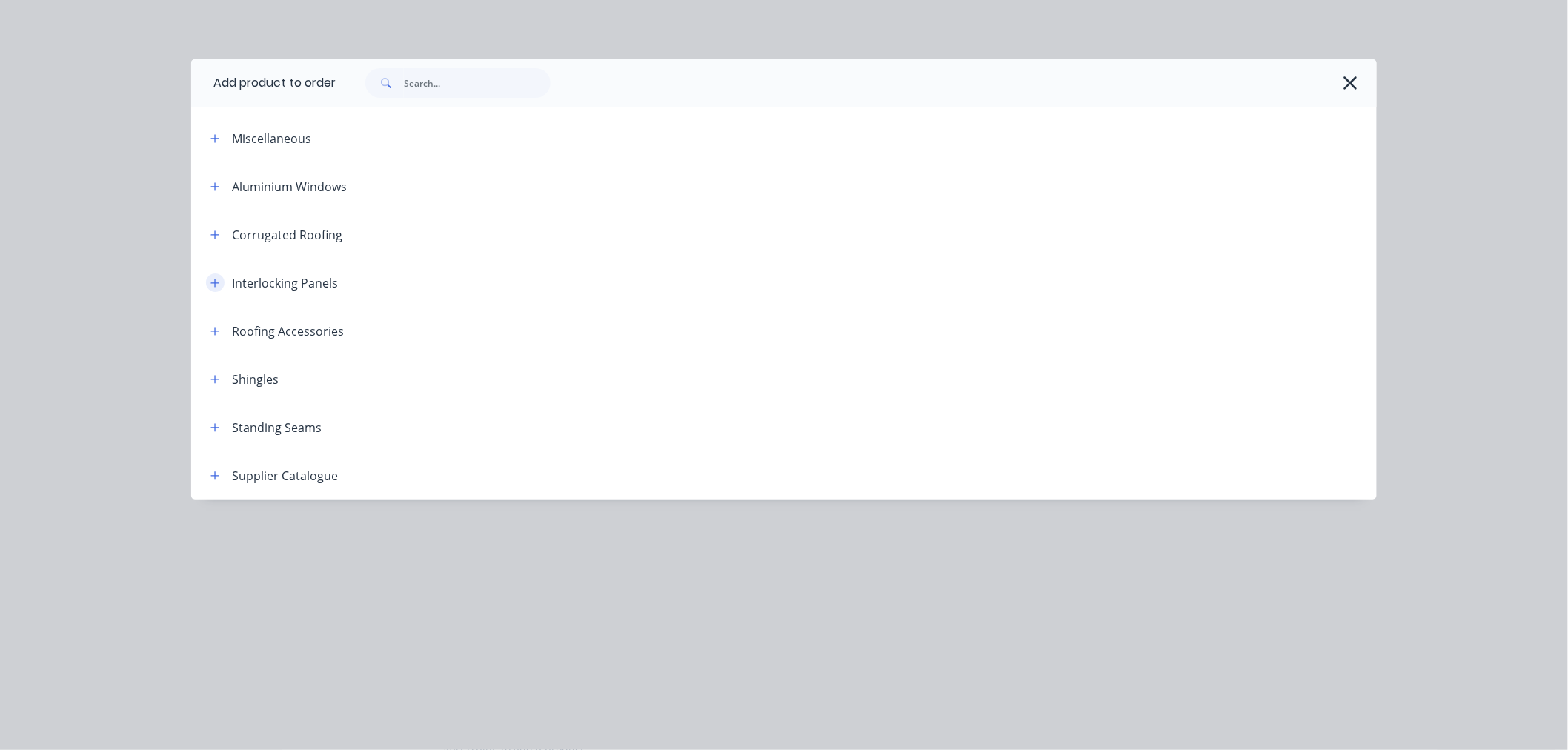
click at [212, 285] on icon "button" at bounding box center [215, 283] width 9 height 11
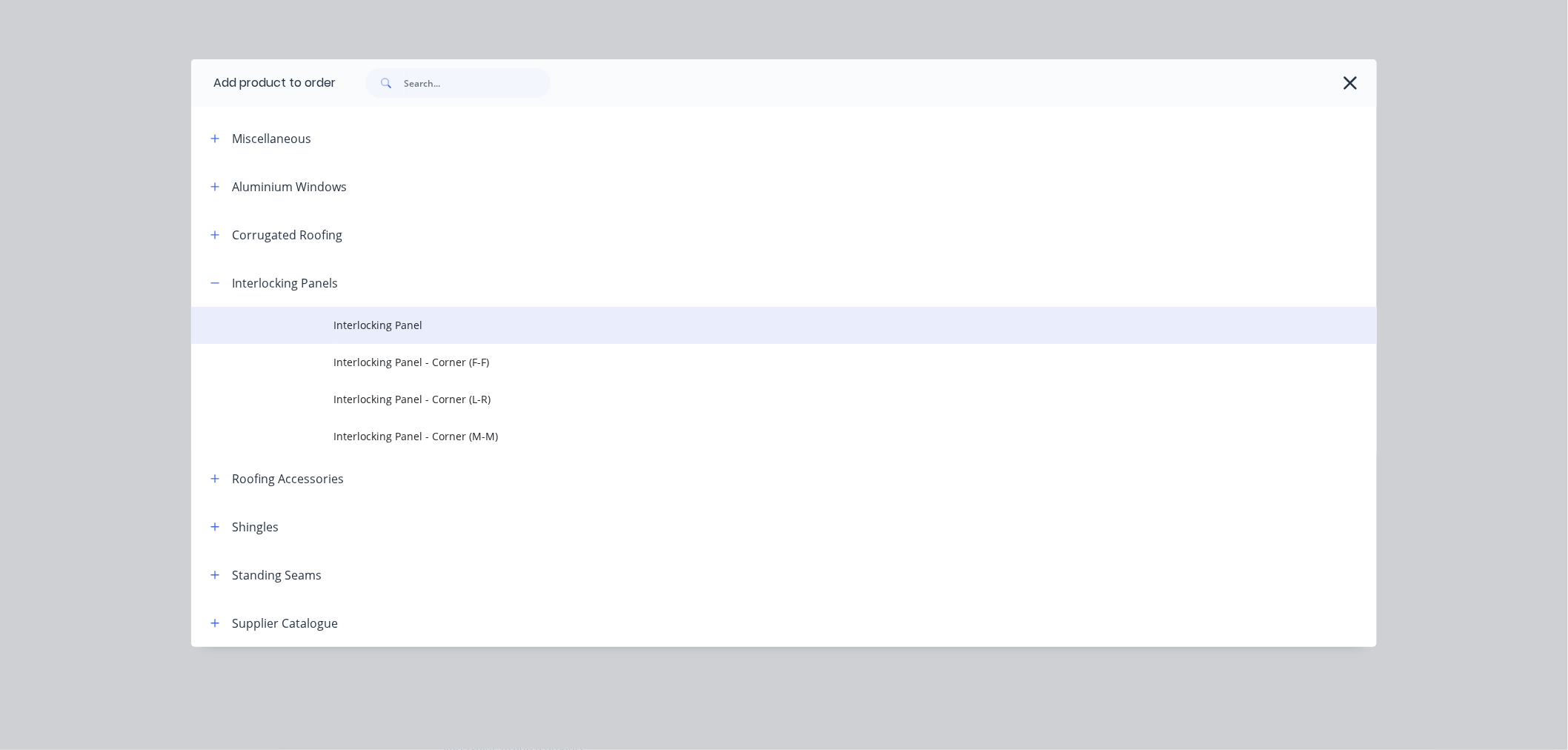
click at [349, 314] on td "Interlocking Panel" at bounding box center [855, 325] width 1044 height 37
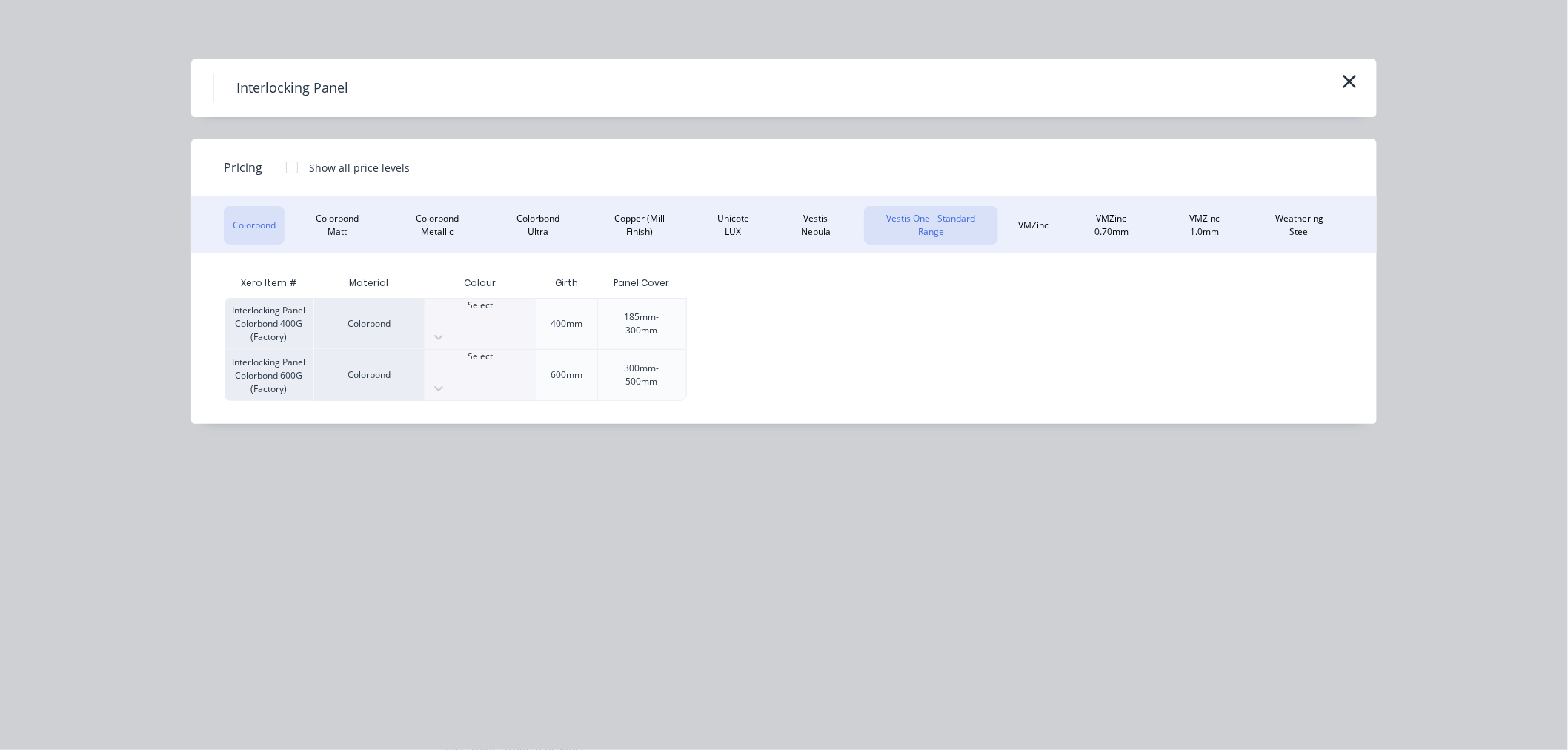
click at [973, 220] on button "Vestis One - Standard Range" at bounding box center [930, 225] width 133 height 39
click at [293, 167] on div at bounding box center [292, 167] width 30 height 30
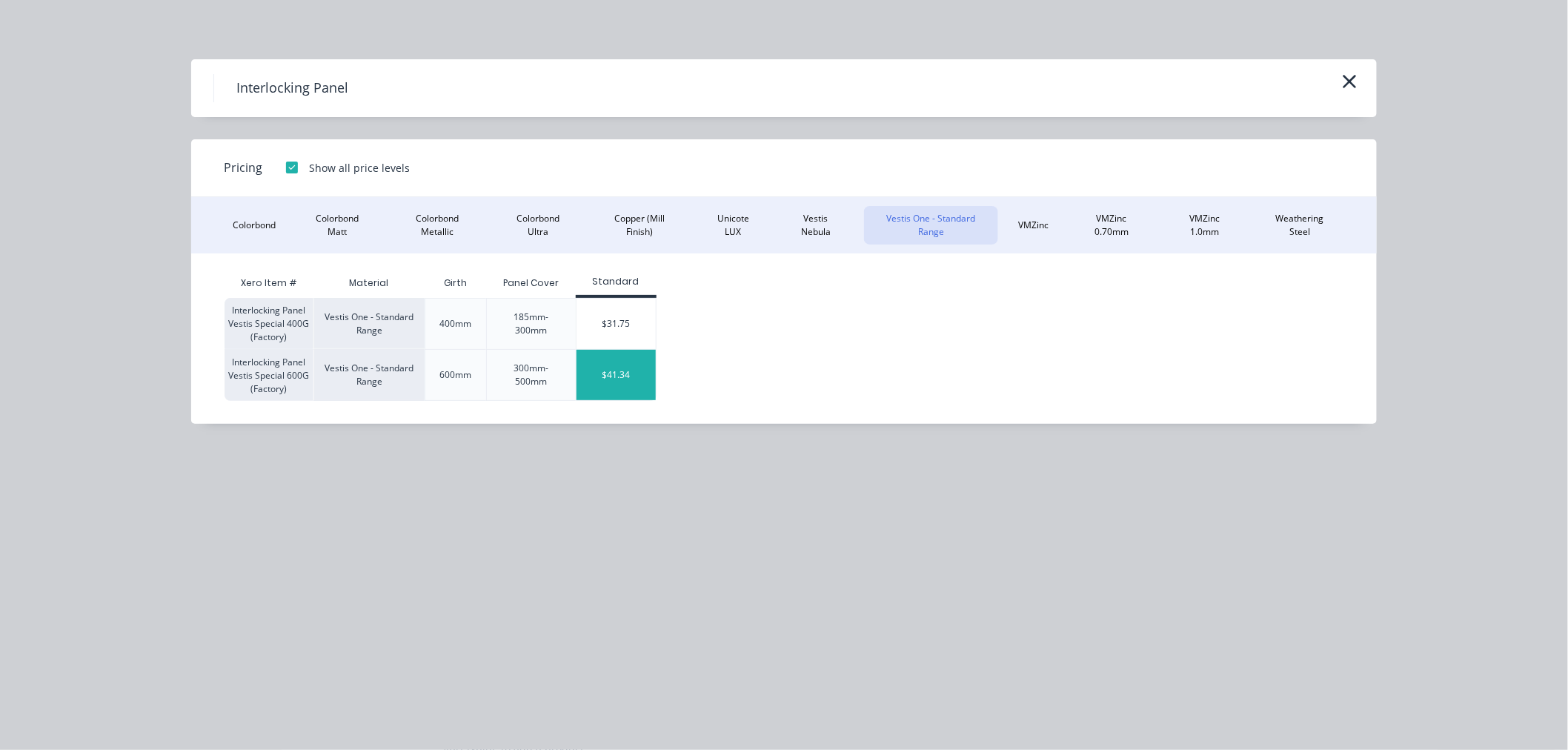
click at [645, 360] on div "$41.34" at bounding box center [616, 375] width 80 height 51
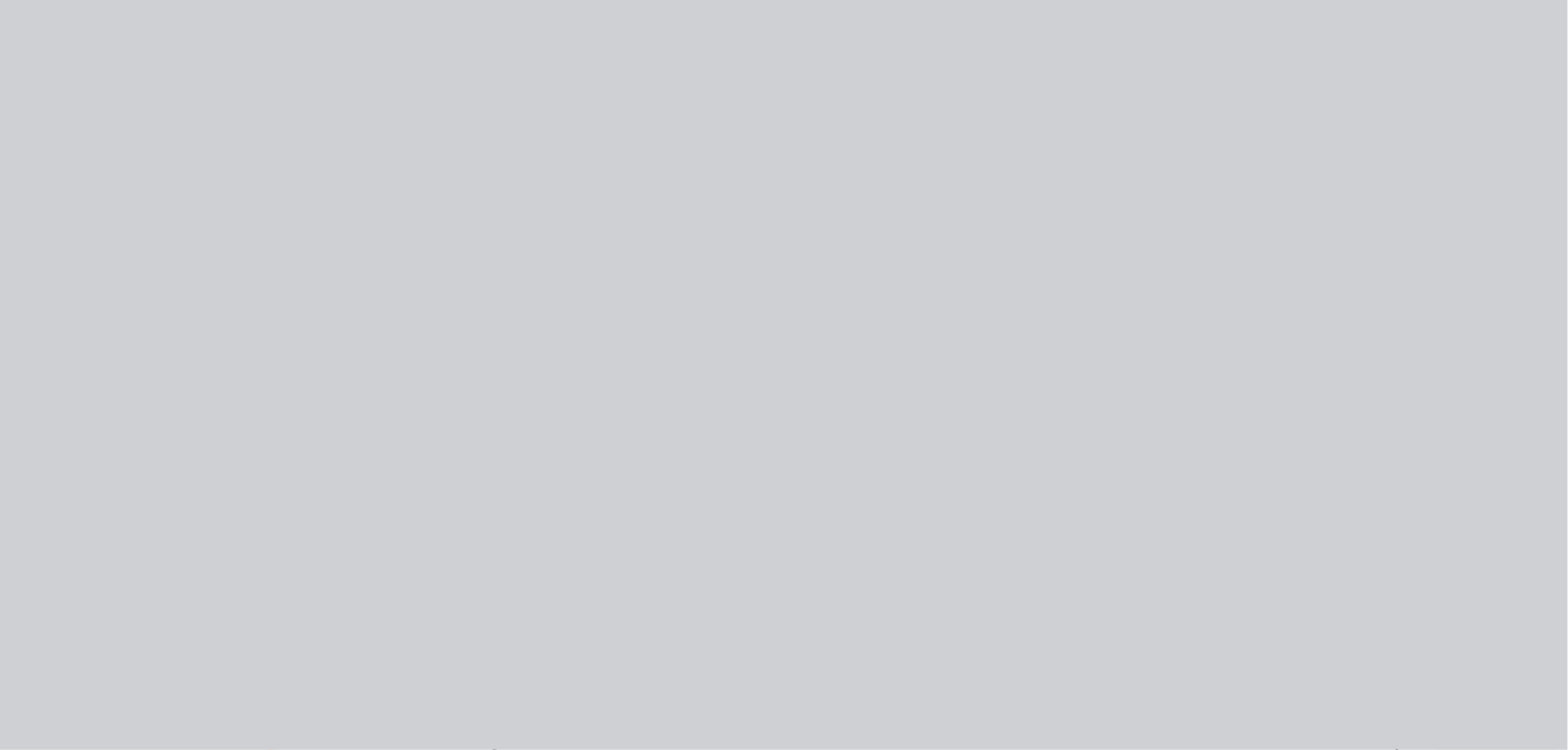
type input "$41.34"
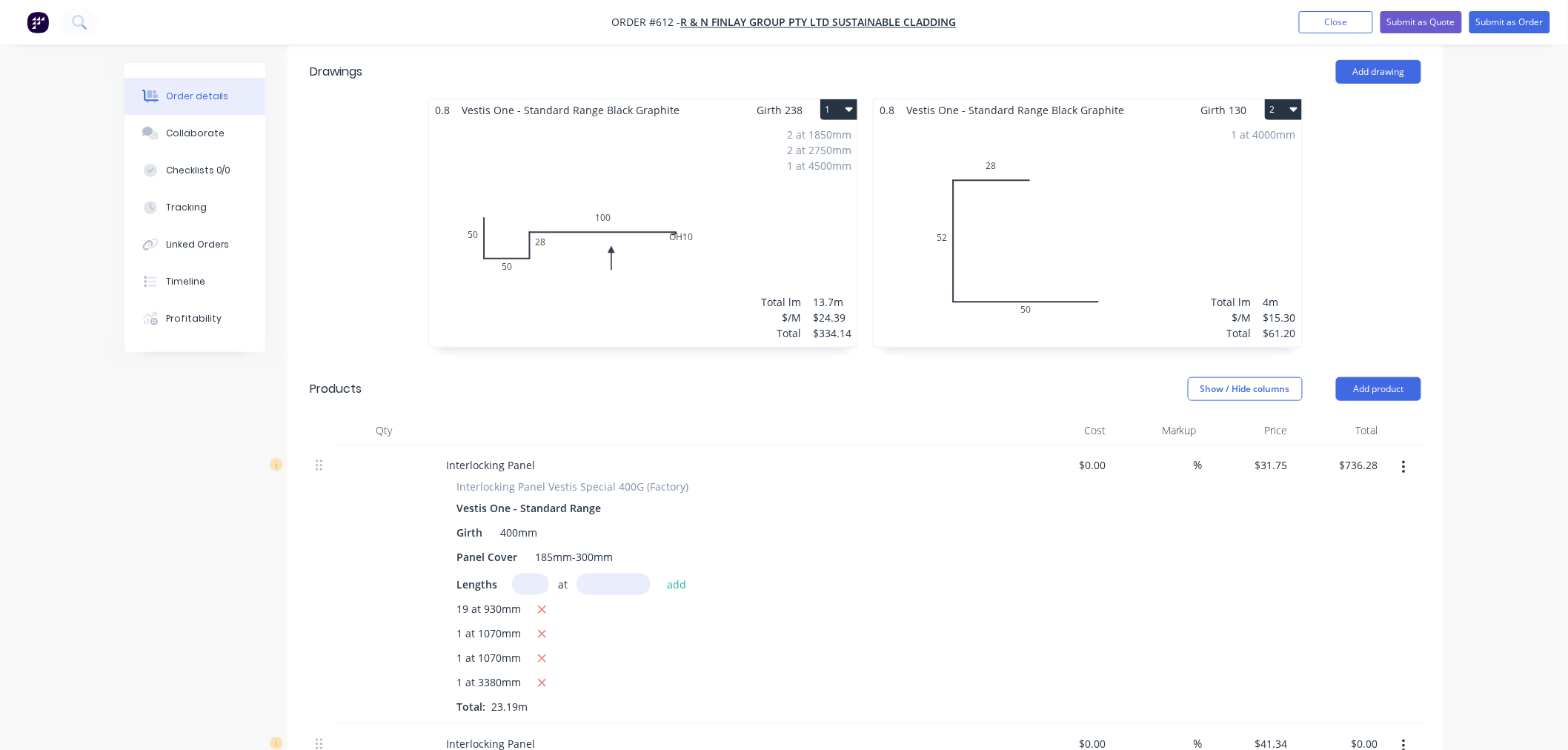
scroll to position [575, 0]
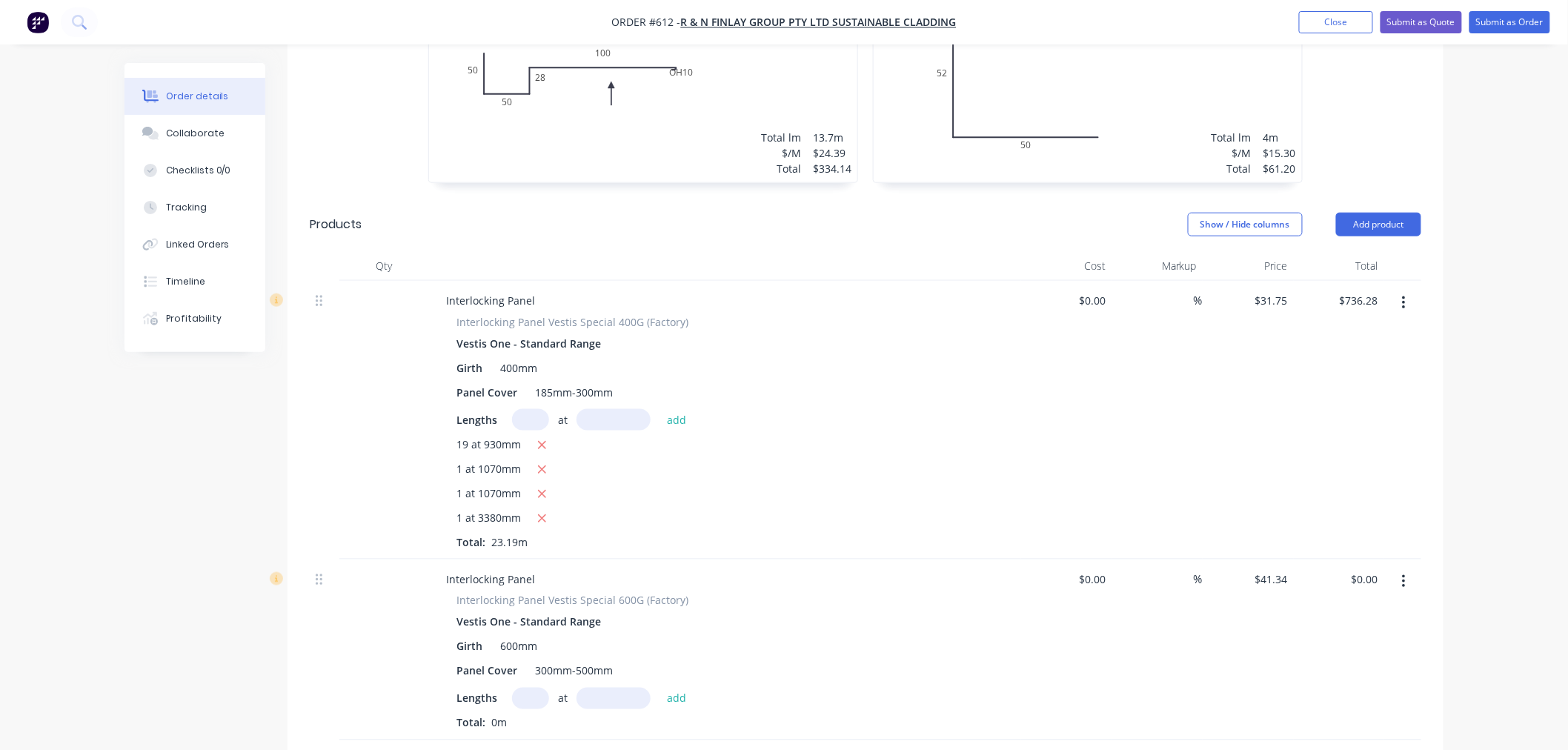
click at [532, 688] on input "text" at bounding box center [531, 699] width 37 height 21
type input "5"
type input "930"
click at [660, 688] on button "add" at bounding box center [678, 698] width 35 height 20
type input "$192.23"
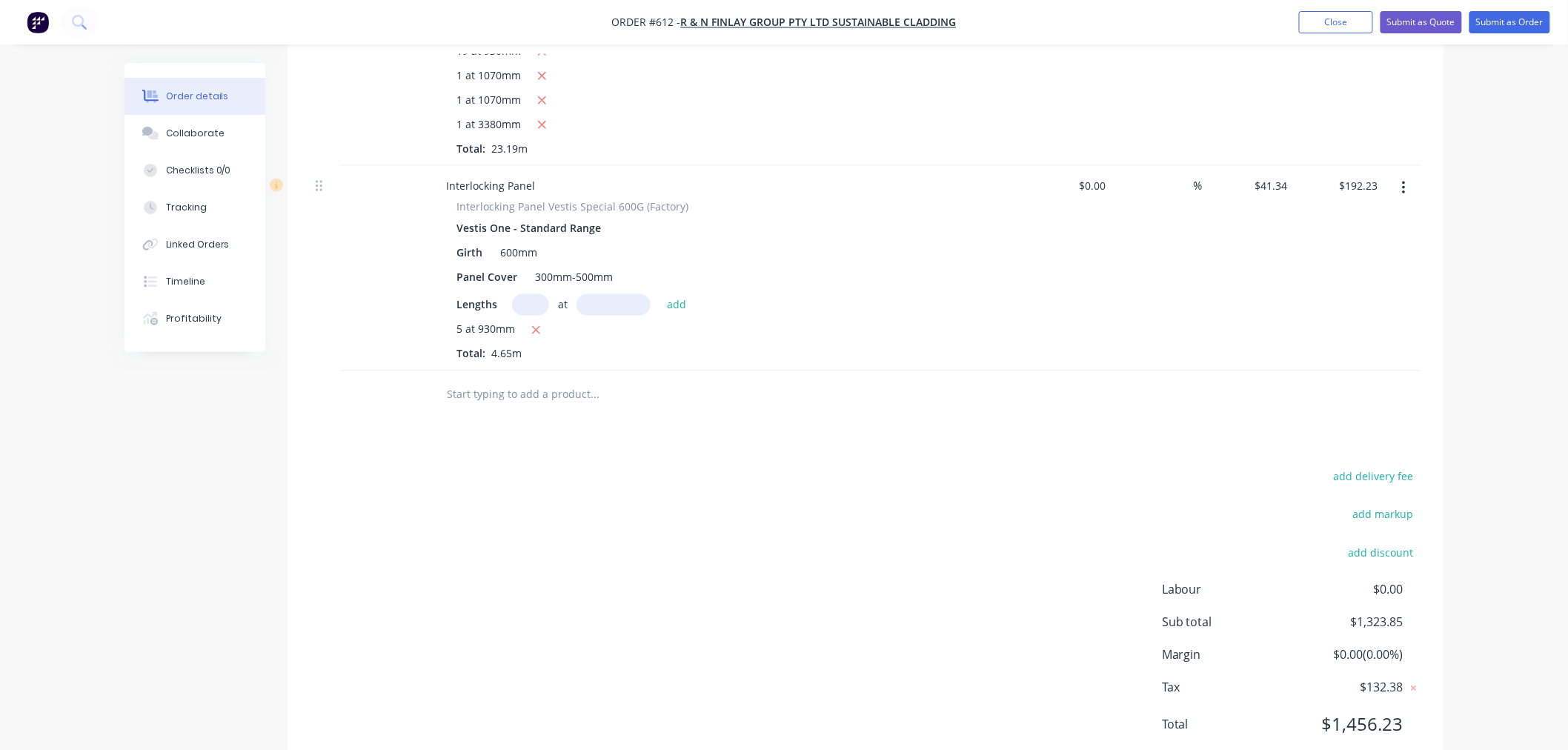
scroll to position [974, 0]
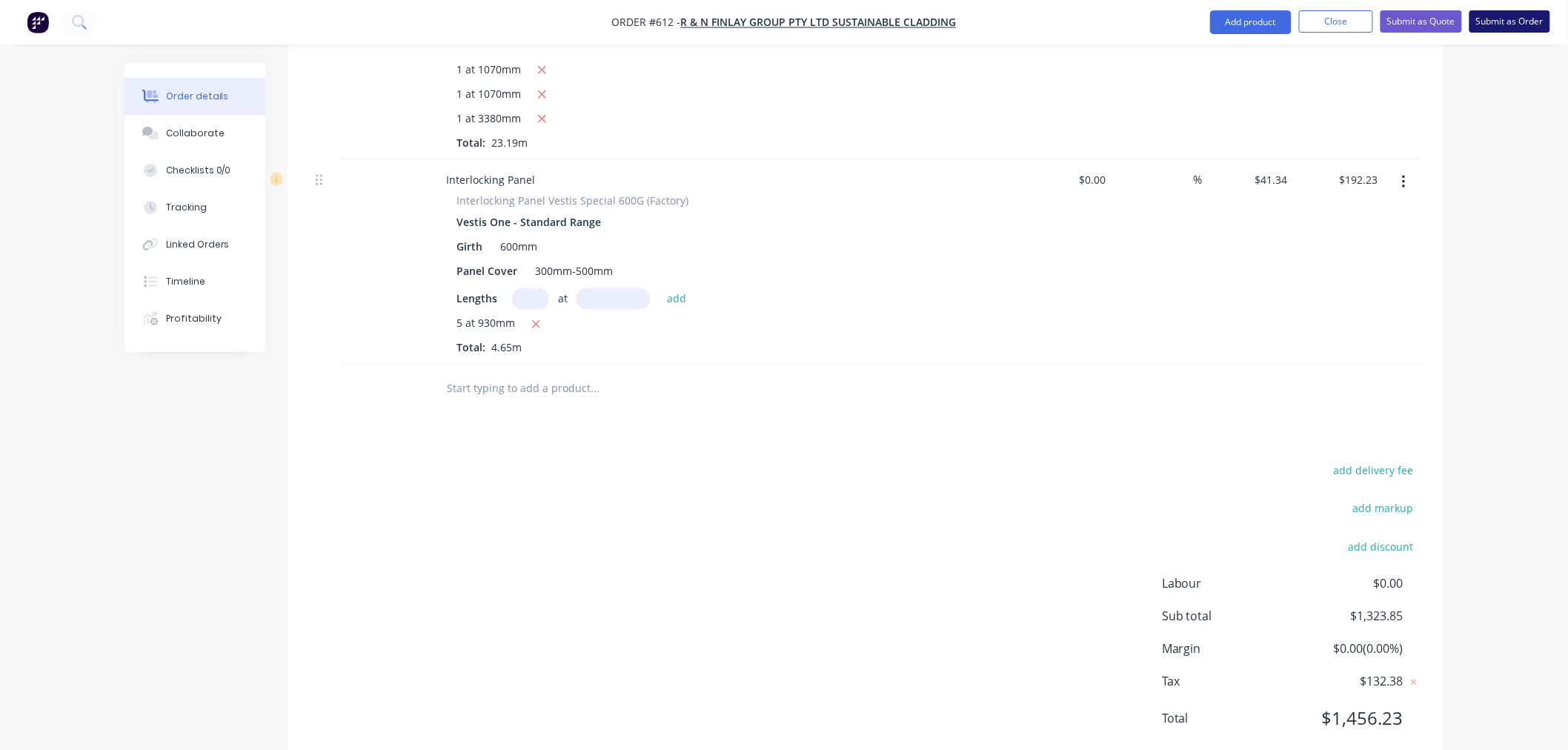
click at [1516, 25] on button "Submit as Order" at bounding box center [1510, 21] width 81 height 22
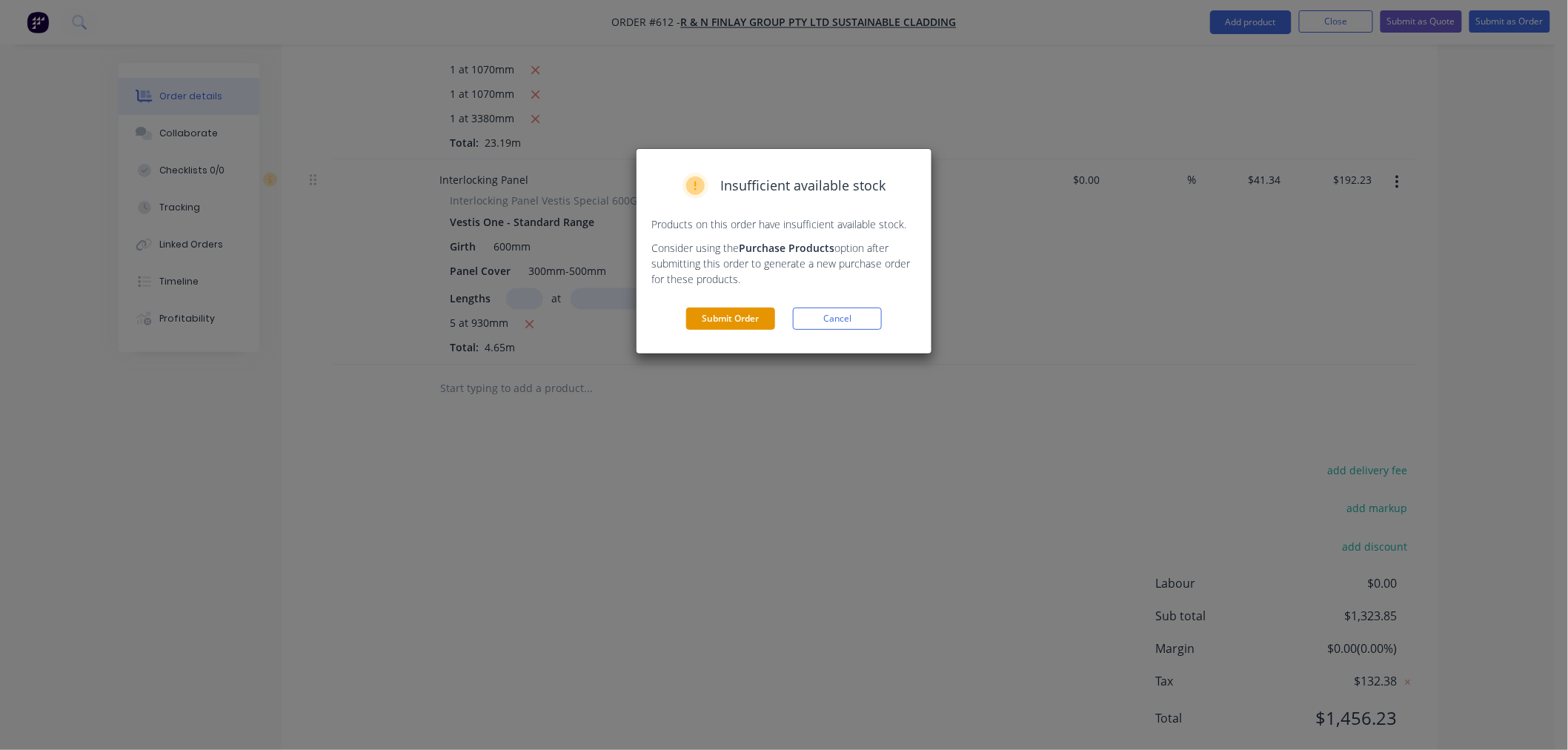
click at [752, 319] on button "Submit Order" at bounding box center [731, 318] width 89 height 22
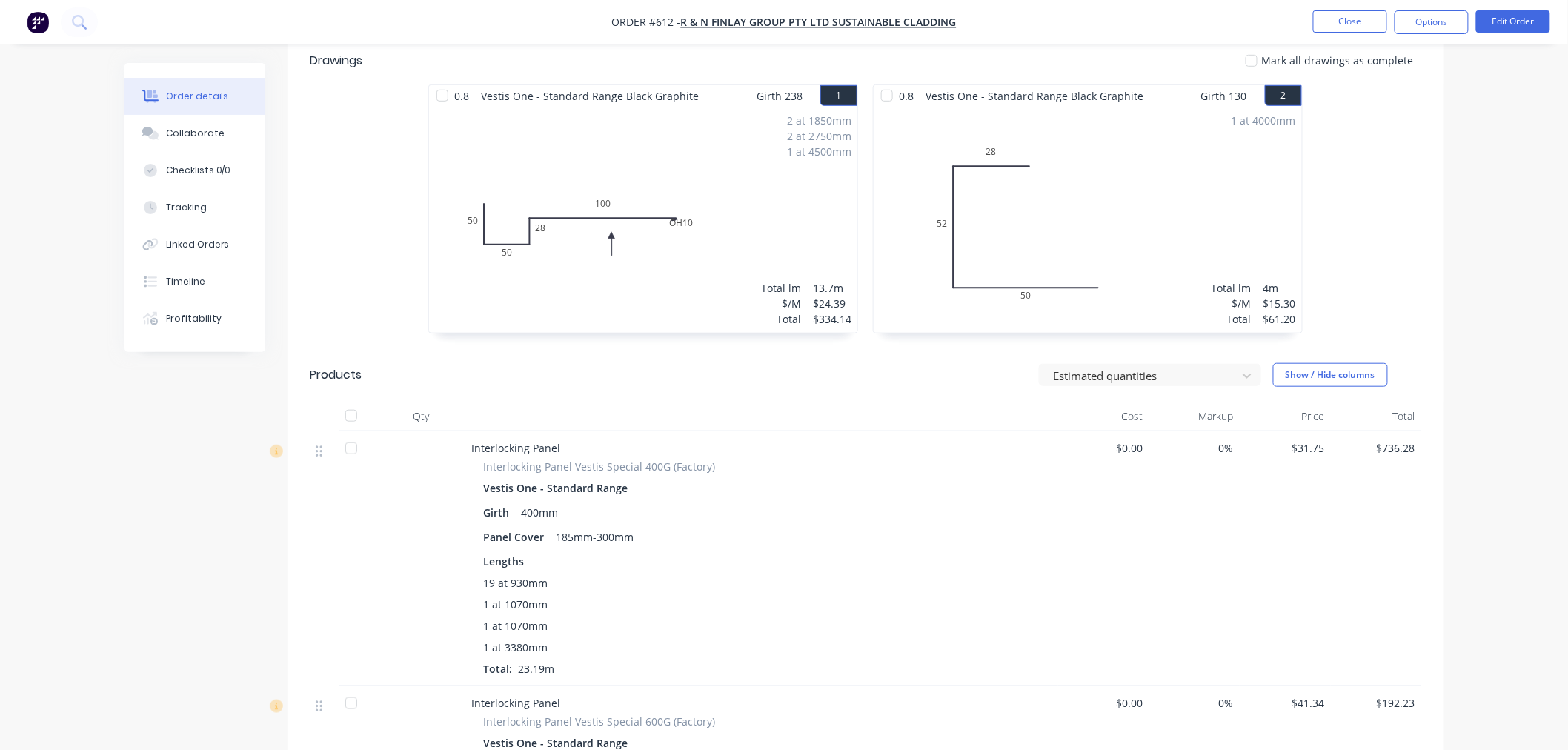
scroll to position [494, 0]
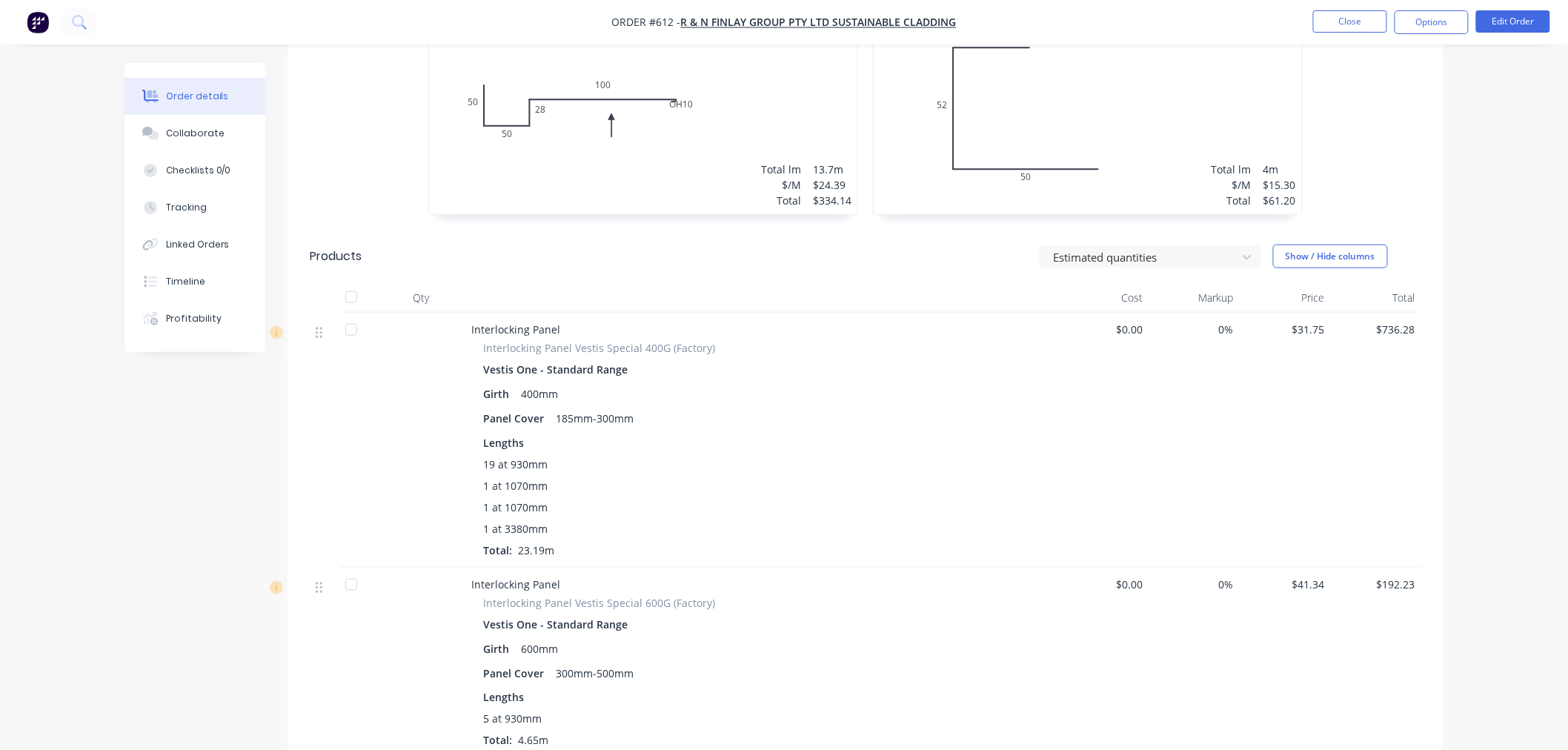
click at [46, 26] on img "button" at bounding box center [37, 21] width 22 height 22
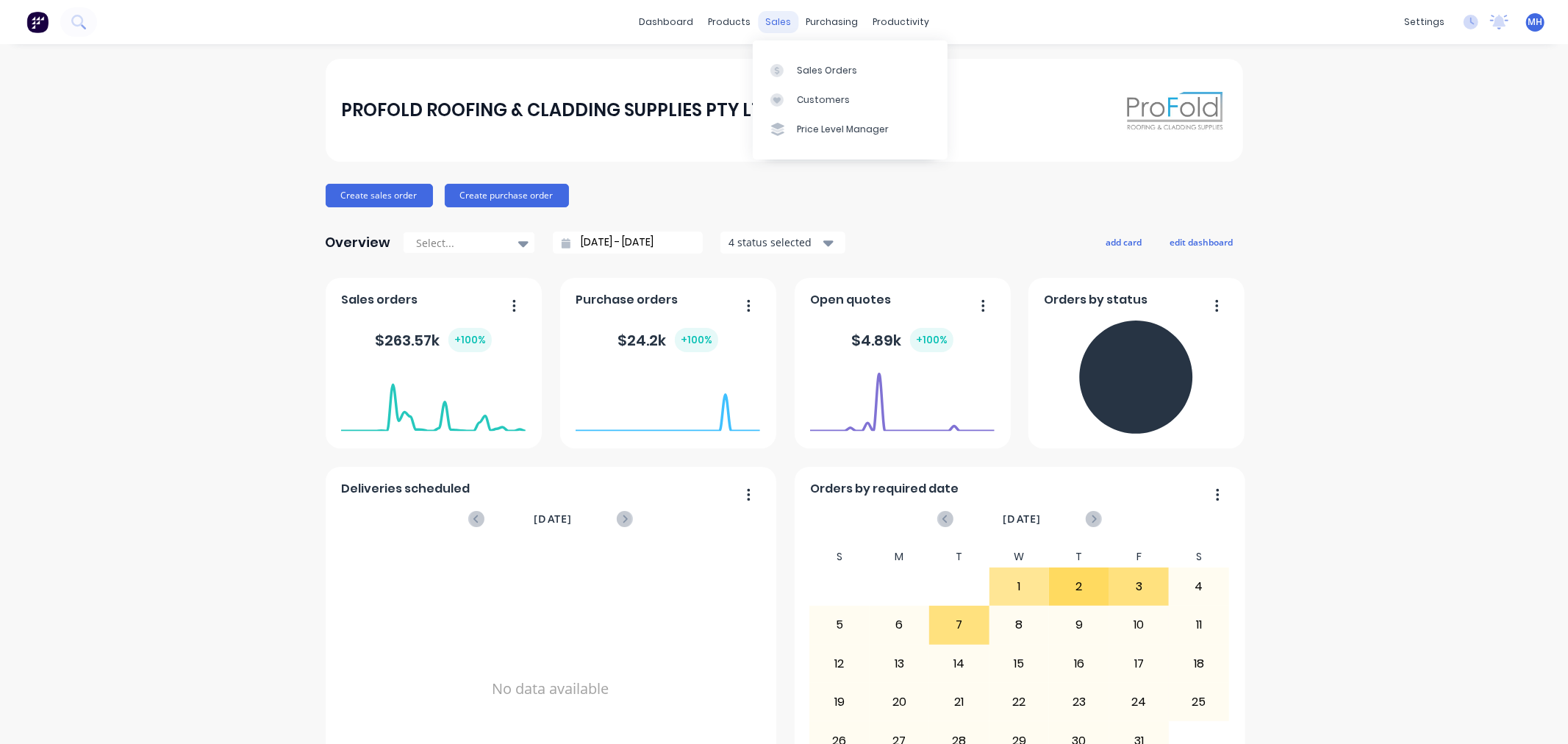
click at [758, 18] on div "sales" at bounding box center [778, 21] width 41 height 22
click at [847, 73] on div "Sales Orders" at bounding box center [827, 70] width 61 height 13
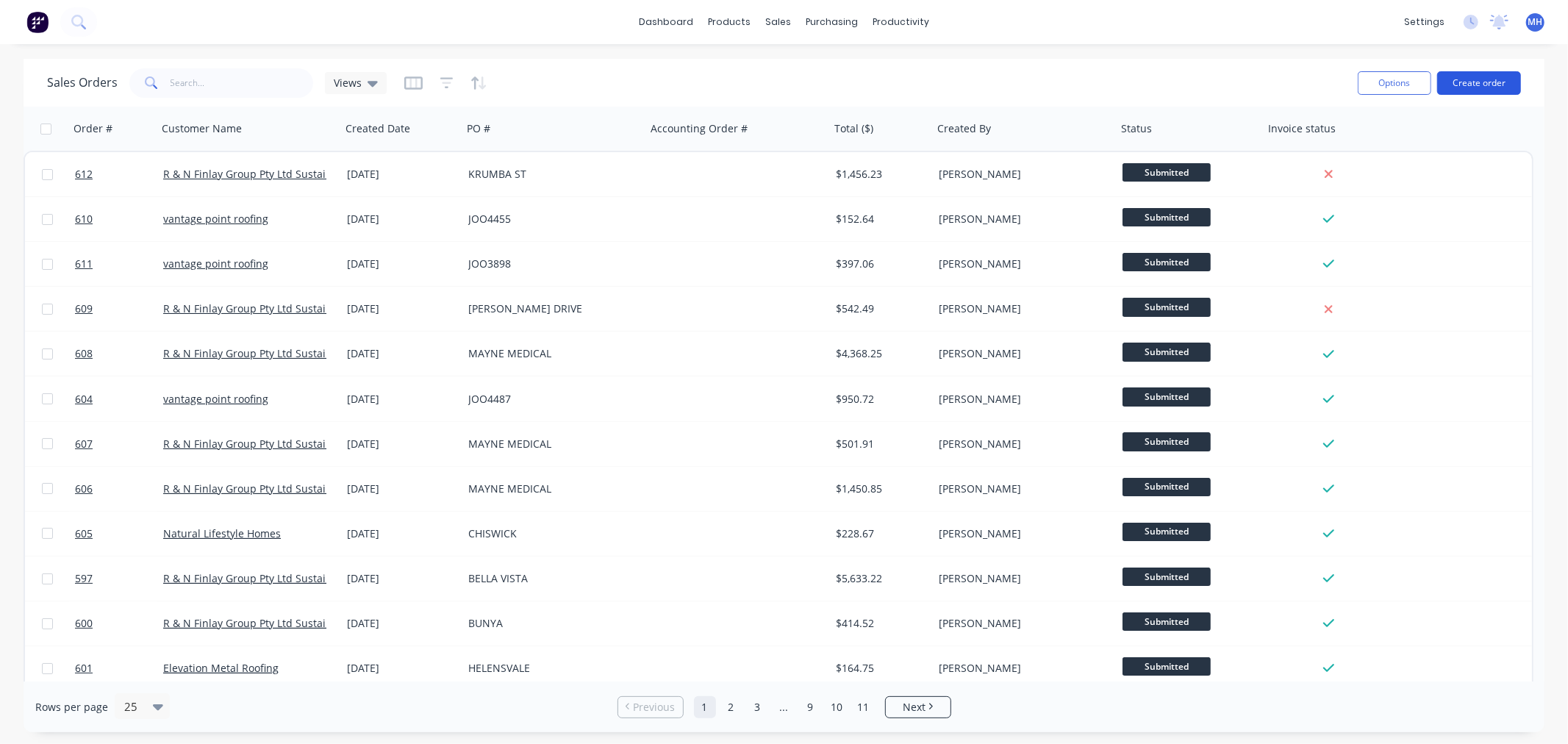
click at [1478, 92] on button "Create order" at bounding box center [1479, 83] width 84 height 23
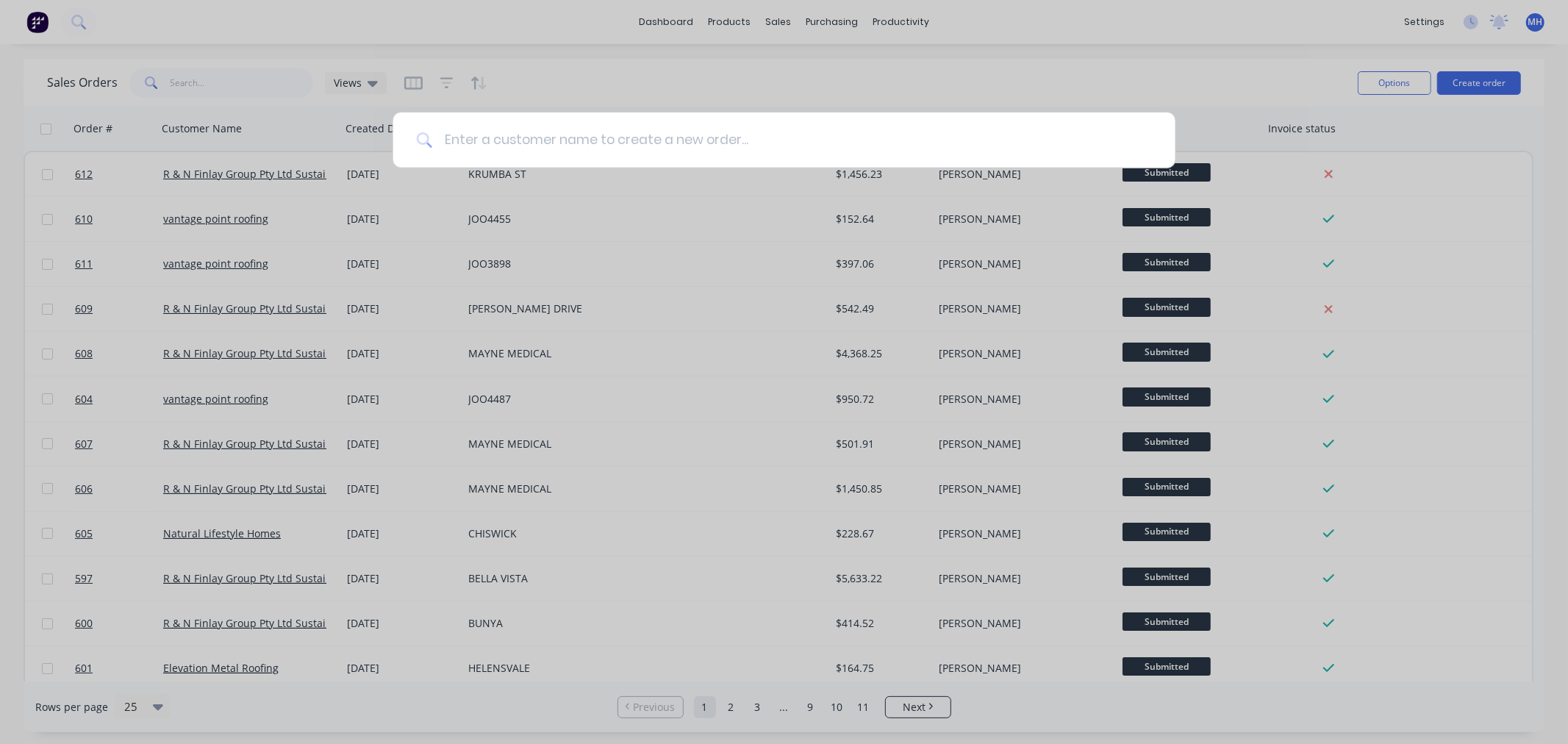
click at [980, 159] on input at bounding box center [792, 140] width 719 height 55
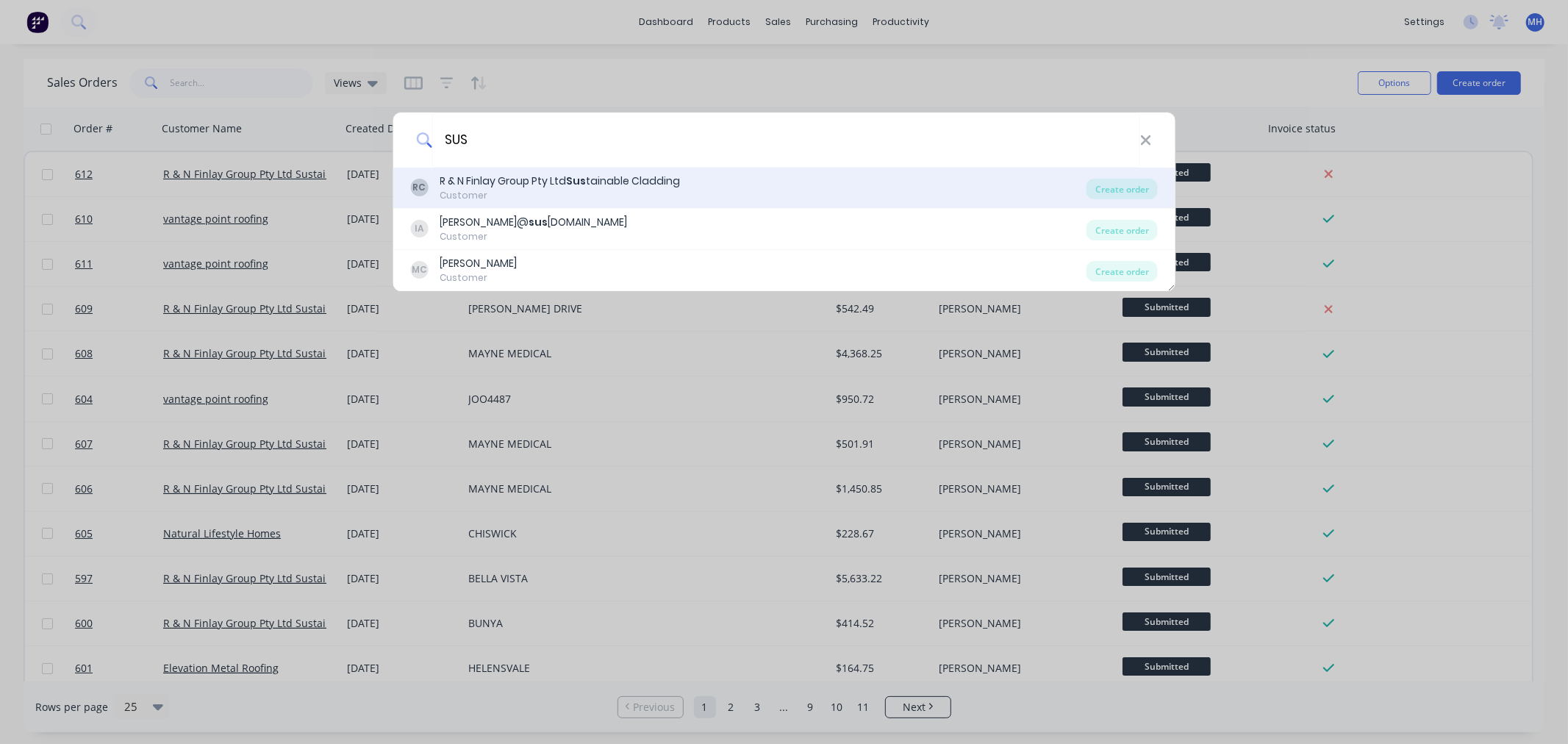
type input "SUS"
click at [893, 174] on div "RC R & N Finlay Group Pty Ltd Sus tainable Cladding Customer" at bounding box center [748, 188] width 677 height 29
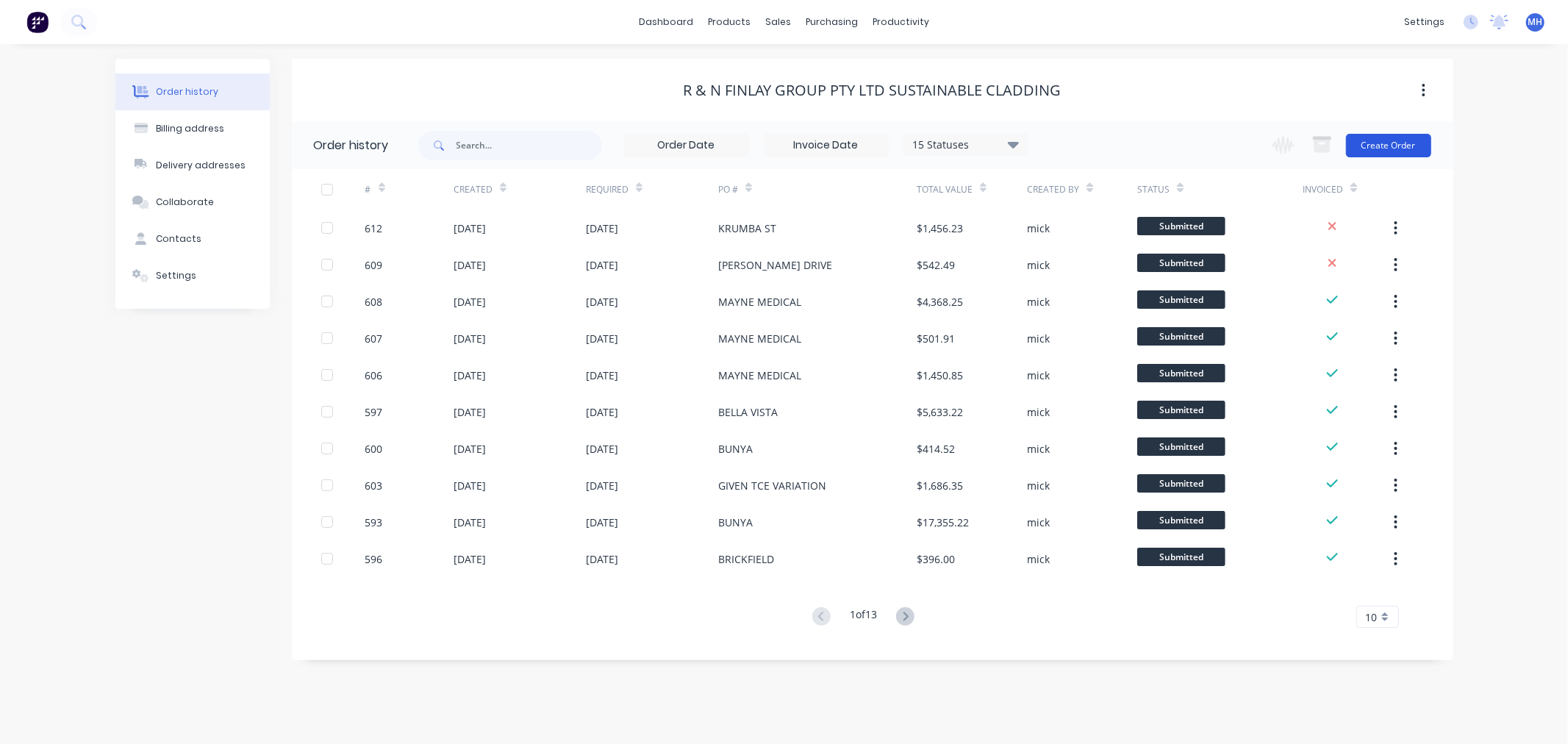
click at [1408, 141] on button "Create Order" at bounding box center [1389, 146] width 85 height 23
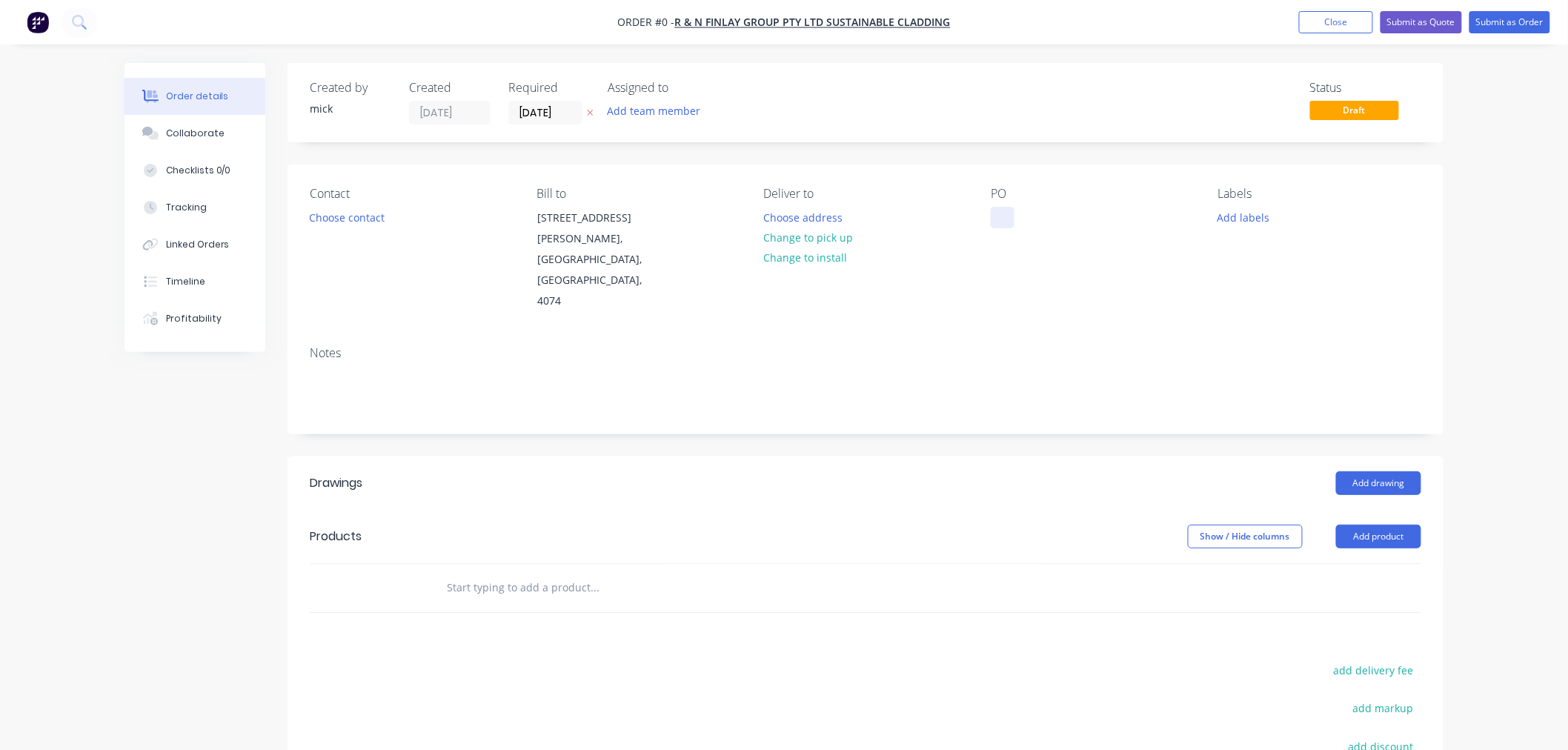
click at [1003, 218] on div at bounding box center [1002, 218] width 23 height 21
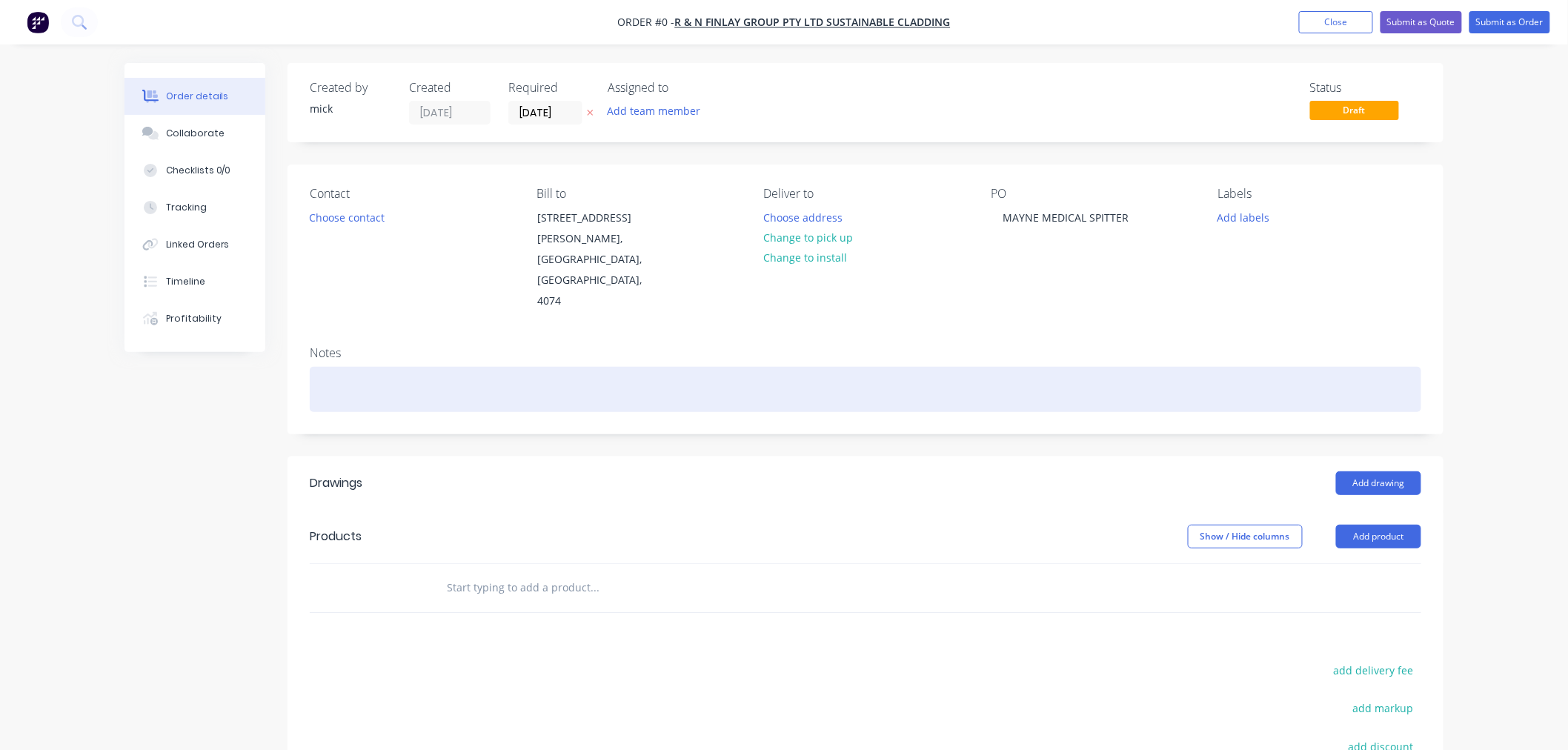
click at [967, 353] on div "Order details Collaborate Checklists 0/0 Tracking Linked Orders Timeline Profit…" at bounding box center [784, 527] width 1349 height 928
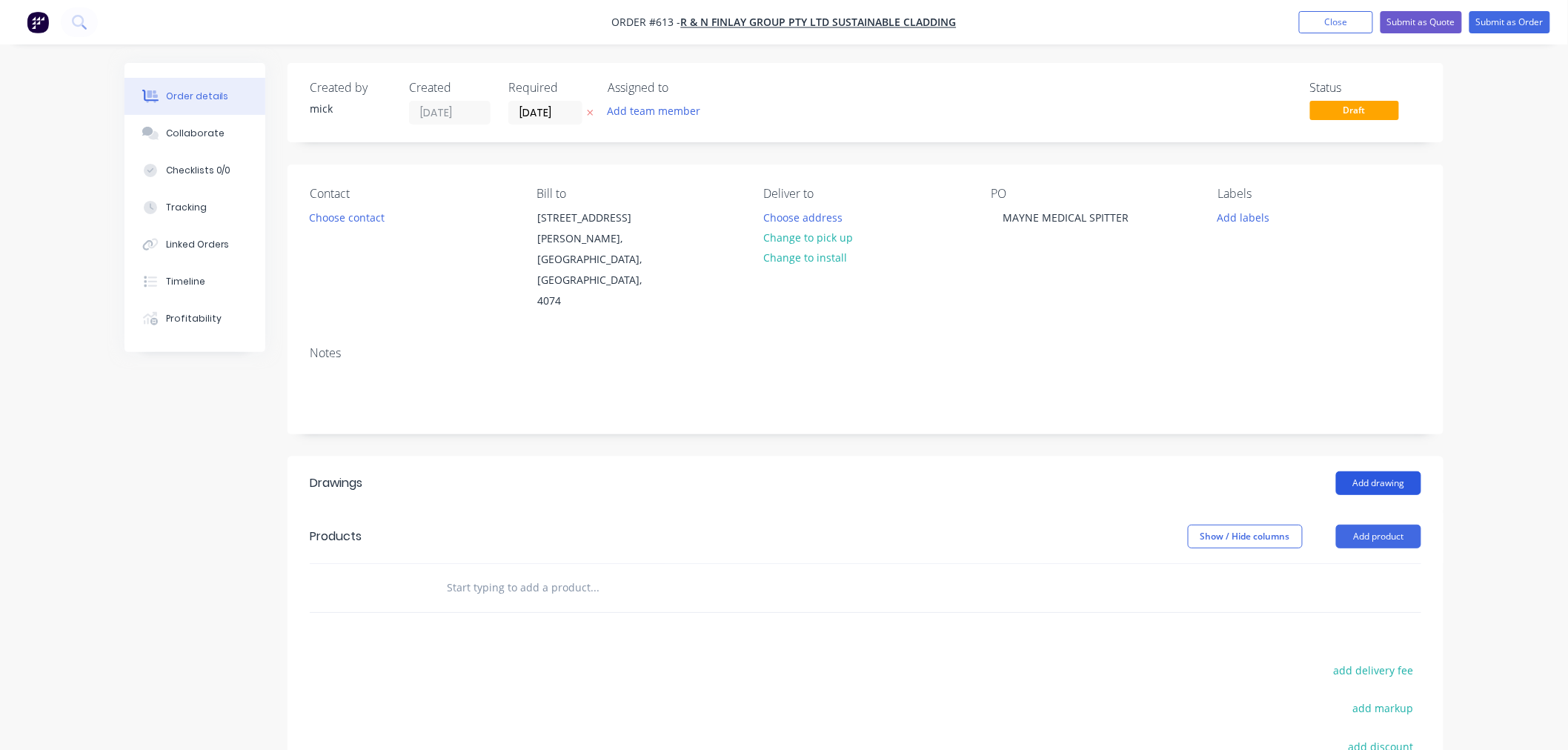
click at [1388, 471] on button "Add drawing" at bounding box center [1379, 483] width 86 height 23
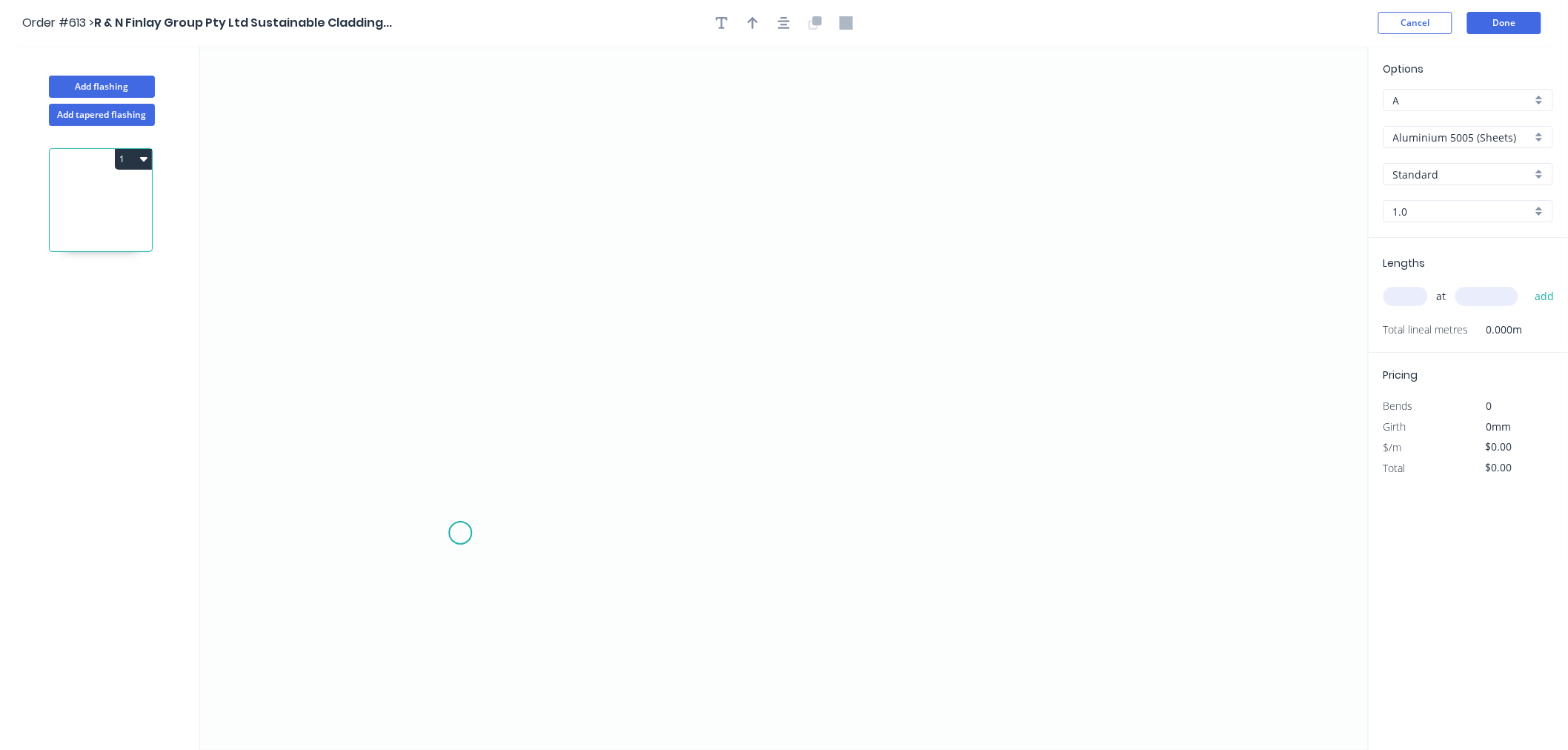
click at [461, 533] on icon "0" at bounding box center [784, 397] width 1168 height 703
click at [471, 250] on icon "0" at bounding box center [784, 397] width 1168 height 703
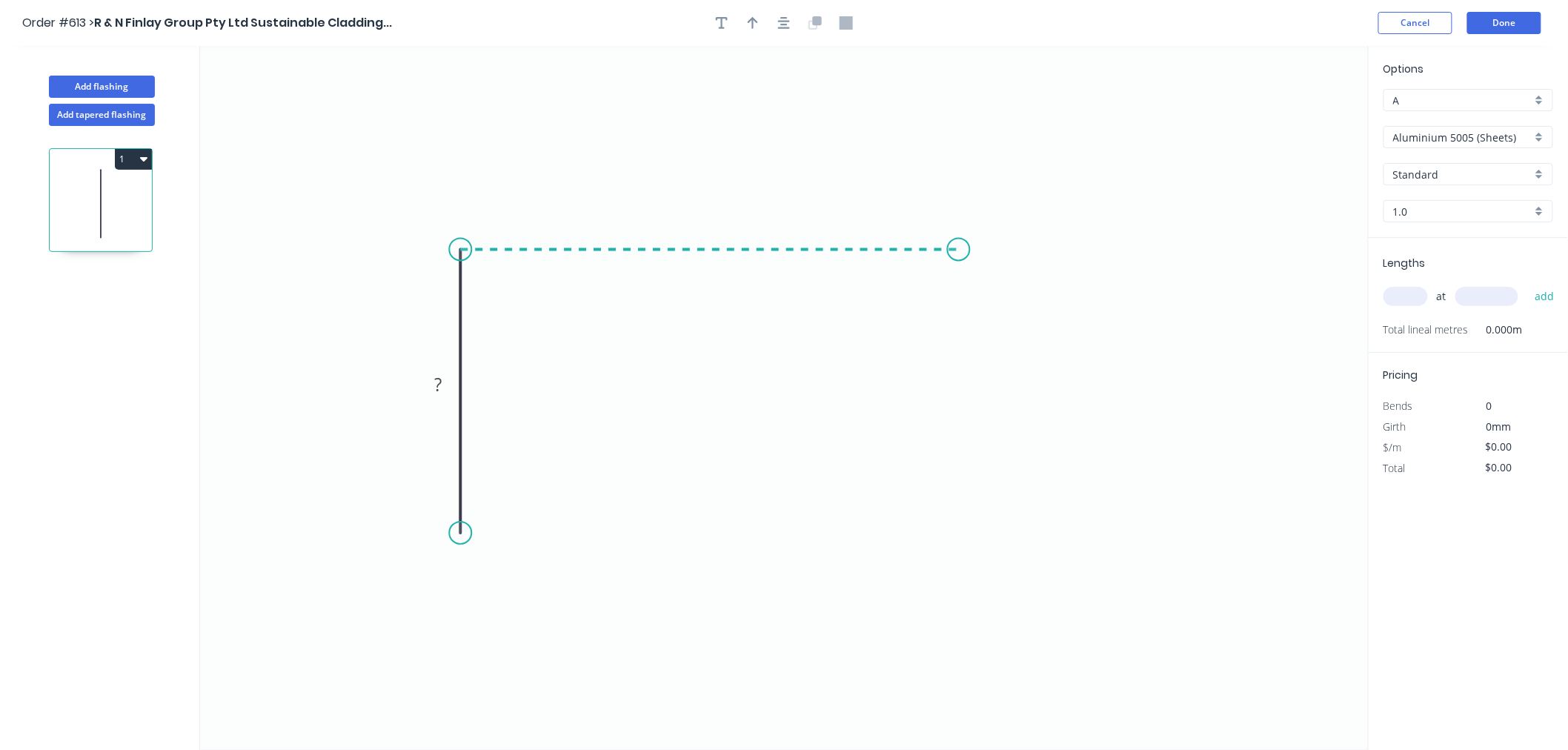
click at [959, 257] on icon "0 ?" at bounding box center [784, 397] width 1168 height 703
click at [959, 523] on icon "0 ? ?" at bounding box center [784, 397] width 1168 height 703
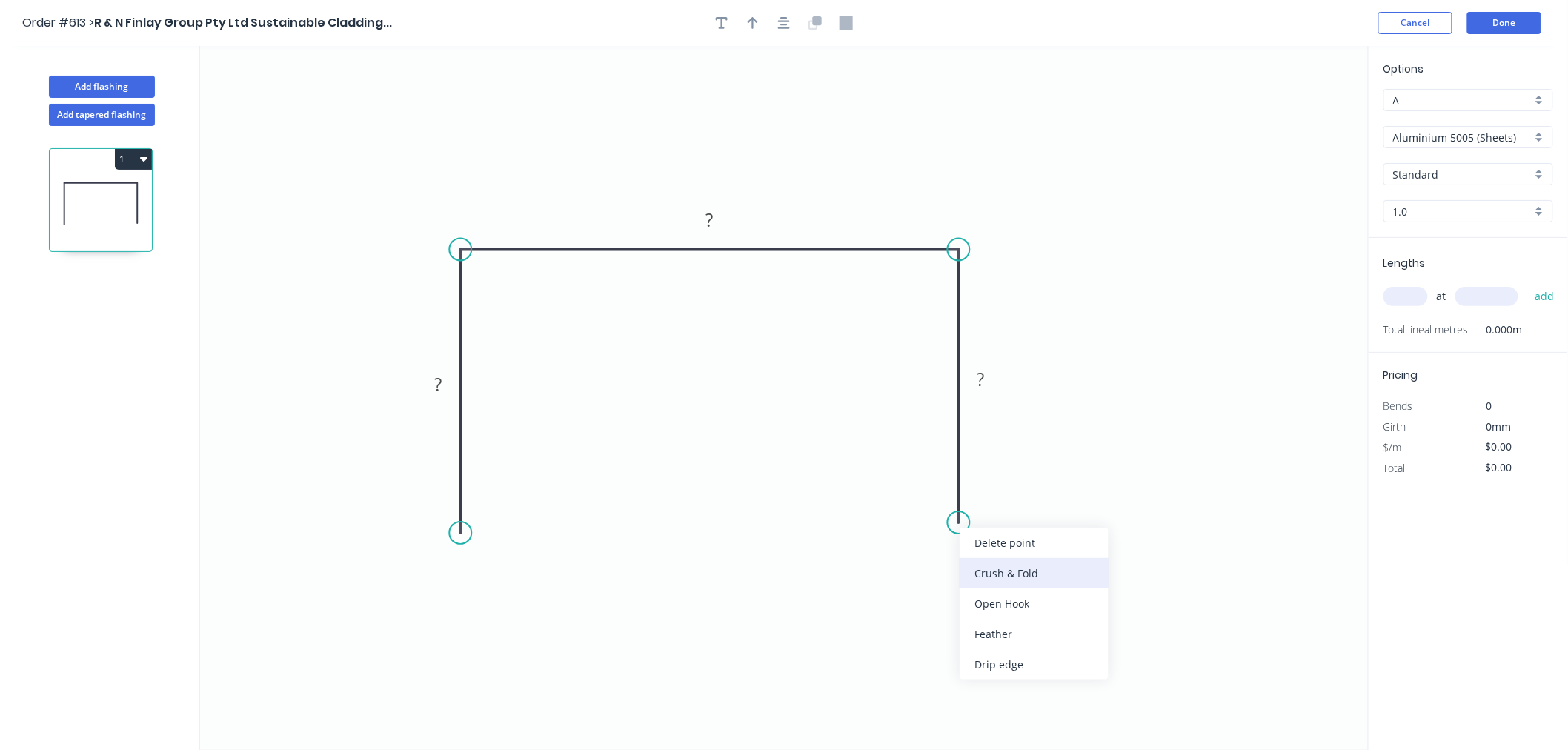
click at [1000, 569] on div "Crush & Fold" at bounding box center [1033, 572] width 149 height 30
click at [982, 558] on div "Flip bend" at bounding box center [1035, 565] width 149 height 30
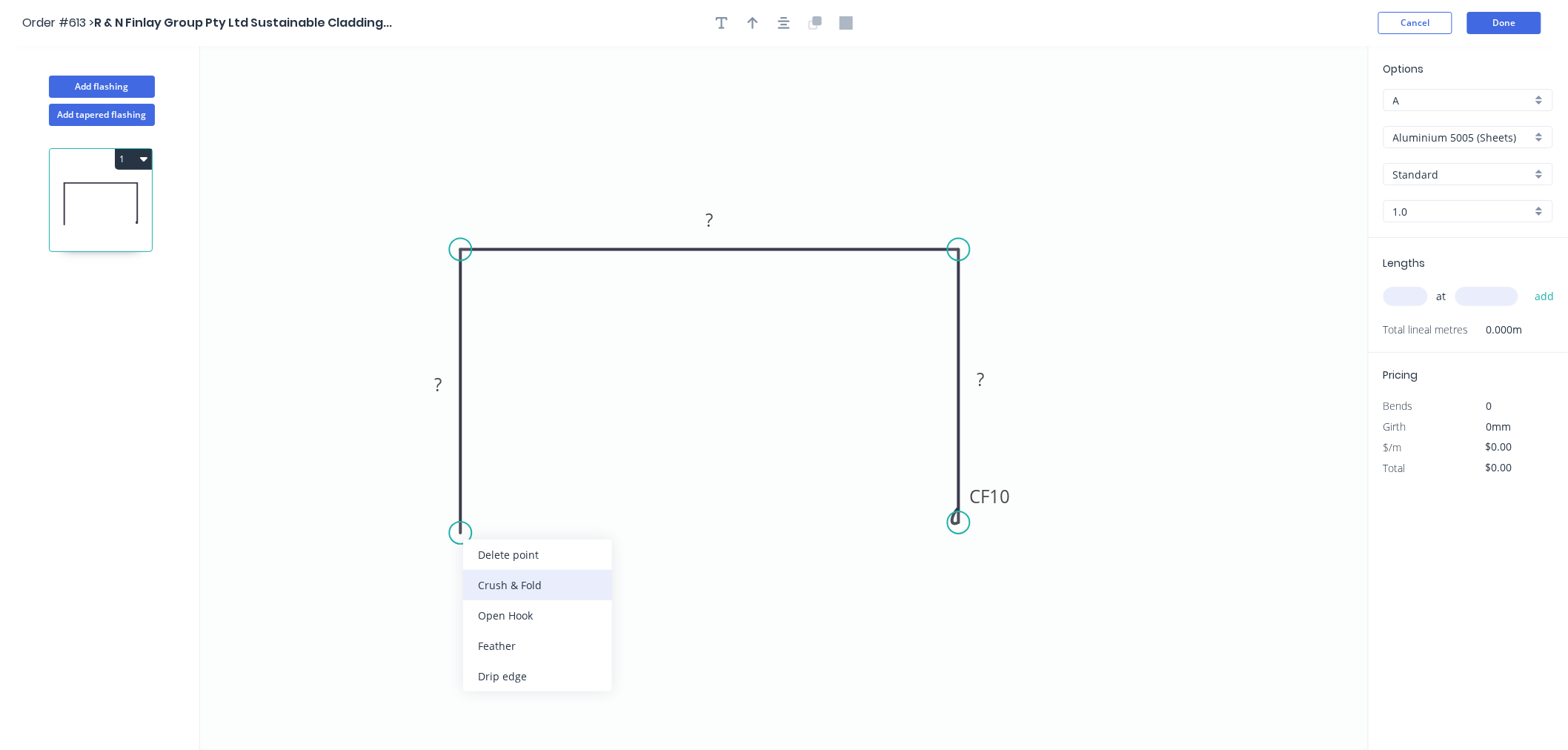
click at [537, 588] on div "Crush & Fold" at bounding box center [538, 584] width 149 height 30
click at [441, 383] on tspan "?" at bounding box center [438, 384] width 8 height 24
click at [1233, 343] on icon "0 CF 10 150 195 CF 10 150" at bounding box center [784, 397] width 1168 height 703
click at [1450, 137] on input "Aluminium 5005 (Sheets)" at bounding box center [1463, 137] width 139 height 16
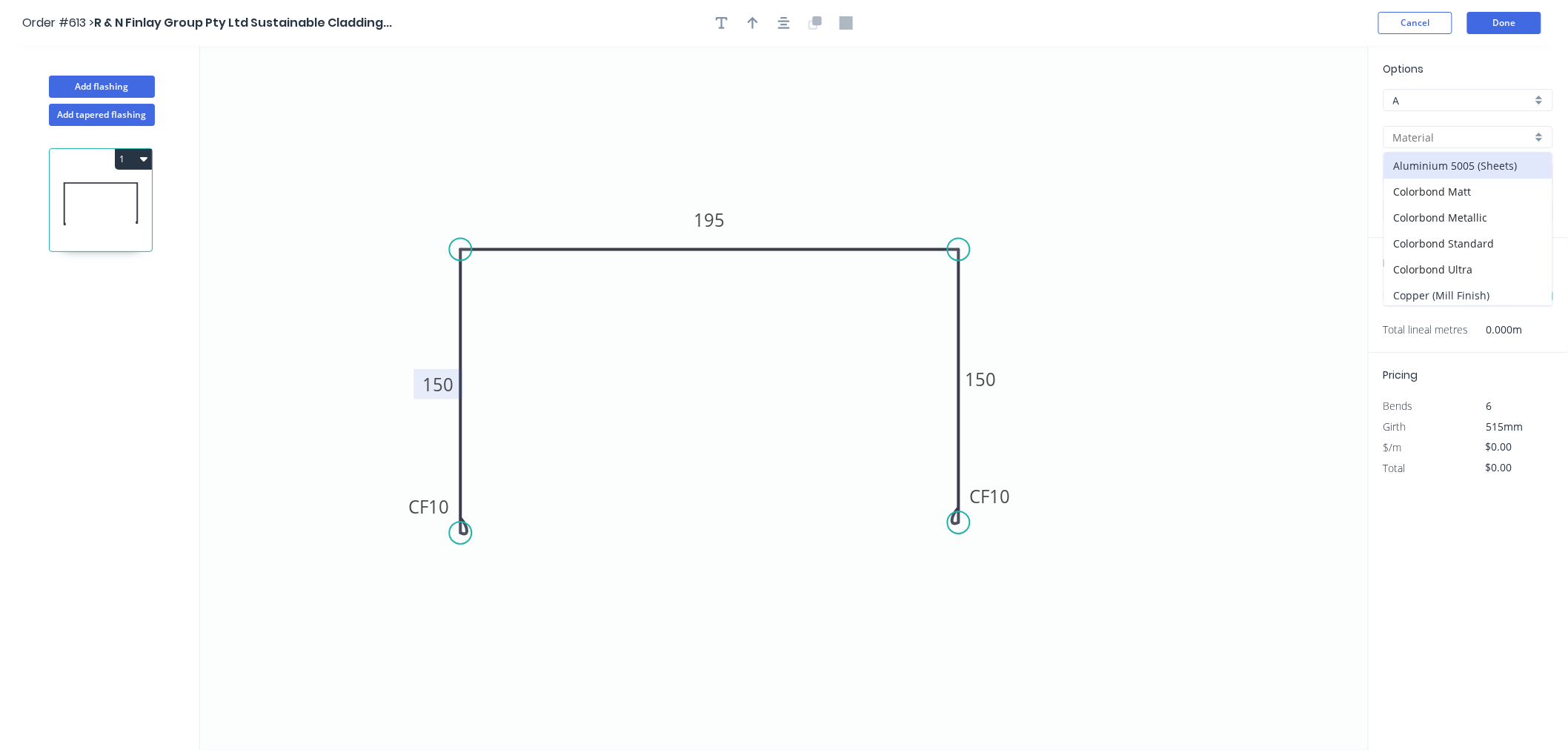
click at [1458, 290] on div "Copper (Mill Finish)" at bounding box center [1468, 295] width 168 height 26
type input "Copper (Mill Finish)"
type input "Mill Finish"
type input "0.55"
type input "$110.47"
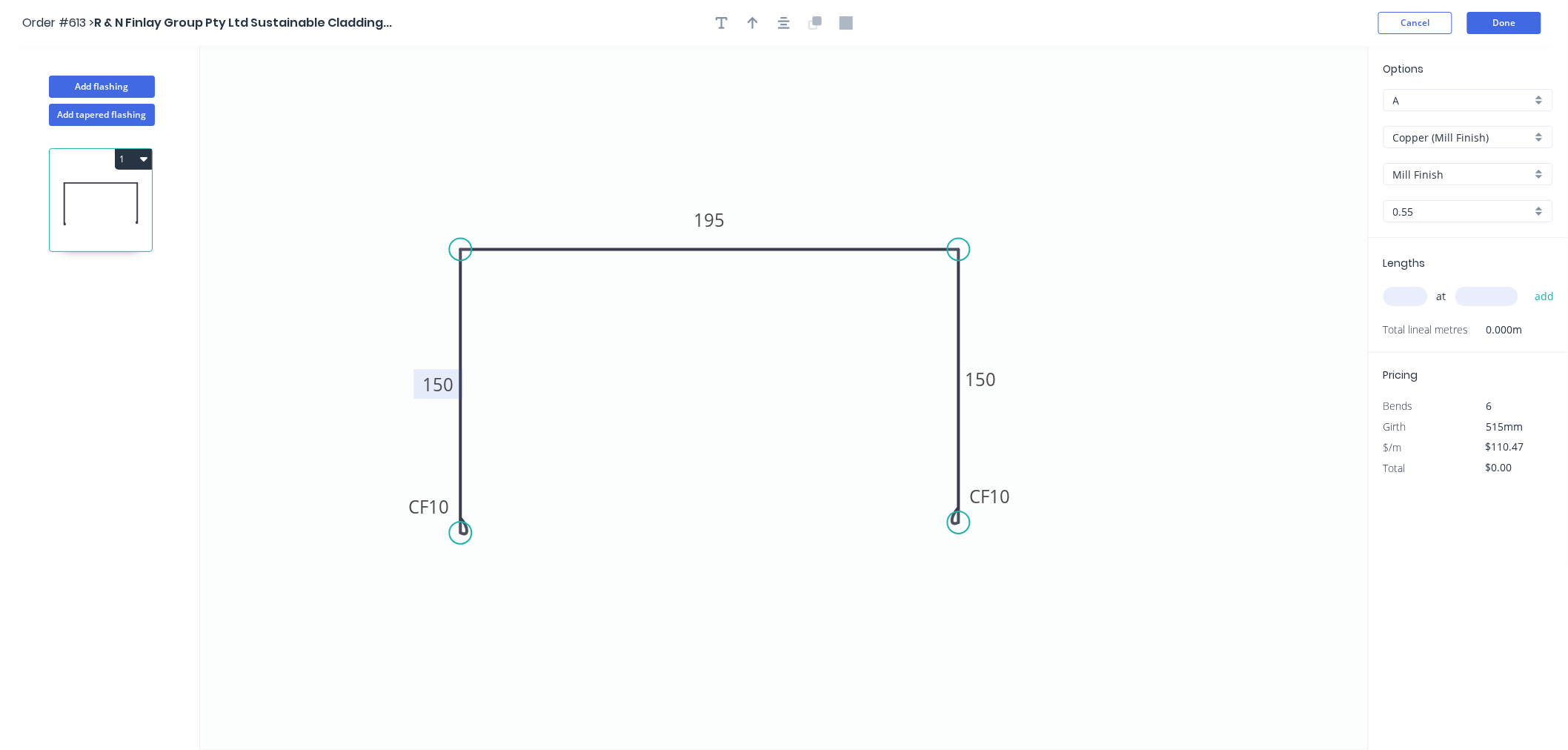
click at [1409, 290] on input "text" at bounding box center [1407, 296] width 45 height 19
type input "1"
type input "1200"
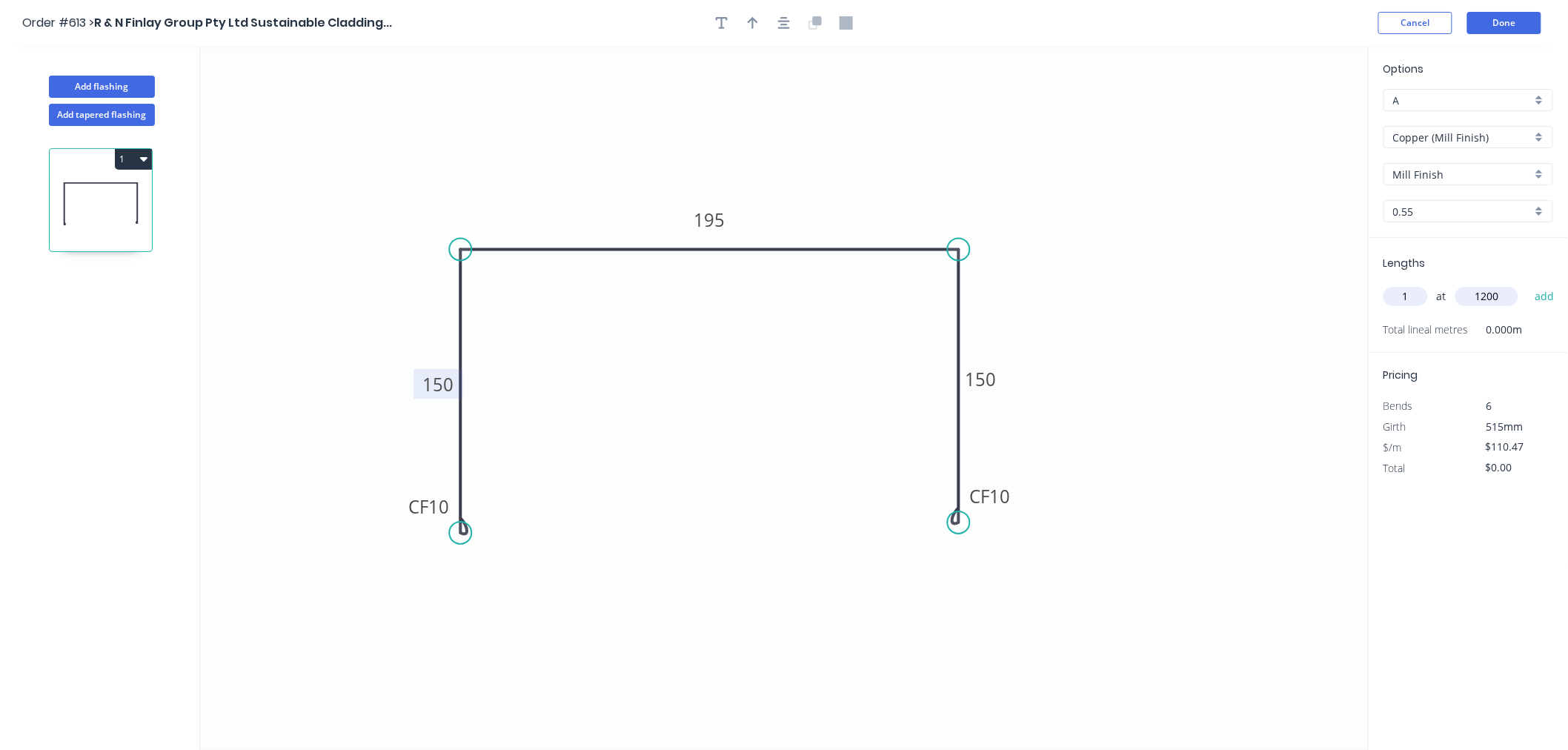
click at [1528, 284] on button "add" at bounding box center [1546, 296] width 35 height 25
click at [1551, 329] on icon "button" at bounding box center [1547, 326] width 11 height 11
type input "$0.00"
click at [1418, 298] on input "text" at bounding box center [1407, 296] width 45 height 19
type input "1"
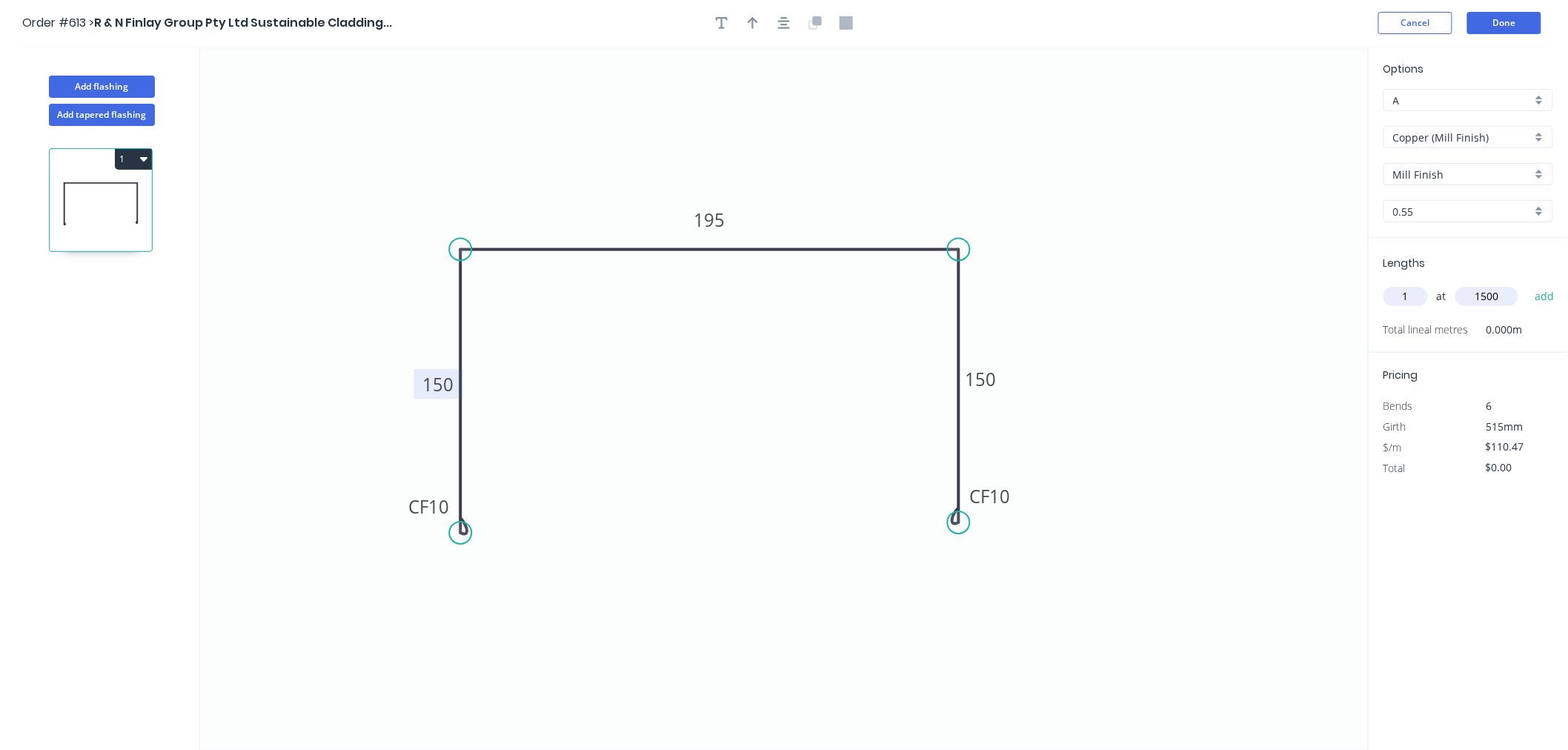
type input "1500"
click at [1528, 284] on button "add" at bounding box center [1546, 296] width 35 height 25
type input "$165.71"
click at [1510, 3] on header "Order #613 > R & N Finlay Group Pty Ltd Sustainable Cladding... Cancel Done" at bounding box center [784, 22] width 1568 height 46
click at [1511, 22] on button "Done" at bounding box center [1505, 22] width 74 height 22
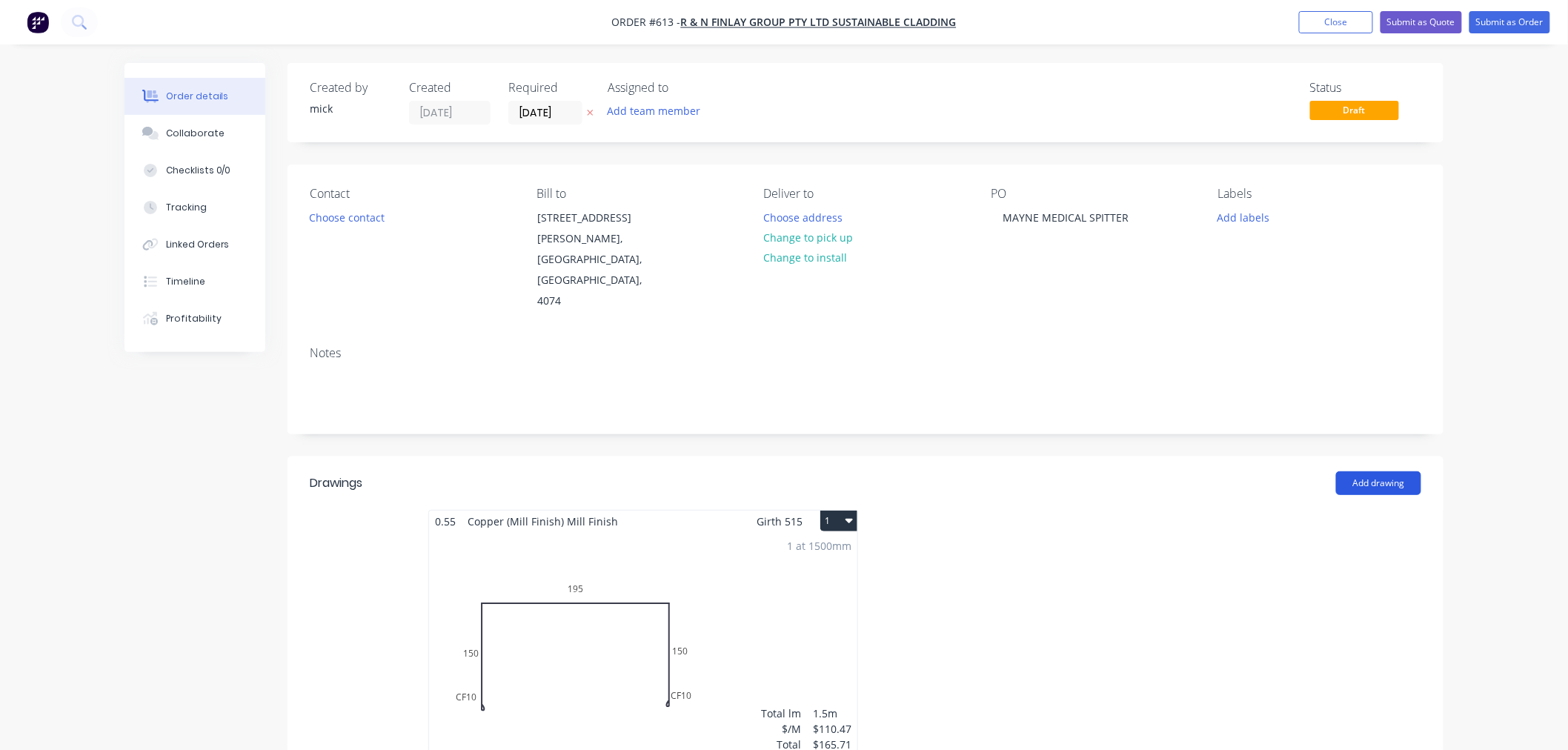
click at [1381, 471] on button "Add drawing" at bounding box center [1379, 483] width 86 height 23
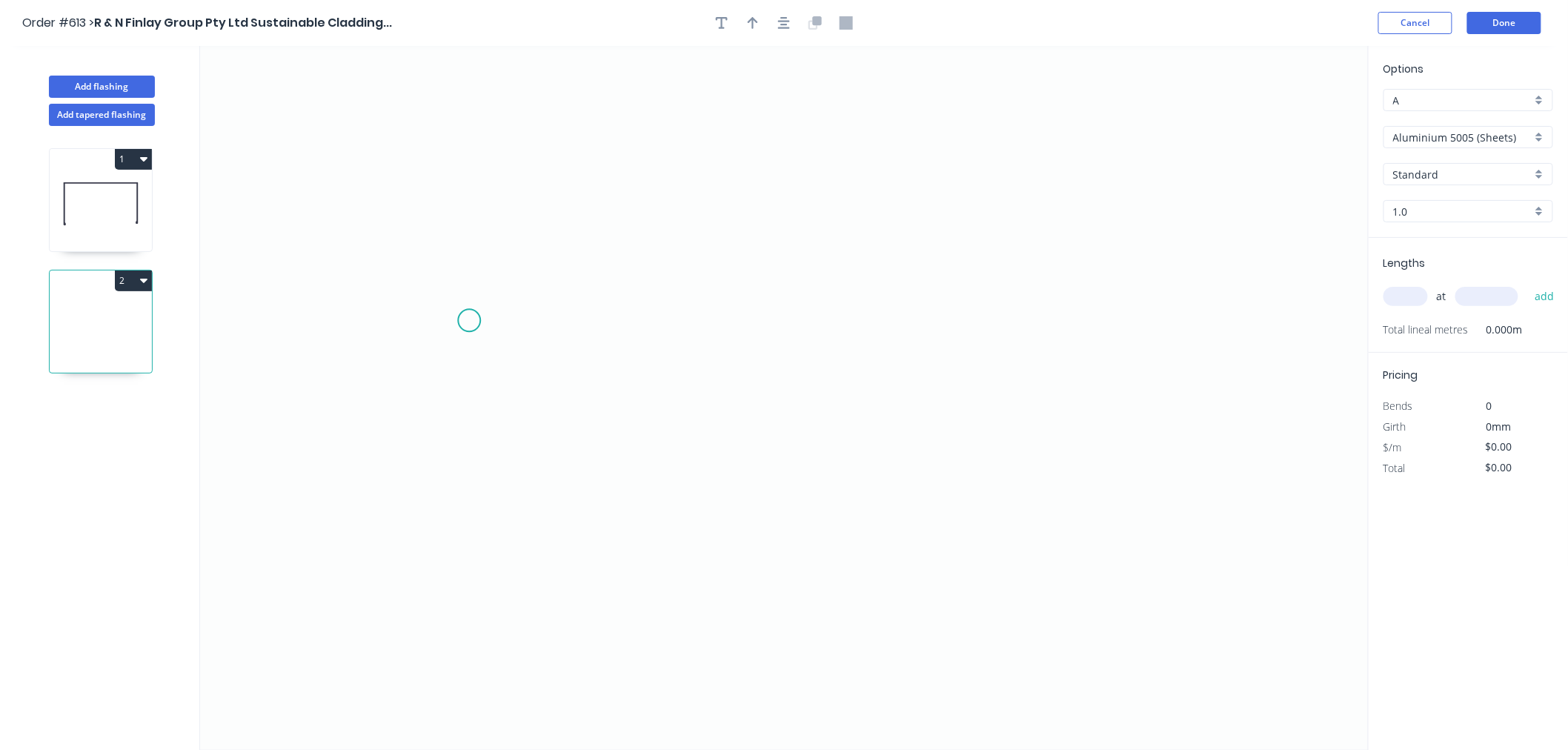
click at [470, 321] on icon "0" at bounding box center [784, 397] width 1168 height 703
click at [470, 410] on icon "0" at bounding box center [784, 397] width 1168 height 703
click at [1118, 423] on icon "0 ?" at bounding box center [784, 397] width 1168 height 703
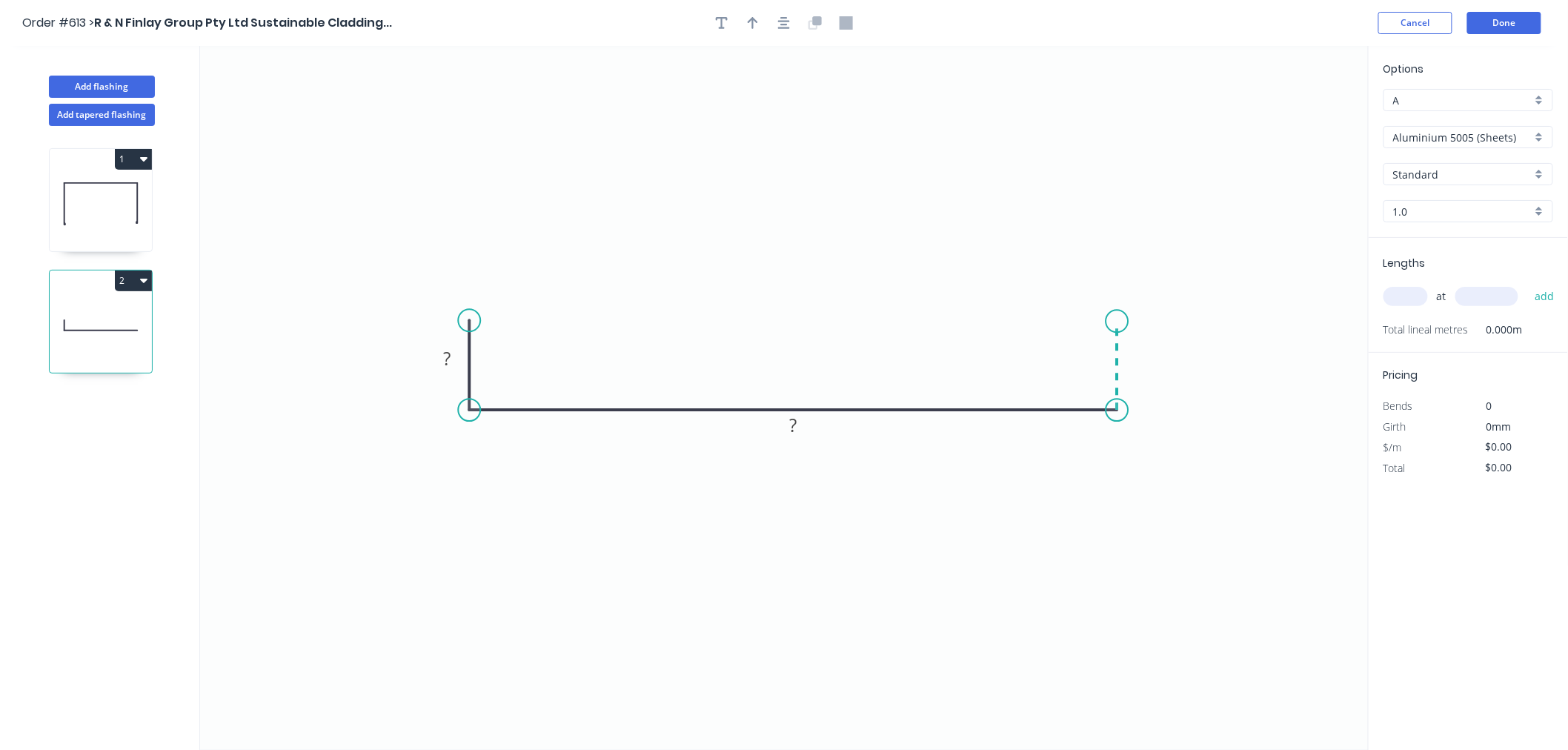
click at [1116, 322] on icon "0 ? ?" at bounding box center [784, 397] width 1168 height 703
click at [1116, 322] on circle at bounding box center [1117, 321] width 22 height 22
click at [457, 352] on rect at bounding box center [447, 358] width 30 height 20
click at [1038, 579] on icon "0 20 195 20" at bounding box center [784, 397] width 1168 height 703
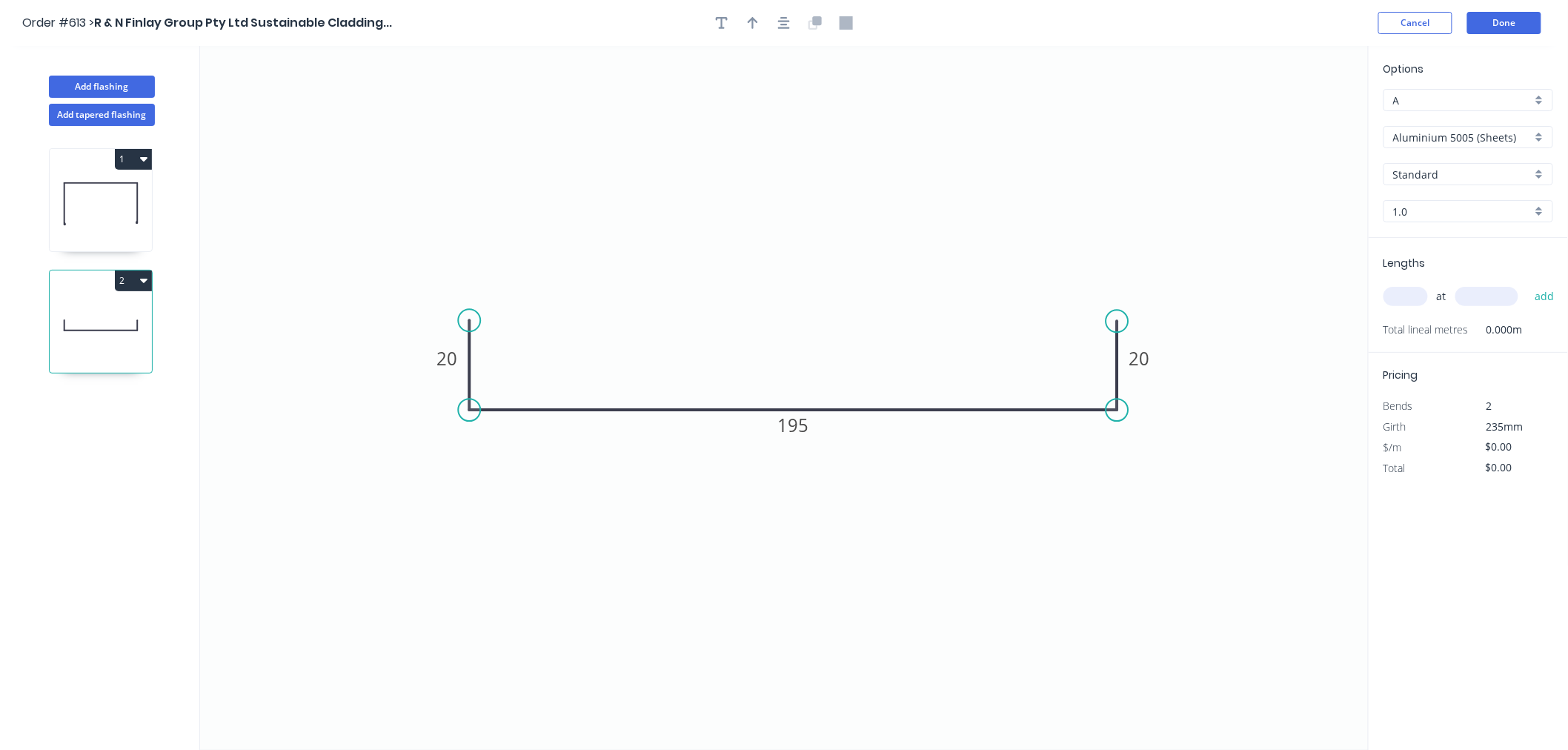
click at [1490, 142] on input "Aluminium 5005 (Sheets)" at bounding box center [1463, 137] width 139 height 16
click at [1427, 290] on div "Copper (Mill Finish)" at bounding box center [1468, 295] width 168 height 26
type input "Copper (Mill Finish)"
type input "Mill Finish"
type input "0.55"
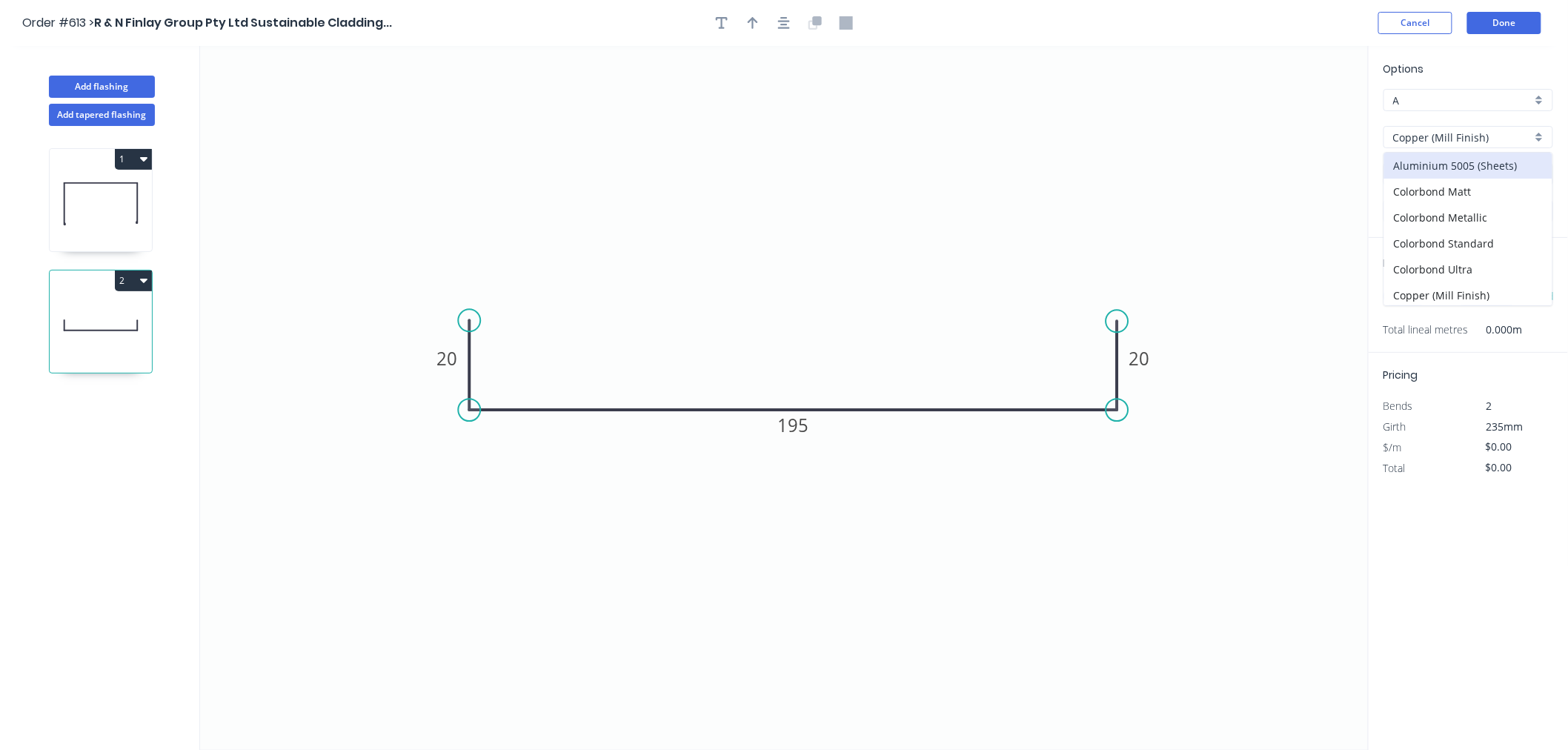
type input "$55.23"
click at [1416, 297] on input "text" at bounding box center [1407, 296] width 45 height 19
click at [1416, 296] on input "text" at bounding box center [1407, 296] width 45 height 19
click at [1418, 296] on input "text" at bounding box center [1407, 296] width 45 height 19
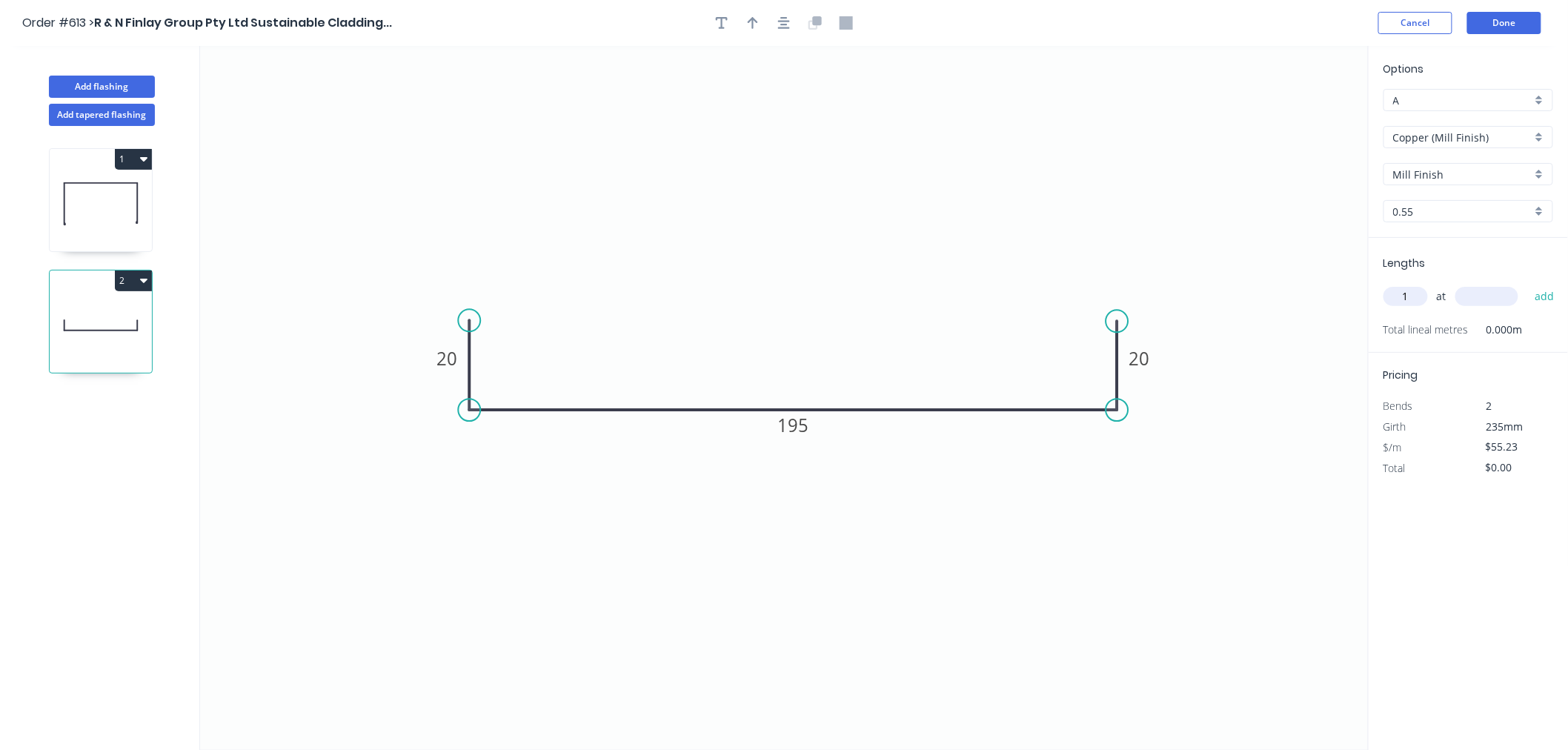
type input "1"
type input "1200"
click at [1528, 284] on button "add" at bounding box center [1546, 296] width 35 height 25
type input "$66.28"
click at [1528, 19] on button "Done" at bounding box center [1505, 22] width 74 height 22
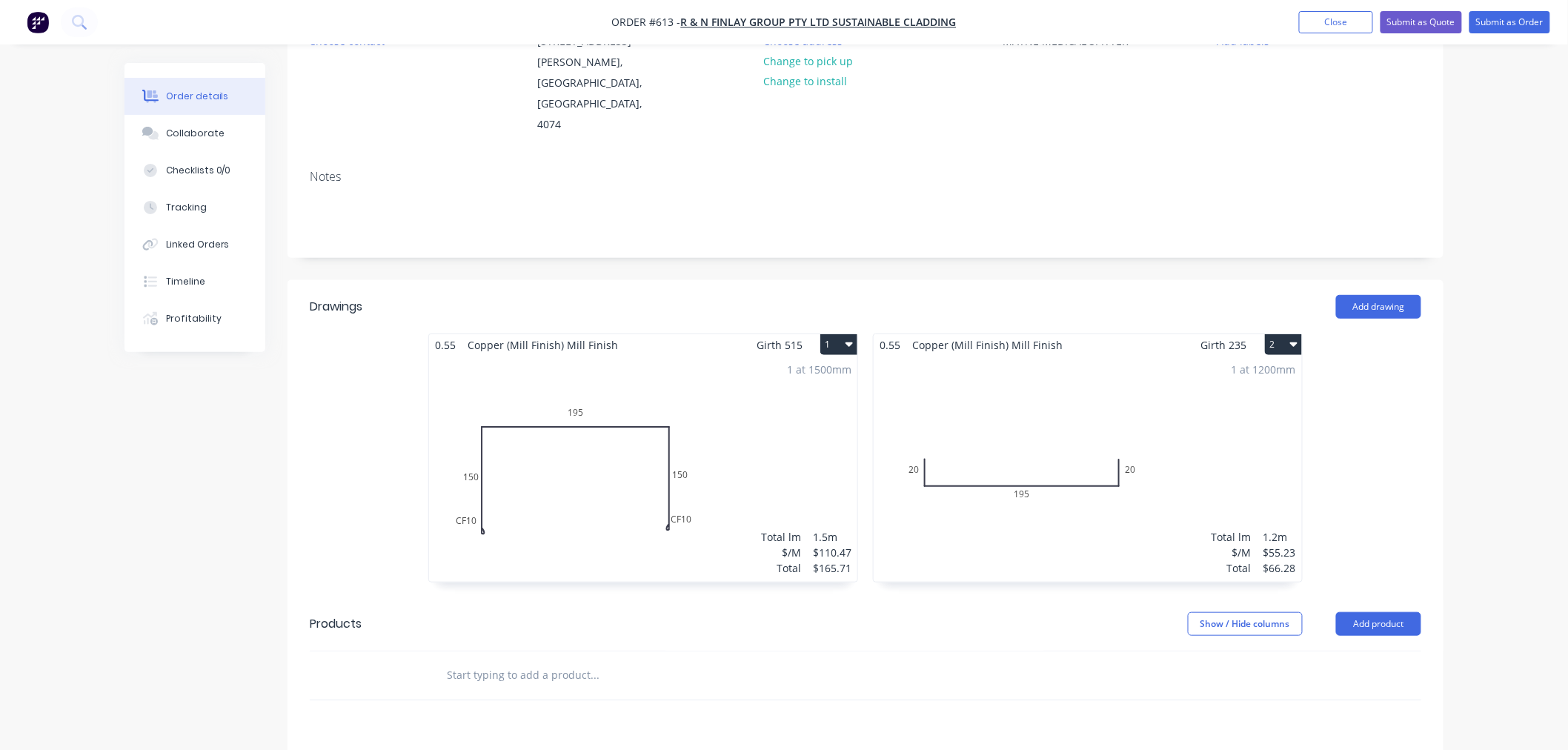
scroll to position [411, 0]
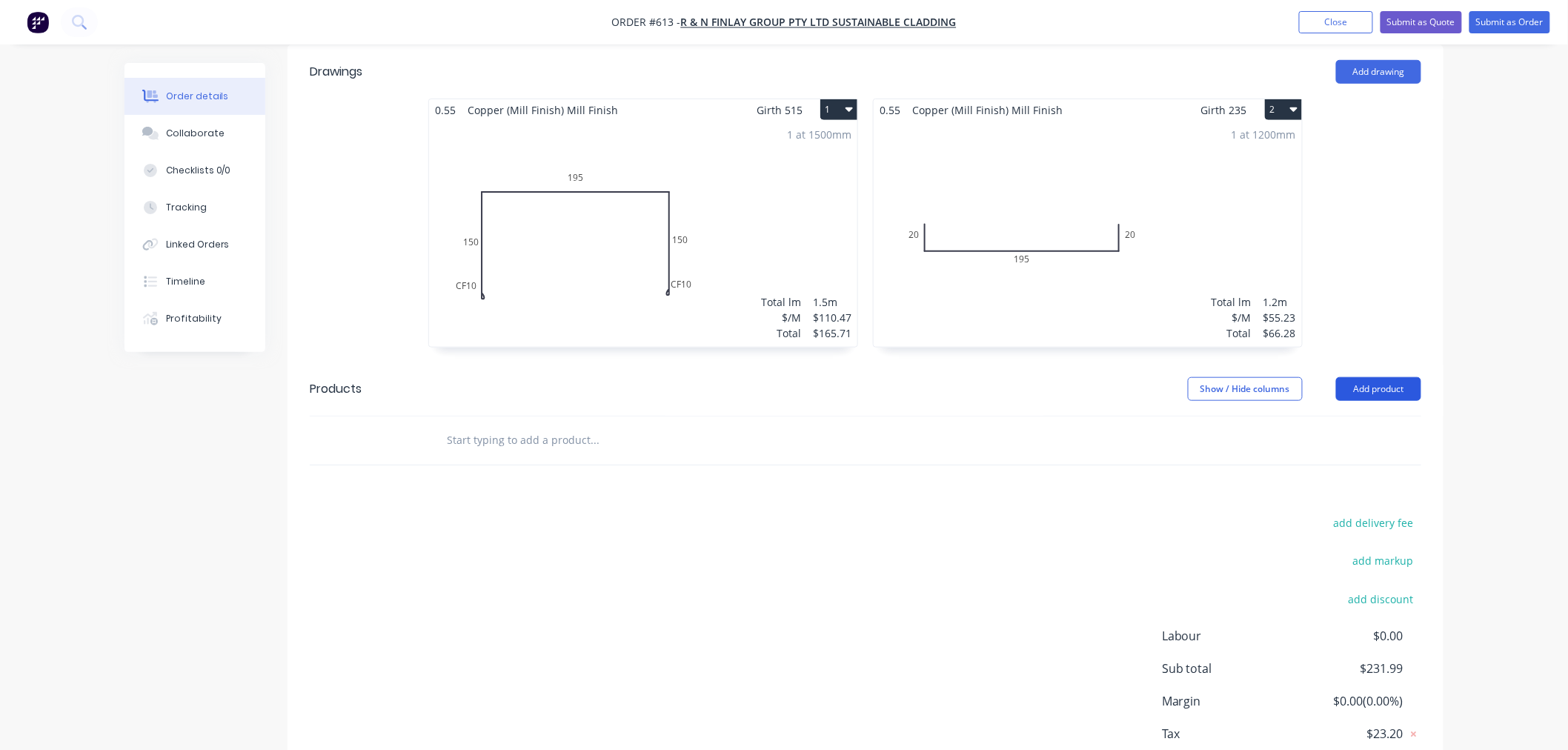
click at [1404, 377] on button "Add product" at bounding box center [1379, 389] width 86 height 23
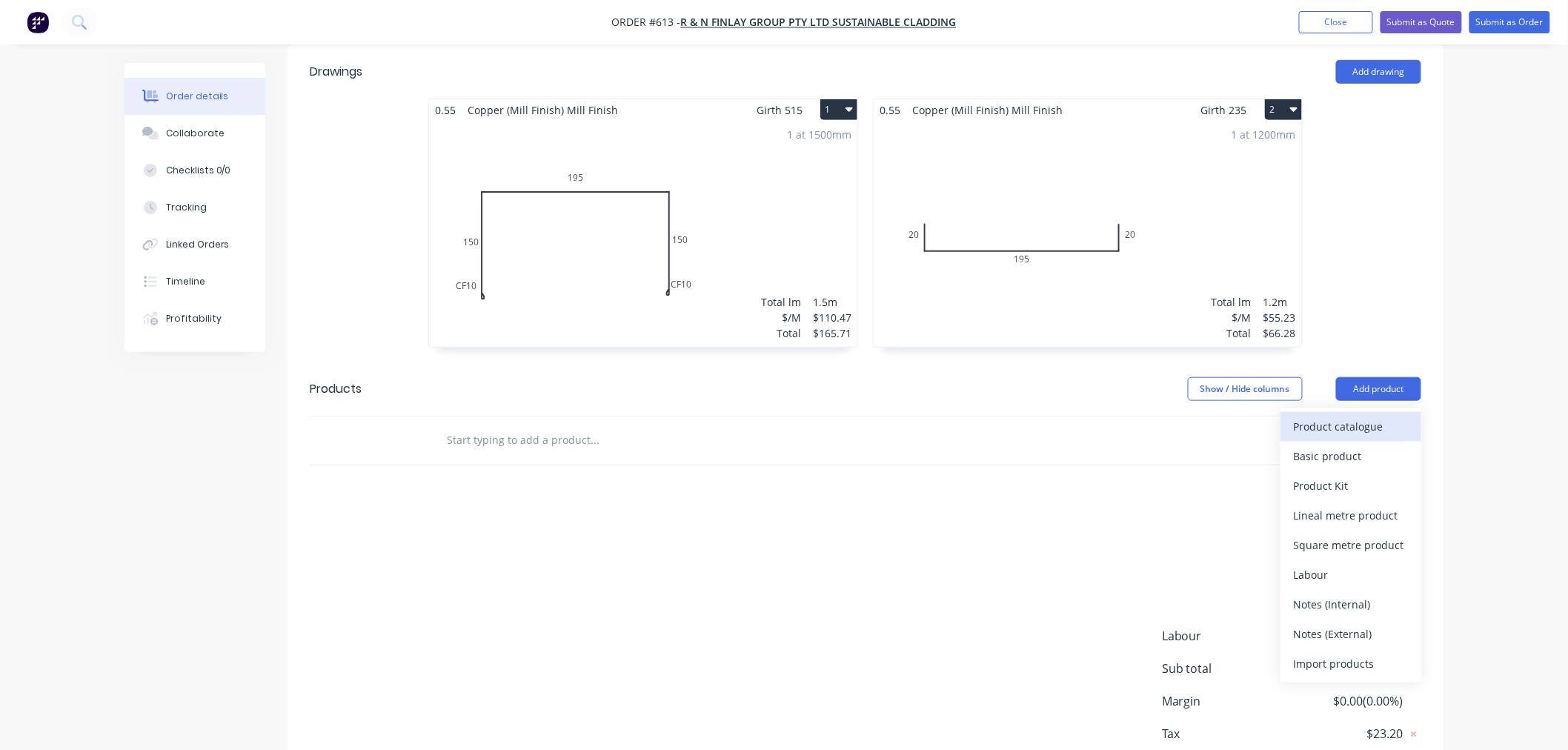
click at [1350, 416] on div "Product catalogue" at bounding box center [1350, 426] width 114 height 21
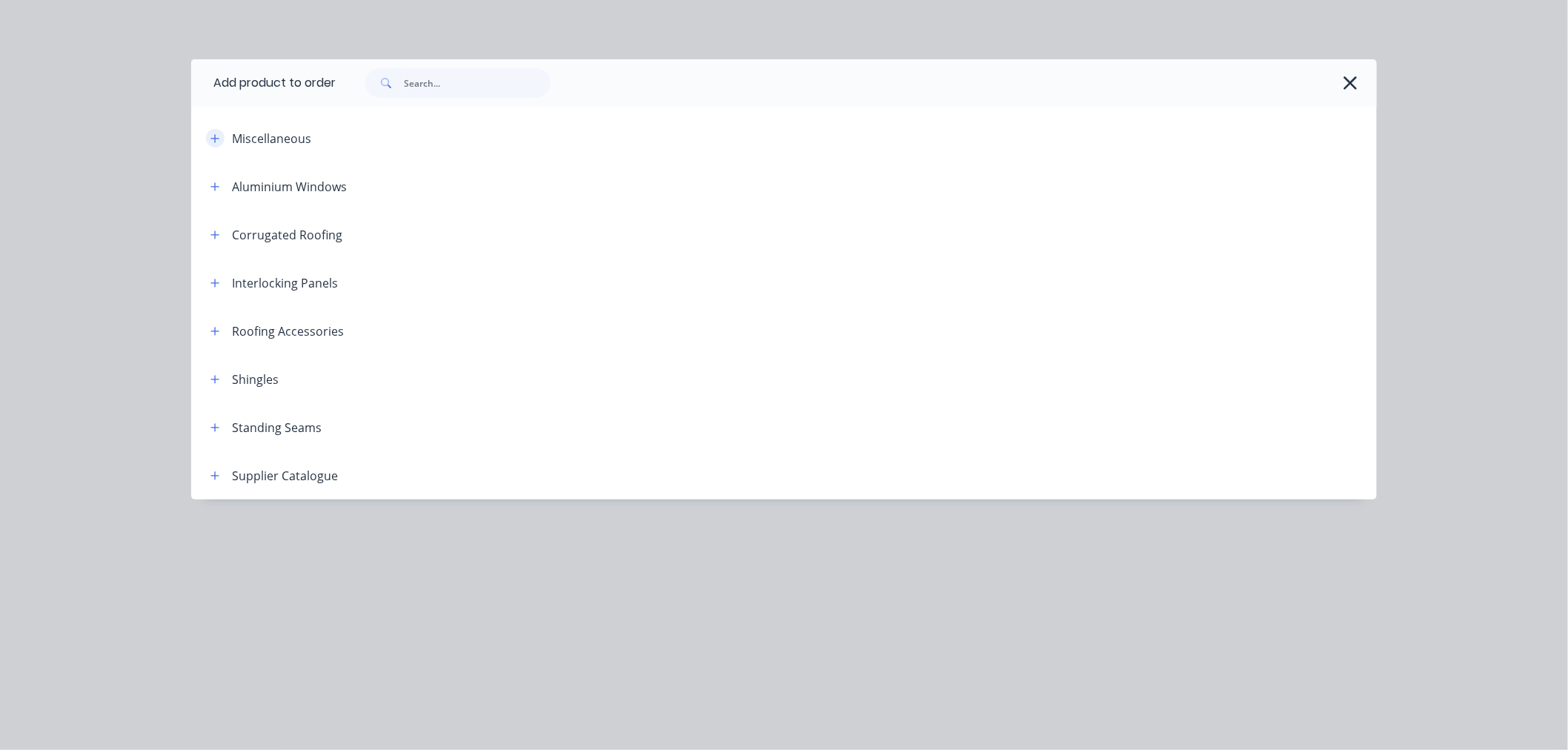
click at [215, 136] on icon "button" at bounding box center [215, 138] width 9 height 11
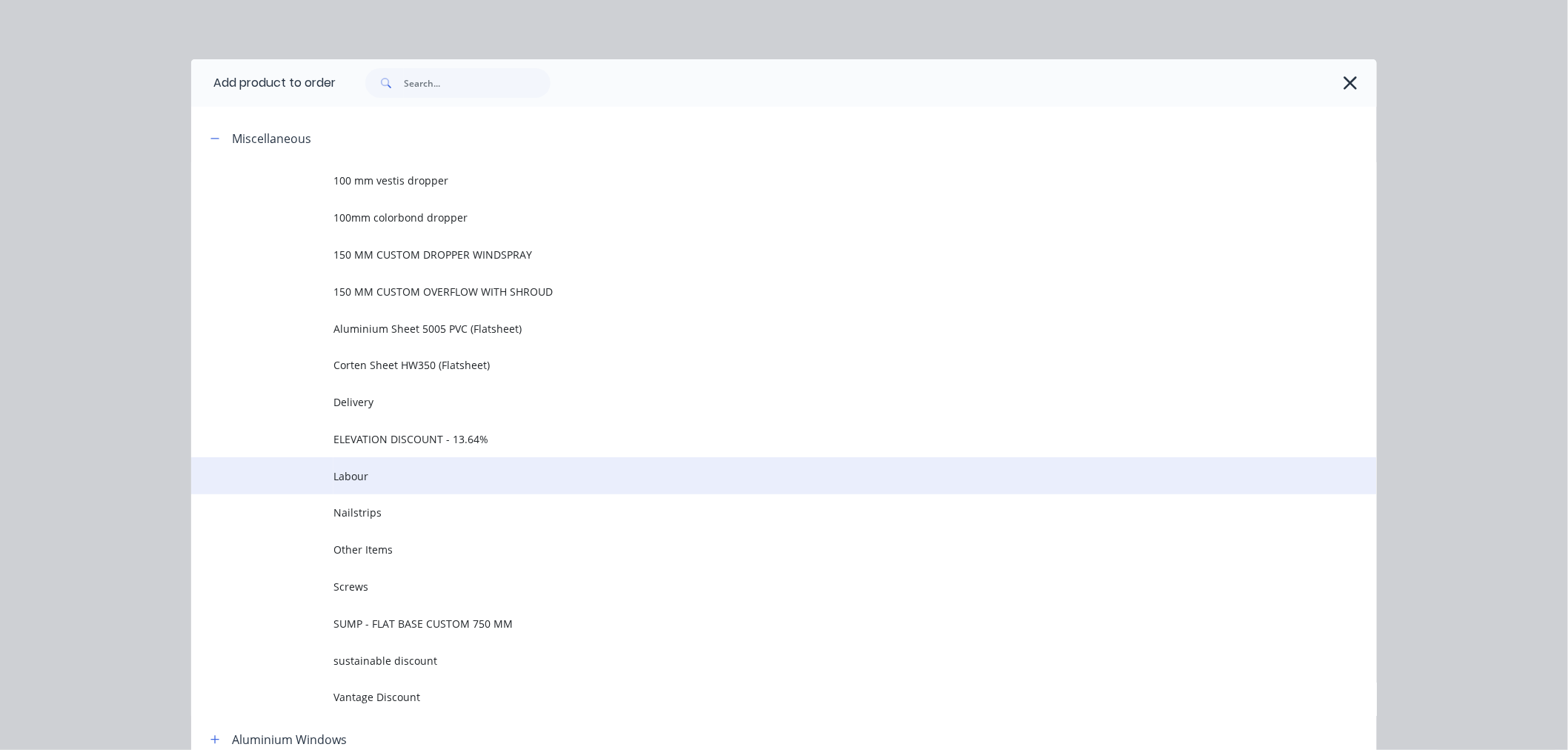
click at [358, 477] on span "Labour" at bounding box center [750, 476] width 835 height 16
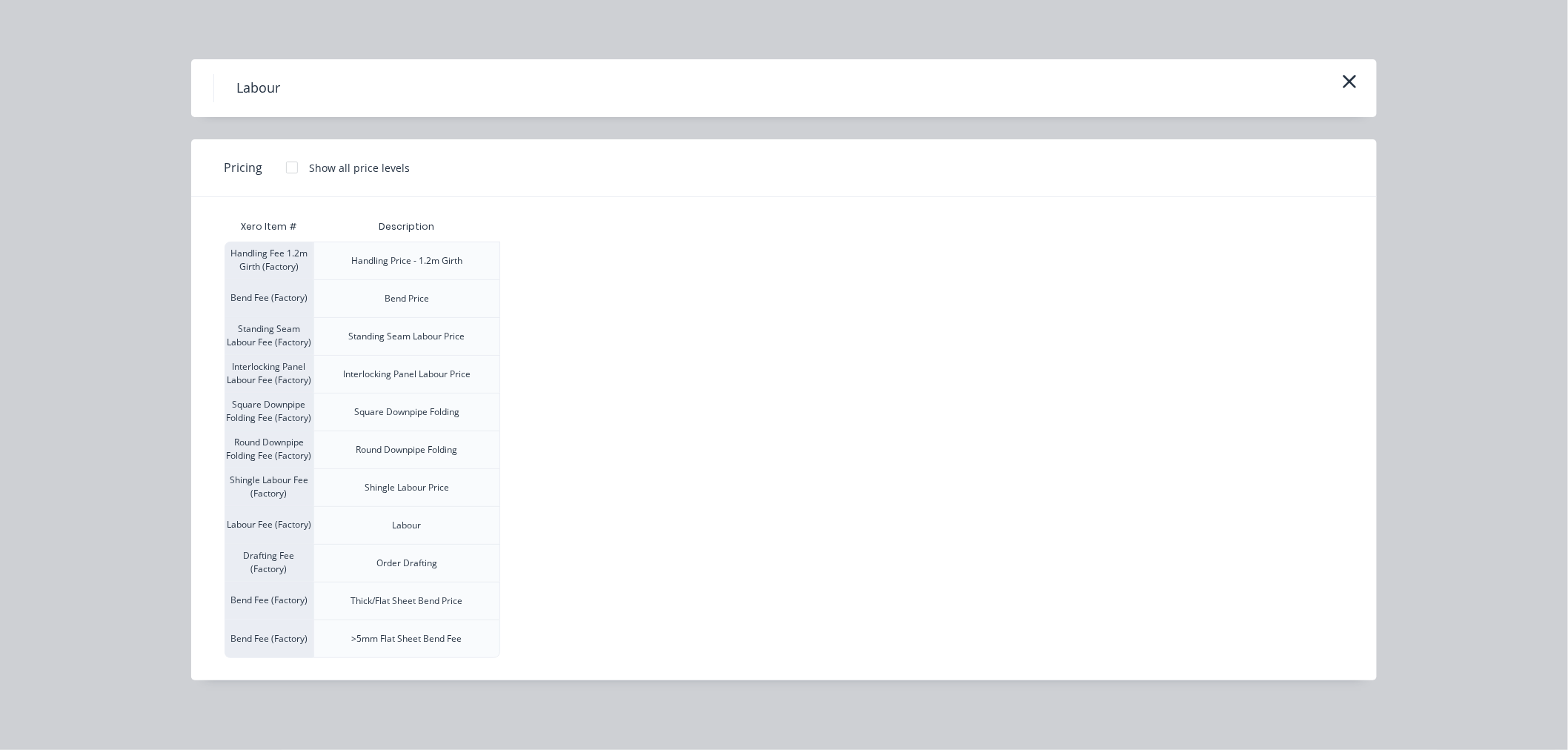
click at [292, 161] on div at bounding box center [292, 167] width 30 height 30
click at [564, 523] on div "$120.00" at bounding box center [538, 526] width 74 height 37
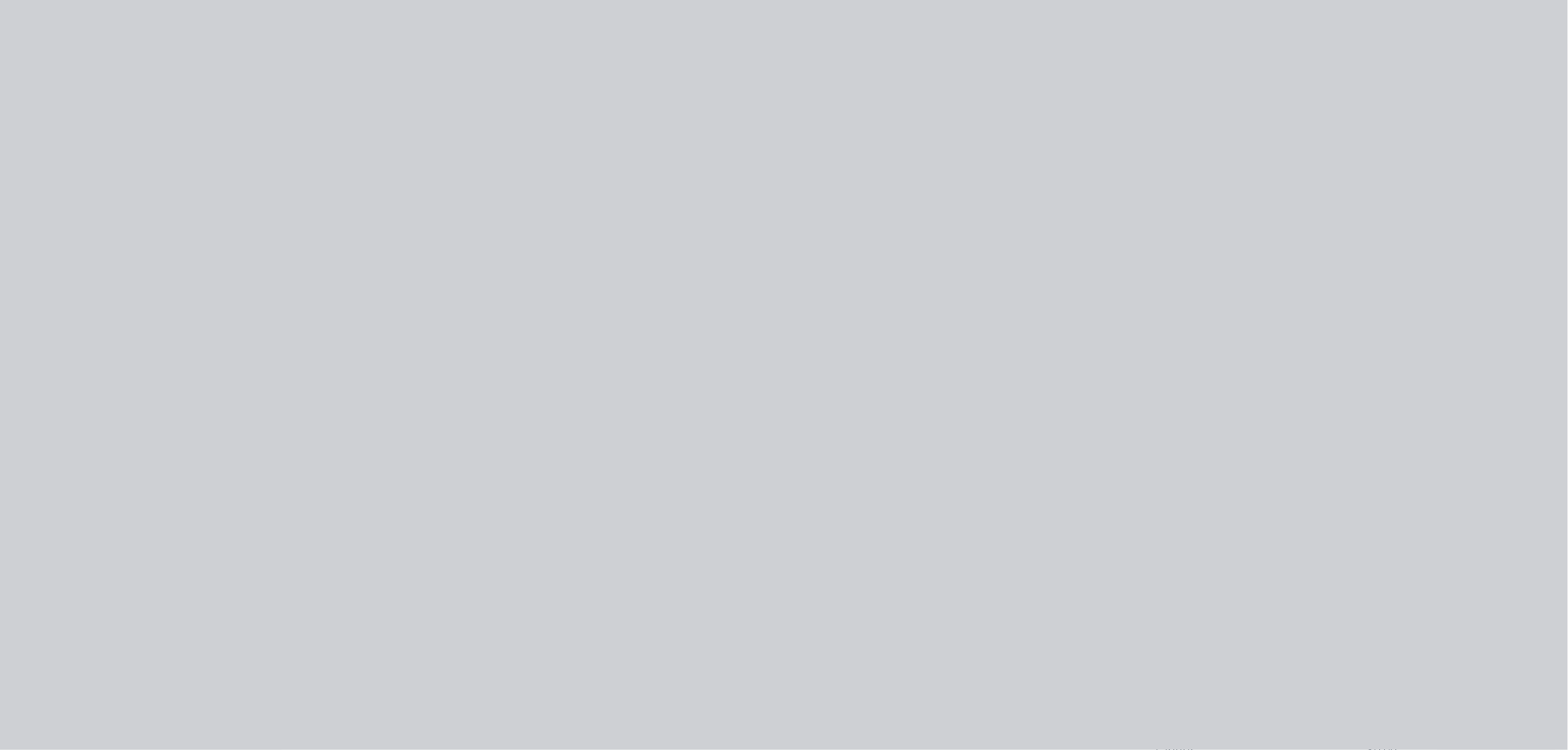
type input "$120.00"
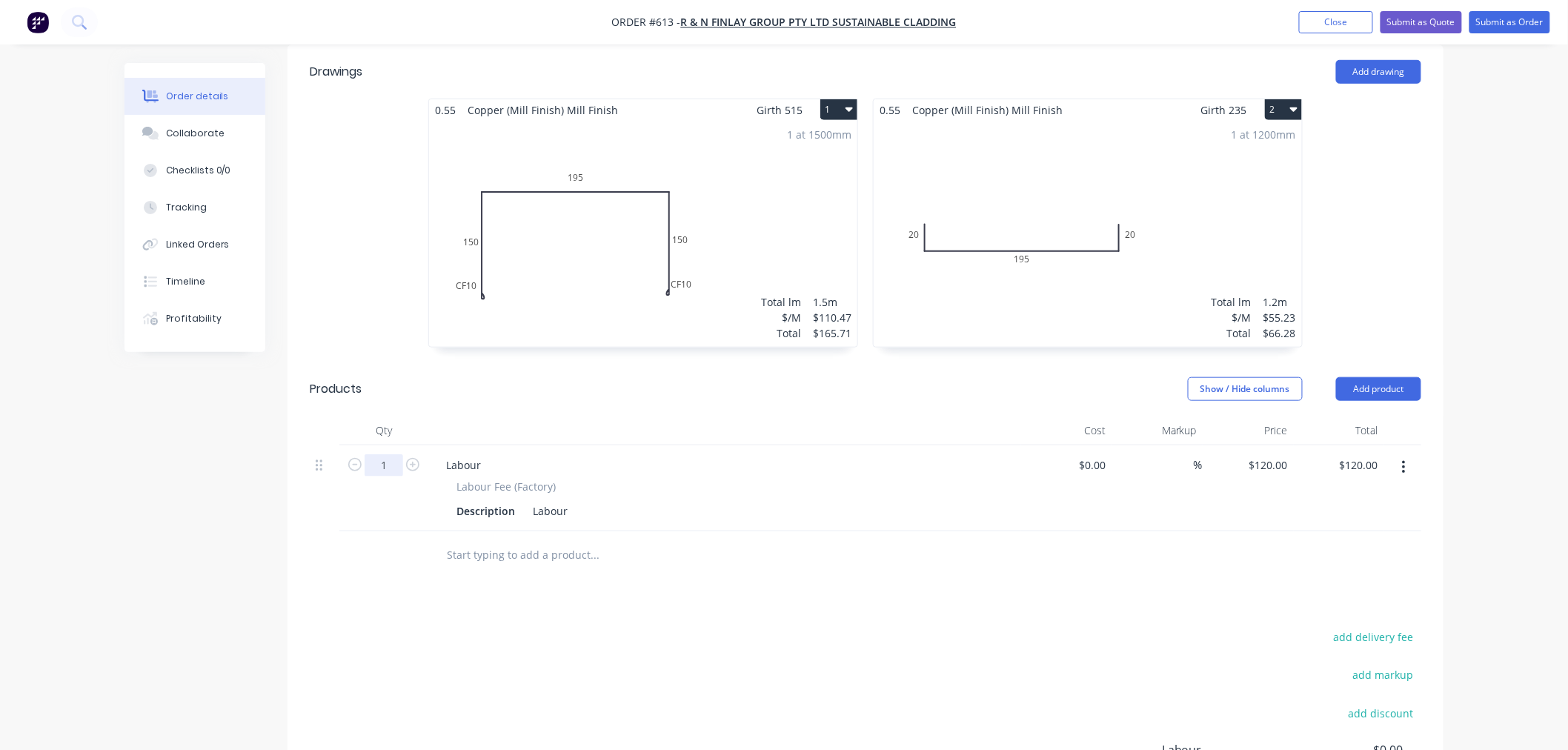
click at [402, 454] on input "1" at bounding box center [384, 464] width 39 height 22
type input "0.5"
type input "$60.00"
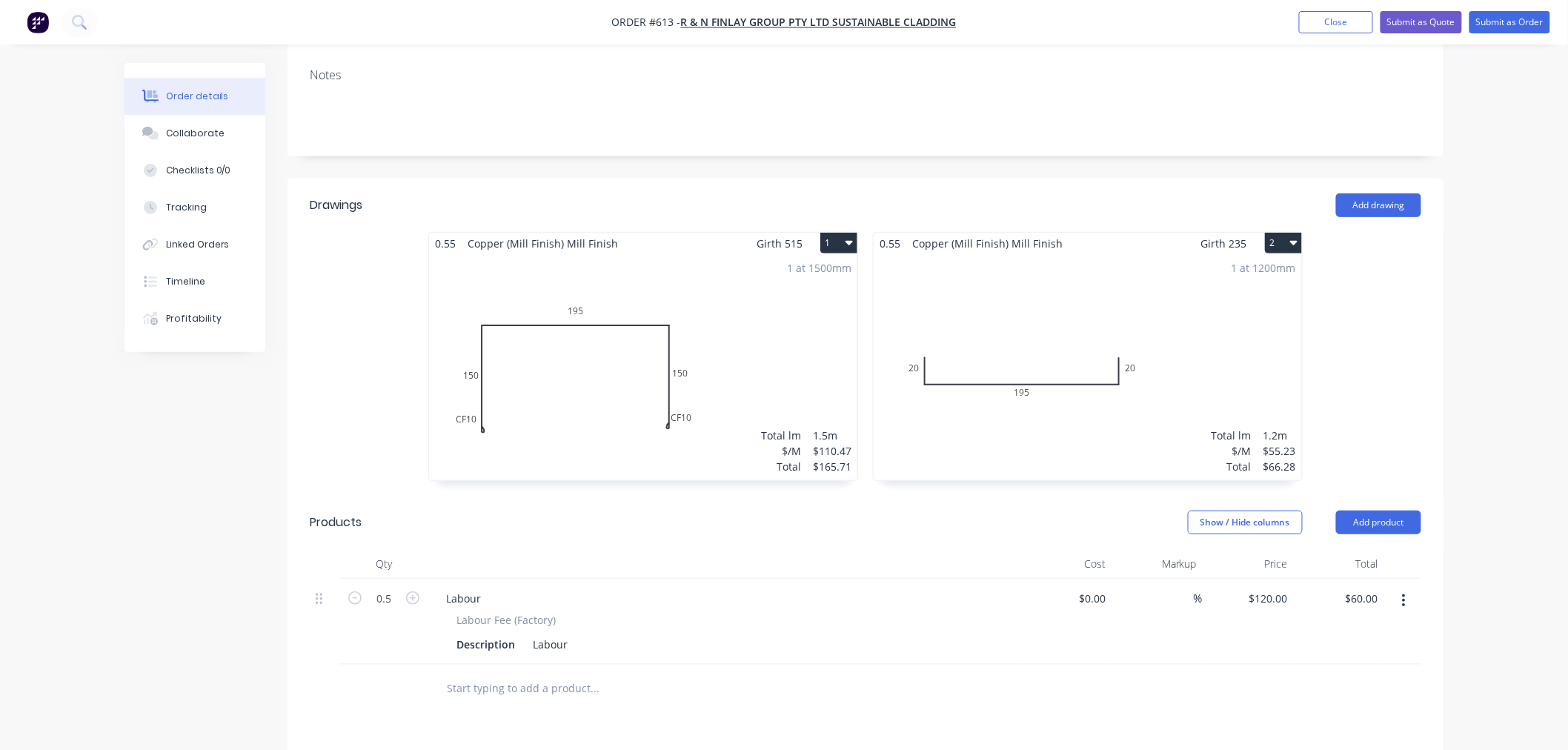
scroll to position [330, 0]
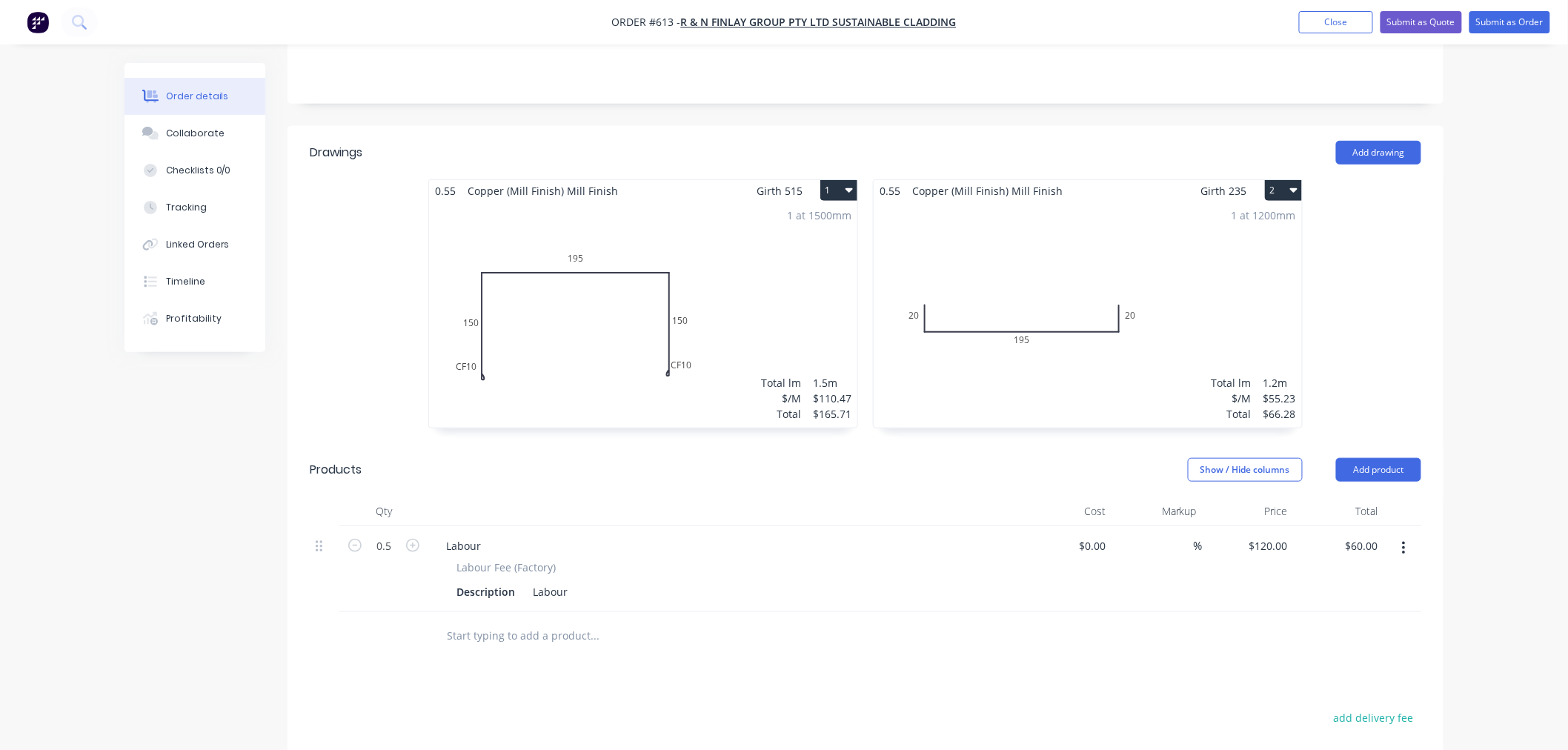
click at [578, 621] on input "text" at bounding box center [594, 635] width 296 height 30
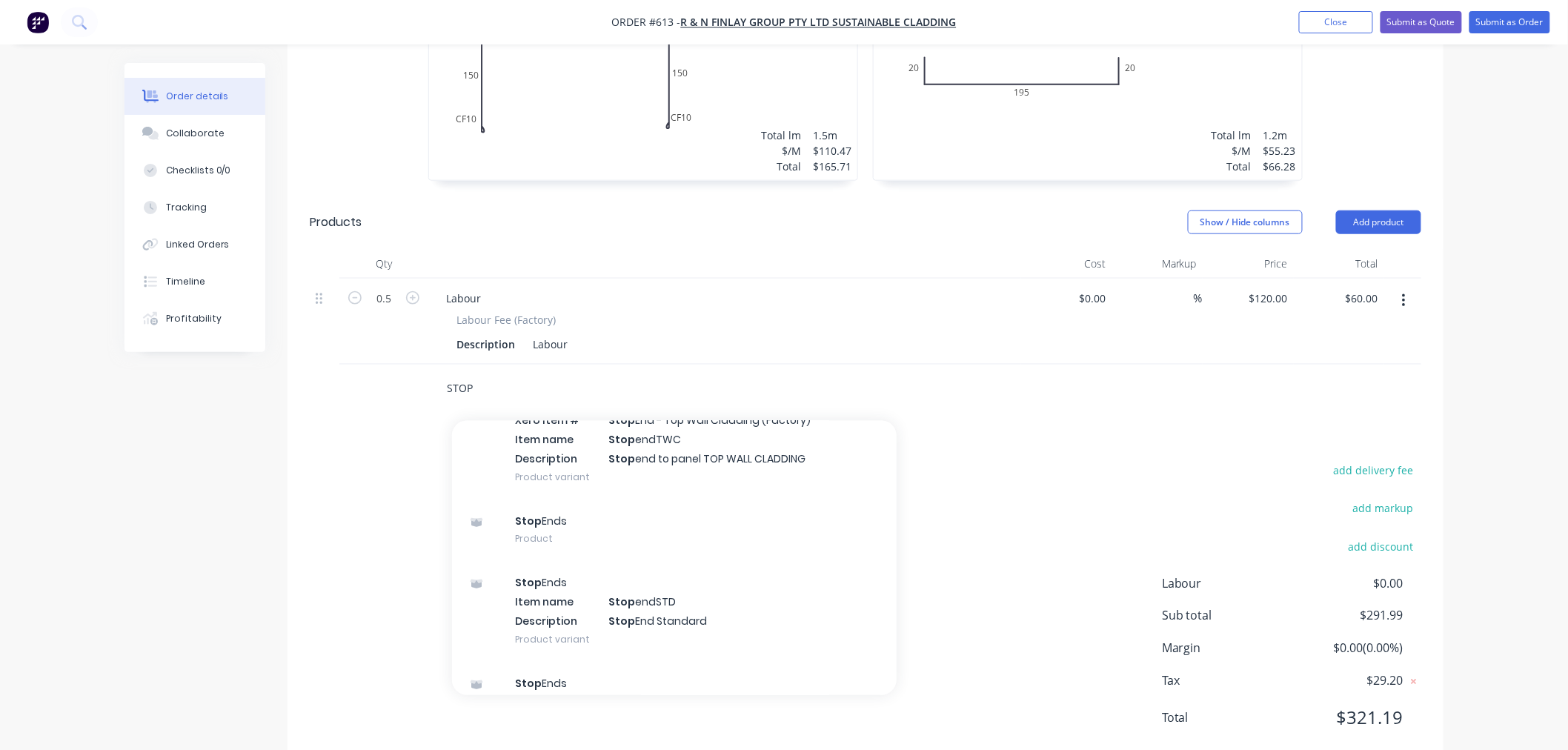
scroll to position [566, 0]
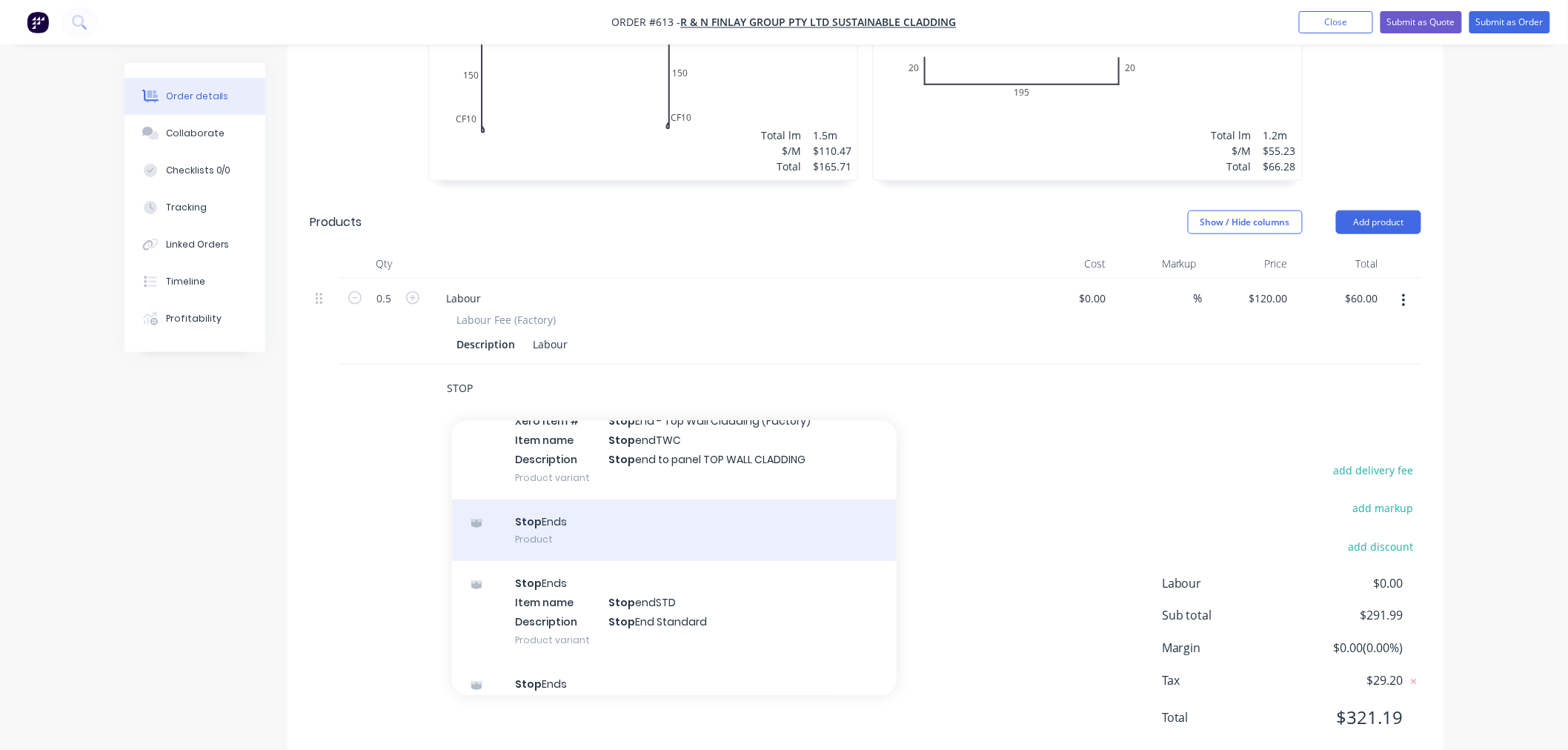
type input "STOP"
click at [535, 507] on div "Stop Ends Product" at bounding box center [675, 530] width 445 height 62
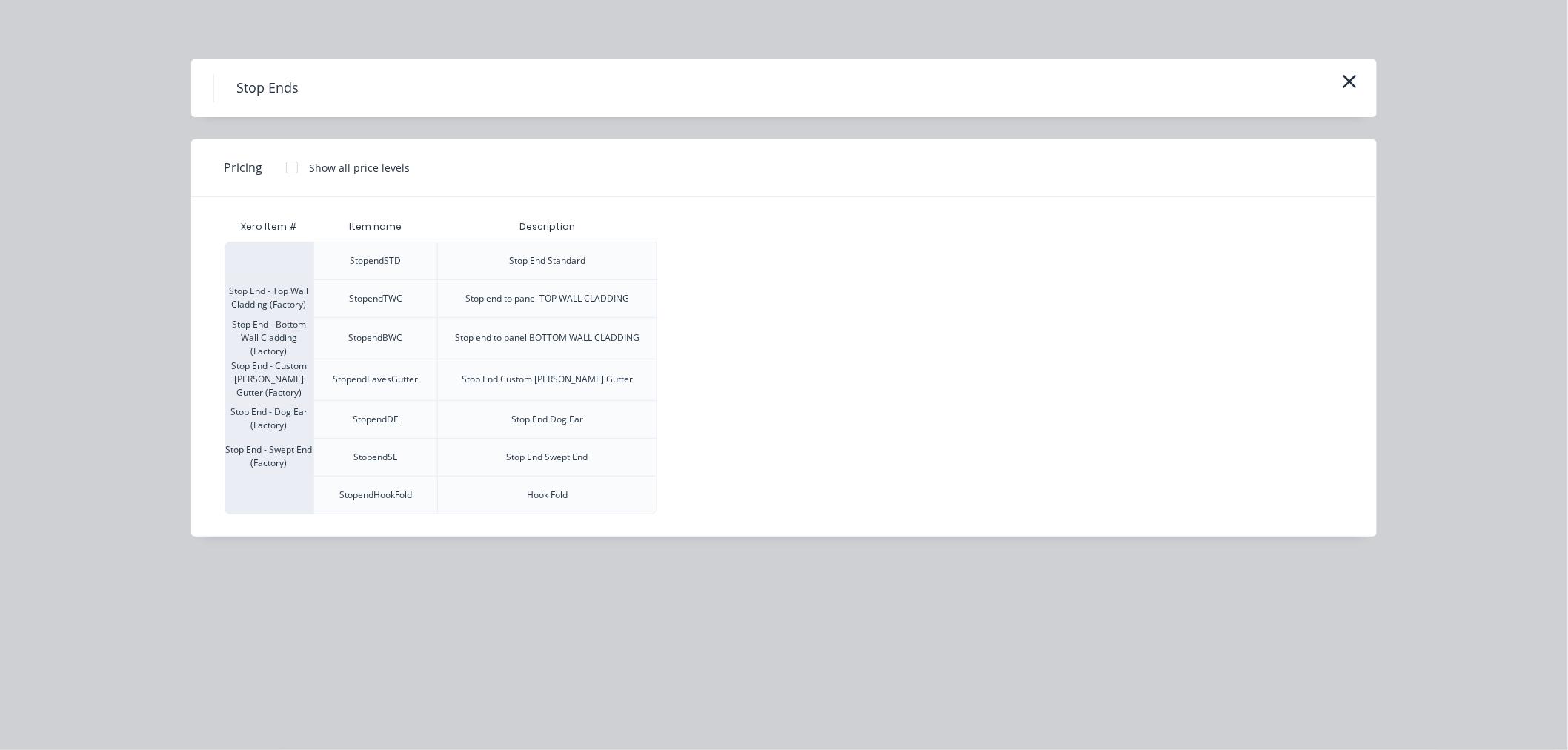
click at [282, 160] on div at bounding box center [292, 167] width 30 height 30
click at [688, 252] on div "$7.70" at bounding box center [698, 260] width 80 height 37
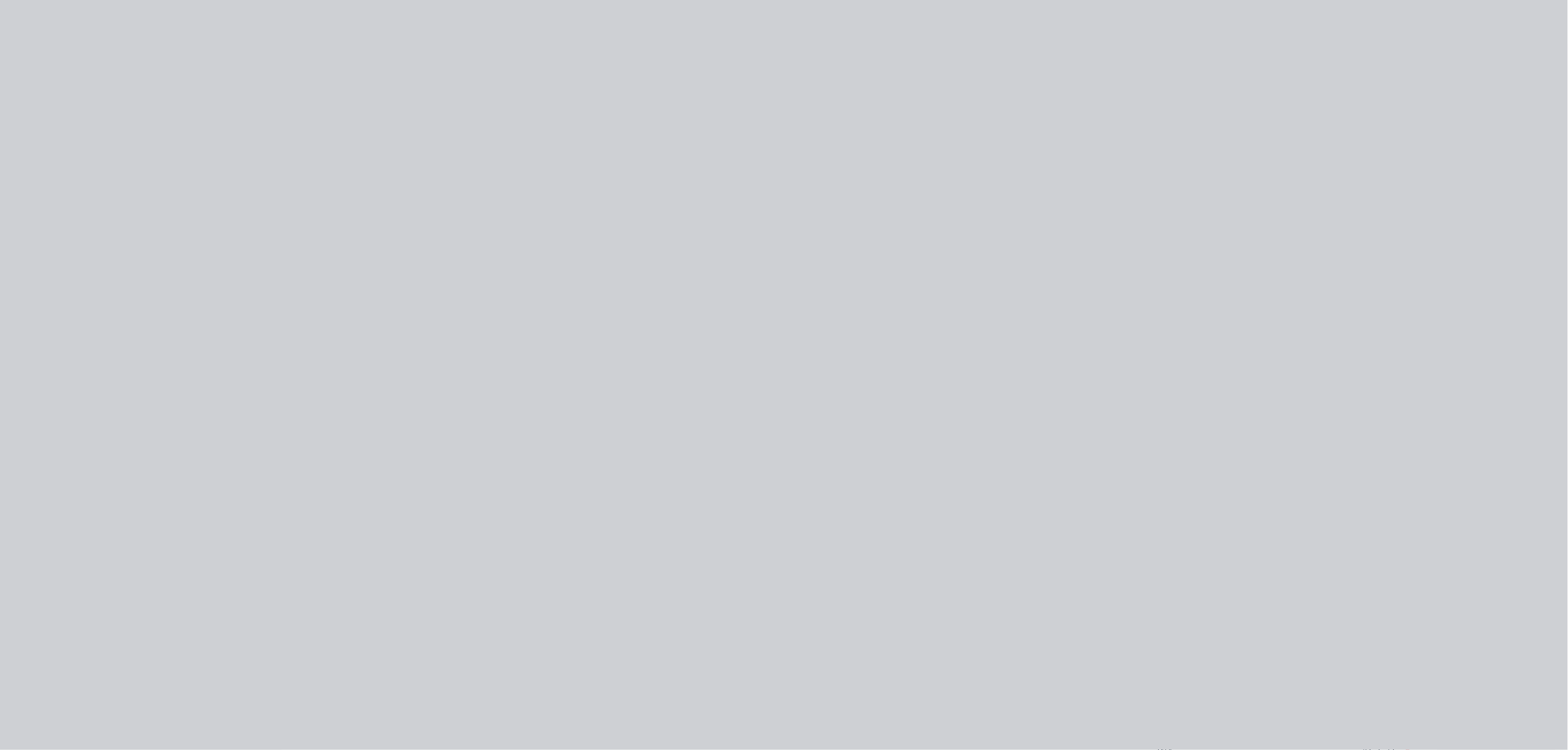
type input "$7.70"
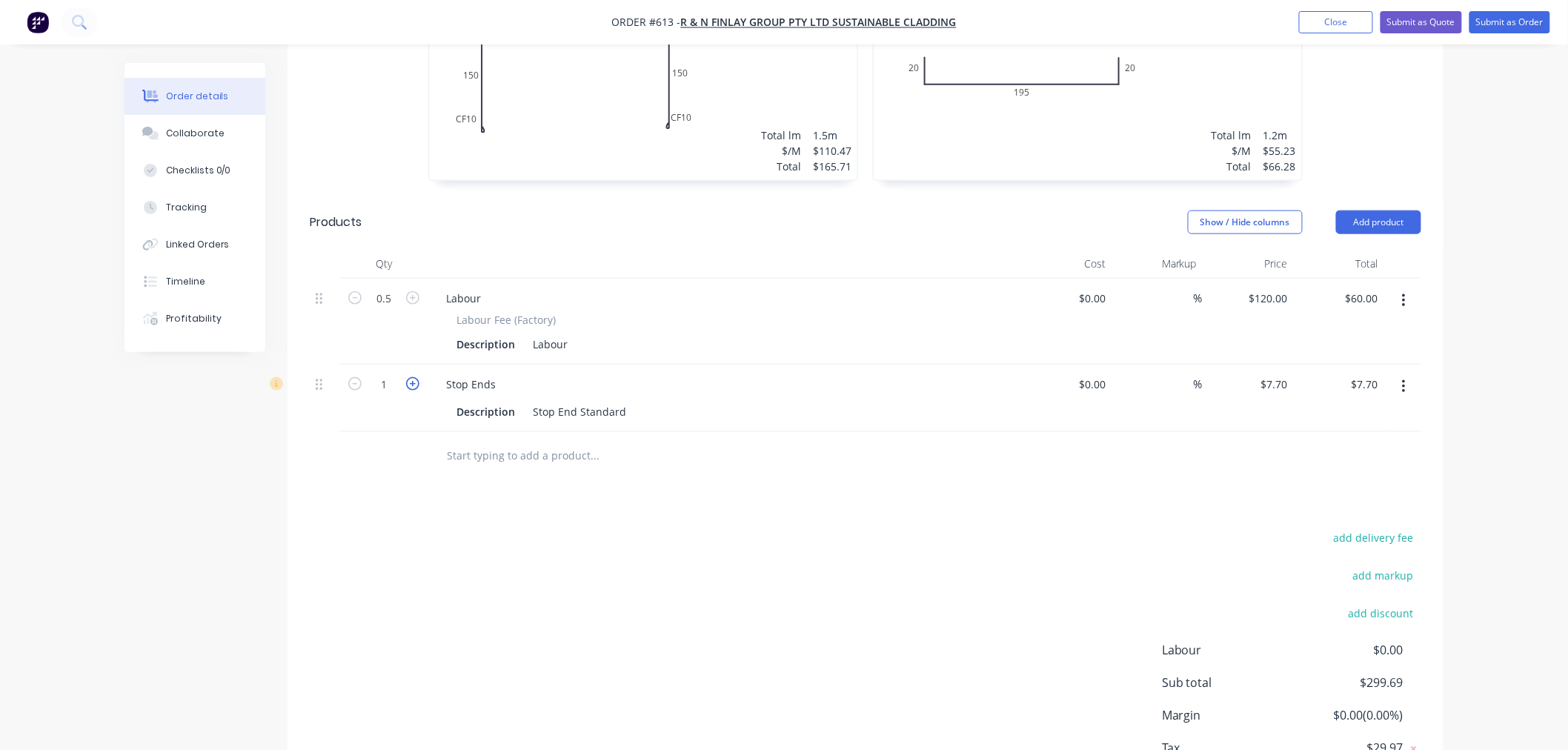
click at [411, 377] on icon "button" at bounding box center [413, 384] width 14 height 14
type input "2"
type input "$15.40"
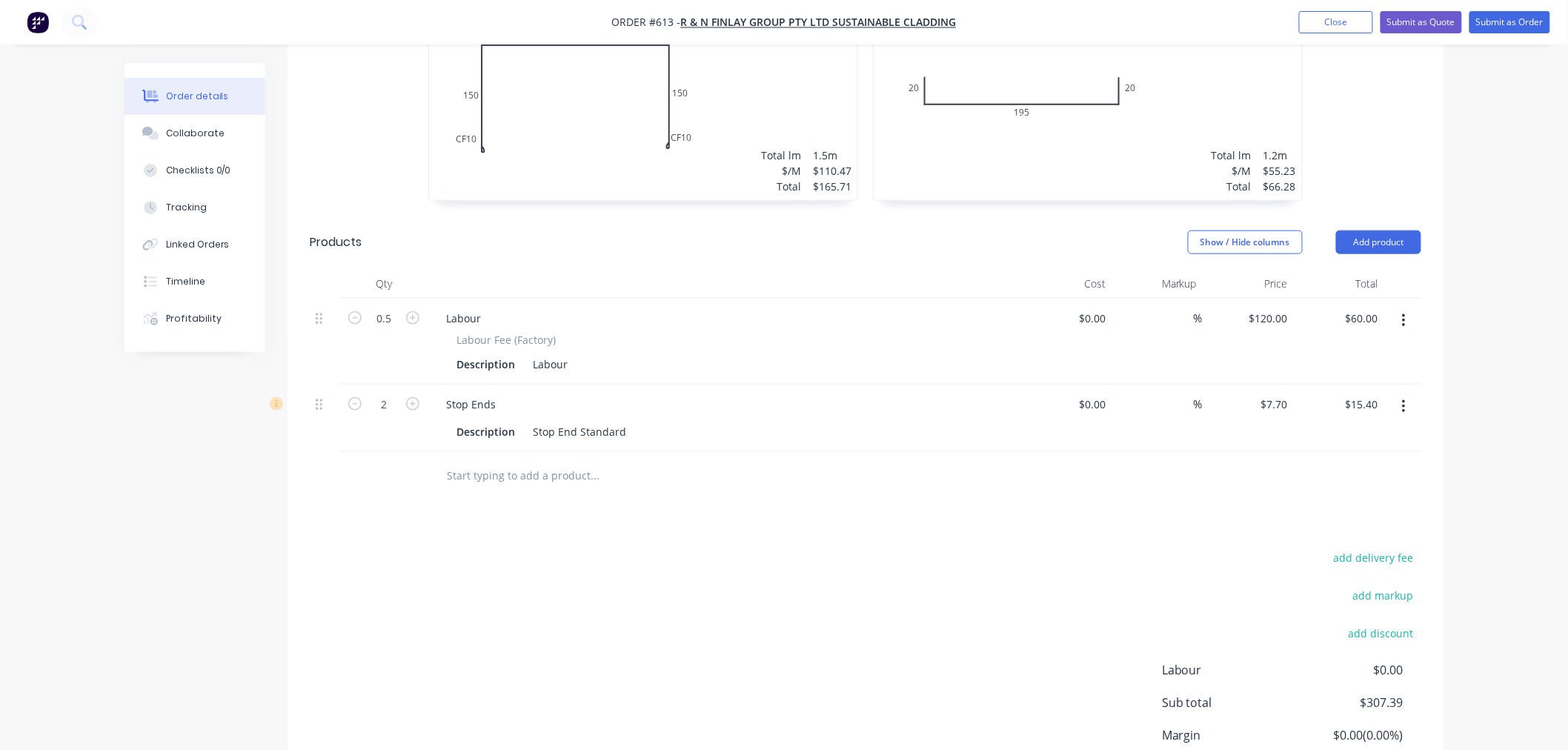
scroll to position [645, 0]
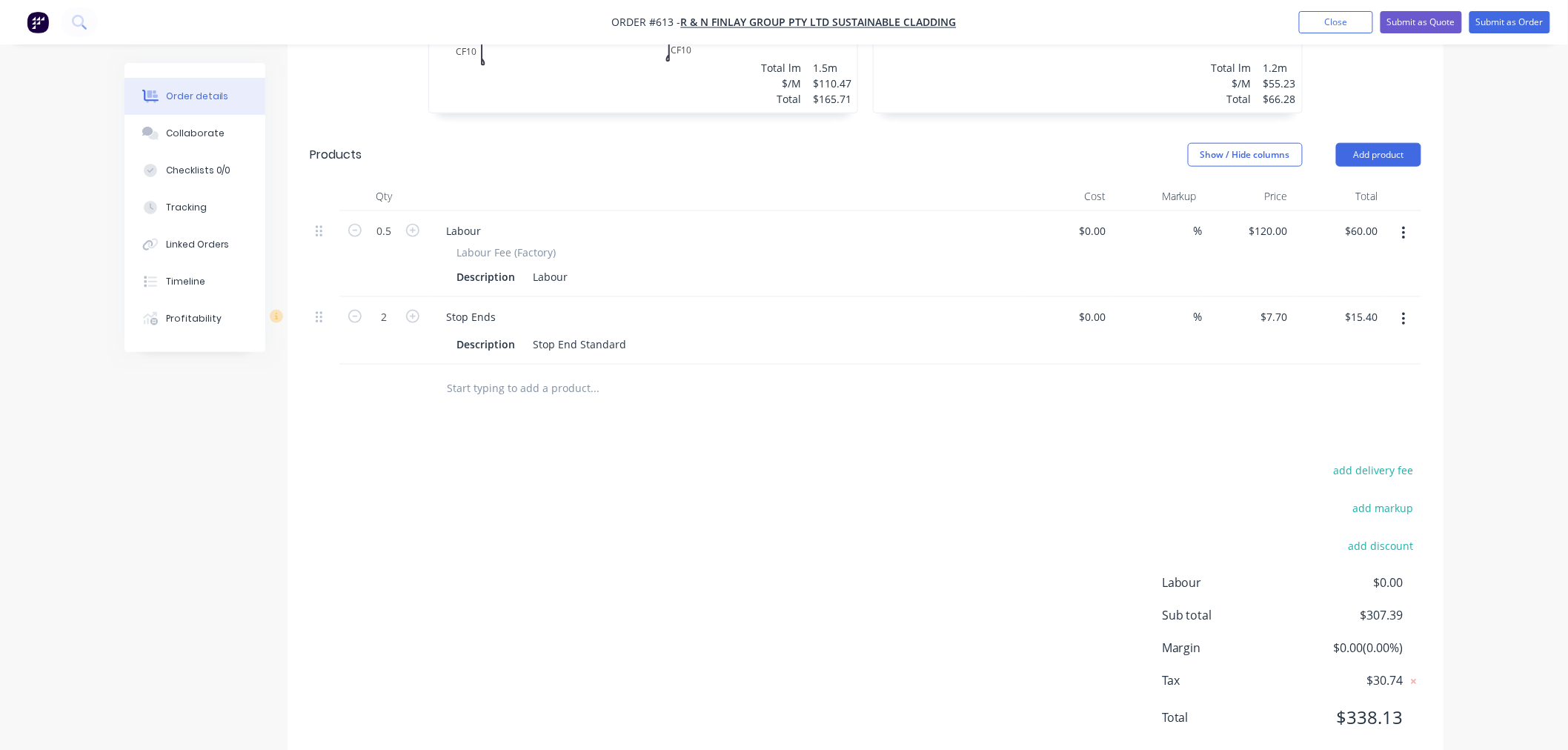
drag, startPoint x: 1551, startPoint y: 522, endPoint x: 702, endPoint y: 448, distance: 852.2
click at [702, 460] on div "add delivery fee add markup add discount Labour $0.00 Sub total $307.39 Margin …" at bounding box center [866, 603] width 1112 height 286
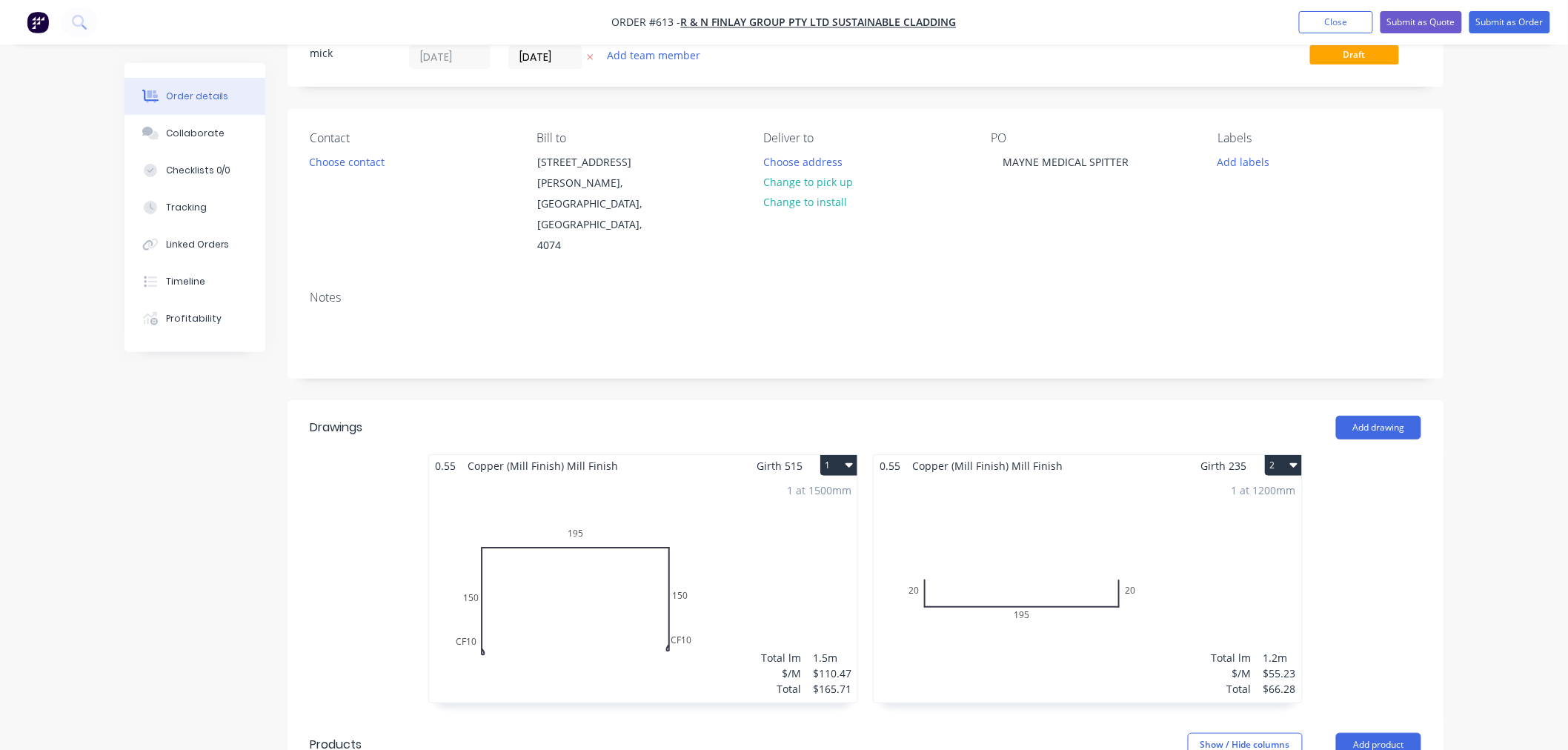
scroll to position [0, 0]
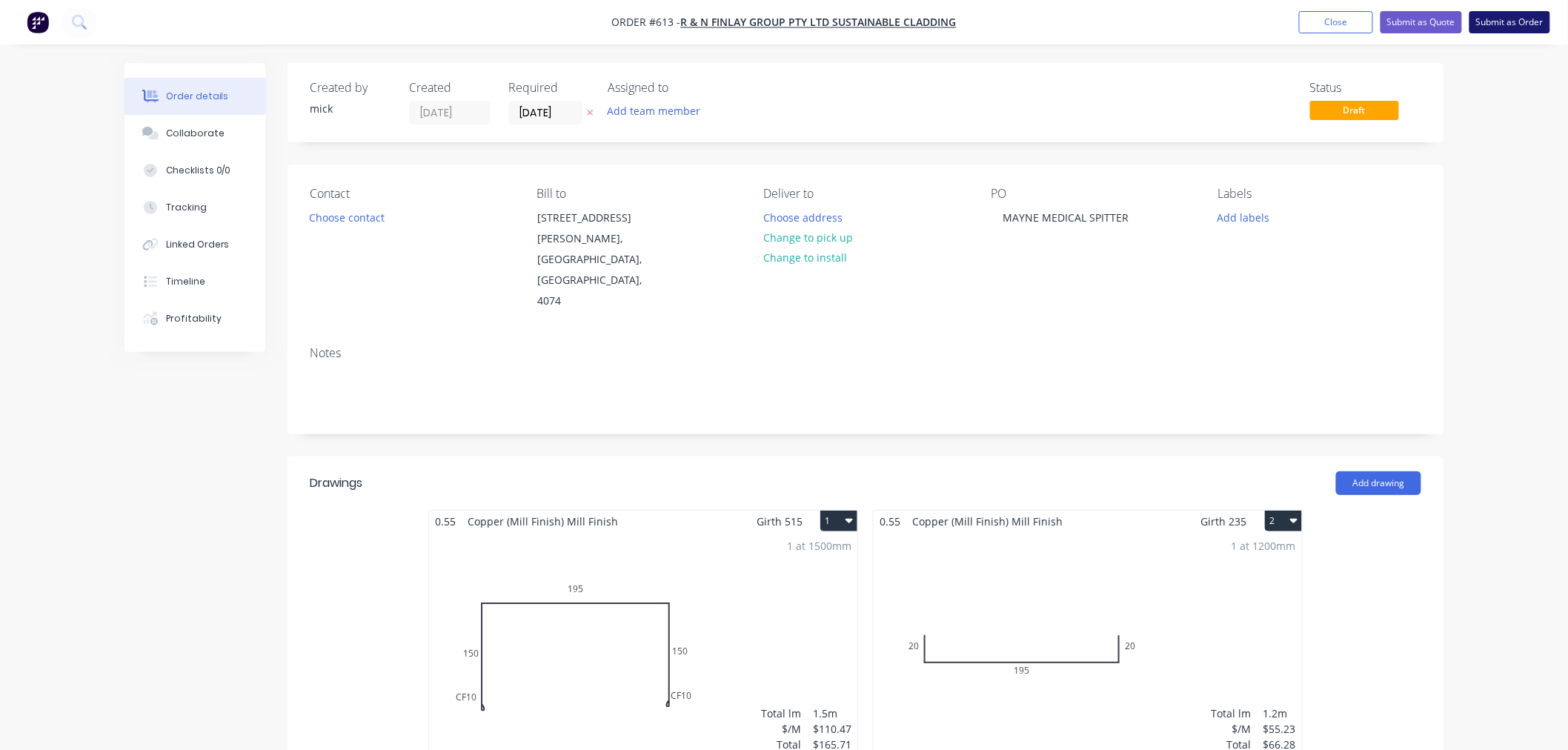
click at [1522, 17] on button "Submit as Order" at bounding box center [1510, 21] width 81 height 22
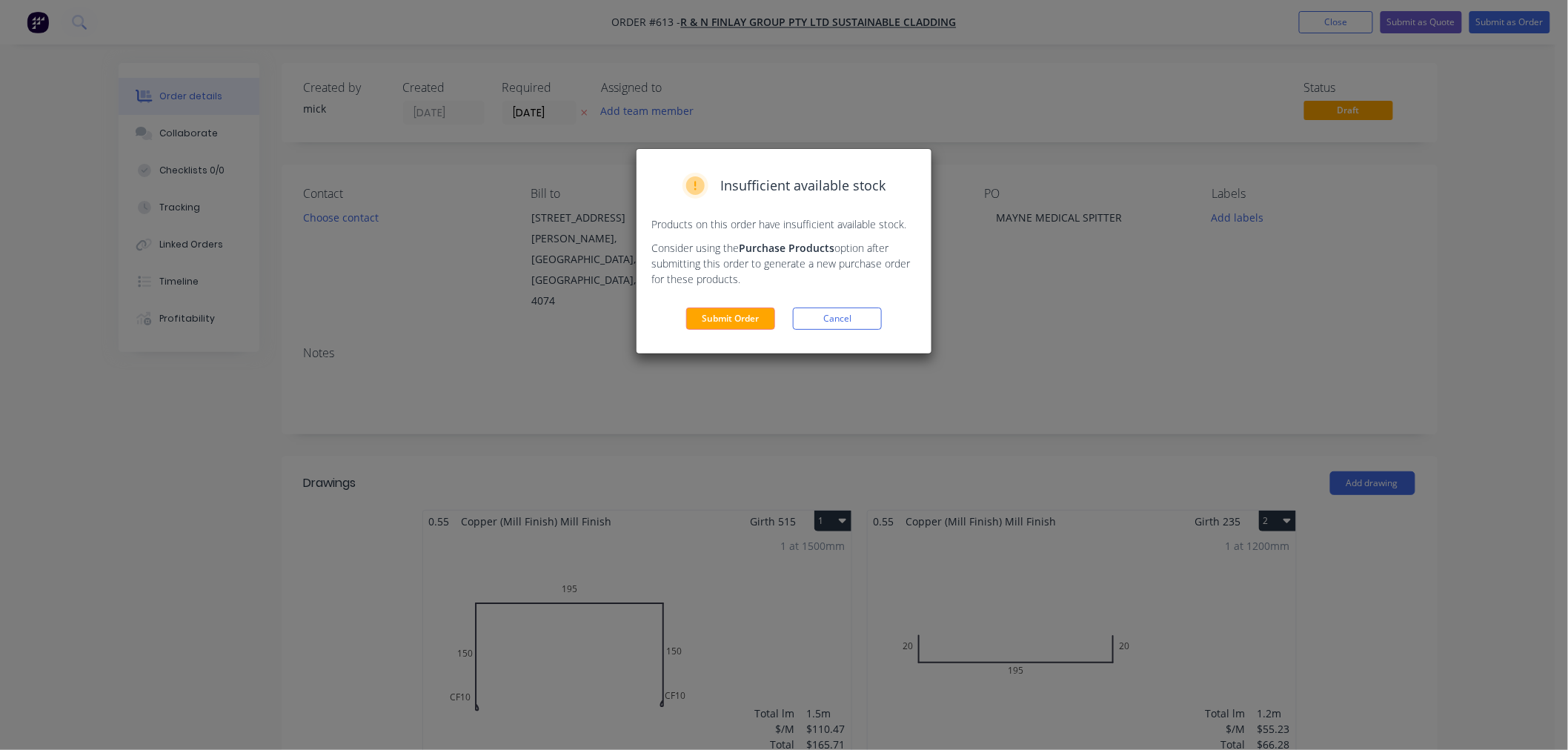
click at [729, 309] on button "Submit Order" at bounding box center [731, 318] width 89 height 22
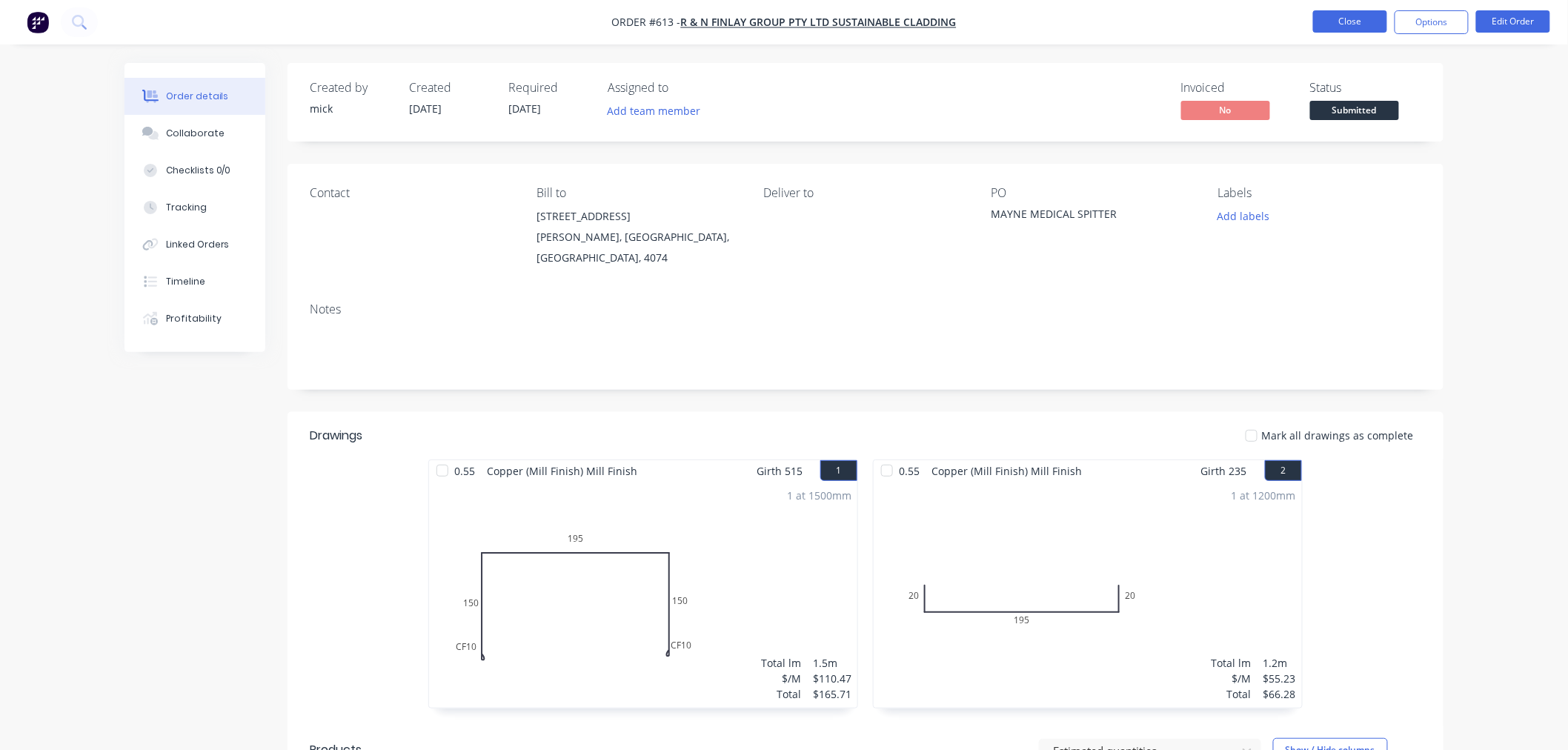
click at [1335, 26] on button "Close" at bounding box center [1350, 21] width 74 height 22
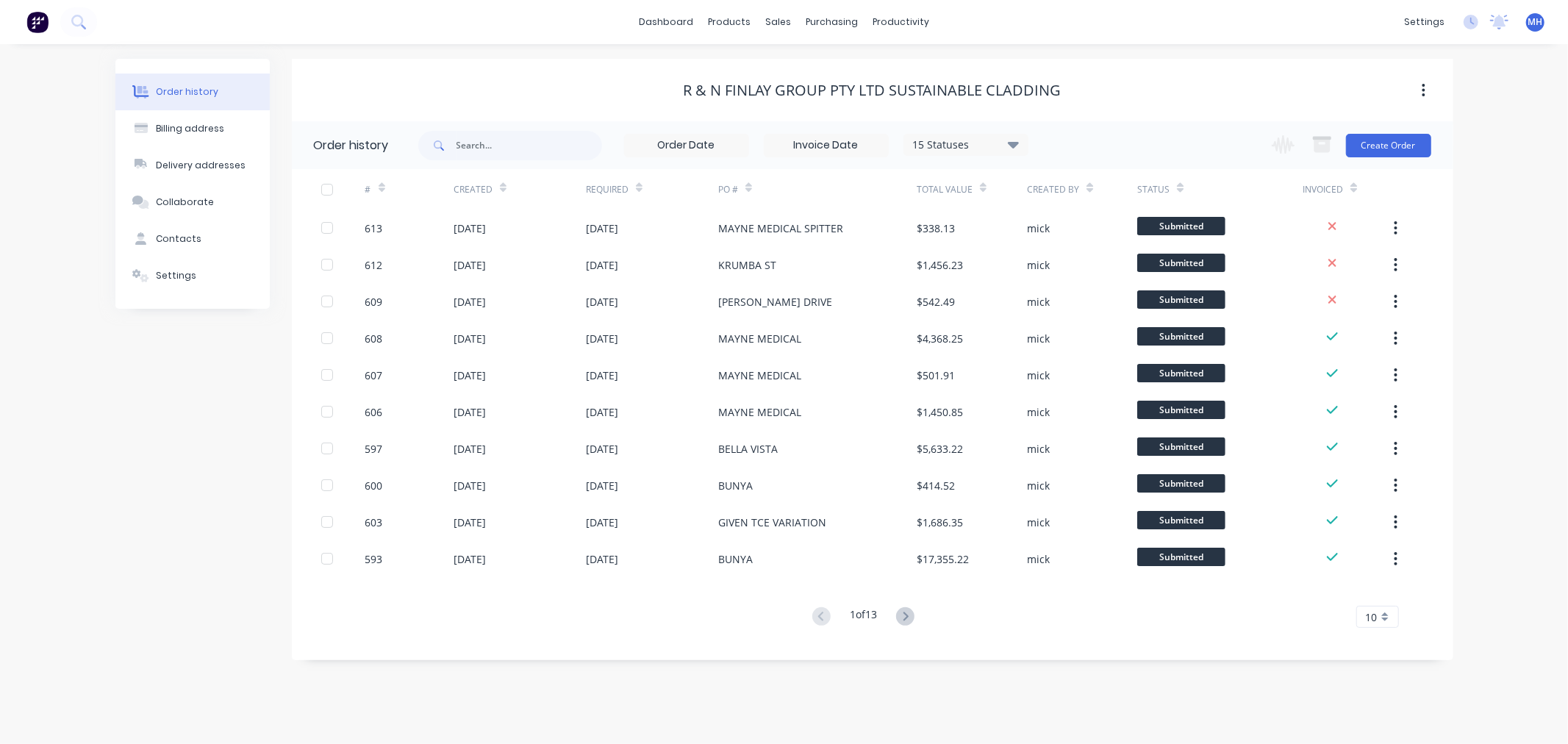
click at [39, 18] on img at bounding box center [37, 21] width 22 height 22
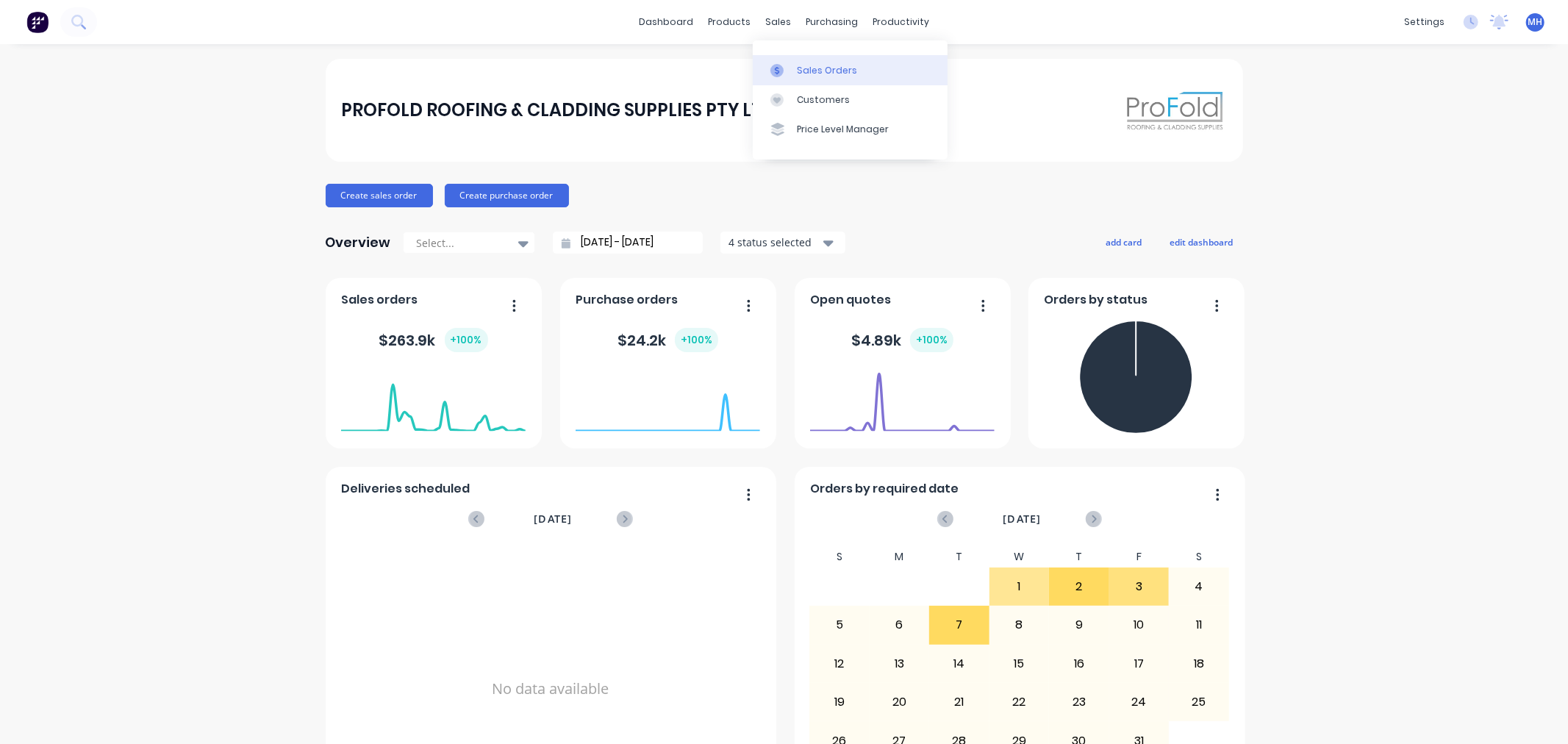
click at [787, 69] on div at bounding box center [781, 70] width 22 height 13
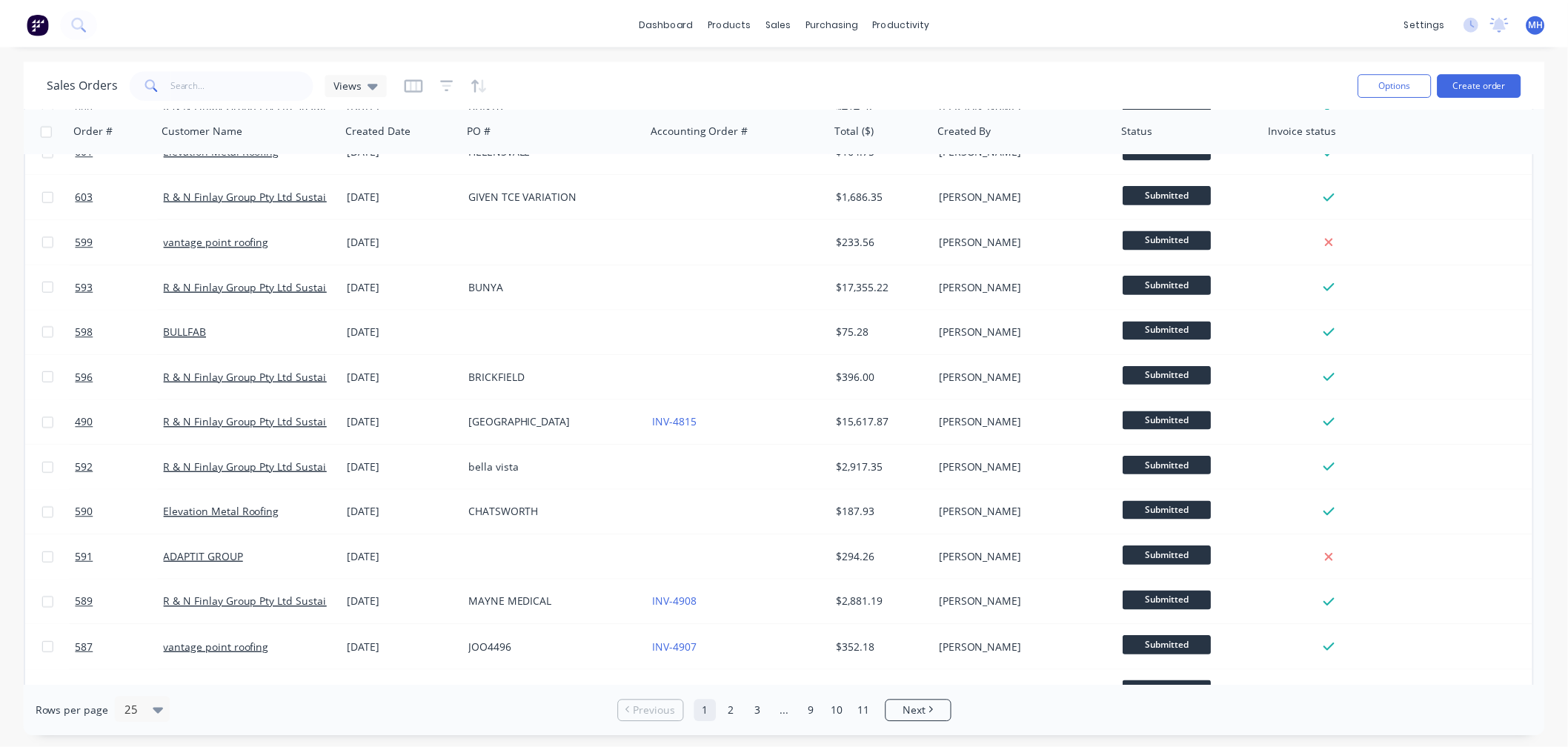
scroll to position [597, 0]
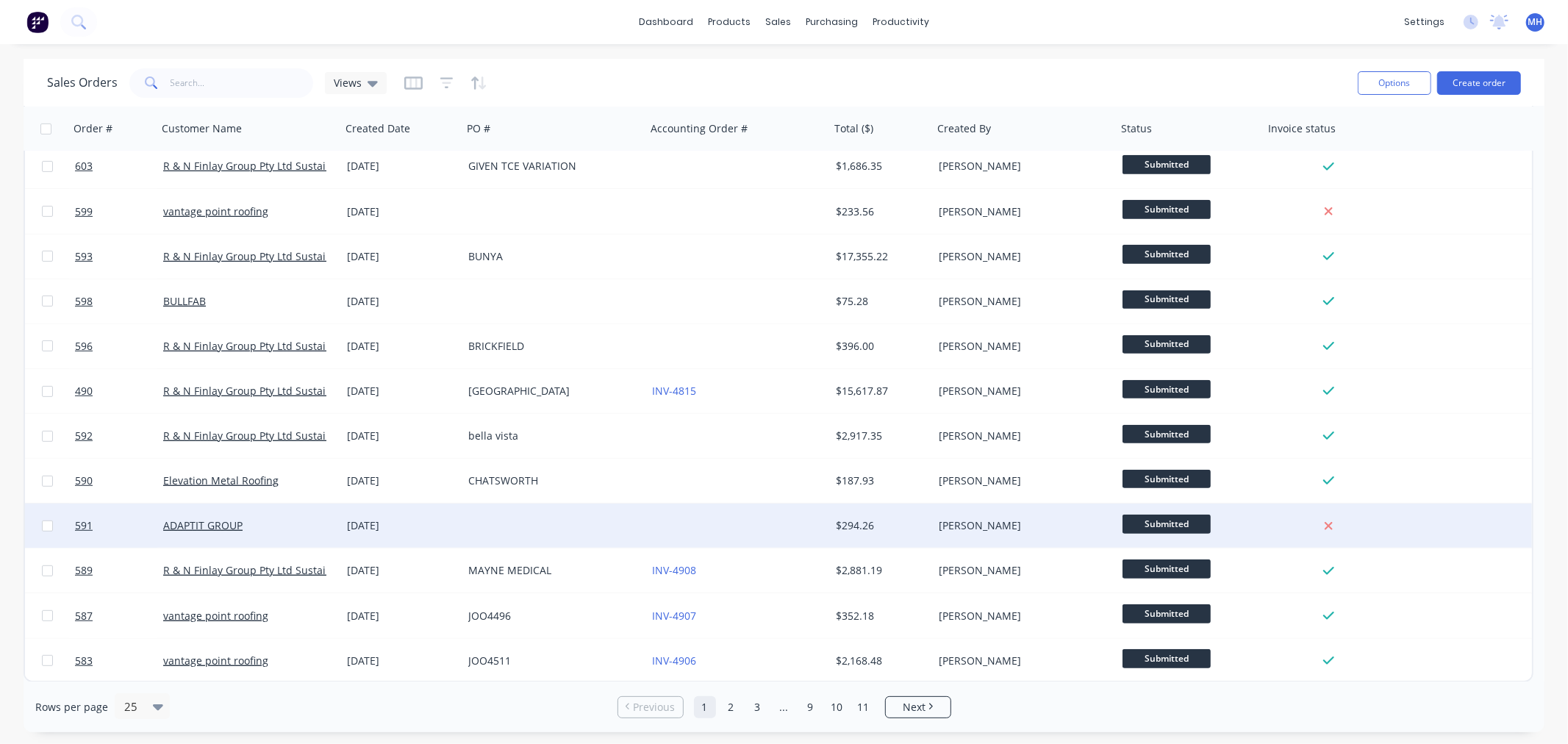
click at [388, 520] on div "[DATE]" at bounding box center [402, 525] width 110 height 14
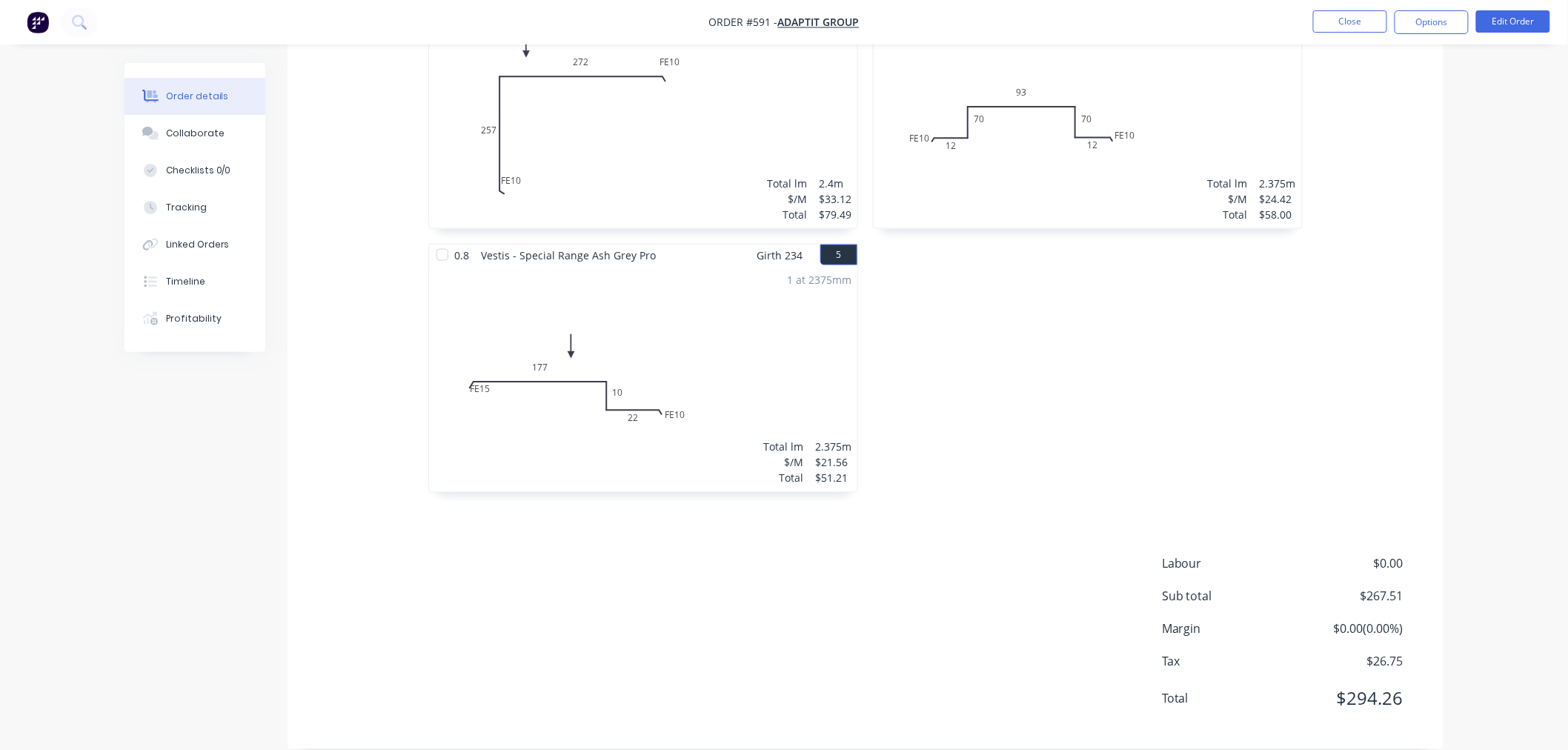
scroll to position [766, 0]
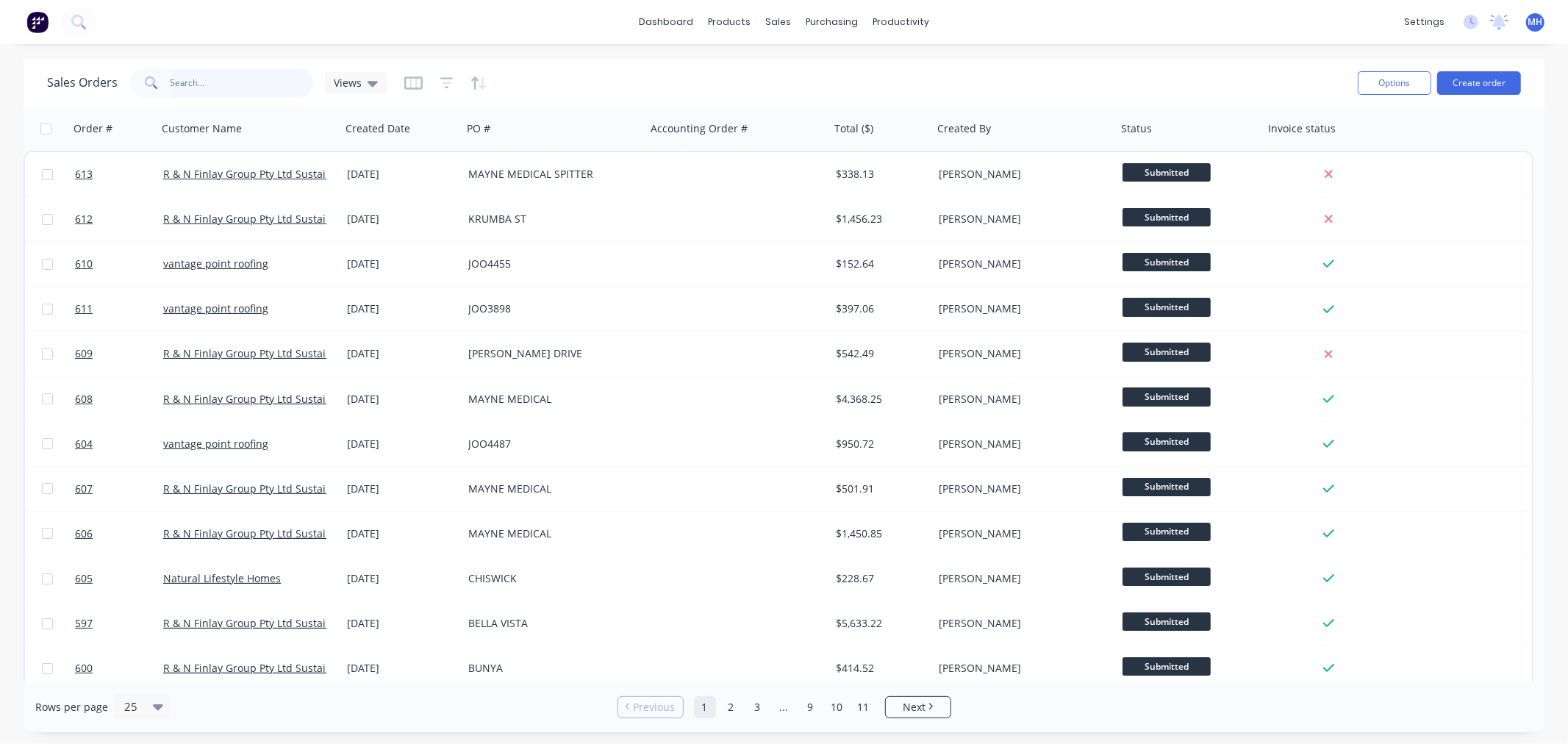
click at [207, 82] on input "text" at bounding box center [242, 83] width 144 height 30
drag, startPoint x: 207, startPoint y: 82, endPoint x: 181, endPoint y: 114, distance: 41.2
click at [203, 85] on input "text" at bounding box center [242, 83] width 144 height 30
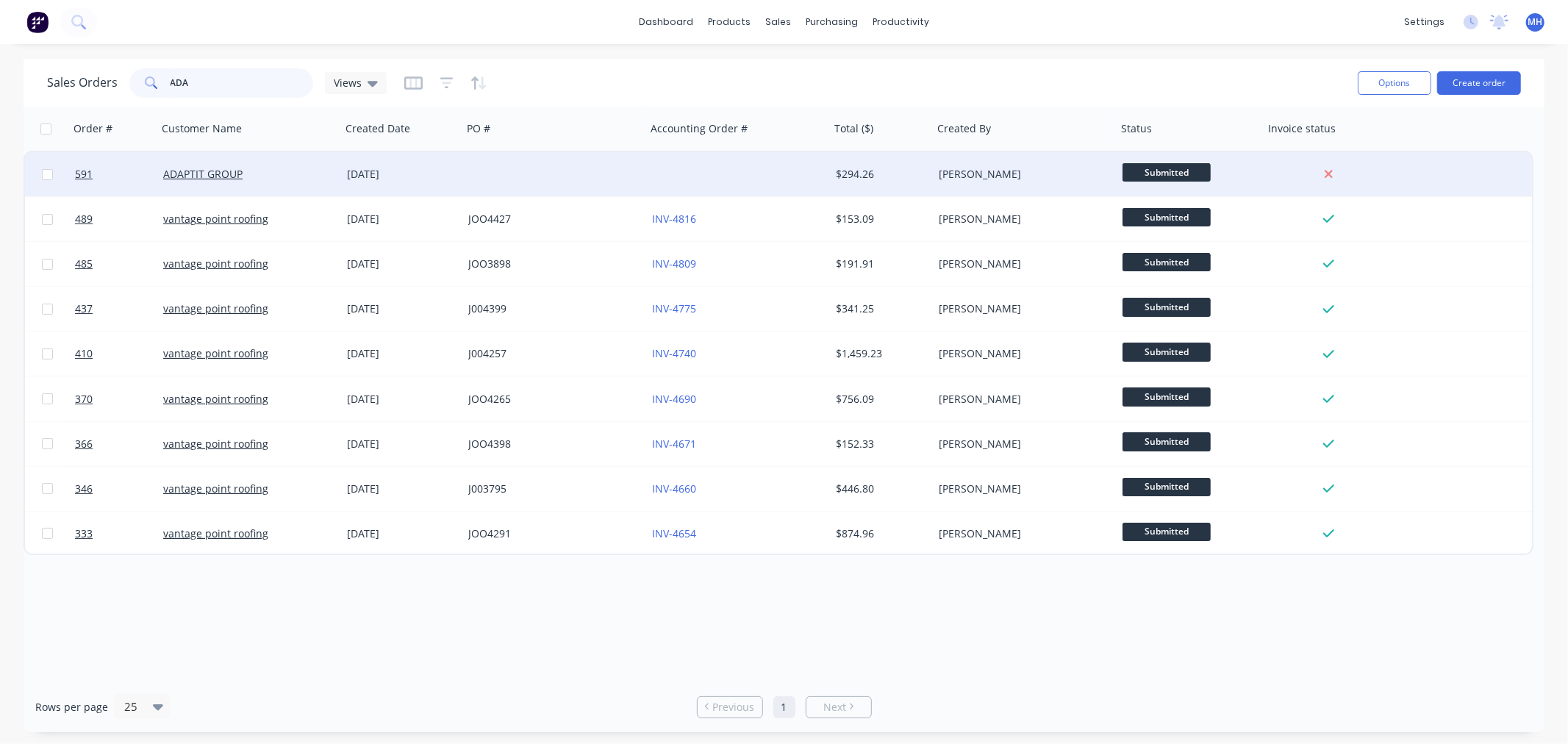
type input "ADA"
click at [502, 184] on div at bounding box center [554, 174] width 184 height 44
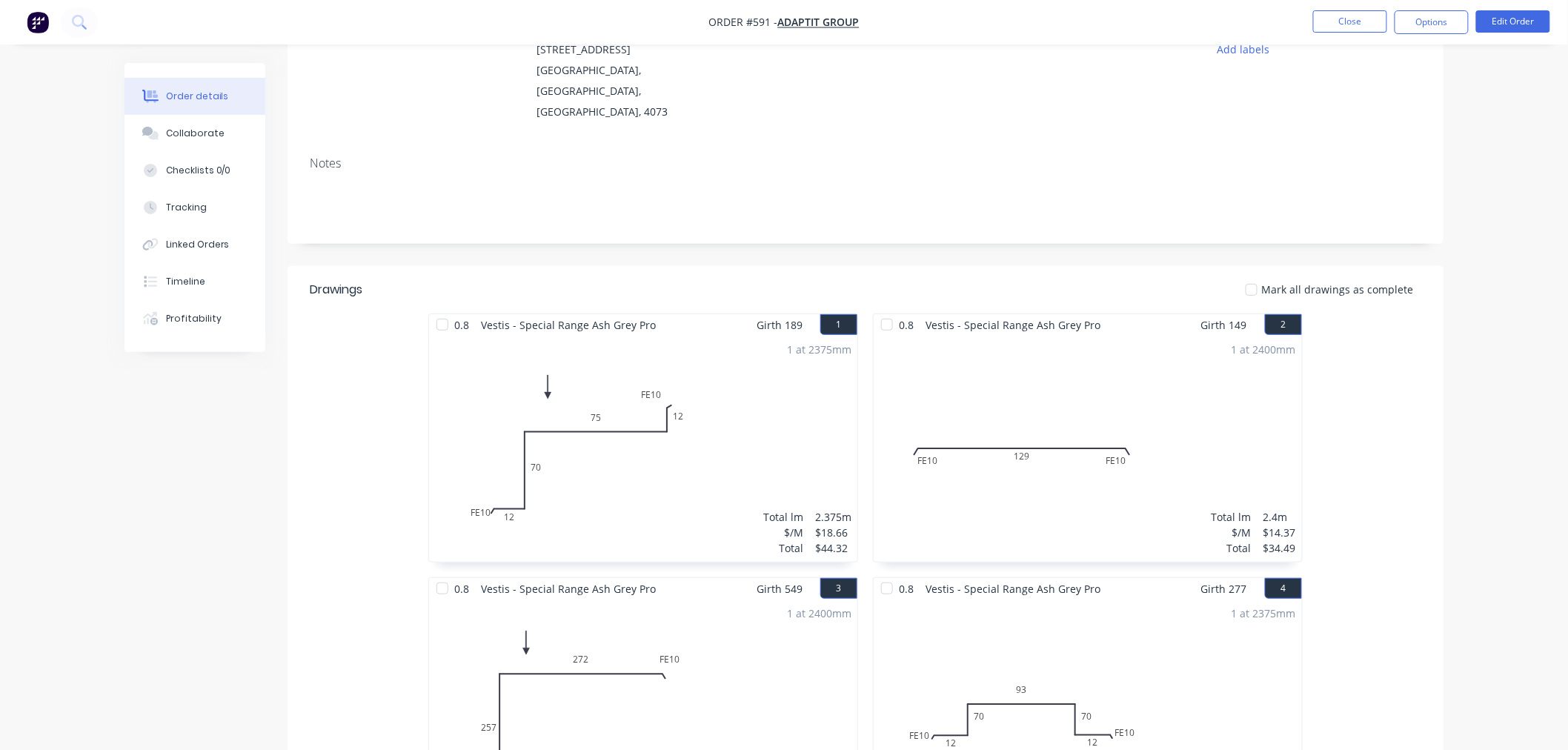
scroll to position [164, 0]
click at [1431, 23] on button "Options" at bounding box center [1432, 22] width 74 height 23
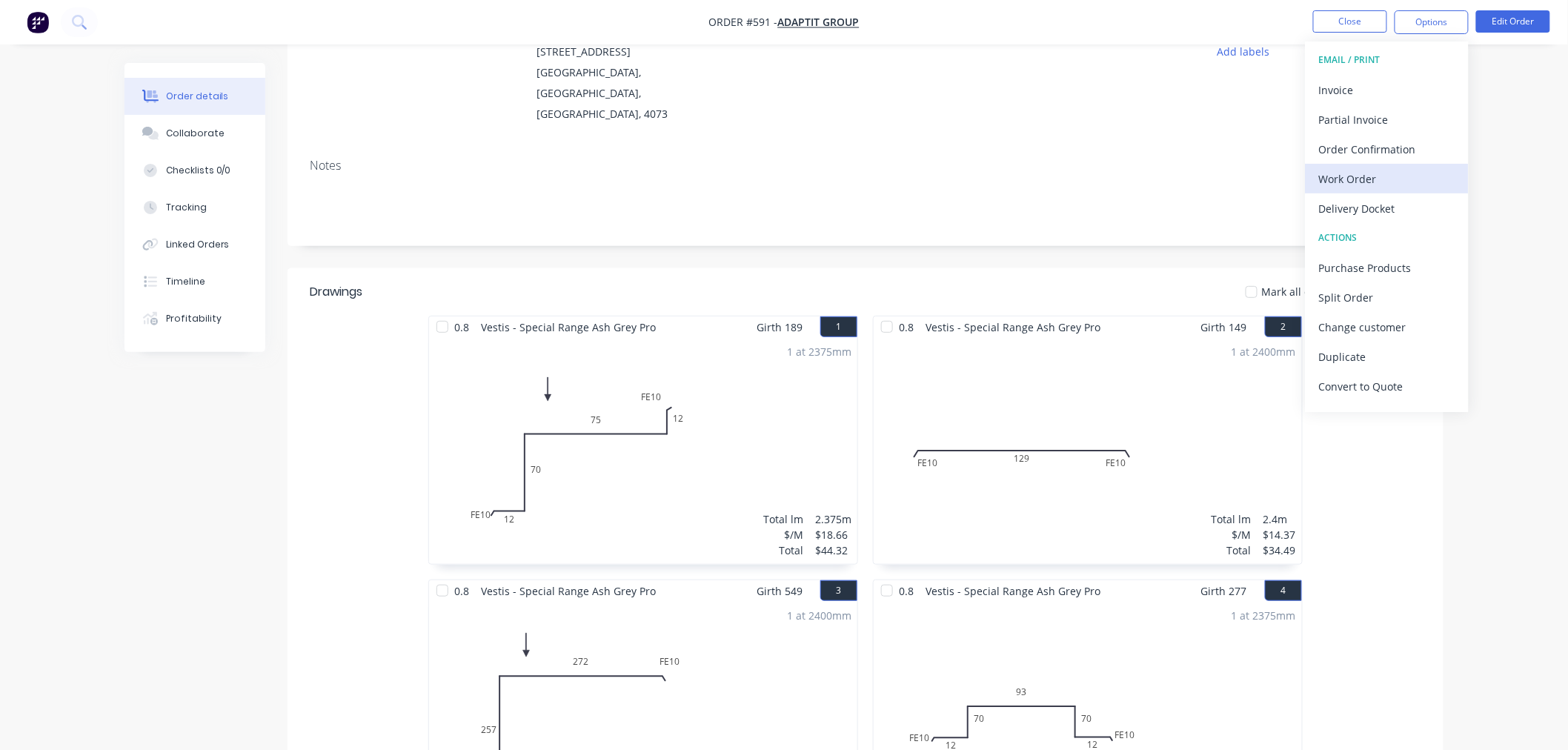
click at [1381, 188] on div "Work Order" at bounding box center [1387, 179] width 136 height 21
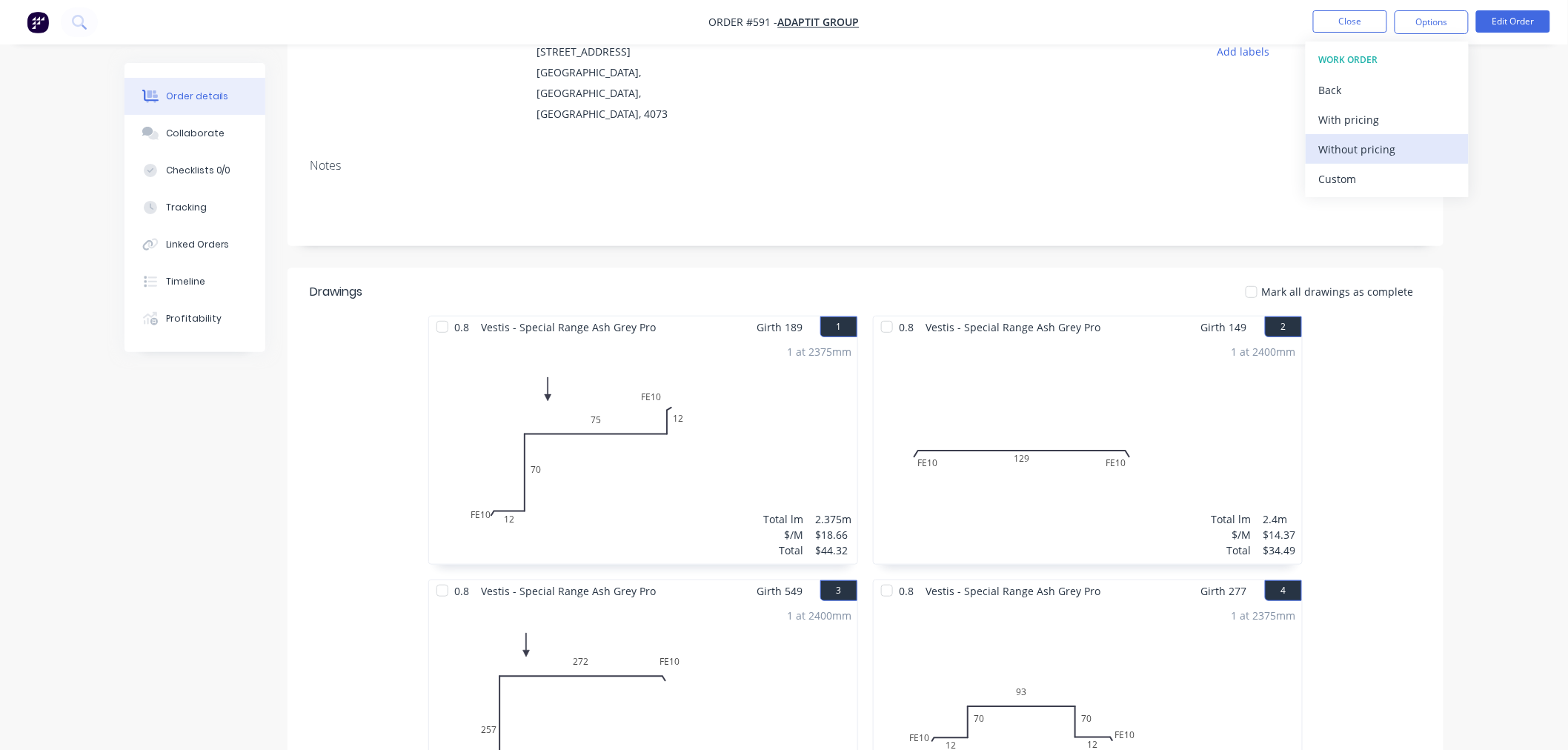
click at [1390, 139] on div "Without pricing" at bounding box center [1387, 150] width 136 height 21
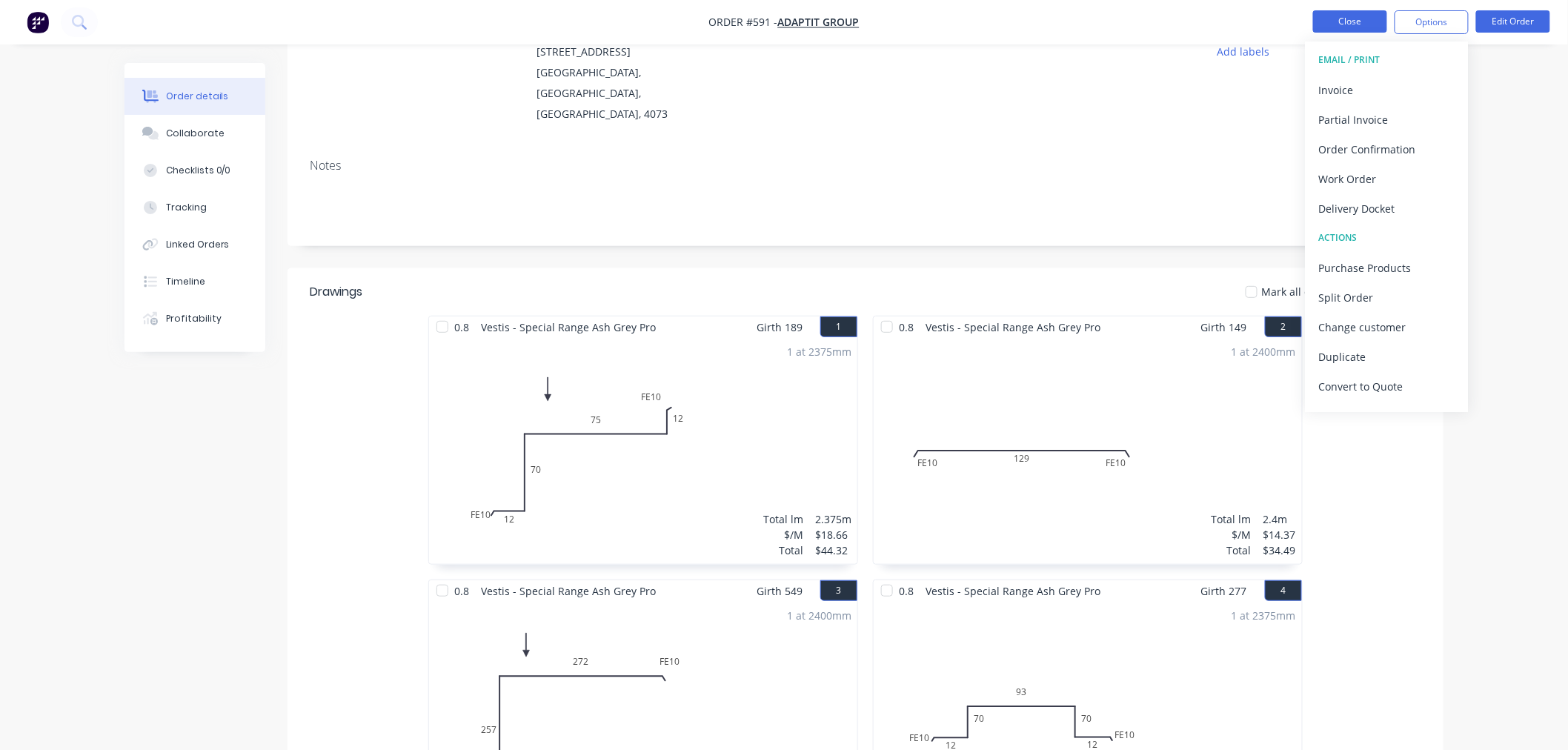
click at [1344, 11] on button "Close" at bounding box center [1350, 21] width 74 height 22
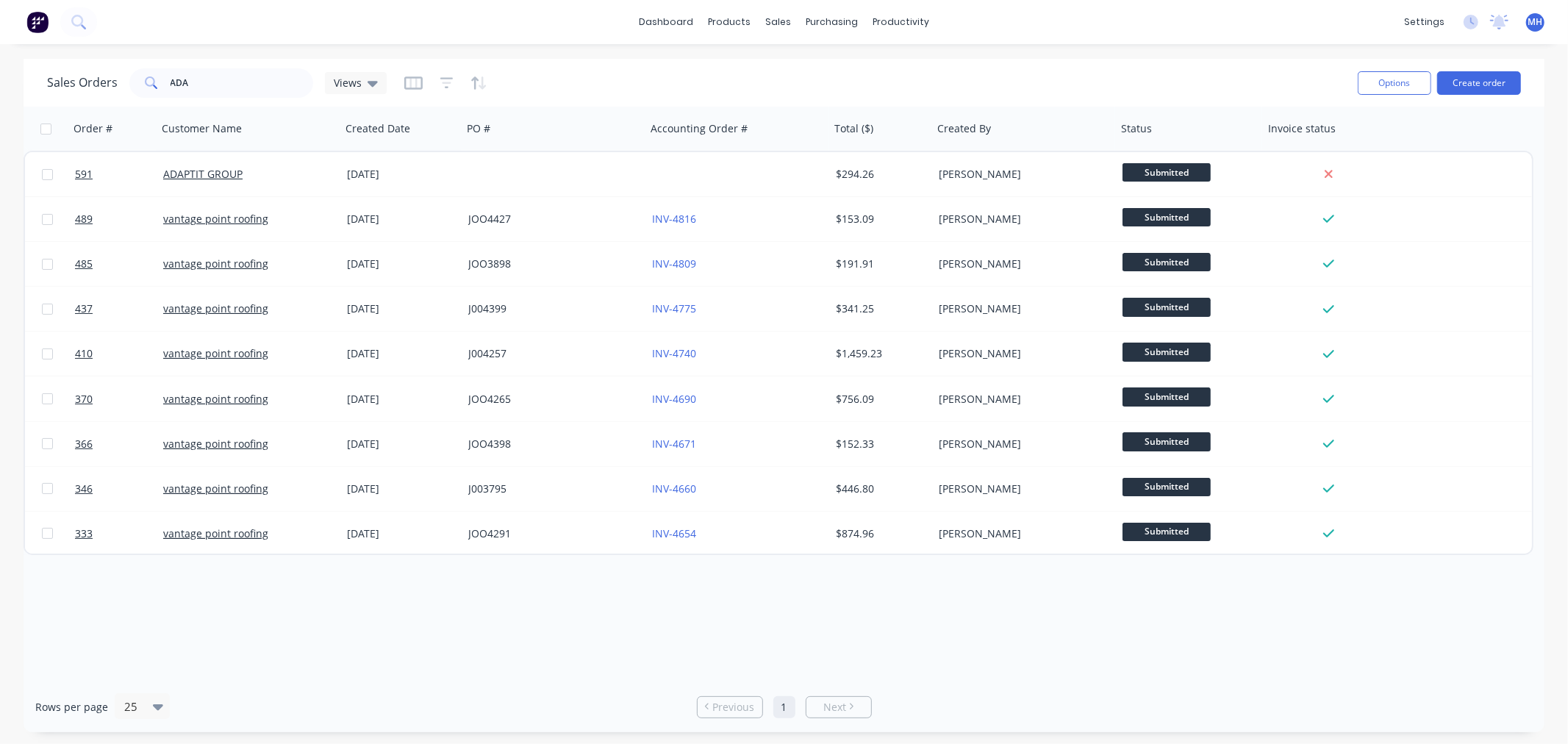
click at [30, 15] on img at bounding box center [37, 21] width 22 height 22
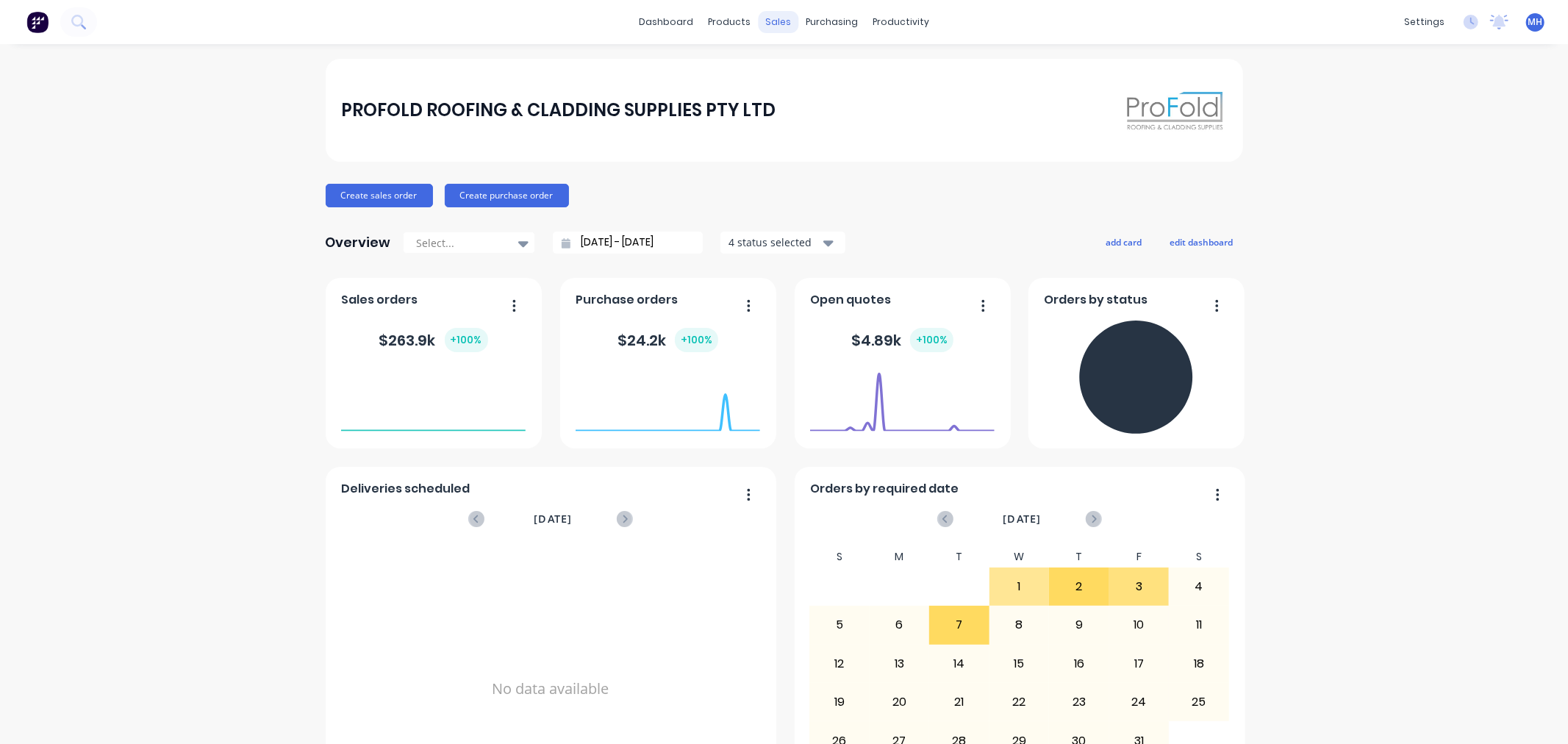
click at [772, 24] on div "sales" at bounding box center [778, 21] width 41 height 22
click at [851, 59] on link "Purchase Orders" at bounding box center [888, 69] width 195 height 30
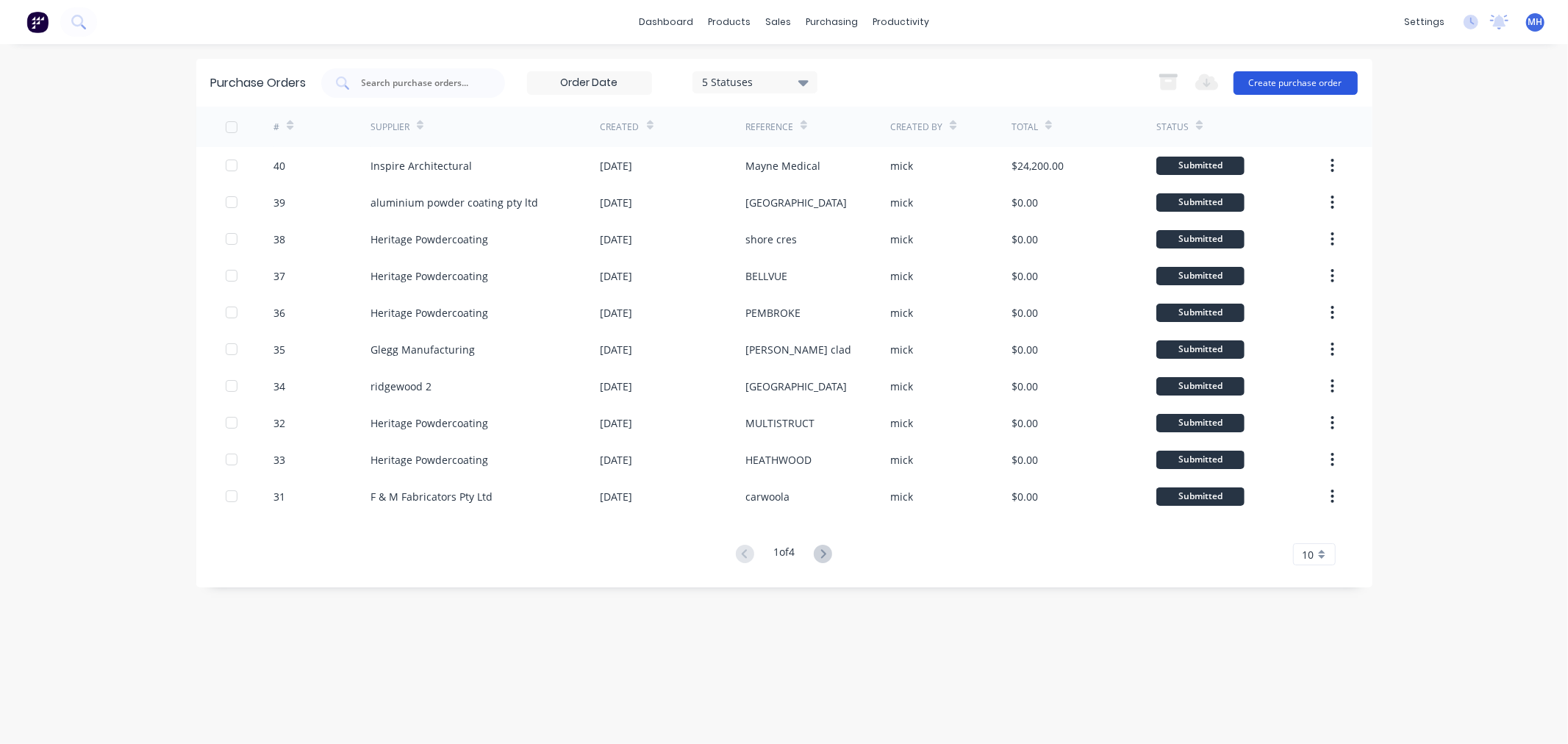
click at [1312, 87] on button "Create purchase order" at bounding box center [1295, 83] width 124 height 23
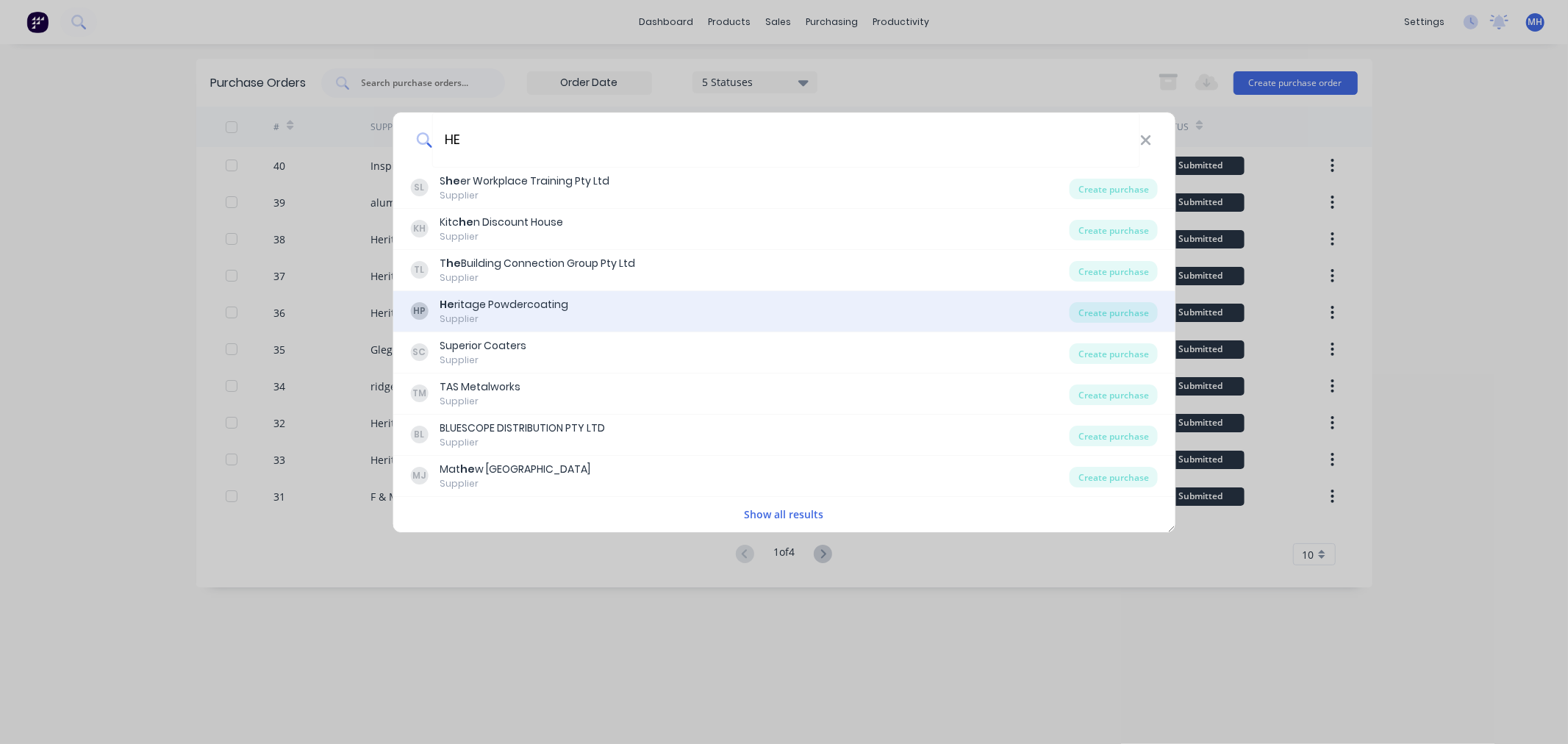
type input "HE"
click at [499, 300] on div "He ritage Powdercoating" at bounding box center [503, 305] width 128 height 15
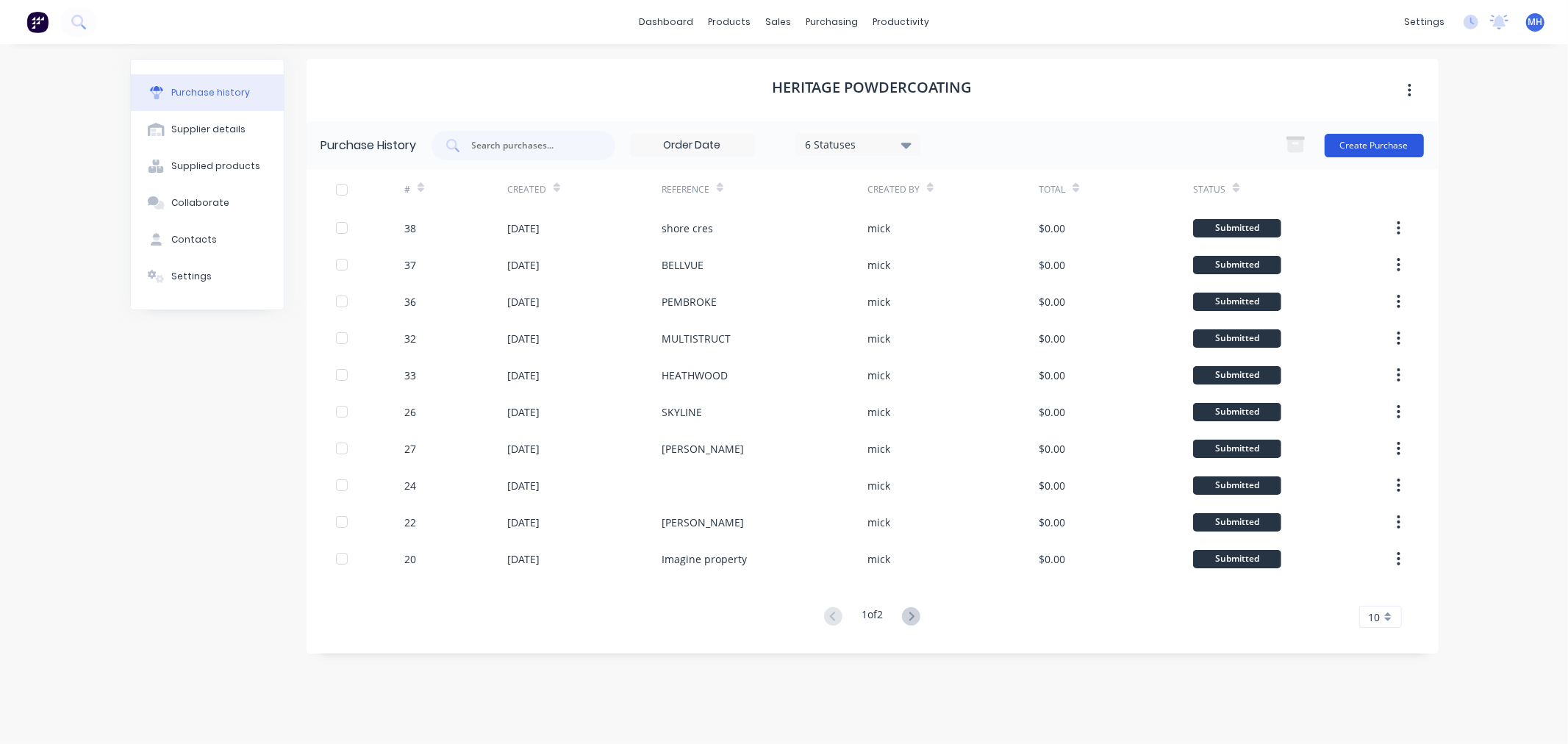
click at [1378, 142] on button "Create Purchase" at bounding box center [1374, 146] width 99 height 23
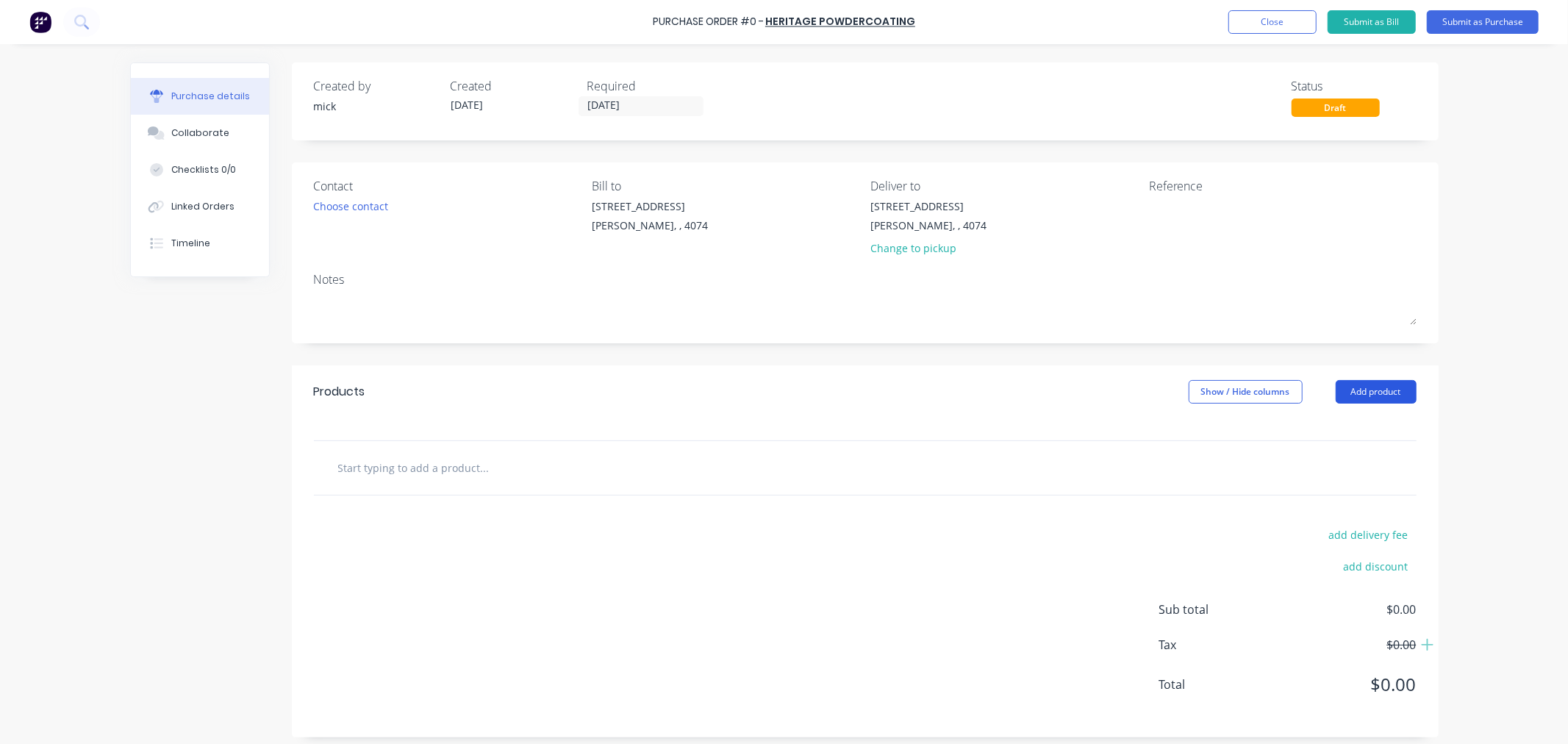
click at [1388, 381] on button "Add product" at bounding box center [1376, 391] width 81 height 23
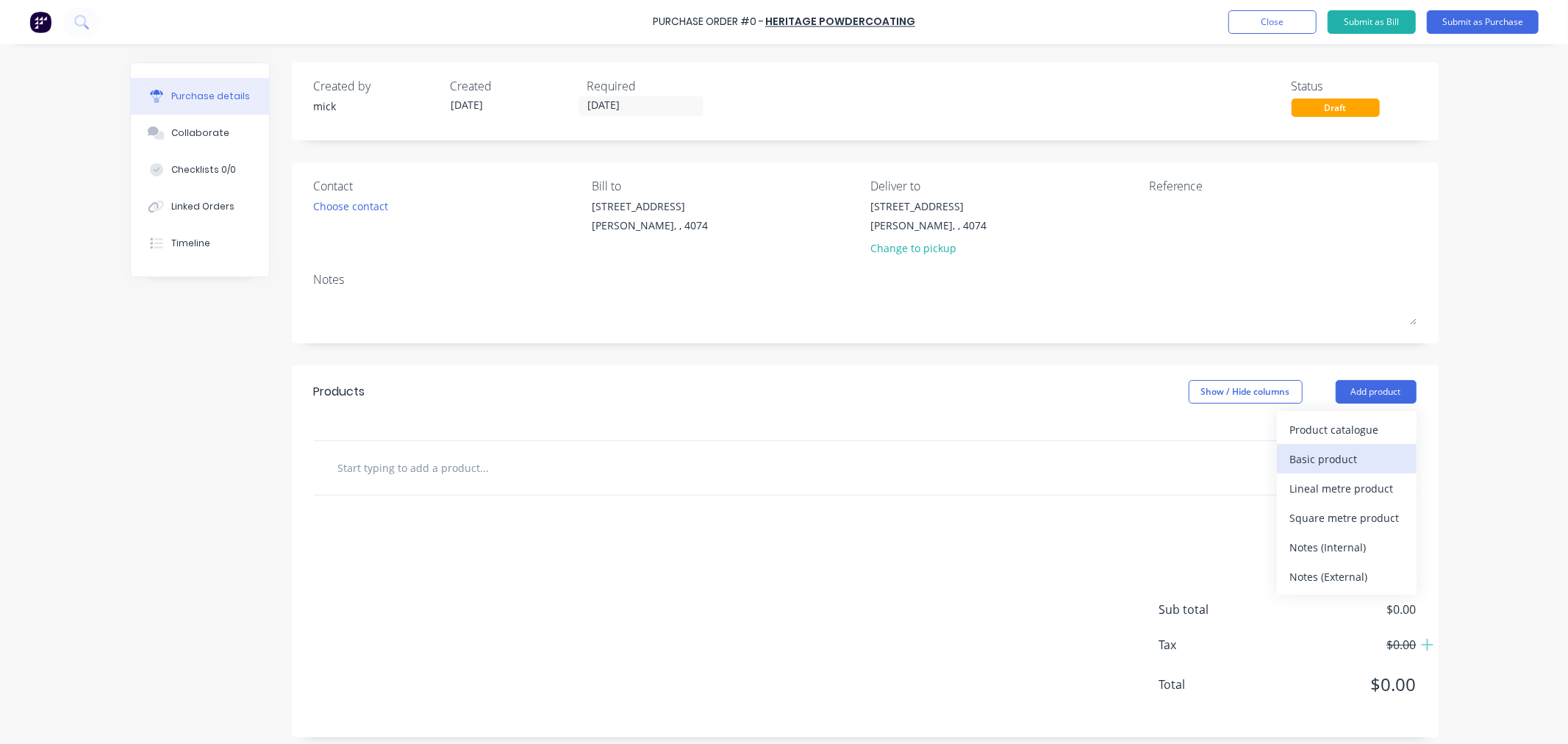
click at [1350, 457] on div "Basic product" at bounding box center [1346, 459] width 113 height 21
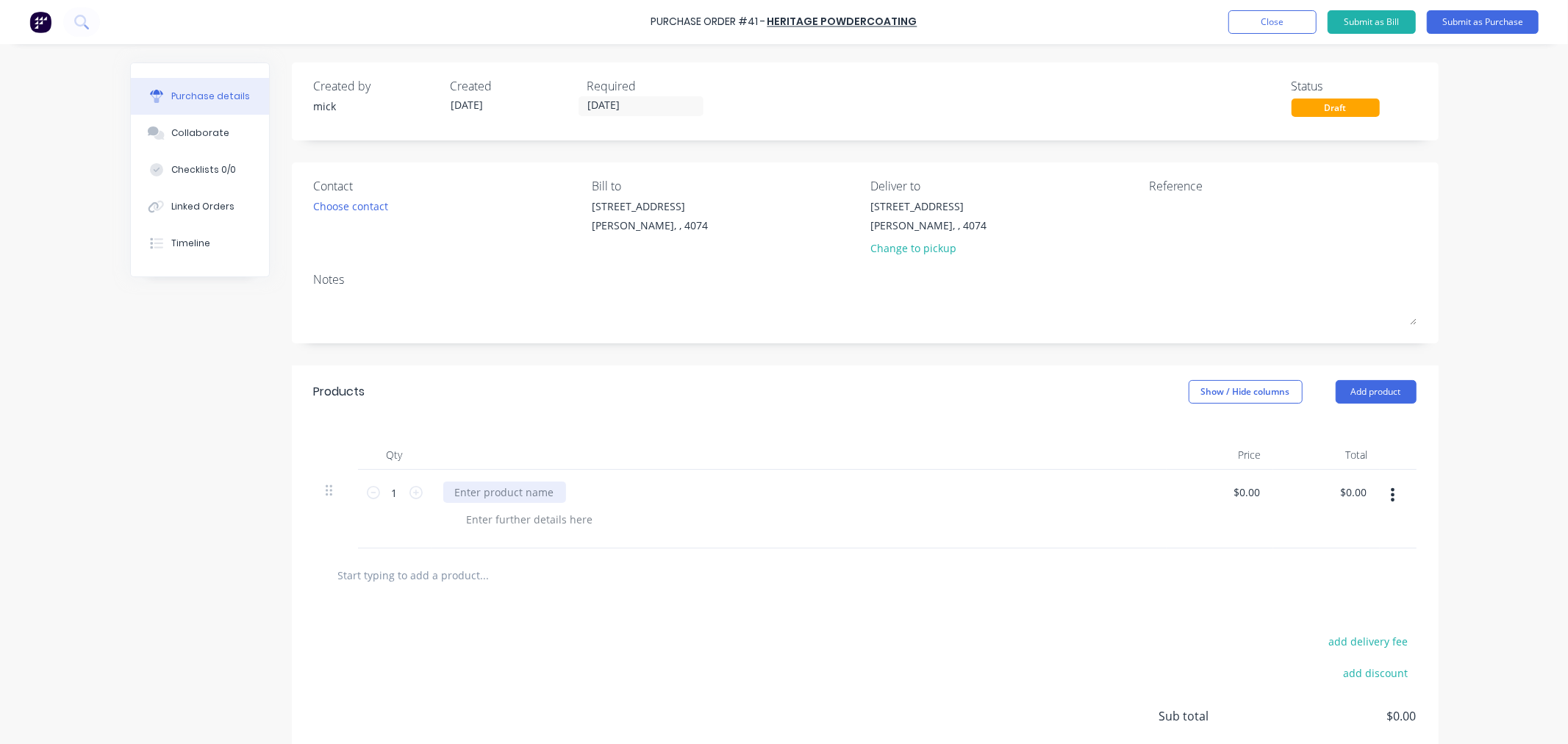
click at [553, 493] on div at bounding box center [504, 492] width 122 height 21
drag, startPoint x: 700, startPoint y: 489, endPoint x: 740, endPoint y: 503, distance: 42.4
click at [700, 489] on div "POWDER COAT ONE SIDE AS MARKED IN PEARL WHIT POWDER" at bounding box center [608, 492] width 330 height 21
click at [882, 575] on div at bounding box center [865, 574] width 1079 height 30
click at [544, 517] on div at bounding box center [530, 519] width 150 height 21
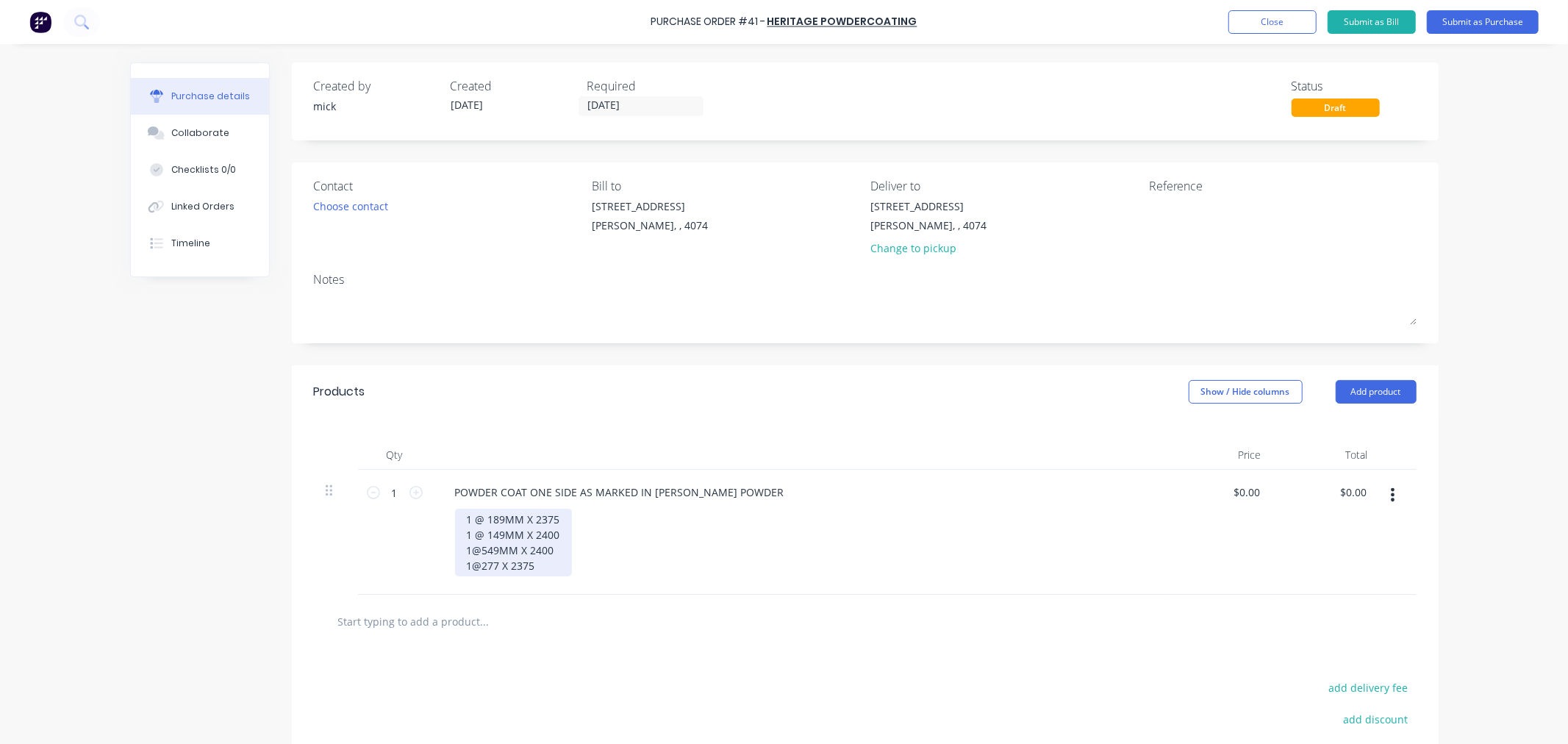
click at [509, 549] on div "1 @ 189MM X 2375 1 @ 149MM X 2400 1@549MM X 2400 1@277 X 2375" at bounding box center [513, 543] width 117 height 67
click at [516, 530] on div "1 @ 189MM X 2375 1 @ 149MM X 2400 1@549 X 2400 1@277 X 2375" at bounding box center [513, 543] width 117 height 67
click at [516, 516] on div "1 @ 189MM X 2375 1 @ 149 X 2400 1@549 X 2400 1@277 X 2375" at bounding box center [513, 543] width 117 height 67
click at [526, 570] on div "1 @ 189 X 2375 1 @ 149 X 2400 1@549 X 2400 1@277 X 2375" at bounding box center [503, 543] width 97 height 67
click at [1045, 538] on div "1 @ 189 X 2375 1 @ 149 X 2400 1@549 X 2400 1@277 X 2375 1@234 X 2375" at bounding box center [805, 550] width 700 height 83
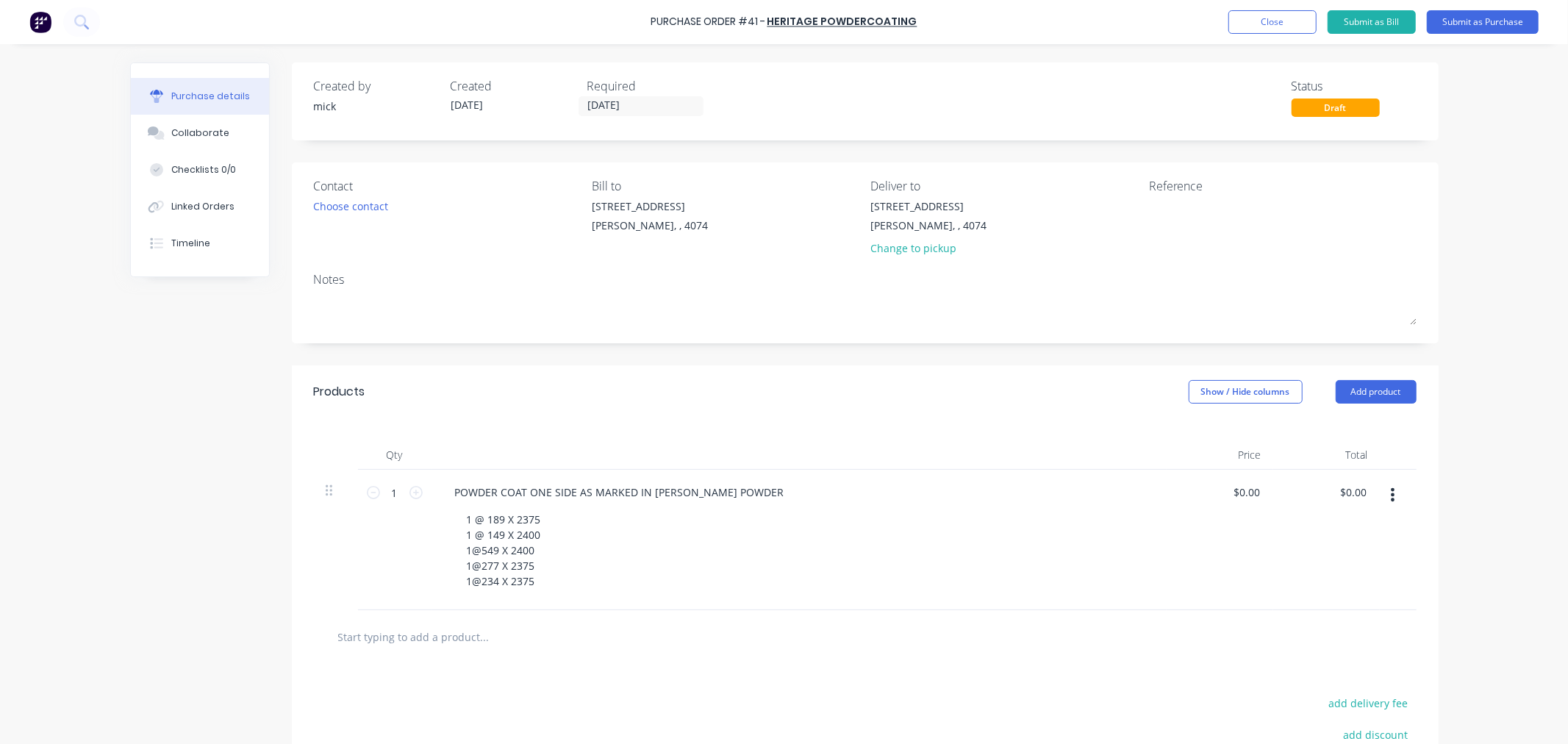
click at [1466, 8] on div "Purchase Order #41 - Heritage Powdercoating Add product Close Submit as Bill Su…" at bounding box center [784, 22] width 1568 height 44
click at [1475, 19] on button "Submit as Purchase" at bounding box center [1483, 22] width 112 height 23
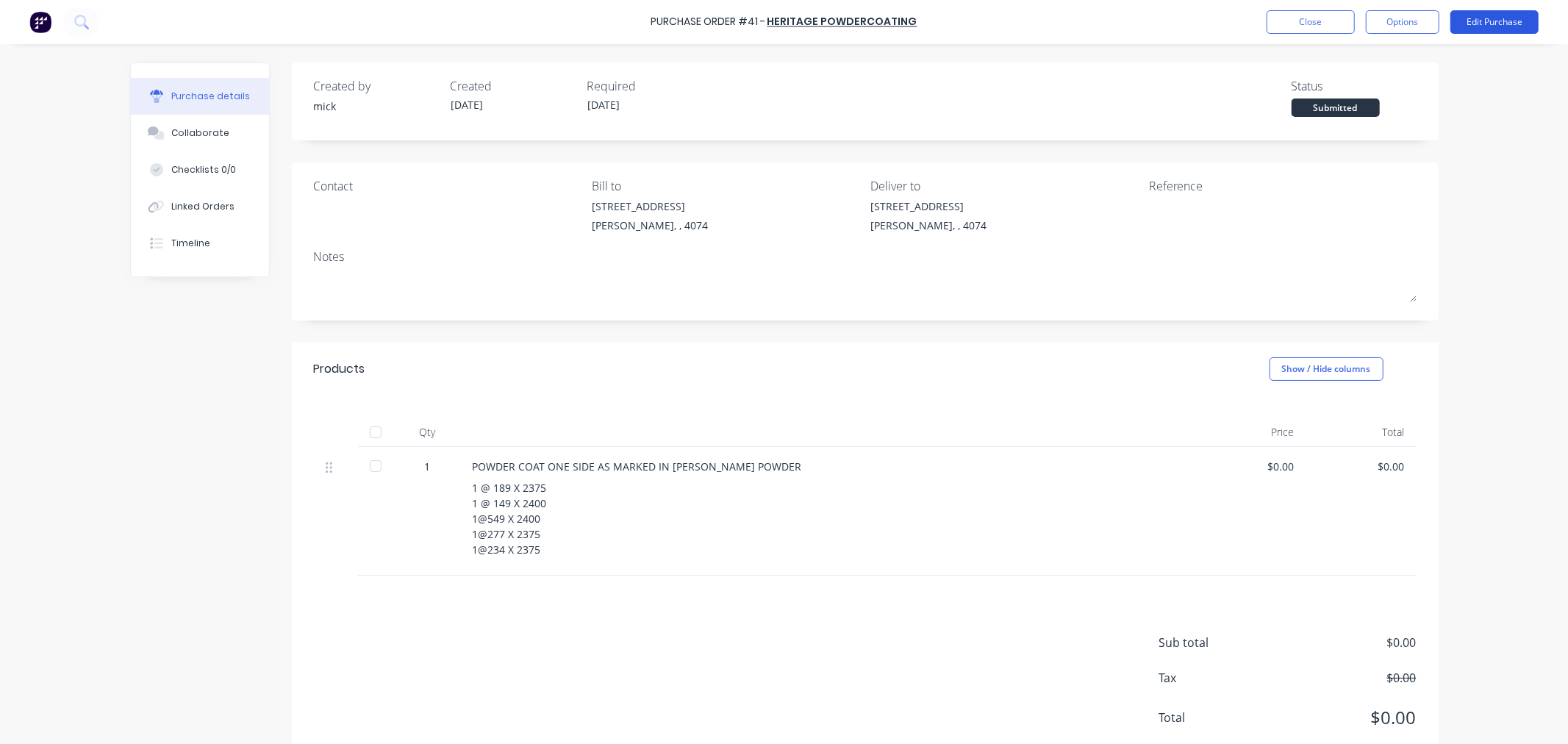
click at [1501, 23] on button "Edit Purchase" at bounding box center [1495, 22] width 89 height 23
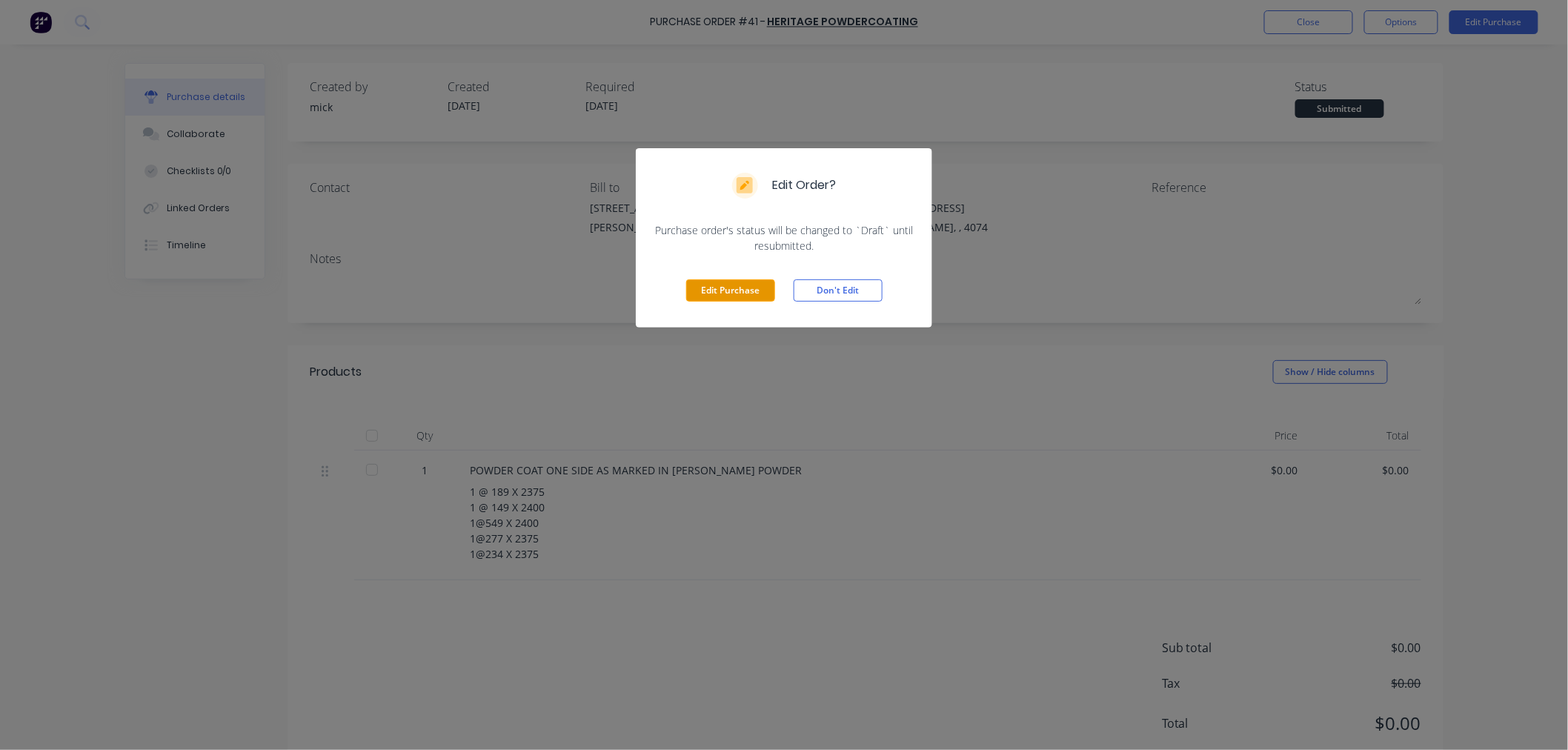
click at [745, 290] on button "Edit Purchase" at bounding box center [731, 290] width 89 height 22
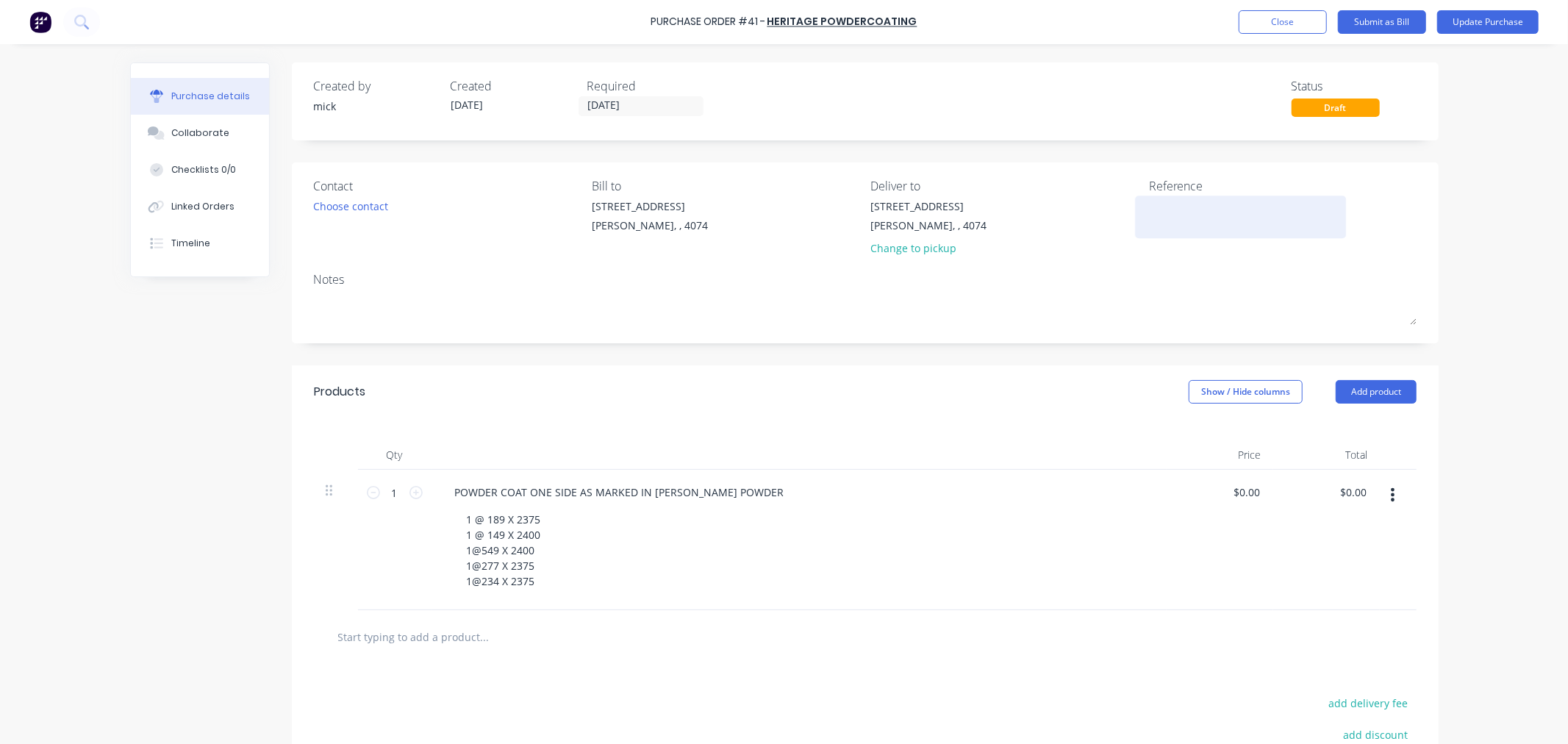
click at [1153, 207] on textarea at bounding box center [1241, 215] width 184 height 33
type textarea "ADAPTIT"
click at [375, 201] on div "Choose contact" at bounding box center [352, 206] width 75 height 15
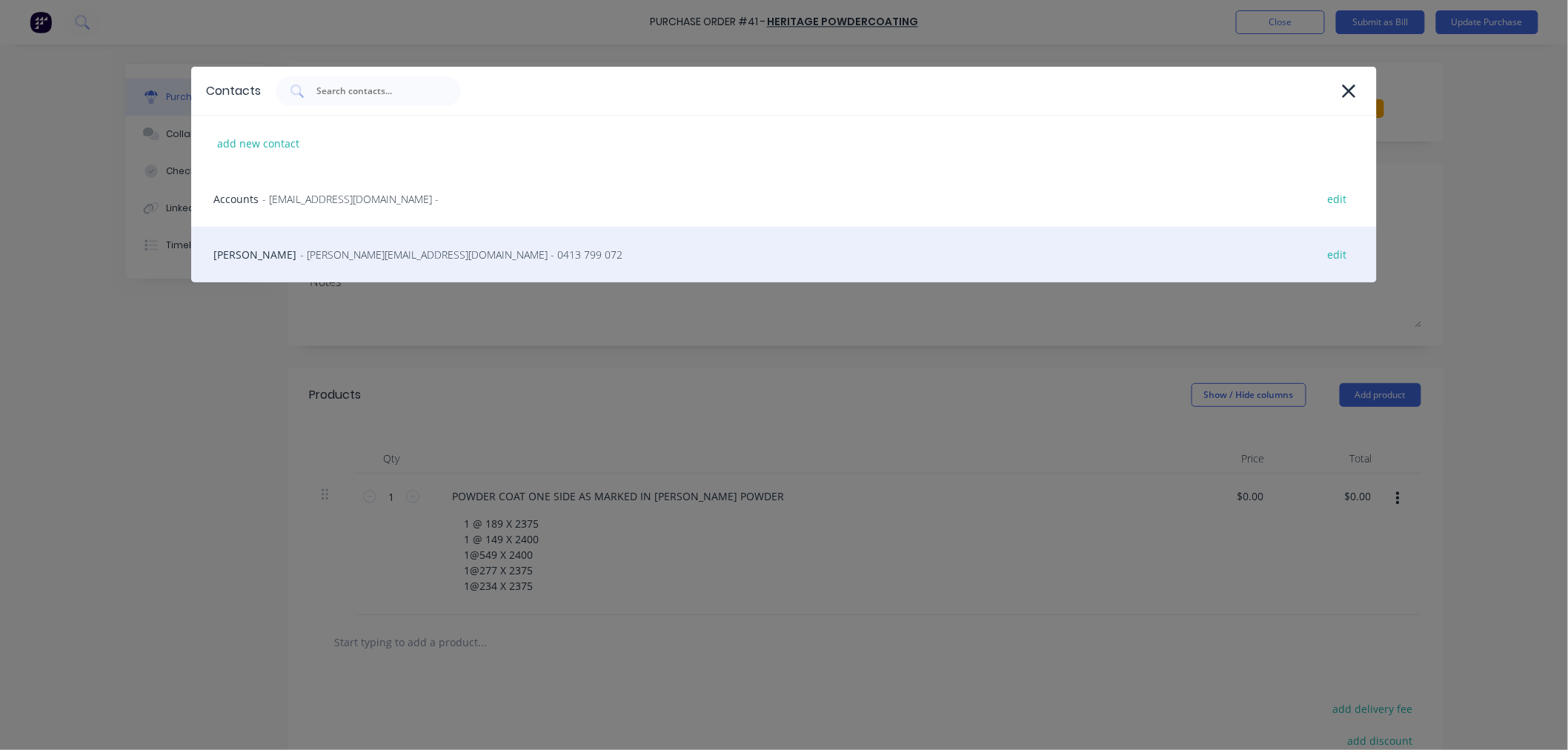
click at [322, 256] on span "- [PERSON_NAME][EMAIL_ADDRESS][DOMAIN_NAME] - 0413 799 072" at bounding box center [462, 255] width 323 height 16
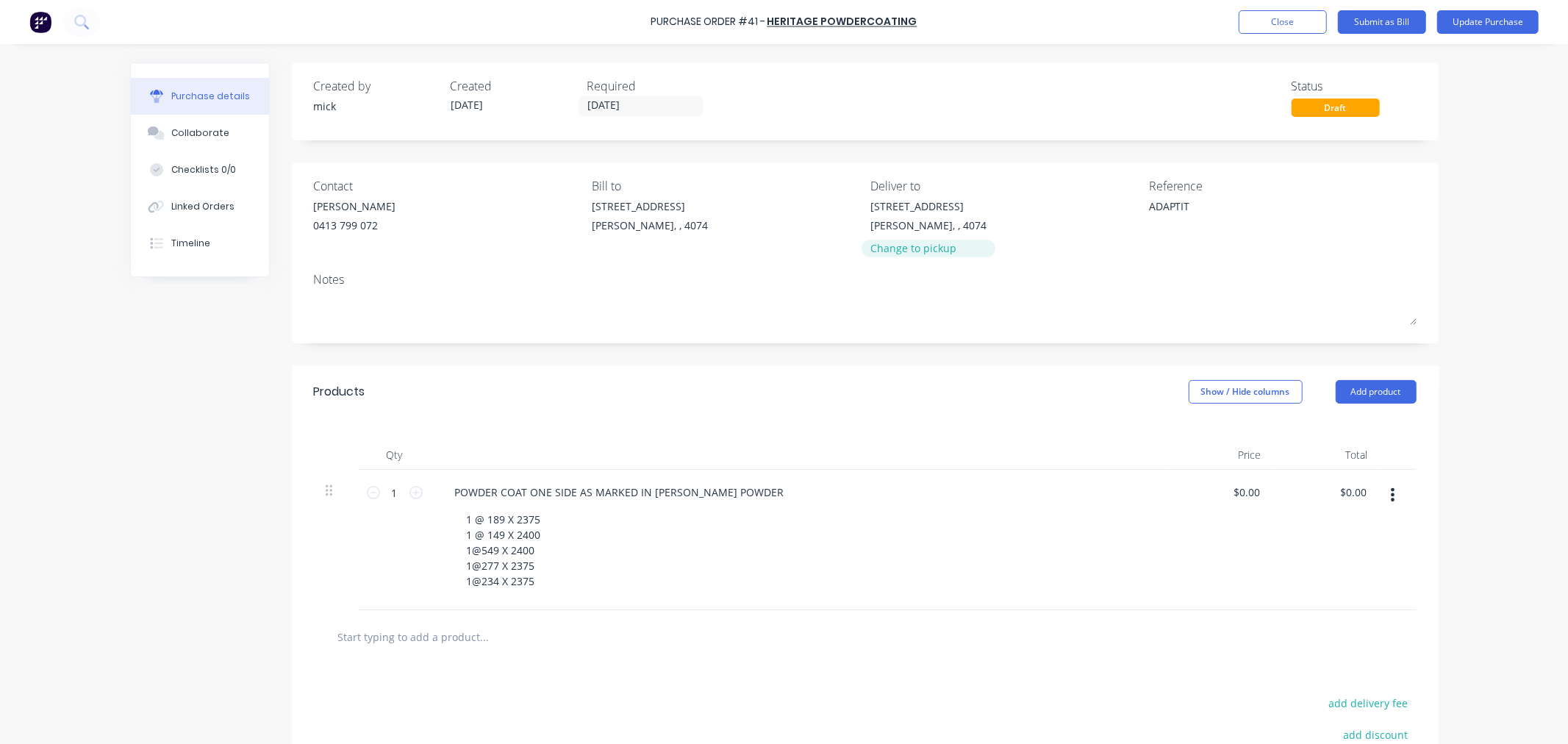
click at [913, 245] on div "Change to pickup" at bounding box center [929, 248] width 116 height 15
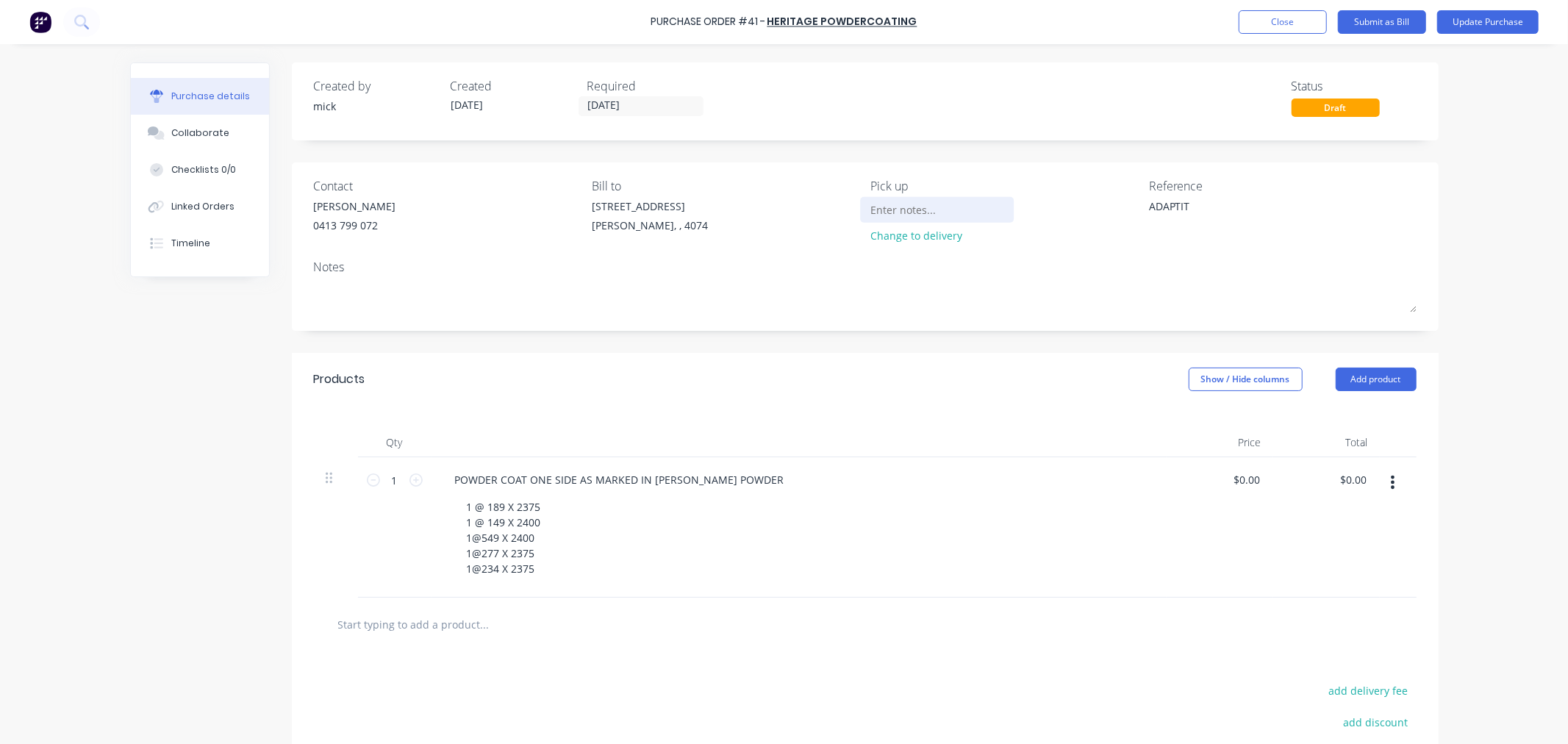
click at [915, 206] on input at bounding box center [937, 209] width 134 height 22
type input "CALL ON COMPLETION"
click at [954, 372] on div "Products Show / Hide columns Add product" at bounding box center [866, 379] width 1148 height 53
click at [1517, 26] on button "Update Purchase" at bounding box center [1488, 22] width 101 height 23
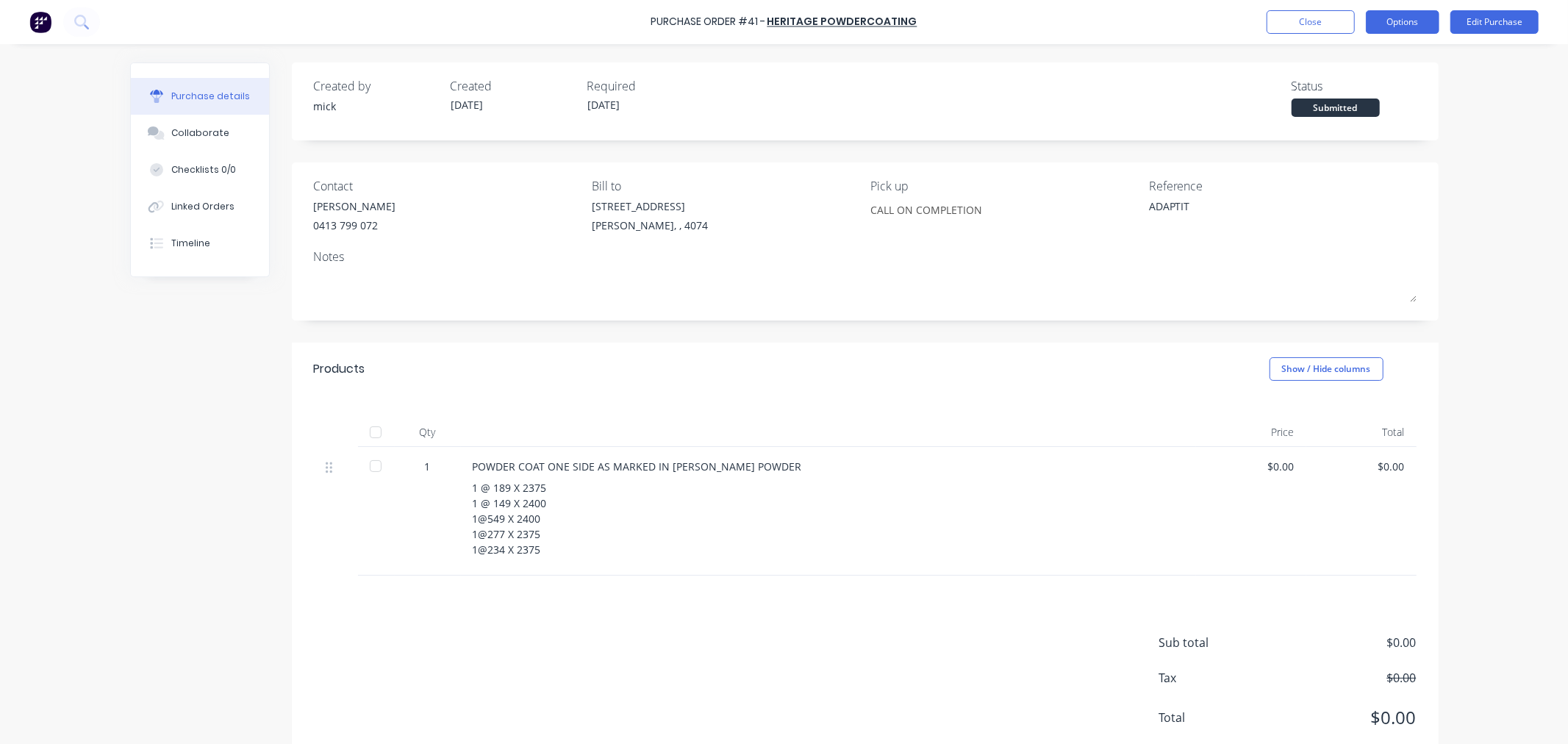
click at [1412, 25] on button "Options" at bounding box center [1403, 22] width 73 height 23
click at [1339, 64] on div "Print / Email" at bounding box center [1369, 60] width 113 height 21
click at [1358, 115] on div "Without pricing" at bounding box center [1369, 119] width 113 height 21
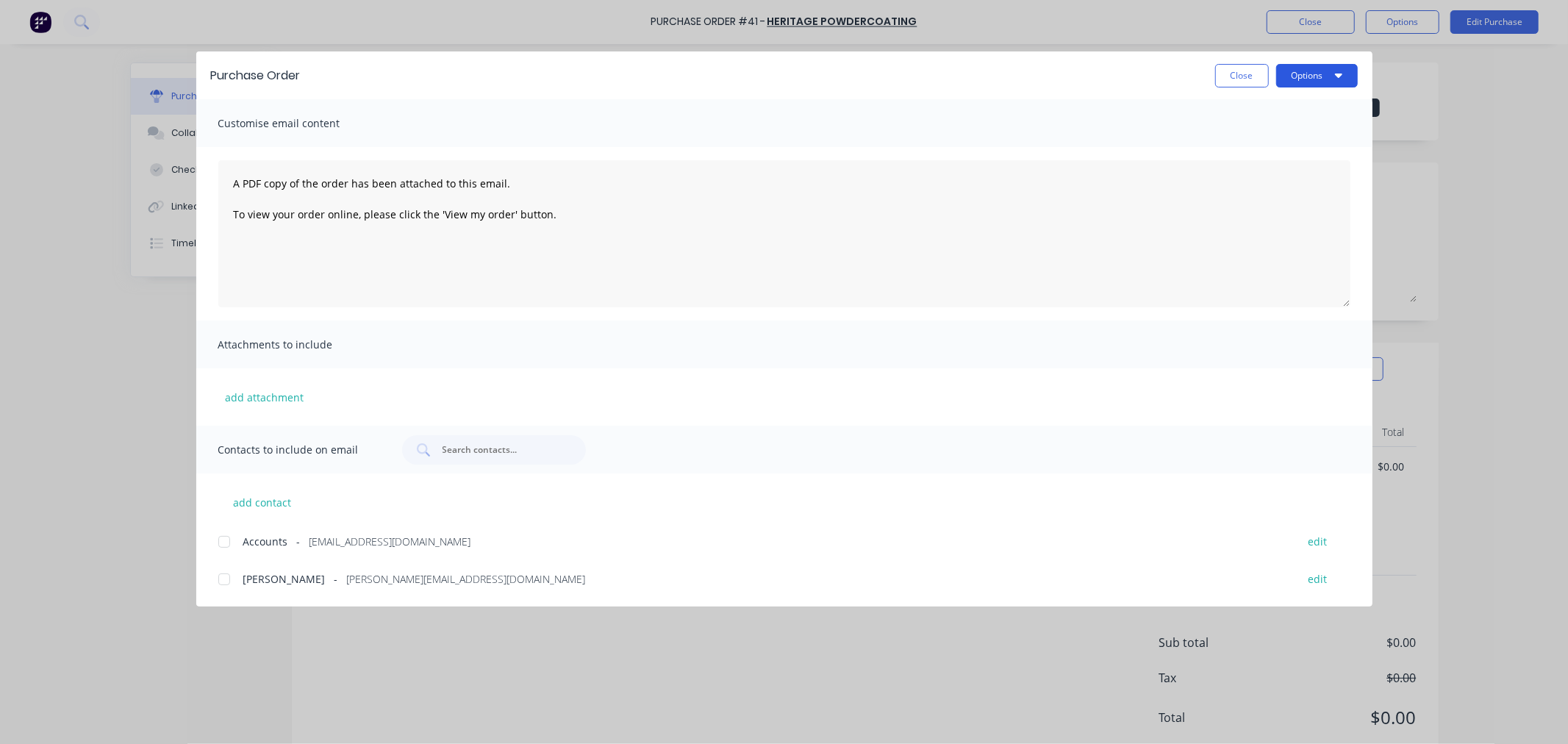
click at [1304, 70] on button "Options" at bounding box center [1317, 75] width 82 height 23
click at [1260, 136] on div "Print" at bounding box center [1287, 142] width 113 height 21
